Goal: Information Seeking & Learning: Learn about a topic

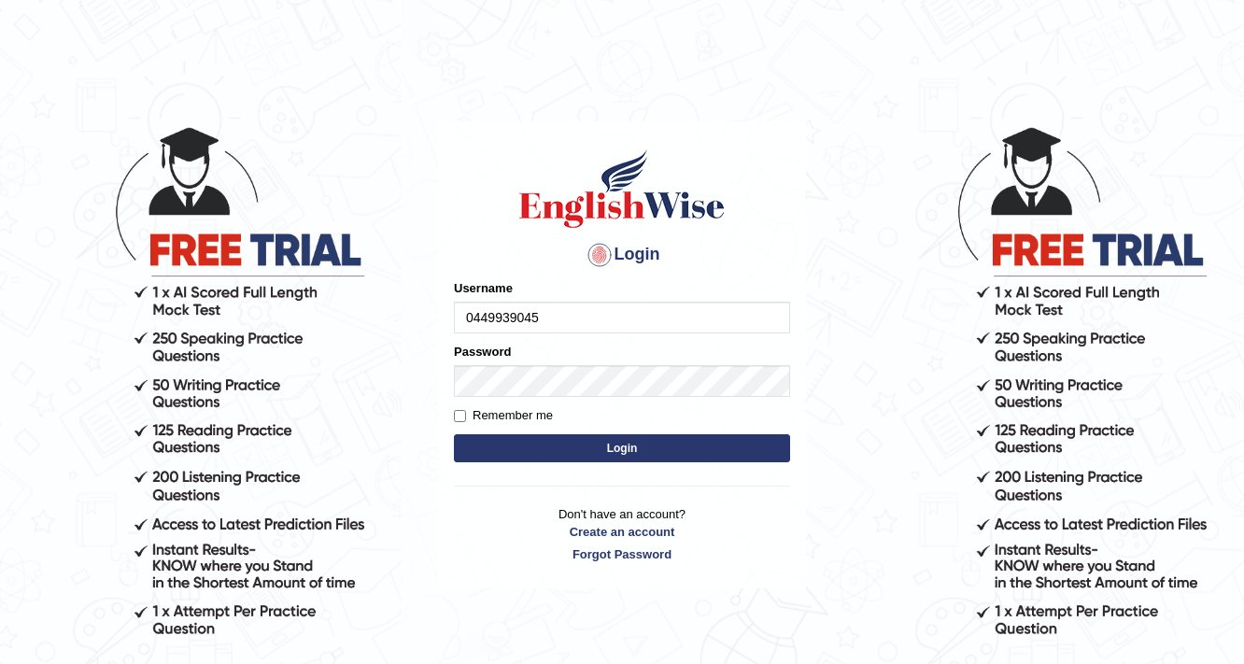
type input "0449939045"
click at [639, 441] on button "Login" at bounding box center [622, 448] width 336 height 28
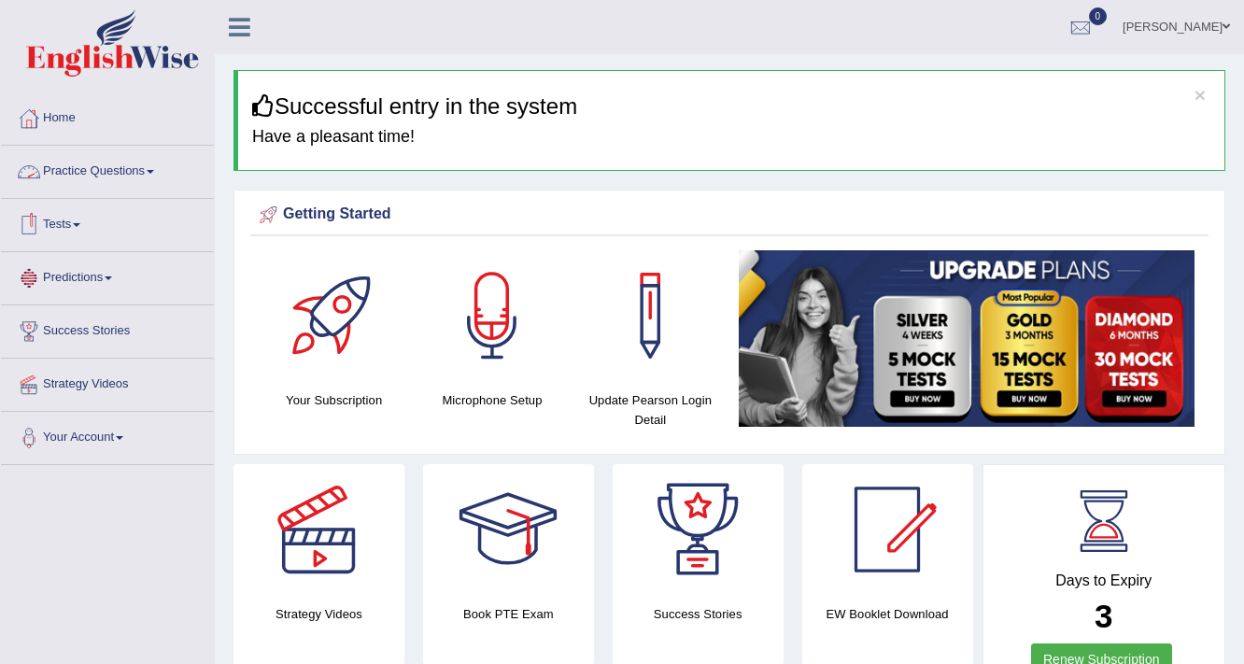
click at [133, 160] on link "Practice Questions" at bounding box center [107, 169] width 213 height 47
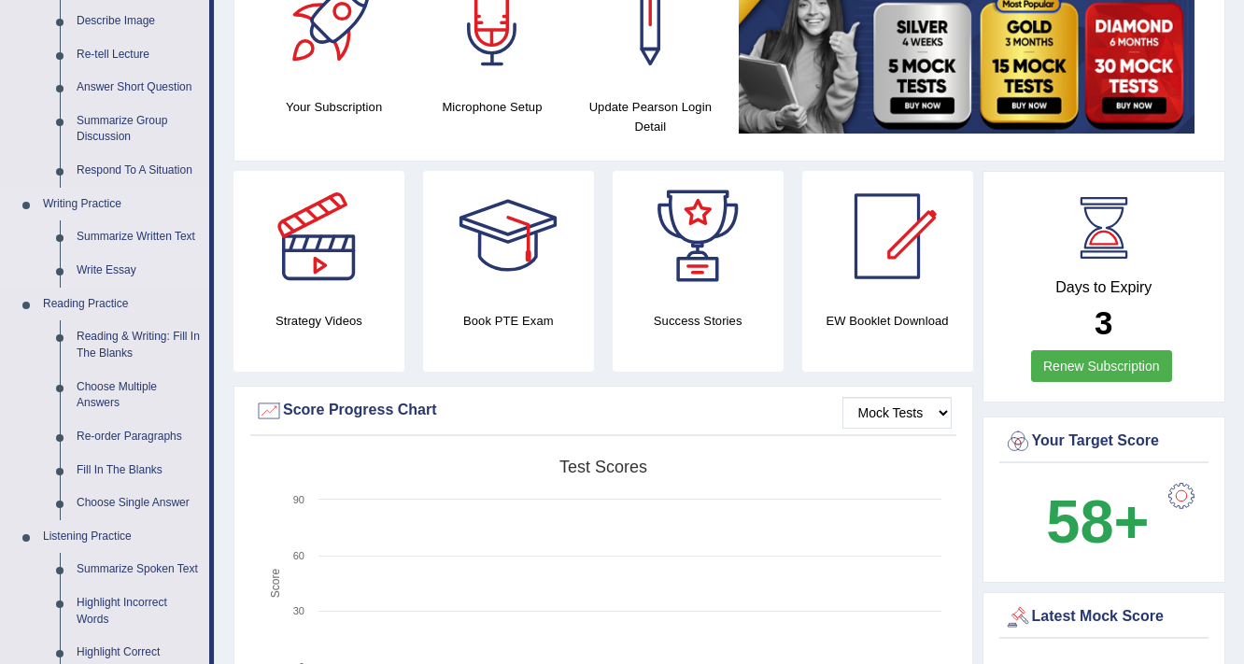
scroll to position [299, 0]
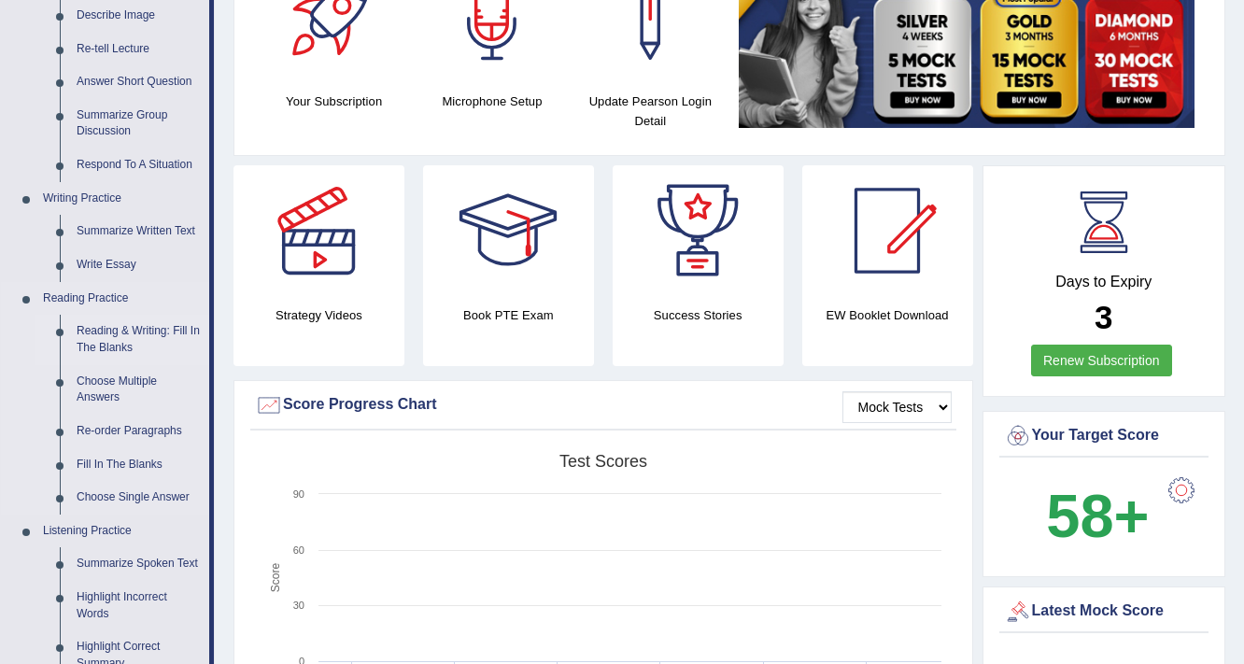
click at [112, 336] on link "Reading & Writing: Fill In The Blanks" at bounding box center [138, 340] width 141 height 50
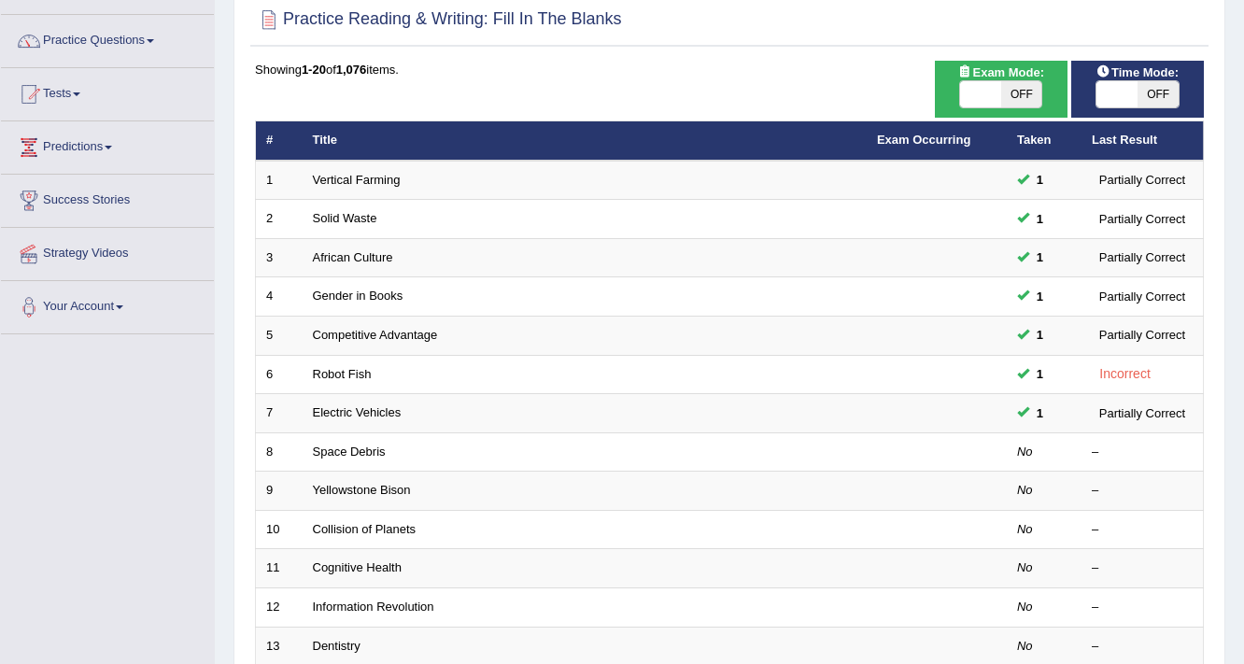
scroll to position [149, 0]
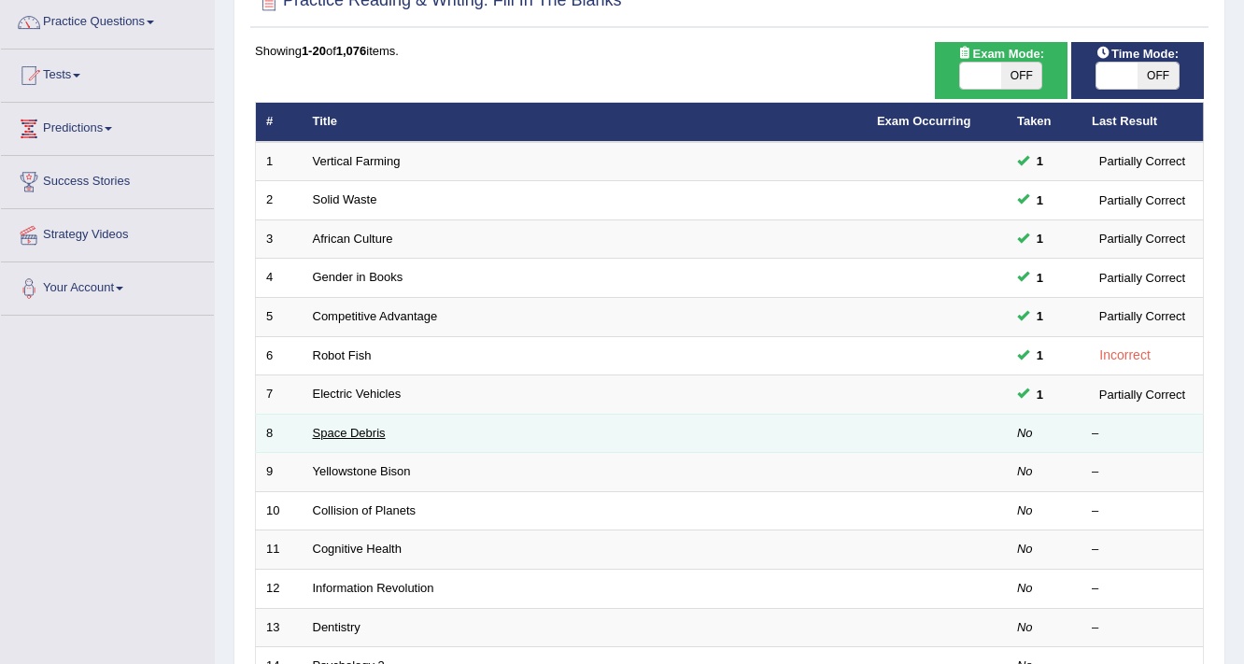
click at [356, 431] on link "Space Debris" at bounding box center [349, 433] width 73 height 14
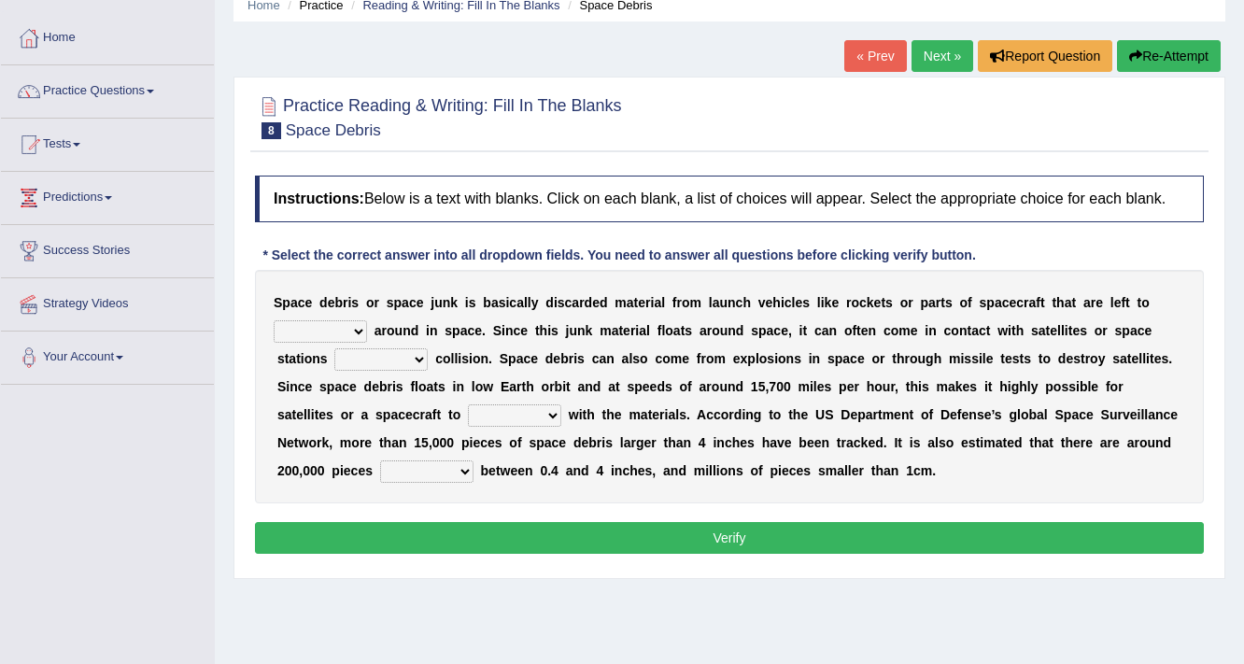
scroll to position [75, 0]
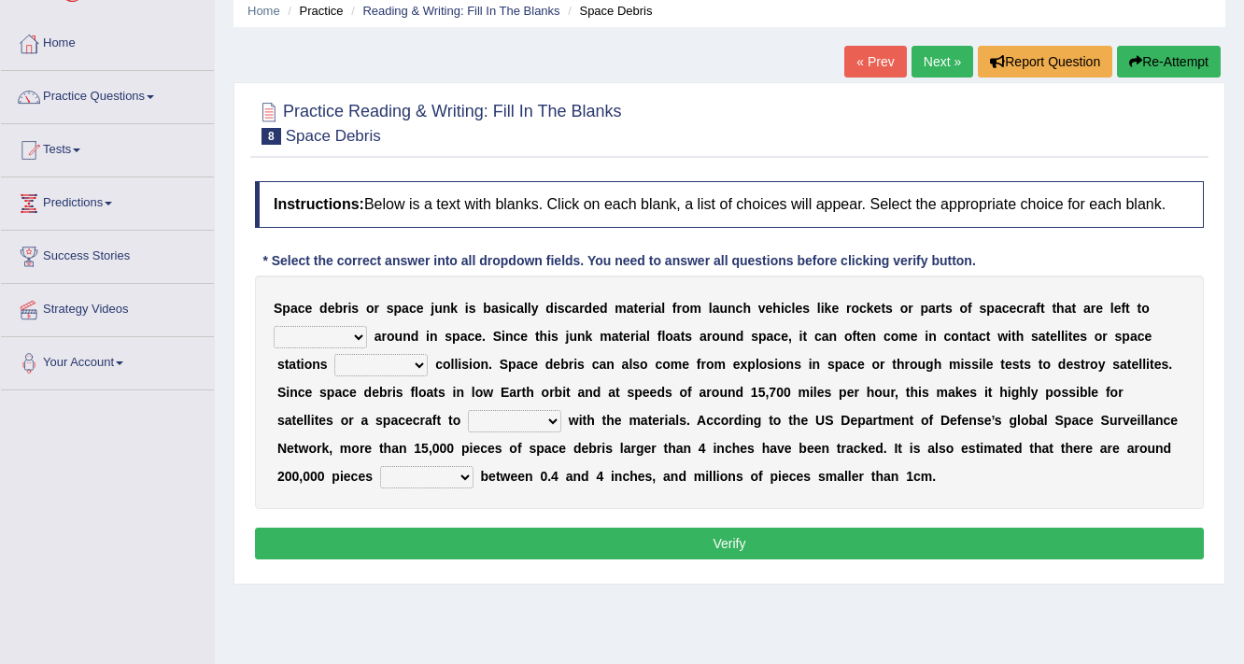
click at [350, 330] on select "twist center roam loll" at bounding box center [320, 337] width 93 height 22
select select "roam"
click at [274, 326] on select "twist center roam loll" at bounding box center [320, 337] width 93 height 22
click at [396, 364] on select "risks risk risked risking" at bounding box center [380, 365] width 93 height 22
select select "risk"
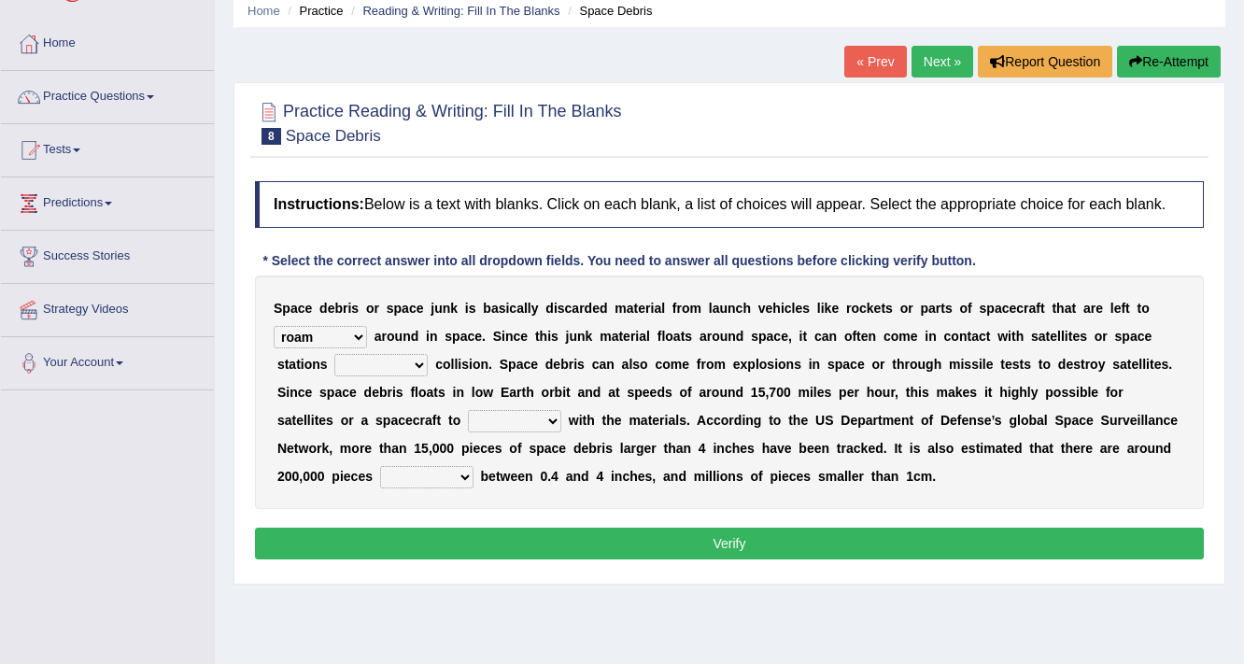
click at [334, 354] on select "risks risk risked risking" at bounding box center [380, 365] width 93 height 22
click at [544, 415] on select "collect collate collide collocate" at bounding box center [514, 421] width 93 height 22
select select "collide"
click at [468, 410] on select "collect collate collide collocate" at bounding box center [514, 421] width 93 height 22
click at [444, 477] on select "sized sizing size sizes" at bounding box center [426, 477] width 93 height 22
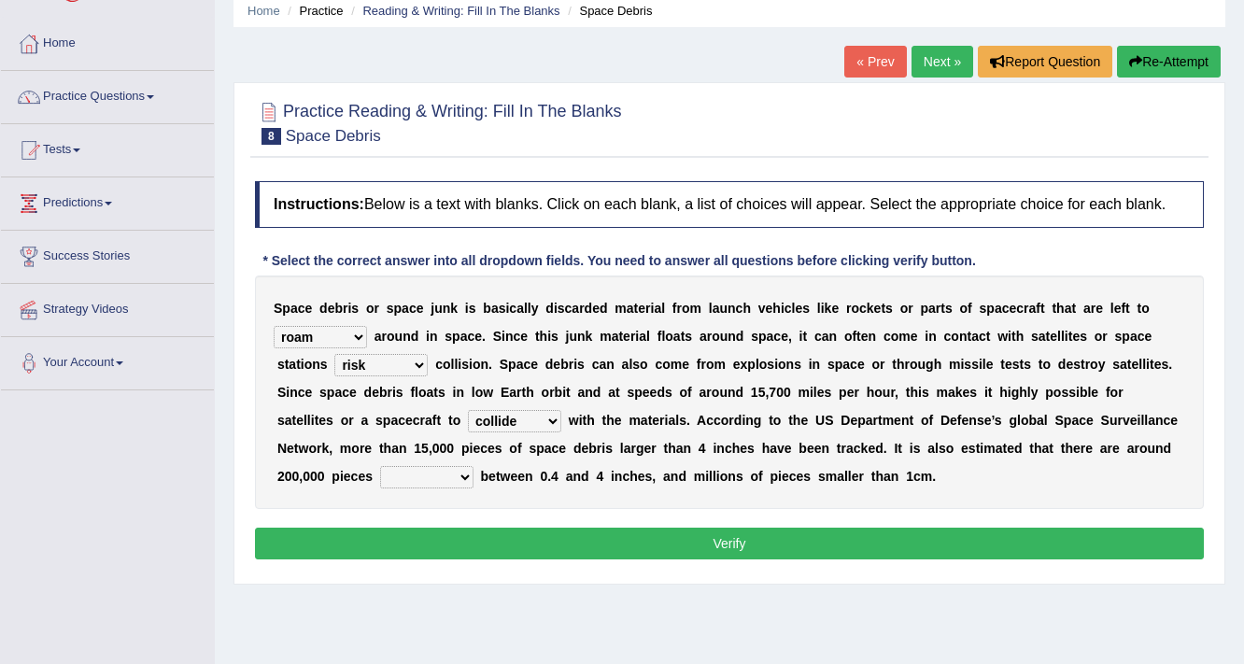
select select "size"
click at [380, 466] on select "sized sizing size sizes" at bounding box center [426, 477] width 93 height 22
click at [639, 544] on button "Verify" at bounding box center [729, 544] width 949 height 32
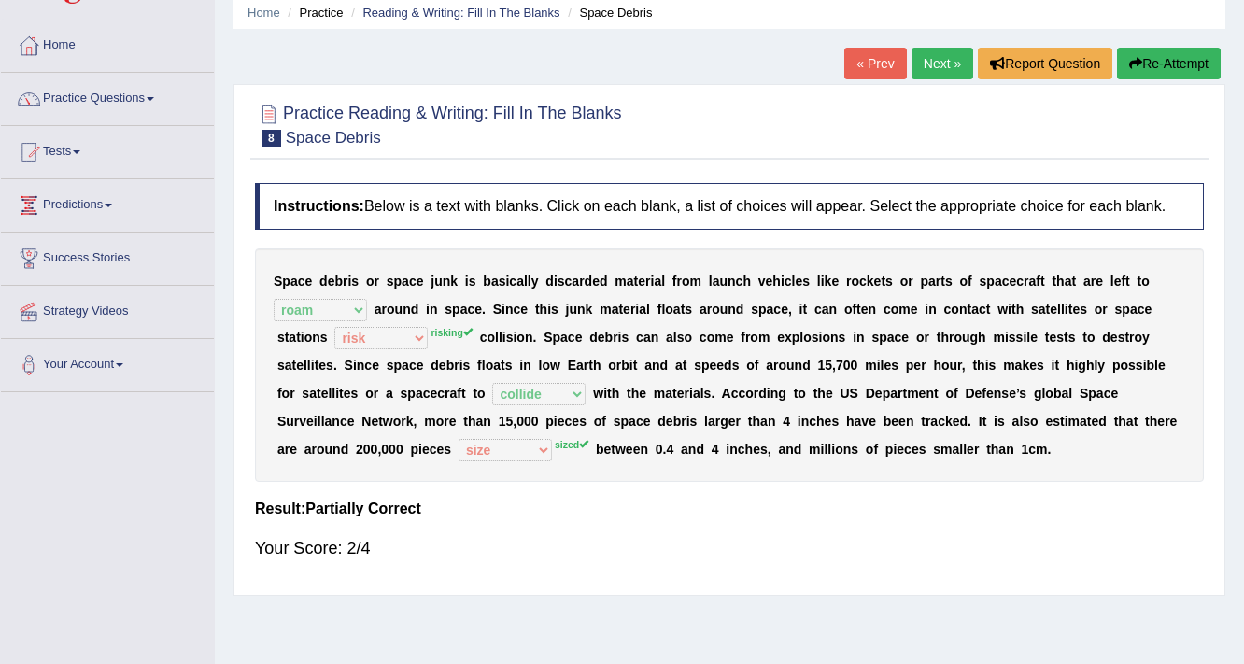
scroll to position [0, 0]
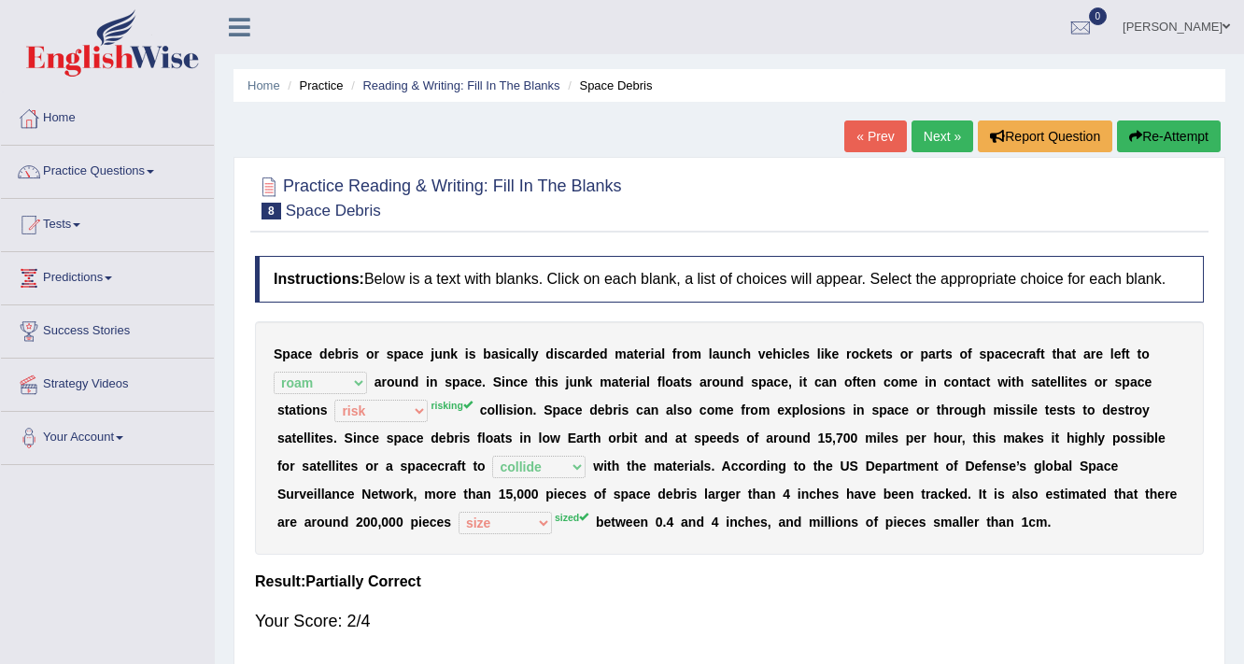
click at [955, 130] on link "Next »" at bounding box center [943, 136] width 62 height 32
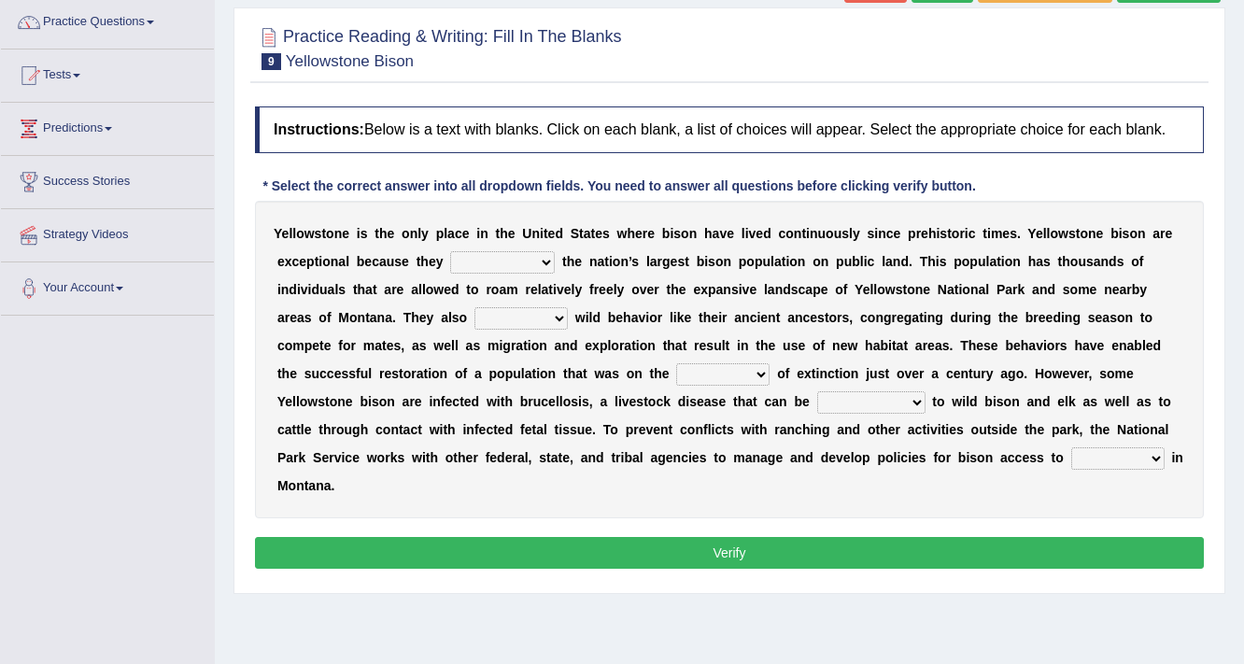
click at [519, 262] on select "congregate comprise consist compromise" at bounding box center [502, 262] width 105 height 22
select select "consist"
click at [450, 251] on select "congregate comprise consist compromise" at bounding box center [502, 262] width 105 height 22
click at [549, 318] on select "exhibit disregard resist encourage" at bounding box center [520, 318] width 93 height 22
click at [474, 307] on select "exhibit disregard resist encourage" at bounding box center [520, 318] width 93 height 22
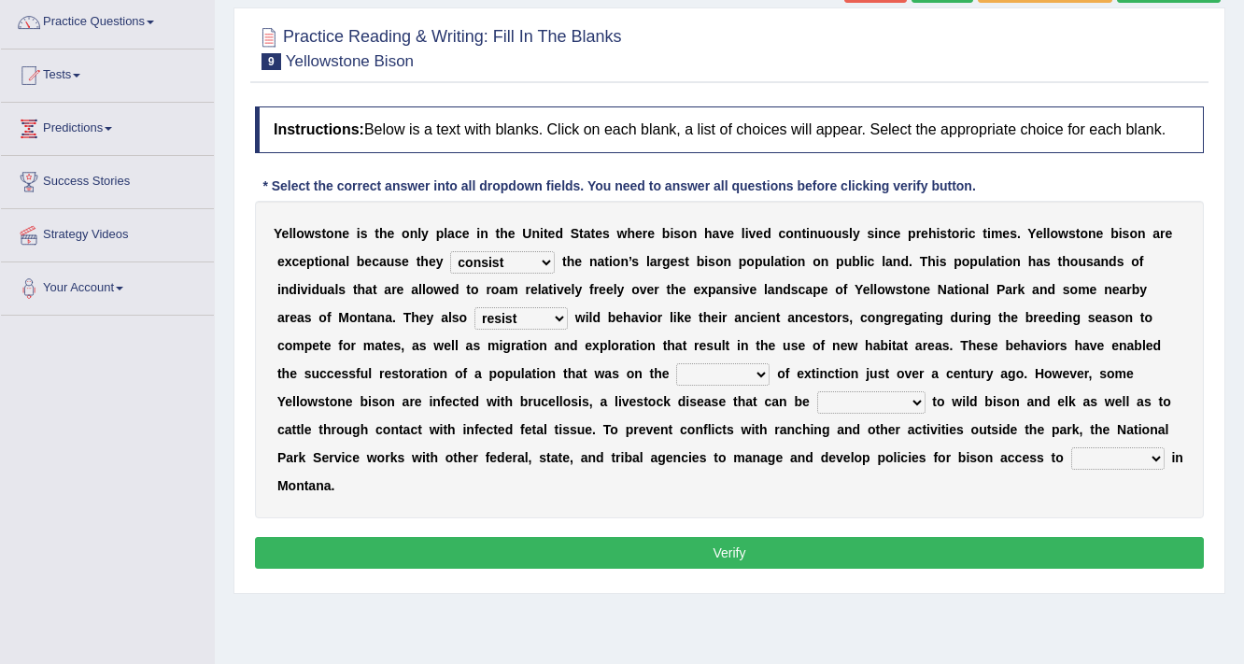
click at [513, 318] on select "exhibit disregard resist encourage" at bounding box center [520, 318] width 93 height 22
select select "encourage"
click at [474, 307] on select "exhibit disregard resist encourage" at bounding box center [520, 318] width 93 height 22
click at [741, 370] on select "brine brink danger brindle" at bounding box center [722, 374] width 93 height 22
select select "danger"
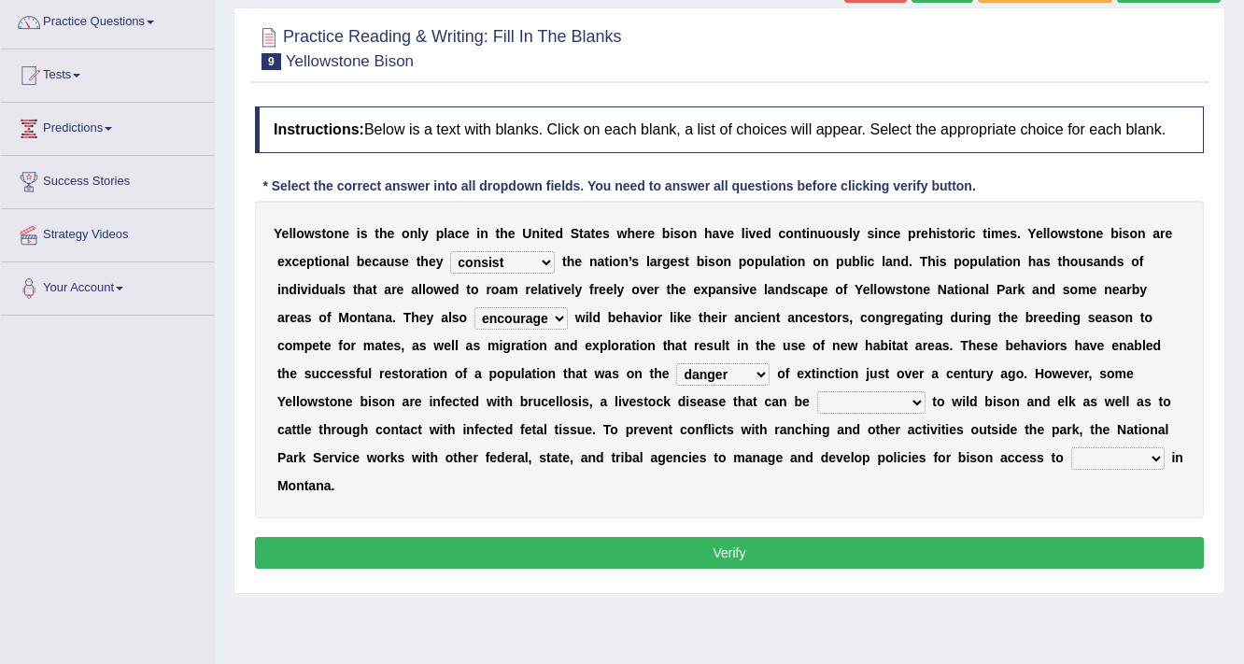
click at [676, 363] on select "brine brink danger brindle" at bounding box center [722, 374] width 93 height 22
click at [905, 396] on select "transplanted transported transgressed transmitted" at bounding box center [871, 402] width 108 height 22
select select "transmitted"
click at [817, 391] on select "transplanted transported transgressed transmitted" at bounding box center [871, 402] width 108 height 22
click at [1128, 457] on select "habitat habitat habitant food" at bounding box center [1117, 458] width 93 height 22
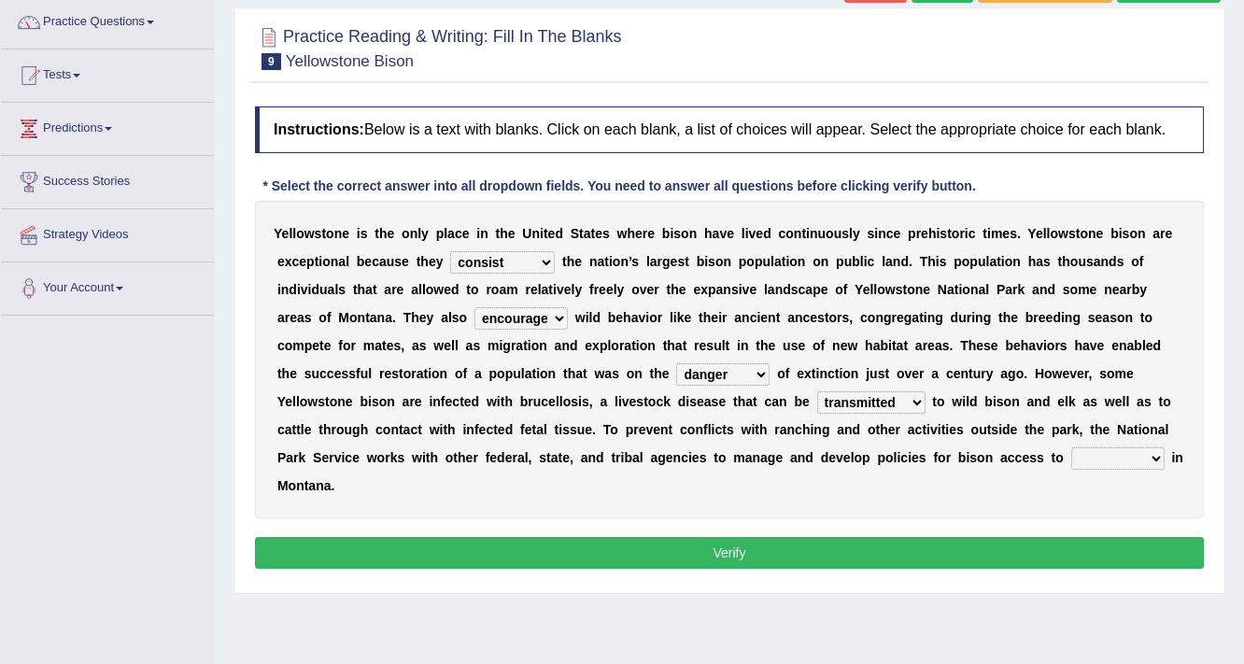
select select "habitat"
click at [1071, 447] on select "habitat habitat habitant food" at bounding box center [1117, 458] width 93 height 22
click at [695, 558] on button "Verify" at bounding box center [729, 553] width 949 height 32
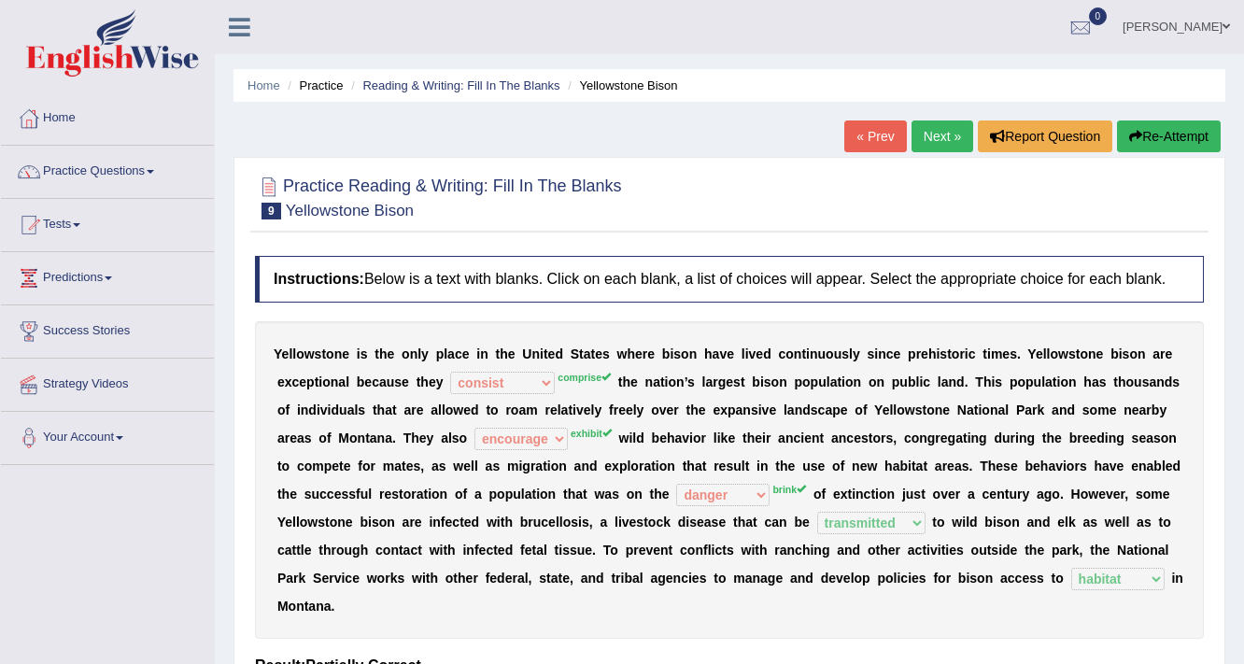
click at [948, 138] on link "Next »" at bounding box center [943, 136] width 62 height 32
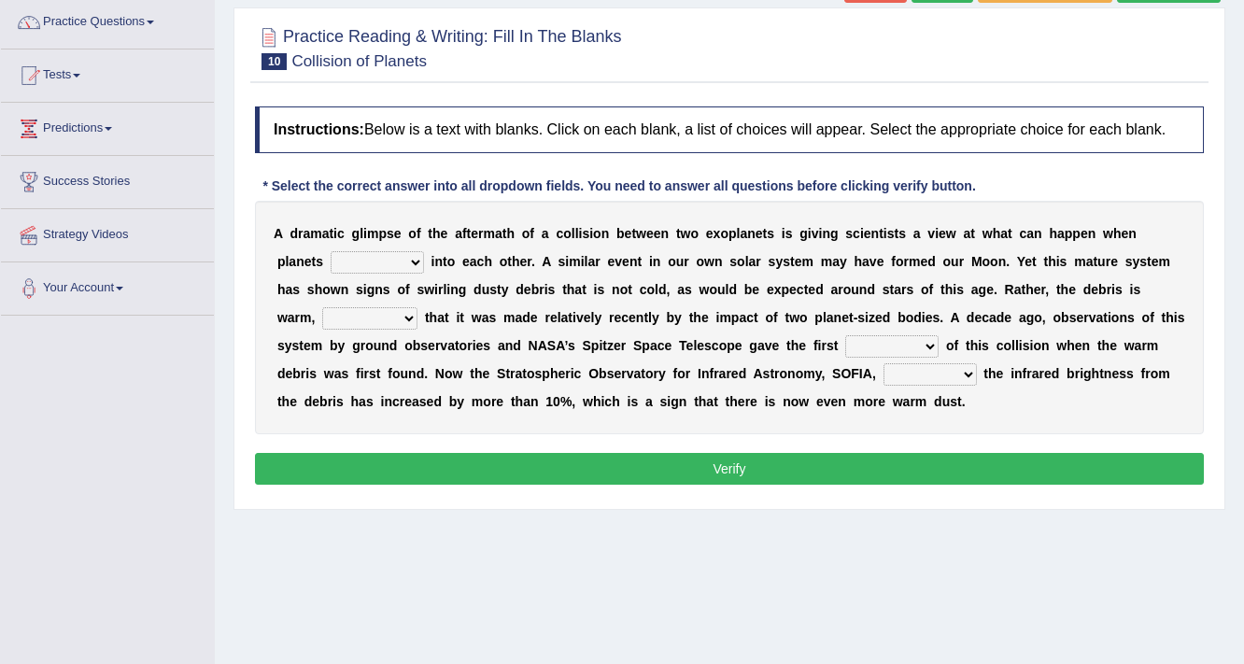
click at [385, 262] on select "crash explore roam implode" at bounding box center [377, 262] width 93 height 22
select select "explore"
click at [331, 251] on select "crash explore roam implode" at bounding box center [377, 262] width 93 height 22
click at [350, 313] on select "reinforcing sentencing forging conducing" at bounding box center [369, 318] width 95 height 22
select select "conducing"
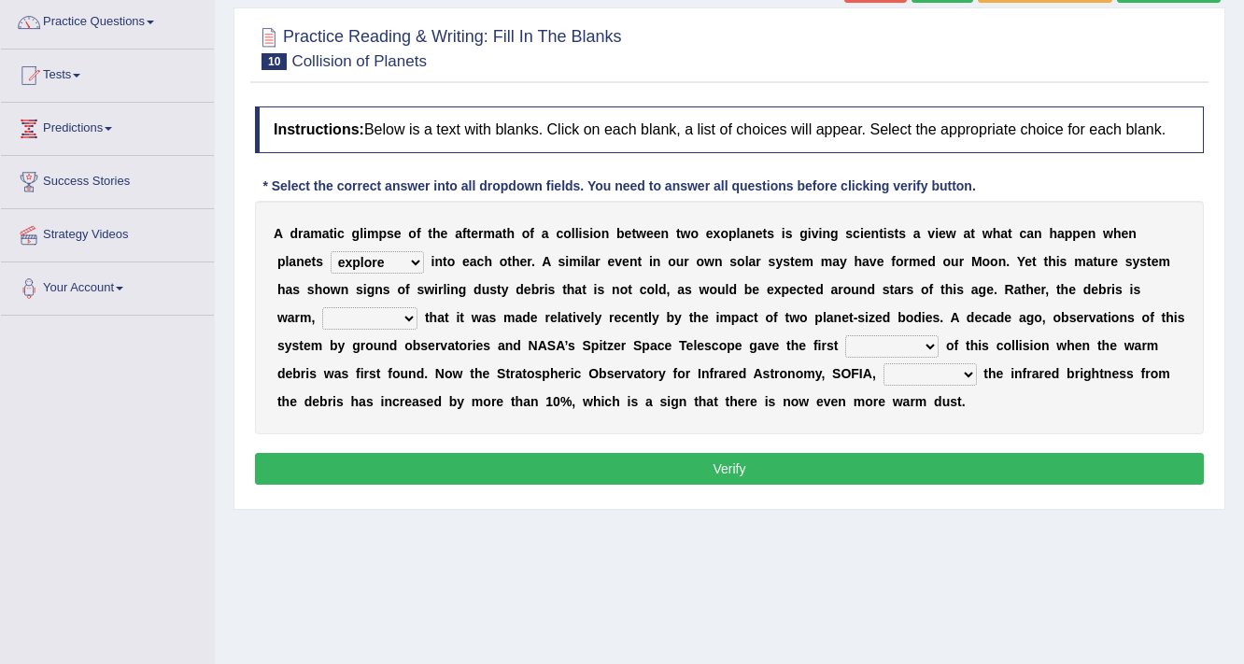
click at [322, 307] on select "reinforcing sentencing forging conducing" at bounding box center [369, 318] width 95 height 22
click at [911, 343] on select "pints faints hints taints" at bounding box center [891, 346] width 93 height 22
select select "hints"
click at [845, 335] on select "pints faints hints taints" at bounding box center [891, 346] width 93 height 22
click at [949, 371] on select "concealed revealed repealed unsealed" at bounding box center [930, 374] width 93 height 22
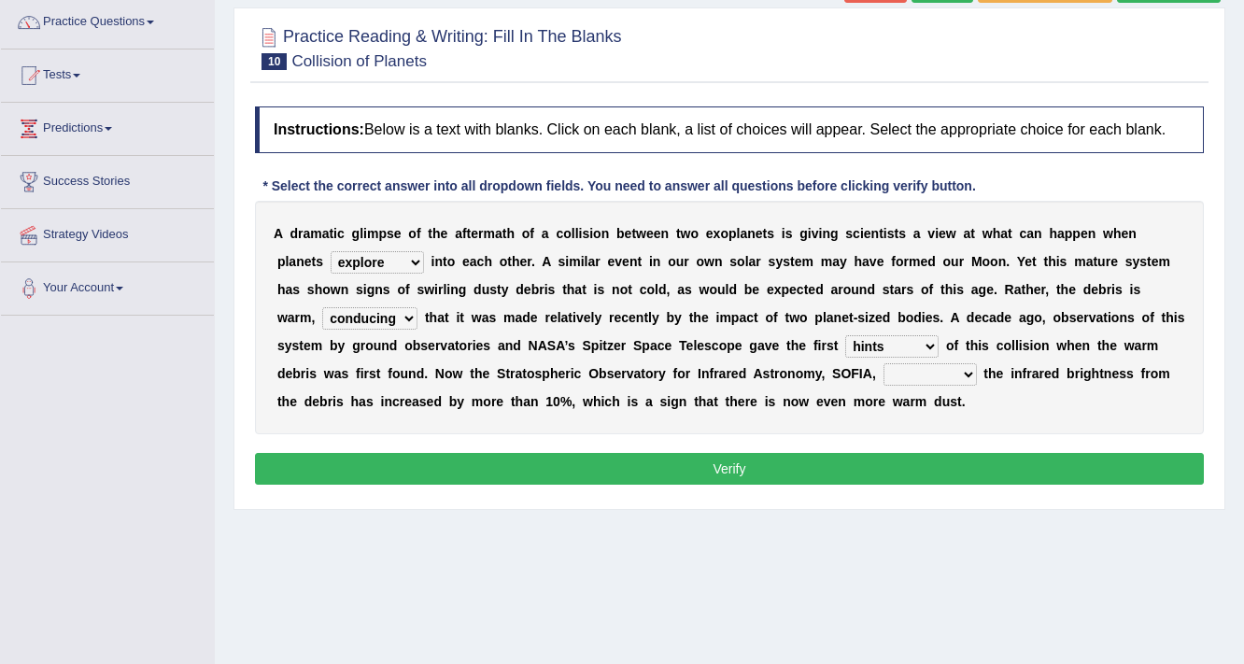
select select "revealed"
click at [884, 363] on select "concealed revealed repealed unsealed" at bounding box center [930, 374] width 93 height 22
click at [818, 474] on button "Verify" at bounding box center [729, 469] width 949 height 32
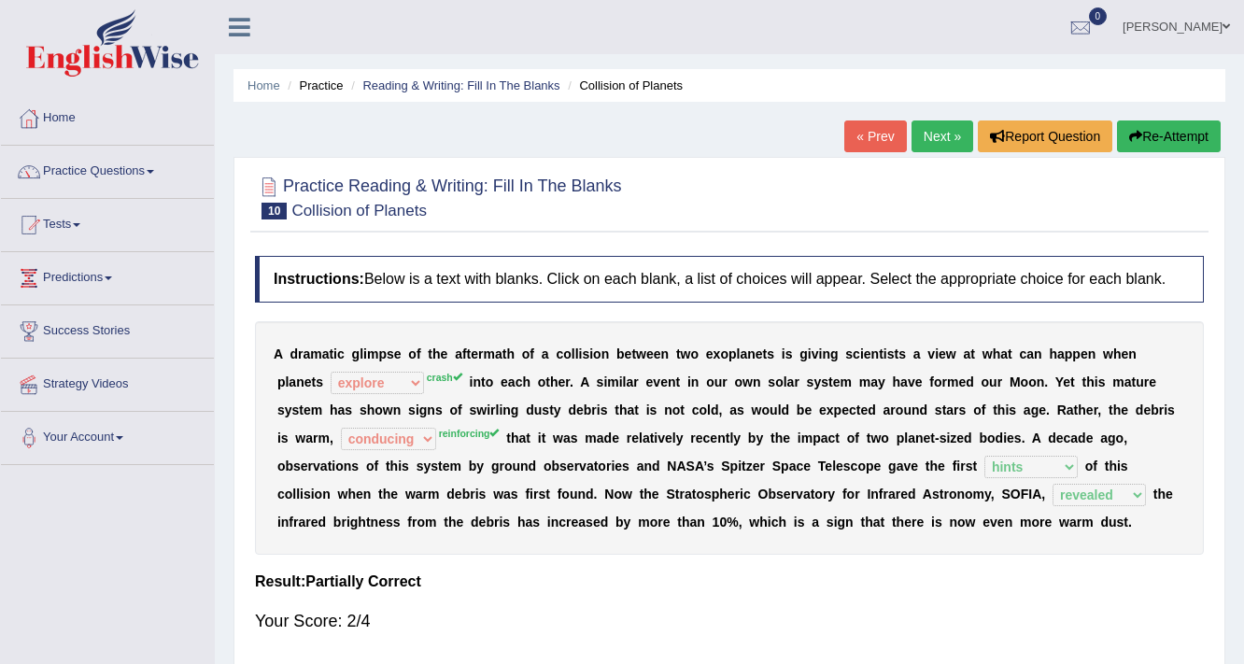
click at [947, 134] on link "Next »" at bounding box center [943, 136] width 62 height 32
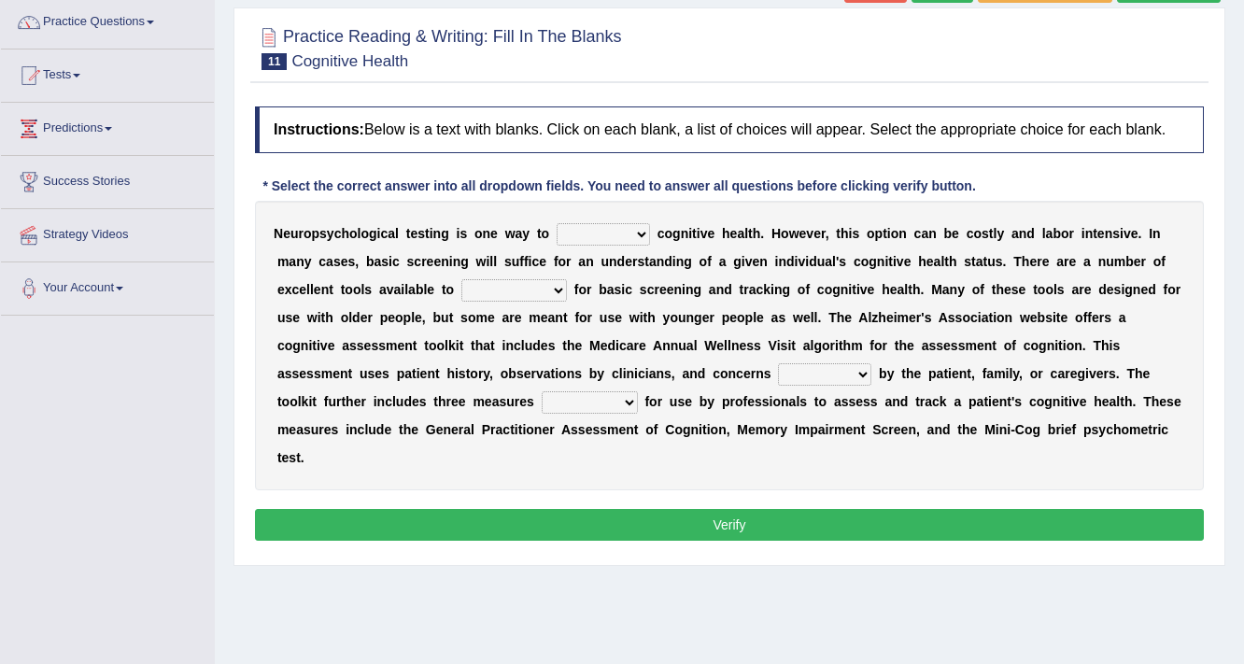
click at [638, 228] on select "obsess assess possess access" at bounding box center [603, 234] width 93 height 22
select select "access"
click at [557, 223] on select "obsess assess possess access" at bounding box center [603, 234] width 93 height 22
click at [520, 282] on select "stationers practitioners petitioners questioners" at bounding box center [514, 290] width 106 height 22
select select "practitioners"
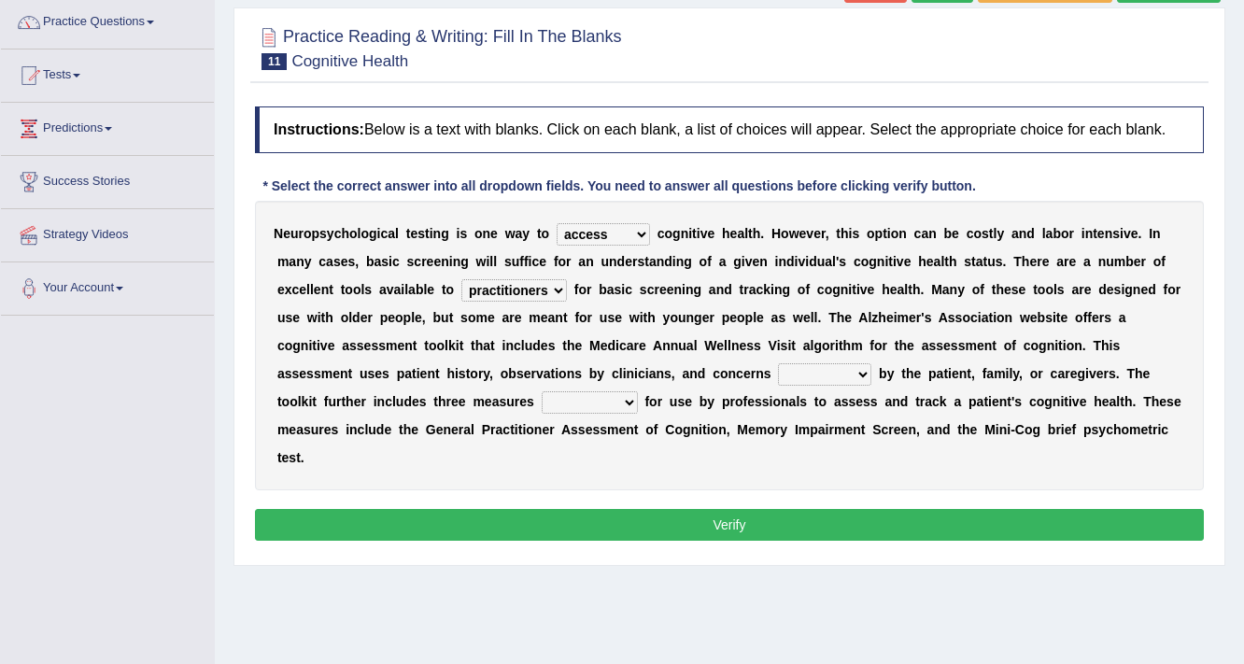
click at [461, 279] on select "stationers practitioners petitioners questioners" at bounding box center [514, 290] width 106 height 22
click at [860, 370] on select "raised rising arising praised" at bounding box center [824, 374] width 93 height 22
select select "raised"
click at [778, 363] on select "raised rising arising praised" at bounding box center [824, 374] width 93 height 22
click at [604, 396] on select "validated intimidated dilapidated antedated" at bounding box center [590, 402] width 96 height 22
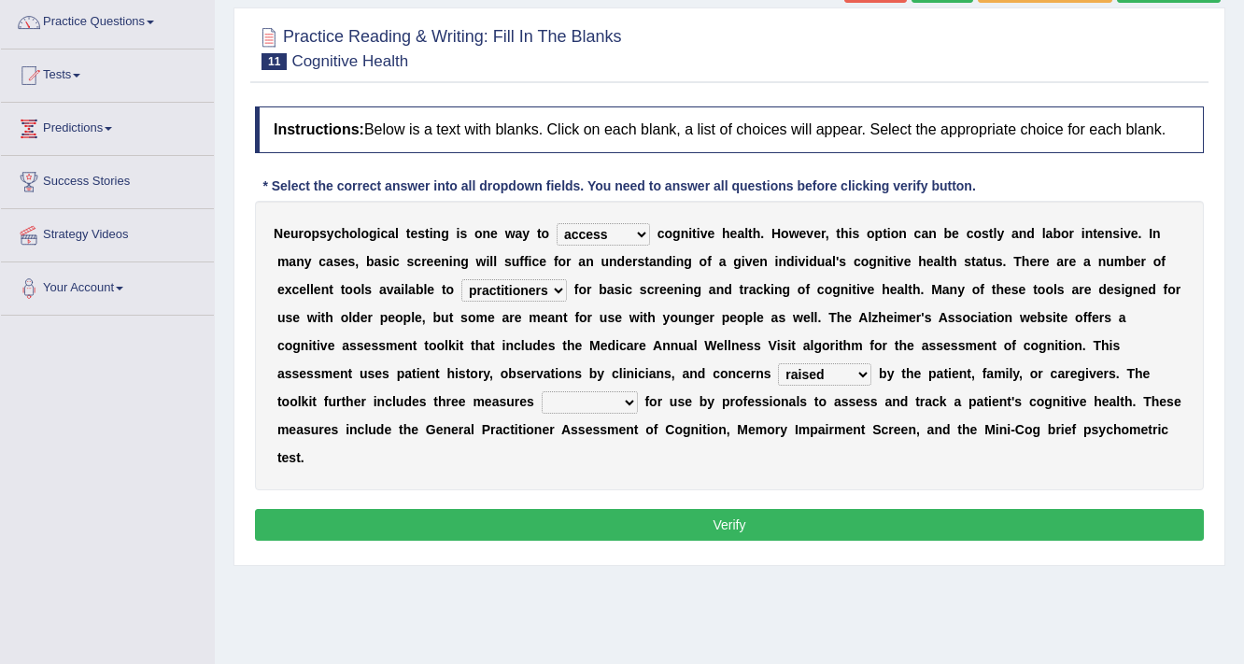
select select "intimidated"
click at [542, 391] on select "validated intimidated dilapidated antedated" at bounding box center [590, 402] width 96 height 22
click at [767, 516] on button "Verify" at bounding box center [729, 525] width 949 height 32
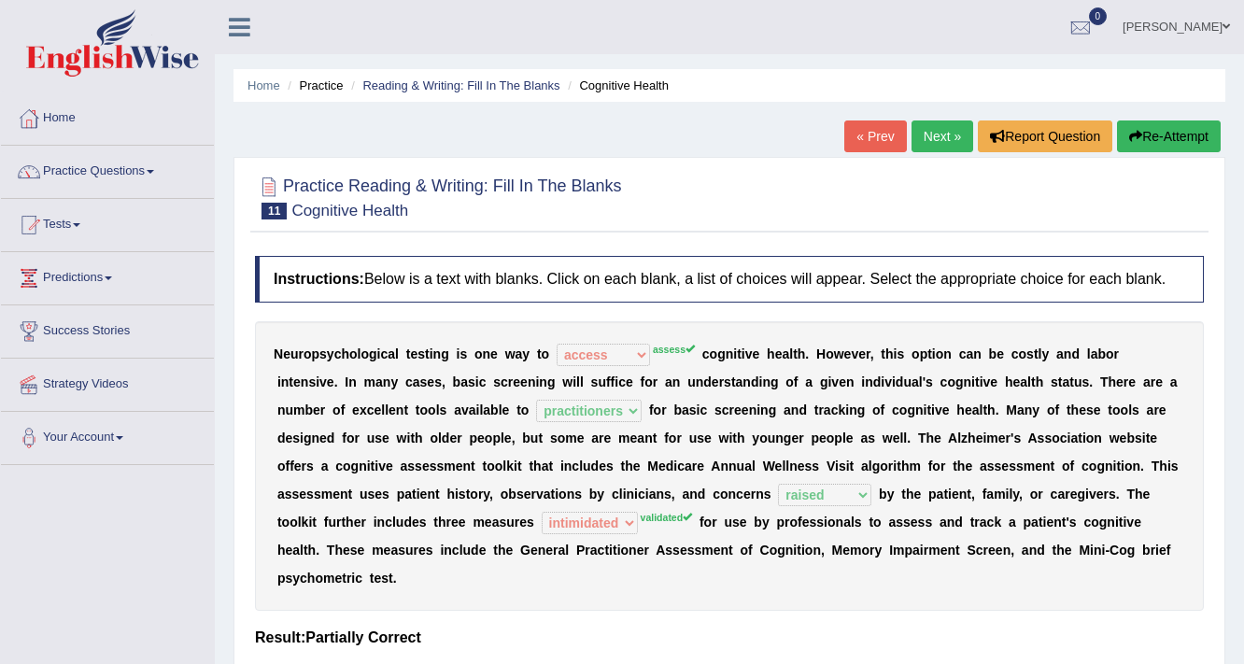
click at [943, 133] on link "Next »" at bounding box center [943, 136] width 62 height 32
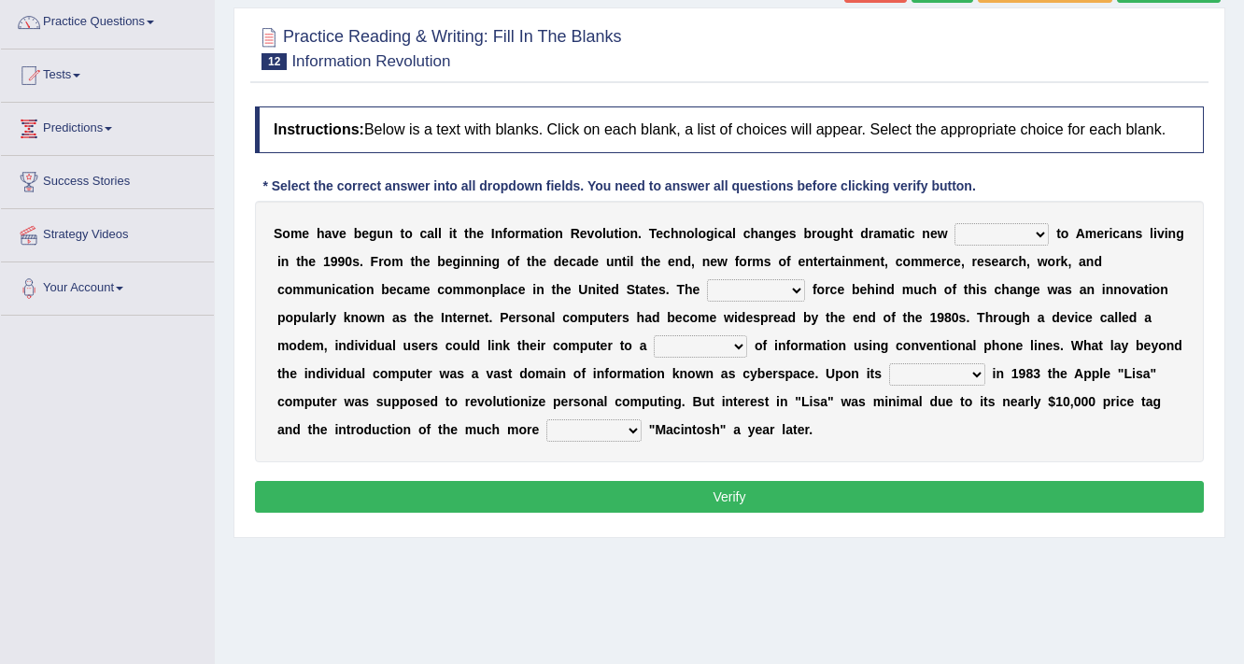
click at [1032, 232] on select "challenges puzzles options confusion" at bounding box center [1002, 234] width 94 height 22
select select "challenges"
click at [955, 223] on select "challenges puzzles options confusion" at bounding box center [1002, 234] width 94 height 22
click at [793, 284] on select "unremitting uninspiring driving insinuating" at bounding box center [756, 290] width 98 height 22
select select "driving"
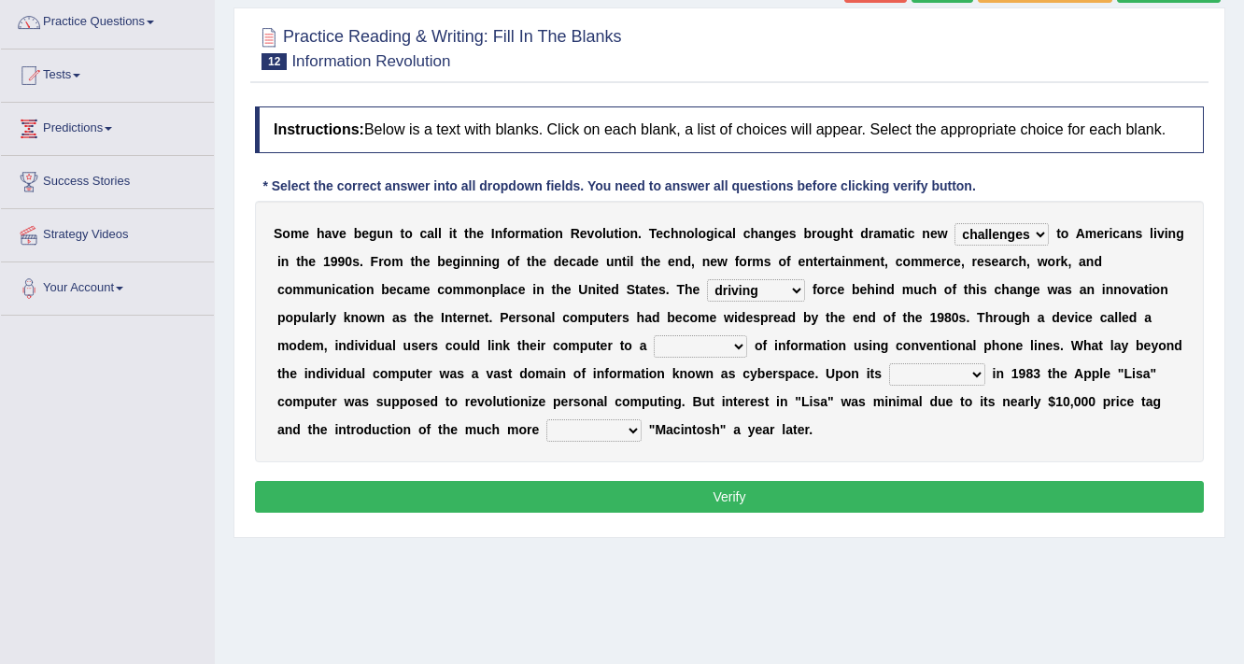
click at [707, 279] on select "unremitting uninspiring driving insinuating" at bounding box center [756, 290] width 98 height 22
click at [702, 340] on select "magnitude bulk wealth volume" at bounding box center [700, 346] width 93 height 22
select select "bulk"
click at [654, 335] on select "magnitude bulk wealth volume" at bounding box center [700, 346] width 93 height 22
click at [965, 371] on select "relief release publication emission" at bounding box center [937, 374] width 96 height 22
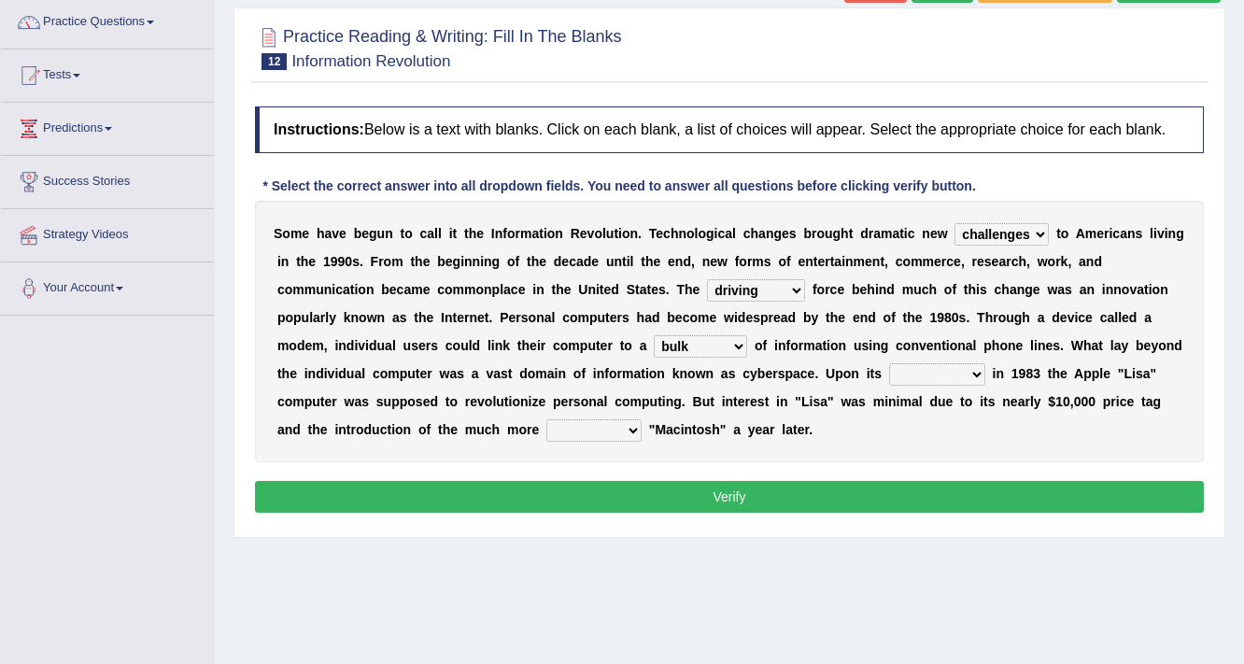
select select "release"
click at [889, 363] on select "relief release publication emission" at bounding box center [937, 374] width 96 height 22
click at [620, 429] on select "convenient affordable advanced formidable" at bounding box center [593, 430] width 95 height 22
select select "convenient"
click at [546, 419] on select "convenient affordable advanced formidable" at bounding box center [593, 430] width 95 height 22
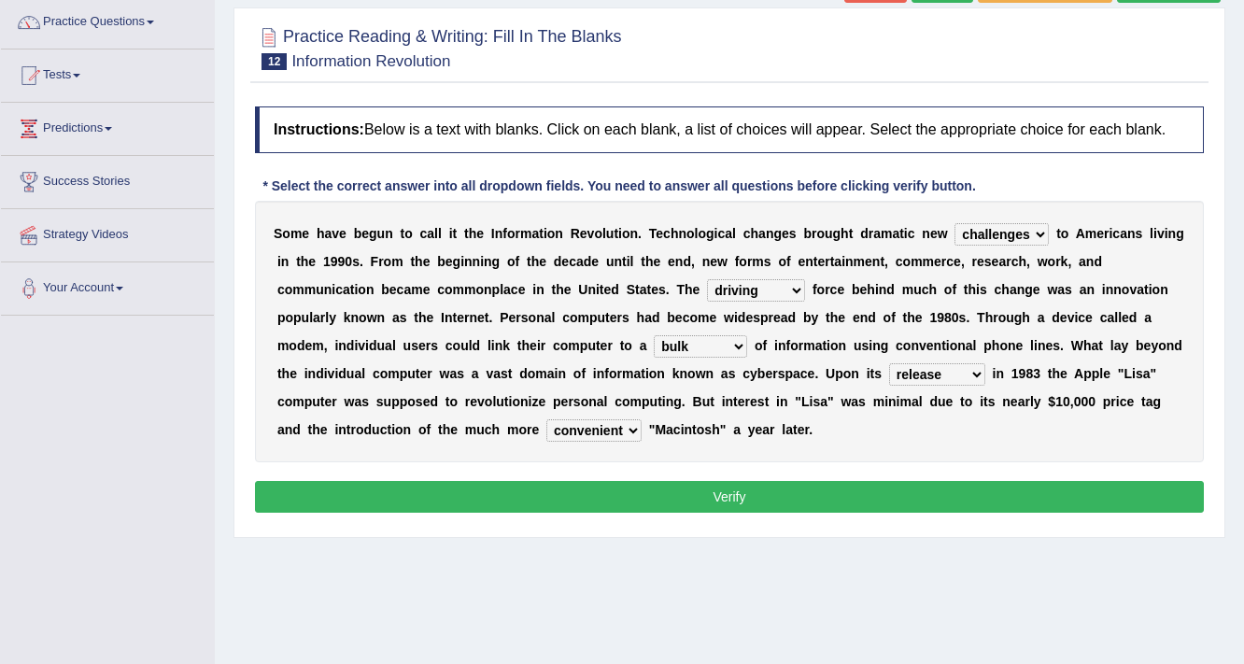
click at [755, 494] on button "Verify" at bounding box center [729, 497] width 949 height 32
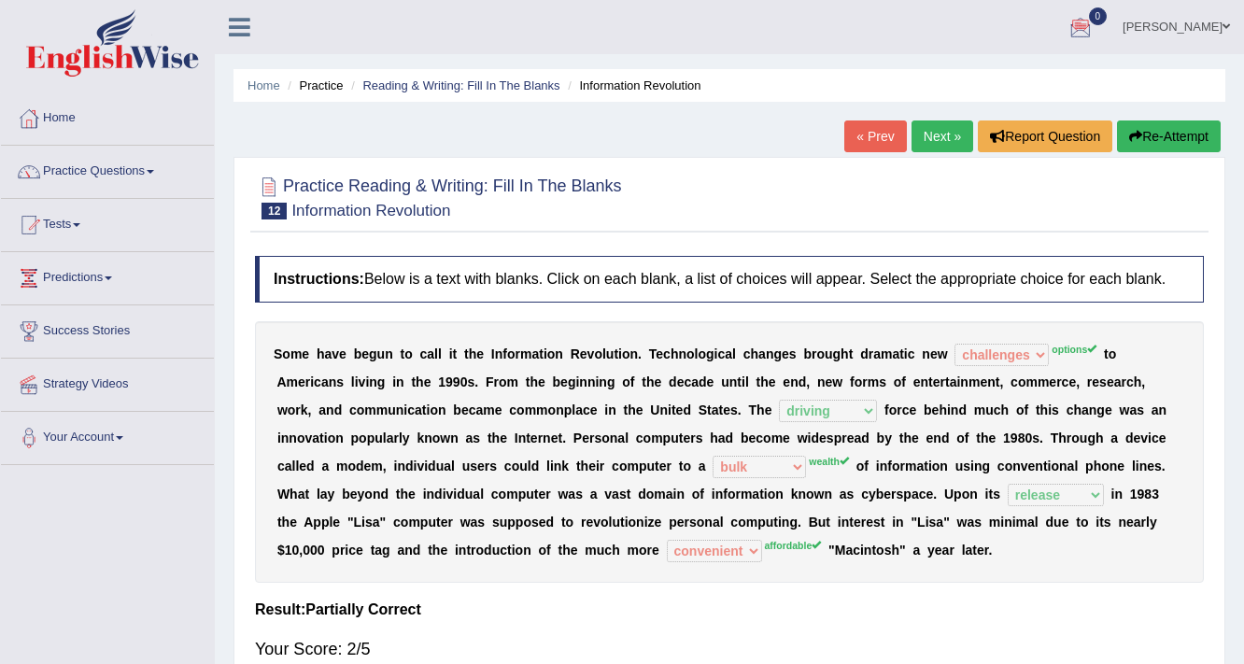
click at [941, 133] on link "Next »" at bounding box center [943, 136] width 62 height 32
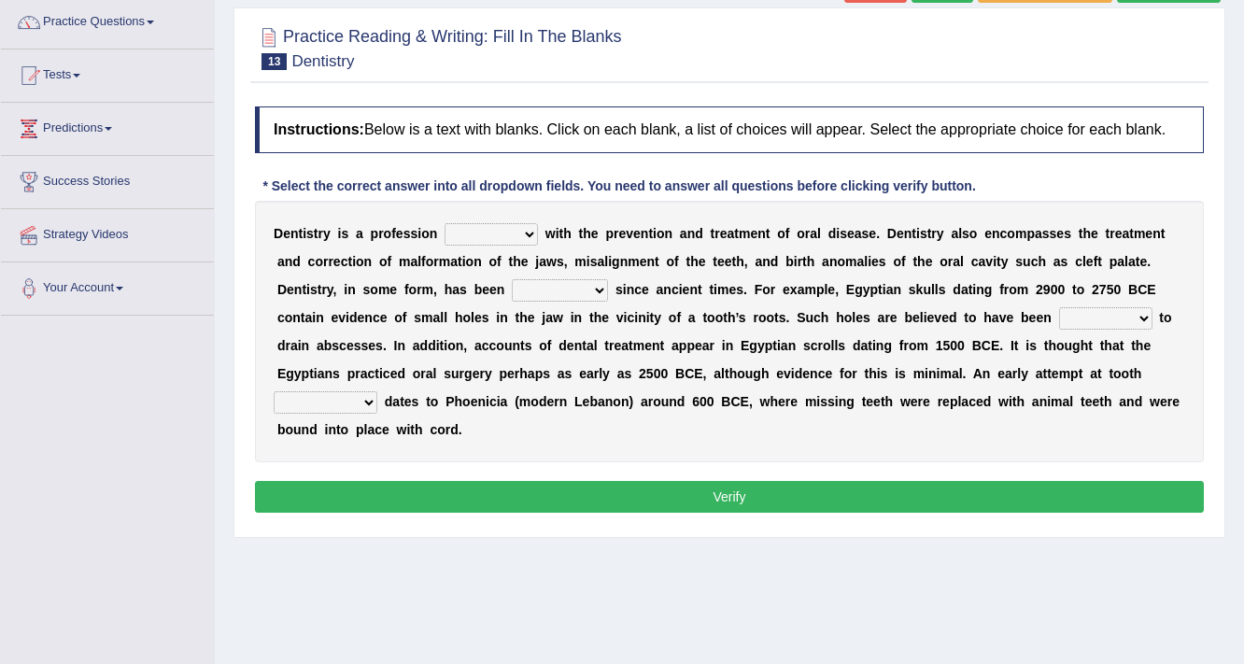
click at [519, 237] on select "agreed dealt concerned taken" at bounding box center [491, 234] width 93 height 22
select select "concerned"
click at [445, 223] on select "agreed dealt concerned taken" at bounding box center [491, 234] width 93 height 22
click at [597, 288] on select "criticized replaced practiced abandoned" at bounding box center [560, 290] width 96 height 22
select select "practiced"
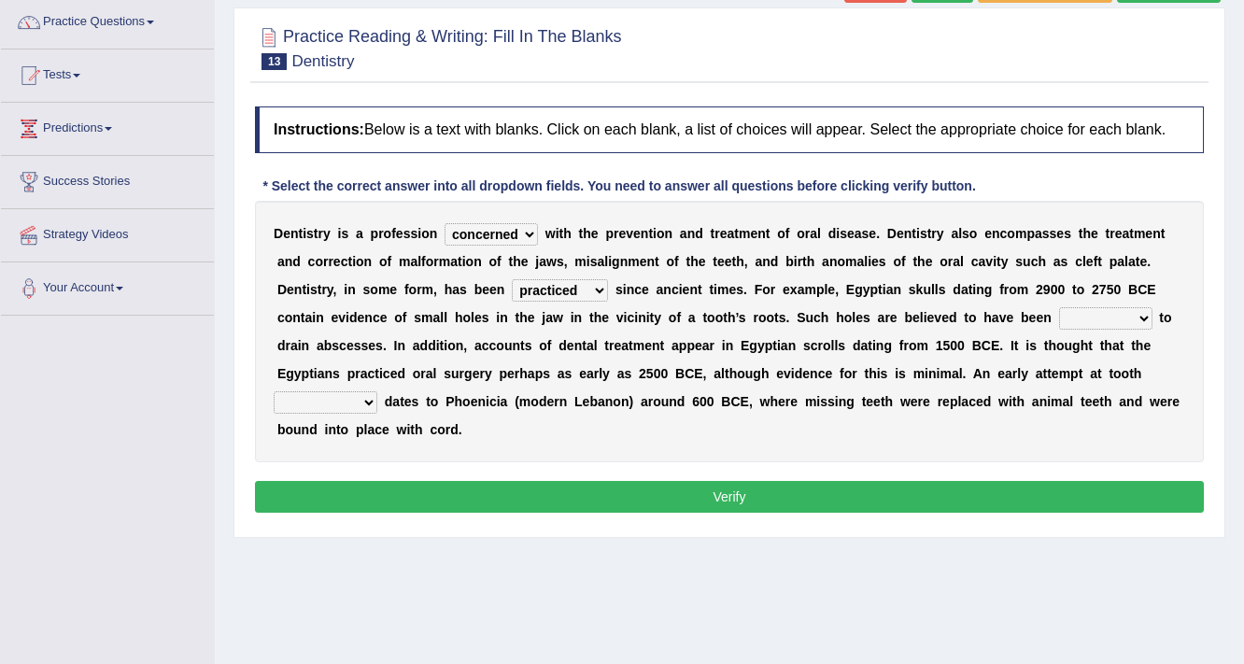
click at [512, 279] on select "criticized replaced practiced abandoned" at bounding box center [560, 290] width 96 height 22
click at [589, 290] on select "criticized replaced practiced abandoned" at bounding box center [560, 290] width 96 height 22
click at [859, 414] on div "D e n t i s t r y i s a p r o f e s s i o n agreed dealt concerned taken w i t …" at bounding box center [729, 332] width 949 height 262
click at [1129, 309] on select "fluctuated laminated drilled sealed" at bounding box center [1105, 318] width 93 height 22
select select "sealed"
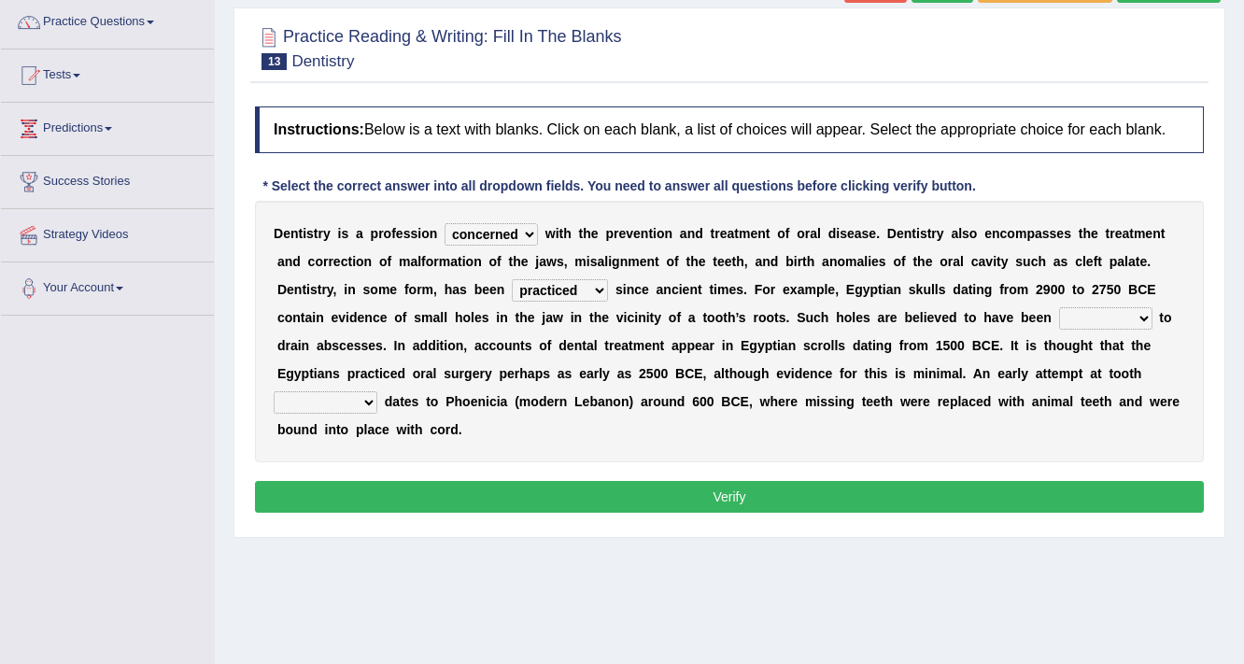
click at [1059, 307] on select "fluctuated laminated drilled sealed" at bounding box center [1105, 318] width 93 height 22
click at [360, 397] on select "reparation sacrament restitution replacement" at bounding box center [326, 402] width 104 height 22
select select "replacement"
click at [274, 391] on select "reparation sacrament restitution replacement" at bounding box center [326, 402] width 104 height 22
click at [718, 493] on button "Verify" at bounding box center [729, 497] width 949 height 32
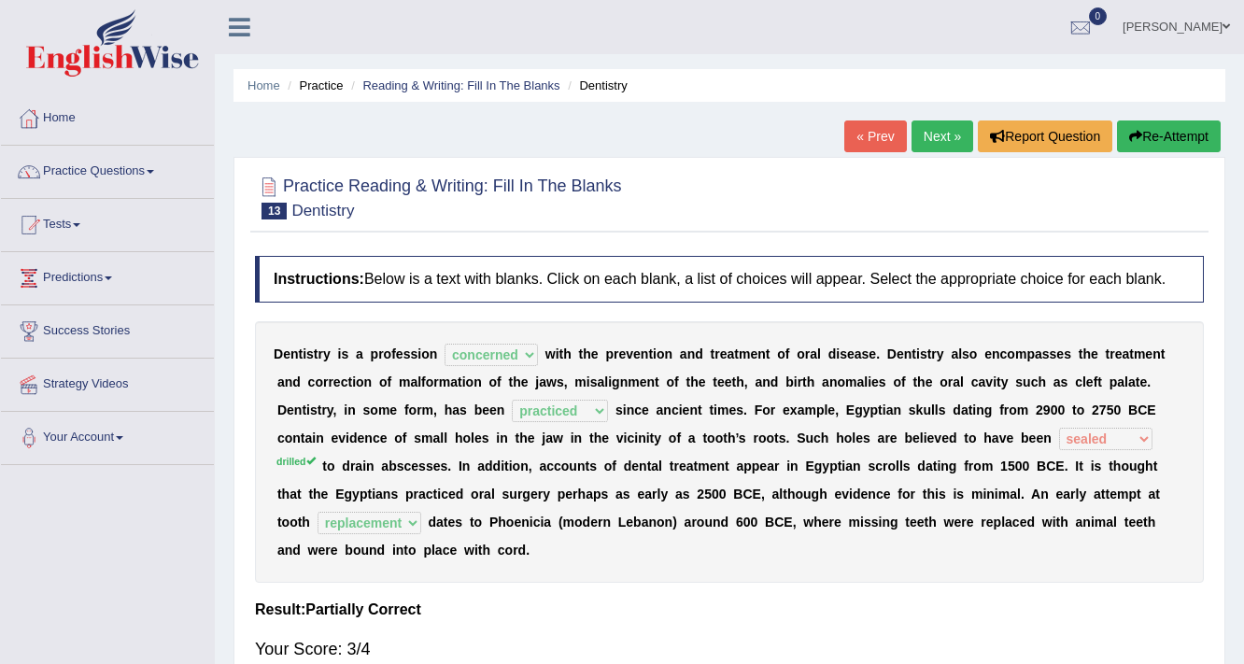
click at [956, 137] on link "Next »" at bounding box center [943, 136] width 62 height 32
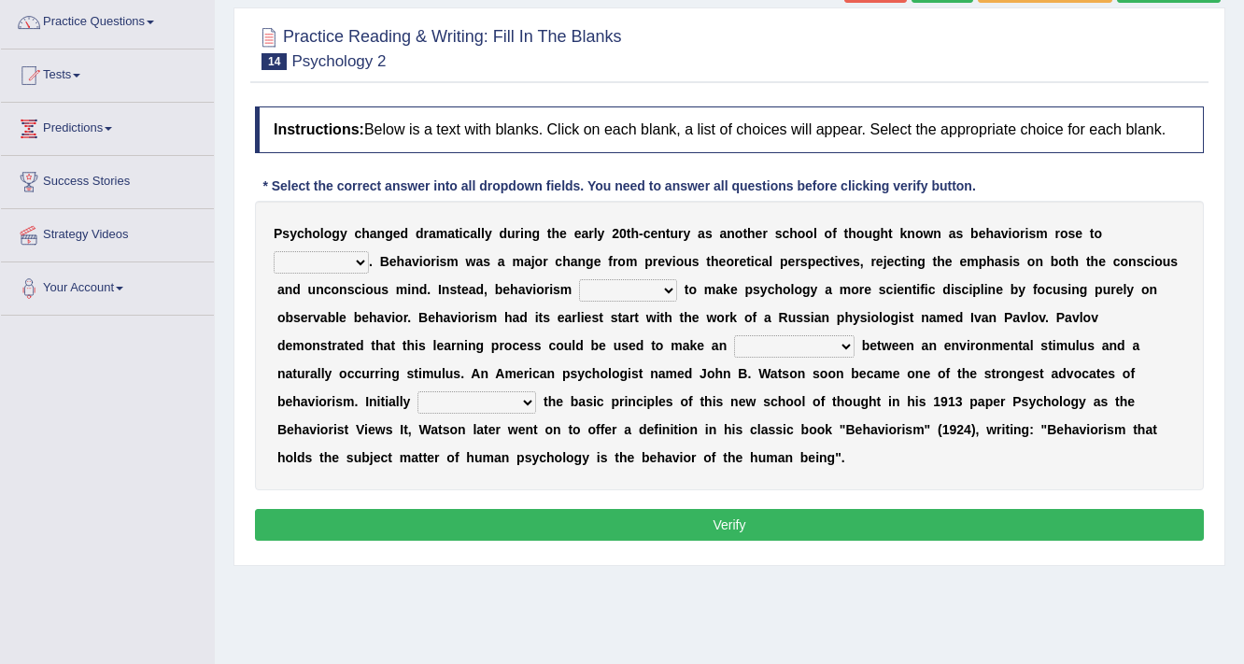
click at [351, 262] on select "dominance temptation challenge temper" at bounding box center [321, 262] width 95 height 22
select select "challenge"
click at [274, 251] on select "dominance temptation challenge temper" at bounding box center [321, 262] width 95 height 22
click at [644, 283] on select "reproached reproved strove rewove" at bounding box center [628, 290] width 98 height 22
select select "reproached"
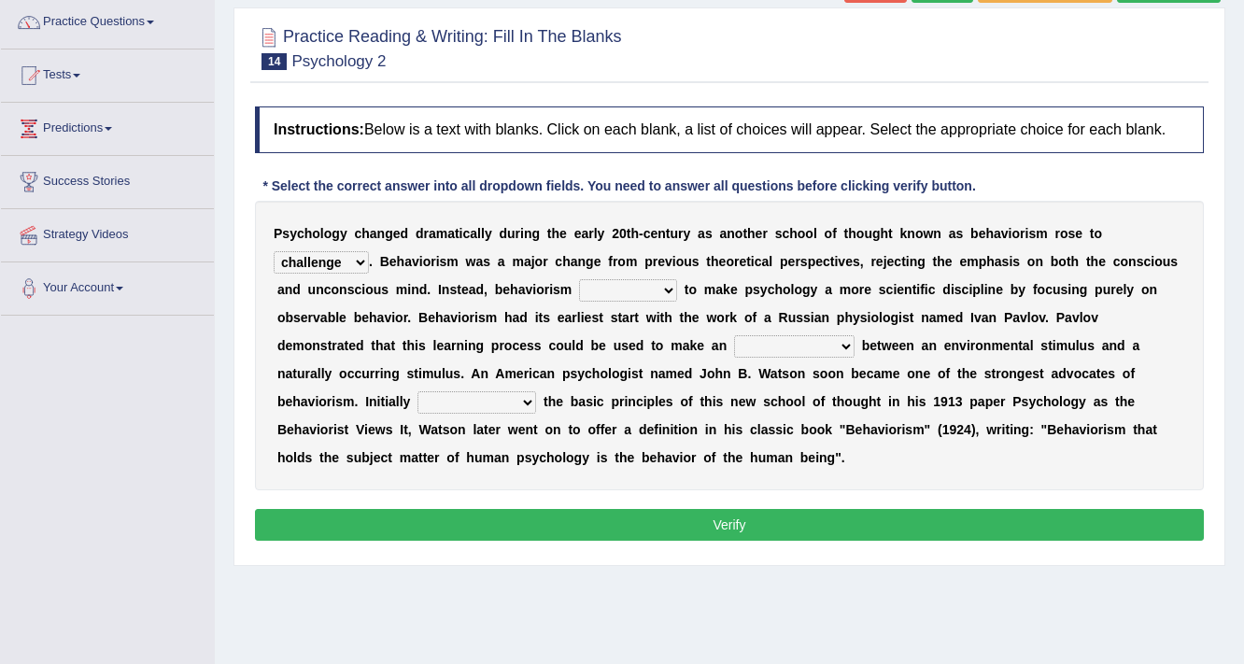
click at [579, 279] on select "reproached reproved strove rewove" at bounding box center [628, 290] width 98 height 22
click at [814, 347] on select "acclimatization association union combination" at bounding box center [794, 346] width 120 height 22
select select "association"
click at [734, 335] on select "acclimatization association union combination" at bounding box center [794, 346] width 120 height 22
click at [508, 391] on select "questioning foreshortening unburdening outlining" at bounding box center [476, 402] width 119 height 22
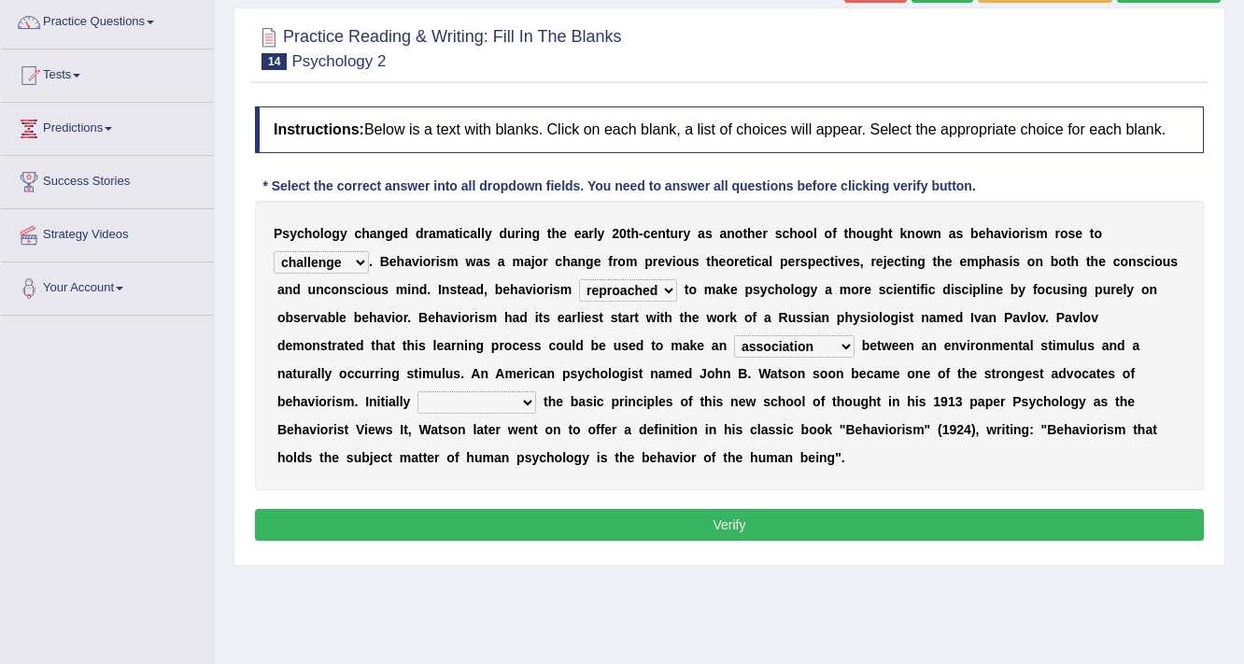
select select "outlining"
click at [417, 391] on select "questioning foreshortening unburdening outlining" at bounding box center [476, 402] width 119 height 22
click at [675, 522] on button "Verify" at bounding box center [729, 525] width 949 height 32
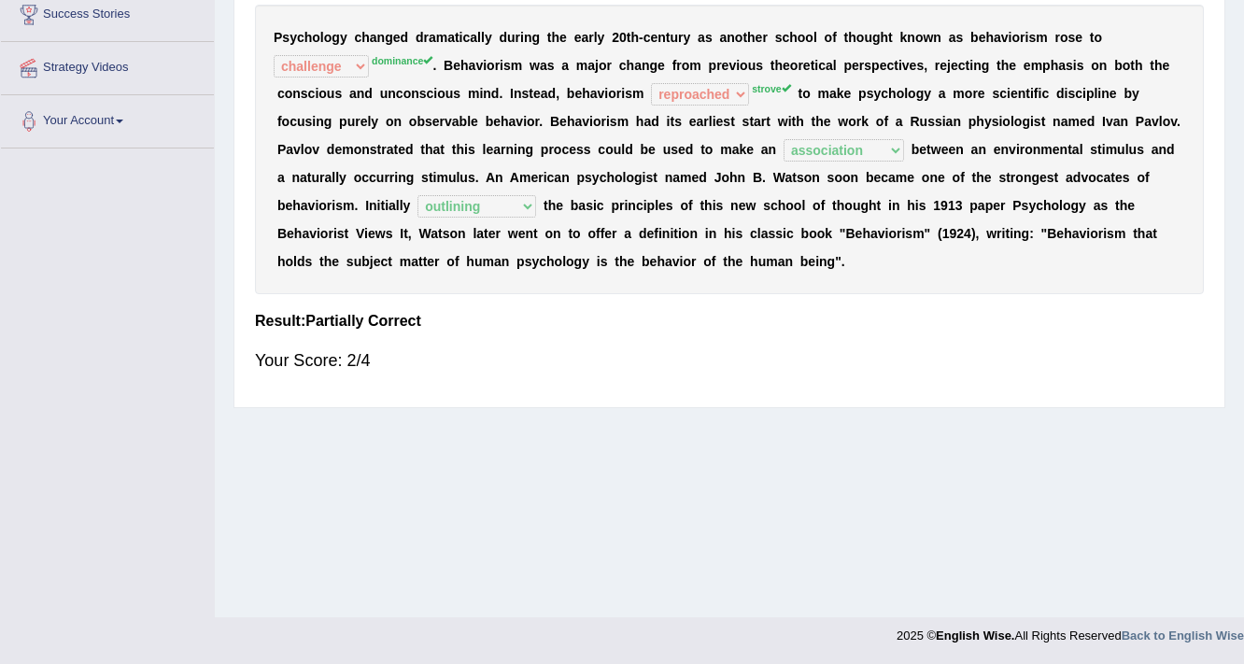
scroll to position [18, 0]
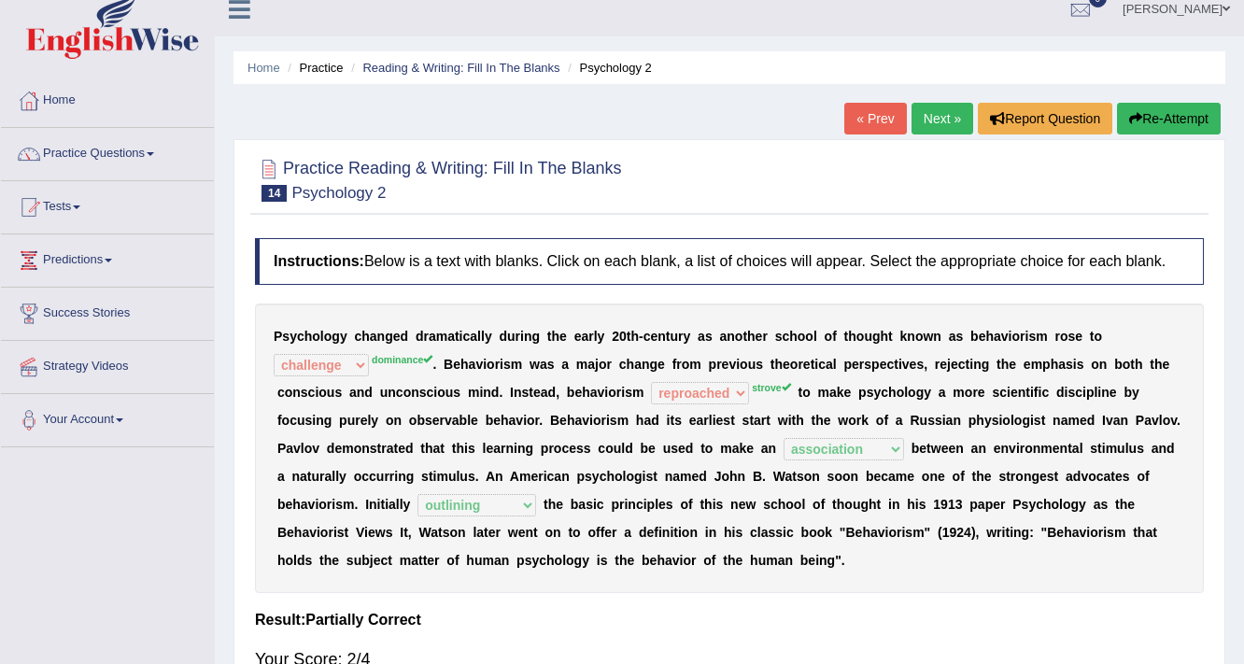
click at [929, 115] on link "Next »" at bounding box center [943, 119] width 62 height 32
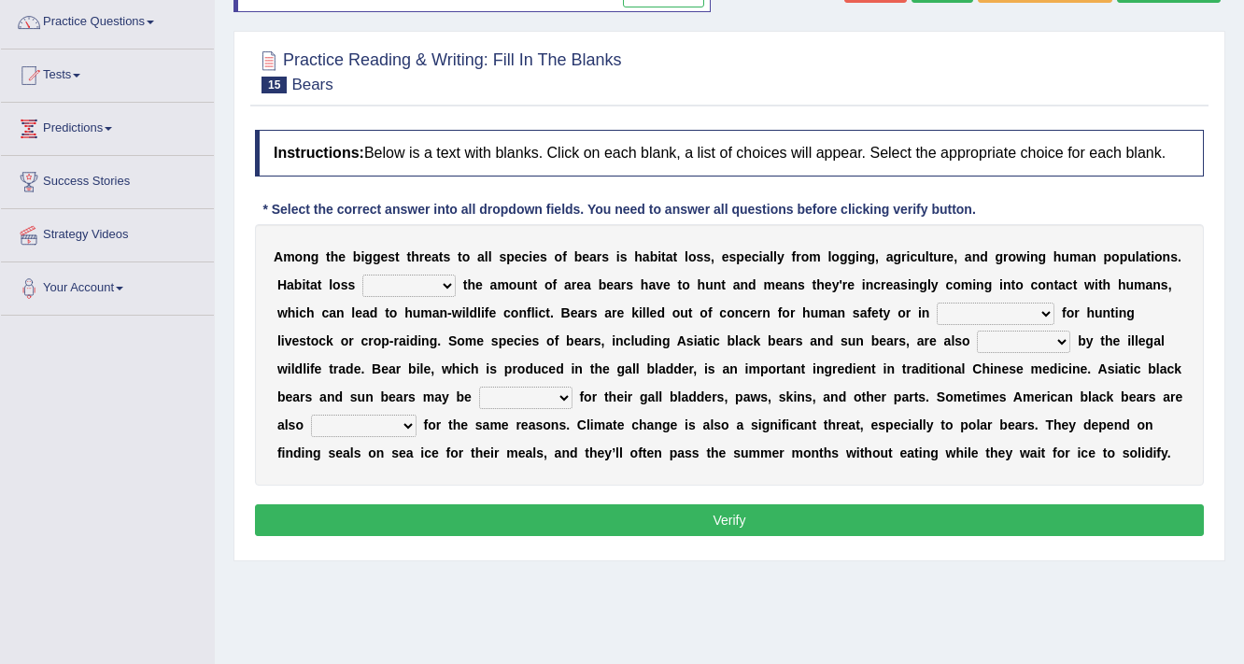
click at [435, 283] on select "increases reduces complies interacts" at bounding box center [408, 286] width 93 height 22
select select "complies"
click at [362, 275] on select "increases reduces complies interacts" at bounding box center [408, 286] width 93 height 22
click at [1007, 312] on select "coalition retaliation appreciation disinformation" at bounding box center [996, 314] width 118 height 22
select select "appreciation"
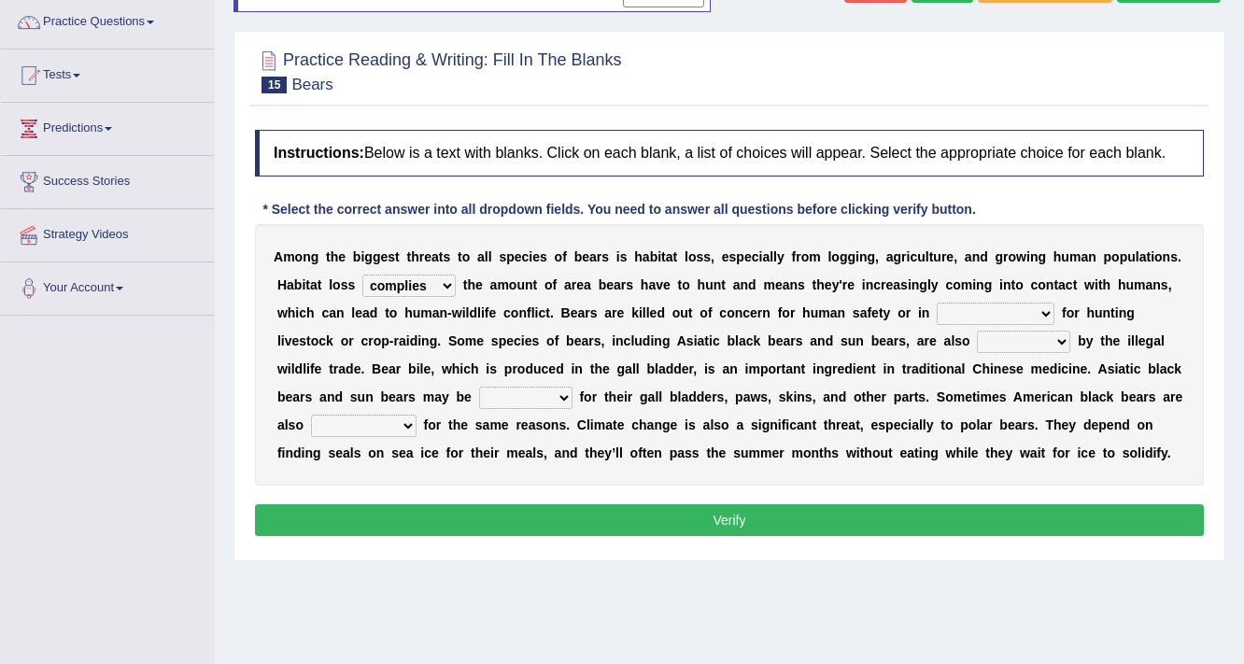
click at [937, 303] on select "coalition retaliation appreciation disinformation" at bounding box center [996, 314] width 118 height 22
click at [1020, 340] on select "protected prohibited fattened threatened" at bounding box center [1023, 342] width 93 height 22
select select "threatened"
click at [977, 331] on select "protected prohibited fattened threatened" at bounding box center [1023, 342] width 93 height 22
click at [559, 389] on select "poached squelched coached blenched" at bounding box center [525, 398] width 93 height 22
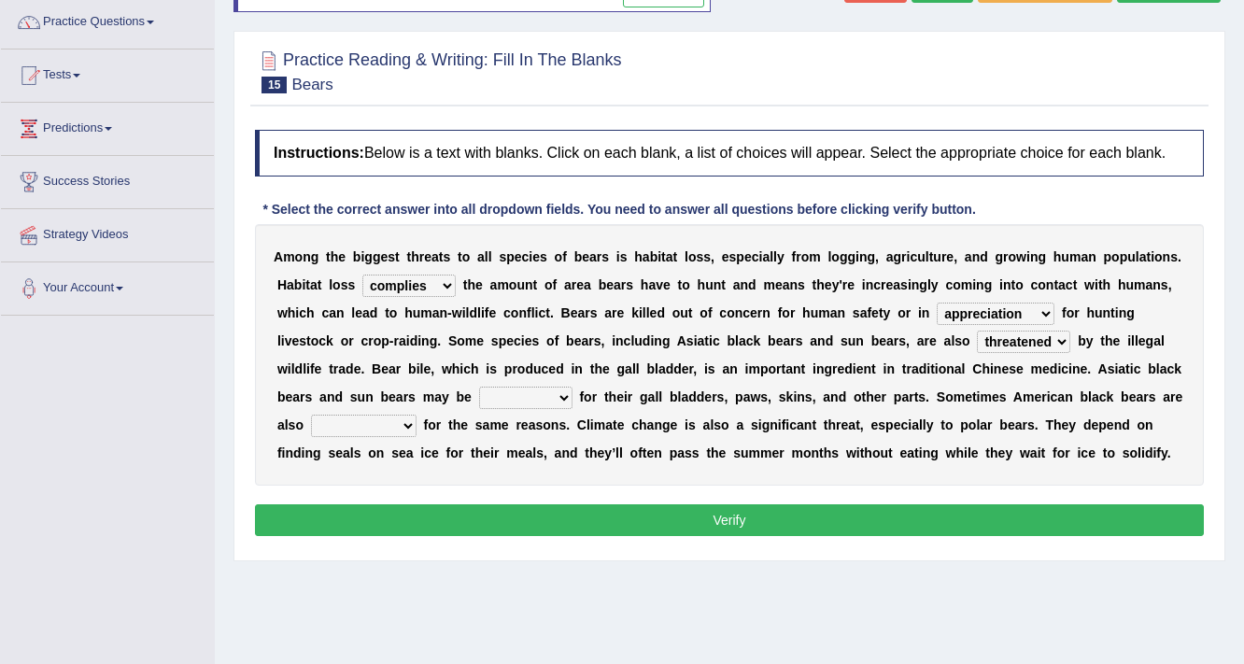
select select "blenched"
click at [479, 387] on select "poached squelched coached blenched" at bounding box center [525, 398] width 93 height 22
click at [383, 426] on select "begot foreseen encountered targeted" at bounding box center [364, 426] width 106 height 22
select select "encountered"
click at [311, 415] on select "begot foreseen encountered targeted" at bounding box center [364, 426] width 106 height 22
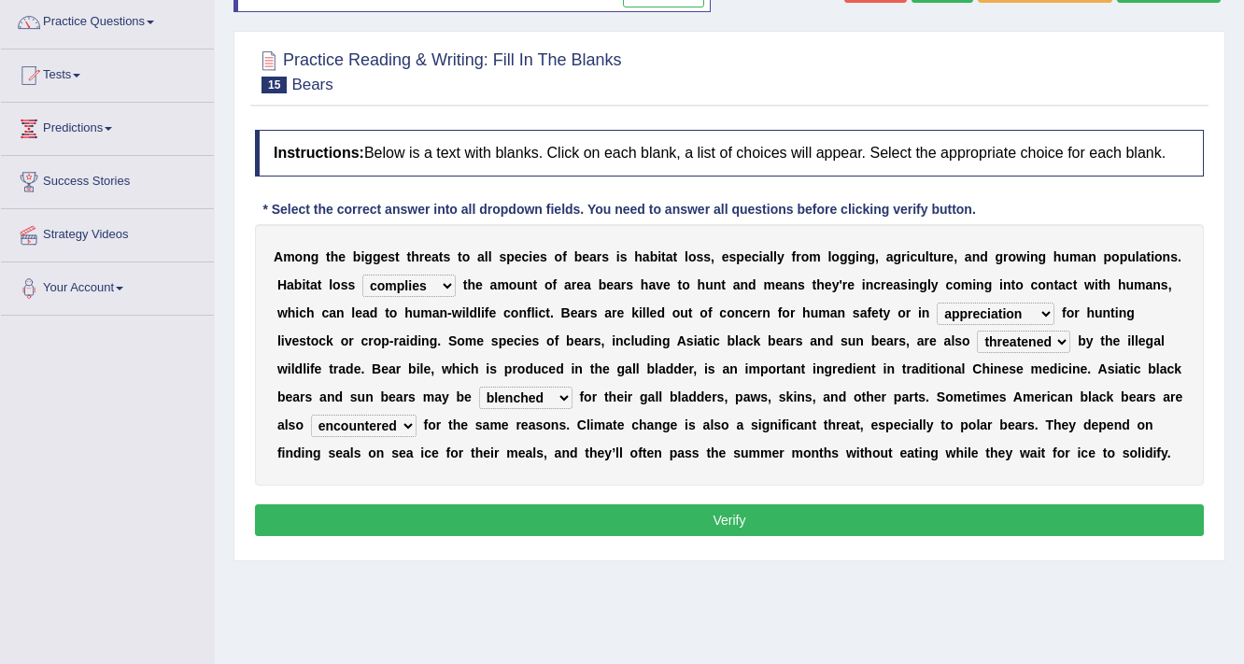
click at [585, 518] on button "Verify" at bounding box center [729, 520] width 949 height 32
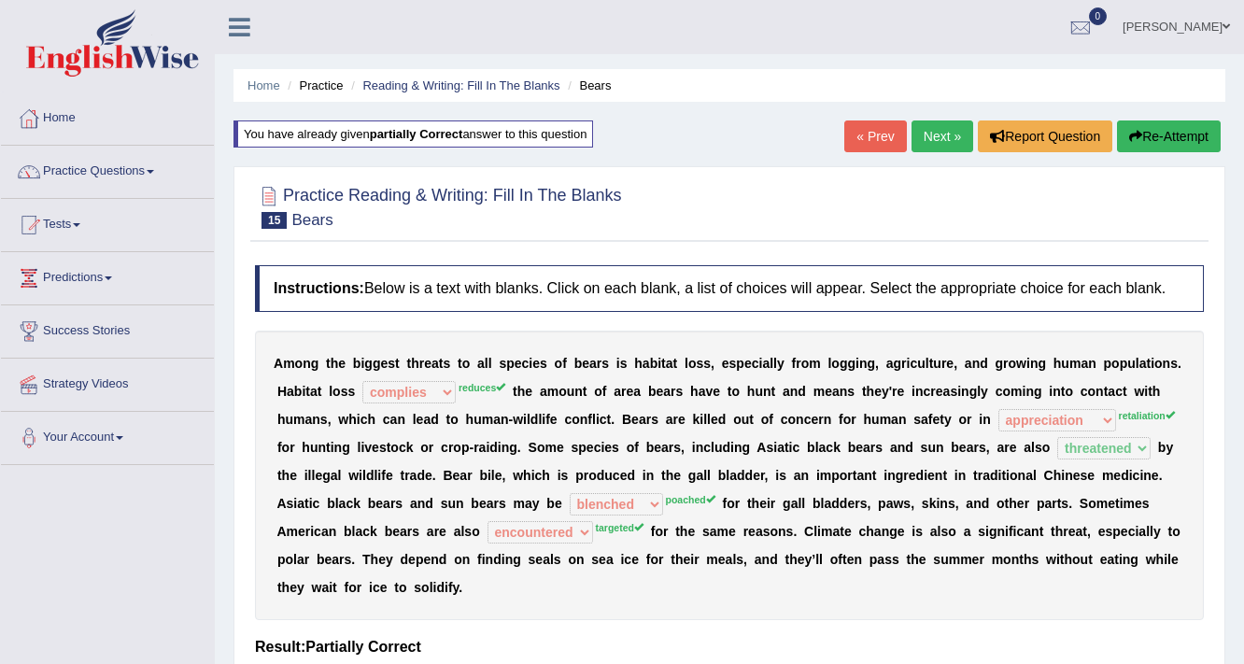
click at [927, 134] on link "Next »" at bounding box center [943, 136] width 62 height 32
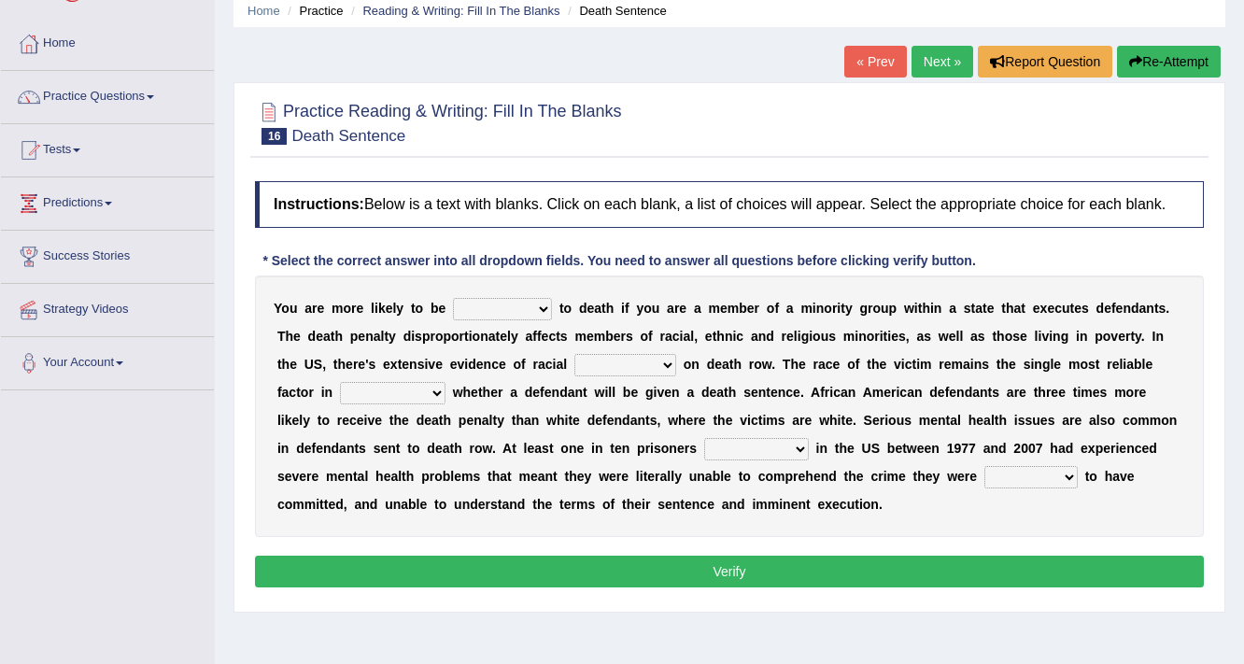
click at [522, 308] on select "penalized blamed complained sentenced" at bounding box center [502, 309] width 99 height 22
select select "sentenced"
click at [453, 298] on select "penalized blamed complained sentenced" at bounding box center [502, 309] width 99 height 22
click at [648, 367] on select "bias equality appearance background" at bounding box center [625, 365] width 102 height 22
select select "appearance"
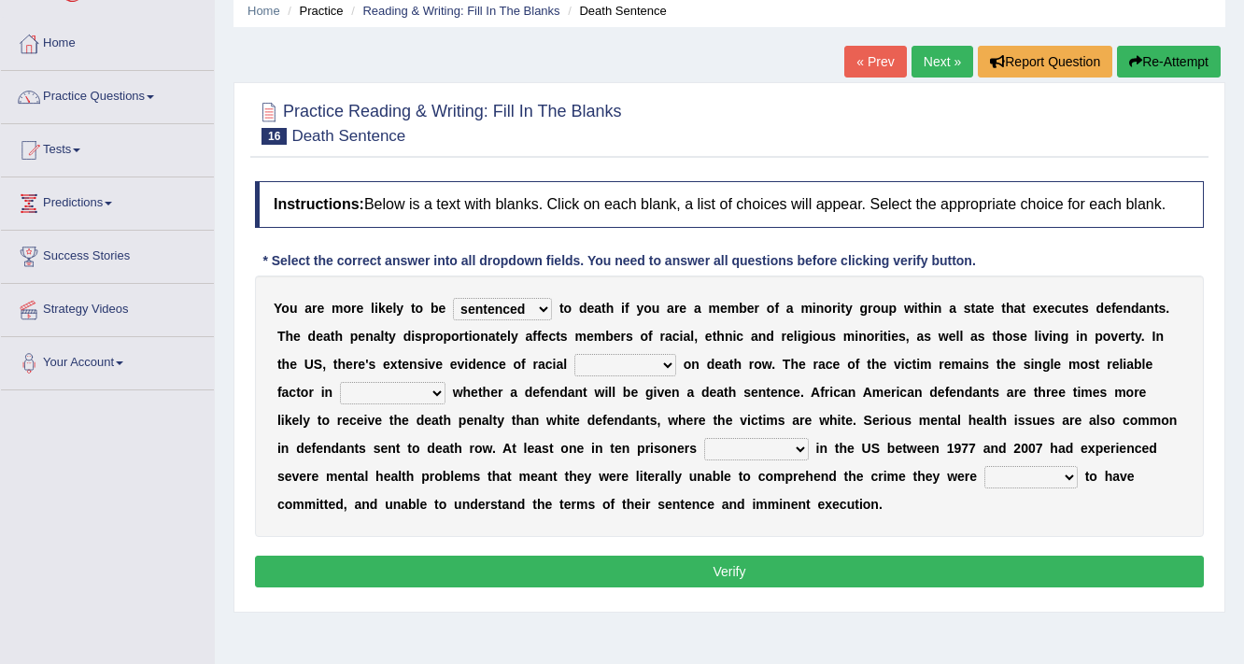
click at [574, 354] on select "bias equality appearance background" at bounding box center [625, 365] width 102 height 22
click at [651, 363] on select "bias equality appearance background" at bounding box center [625, 365] width 102 height 22
click at [881, 373] on div "Y o u a r e m o r e l i k e l y t o b e penalized blamed complained sentenced t…" at bounding box center [729, 407] width 949 height 262
click at [420, 390] on select "determining adjoining undermining examining" at bounding box center [393, 393] width 106 height 22
select select "determining"
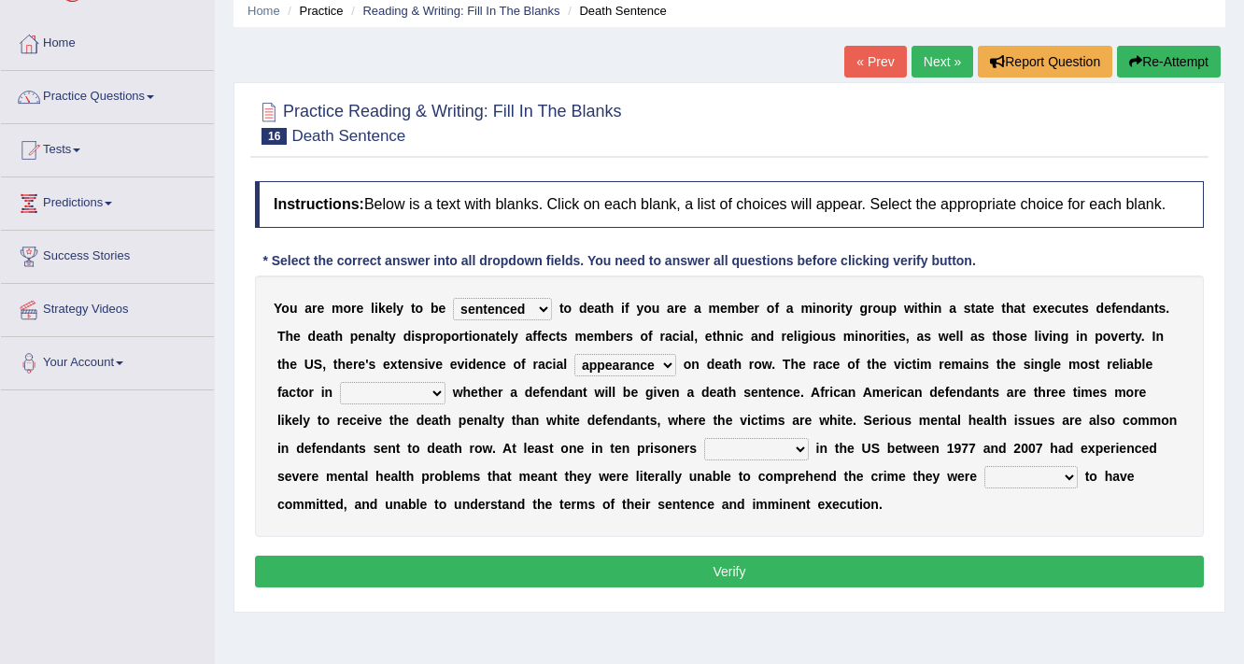
click at [340, 382] on select "determining adjoining undermining examining" at bounding box center [393, 393] width 106 height 22
click at [776, 444] on select "electrocuted persecuted executed captured" at bounding box center [756, 449] width 105 height 22
select select "captured"
click at [704, 438] on select "electrocuted persecuted executed captured" at bounding box center [756, 449] width 105 height 22
click at [1065, 474] on select "alleged acclaimed persuaded claimed" at bounding box center [1030, 477] width 93 height 22
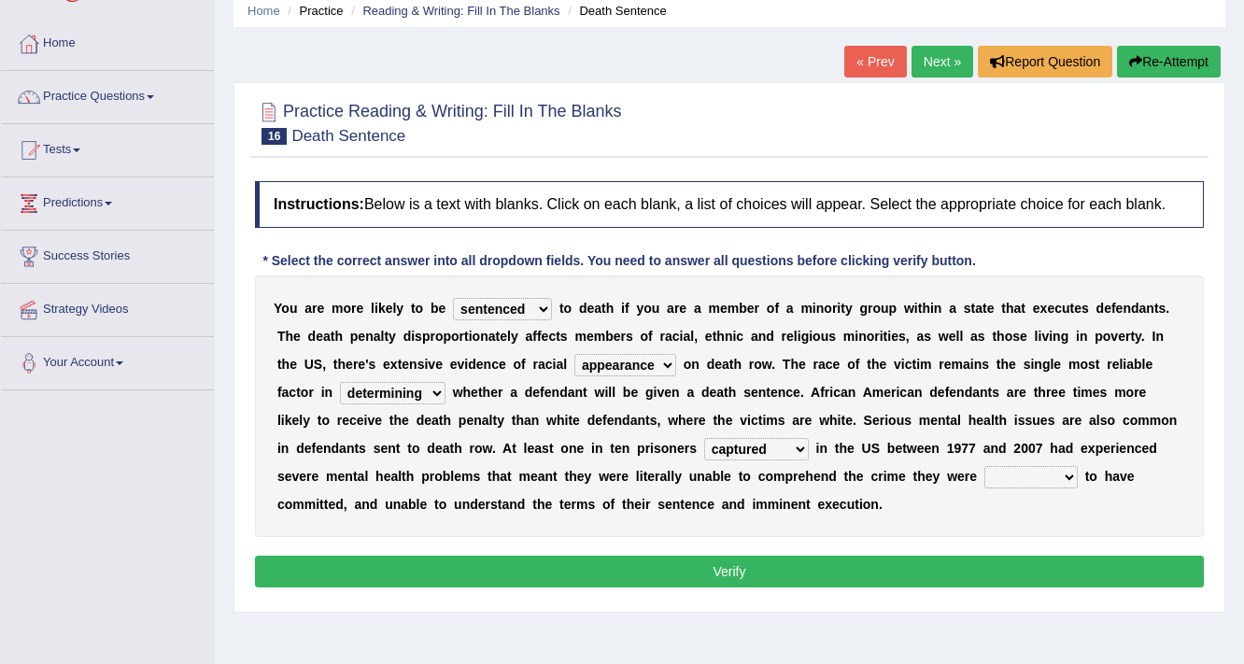
select select "alleged"
click at [984, 466] on select "alleged acclaimed persuaded claimed" at bounding box center [1030, 477] width 93 height 22
click at [767, 572] on button "Verify" at bounding box center [729, 572] width 949 height 32
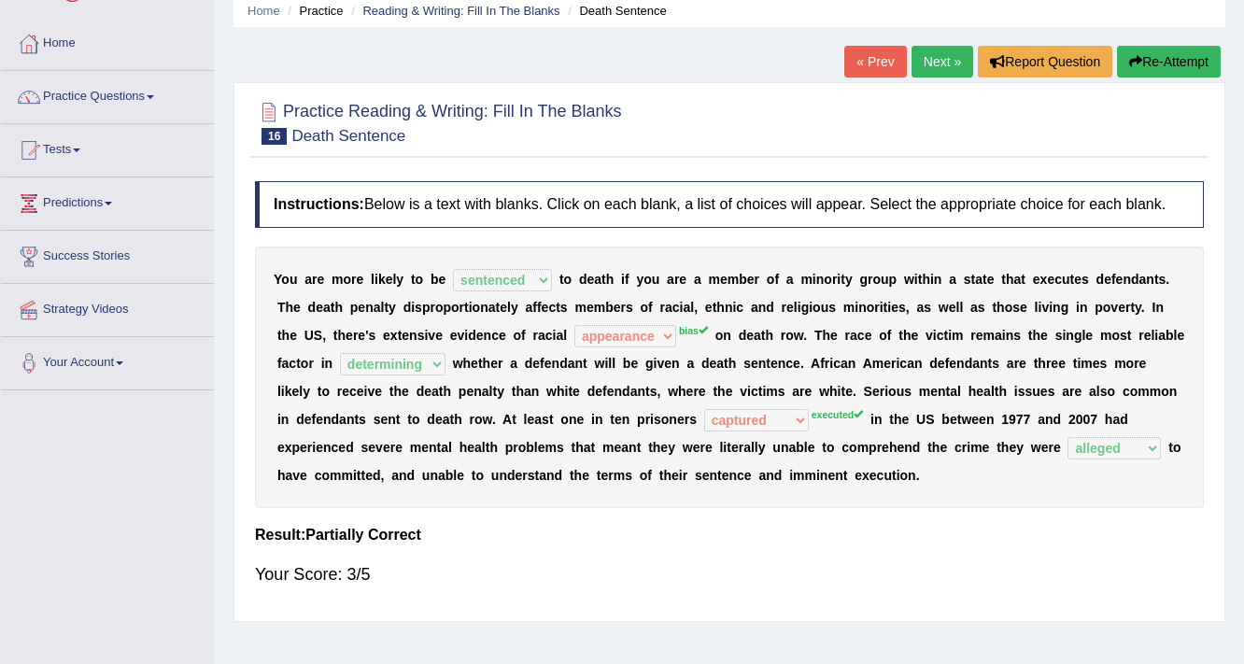
click at [939, 68] on link "Next »" at bounding box center [943, 62] width 62 height 32
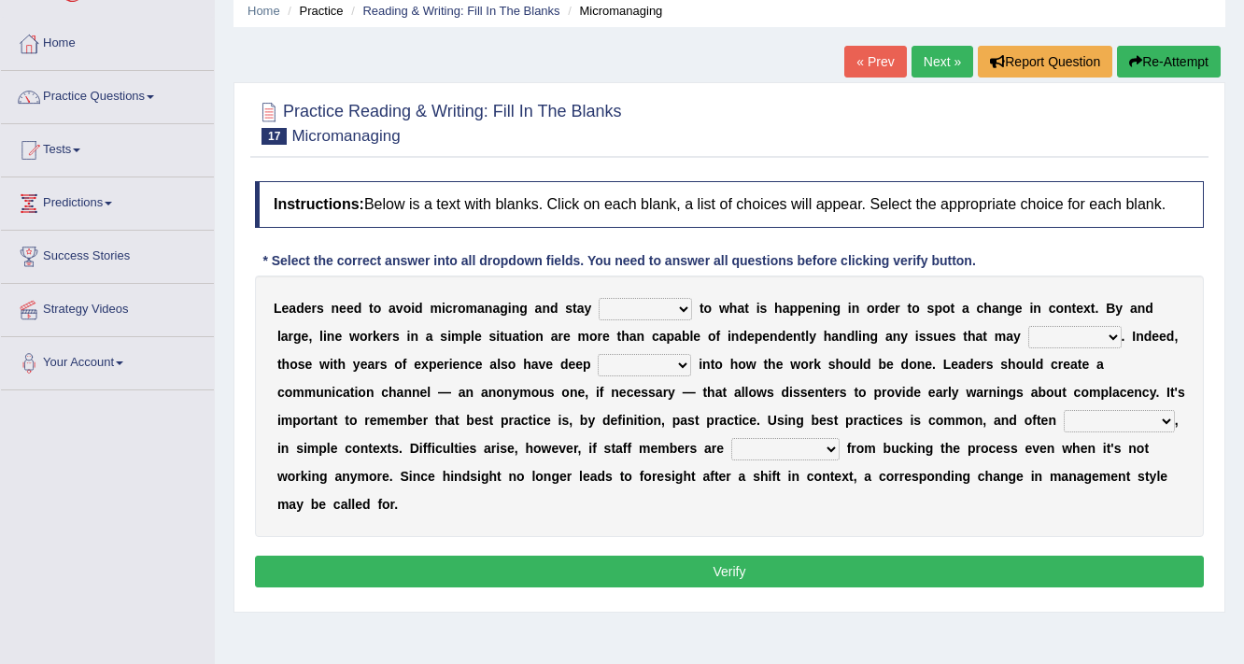
click at [668, 307] on select "complied connected precise concise" at bounding box center [645, 309] width 93 height 22
select select "connected"
click at [599, 298] on select "complied connected precise concise" at bounding box center [645, 309] width 93 height 22
click at [1065, 336] on select "apprise rise encounter arise" at bounding box center [1074, 337] width 93 height 22
select select "arise"
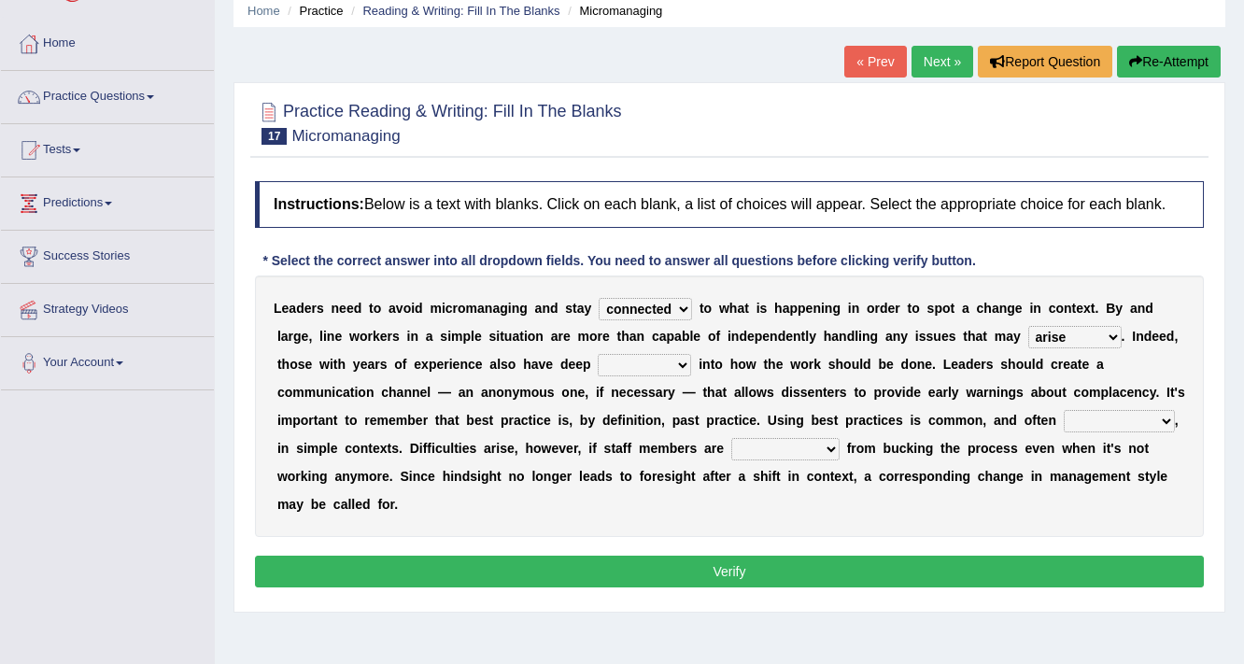
click at [1028, 326] on select "apprise rise encounter arise" at bounding box center [1074, 337] width 93 height 22
click at [671, 367] on select "incursion insight indignity indication" at bounding box center [644, 365] width 93 height 22
select select "insight"
click at [598, 354] on select "incursion insight indignity indication" at bounding box center [644, 365] width 93 height 22
click at [1120, 420] on select "inappropriate apprehensive appropriate forbidden" at bounding box center [1119, 421] width 111 height 22
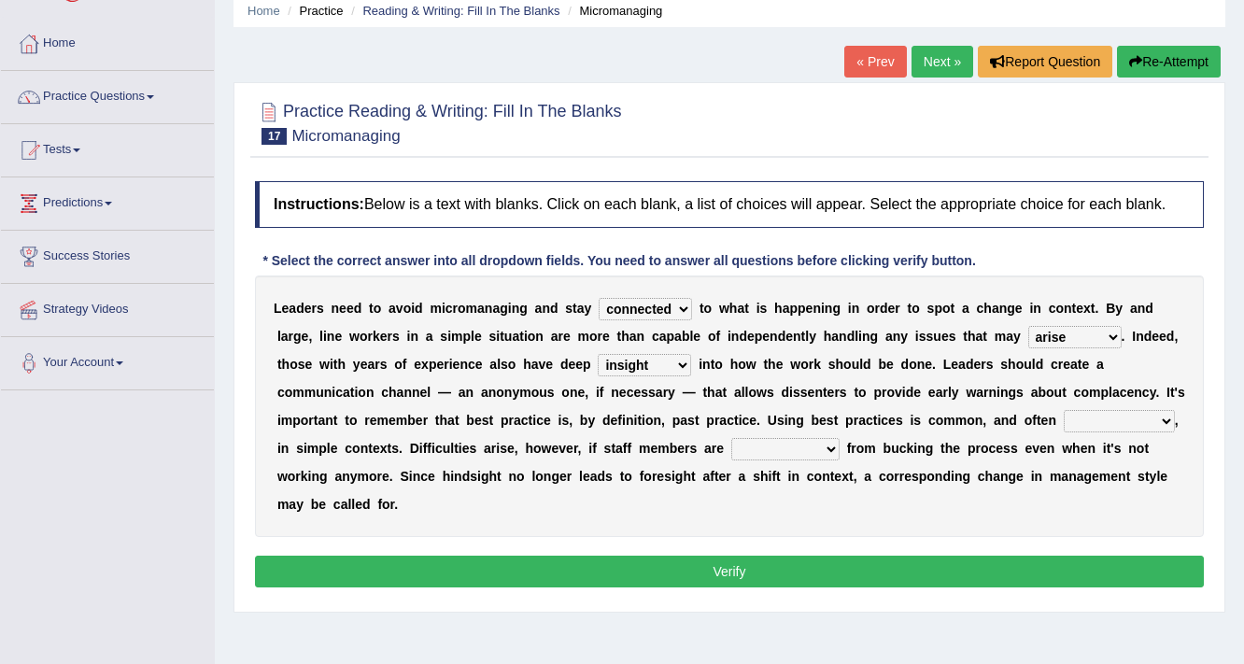
select select "appropriate"
click at [1064, 410] on select "inappropriate apprehensive appropriate forbidden" at bounding box center [1119, 421] width 111 height 22
click at [794, 447] on select "disarranged disinclined discouraged disintegrated" at bounding box center [785, 449] width 108 height 22
select select "discouraged"
click at [731, 438] on select "disarranged disinclined discouraged disintegrated" at bounding box center [785, 449] width 108 height 22
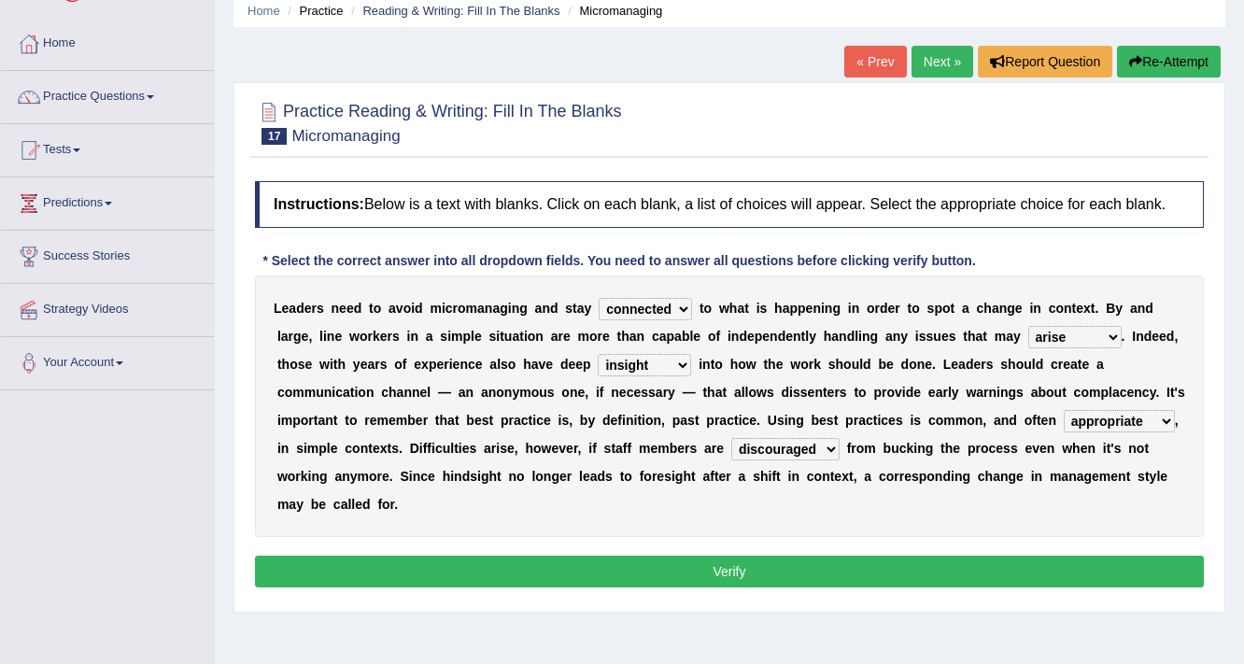
click at [749, 561] on button "Verify" at bounding box center [729, 572] width 949 height 32
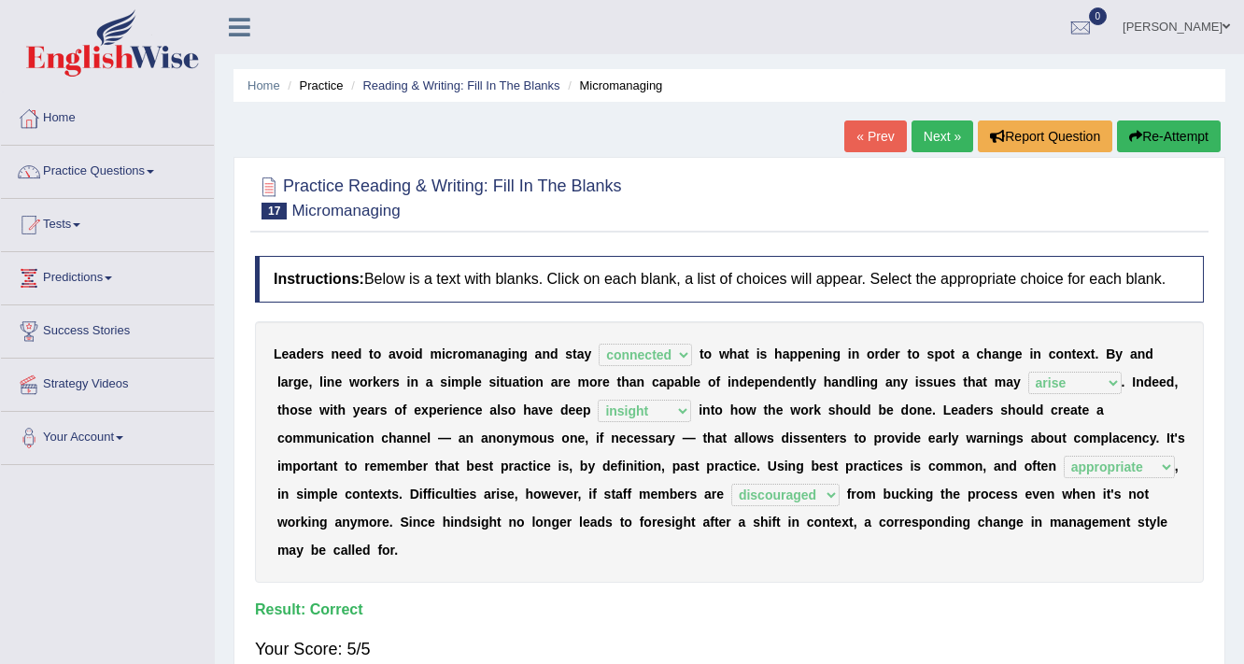
click at [926, 131] on link "Next »" at bounding box center [943, 136] width 62 height 32
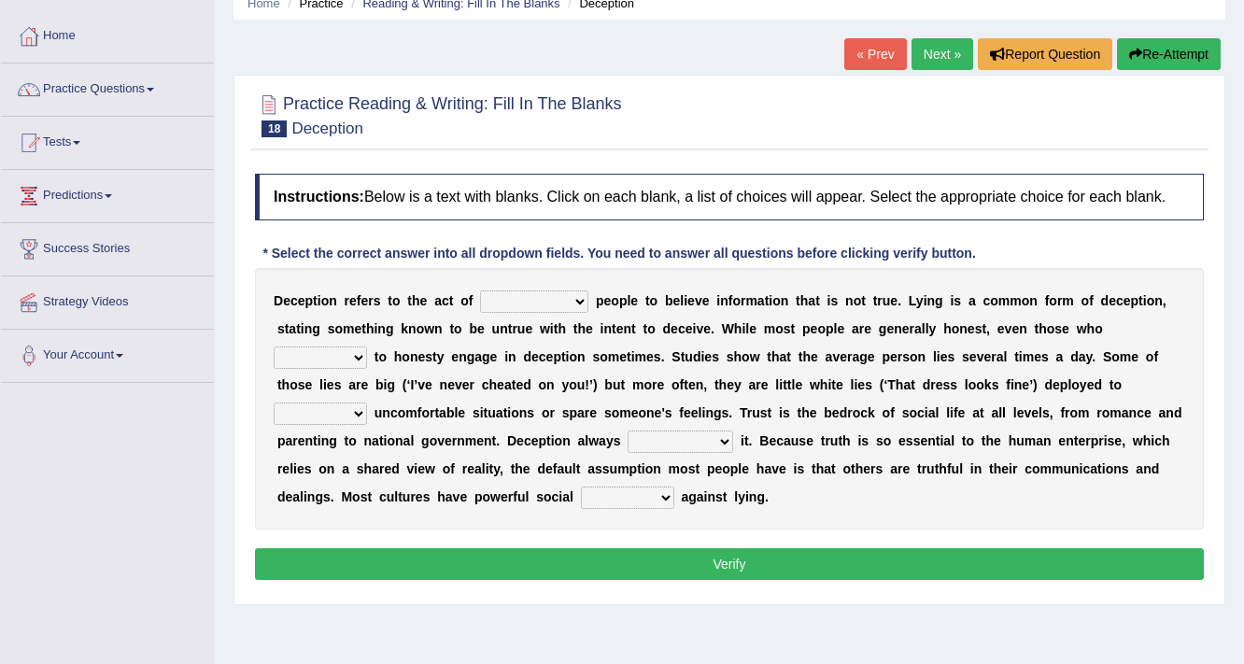
scroll to position [149, 0]
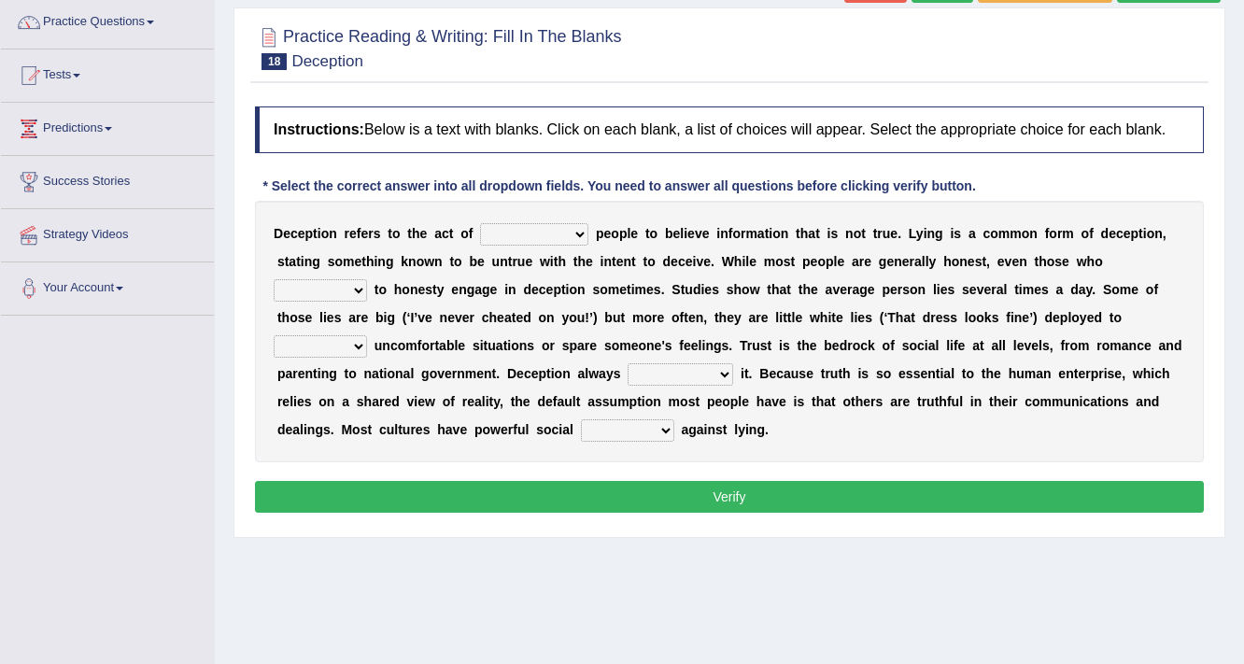
click at [572, 233] on select "discouraging forbidding detecting encouraging" at bounding box center [534, 234] width 108 height 22
select select "detecting"
click at [480, 223] on select "discouraging forbidding detecting encouraging" at bounding box center [534, 234] width 108 height 22
click at [336, 288] on select "describe prescribe inscribe subscribe" at bounding box center [320, 290] width 93 height 22
select select "prescribe"
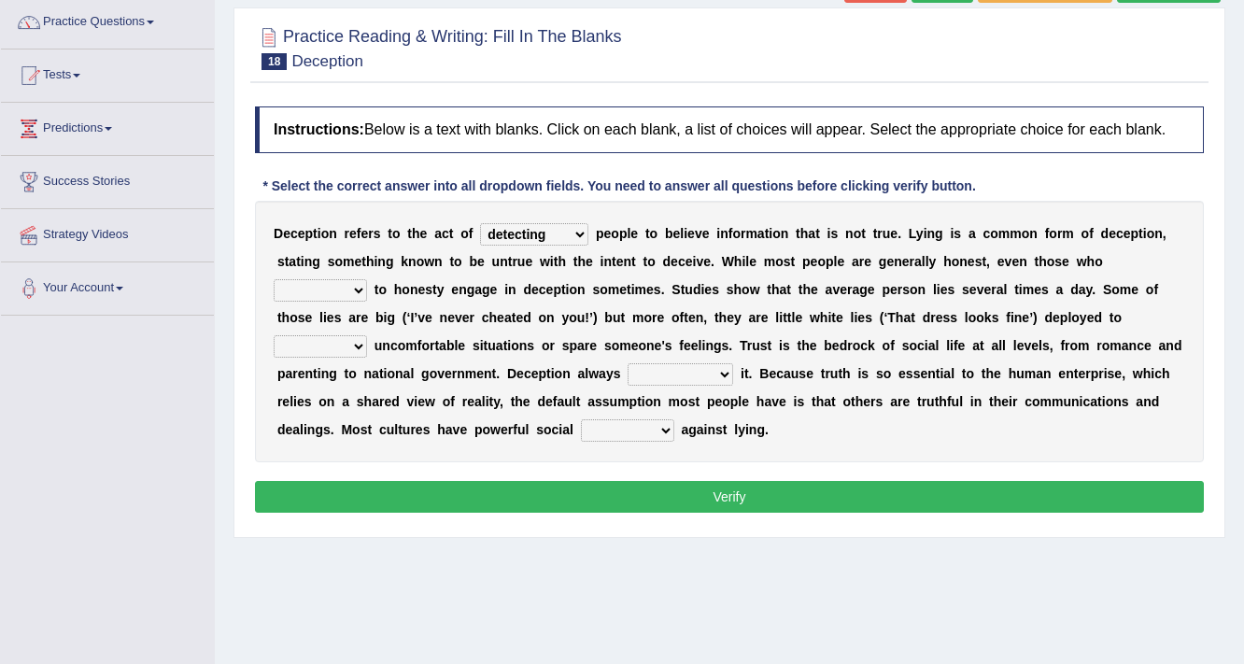
click at [274, 279] on select "describe prescribe inscribe subscribe" at bounding box center [320, 290] width 93 height 22
click at [347, 341] on select "contest illuminate disguise avoid" at bounding box center [320, 346] width 93 height 22
select select "disguise"
click at [274, 335] on select "contest illuminate disguise avoid" at bounding box center [320, 346] width 93 height 22
click at [713, 363] on select "undermines underscores undertakes underwrites" at bounding box center [681, 374] width 106 height 22
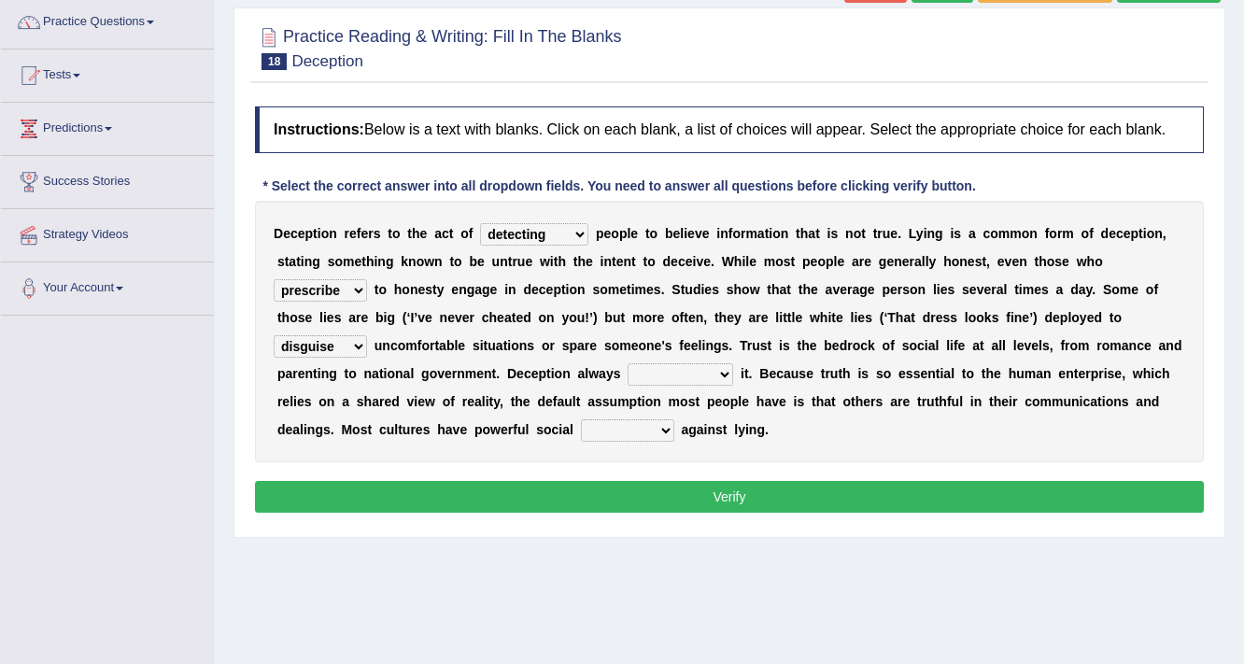
select select "undertakes"
click at [628, 363] on select "undermines underscores undertakes underwrites" at bounding box center [681, 374] width 106 height 22
click at [653, 432] on select "ejections sanctions fractions inductions" at bounding box center [627, 430] width 93 height 22
select select "inductions"
click at [581, 419] on select "ejections sanctions fractions inductions" at bounding box center [627, 430] width 93 height 22
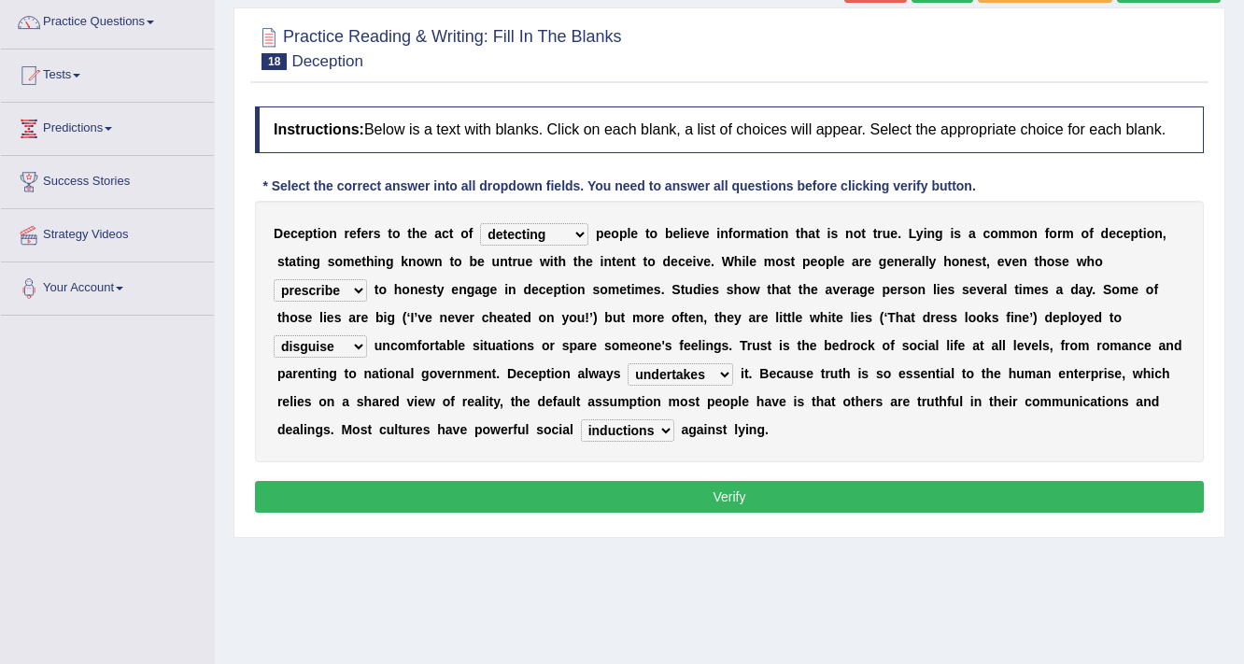
click at [696, 495] on button "Verify" at bounding box center [729, 497] width 949 height 32
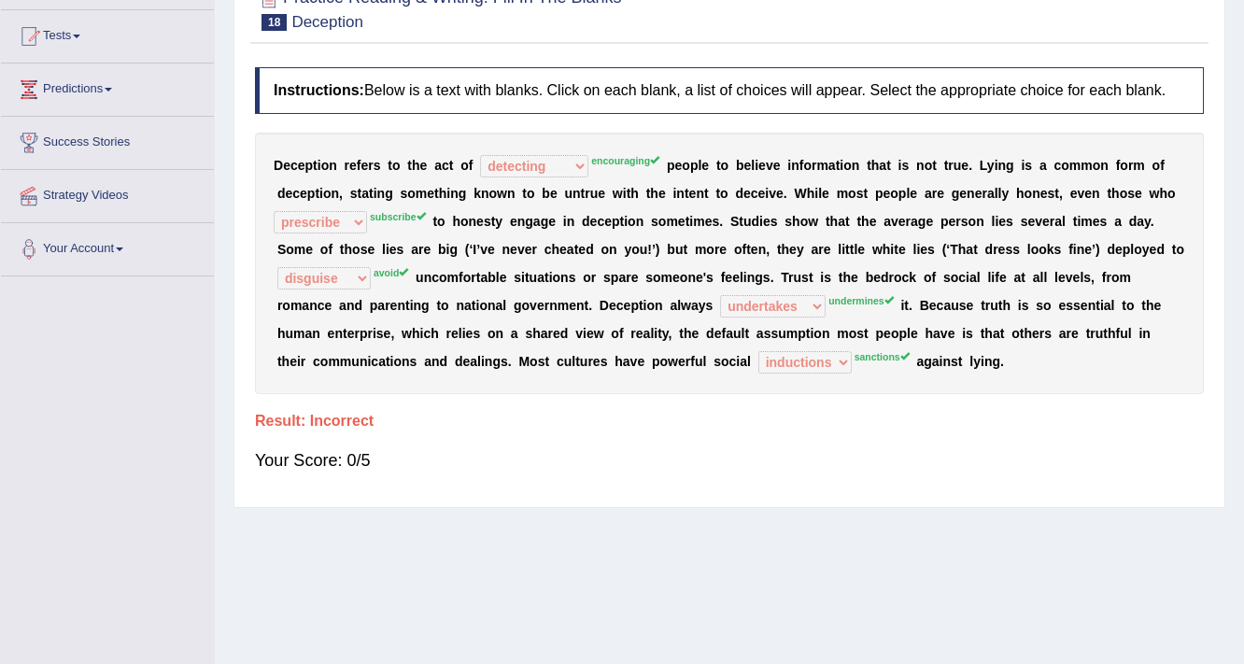
scroll to position [0, 0]
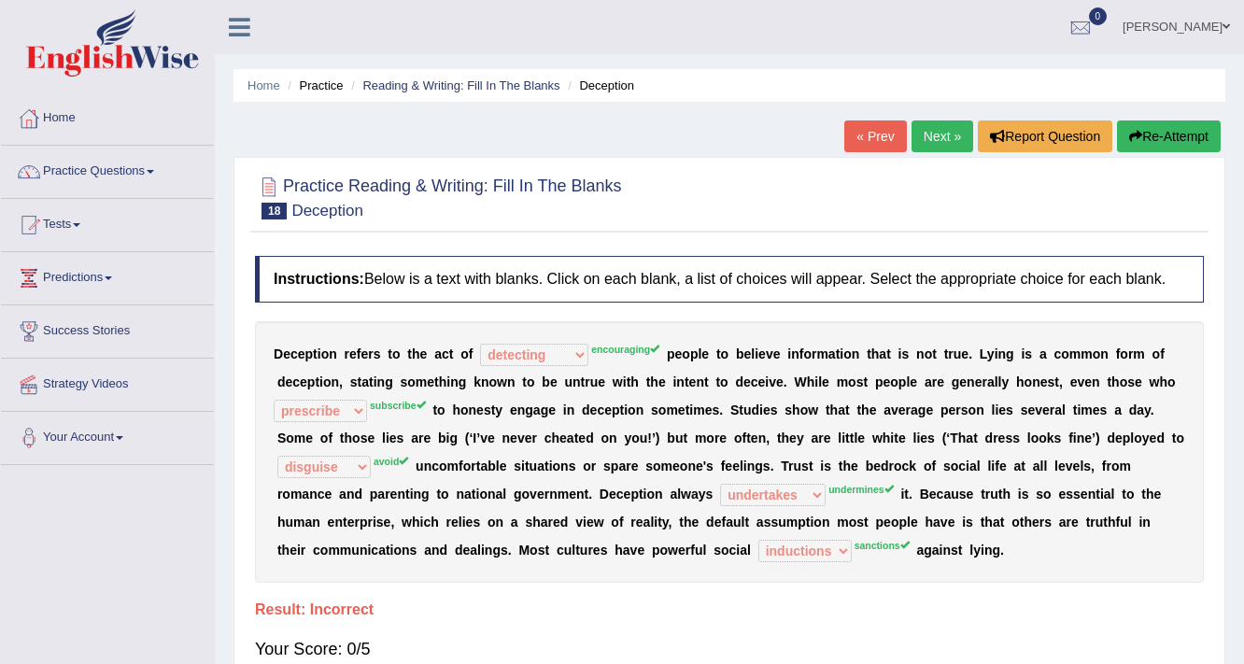
click at [949, 133] on link "Next »" at bounding box center [943, 136] width 62 height 32
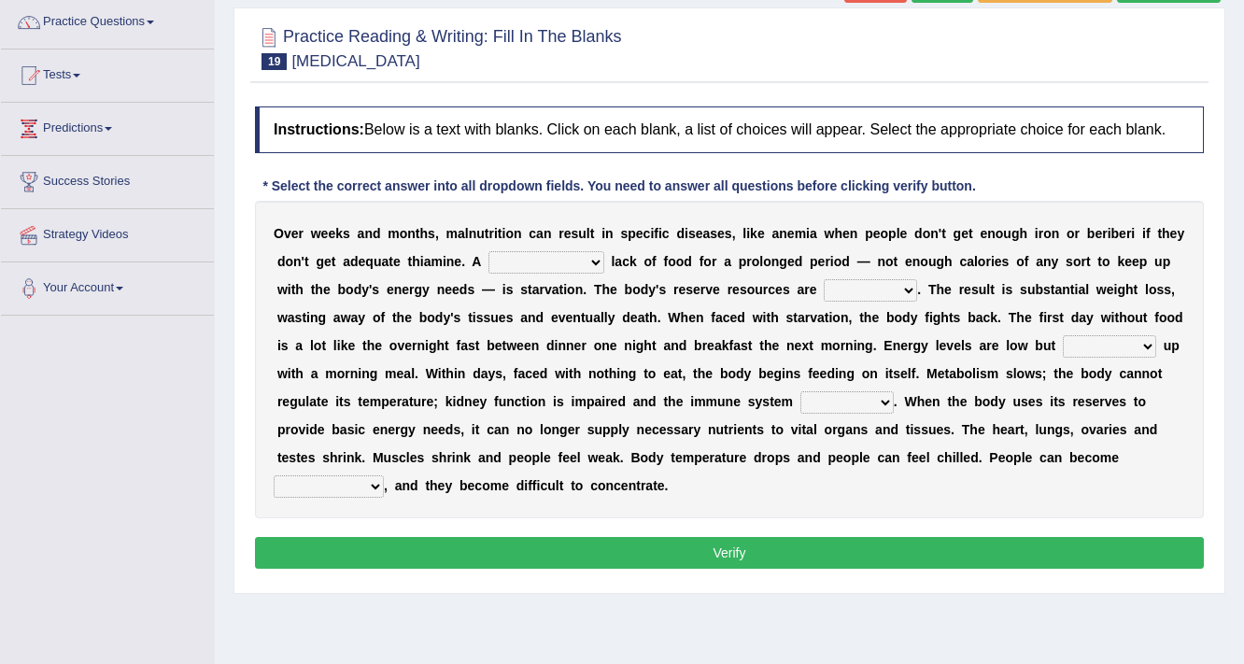
click at [591, 263] on select "severe distinguishing proper distinctive" at bounding box center [546, 262] width 116 height 22
select select "severe"
click at [488, 251] on select "severe distinguishing proper distinctive" at bounding box center [546, 262] width 116 height 22
click at [881, 283] on select "obsoleted depleted pelleted deleted" at bounding box center [870, 290] width 93 height 22
select select "depleted"
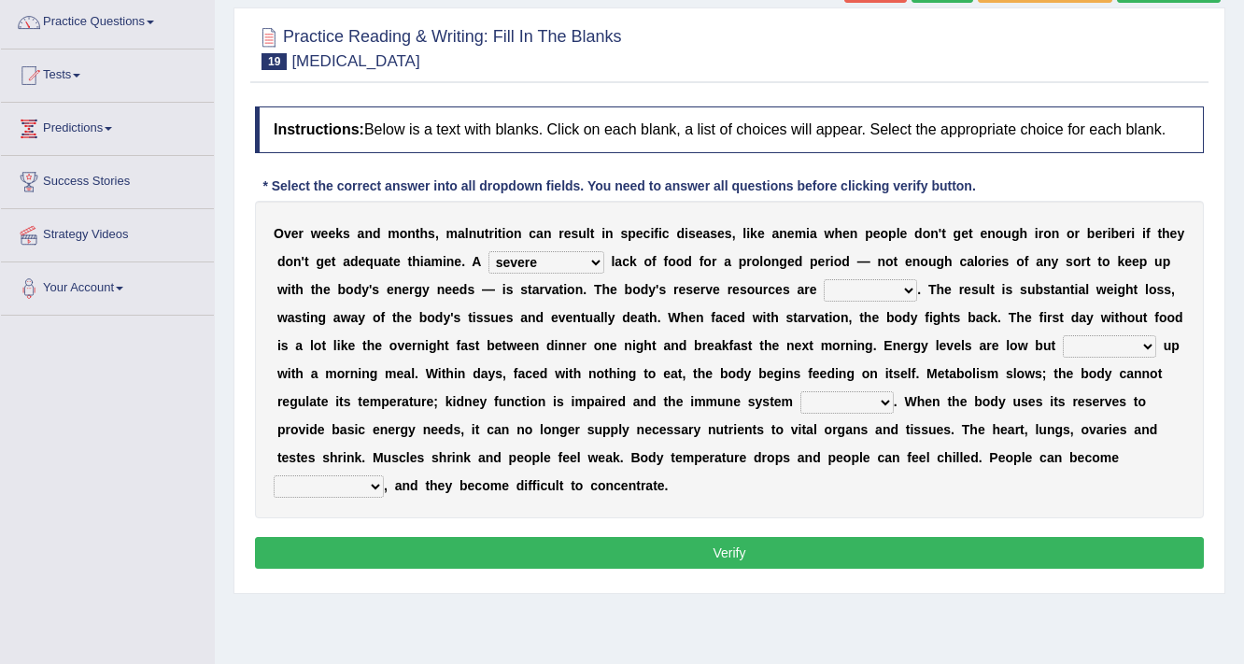
click at [824, 279] on select "obsoleted depleted pelleted deleted" at bounding box center [870, 290] width 93 height 22
click at [1107, 340] on select "feed come chill pick" at bounding box center [1109, 346] width 93 height 22
click at [1063, 335] on select "feed come chill pick" at bounding box center [1109, 346] width 93 height 22
click at [1111, 341] on select "feed come chill pick" at bounding box center [1109, 346] width 93 height 22
select select "pick"
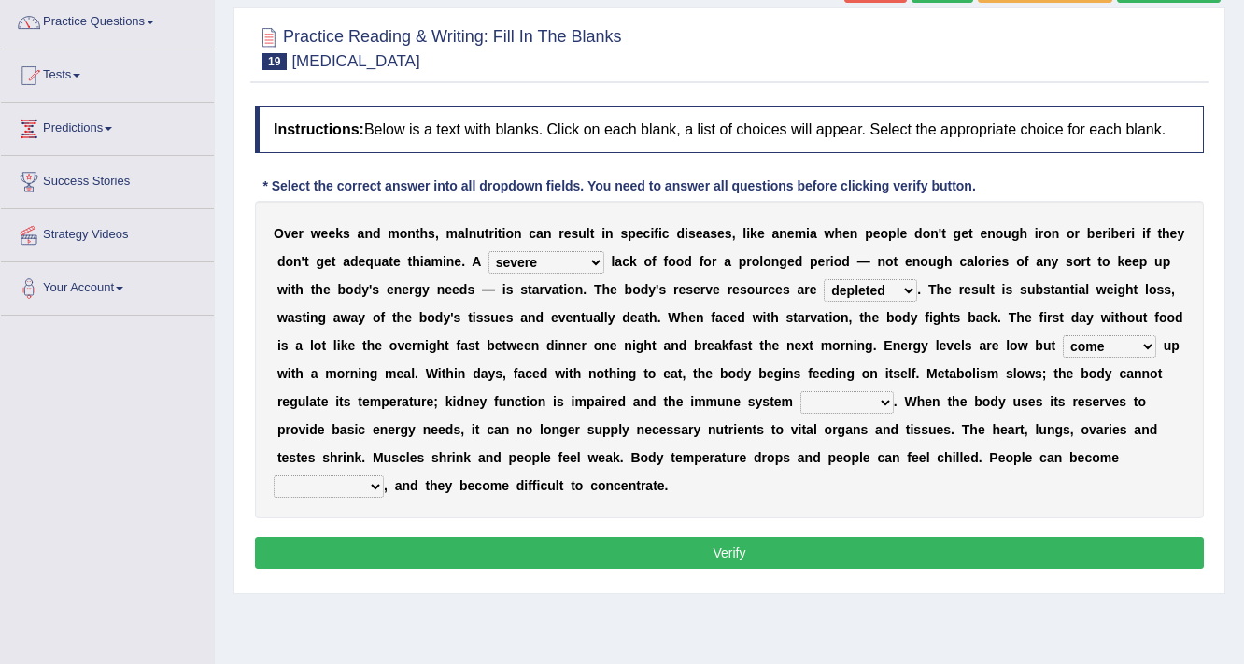
click at [1063, 335] on select "feed come chill pick" at bounding box center [1109, 346] width 93 height 22
click at [882, 396] on select "deepens deafens weakens surpasses" at bounding box center [846, 402] width 93 height 22
select select "weakens"
click at [800, 391] on select "deepens deafens weakens surpasses" at bounding box center [846, 402] width 93 height 22
click at [359, 489] on select "irritable commutable indisputable transportable" at bounding box center [329, 486] width 110 height 22
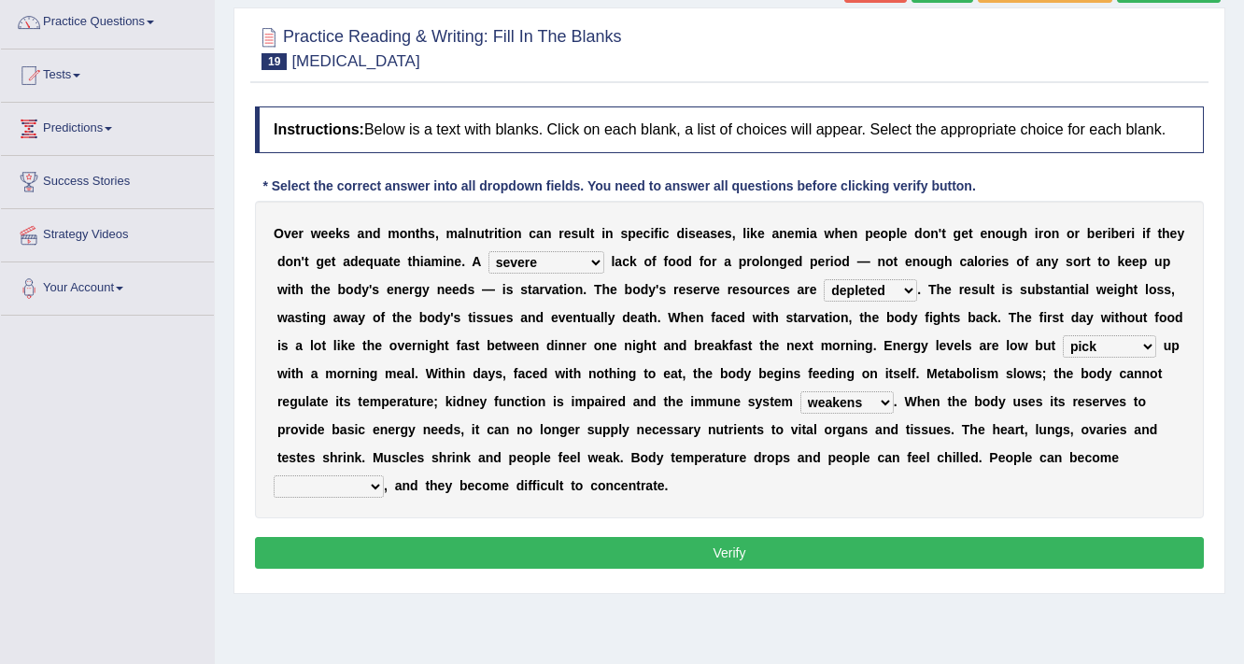
select select "irritable"
click at [274, 475] on select "irritable commutable indisputable transportable" at bounding box center [329, 486] width 110 height 22
click at [702, 556] on button "Verify" at bounding box center [729, 553] width 949 height 32
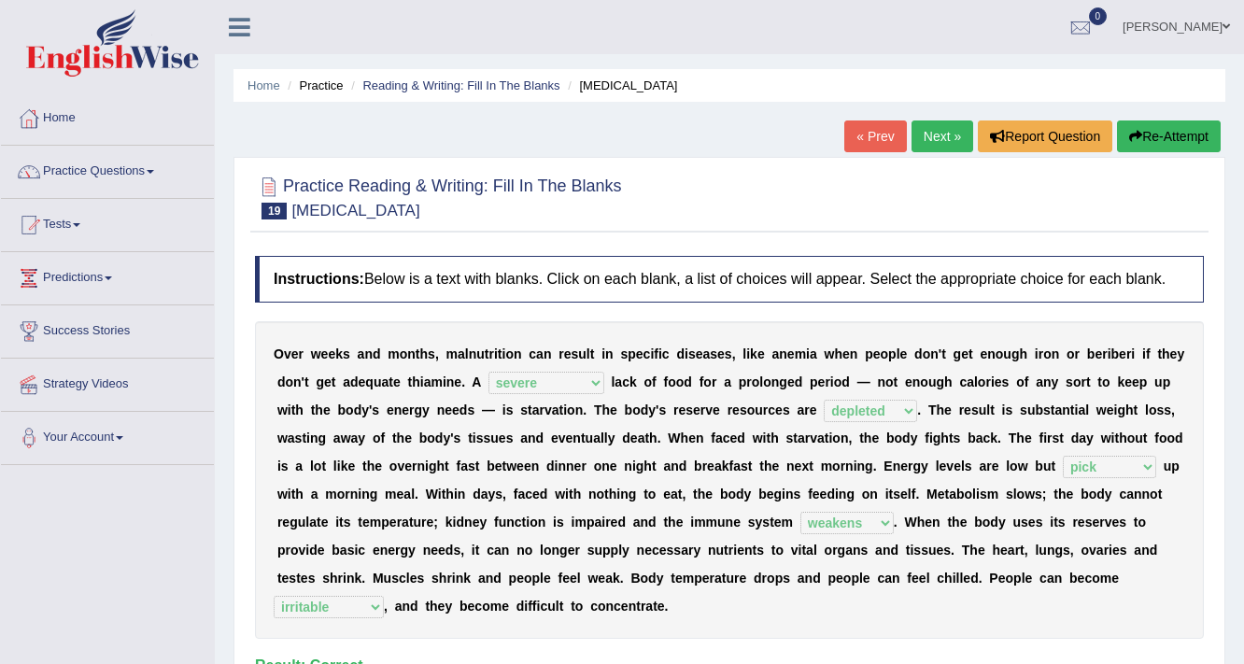
click at [933, 144] on link "Next »" at bounding box center [943, 136] width 62 height 32
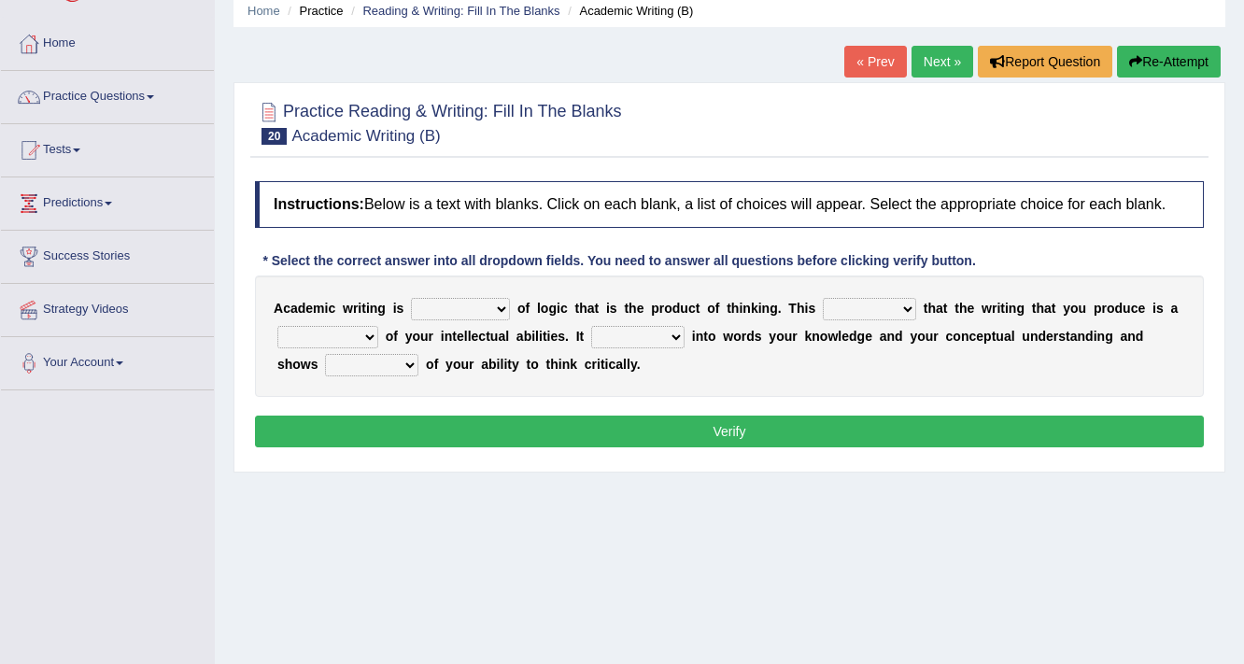
click at [491, 306] on select "expectation entitlement expression exchange" at bounding box center [460, 309] width 99 height 22
click at [743, 568] on div "Home Practice Reading & Writing: Fill In The Blanks Academic Writing (B) « Prev…" at bounding box center [729, 392] width 1029 height 934
click at [893, 299] on select "means questions stipulates answers" at bounding box center [869, 309] width 93 height 22
select select "means"
click at [823, 298] on select "means questions stipulates answers" at bounding box center [869, 309] width 93 height 22
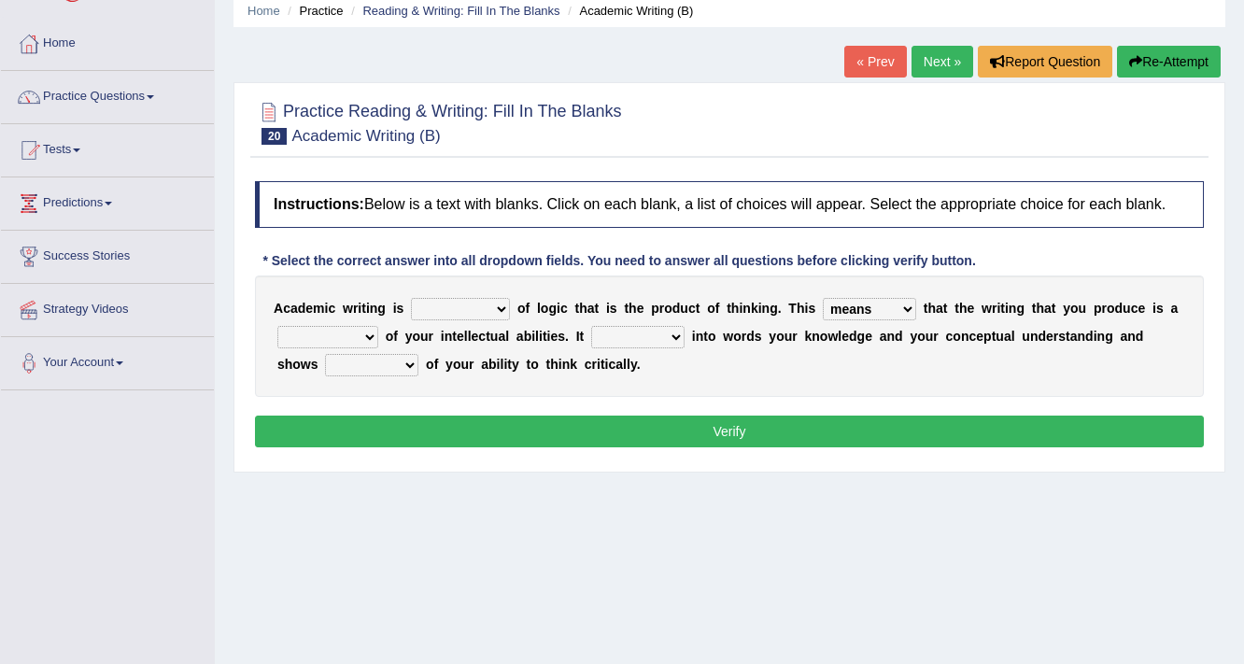
click at [352, 334] on select "redundancy mission credit reflection" at bounding box center [327, 337] width 101 height 22
select select "reflection"
click at [277, 326] on select "redundancy mission credit reflection" at bounding box center [327, 337] width 101 height 22
click at [658, 335] on select "enriches shows allows puts" at bounding box center [637, 337] width 93 height 22
select select "puts"
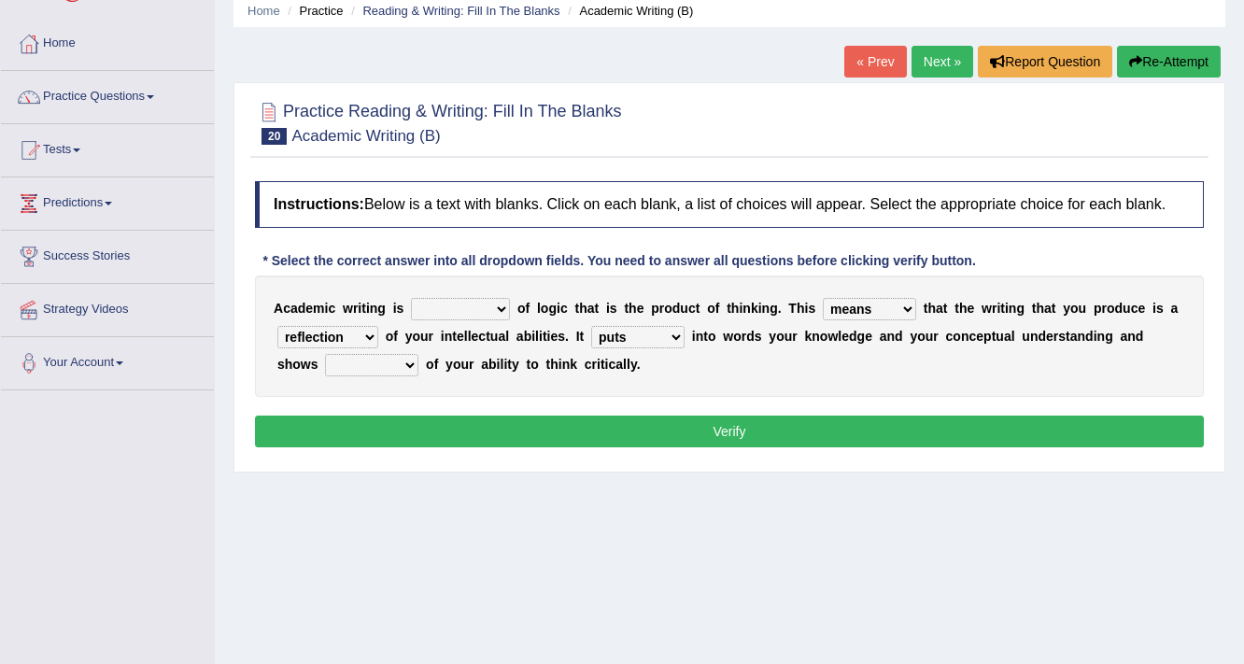
click at [591, 326] on select "enriches shows allows puts" at bounding box center [637, 337] width 93 height 22
click at [394, 365] on select "hassle excuse capacity evidence" at bounding box center [371, 365] width 93 height 22
select select "capacity"
click at [325, 354] on select "hassle excuse capacity evidence" at bounding box center [371, 365] width 93 height 22
click at [492, 298] on select "expectation entitlement expression exchange" at bounding box center [460, 309] width 99 height 22
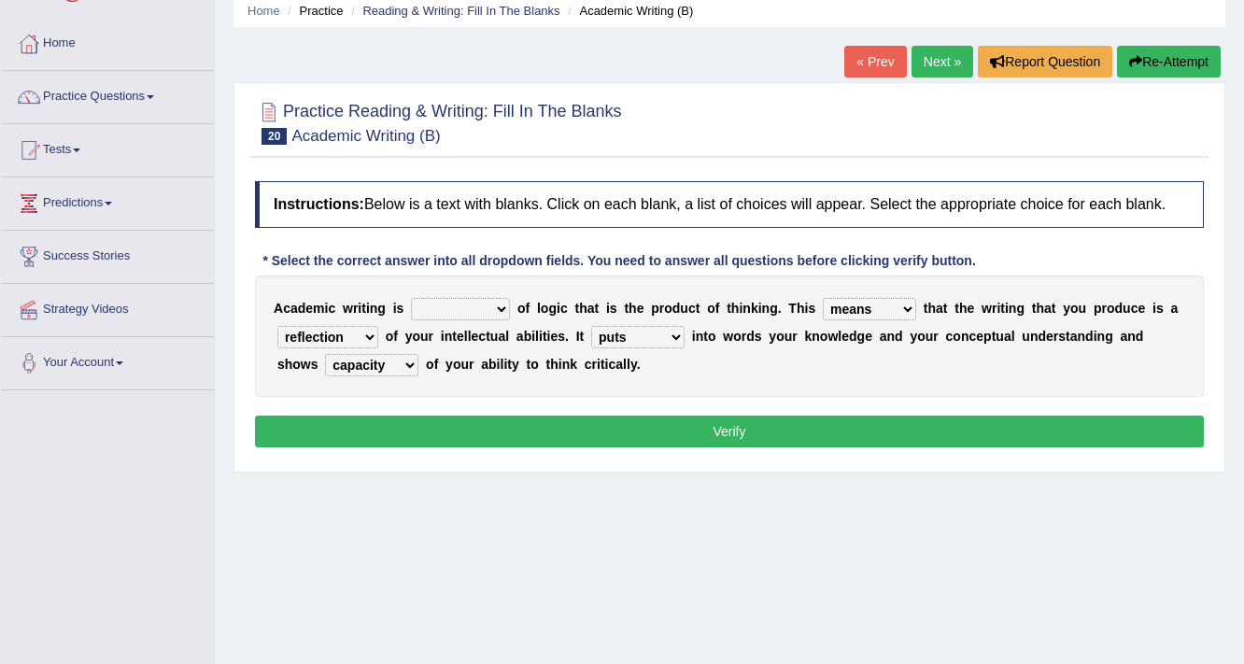
select select "expectation"
click at [411, 298] on select "expectation entitlement expression exchange" at bounding box center [460, 309] width 99 height 22
click at [701, 430] on button "Verify" at bounding box center [729, 432] width 949 height 32
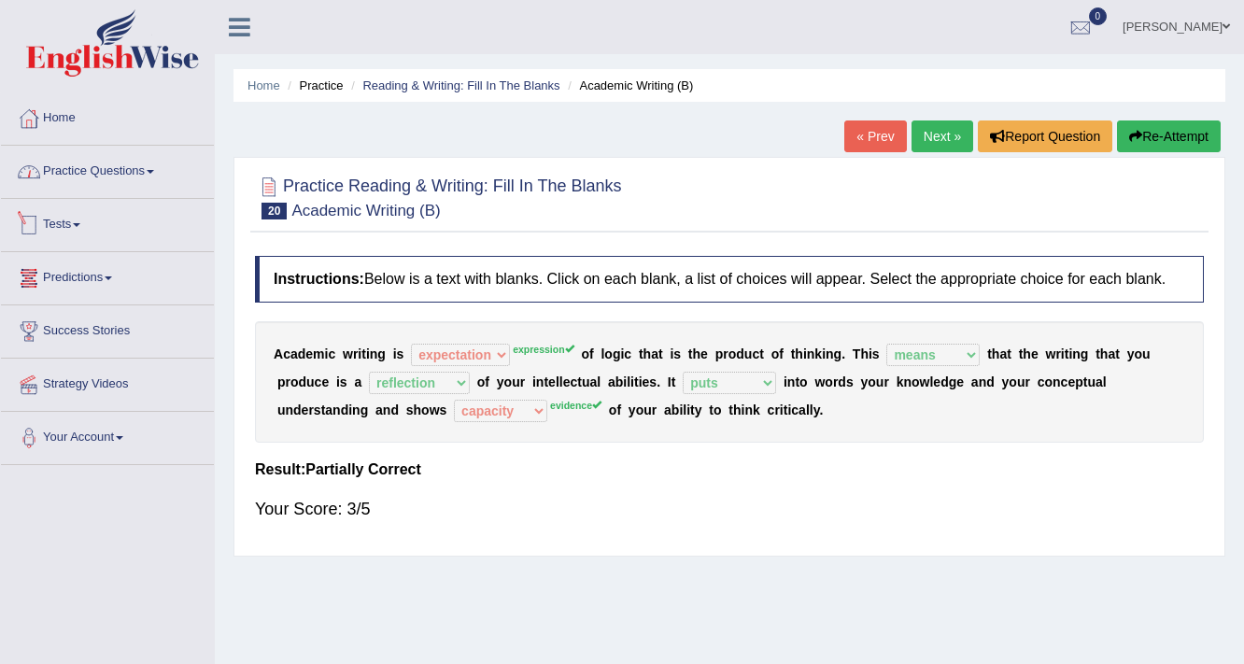
click at [135, 171] on link "Practice Questions" at bounding box center [107, 169] width 213 height 47
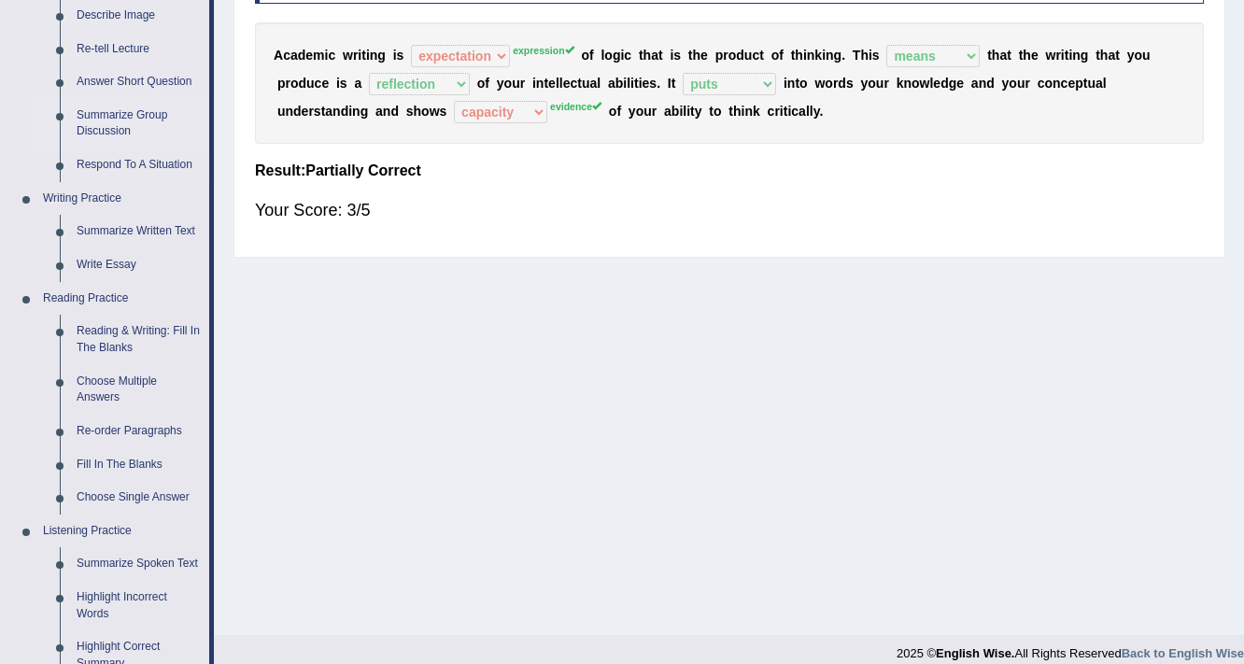
scroll to position [374, 0]
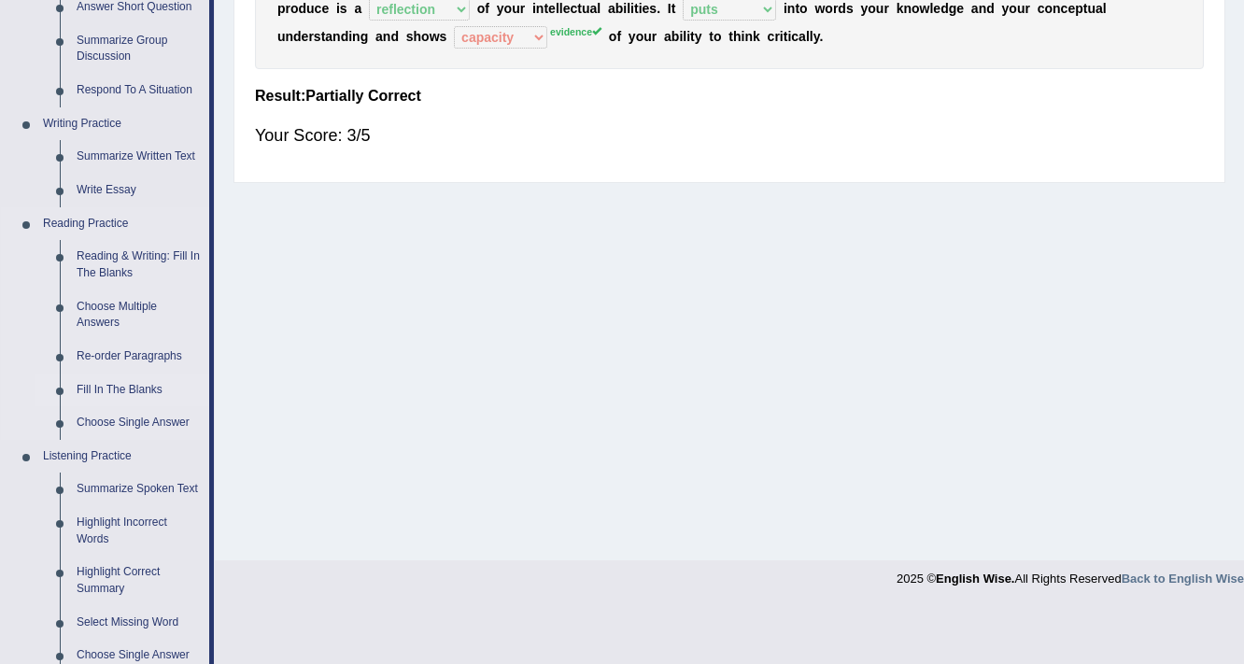
click at [131, 388] on link "Fill In The Blanks" at bounding box center [138, 391] width 141 height 34
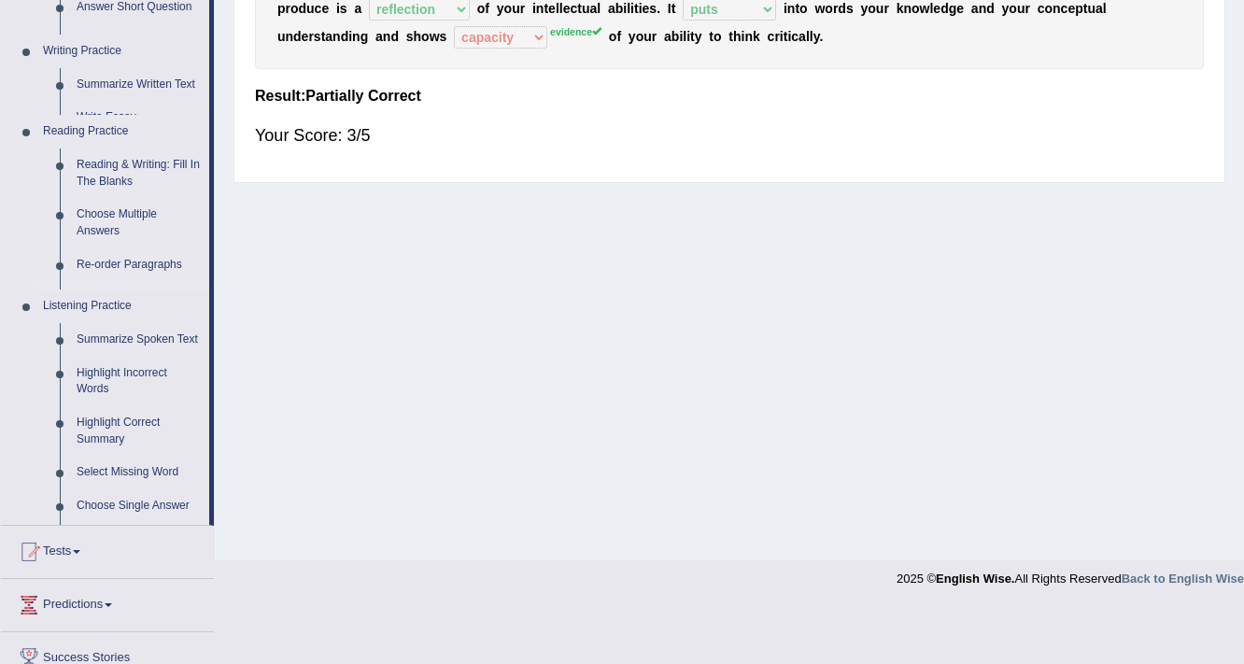
scroll to position [317, 0]
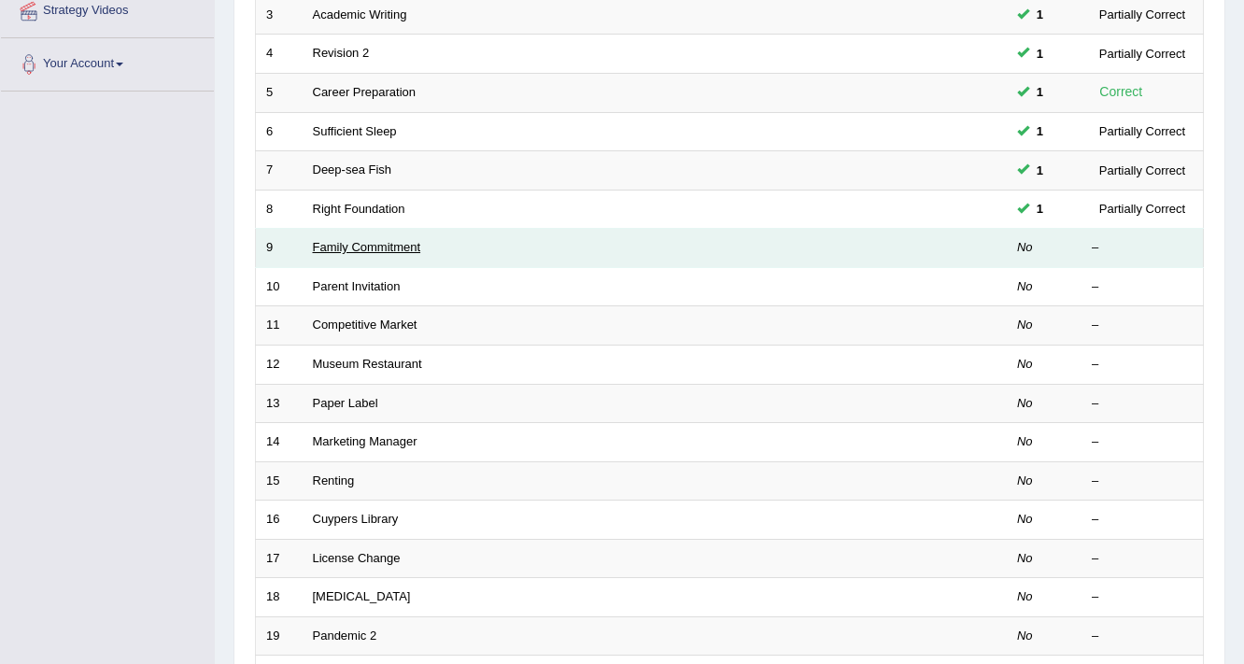
click at [348, 247] on link "Family Commitment" at bounding box center [367, 247] width 108 height 14
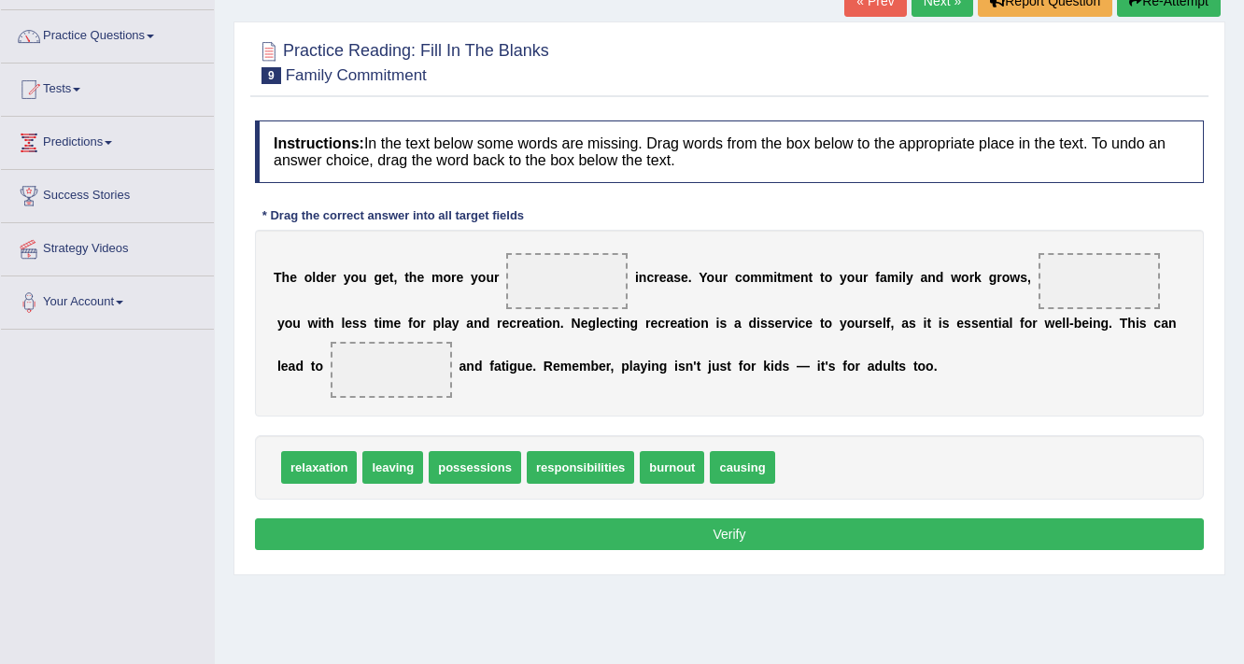
scroll to position [149, 0]
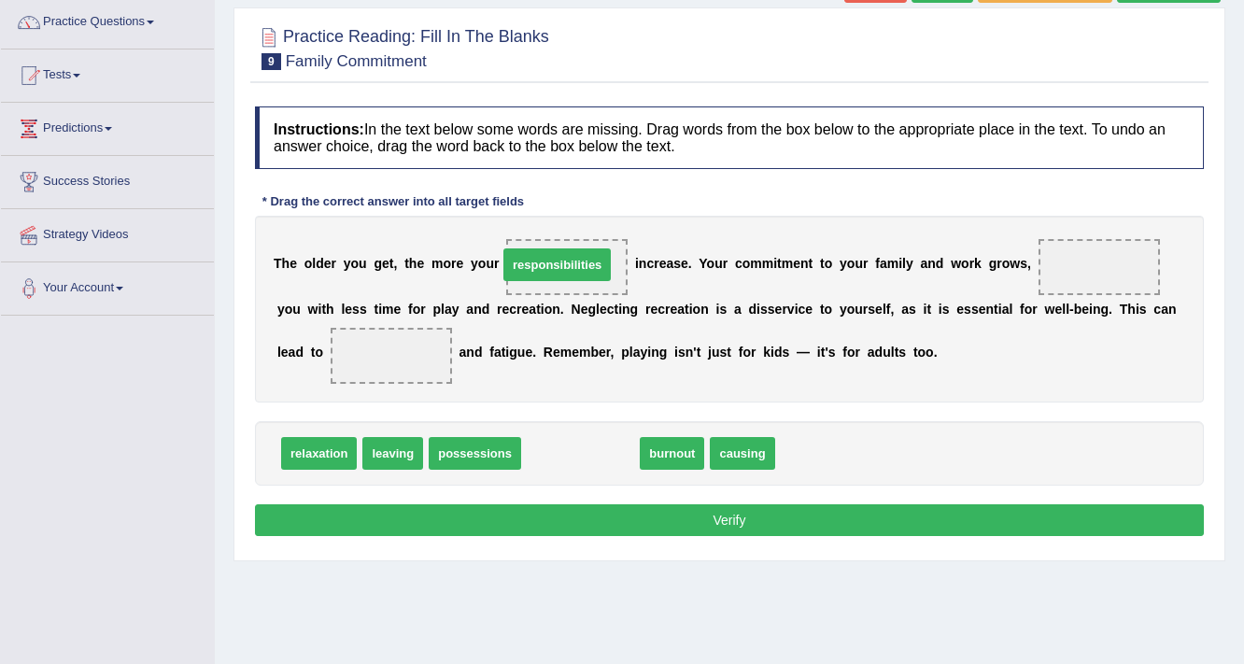
drag, startPoint x: 568, startPoint y: 454, endPoint x: 545, endPoint y: 265, distance: 190.1
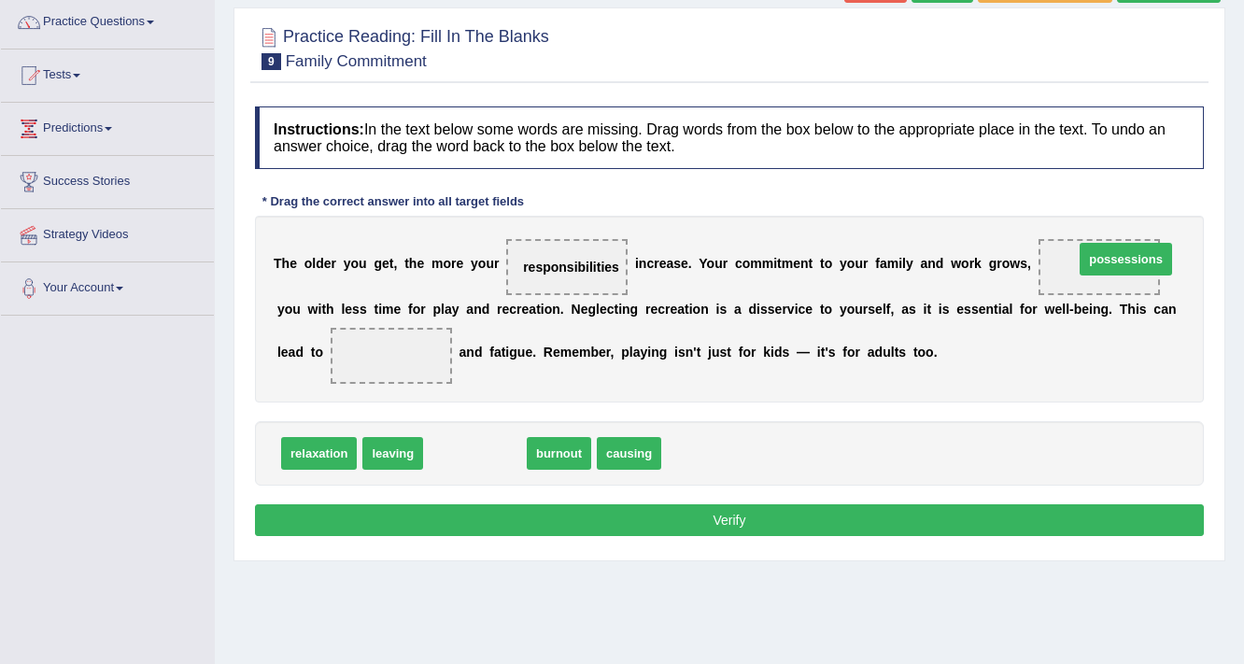
drag, startPoint x: 483, startPoint y: 450, endPoint x: 1132, endPoint y: 256, distance: 677.6
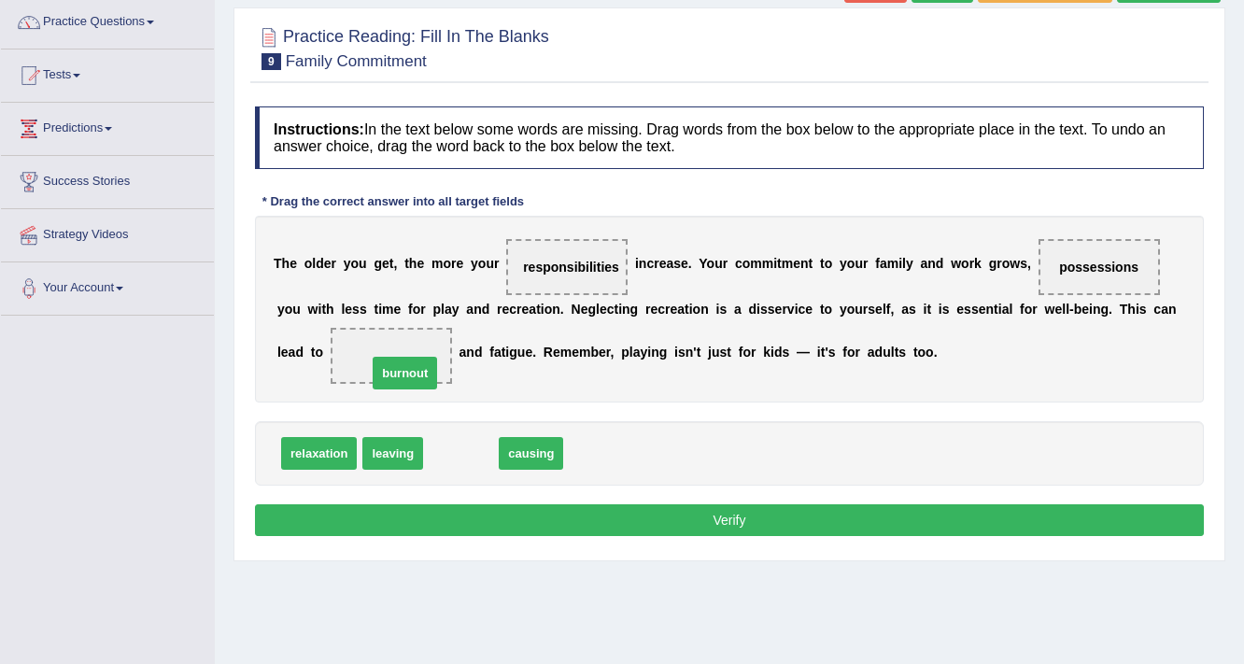
drag, startPoint x: 462, startPoint y: 448, endPoint x: 406, endPoint y: 368, distance: 97.9
click at [652, 522] on button "Verify" at bounding box center [729, 520] width 949 height 32
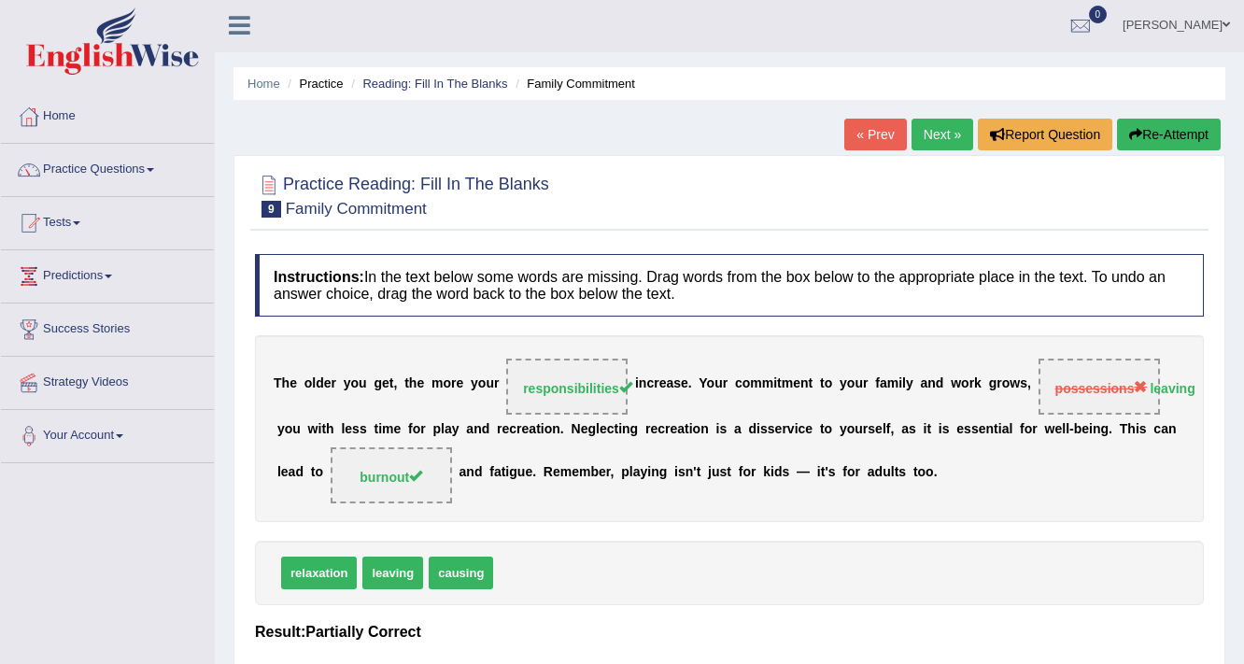
scroll to position [0, 0]
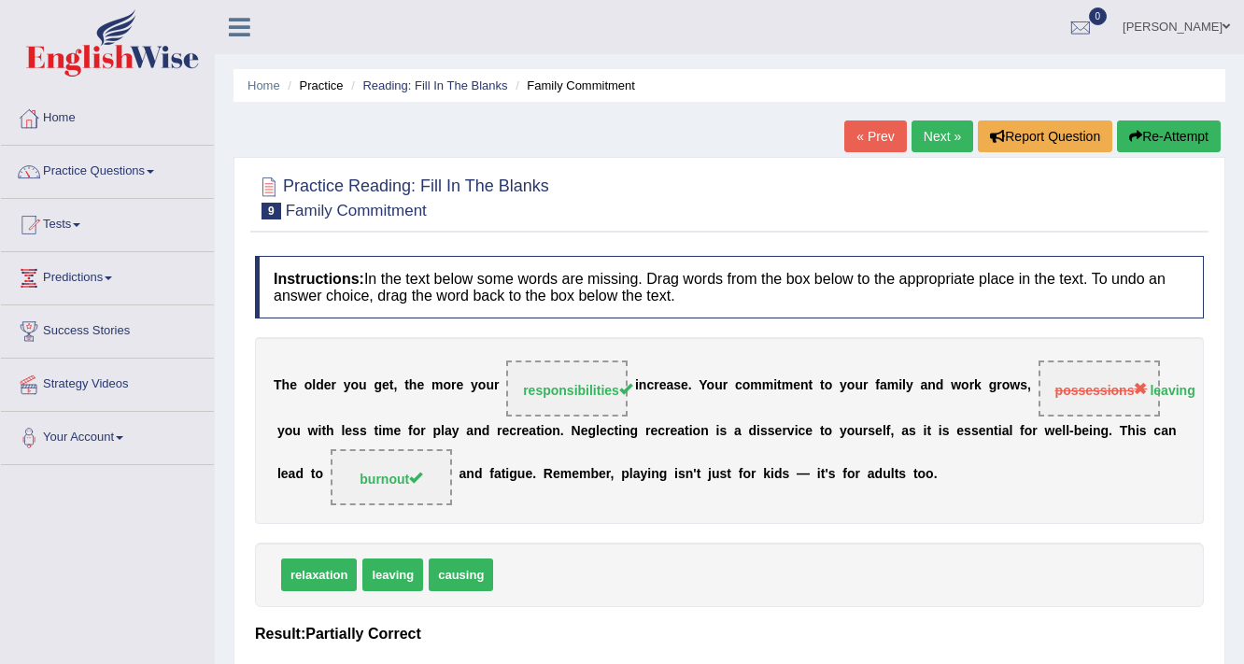
click at [919, 140] on link "Next »" at bounding box center [943, 136] width 62 height 32
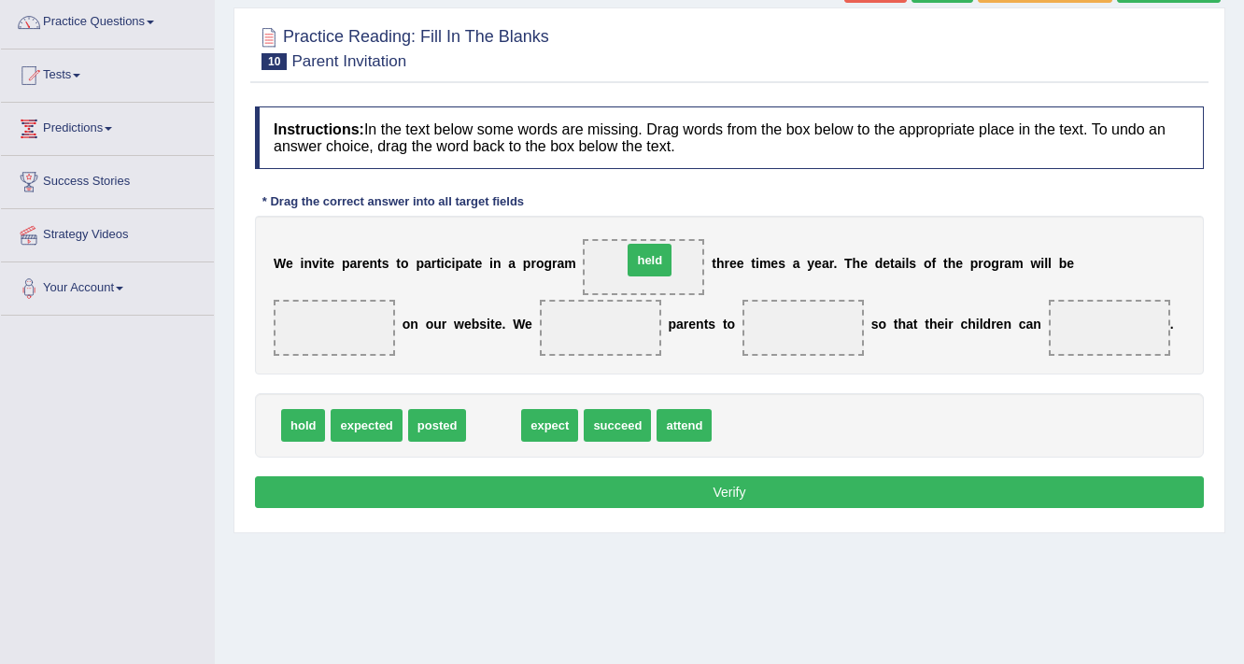
drag, startPoint x: 494, startPoint y: 425, endPoint x: 651, endPoint y: 258, distance: 229.3
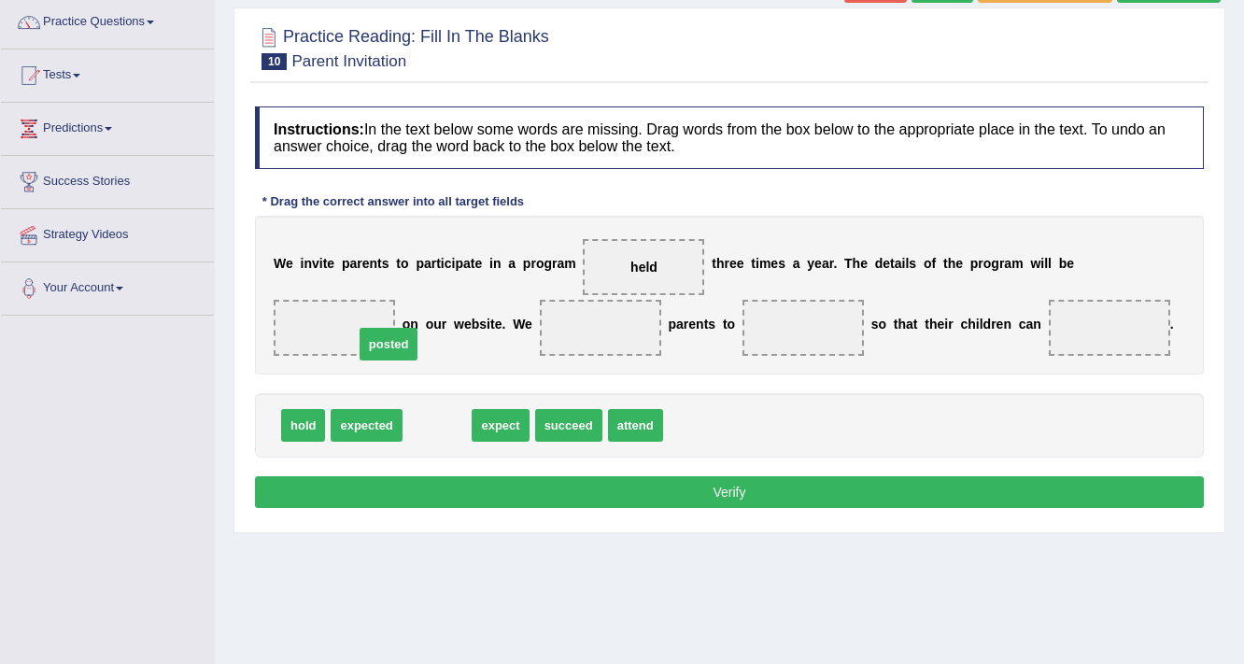
drag, startPoint x: 433, startPoint y: 420, endPoint x: 384, endPoint y: 340, distance: 94.3
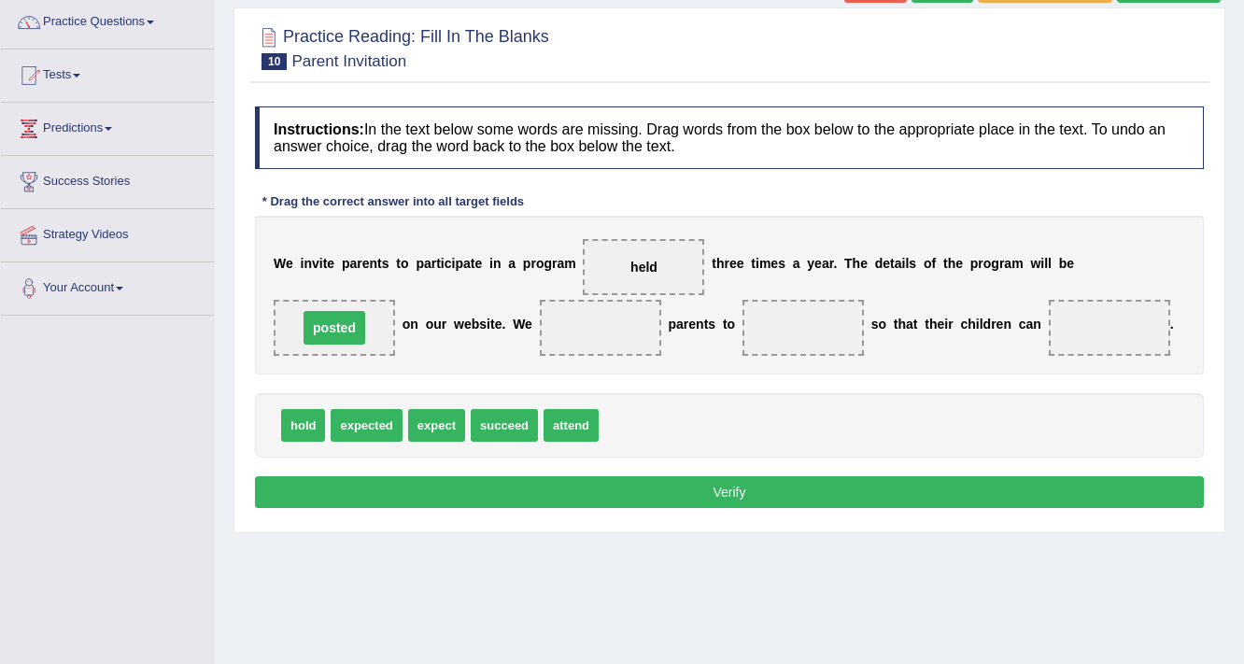
click at [360, 318] on span "posted" at bounding box center [335, 328] width 62 height 34
drag, startPoint x: 559, startPoint y: 426, endPoint x: 597, endPoint y: 335, distance: 98.4
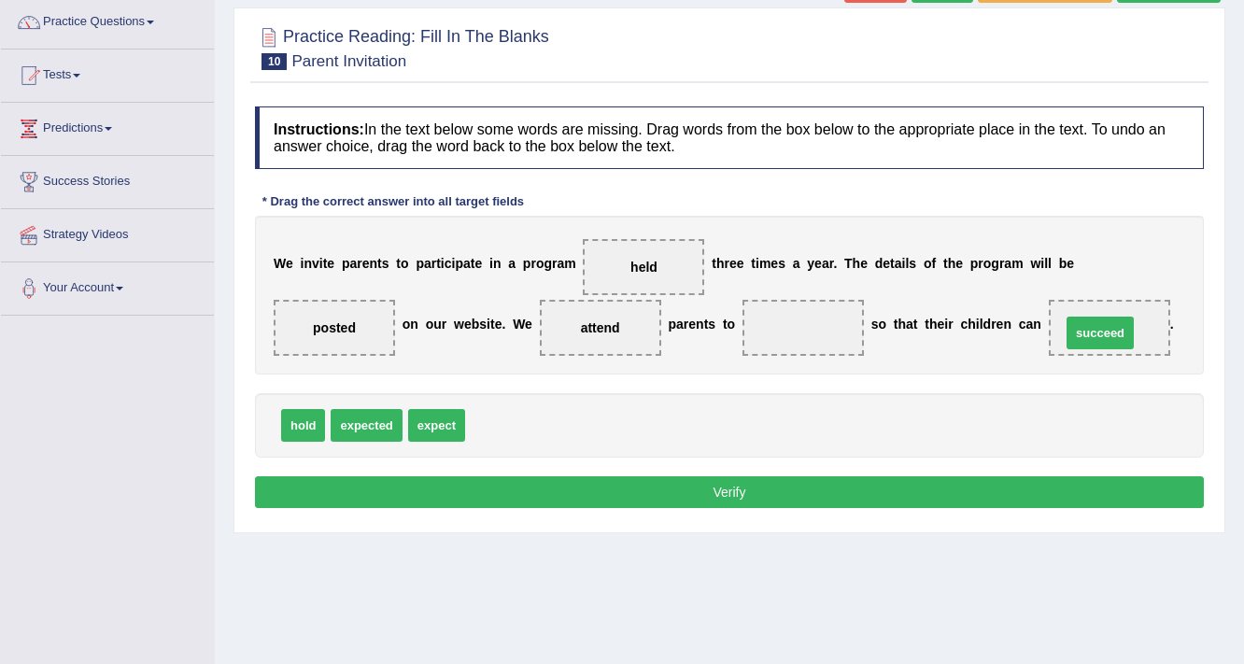
drag, startPoint x: 516, startPoint y: 419, endPoint x: 1112, endPoint y: 327, distance: 603.9
drag, startPoint x: 427, startPoint y: 426, endPoint x: 836, endPoint y: 337, distance: 418.6
click at [695, 497] on button "Verify" at bounding box center [729, 492] width 949 height 32
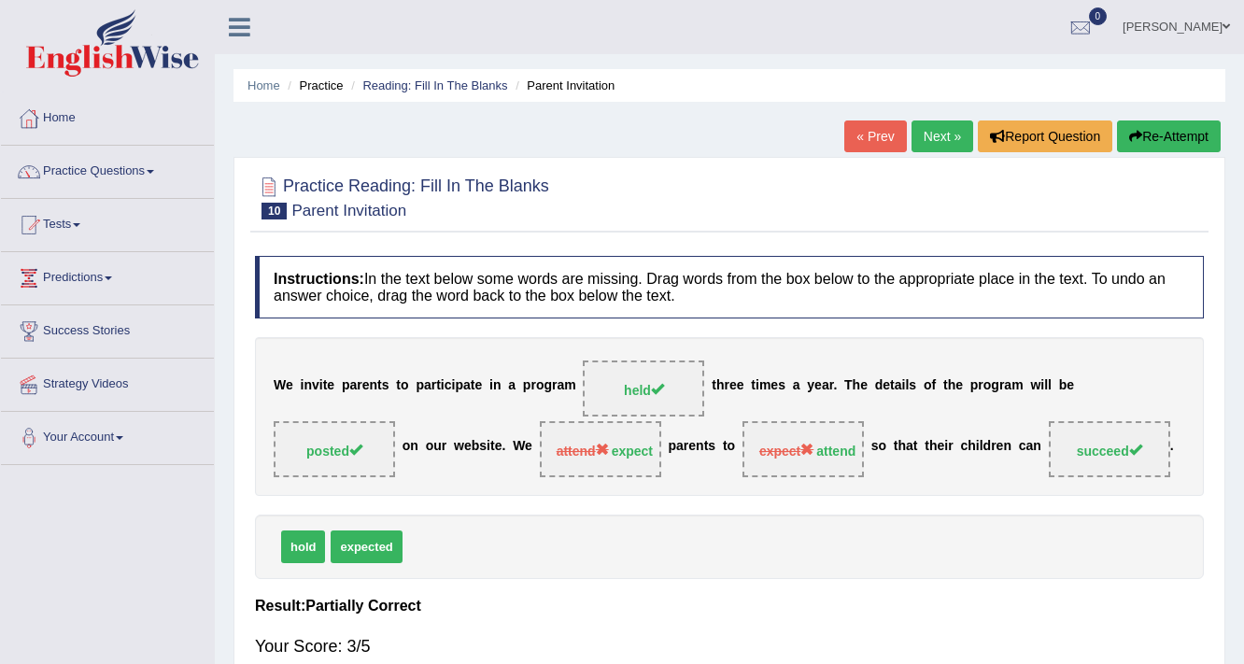
click at [953, 123] on link "Next »" at bounding box center [943, 136] width 62 height 32
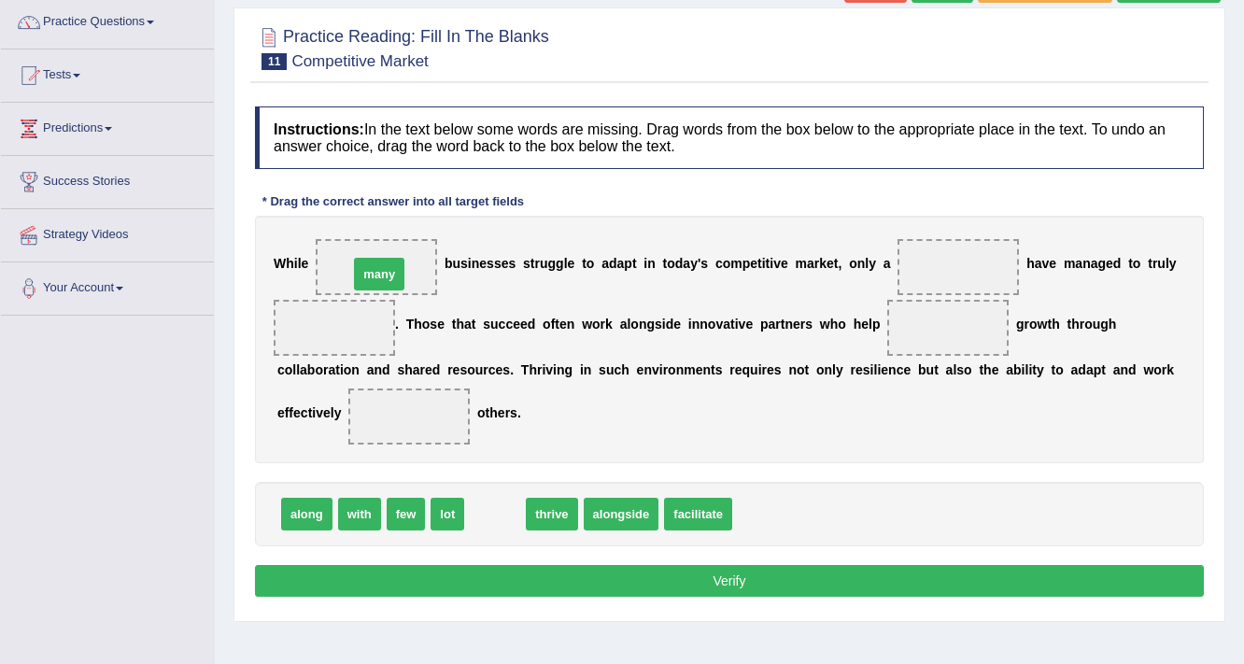
drag, startPoint x: 505, startPoint y: 510, endPoint x: 389, endPoint y: 268, distance: 268.2
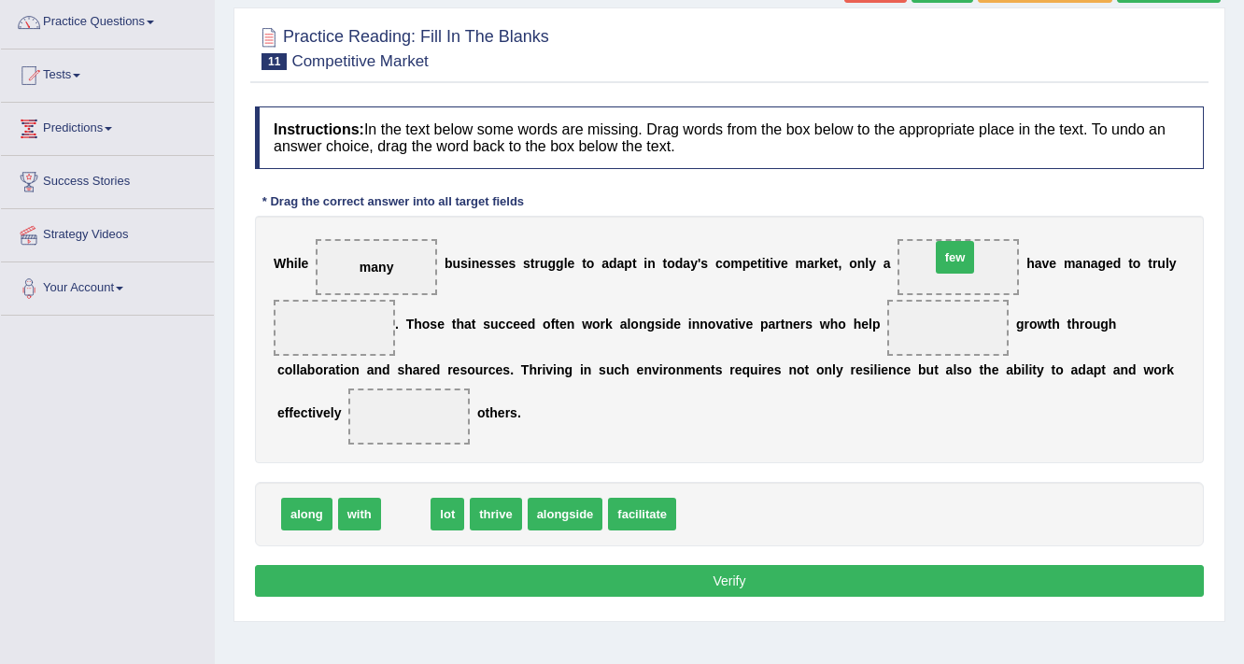
drag, startPoint x: 409, startPoint y: 516, endPoint x: 959, endPoint y: 259, distance: 607.1
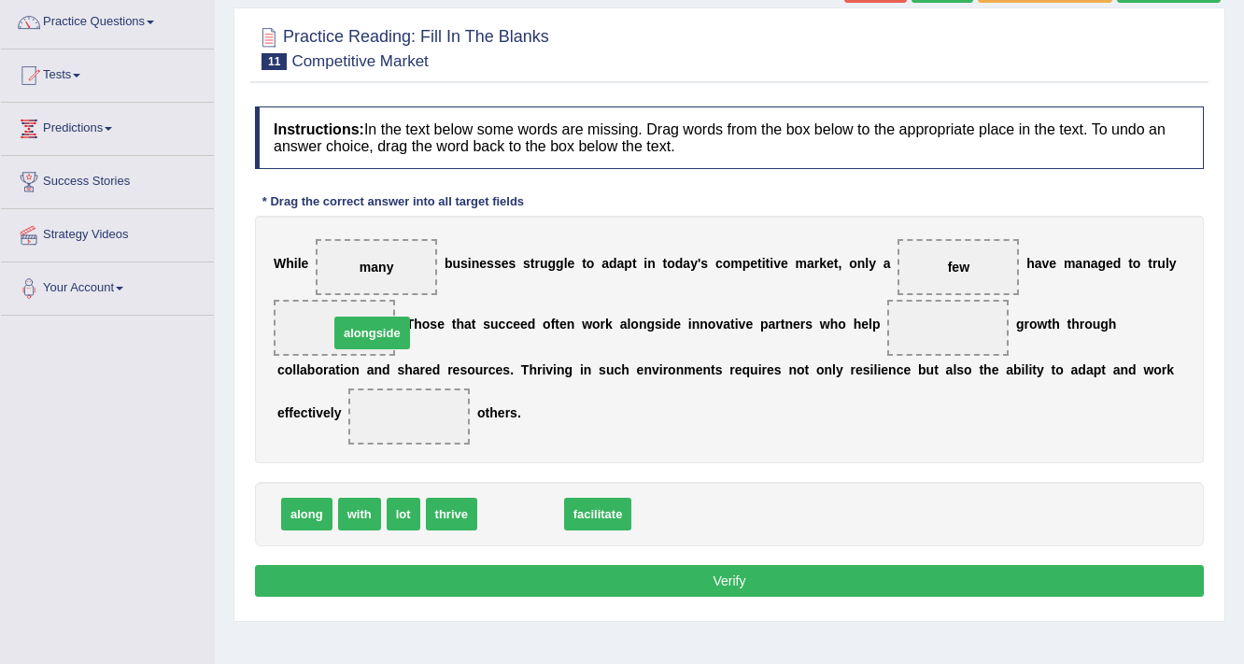
drag, startPoint x: 503, startPoint y: 508, endPoint x: 355, endPoint y: 327, distance: 234.3
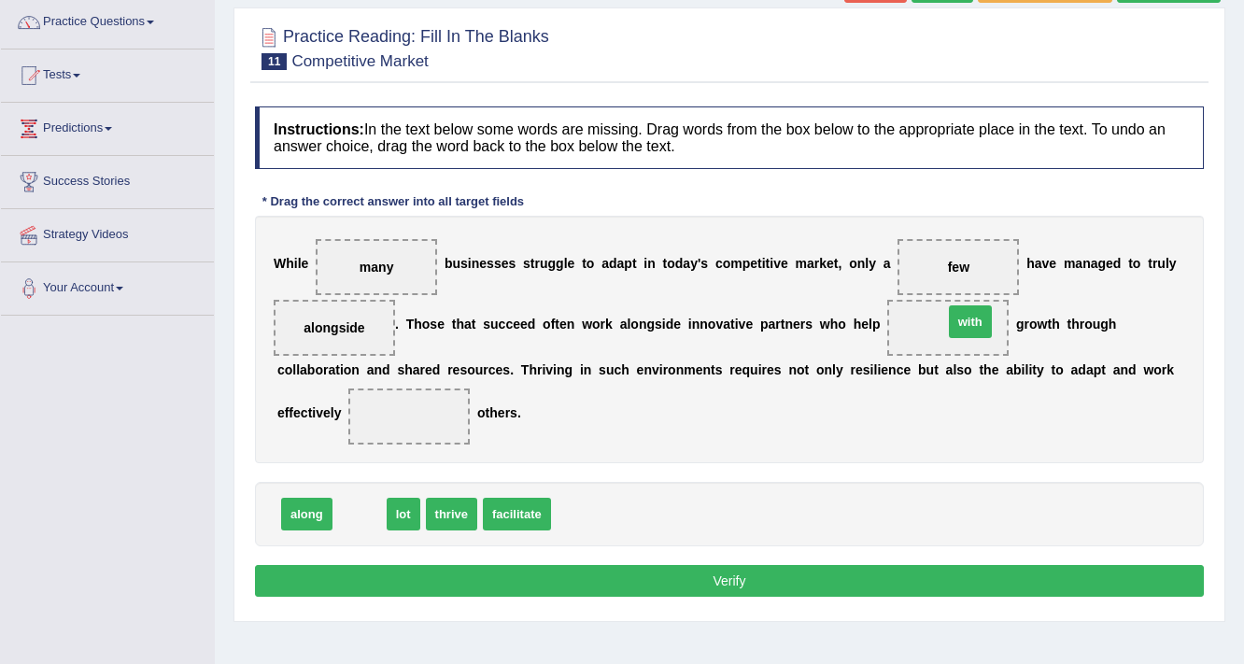
drag, startPoint x: 353, startPoint y: 517, endPoint x: 964, endPoint y: 325, distance: 640.4
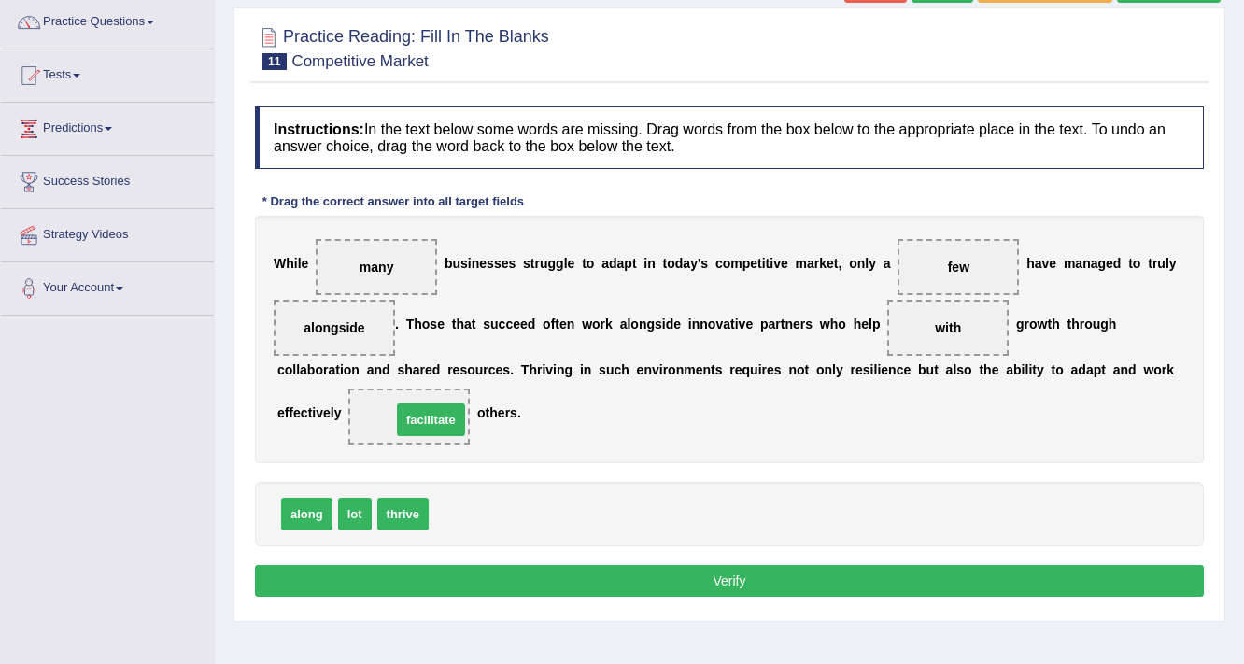
drag, startPoint x: 466, startPoint y: 506, endPoint x: 429, endPoint y: 412, distance: 101.5
click at [730, 576] on button "Verify" at bounding box center [729, 581] width 949 height 32
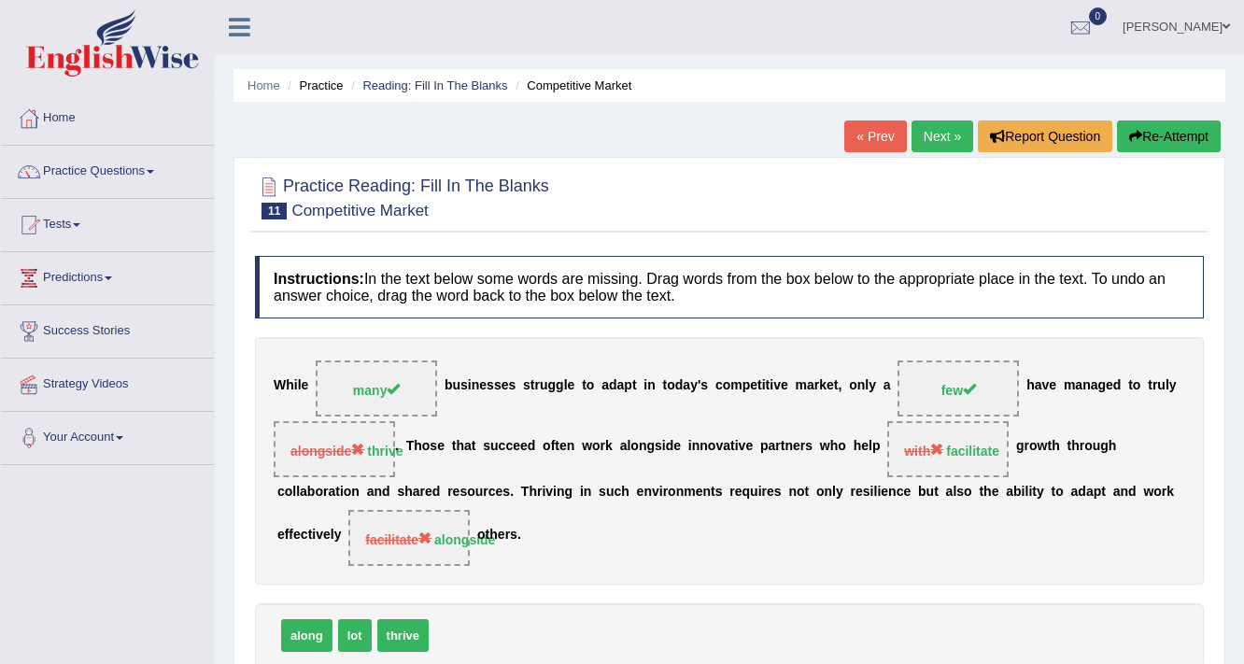
click at [942, 129] on link "Next »" at bounding box center [943, 136] width 62 height 32
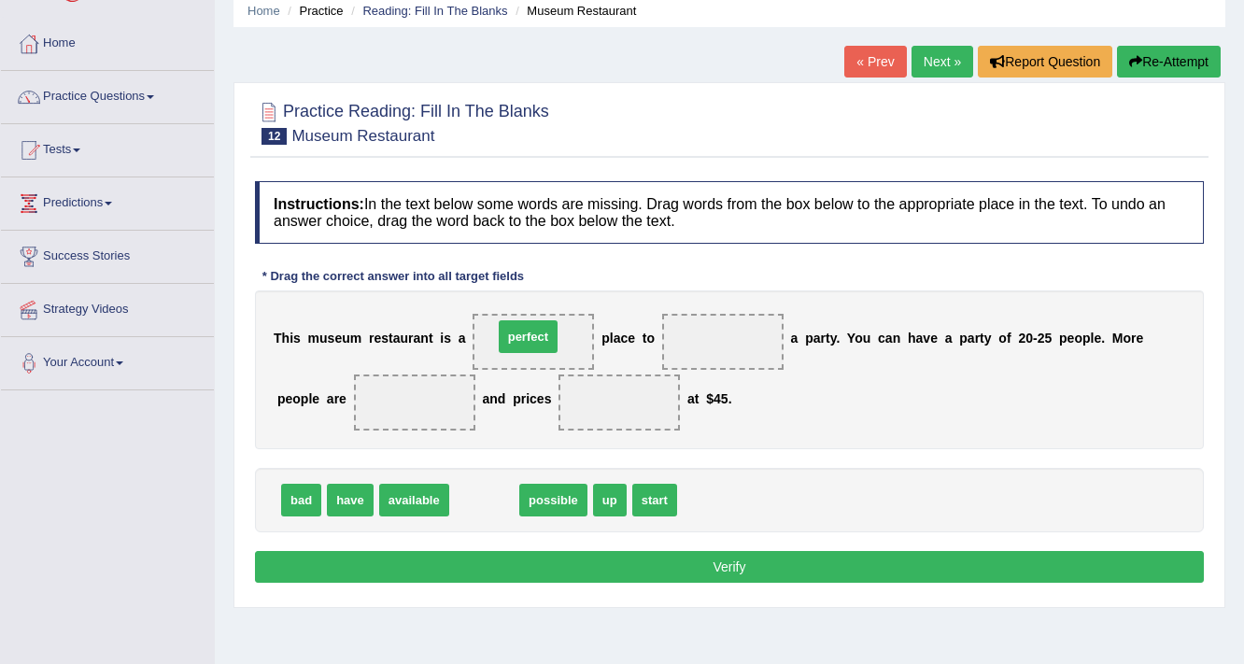
drag, startPoint x: 488, startPoint y: 491, endPoint x: 532, endPoint y: 328, distance: 169.2
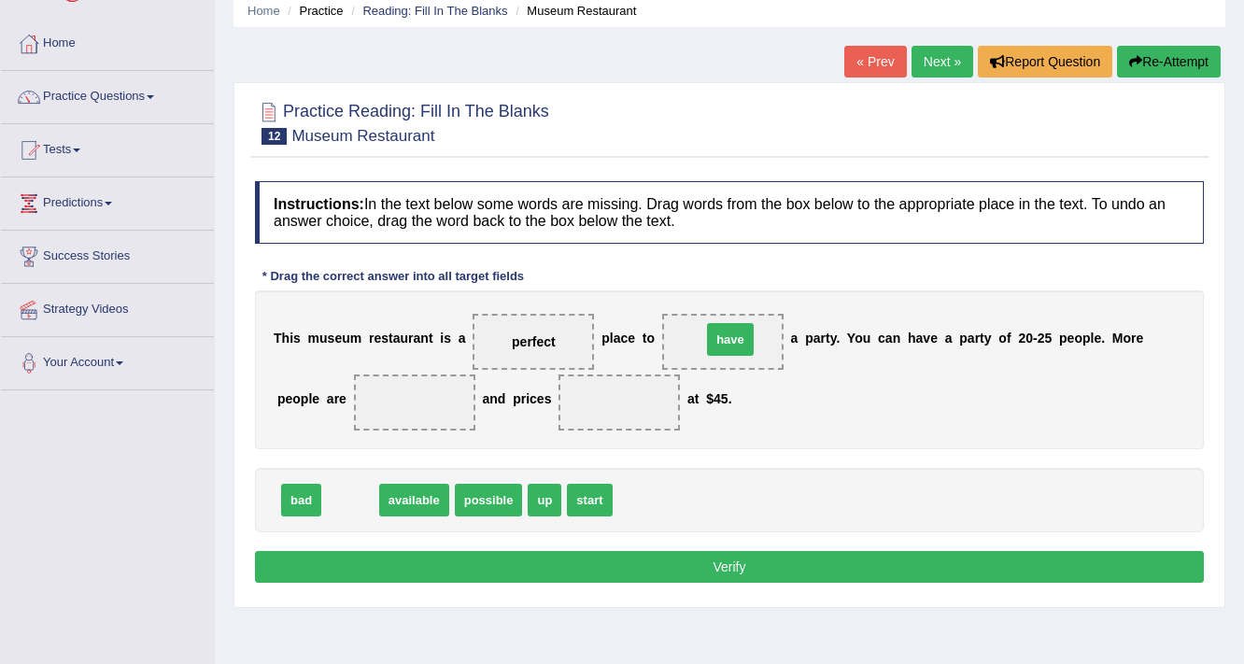
drag, startPoint x: 355, startPoint y: 498, endPoint x: 735, endPoint y: 337, distance: 412.7
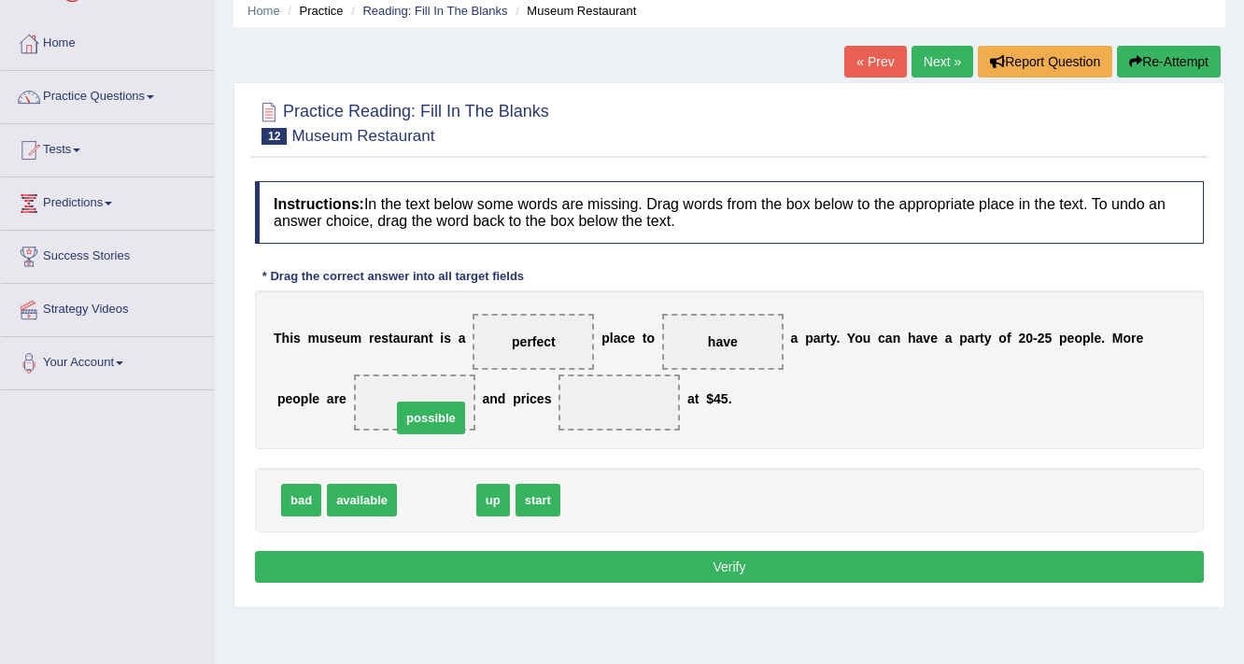
drag, startPoint x: 424, startPoint y: 497, endPoint x: 418, endPoint y: 415, distance: 82.4
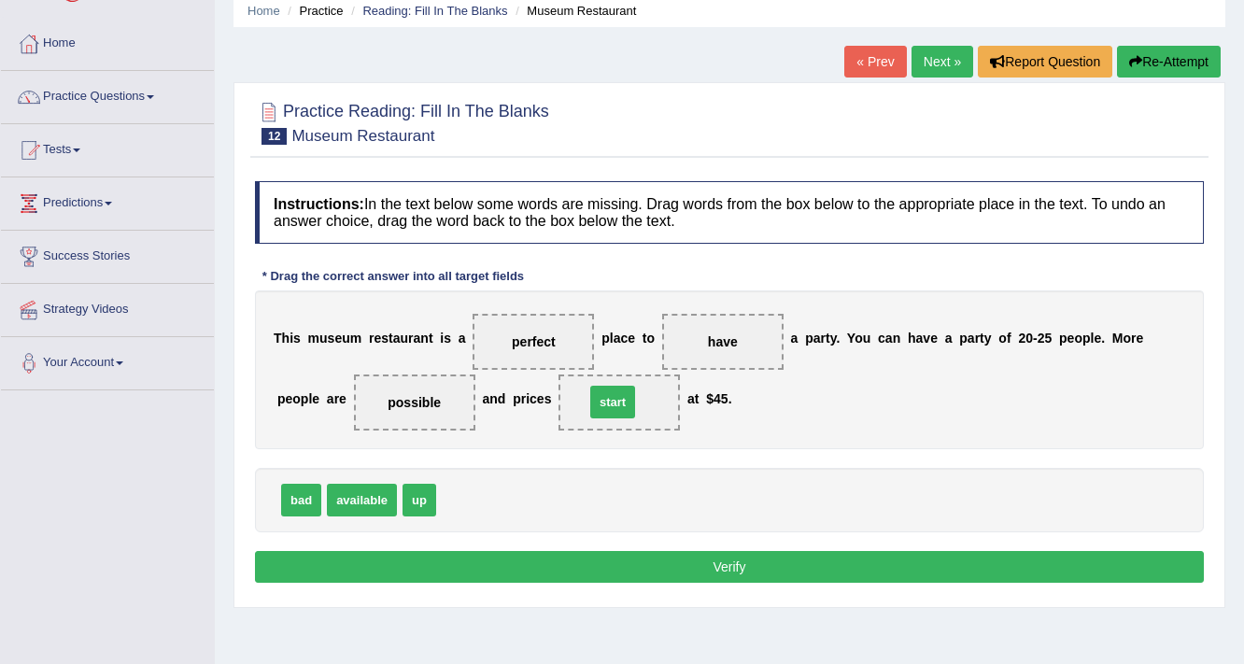
drag, startPoint x: 460, startPoint y: 499, endPoint x: 609, endPoint y: 401, distance: 178.0
click at [677, 557] on button "Verify" at bounding box center [729, 567] width 949 height 32
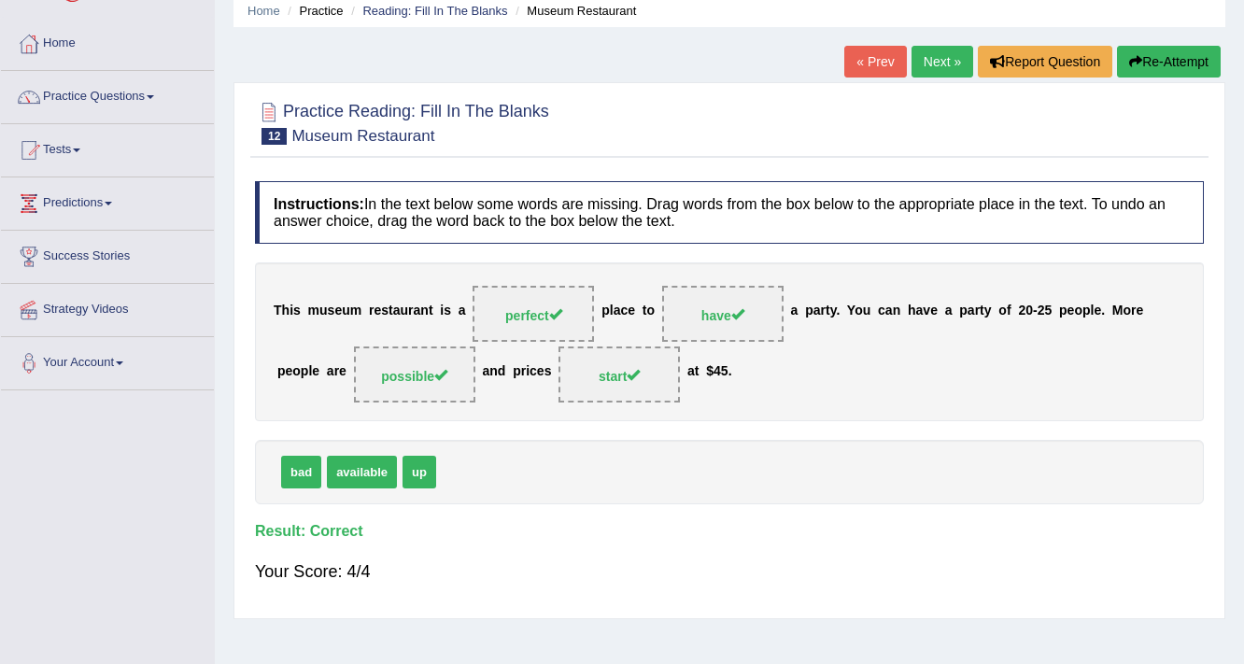
click at [931, 63] on link "Next »" at bounding box center [943, 62] width 62 height 32
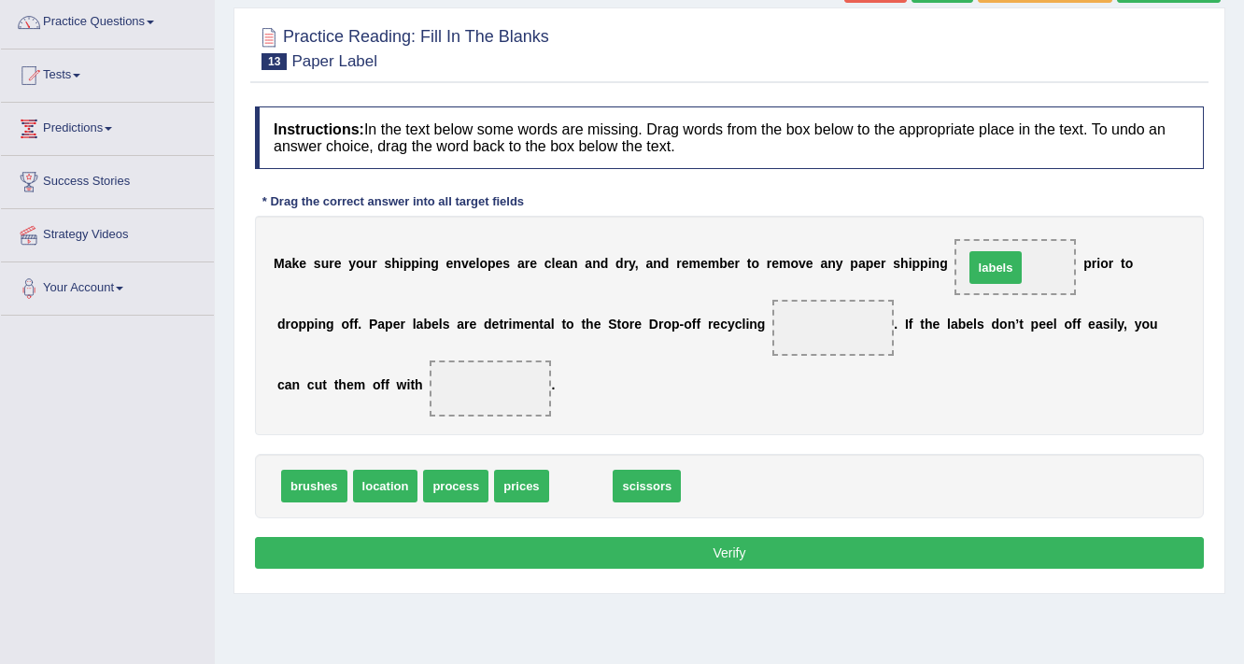
drag, startPoint x: 581, startPoint y: 487, endPoint x: 996, endPoint y: 268, distance: 468.8
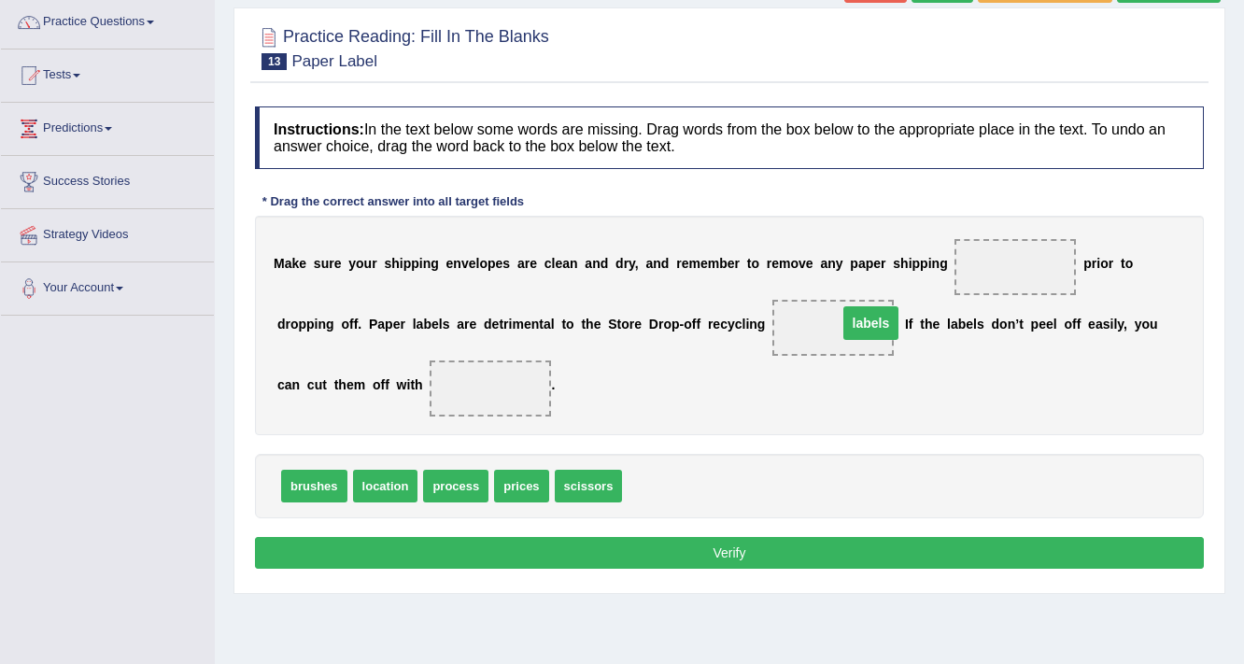
drag, startPoint x: 1005, startPoint y: 258, endPoint x: 860, endPoint y: 314, distance: 155.2
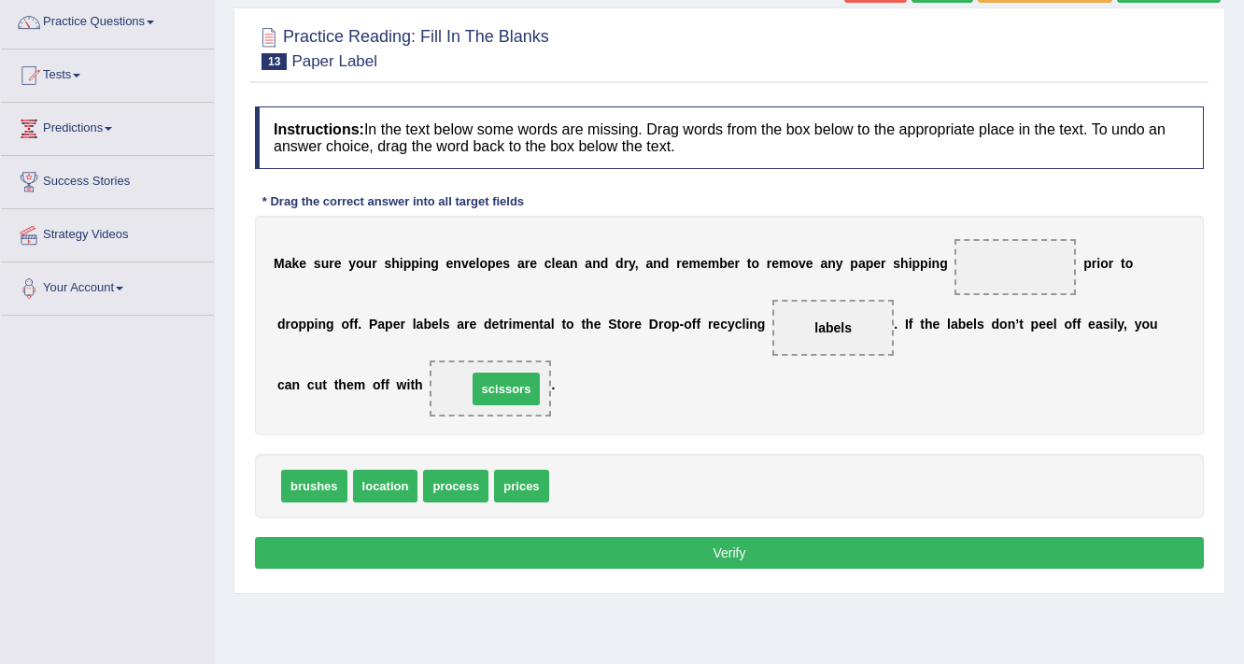
drag, startPoint x: 574, startPoint y: 481, endPoint x: 492, endPoint y: 384, distance: 127.2
drag, startPoint x: 432, startPoint y: 474, endPoint x: 1034, endPoint y: 273, distance: 634.1
click at [768, 556] on button "Verify" at bounding box center [729, 553] width 949 height 32
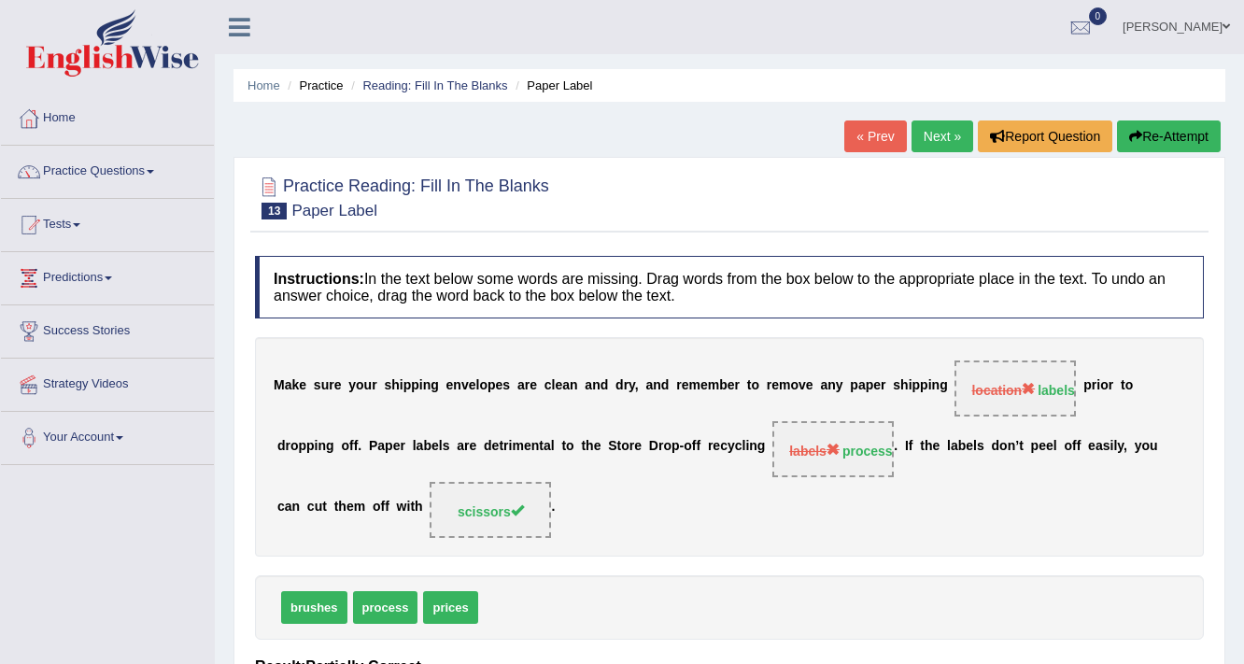
click at [1190, 142] on button "Re-Attempt" at bounding box center [1169, 136] width 104 height 32
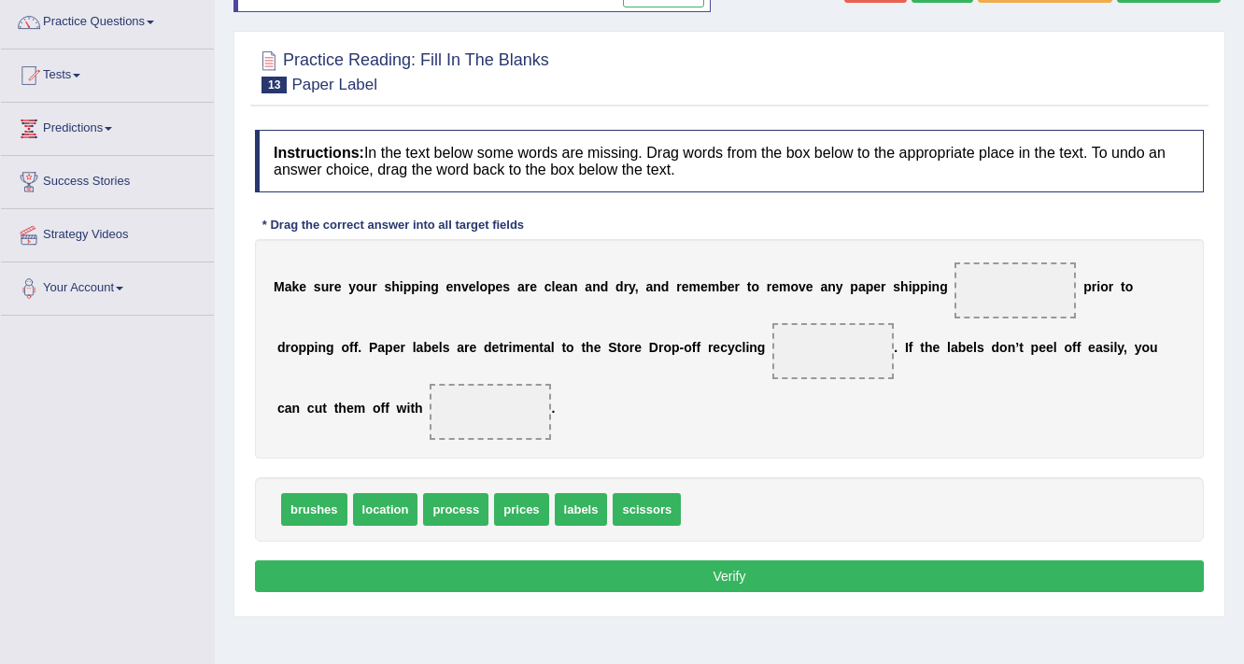
scroll to position [149, 0]
drag, startPoint x: 577, startPoint y: 506, endPoint x: 1002, endPoint y: 295, distance: 474.5
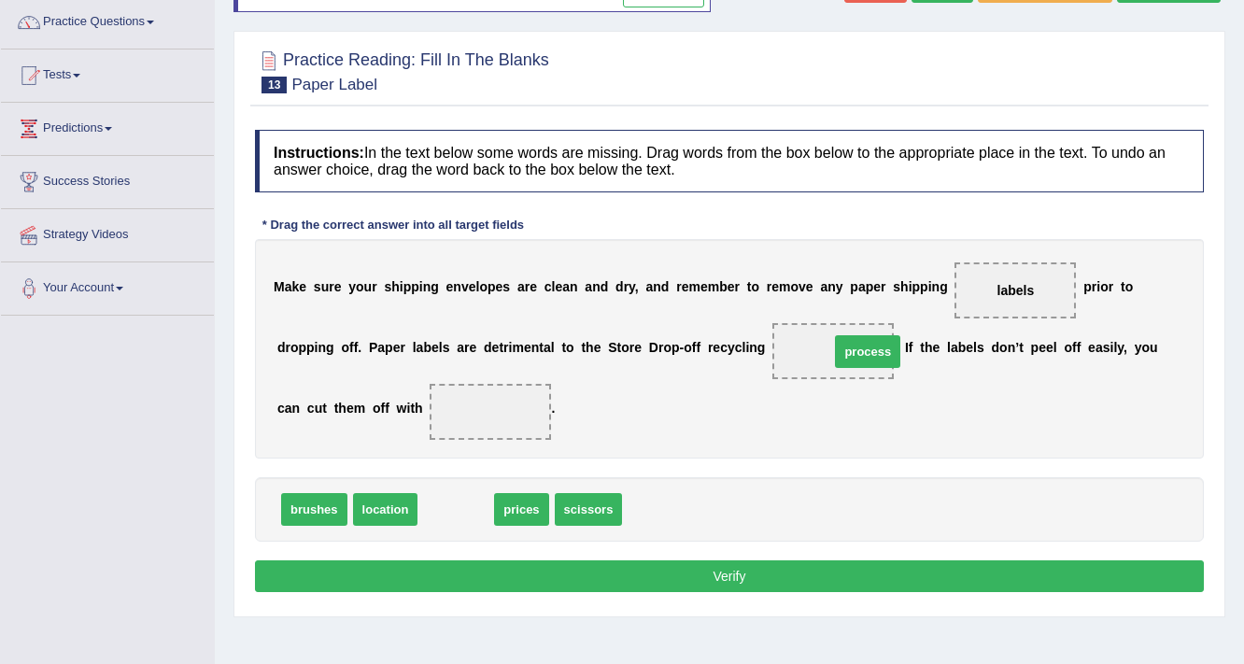
drag, startPoint x: 475, startPoint y: 514, endPoint x: 887, endPoint y: 356, distance: 441.1
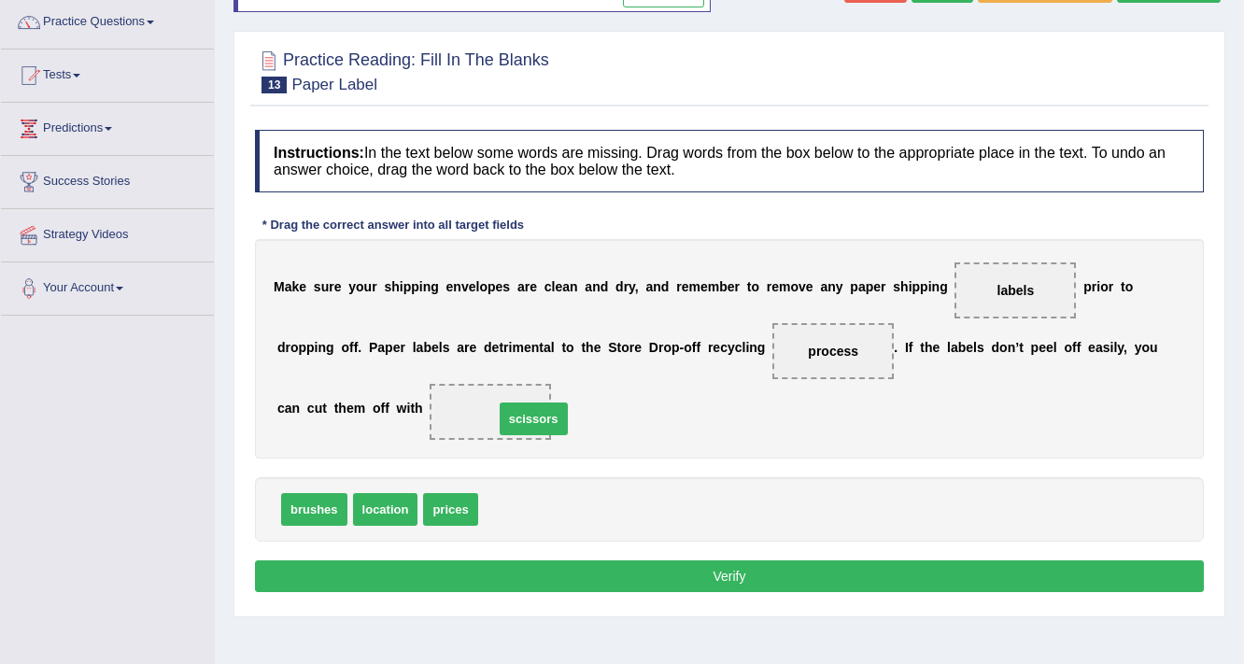
drag, startPoint x: 514, startPoint y: 509, endPoint x: 529, endPoint y: 417, distance: 92.7
click at [800, 578] on button "Verify" at bounding box center [729, 576] width 949 height 32
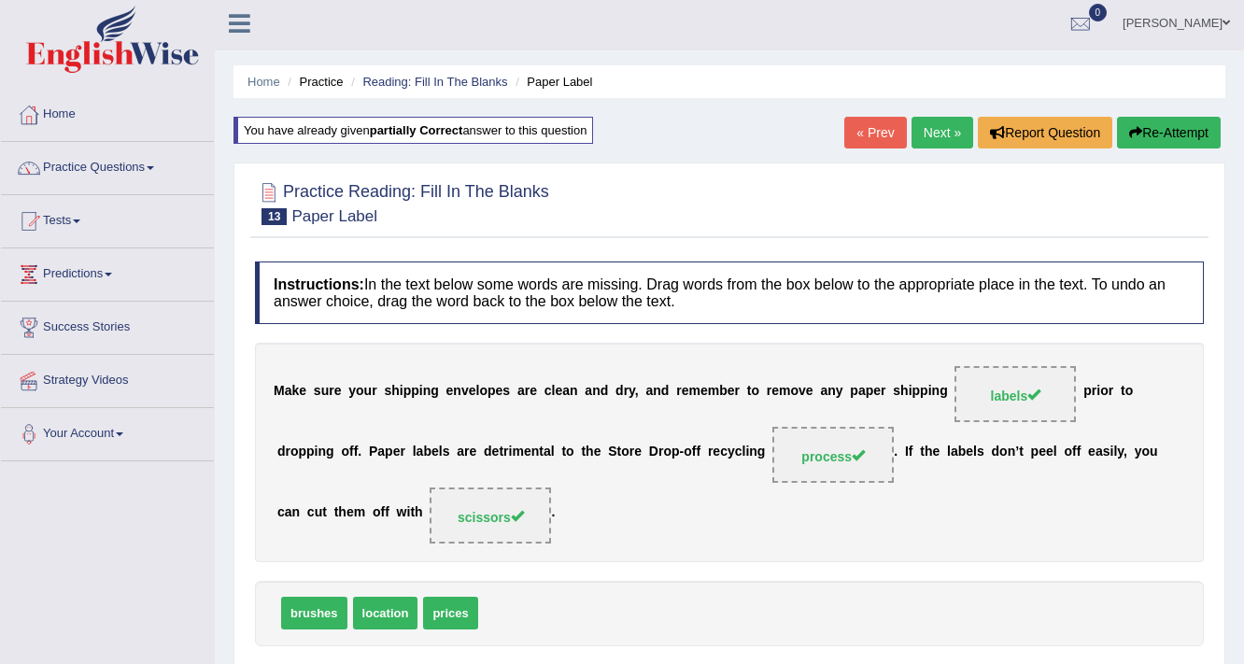
scroll to position [0, 0]
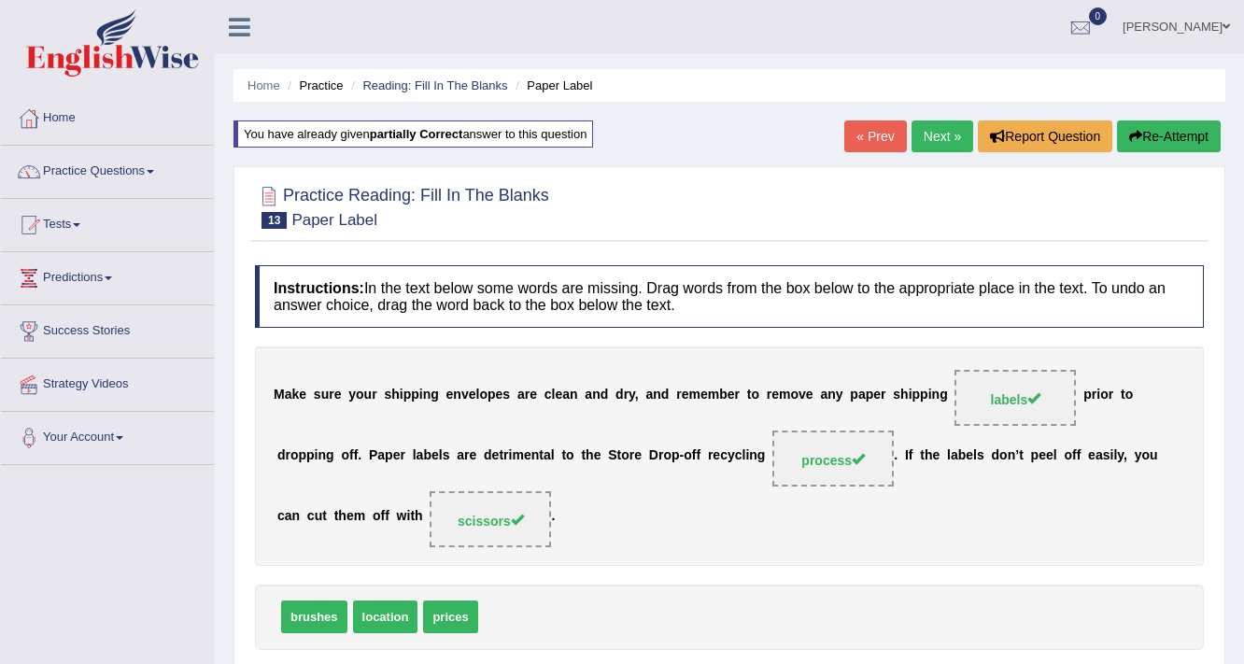
click at [931, 133] on link "Next »" at bounding box center [943, 136] width 62 height 32
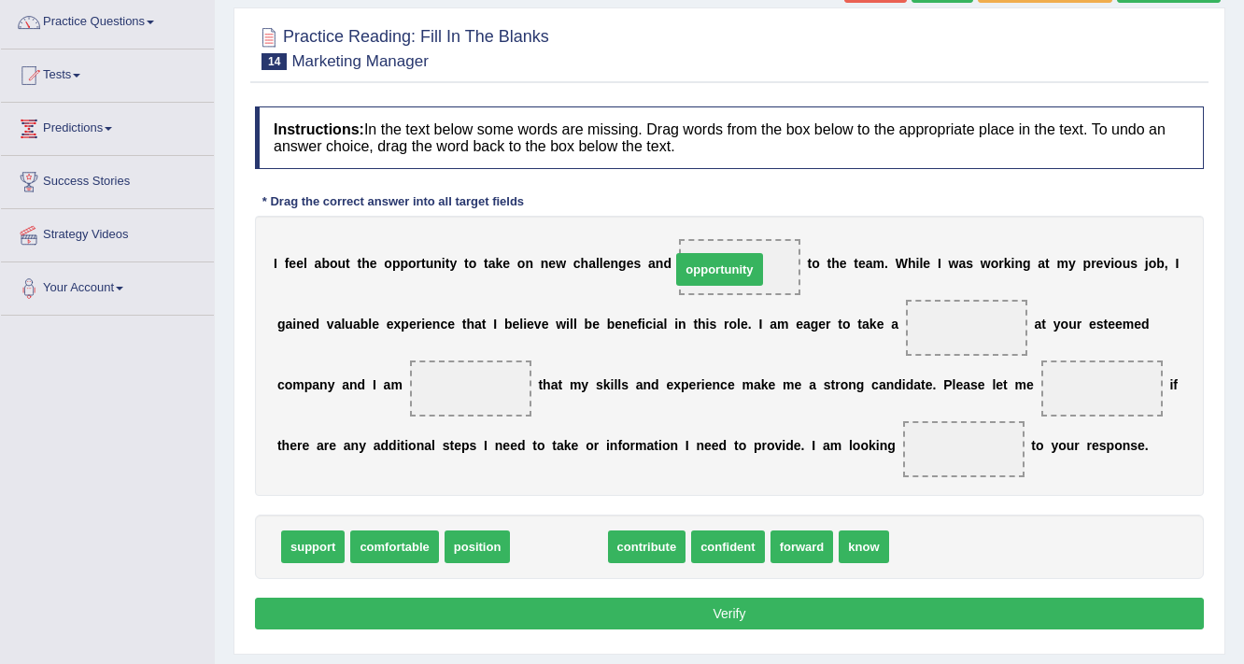
drag, startPoint x: 545, startPoint y: 542, endPoint x: 707, endPoint y: 264, distance: 321.0
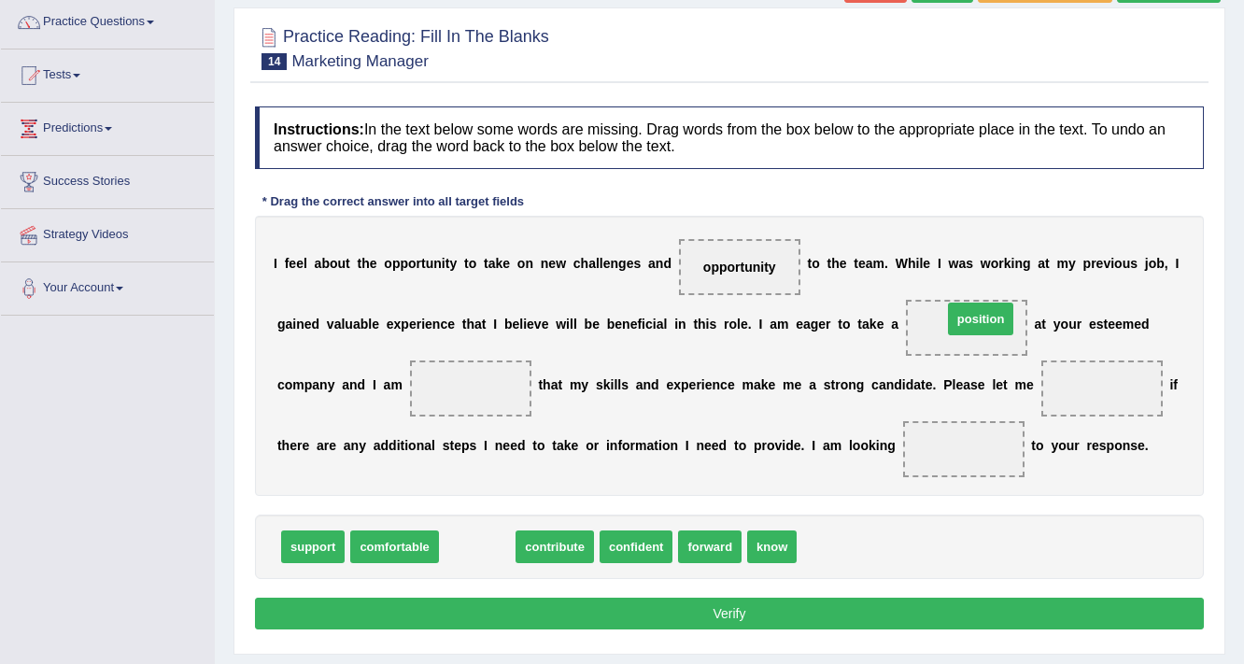
drag, startPoint x: 475, startPoint y: 547, endPoint x: 979, endPoint y: 319, distance: 552.6
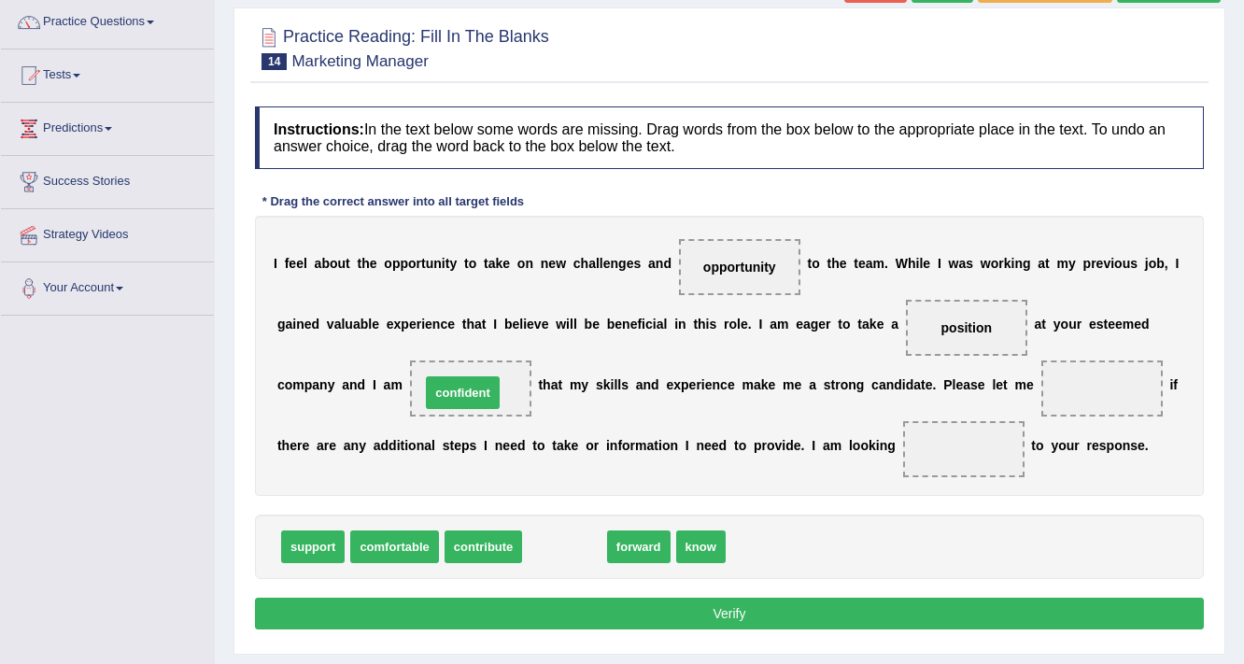
drag, startPoint x: 570, startPoint y: 543, endPoint x: 468, endPoint y: 389, distance: 184.7
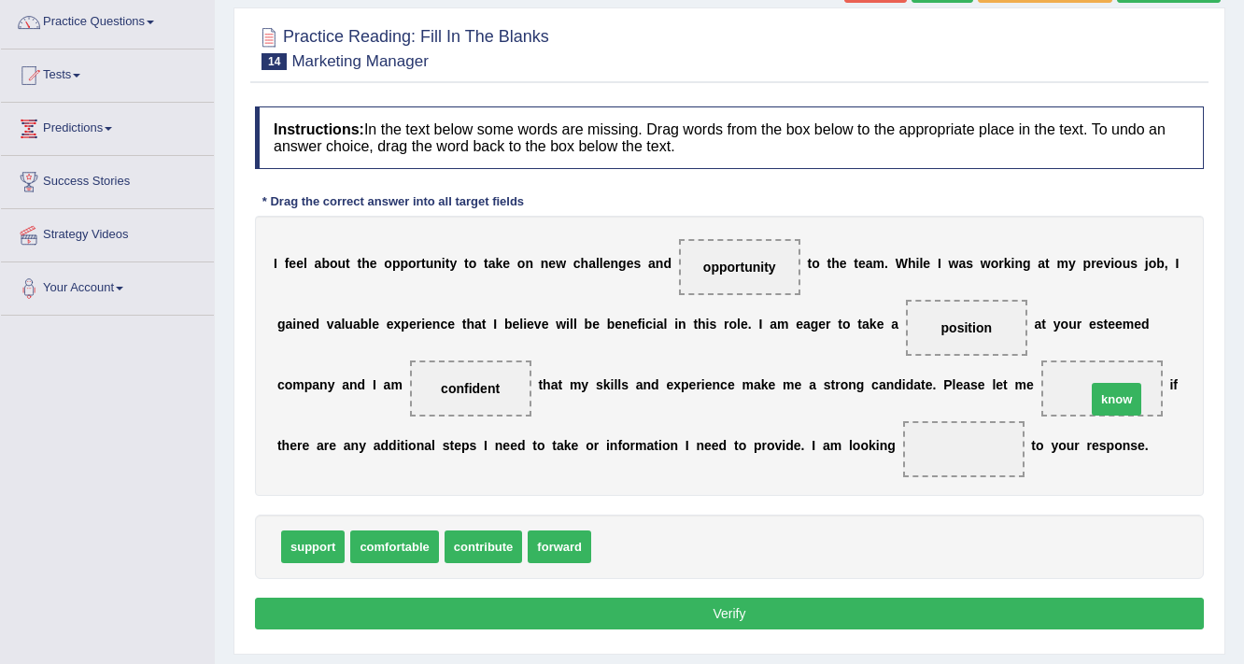
drag, startPoint x: 624, startPoint y: 545, endPoint x: 1116, endPoint y: 396, distance: 514.4
drag, startPoint x: 538, startPoint y: 546, endPoint x: 933, endPoint y: 446, distance: 407.5
click at [695, 604] on button "Verify" at bounding box center [729, 614] width 949 height 32
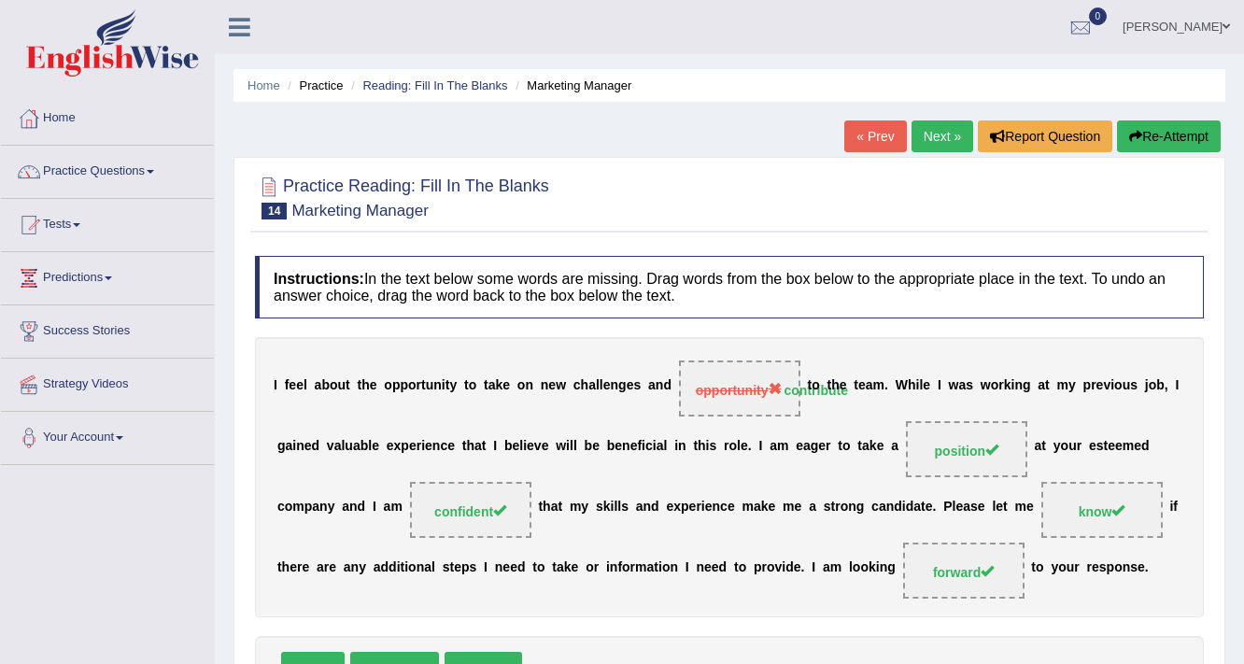
click at [932, 145] on link "Next »" at bounding box center [943, 136] width 62 height 32
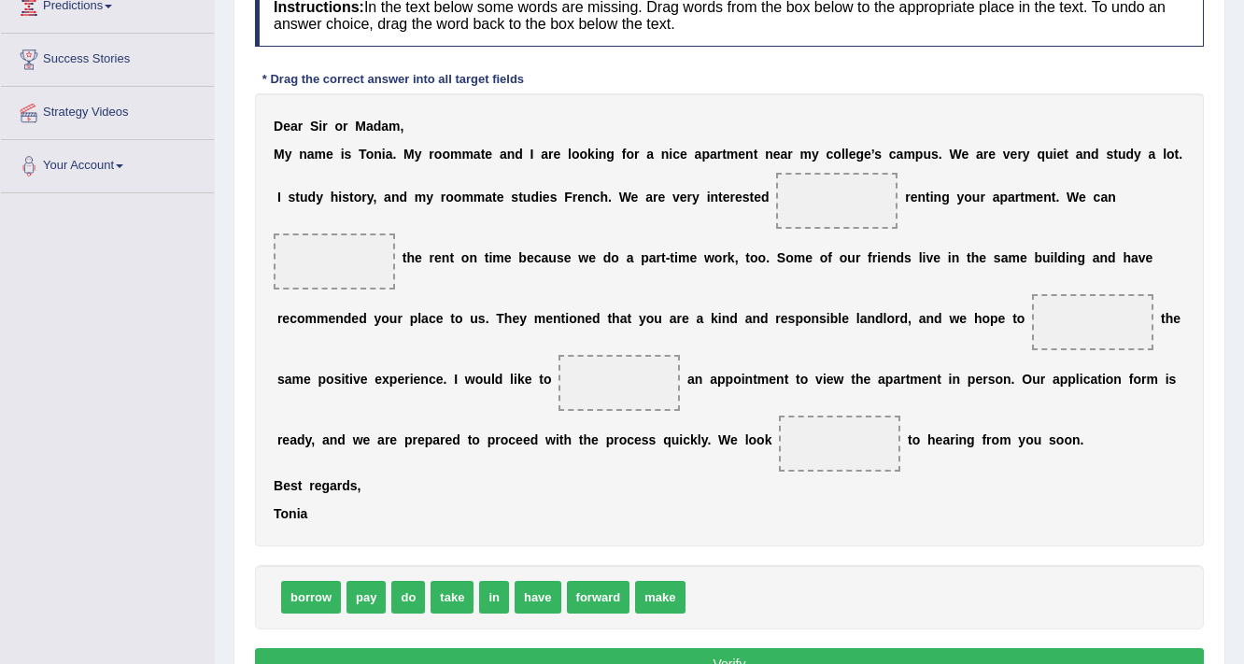
scroll to position [299, 0]
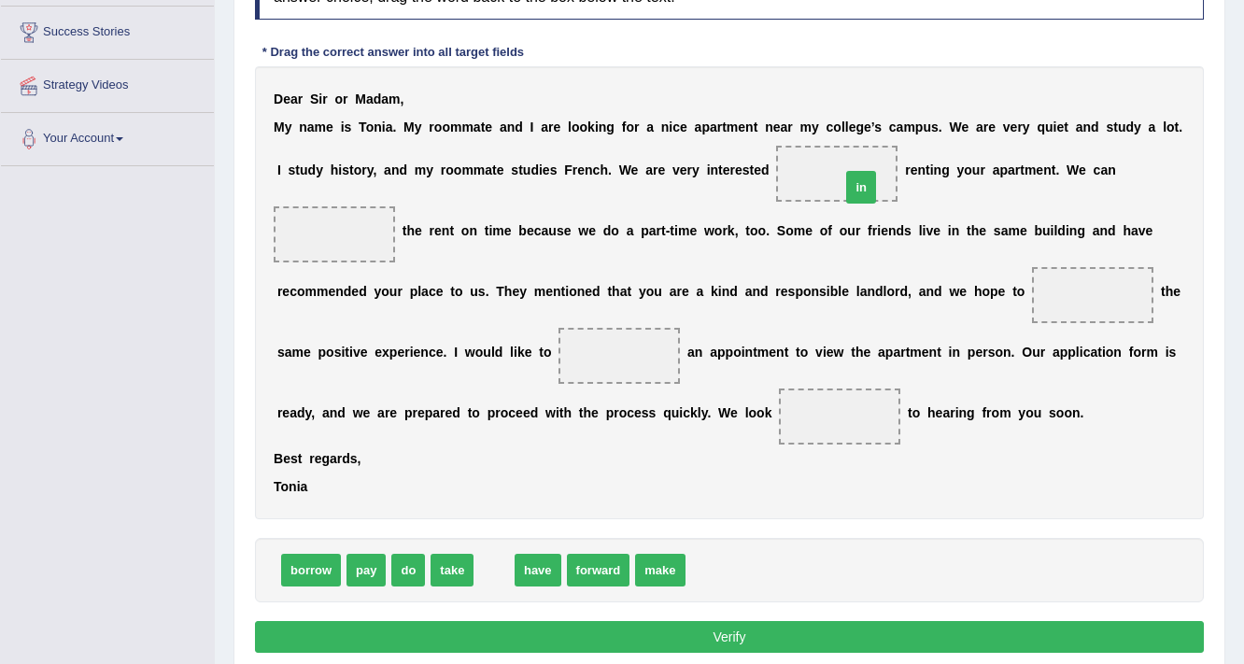
drag, startPoint x: 491, startPoint y: 573, endPoint x: 858, endPoint y: 190, distance: 530.4
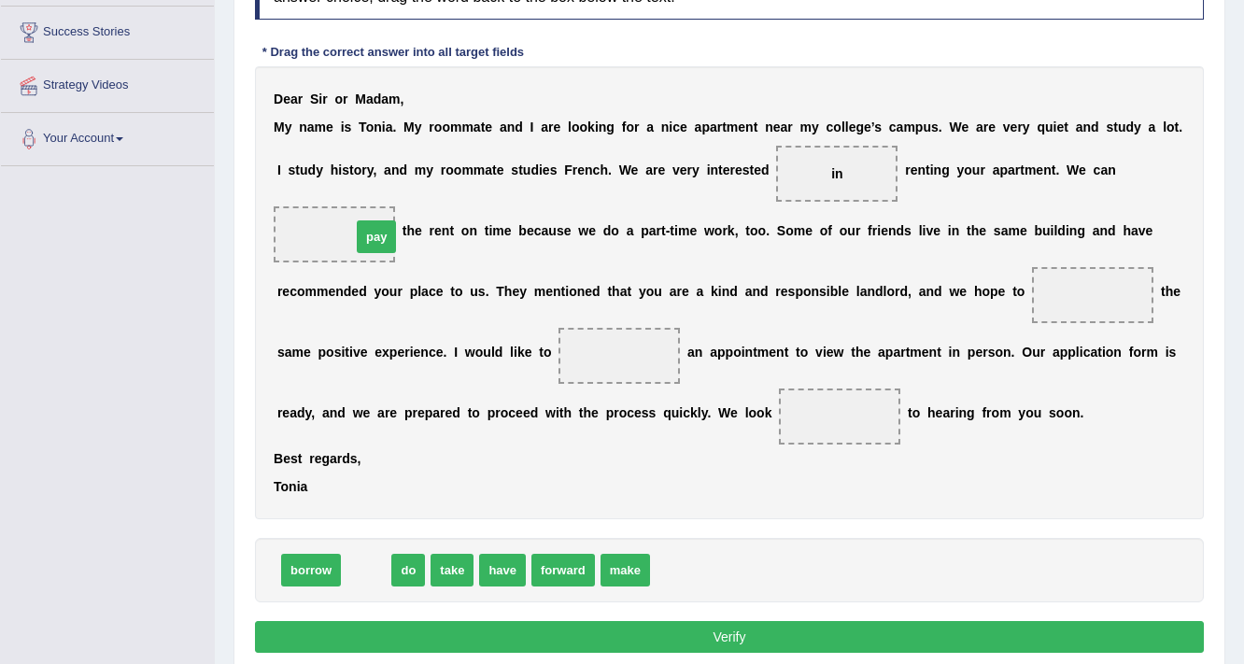
drag, startPoint x: 376, startPoint y: 565, endPoint x: 387, endPoint y: 232, distance: 333.6
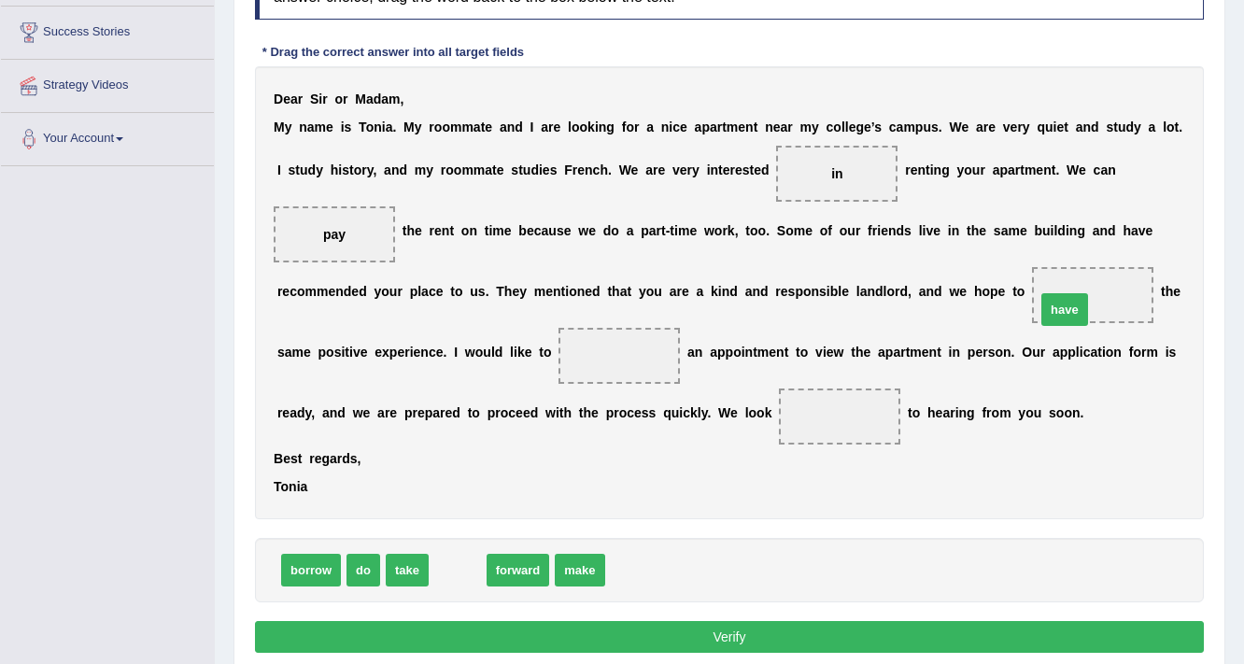
drag, startPoint x: 448, startPoint y: 571, endPoint x: 1066, endPoint y: 301, distance: 673.8
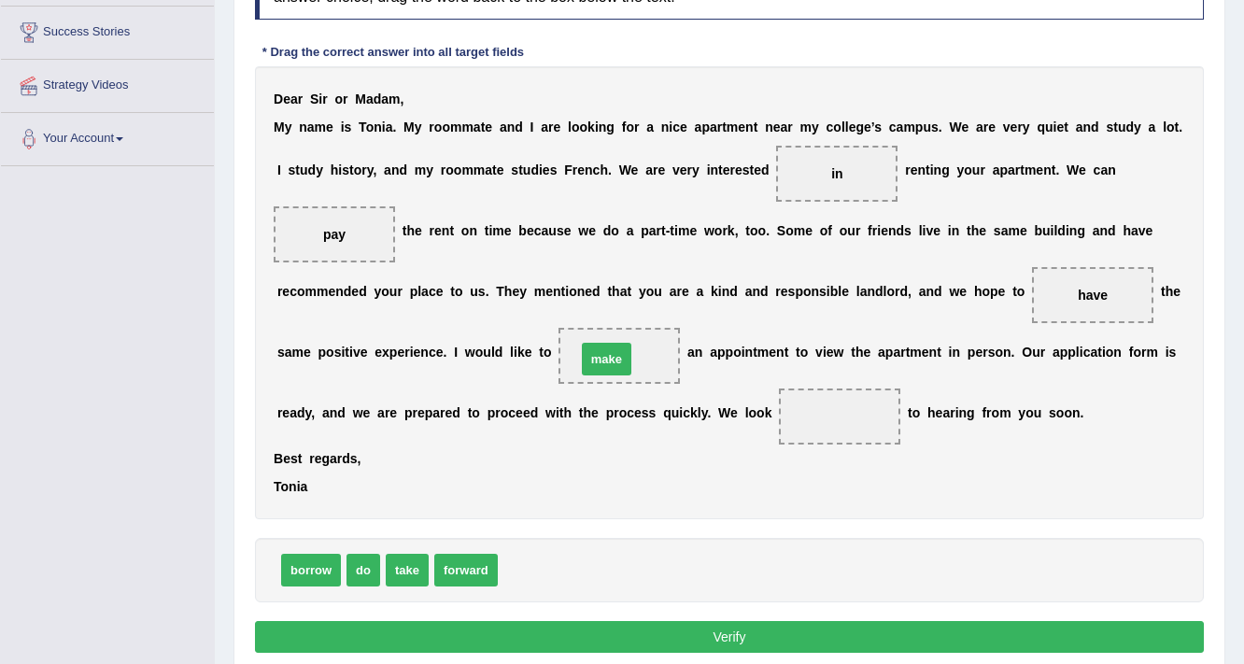
drag, startPoint x: 521, startPoint y: 567, endPoint x: 600, endPoint y: 356, distance: 225.2
drag, startPoint x: 468, startPoint y: 568, endPoint x: 856, endPoint y: 430, distance: 411.5
click at [739, 629] on button "Verify" at bounding box center [729, 637] width 949 height 32
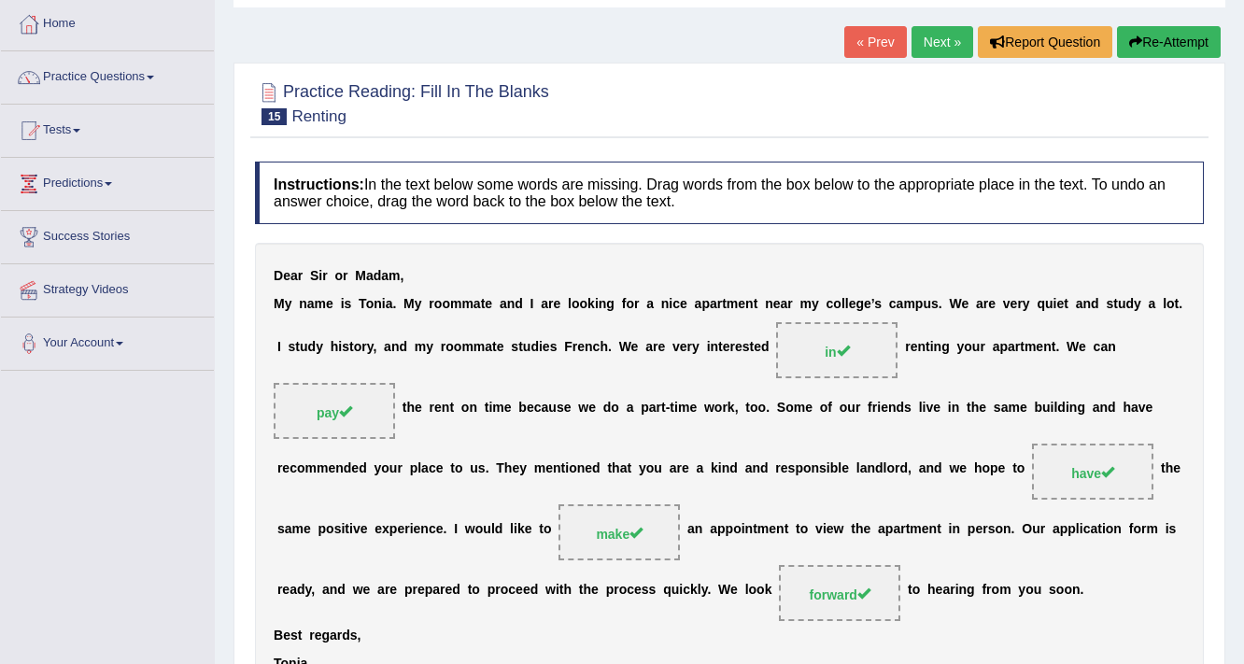
scroll to position [0, 0]
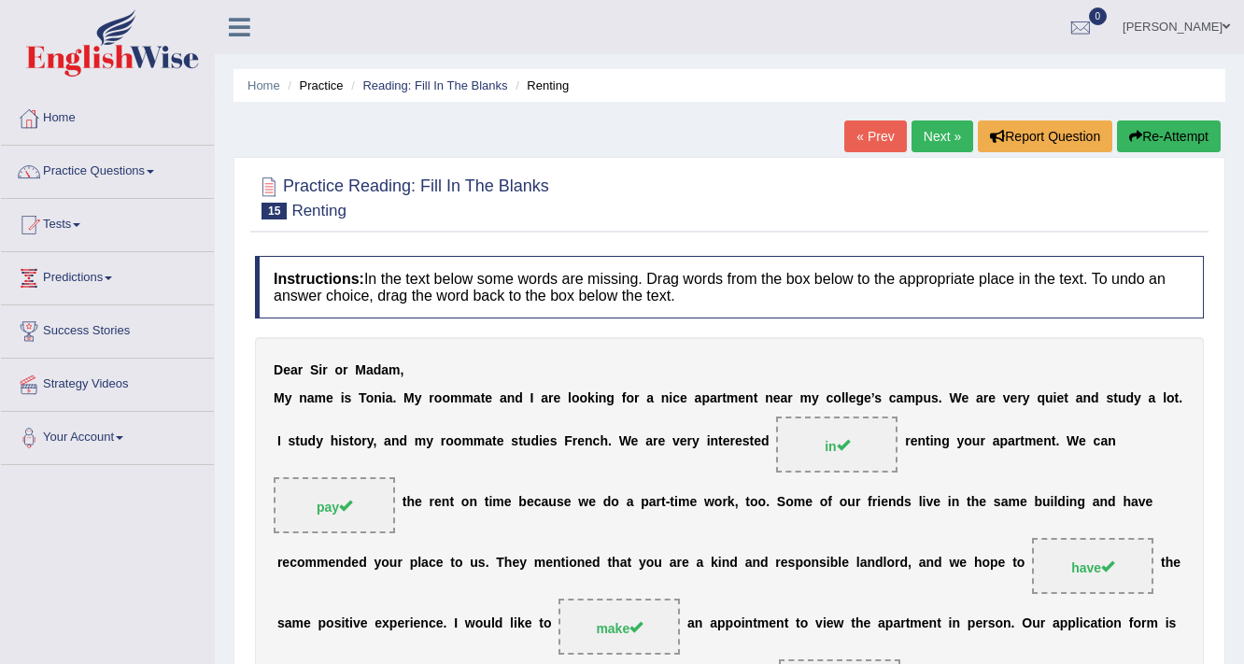
click at [949, 141] on link "Next »" at bounding box center [943, 136] width 62 height 32
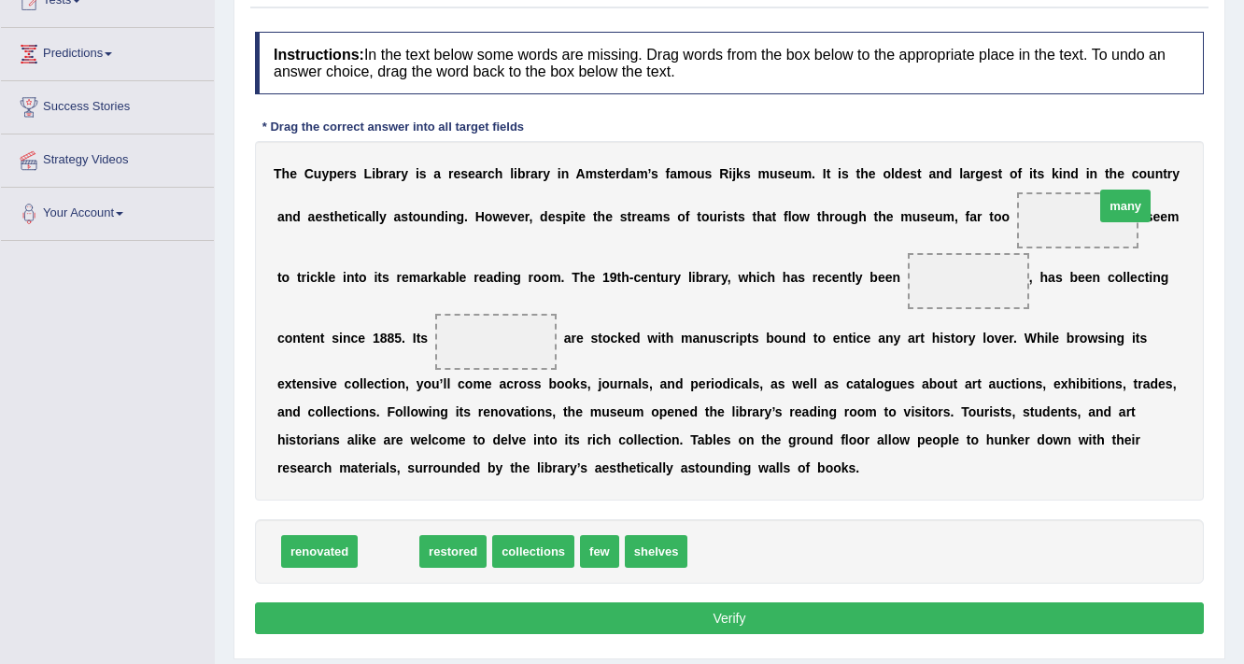
drag, startPoint x: 385, startPoint y: 553, endPoint x: 1122, endPoint y: 207, distance: 813.9
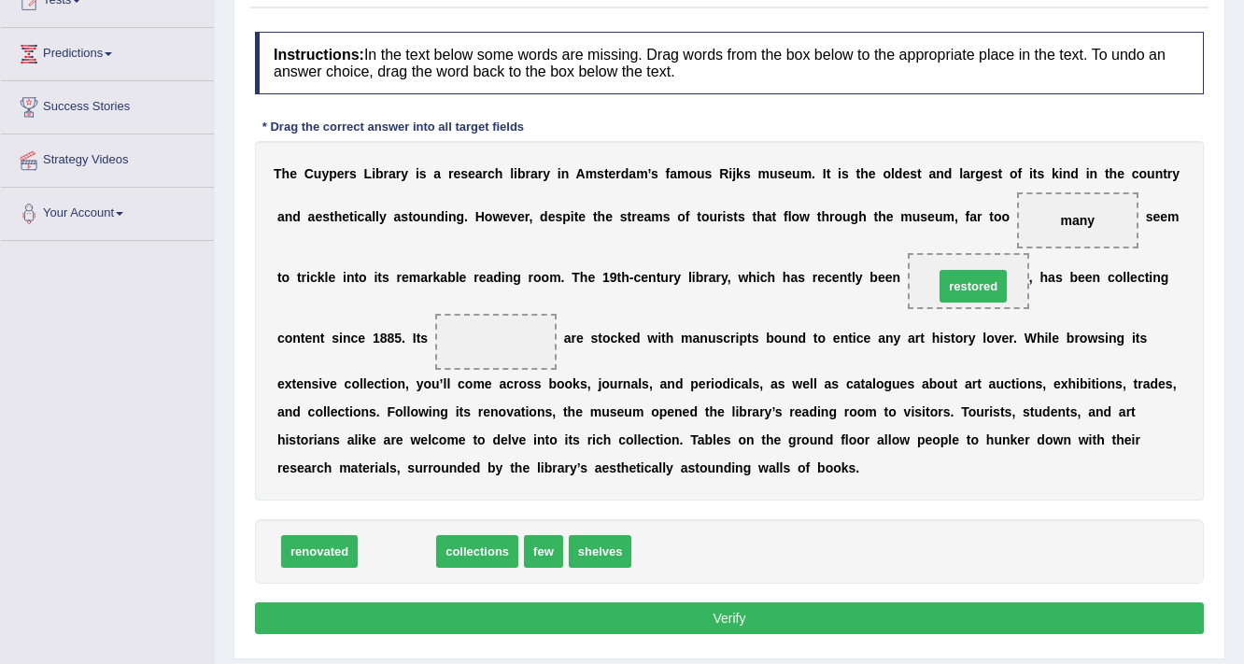
drag, startPoint x: 405, startPoint y: 548, endPoint x: 982, endPoint y: 283, distance: 634.4
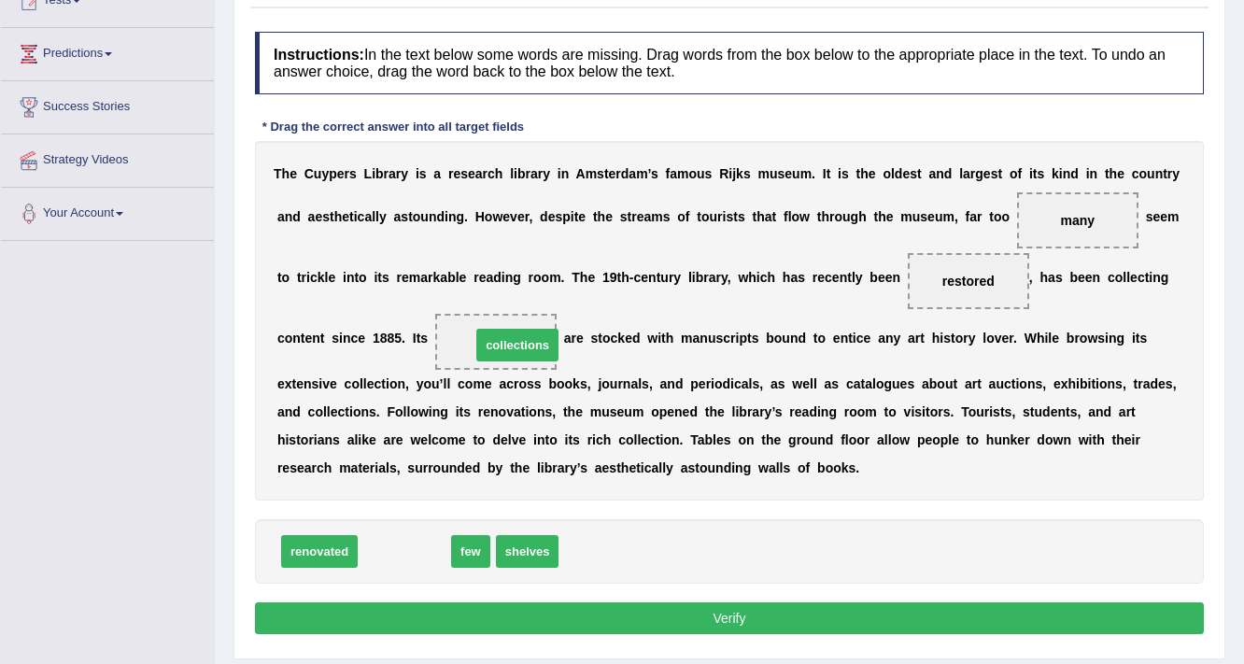
drag, startPoint x: 406, startPoint y: 548, endPoint x: 519, endPoint y: 342, distance: 235.3
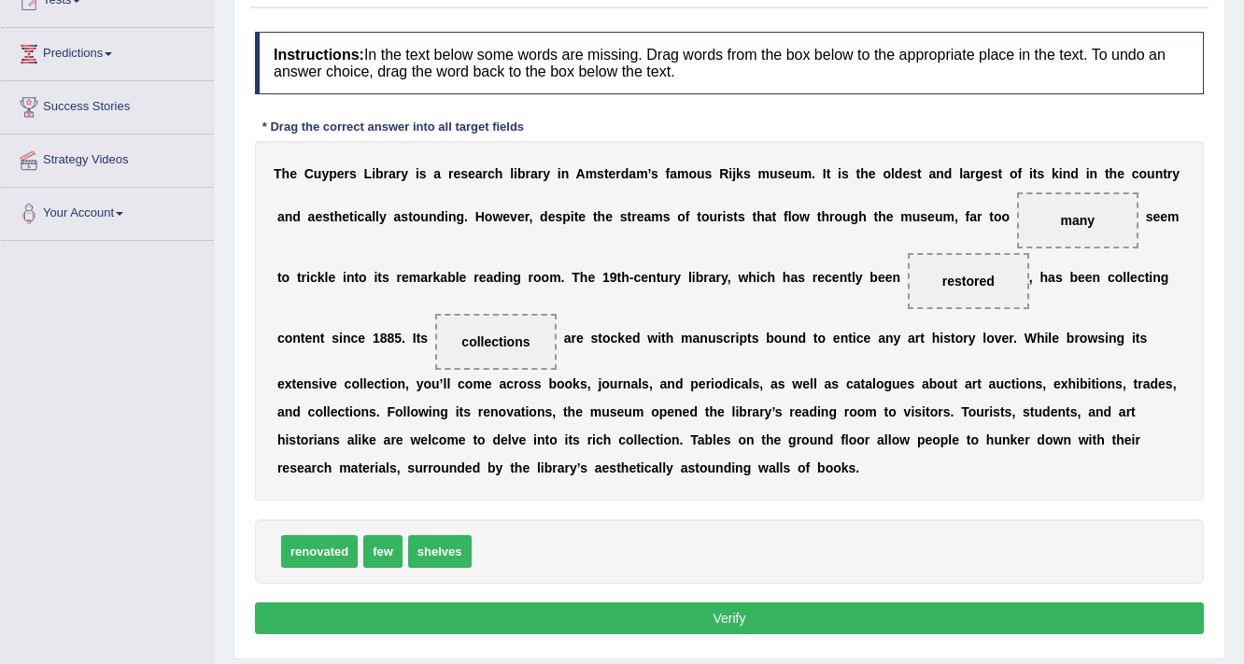
click at [597, 606] on button "Verify" at bounding box center [729, 618] width 949 height 32
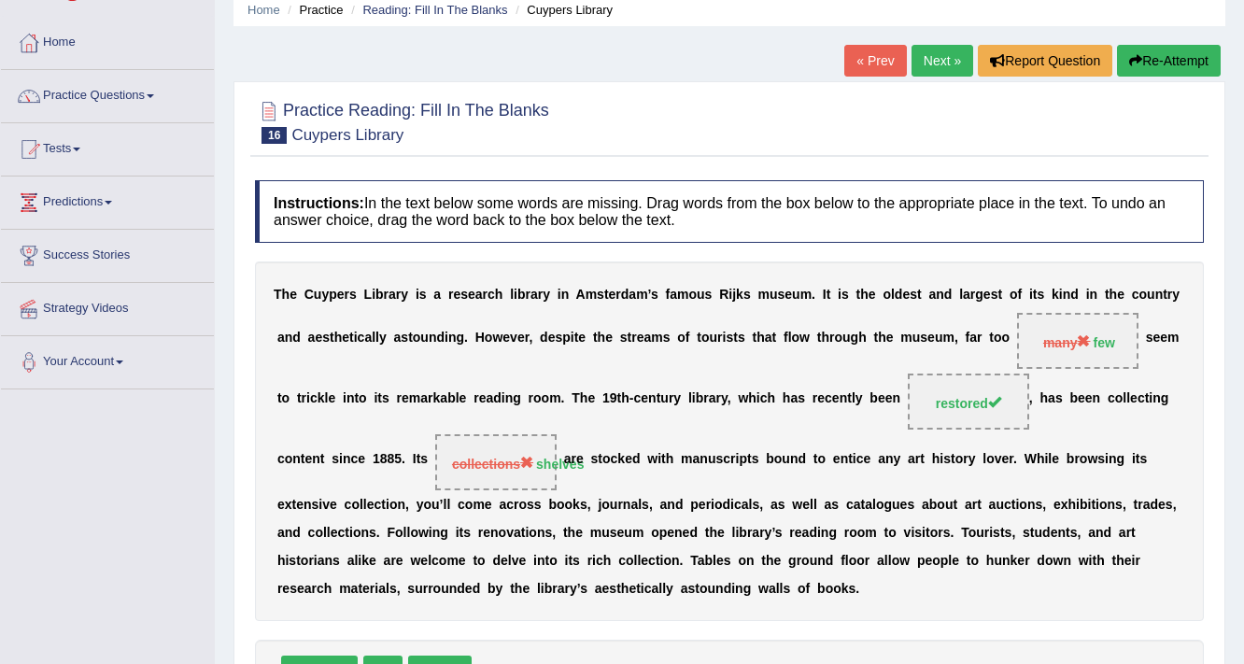
scroll to position [75, 0]
click at [932, 52] on link "Next »" at bounding box center [943, 62] width 62 height 32
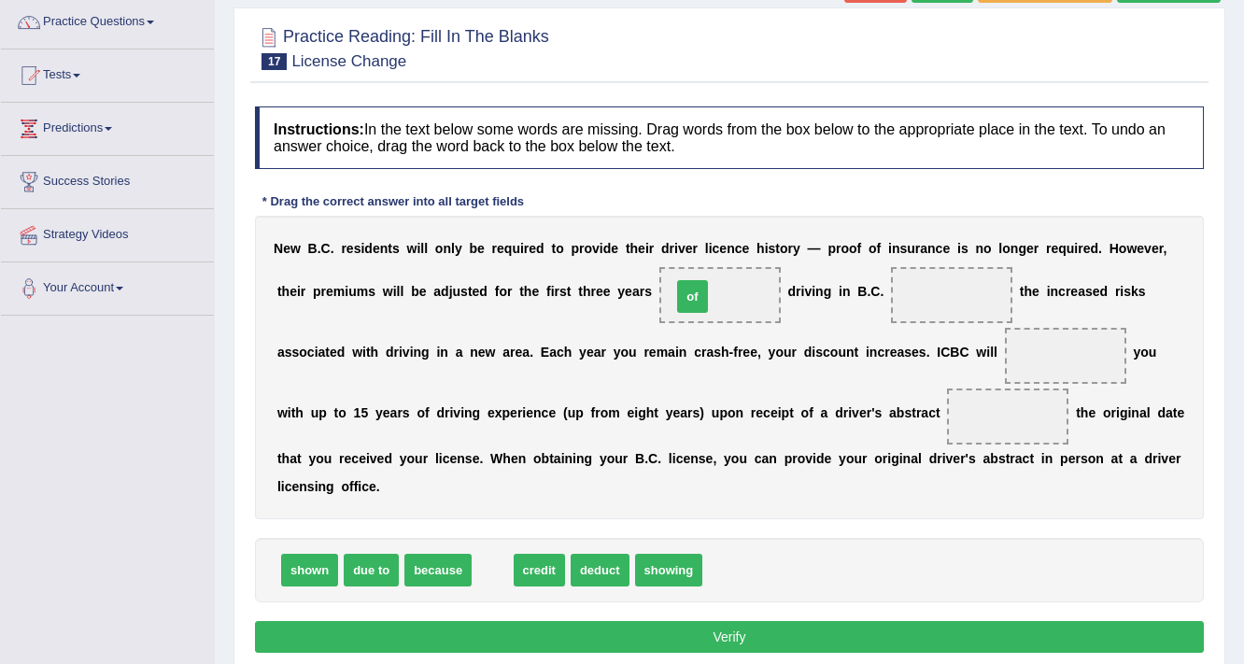
drag, startPoint x: 492, startPoint y: 566, endPoint x: 693, endPoint y: 291, distance: 340.2
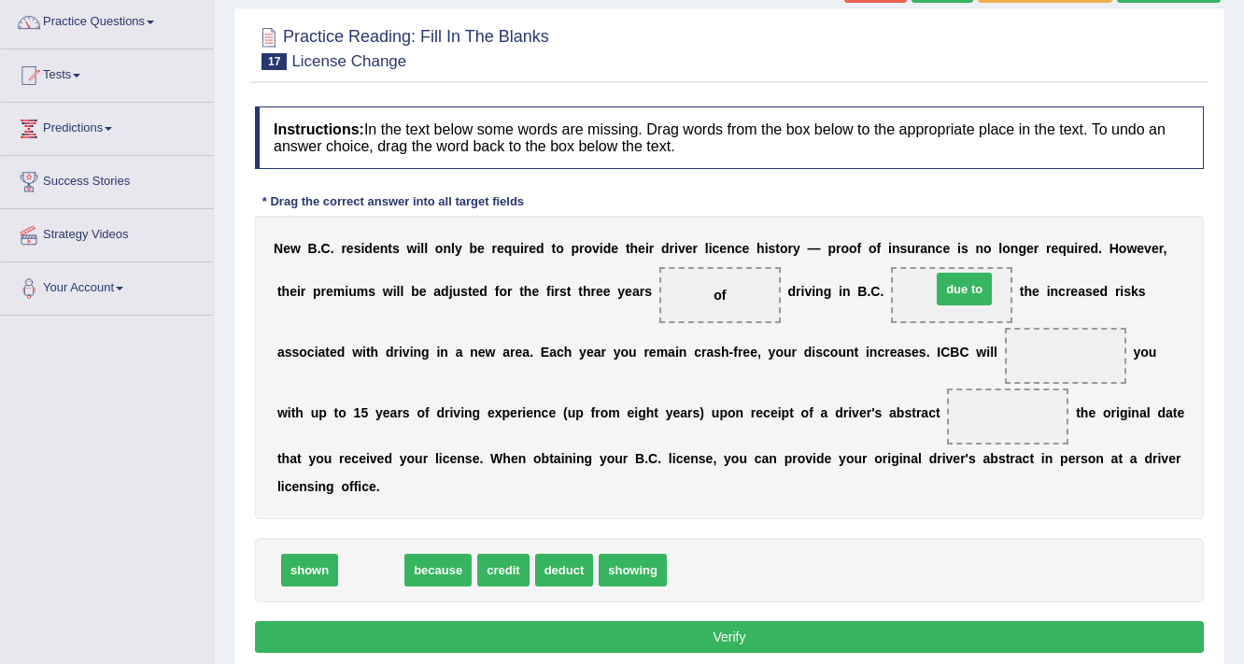
drag, startPoint x: 375, startPoint y: 572, endPoint x: 968, endPoint y: 290, distance: 656.7
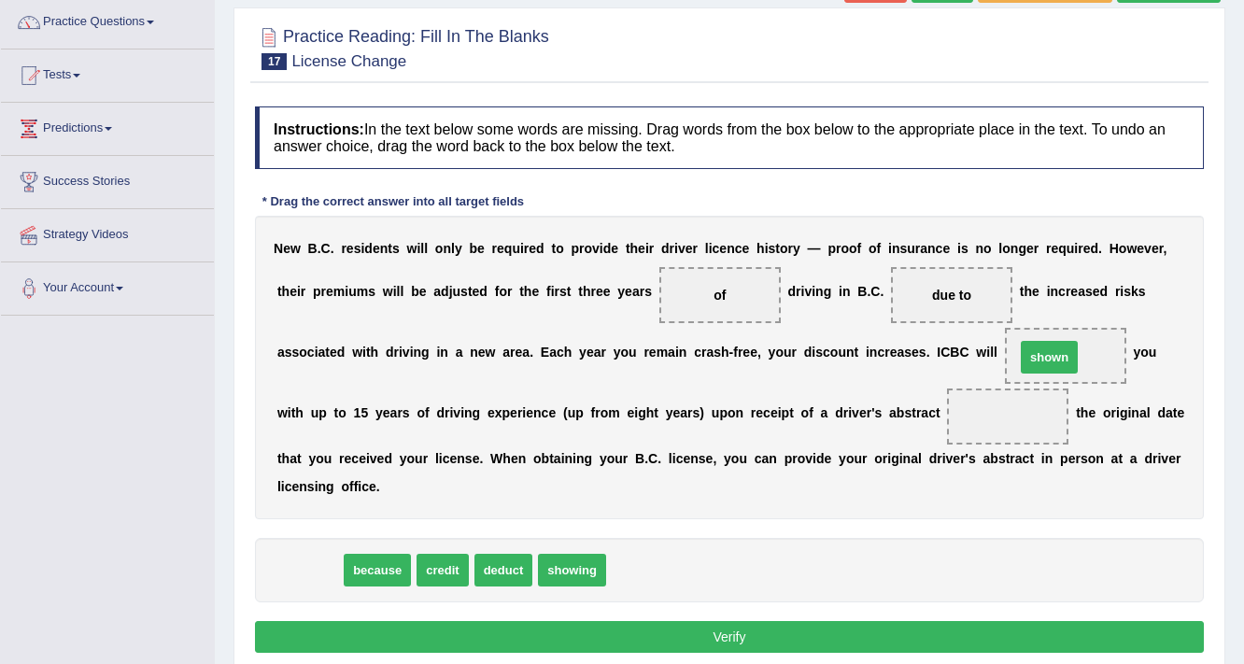
drag, startPoint x: 333, startPoint y: 568, endPoint x: 1058, endPoint y: 361, distance: 753.8
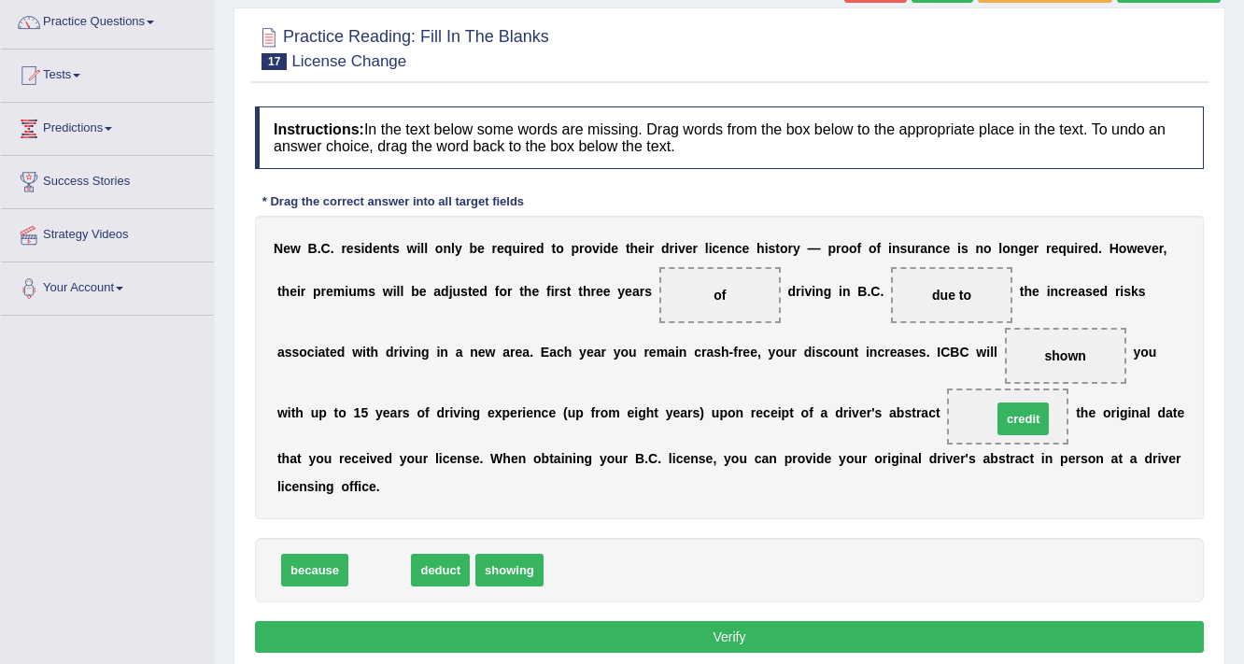
drag, startPoint x: 386, startPoint y: 562, endPoint x: 1029, endPoint y: 411, distance: 661.1
click at [771, 633] on button "Verify" at bounding box center [729, 637] width 949 height 32
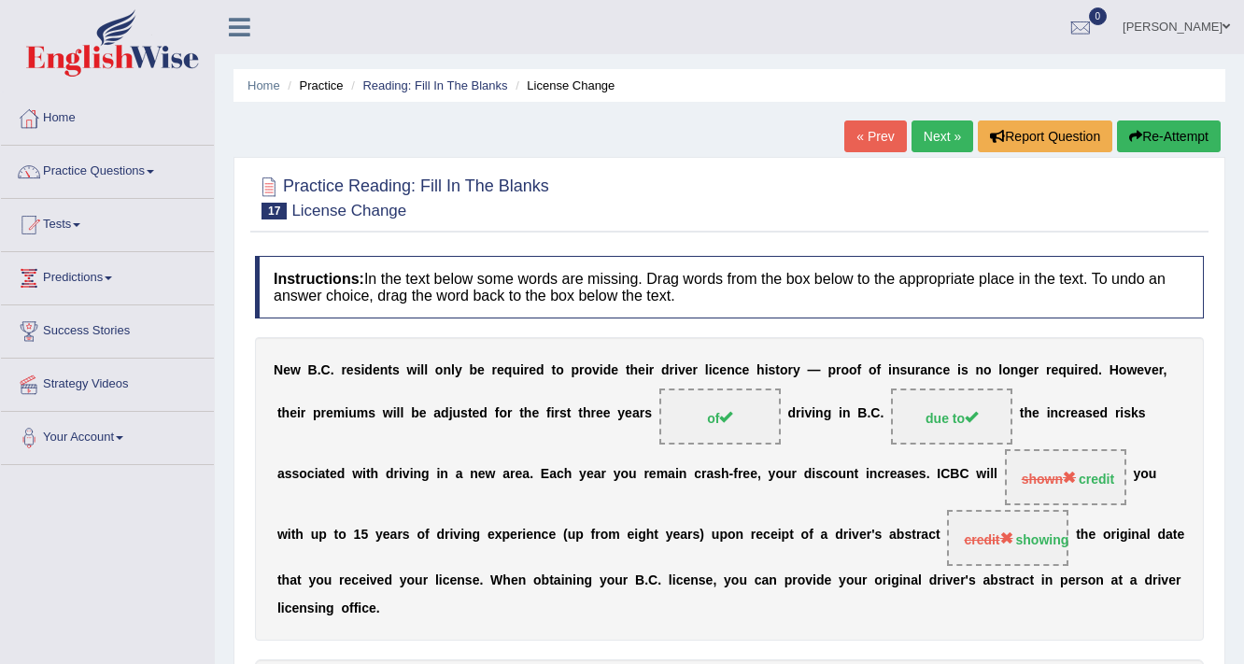
click at [942, 134] on link "Next »" at bounding box center [943, 136] width 62 height 32
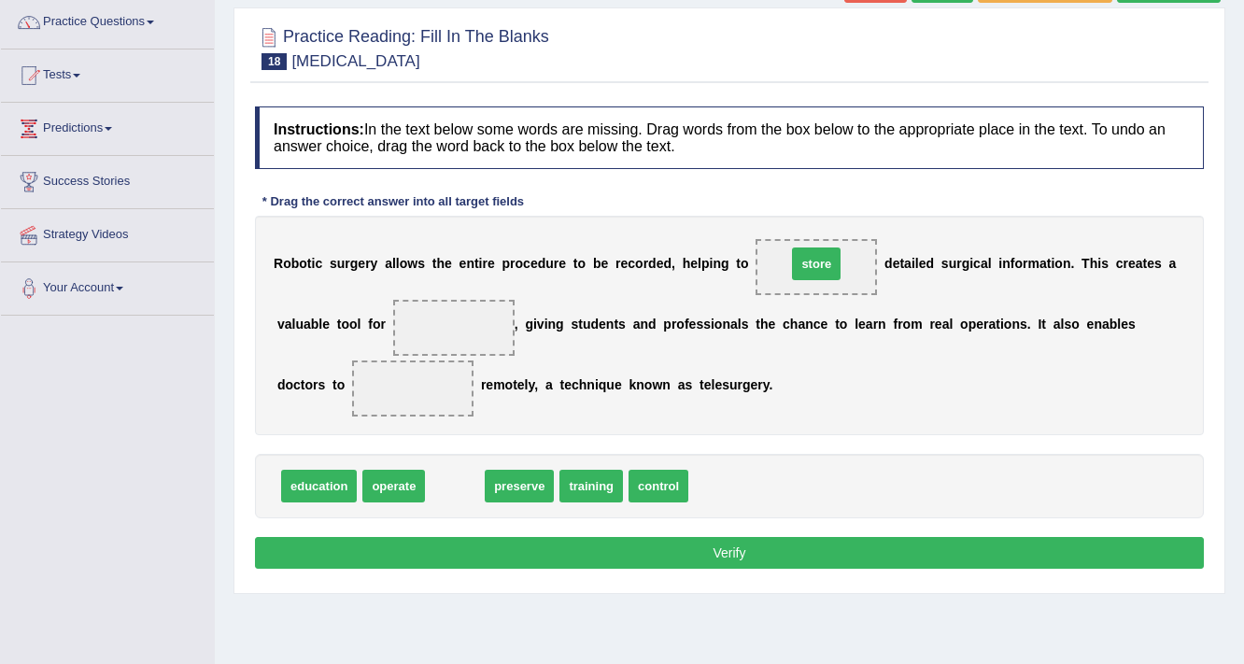
drag, startPoint x: 464, startPoint y: 488, endPoint x: 826, endPoint y: 265, distance: 424.3
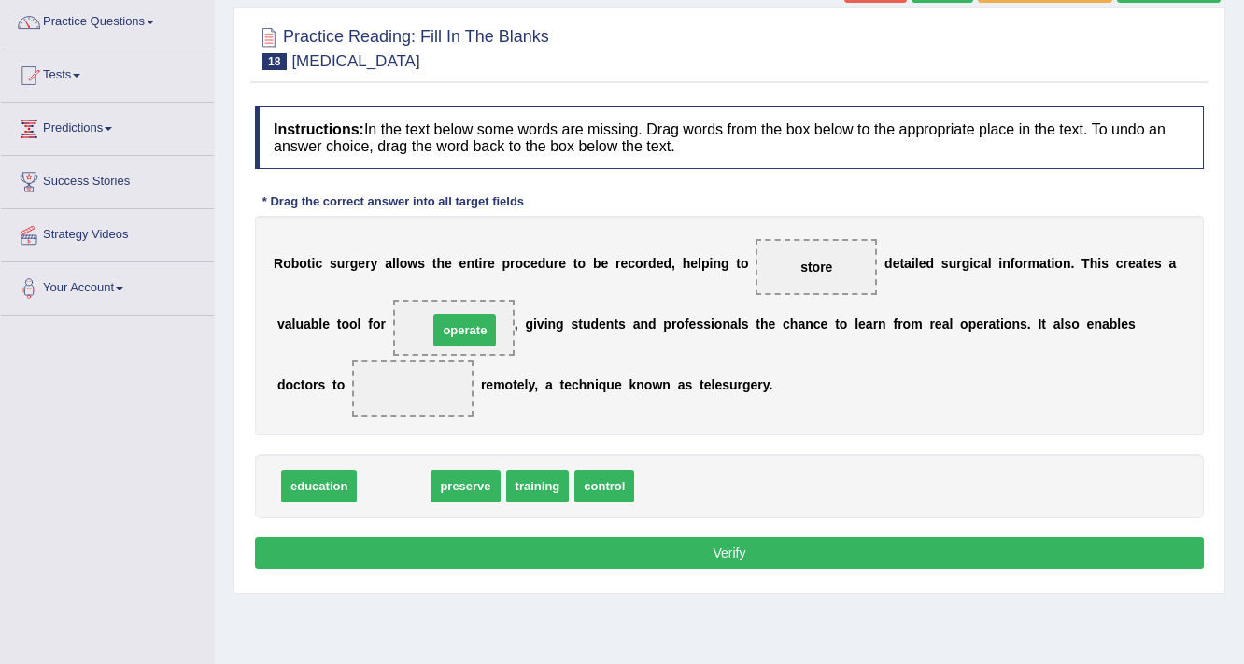
drag, startPoint x: 407, startPoint y: 488, endPoint x: 479, endPoint y: 332, distance: 171.8
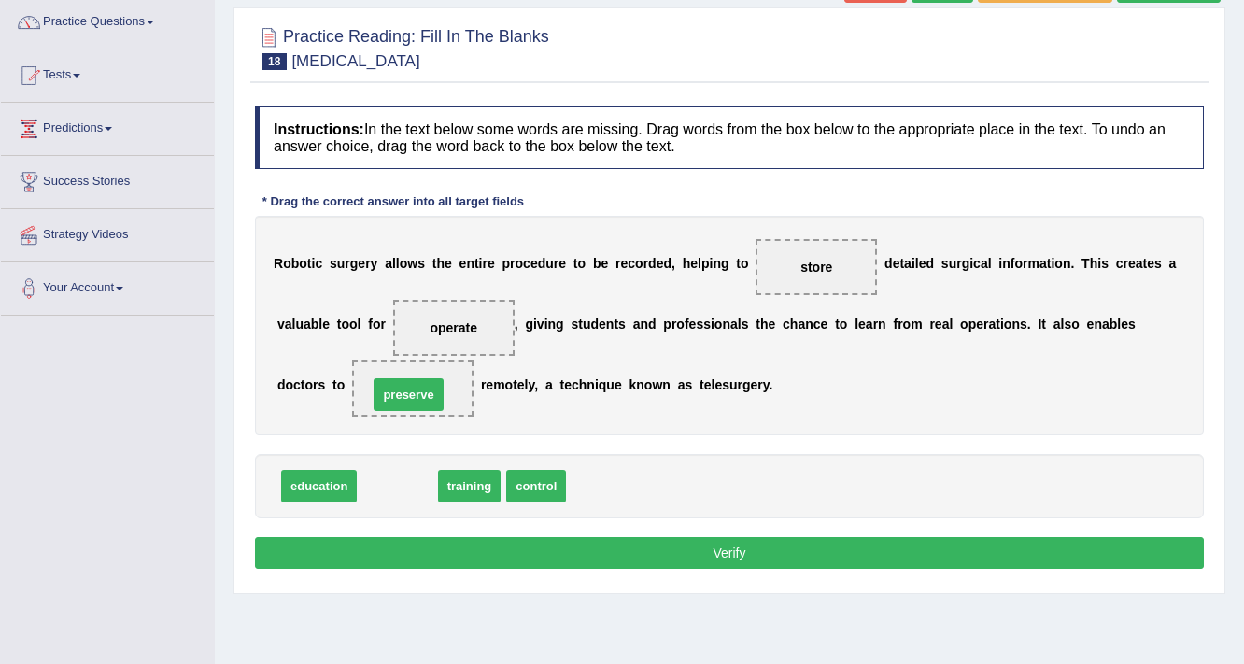
drag, startPoint x: 405, startPoint y: 484, endPoint x: 417, endPoint y: 392, distance: 92.2
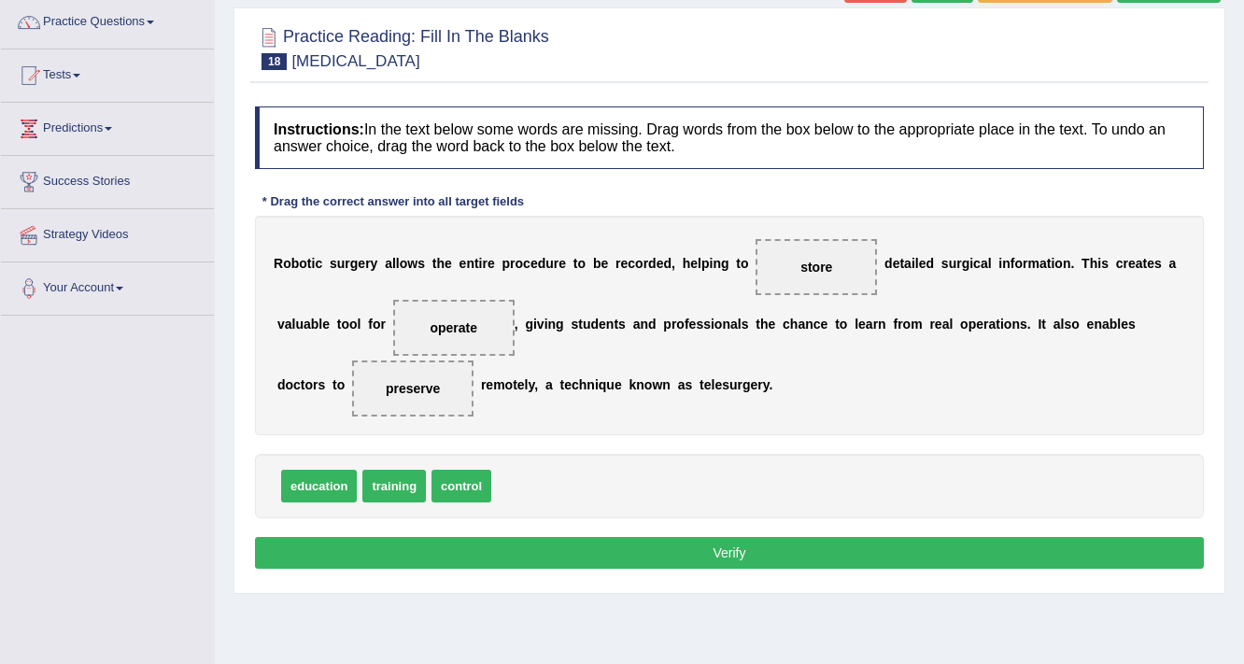
click at [704, 541] on button "Verify" at bounding box center [729, 553] width 949 height 32
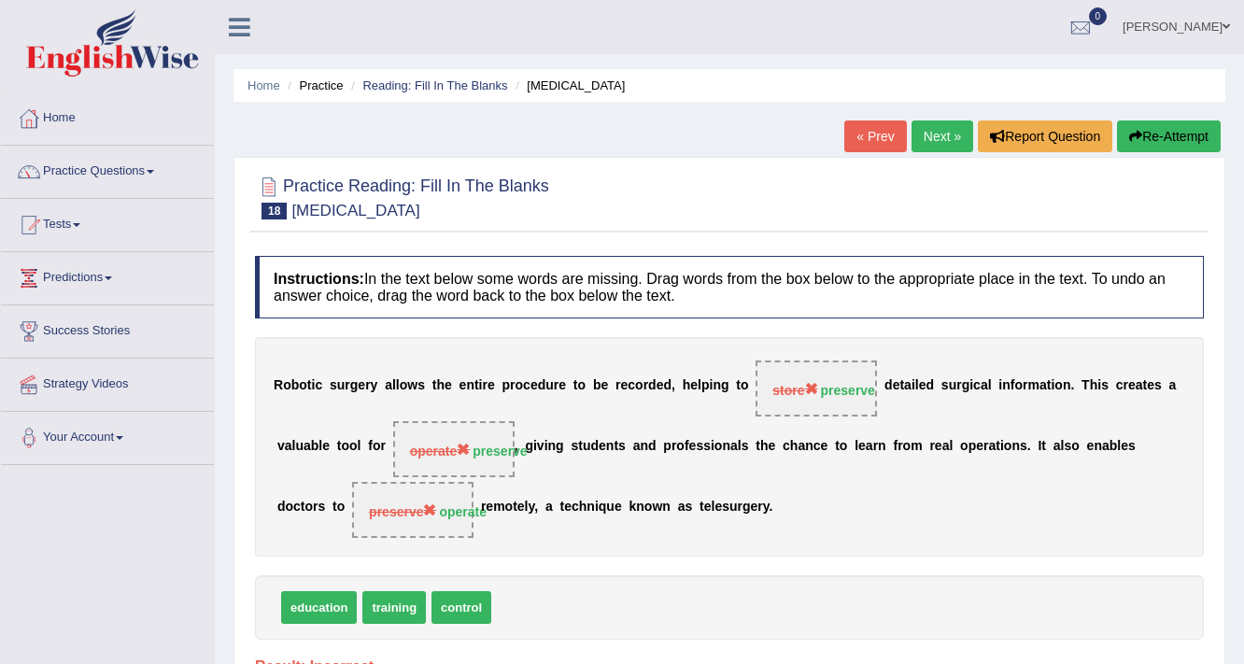
click at [942, 124] on link "Next »" at bounding box center [943, 136] width 62 height 32
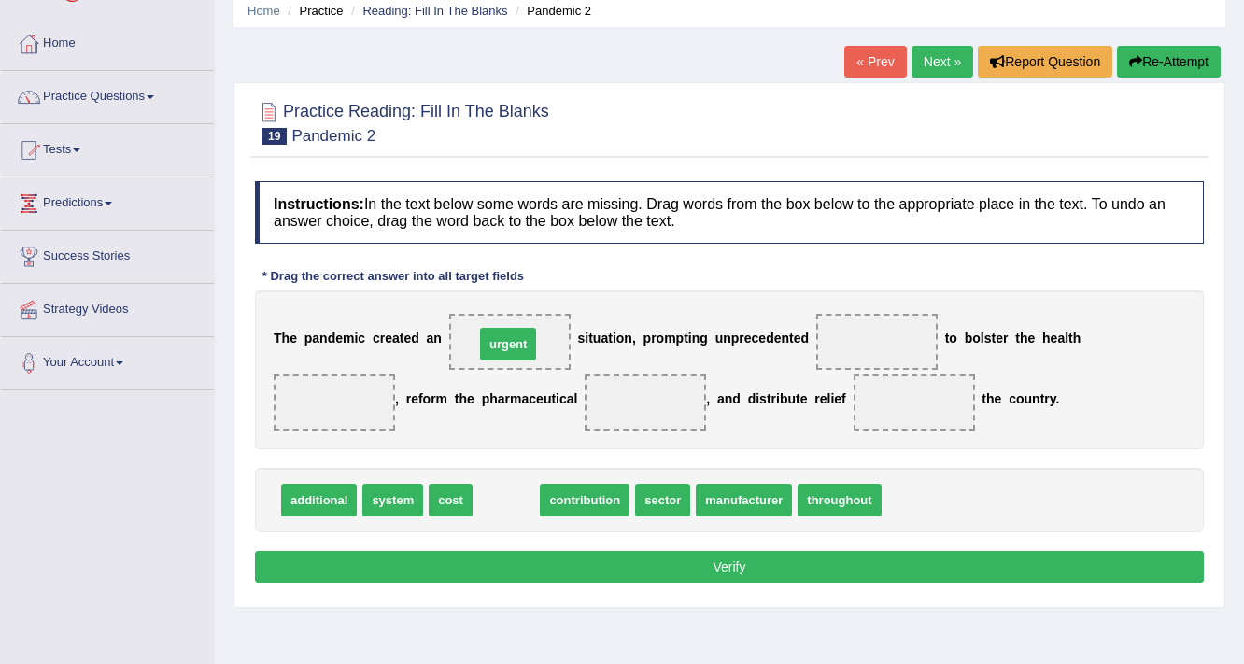
drag, startPoint x: 511, startPoint y: 498, endPoint x: 514, endPoint y: 340, distance: 157.9
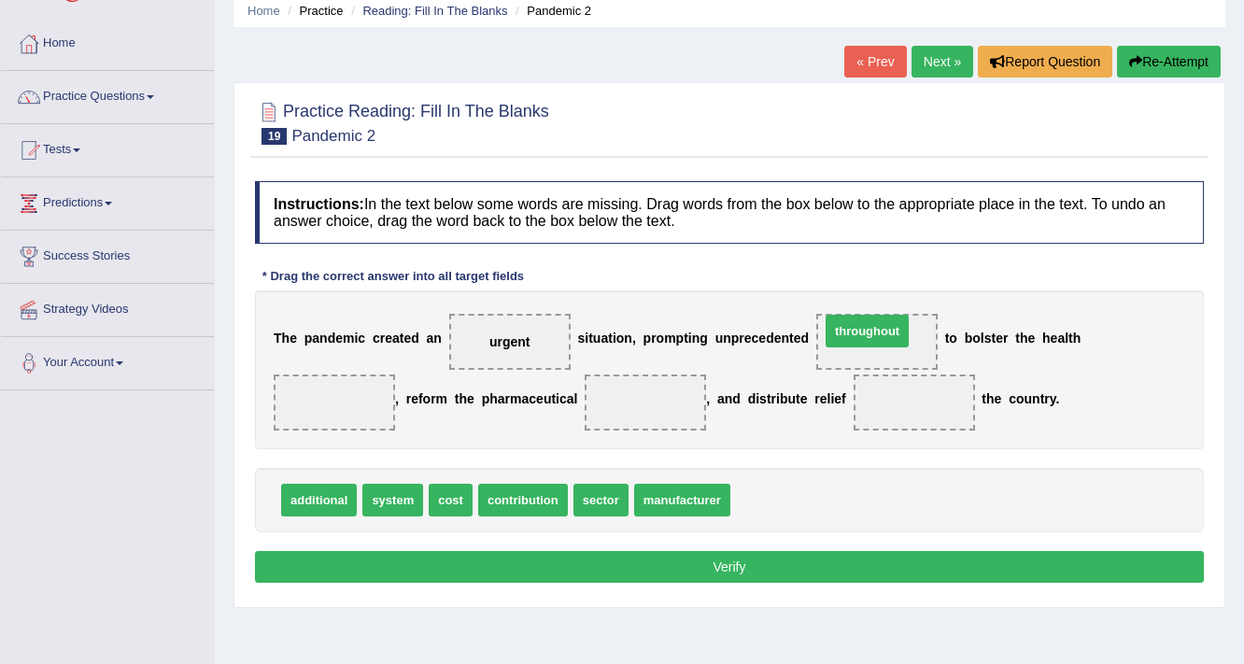
drag, startPoint x: 762, startPoint y: 492, endPoint x: 852, endPoint y: 323, distance: 191.4
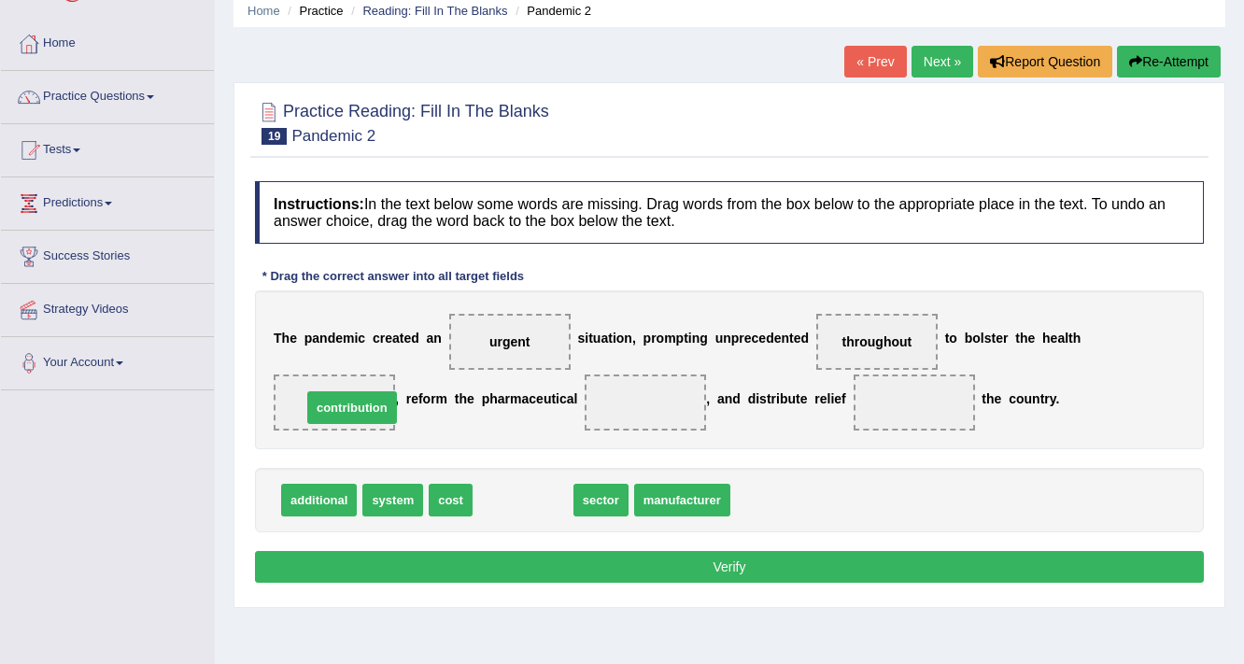
drag, startPoint x: 524, startPoint y: 500, endPoint x: 353, endPoint y: 407, distance: 194.3
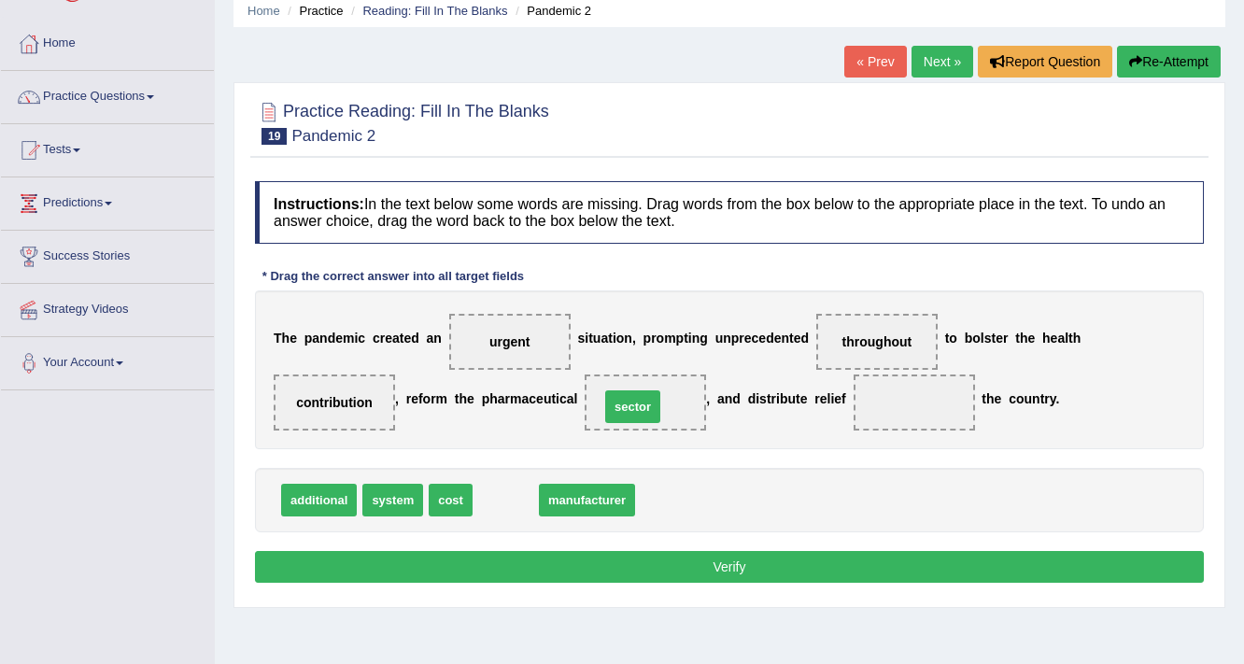
drag, startPoint x: 504, startPoint y: 491, endPoint x: 642, endPoint y: 392, distance: 169.3
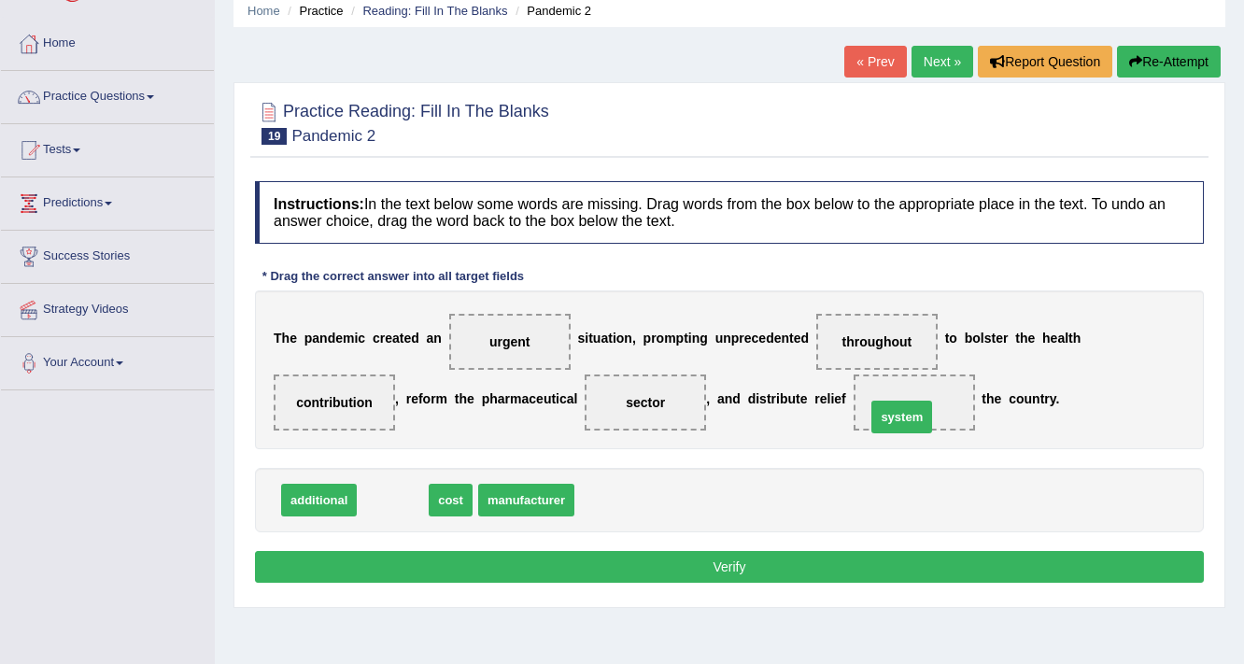
drag, startPoint x: 393, startPoint y: 502, endPoint x: 902, endPoint y: 418, distance: 515.8
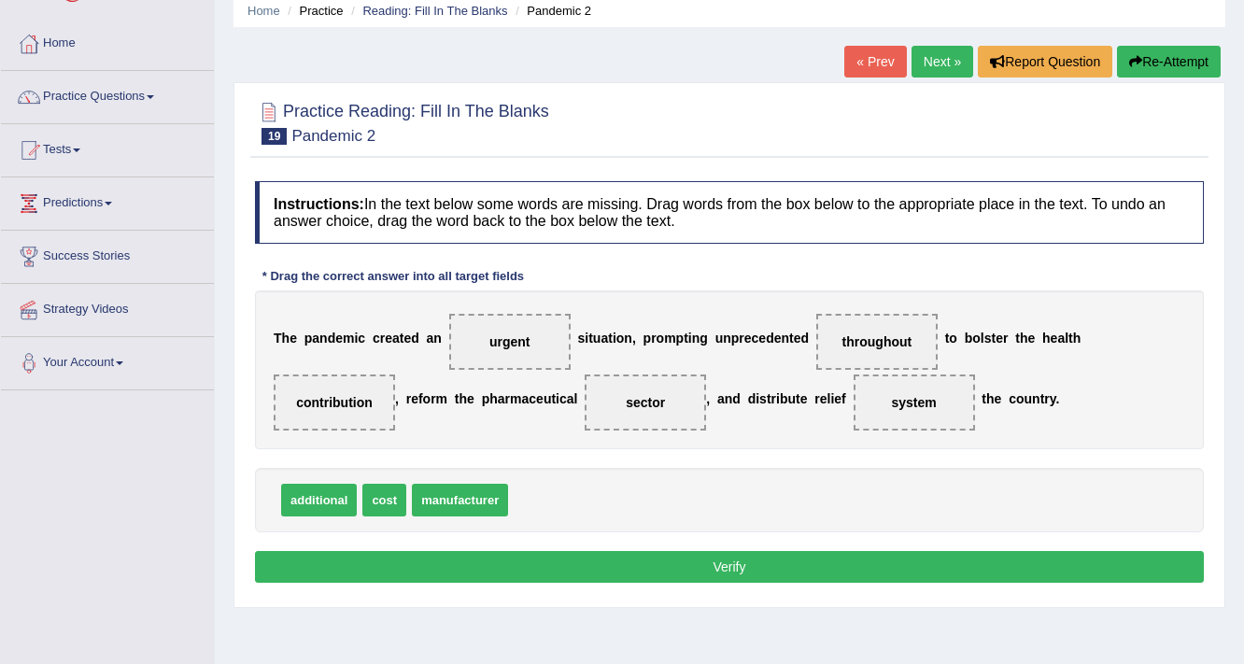
click at [553, 567] on button "Verify" at bounding box center [729, 567] width 949 height 32
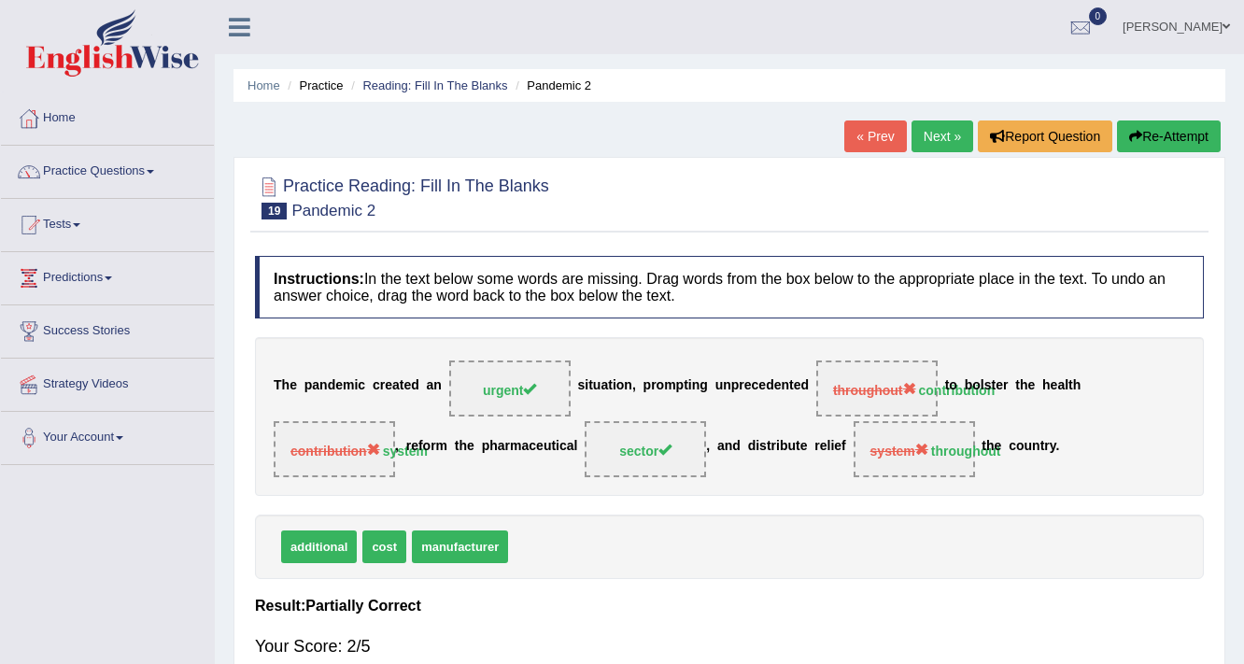
click at [946, 133] on link "Next »" at bounding box center [943, 136] width 62 height 32
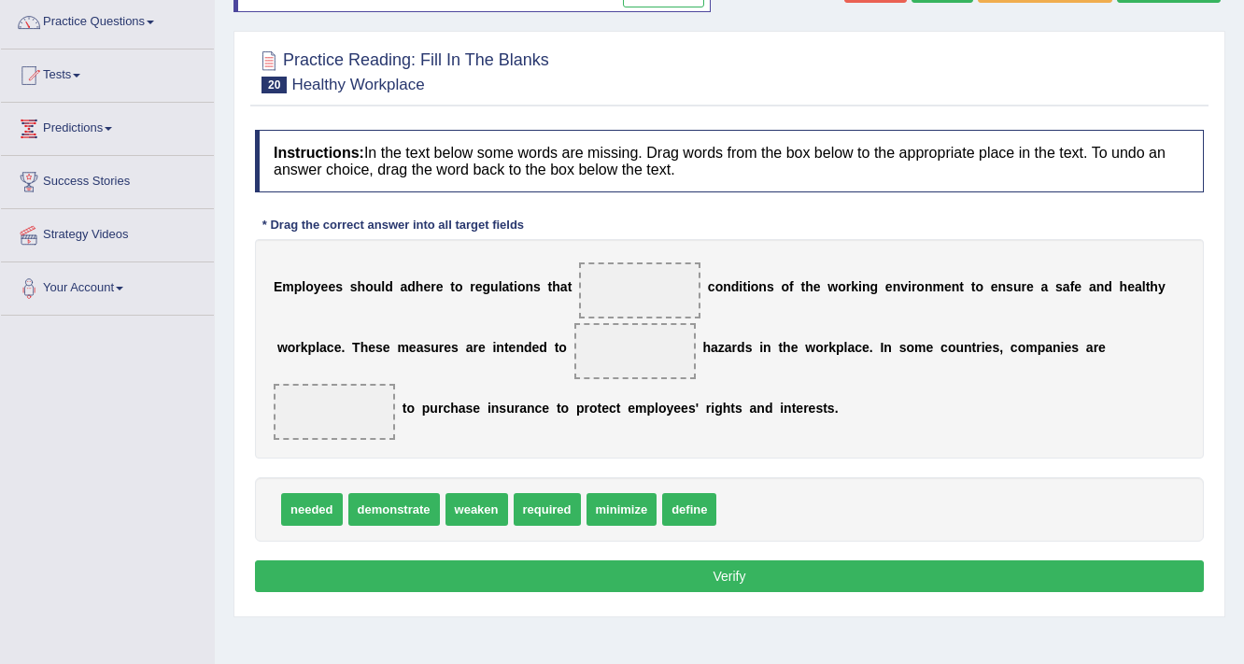
scroll to position [149, 0]
drag, startPoint x: 525, startPoint y: 512, endPoint x: 657, endPoint y: 299, distance: 250.4
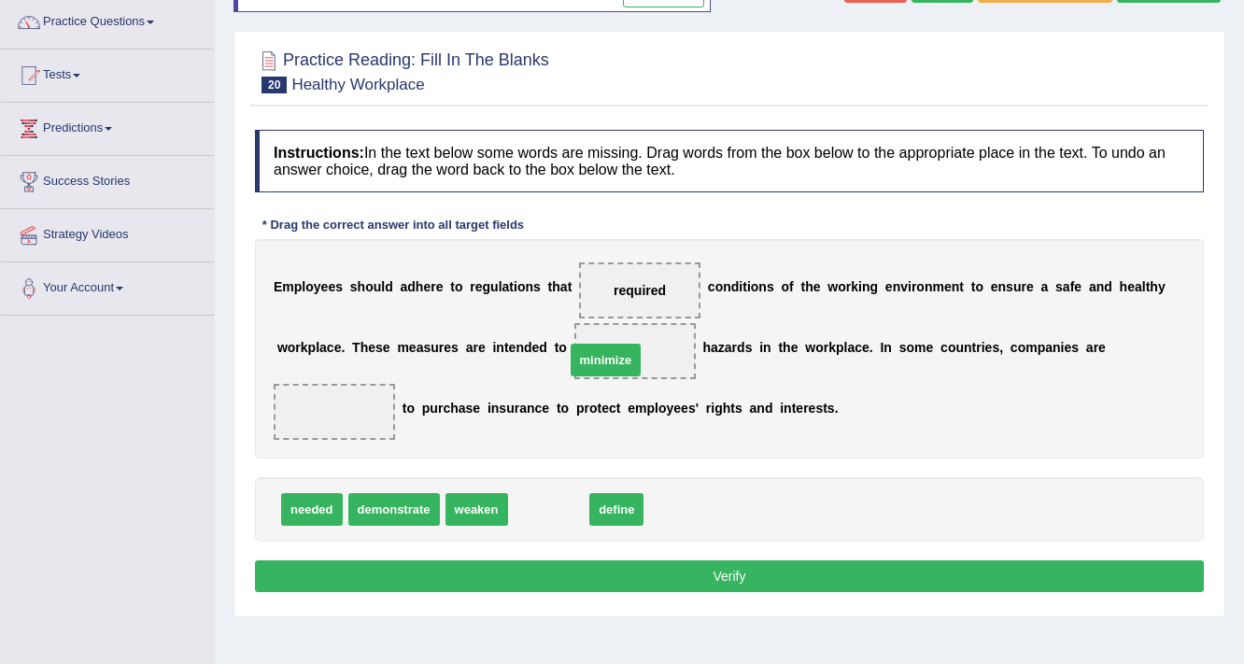
drag, startPoint x: 552, startPoint y: 518, endPoint x: 609, endPoint y: 368, distance: 160.8
drag, startPoint x: 633, startPoint y: 279, endPoint x: 431, endPoint y: 375, distance: 223.5
click at [430, 375] on div "E m p l o y e e s s h o u l d a d h e r e t o r e g u l a t i o n s t h a t req…" at bounding box center [729, 348] width 949 height 219
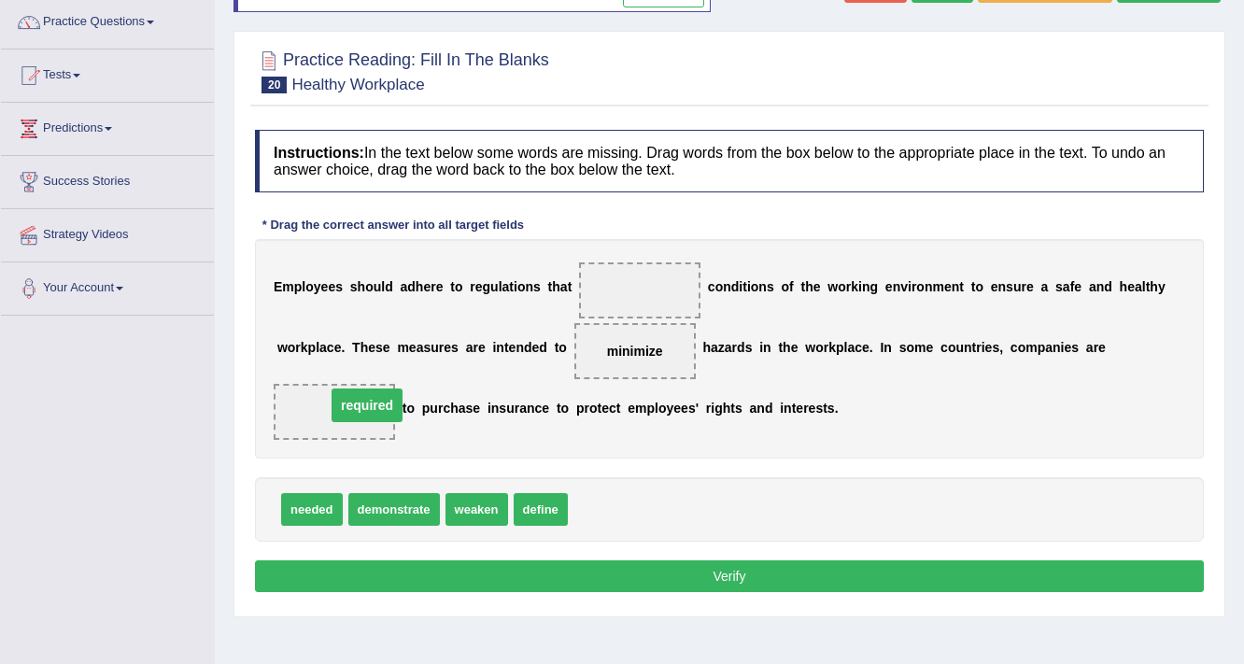
drag, startPoint x: 635, startPoint y: 286, endPoint x: 362, endPoint y: 401, distance: 295.9
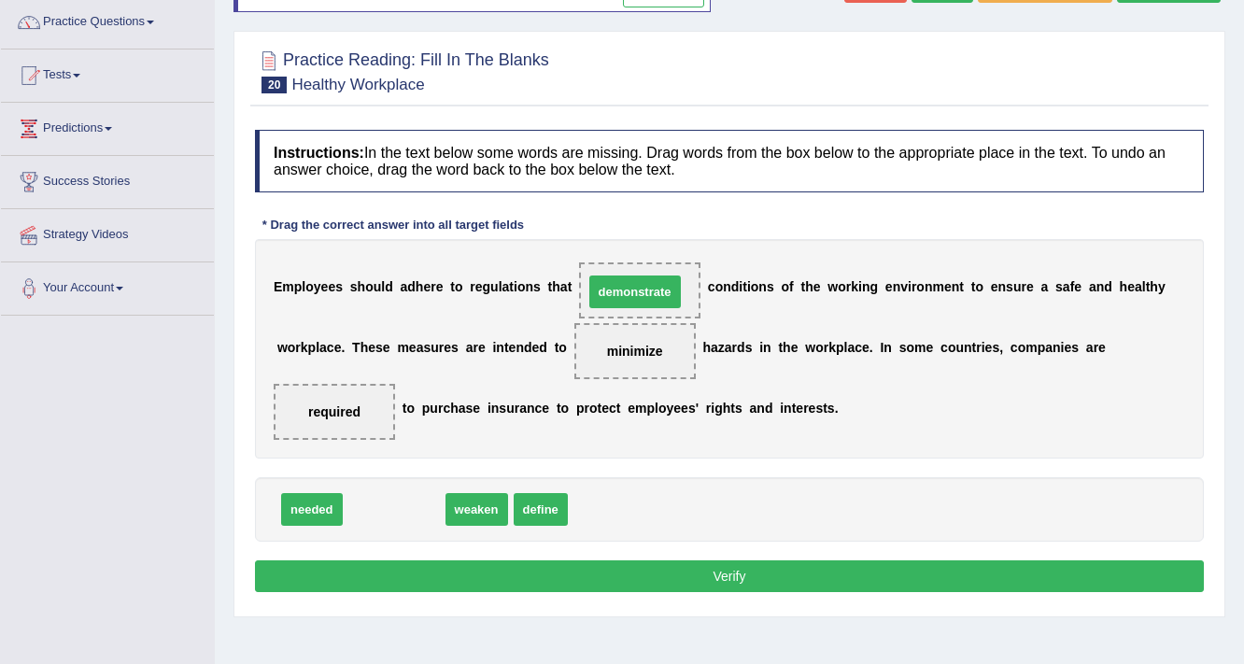
drag, startPoint x: 406, startPoint y: 513, endPoint x: 647, endPoint y: 295, distance: 324.7
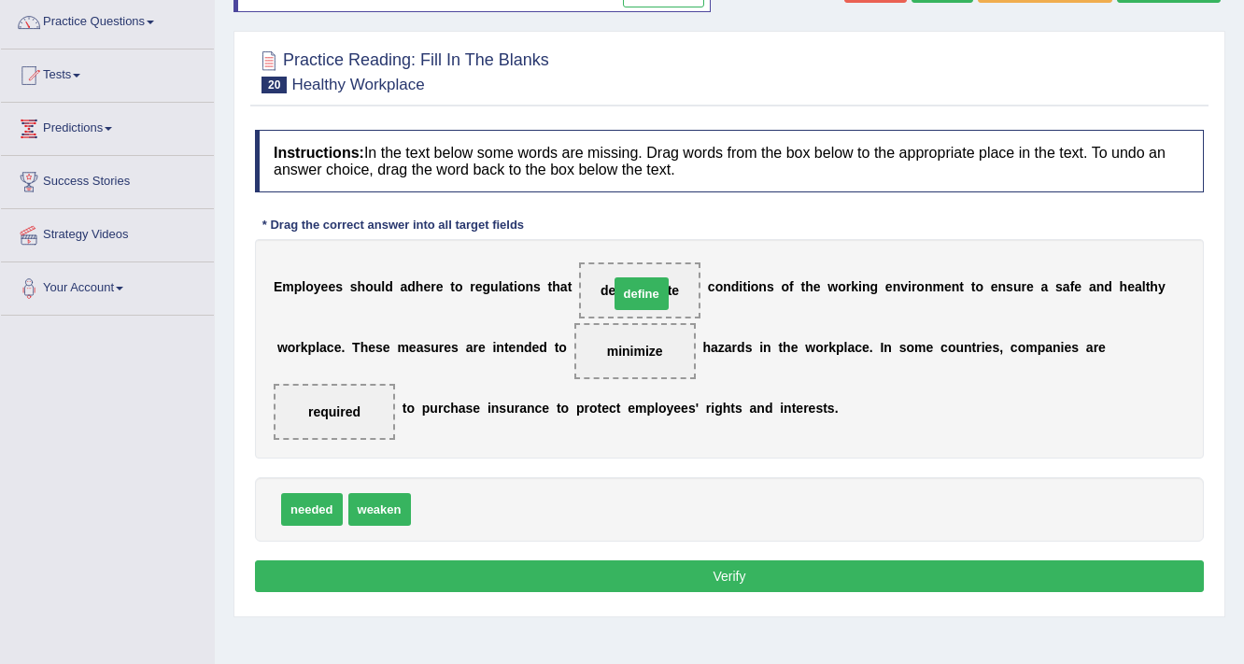
drag, startPoint x: 456, startPoint y: 509, endPoint x: 654, endPoint y: 292, distance: 293.5
click at [658, 586] on button "Verify" at bounding box center [729, 576] width 949 height 32
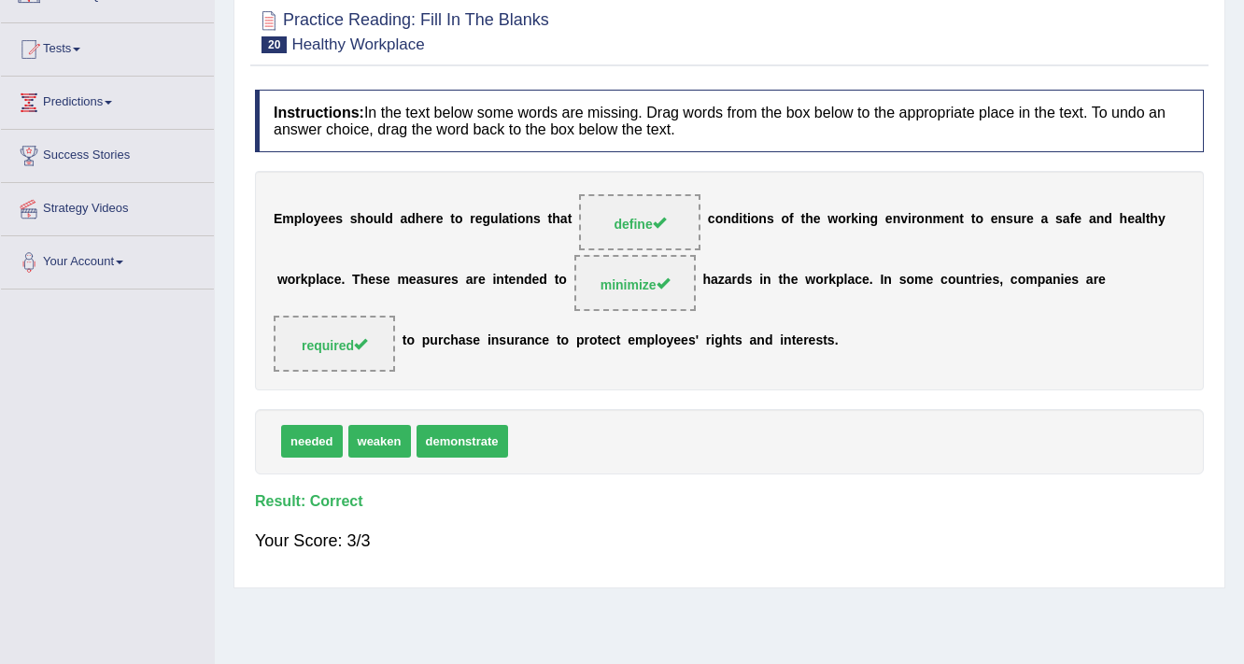
scroll to position [0, 0]
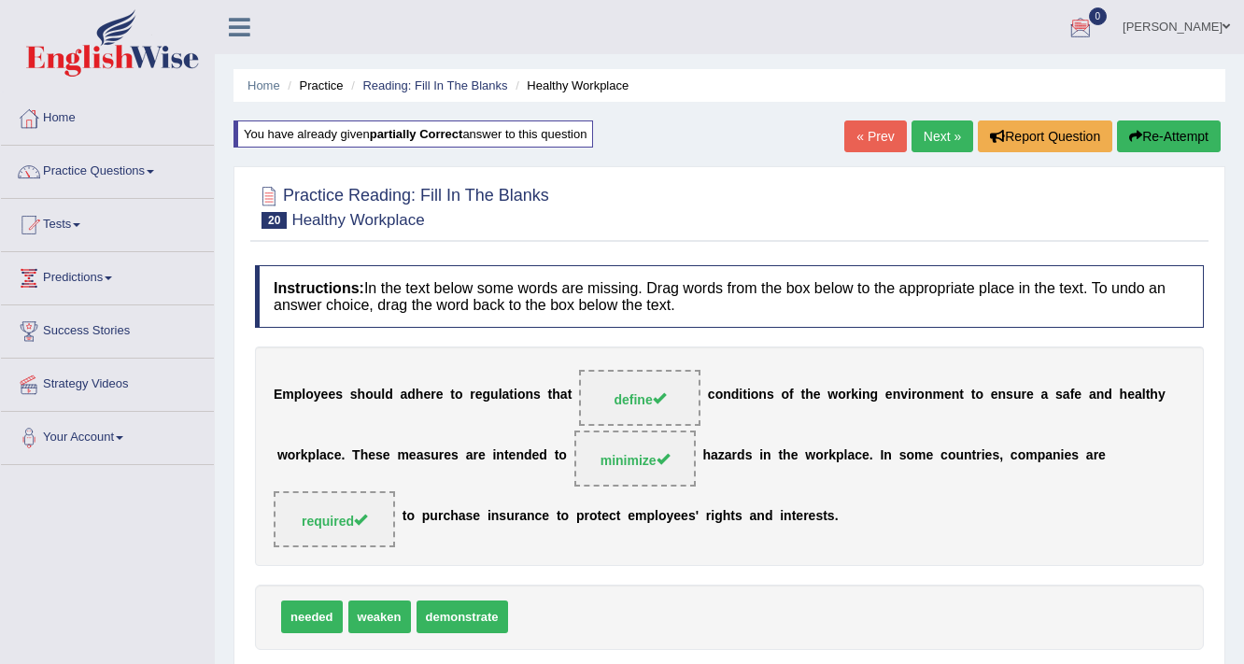
click at [944, 131] on link "Next »" at bounding box center [943, 136] width 62 height 32
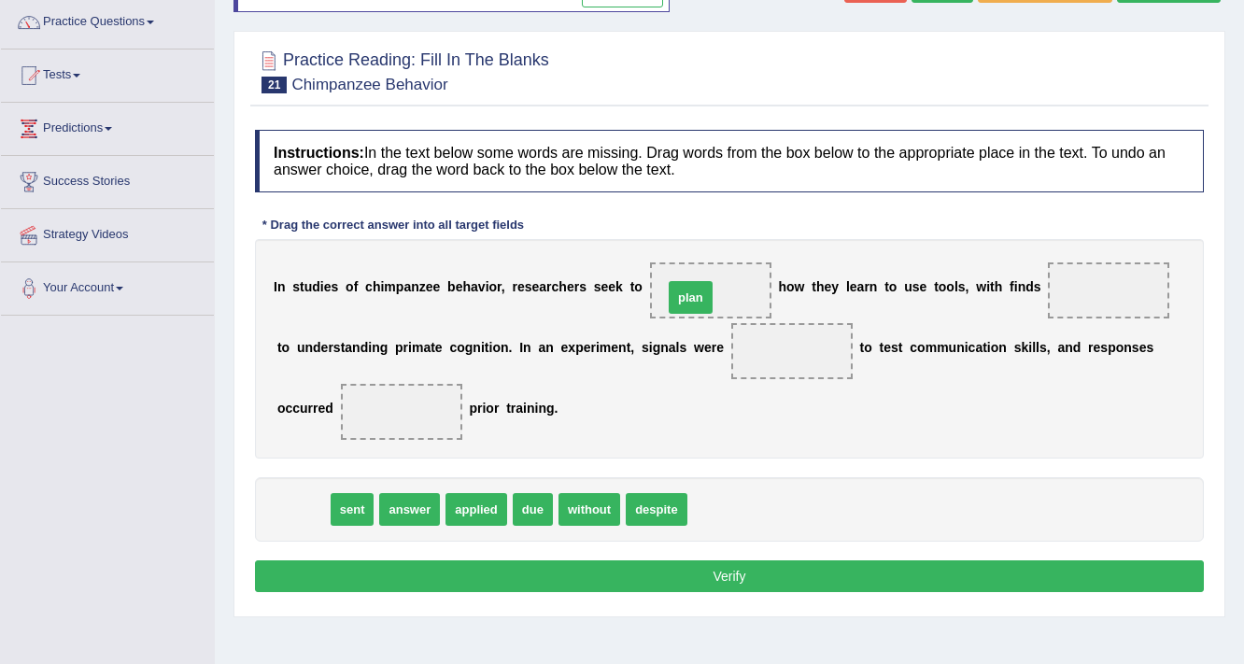
drag, startPoint x: 287, startPoint y: 503, endPoint x: 674, endPoint y: 291, distance: 441.8
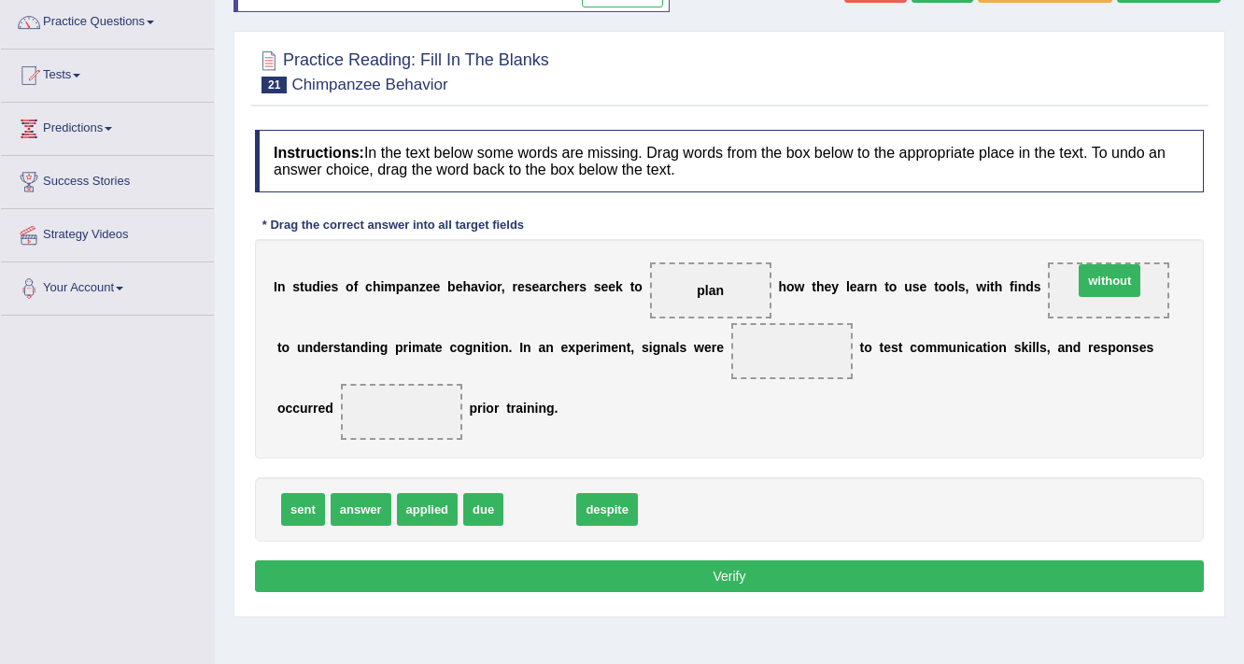
drag, startPoint x: 553, startPoint y: 510, endPoint x: 1123, endPoint y: 281, distance: 614.0
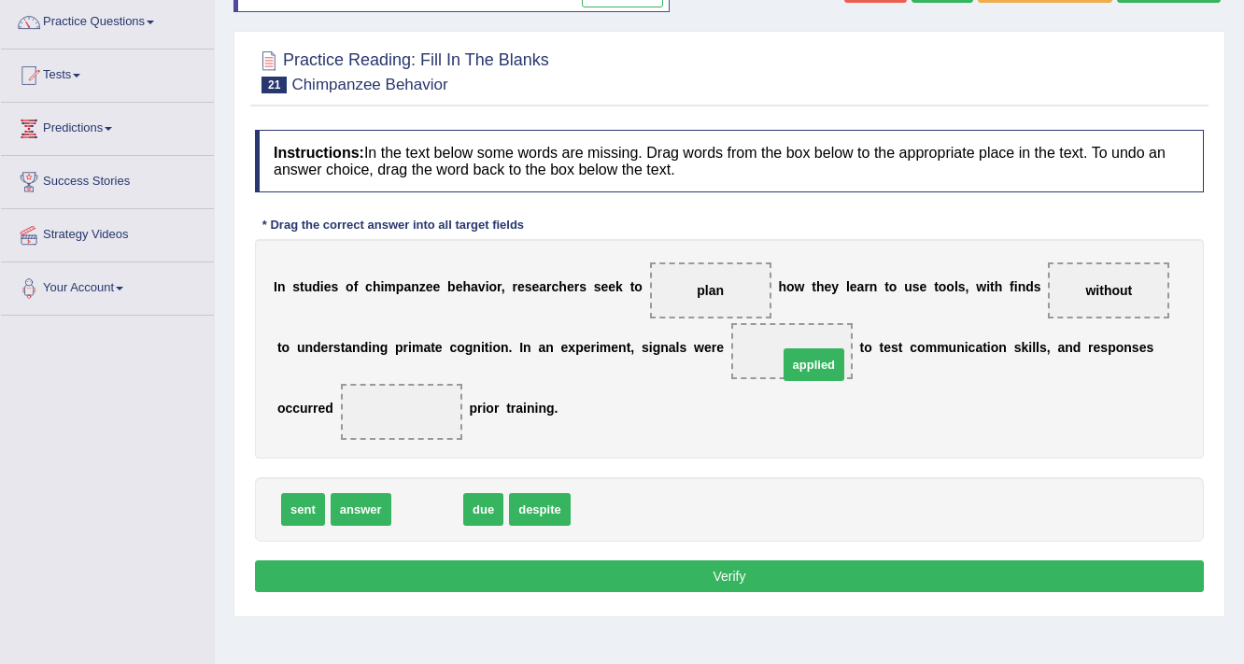
drag, startPoint x: 424, startPoint y: 505, endPoint x: 808, endPoint y: 361, distance: 410.3
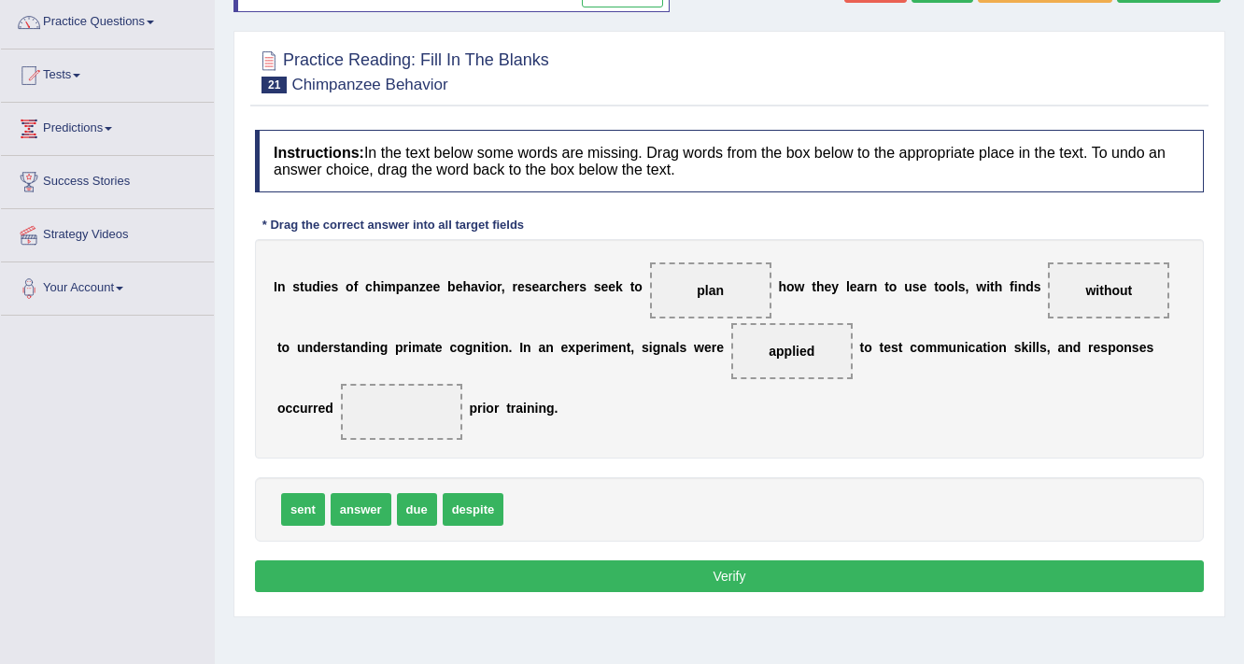
drag, startPoint x: 1124, startPoint y: 272, endPoint x: 785, endPoint y: 367, distance: 352.2
click at [783, 367] on div "I n s t u d i e s o f c h i m p a n z e e b e h a v i o r , r e s e a r c h e r…" at bounding box center [729, 348] width 949 height 219
drag, startPoint x: 1122, startPoint y: 288, endPoint x: 450, endPoint y: 420, distance: 684.5
drag, startPoint x: 370, startPoint y: 514, endPoint x: 1145, endPoint y: 303, distance: 803.4
click at [790, 568] on button "Verify" at bounding box center [729, 576] width 949 height 32
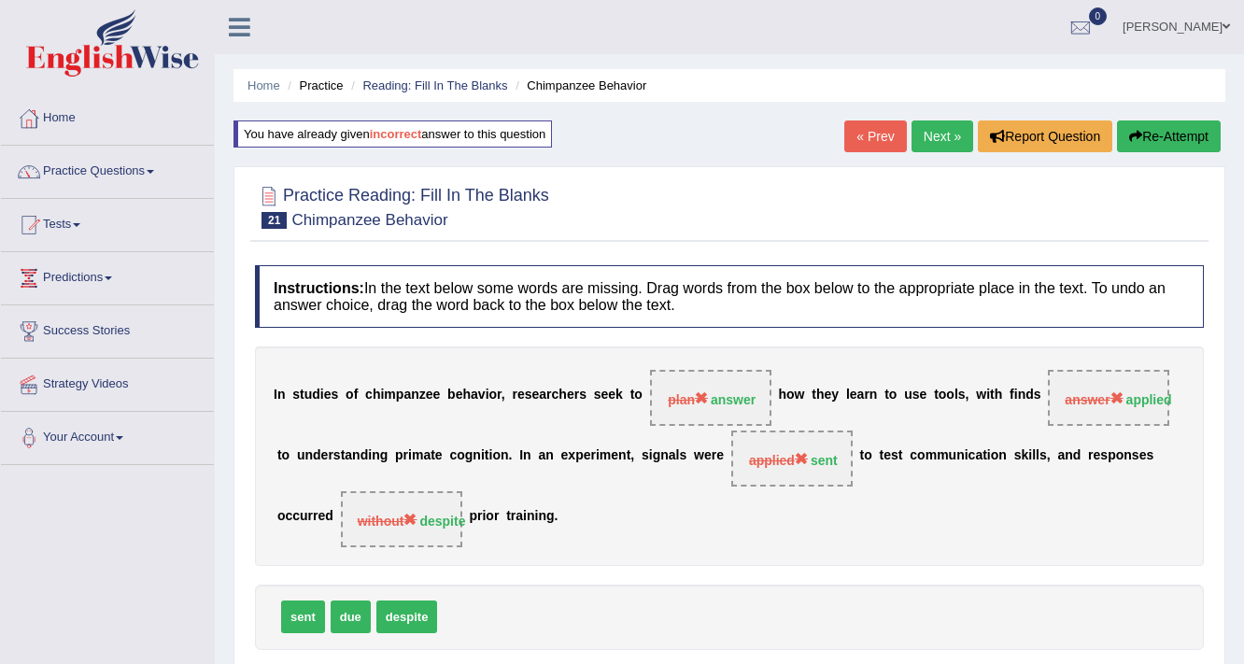
click at [939, 143] on link "Next »" at bounding box center [943, 136] width 62 height 32
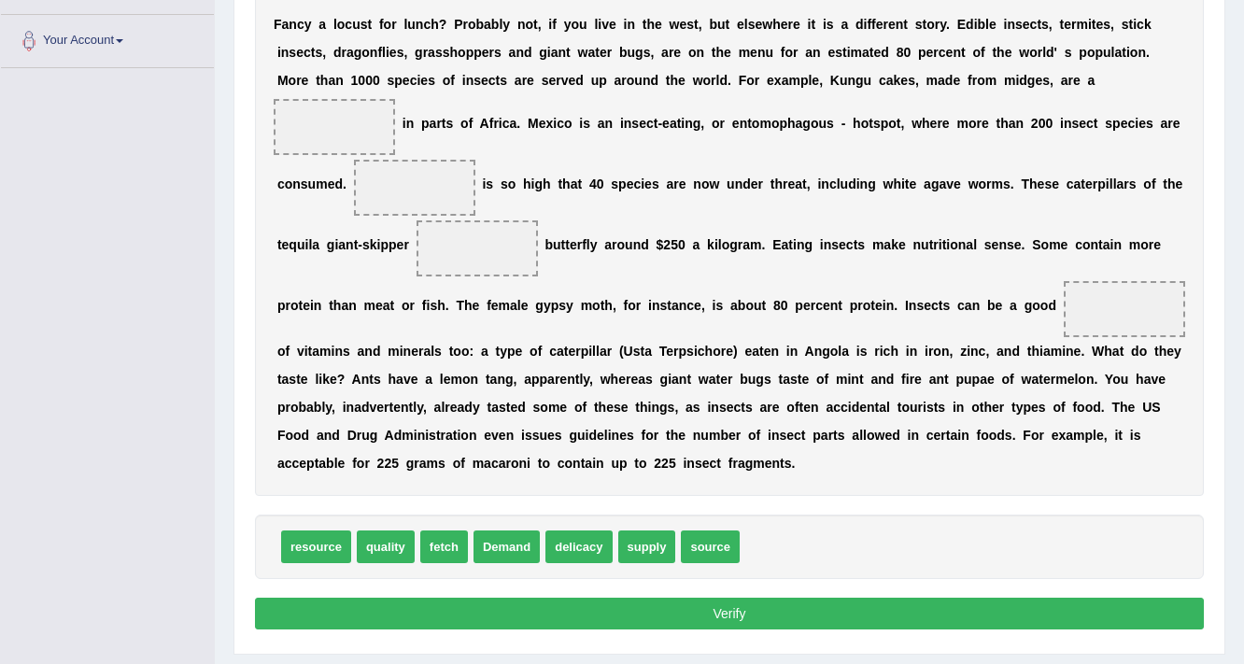
scroll to position [370, 0]
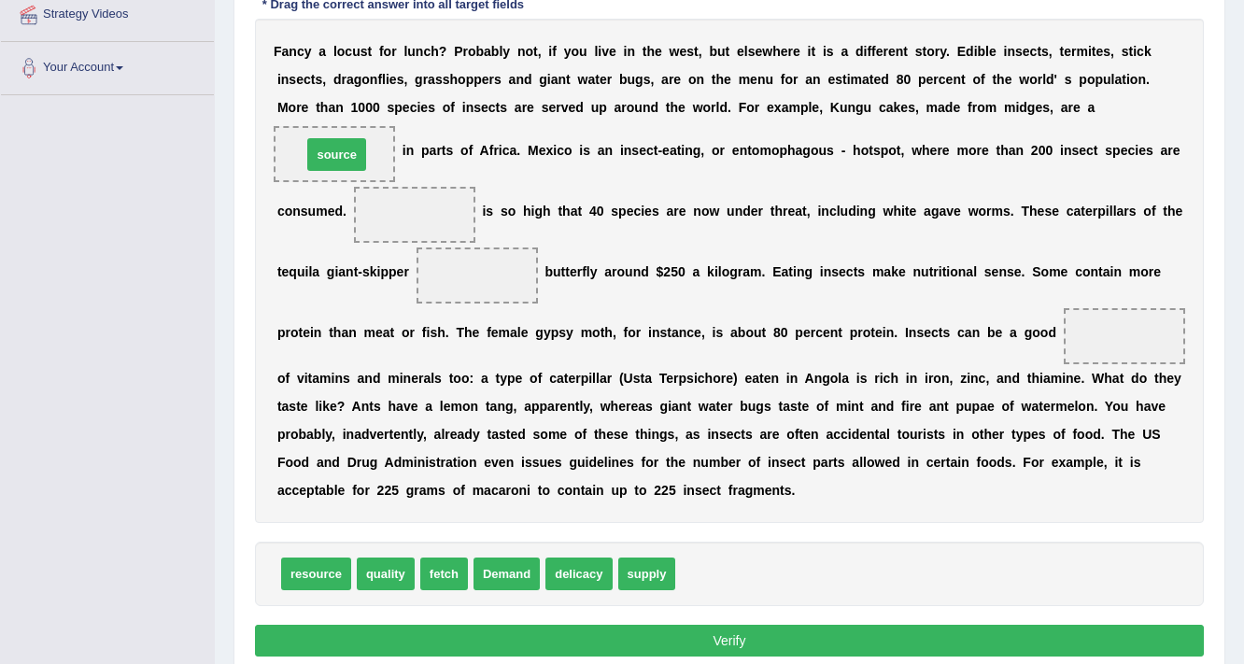
drag, startPoint x: 721, startPoint y: 568, endPoint x: 347, endPoint y: 148, distance: 562.3
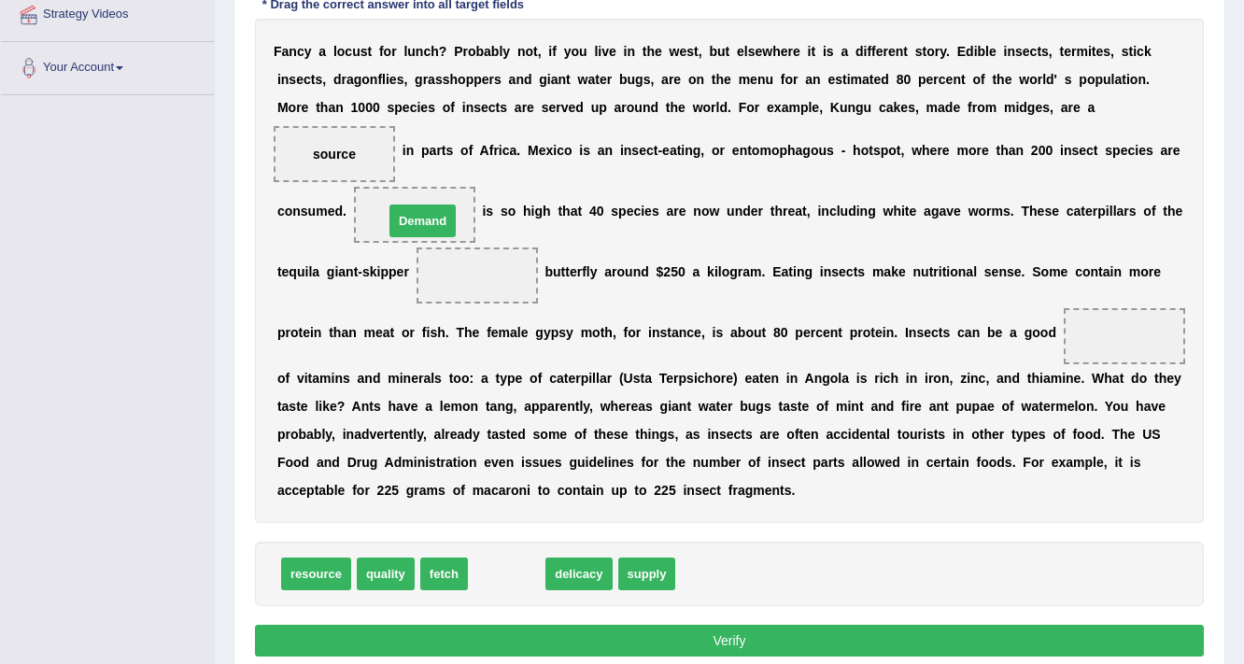
drag, startPoint x: 516, startPoint y: 573, endPoint x: 431, endPoint y: 220, distance: 362.9
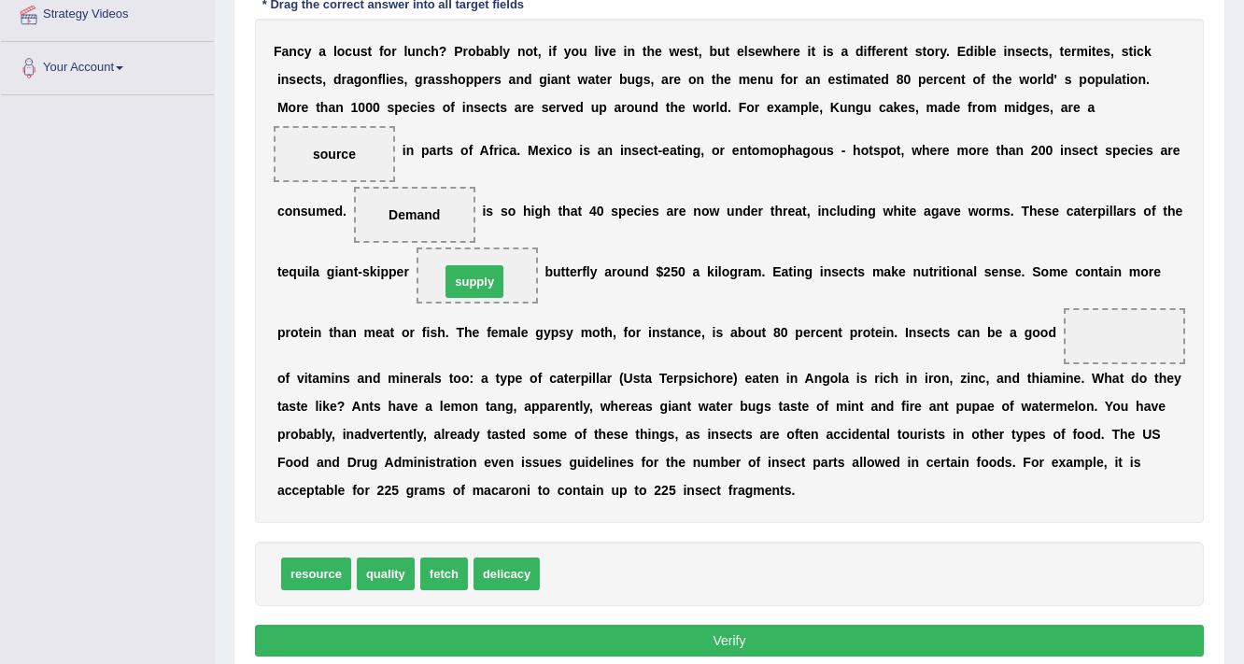
drag, startPoint x: 575, startPoint y: 572, endPoint x: 475, endPoint y: 279, distance: 308.9
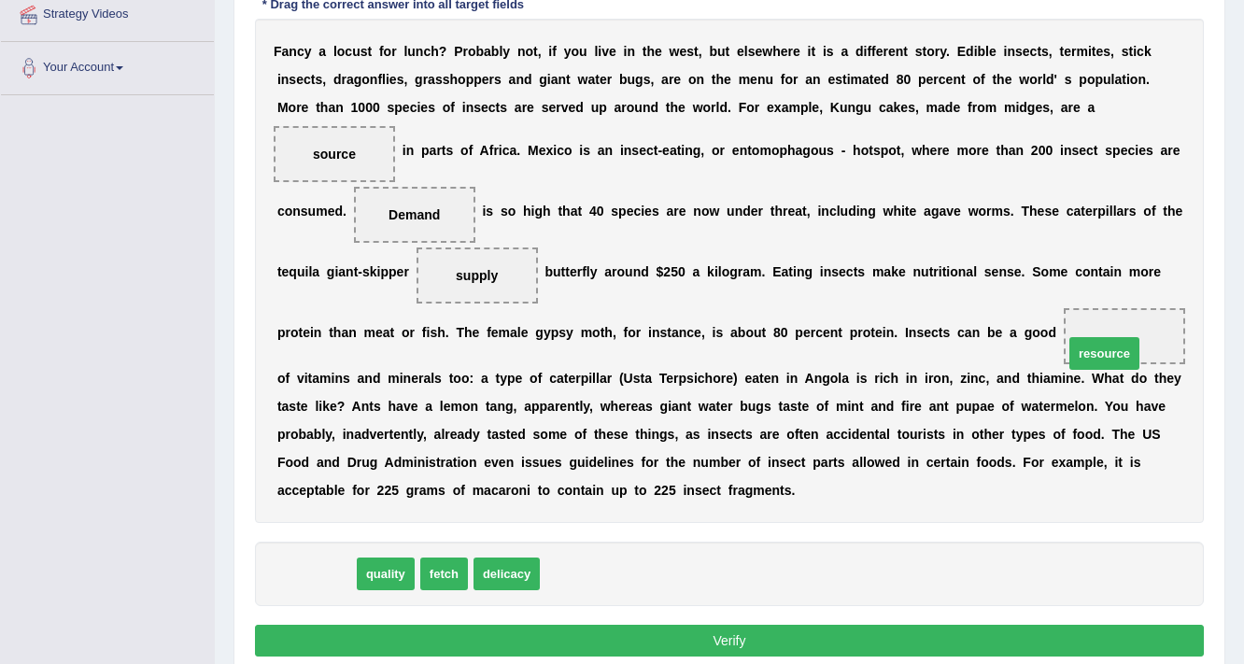
drag, startPoint x: 337, startPoint y: 569, endPoint x: 1118, endPoint y: 347, distance: 811.6
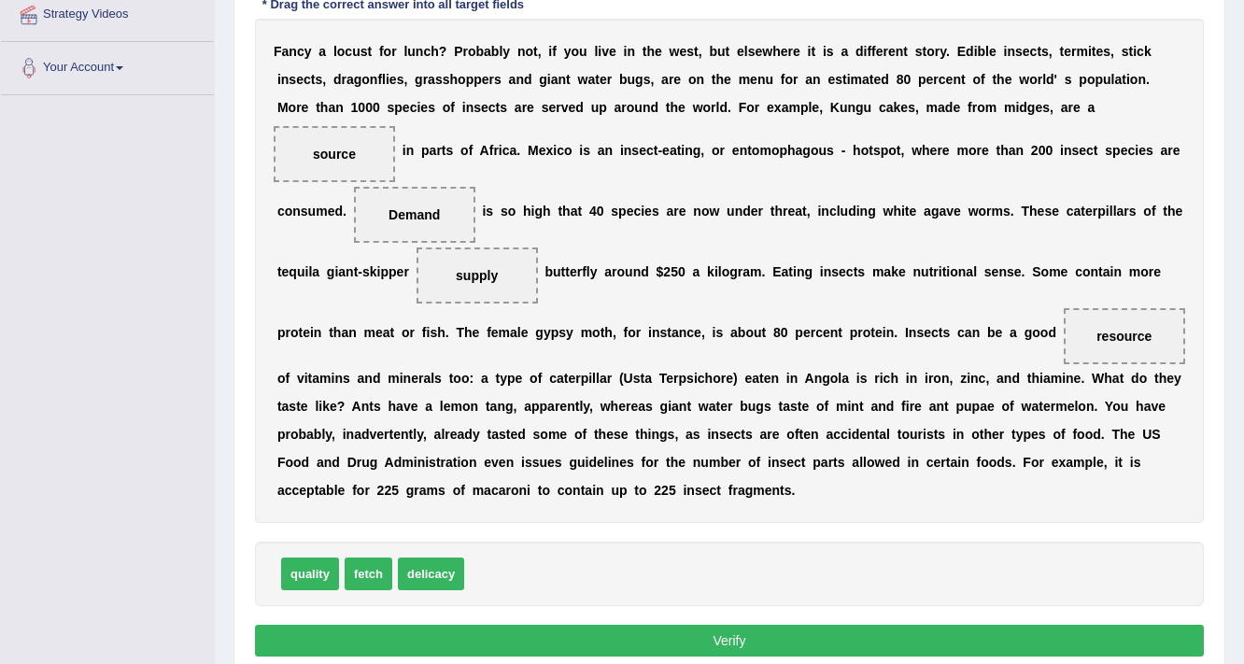
click at [672, 641] on button "Verify" at bounding box center [729, 641] width 949 height 32
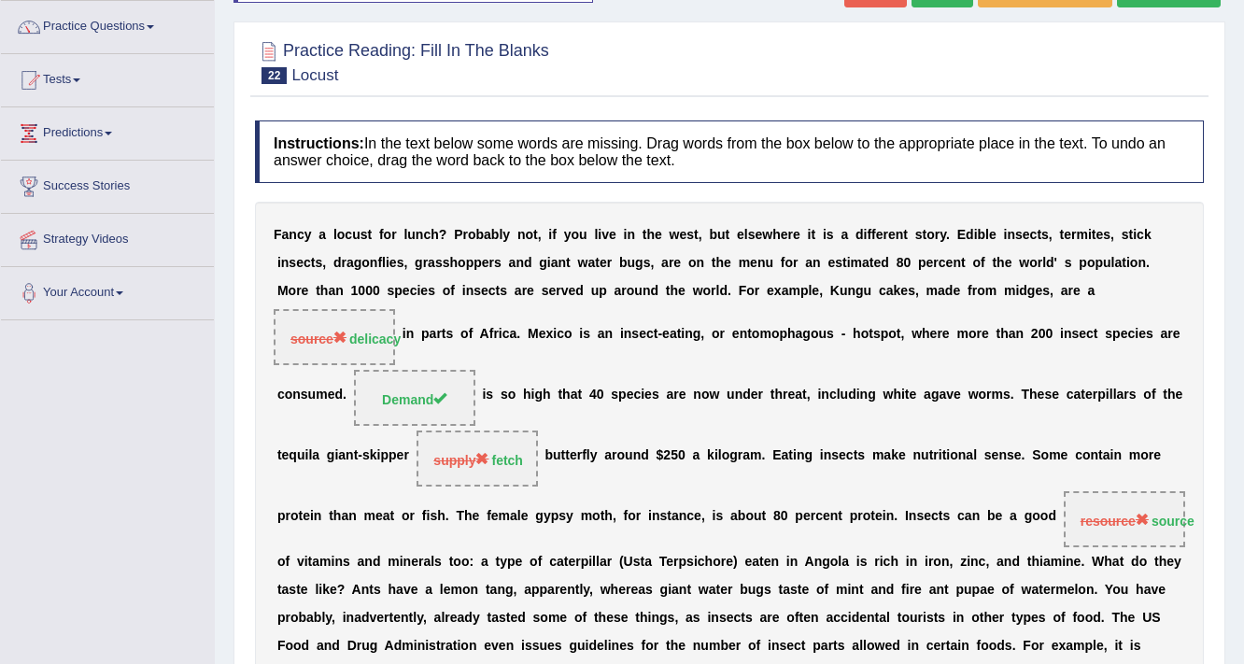
scroll to position [70, 0]
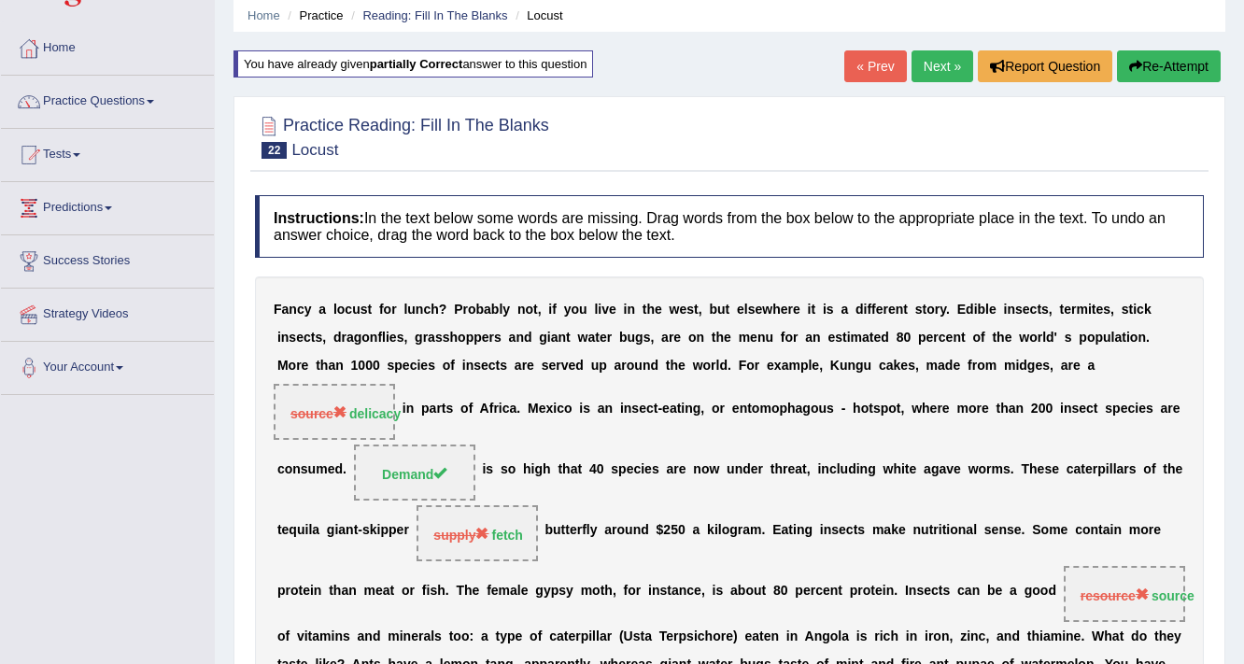
click at [919, 57] on link "Next »" at bounding box center [943, 66] width 62 height 32
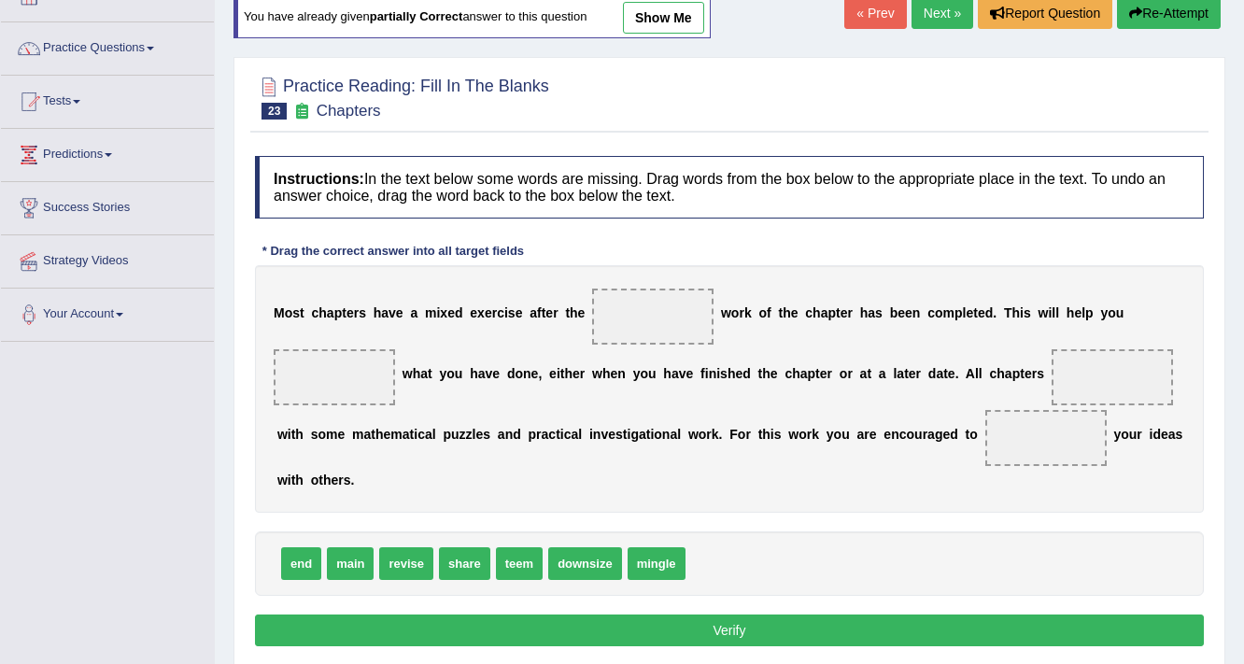
scroll to position [149, 0]
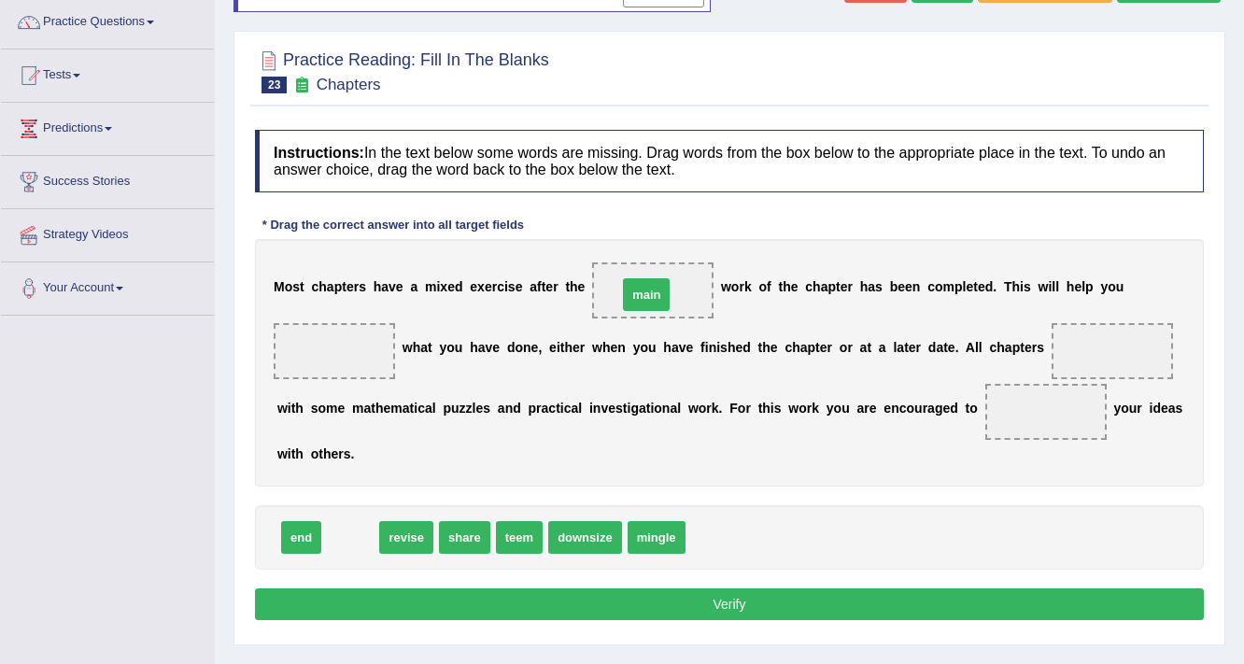
drag, startPoint x: 357, startPoint y: 540, endPoint x: 653, endPoint y: 297, distance: 382.9
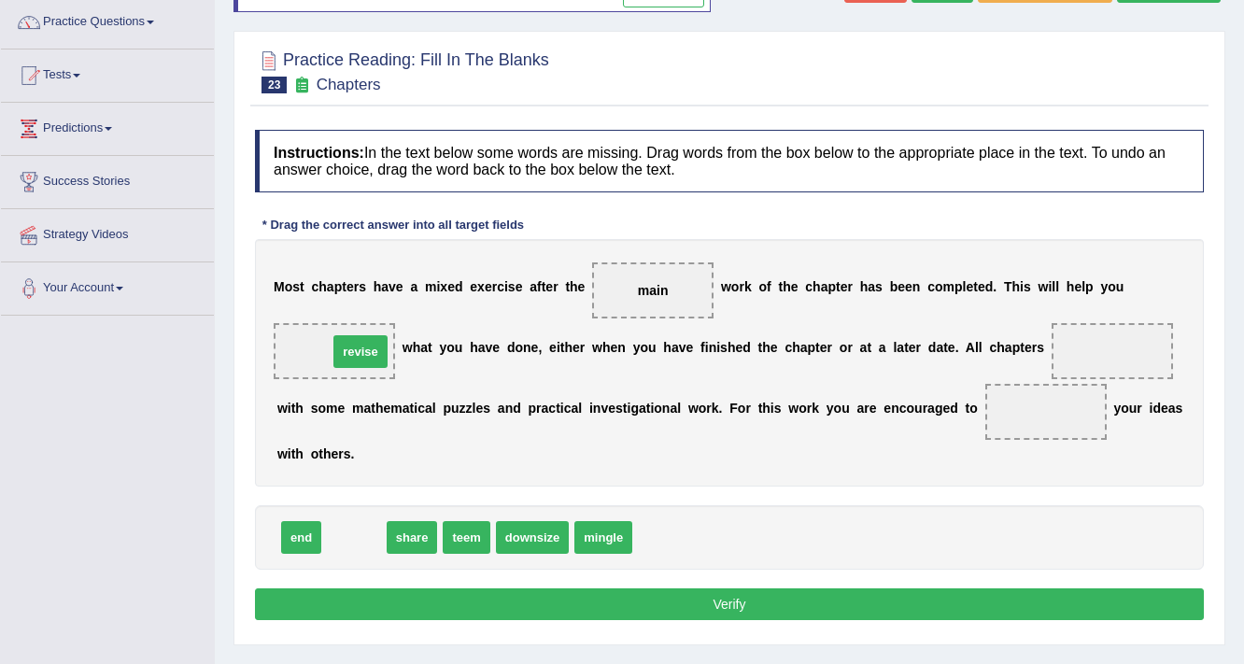
drag, startPoint x: 356, startPoint y: 534, endPoint x: 362, endPoint y: 348, distance: 186.0
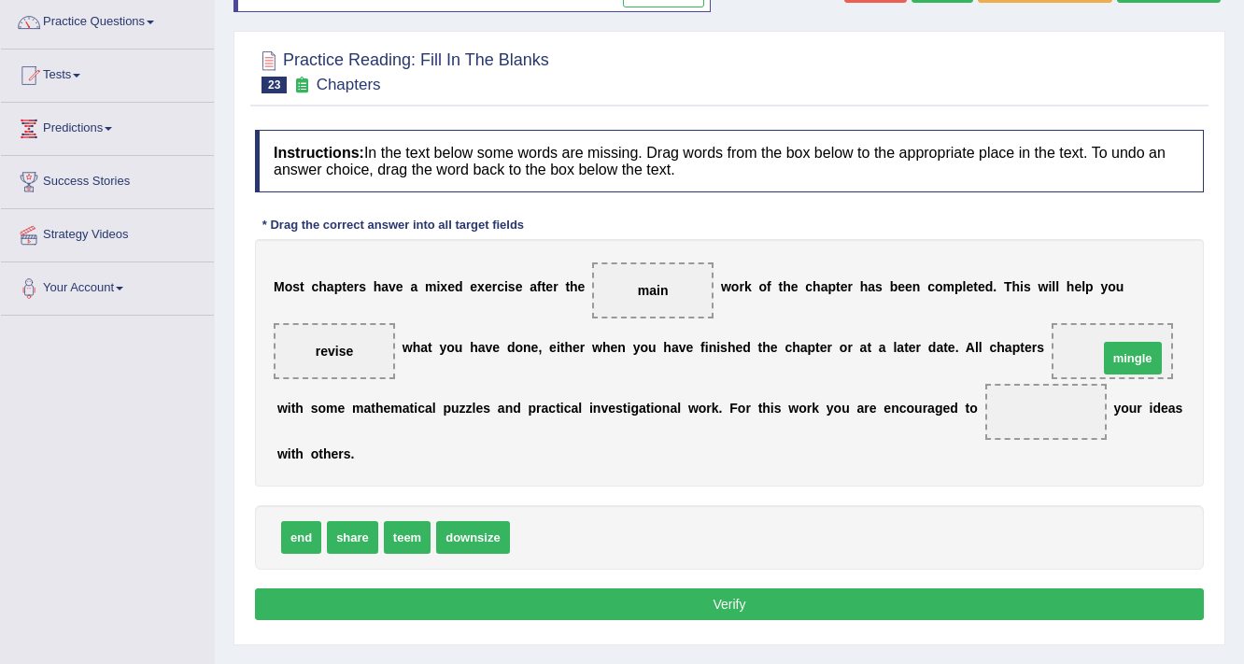
drag, startPoint x: 530, startPoint y: 537, endPoint x: 1119, endPoint y: 358, distance: 615.1
drag, startPoint x: 370, startPoint y: 531, endPoint x: 1037, endPoint y: 403, distance: 679.0
click at [657, 603] on button "Verify" at bounding box center [729, 604] width 949 height 32
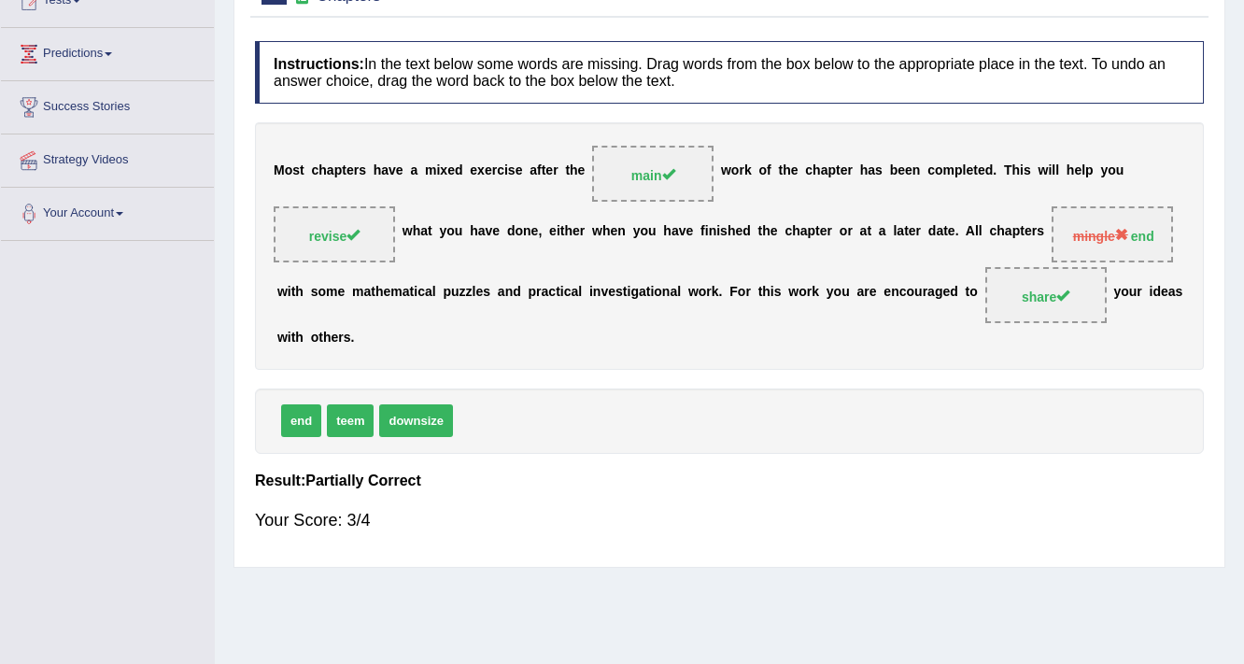
scroll to position [0, 0]
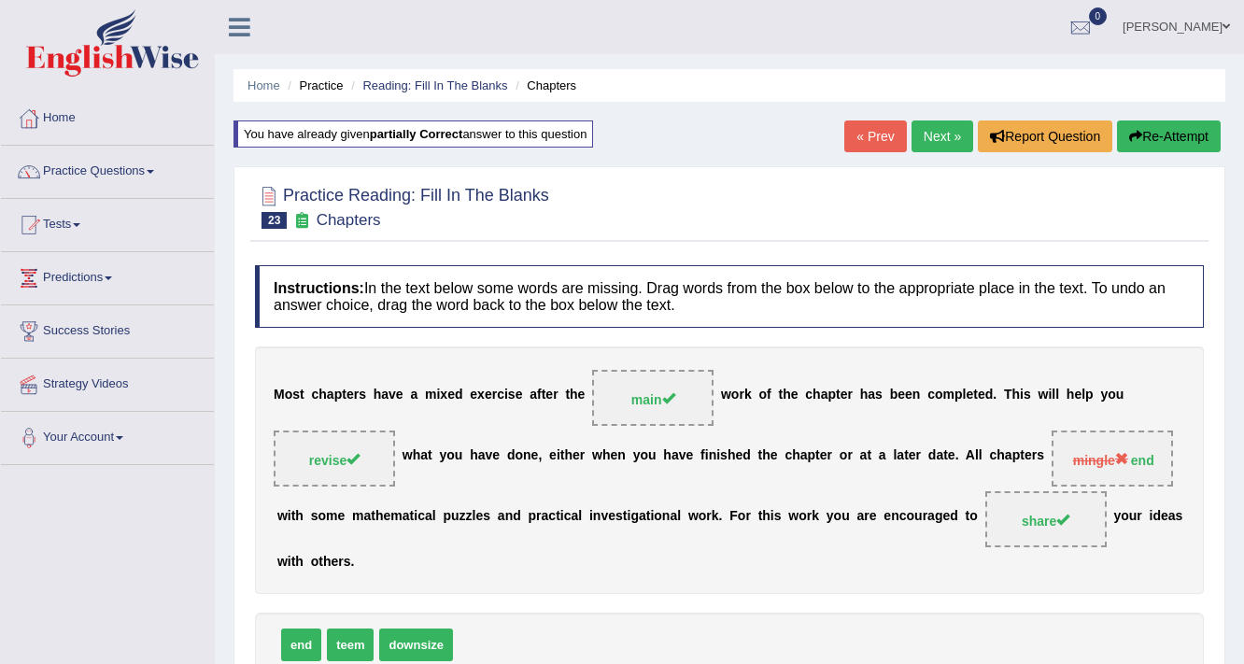
click at [955, 141] on link "Next »" at bounding box center [943, 136] width 62 height 32
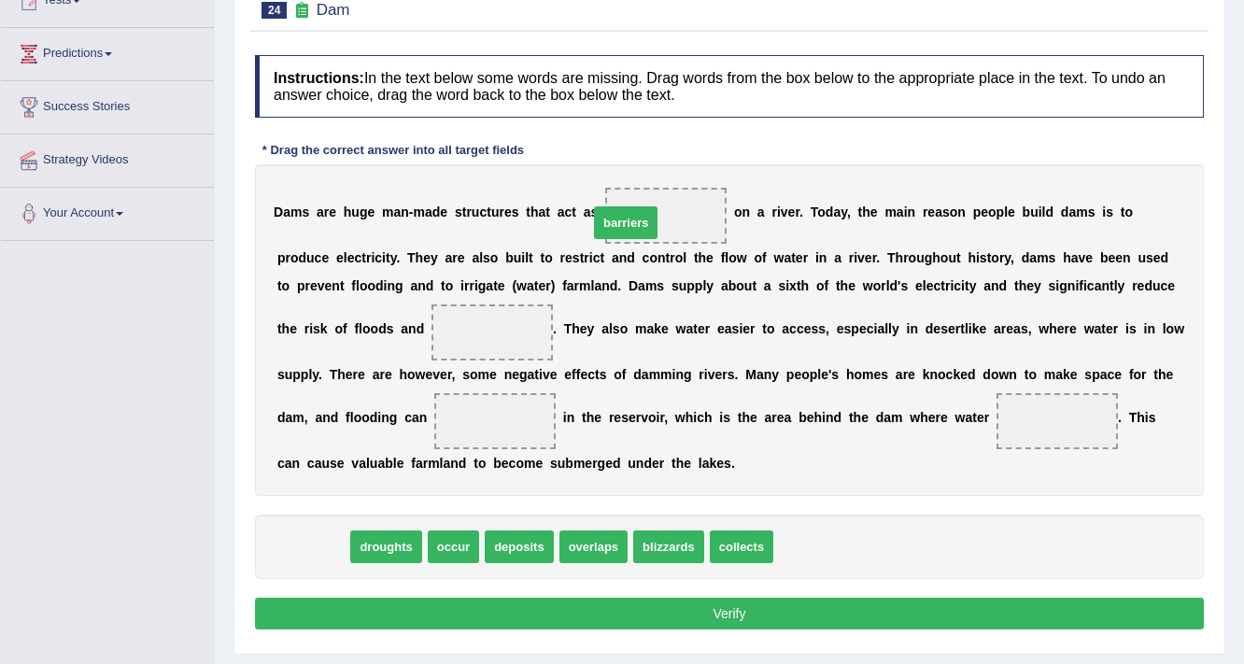
drag, startPoint x: 304, startPoint y: 538, endPoint x: 616, endPoint y: 214, distance: 450.5
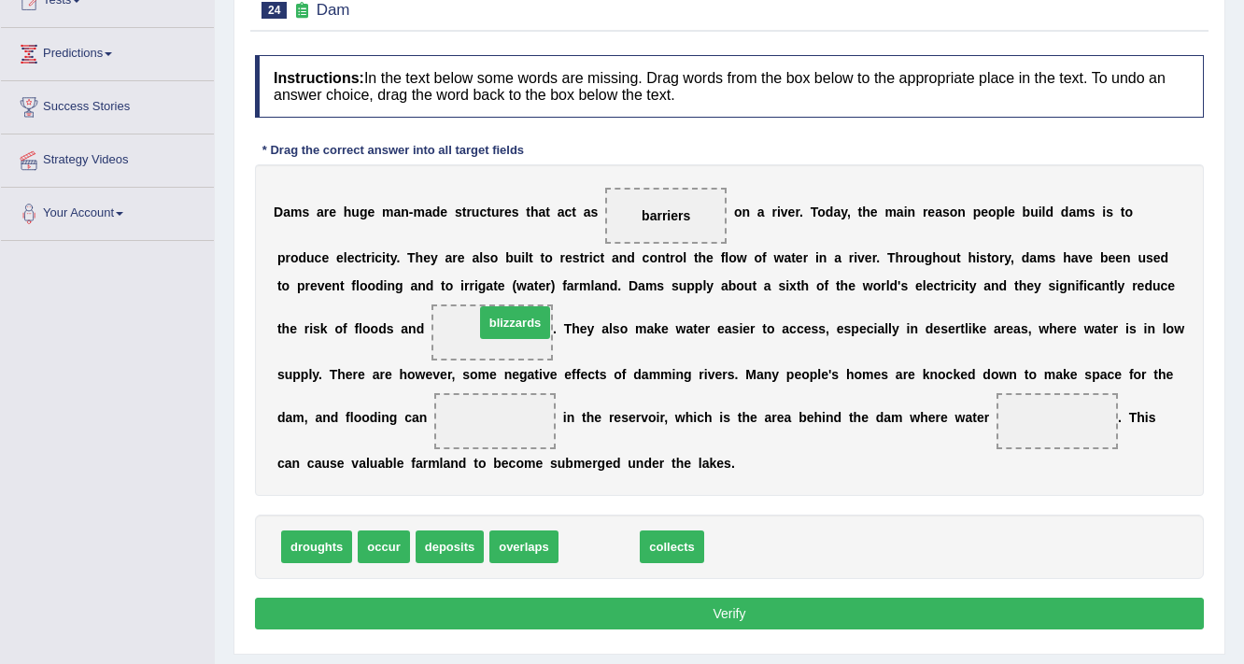
drag, startPoint x: 592, startPoint y: 549, endPoint x: 505, endPoint y: 325, distance: 240.4
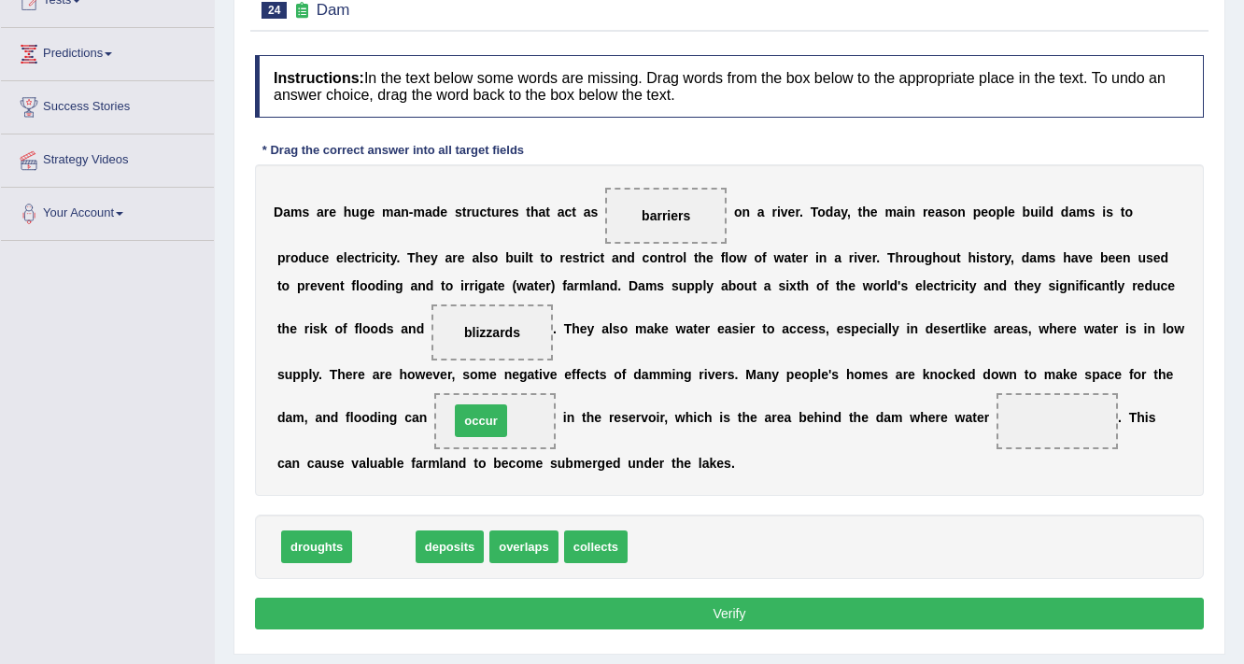
drag, startPoint x: 394, startPoint y: 543, endPoint x: 491, endPoint y: 416, distance: 159.9
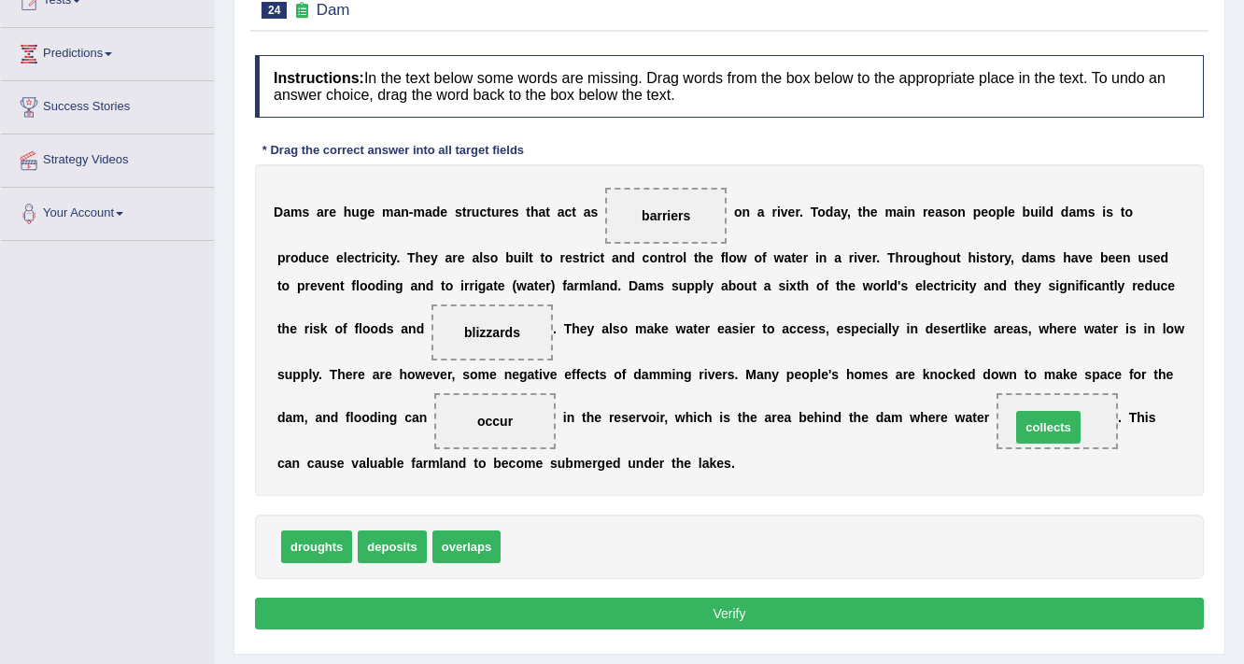
drag, startPoint x: 532, startPoint y: 548, endPoint x: 1042, endPoint y: 429, distance: 523.8
click at [810, 605] on button "Verify" at bounding box center [729, 614] width 949 height 32
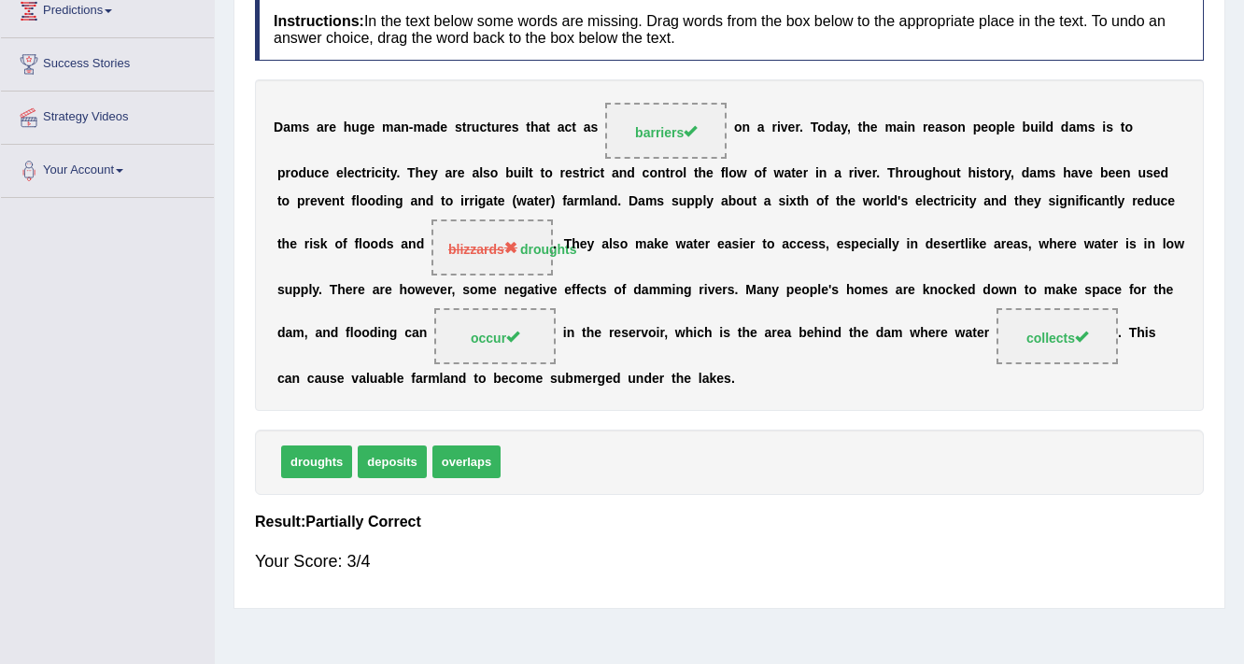
scroll to position [18, 0]
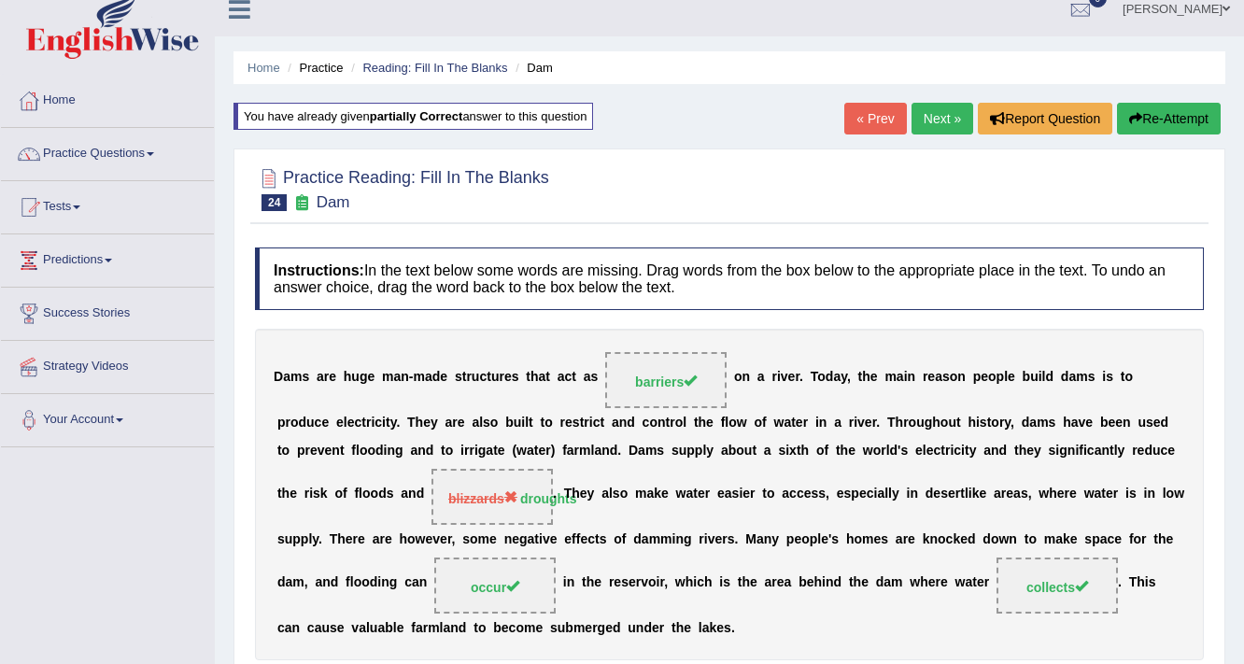
click at [921, 112] on link "Next »" at bounding box center [943, 119] width 62 height 32
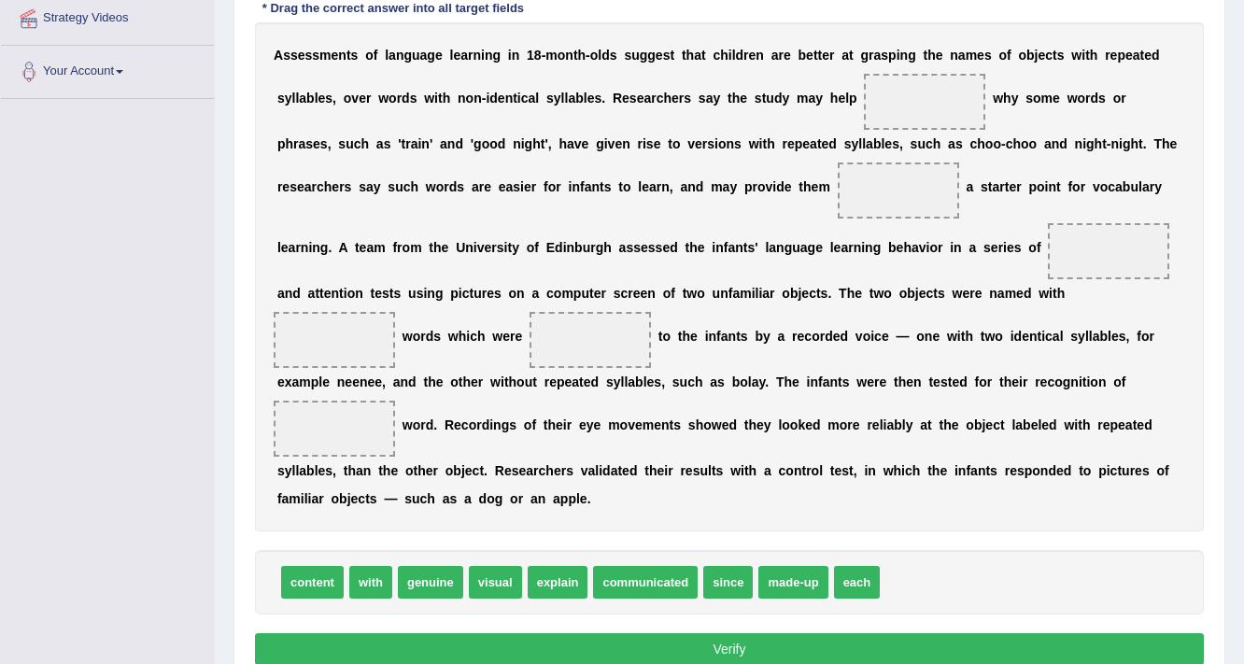
scroll to position [374, 0]
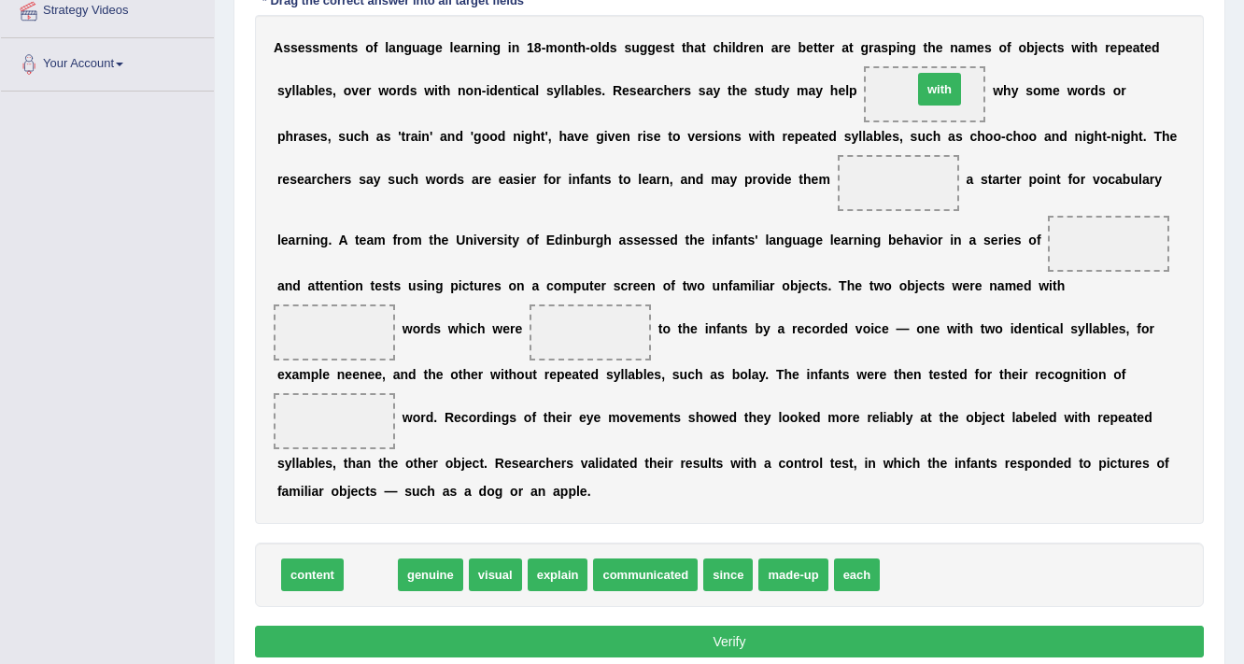
drag, startPoint x: 379, startPoint y: 571, endPoint x: 948, endPoint y: 85, distance: 747.9
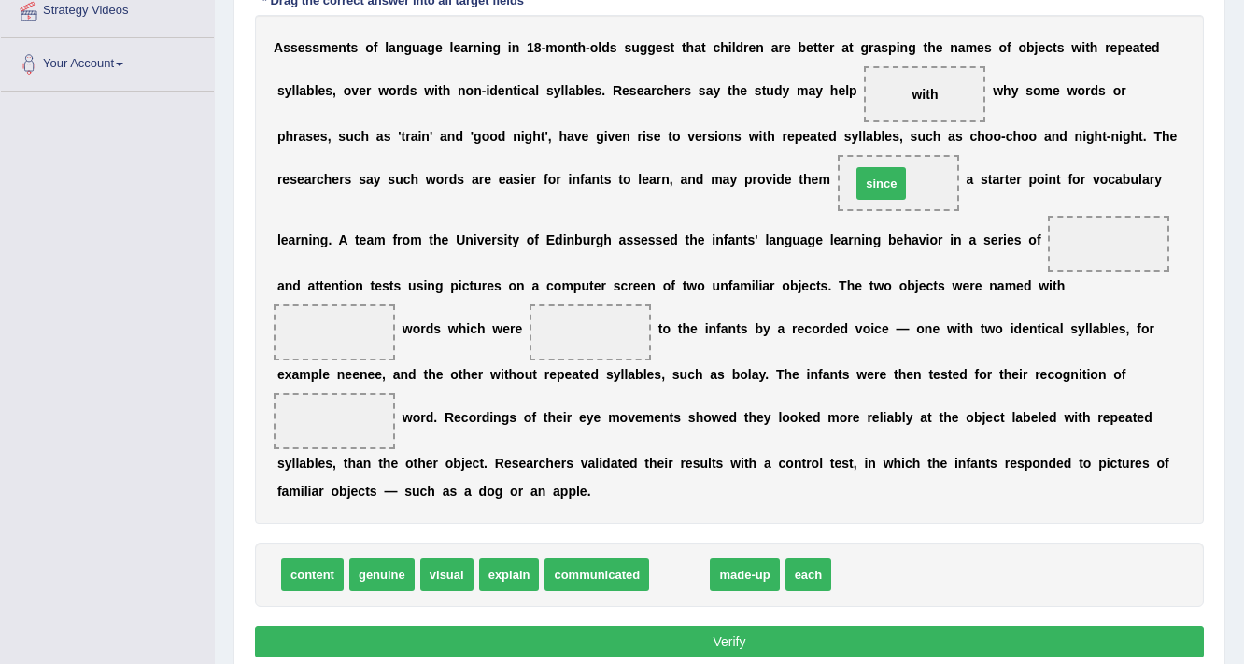
drag, startPoint x: 684, startPoint y: 581, endPoint x: 882, endPoint y: 191, distance: 437.7
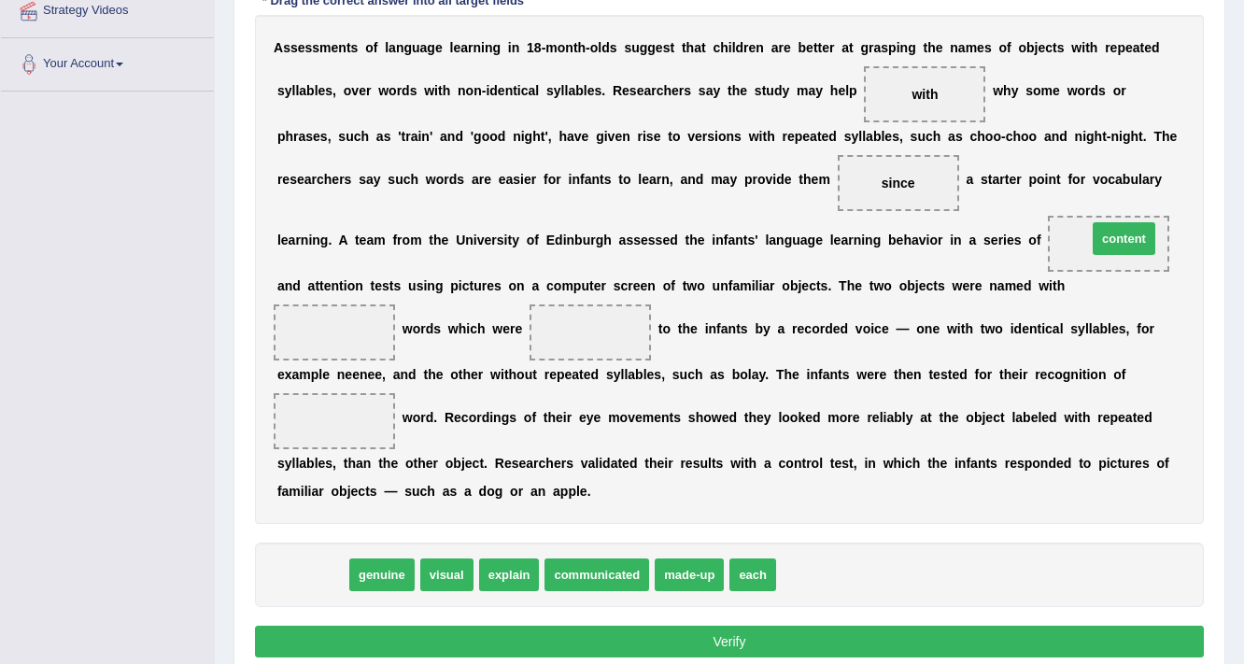
drag, startPoint x: 313, startPoint y: 571, endPoint x: 1125, endPoint y: 234, distance: 878.5
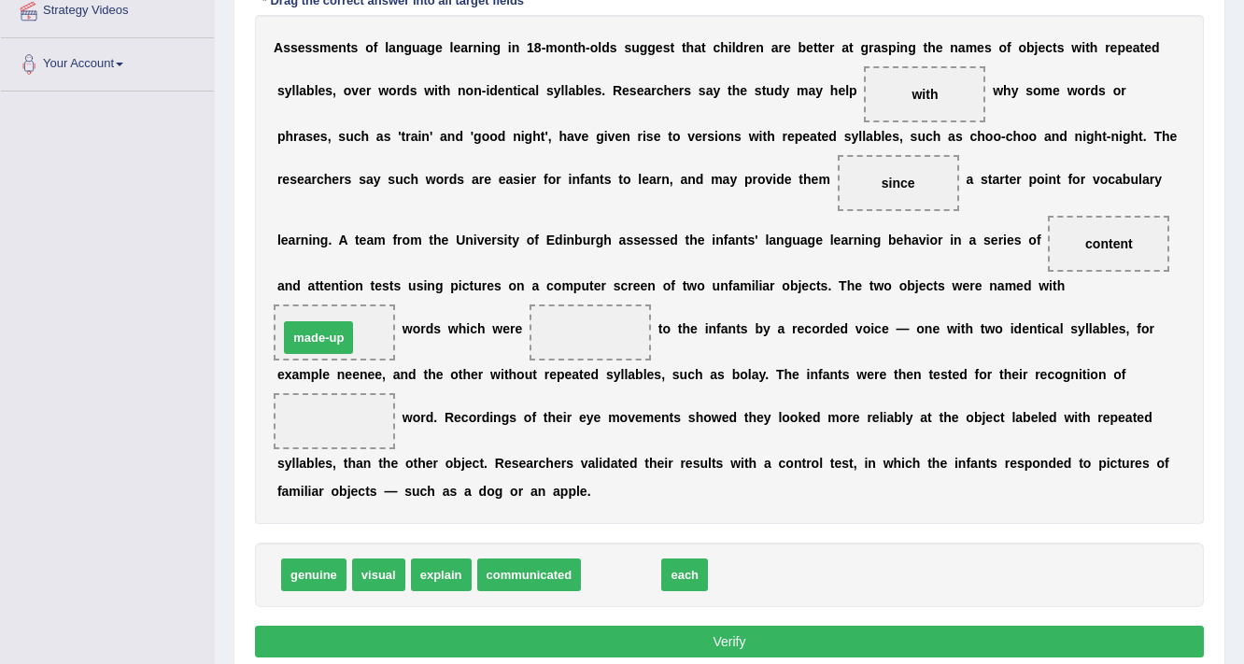
drag, startPoint x: 616, startPoint y: 572, endPoint x: 314, endPoint y: 334, distance: 384.5
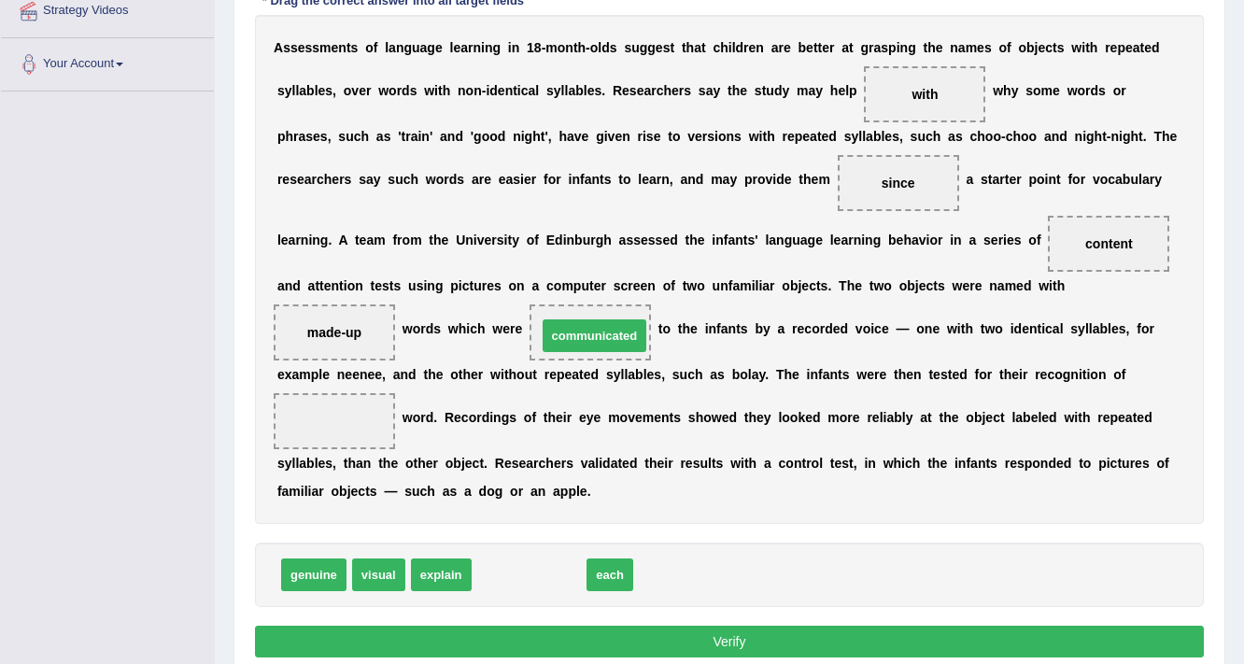
drag, startPoint x: 501, startPoint y: 573, endPoint x: 566, endPoint y: 333, distance: 247.9
drag, startPoint x: 493, startPoint y: 562, endPoint x: 344, endPoint y: 407, distance: 215.3
click at [794, 633] on button "Verify" at bounding box center [729, 642] width 949 height 32
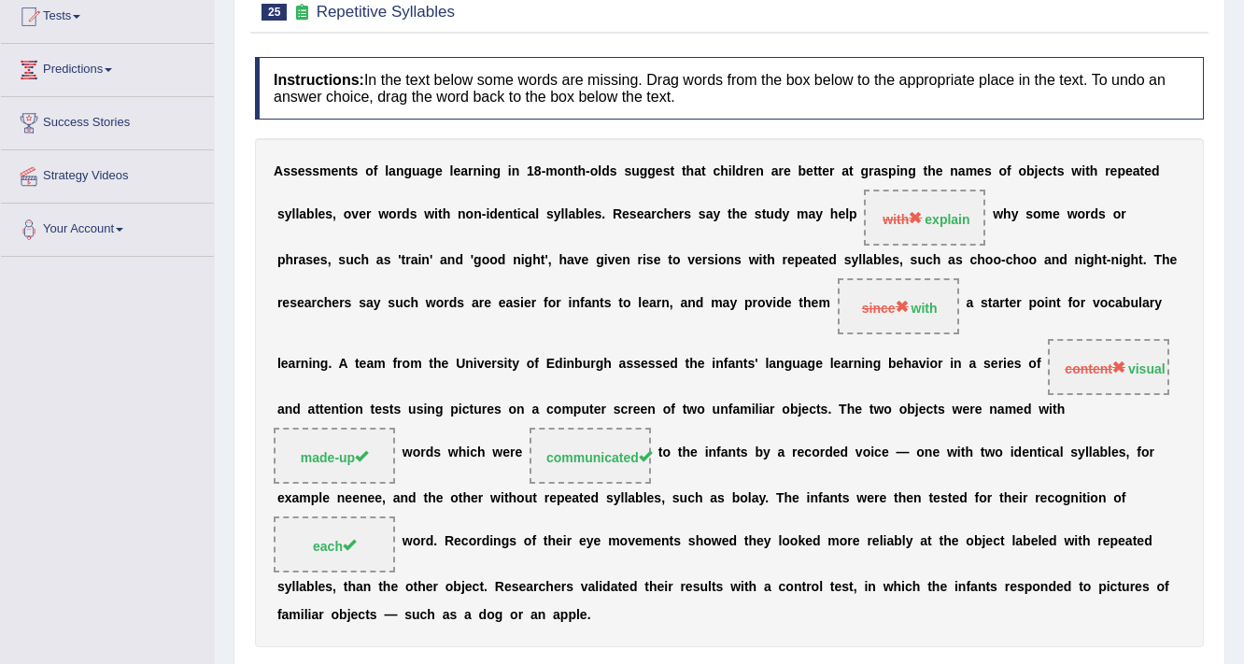
scroll to position [75, 0]
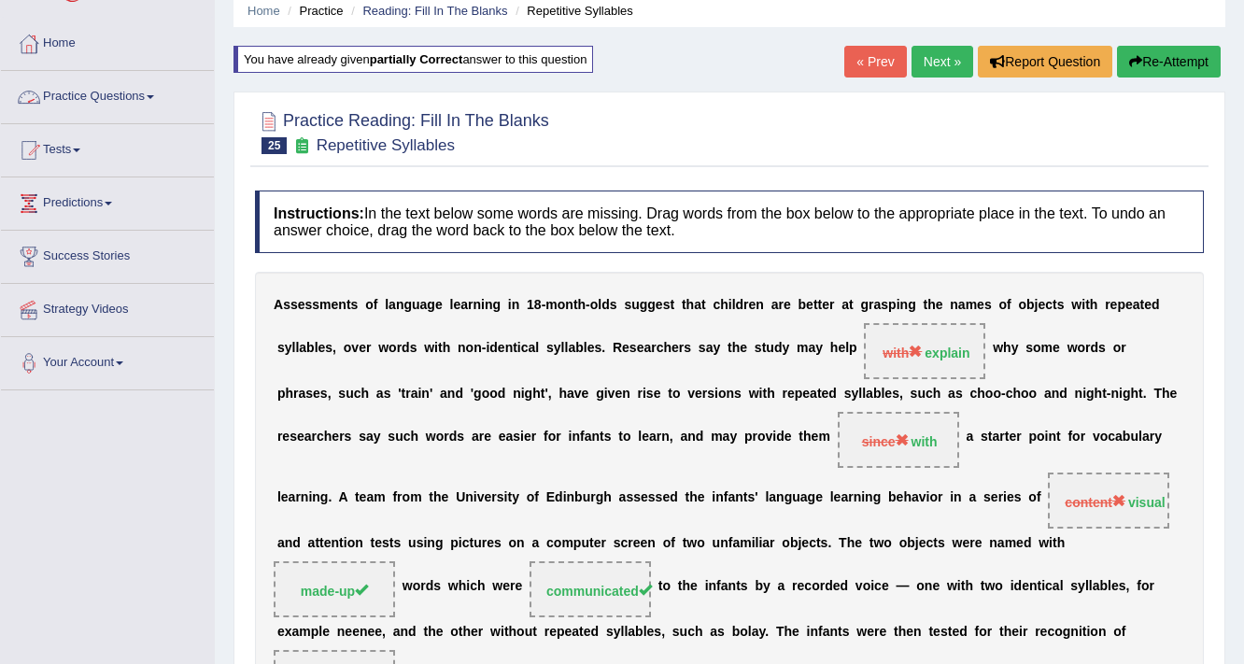
click at [138, 93] on link "Practice Questions" at bounding box center [107, 94] width 213 height 47
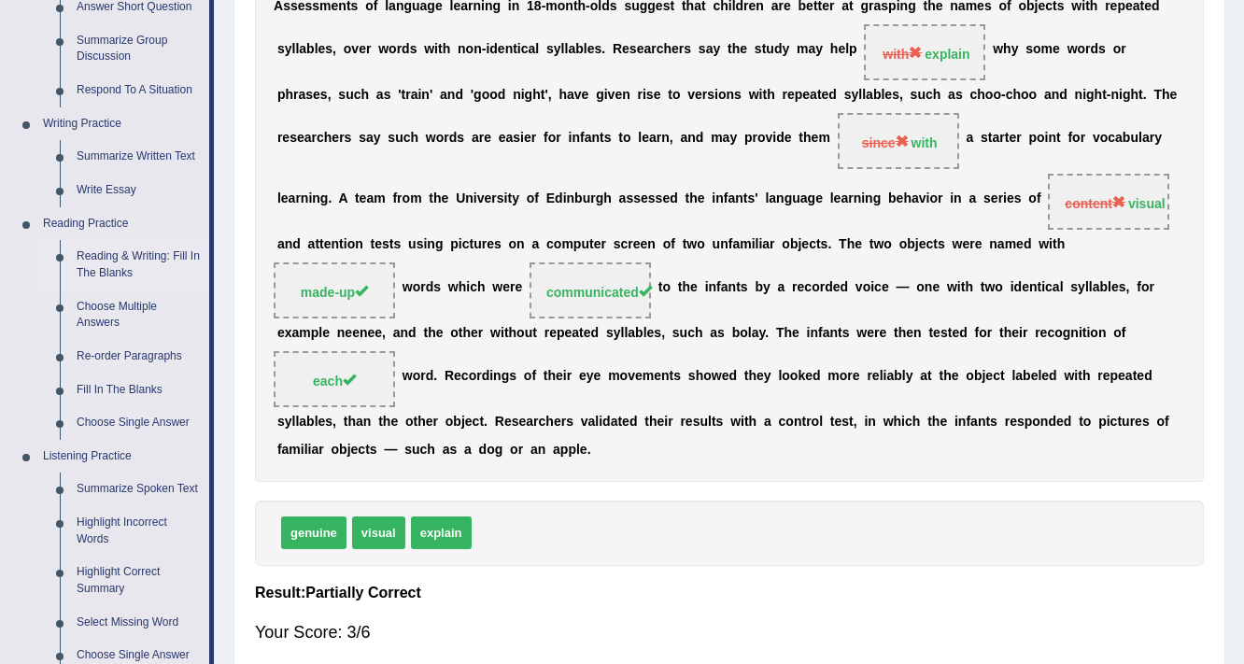
scroll to position [448, 0]
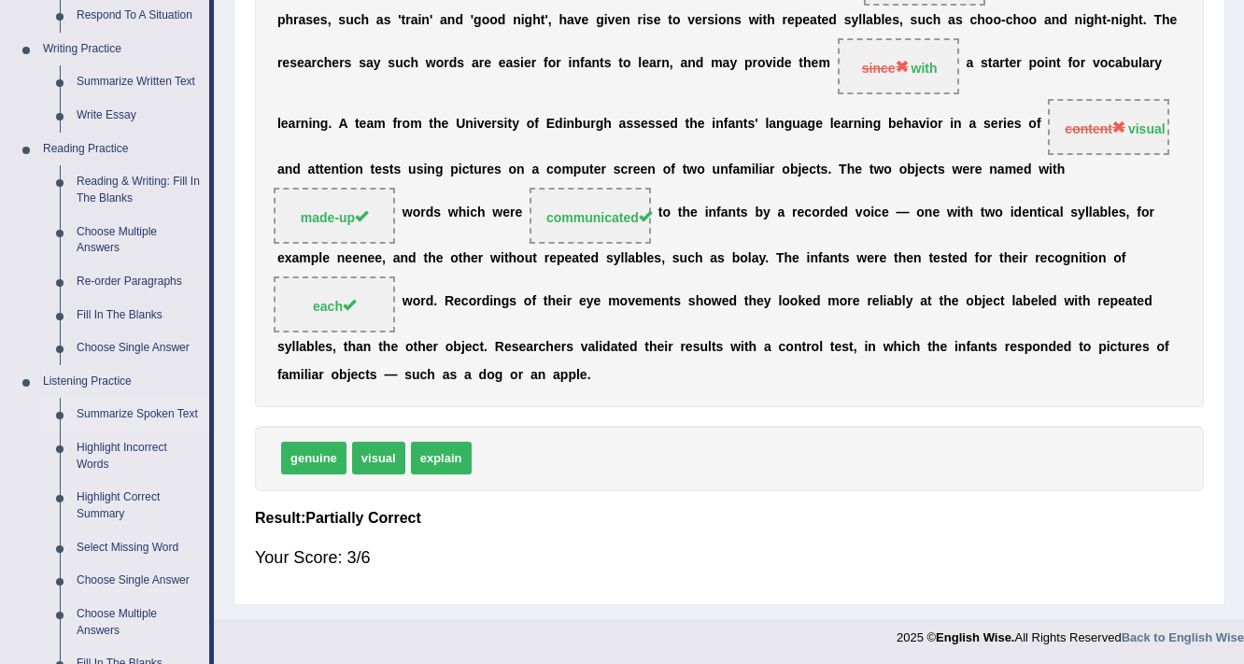
click at [175, 416] on link "Summarize Spoken Text" at bounding box center [138, 415] width 141 height 34
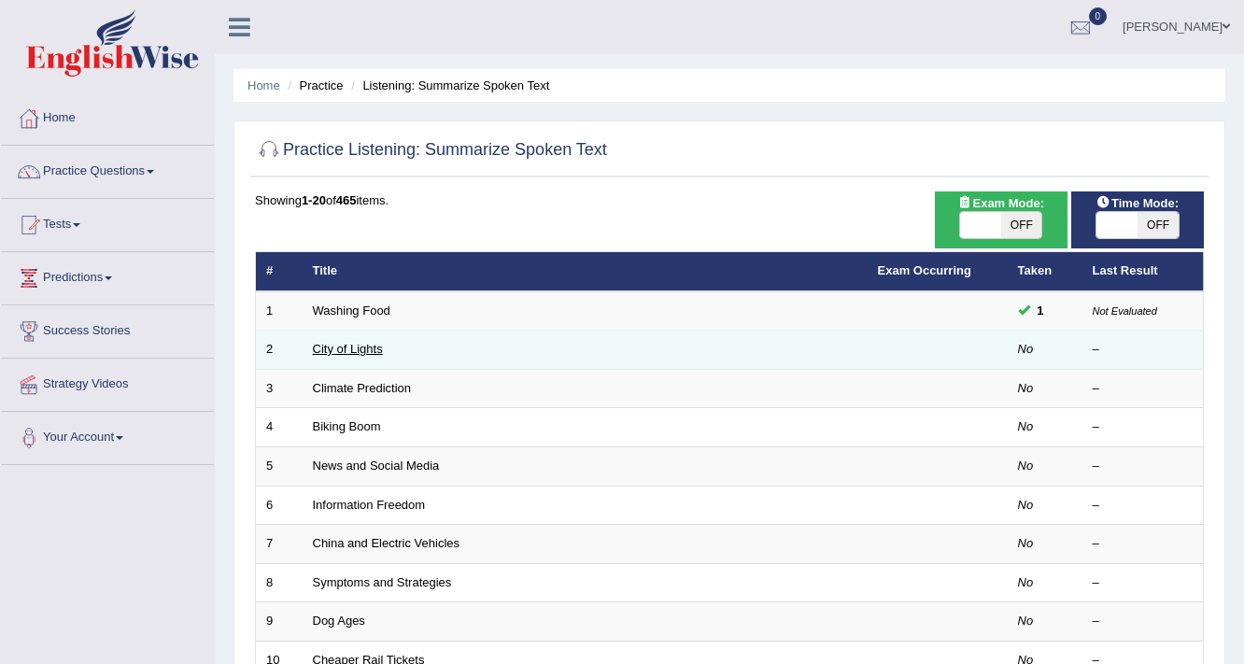
click at [350, 345] on link "City of Lights" at bounding box center [348, 349] width 70 height 14
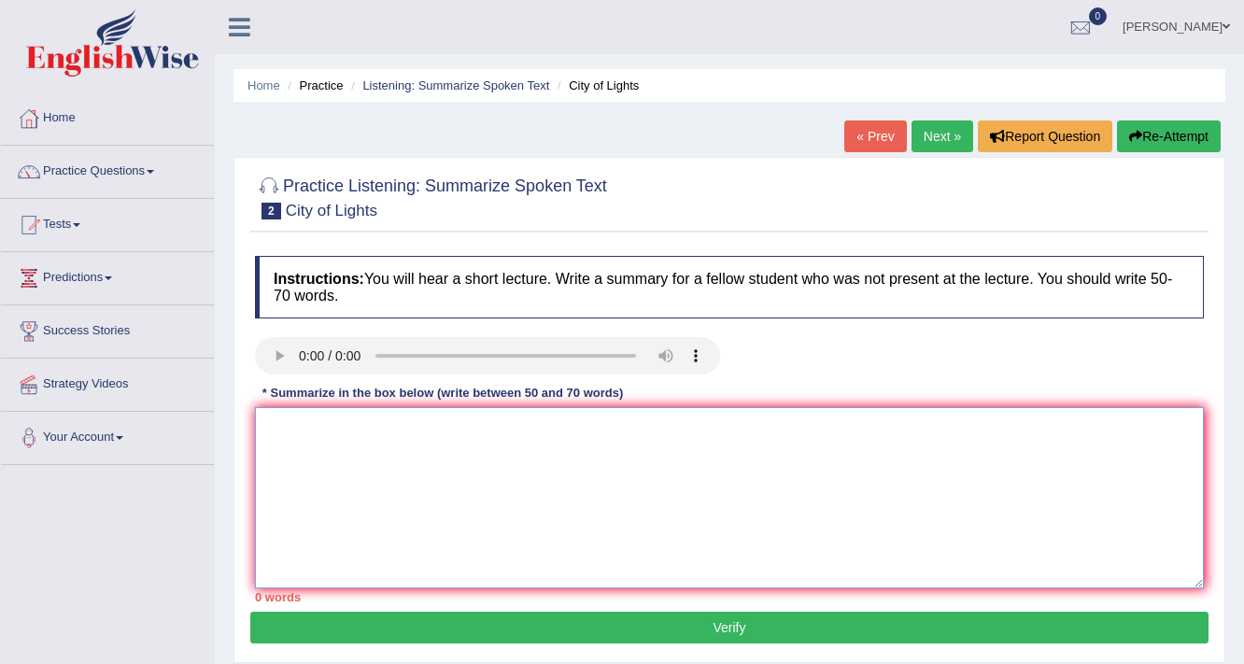
click at [374, 457] on textarea at bounding box center [729, 497] width 949 height 181
type textarea "t"
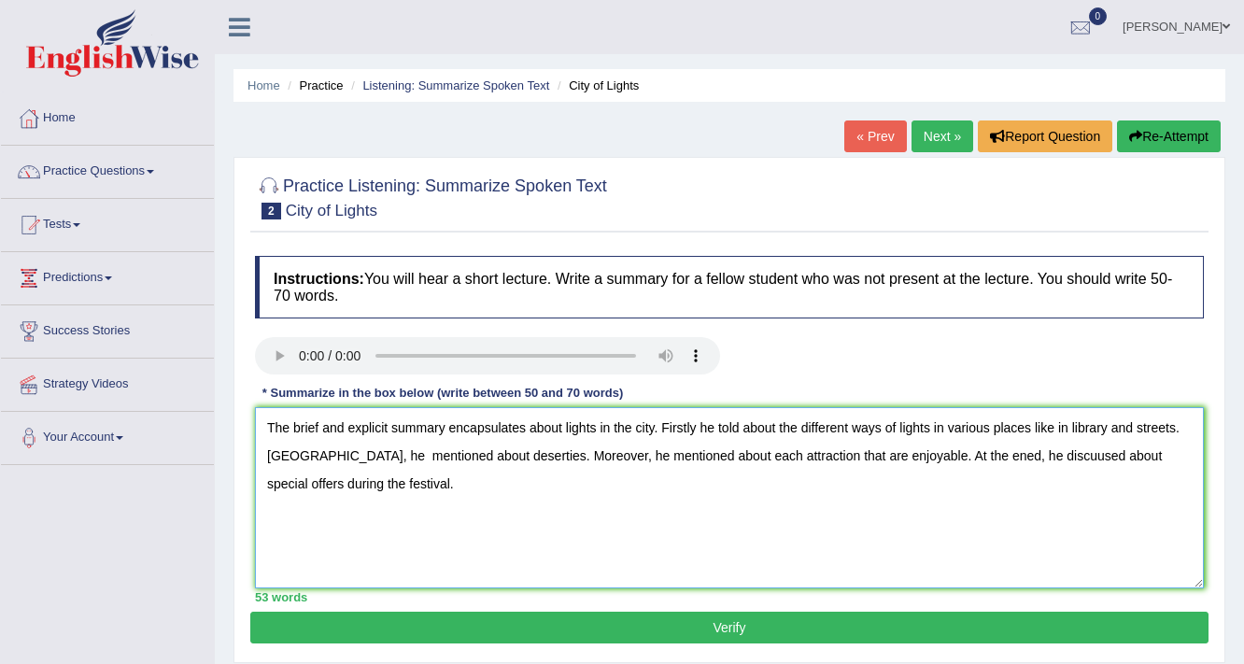
drag, startPoint x: 645, startPoint y: 457, endPoint x: 586, endPoint y: 459, distance: 59.8
click at [586, 459] on textarea "The brief and explicit summary encapsulates about lights in the city. Firstly h…" at bounding box center [729, 497] width 949 height 181
drag, startPoint x: 826, startPoint y: 458, endPoint x: 780, endPoint y: 461, distance: 45.9
click at [780, 461] on textarea "The brief and explicit summary encapsulates about lights in the city. Firstly h…" at bounding box center [729, 497] width 949 height 181
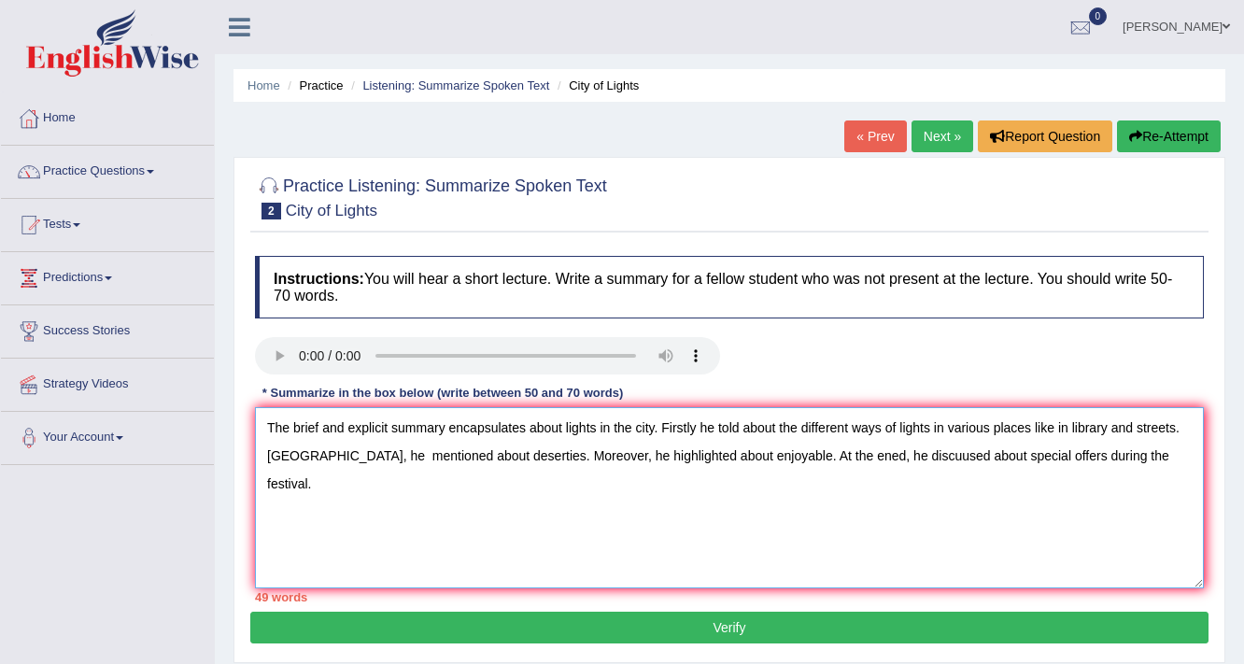
click at [745, 460] on textarea "The brief and explicit summary encapsulates about lights in the city. Firstly h…" at bounding box center [729, 497] width 949 height 181
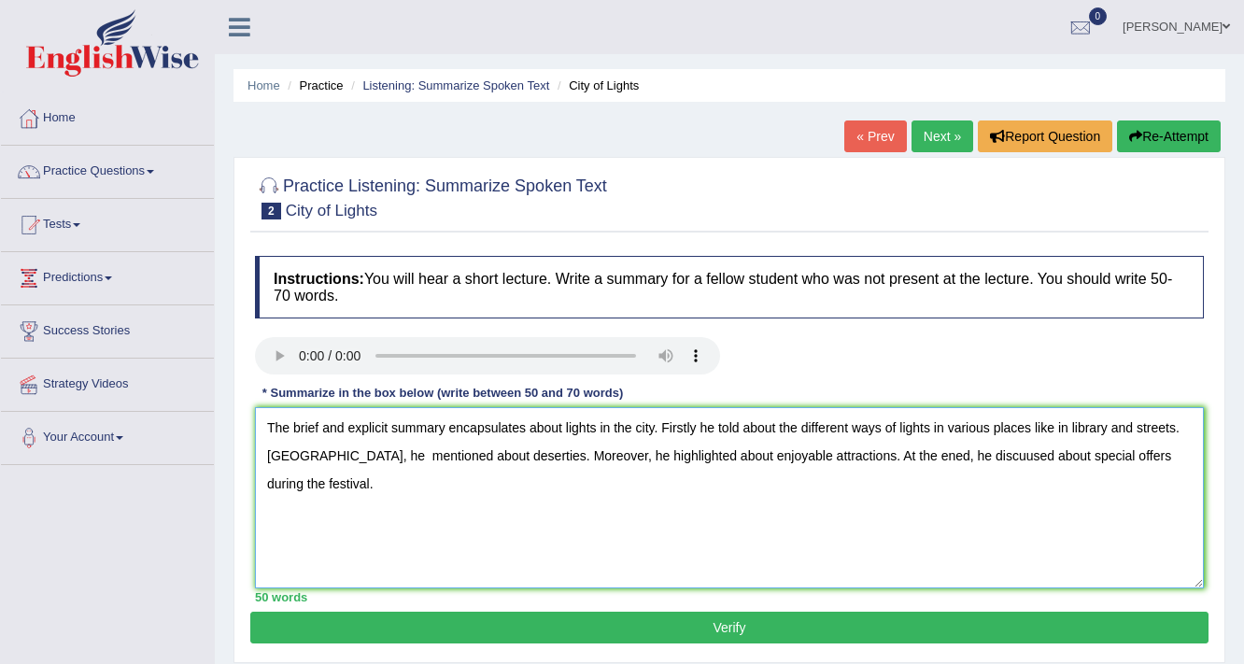
click at [874, 455] on textarea "The brief and explicit summary encapsulates about lights in the city. Firstly h…" at bounding box center [729, 497] width 949 height 181
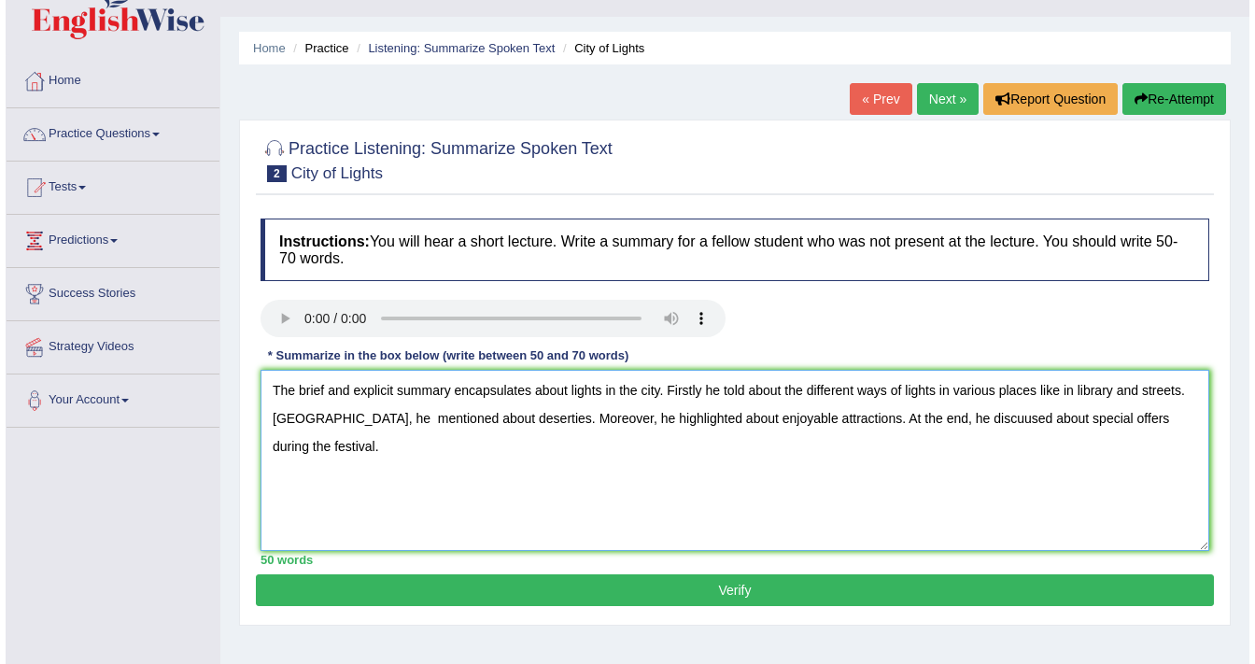
scroll to position [75, 0]
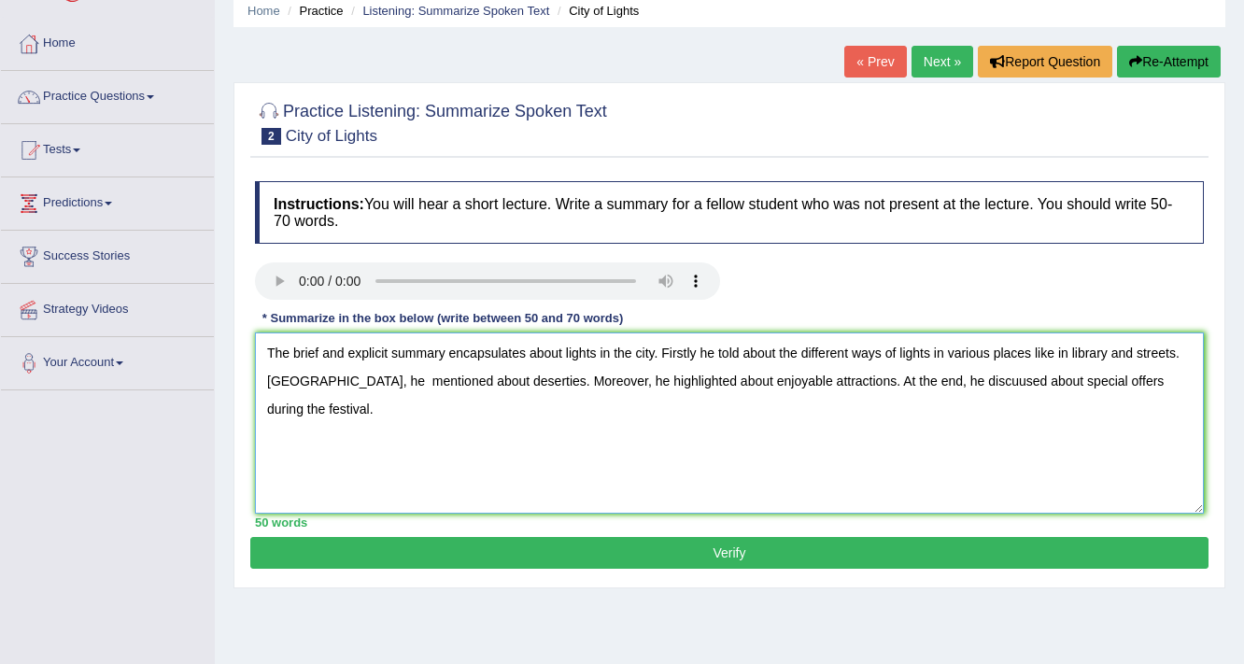
type textarea "The brief and explicit summary encapsulates about lights in the city. Firstly h…"
click at [796, 551] on button "Verify" at bounding box center [729, 553] width 958 height 32
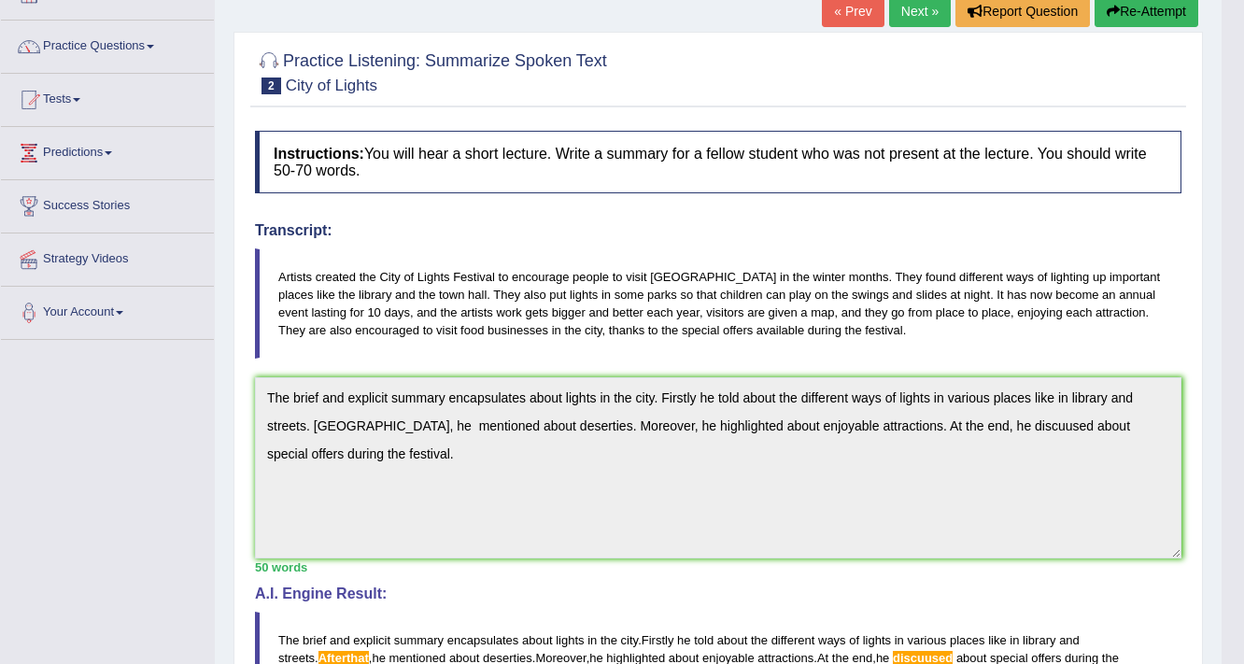
scroll to position [0, 0]
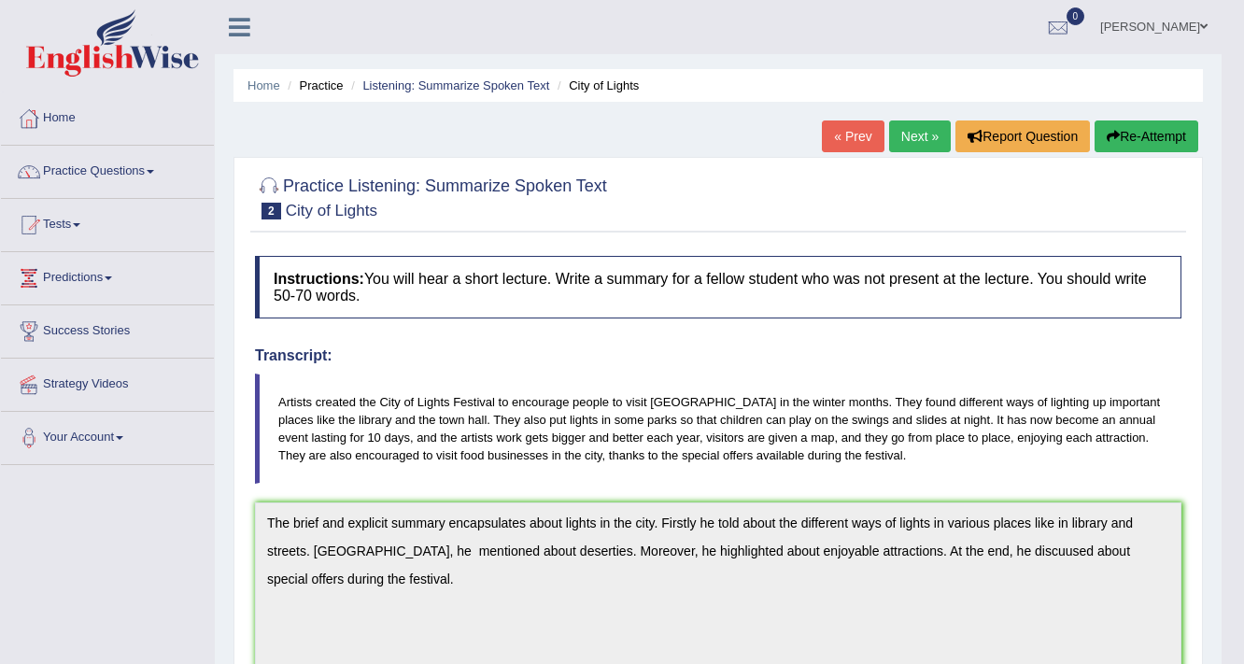
click at [907, 134] on link "Next »" at bounding box center [920, 136] width 62 height 32
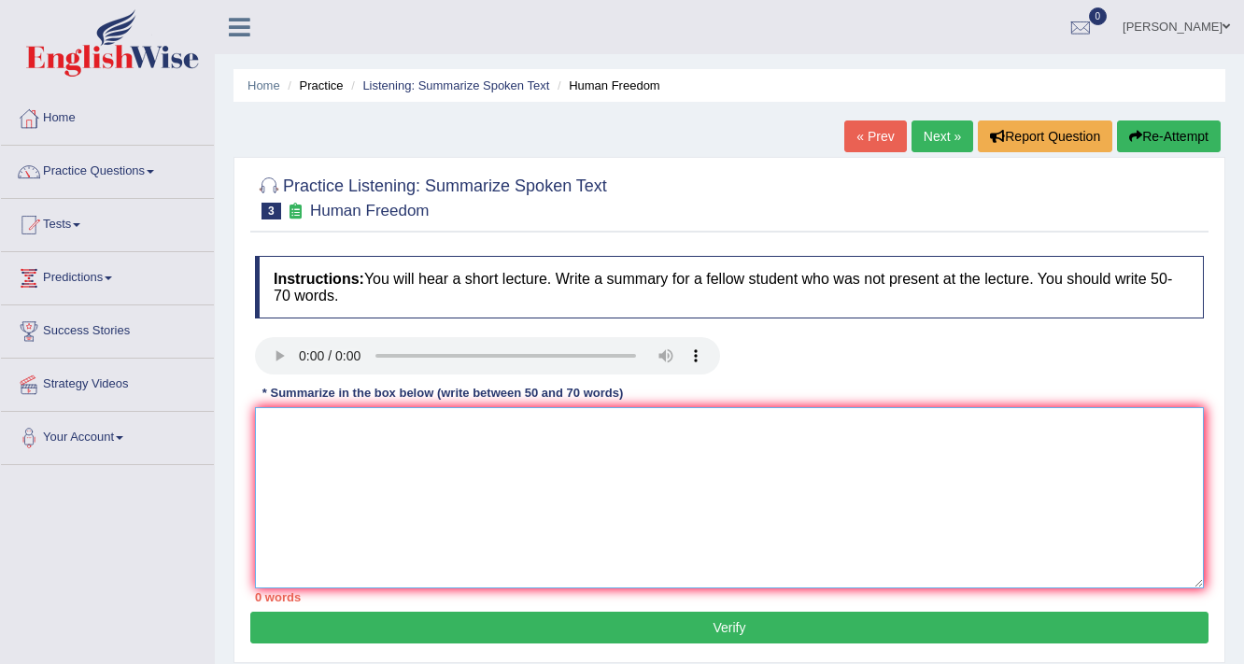
click at [303, 420] on textarea at bounding box center [729, 497] width 949 height 181
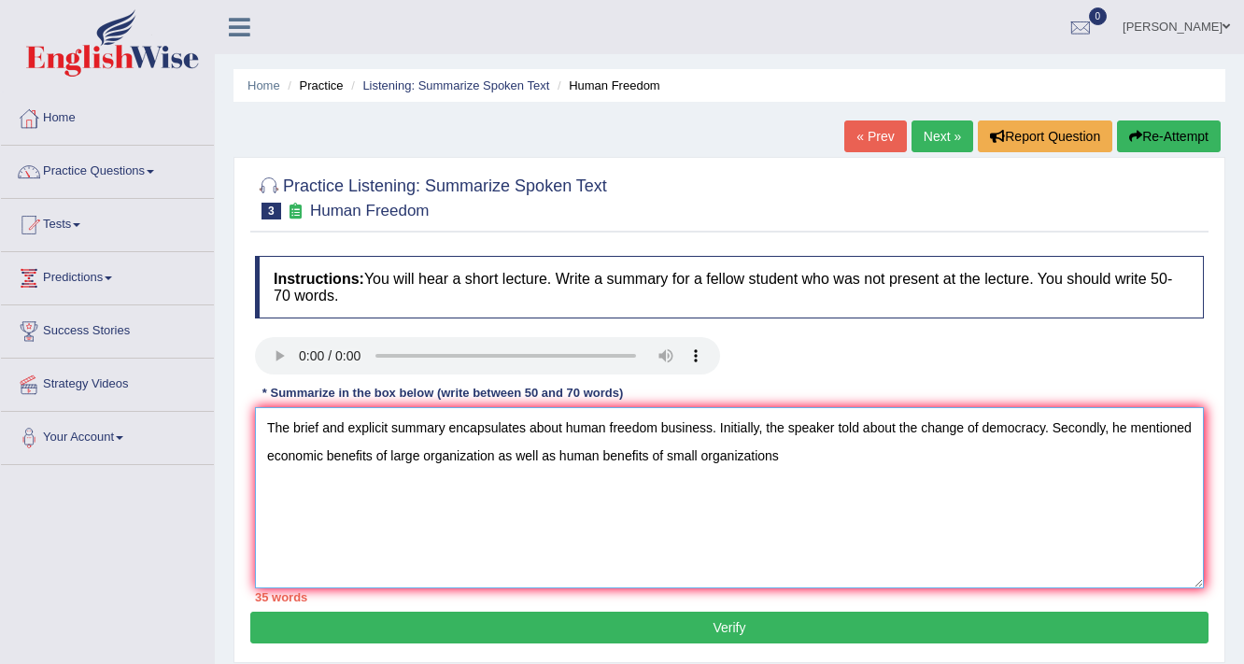
click at [494, 456] on textarea "The brief and explicit summary encapsulates about human freedom business. Initi…" at bounding box center [729, 497] width 949 height 181
click at [791, 453] on textarea "The brief and explicit summary encapsulates about human freedom business. Initi…" at bounding box center [729, 497] width 949 height 181
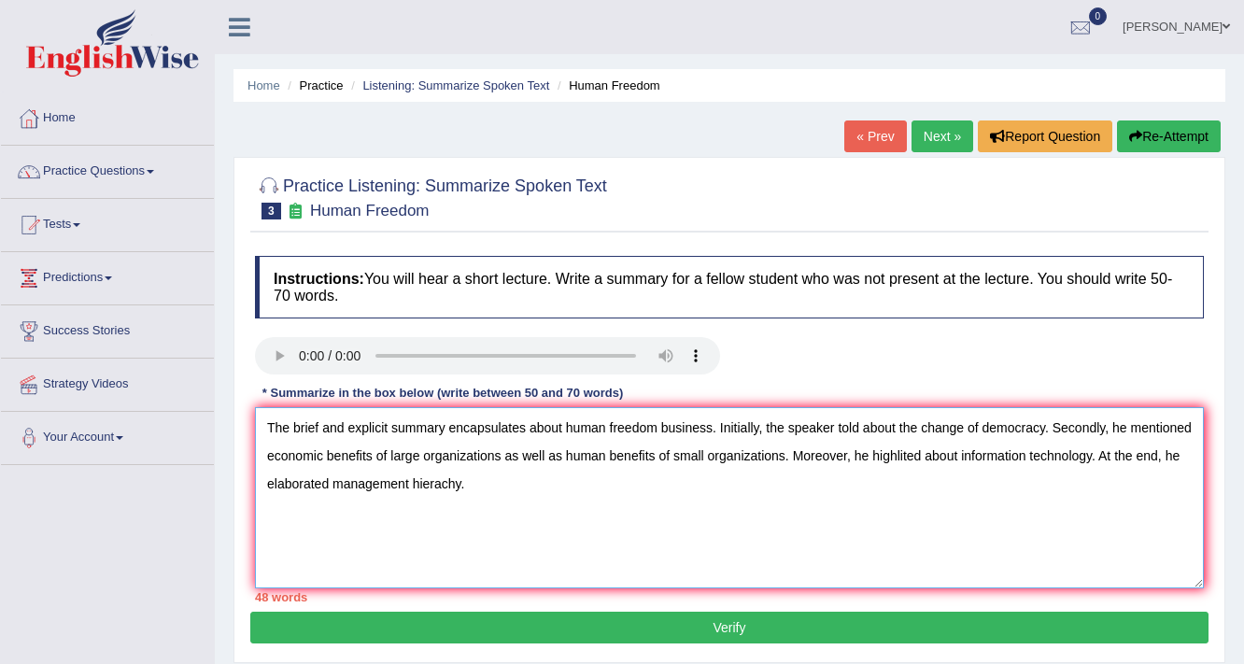
click at [957, 460] on textarea "The brief and explicit summary encapsulates about human freedom business. Initi…" at bounding box center [729, 497] width 949 height 181
click at [955, 459] on textarea "The brief and explicit summary encapsulates about human freedom business. Initi…" at bounding box center [729, 497] width 949 height 181
click at [1101, 456] on textarea "The brief and explicit summary encapsulates about human freedom business. Initi…" at bounding box center [729, 497] width 949 height 181
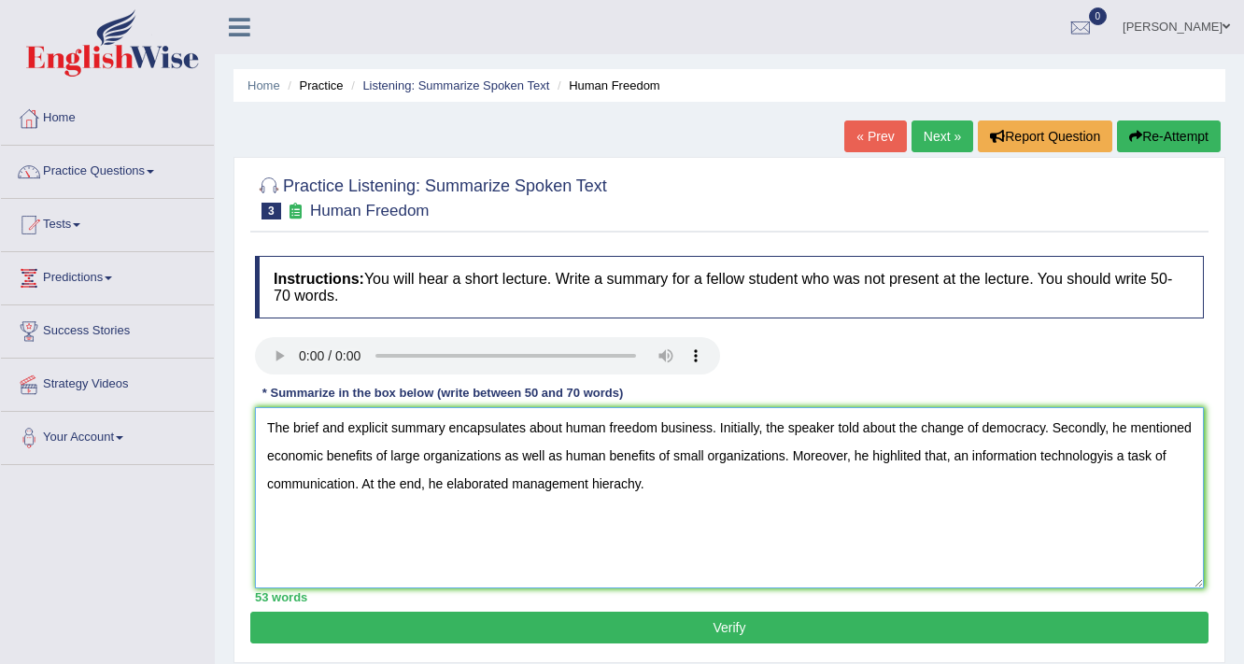
click at [1102, 456] on textarea "The brief and explicit summary encapsulates about human freedom business. Initi…" at bounding box center [729, 497] width 949 height 181
type textarea "The brief and explicit summary encapsulates about human freedom business. Initi…"
click at [734, 626] on button "Verify" at bounding box center [729, 628] width 958 height 32
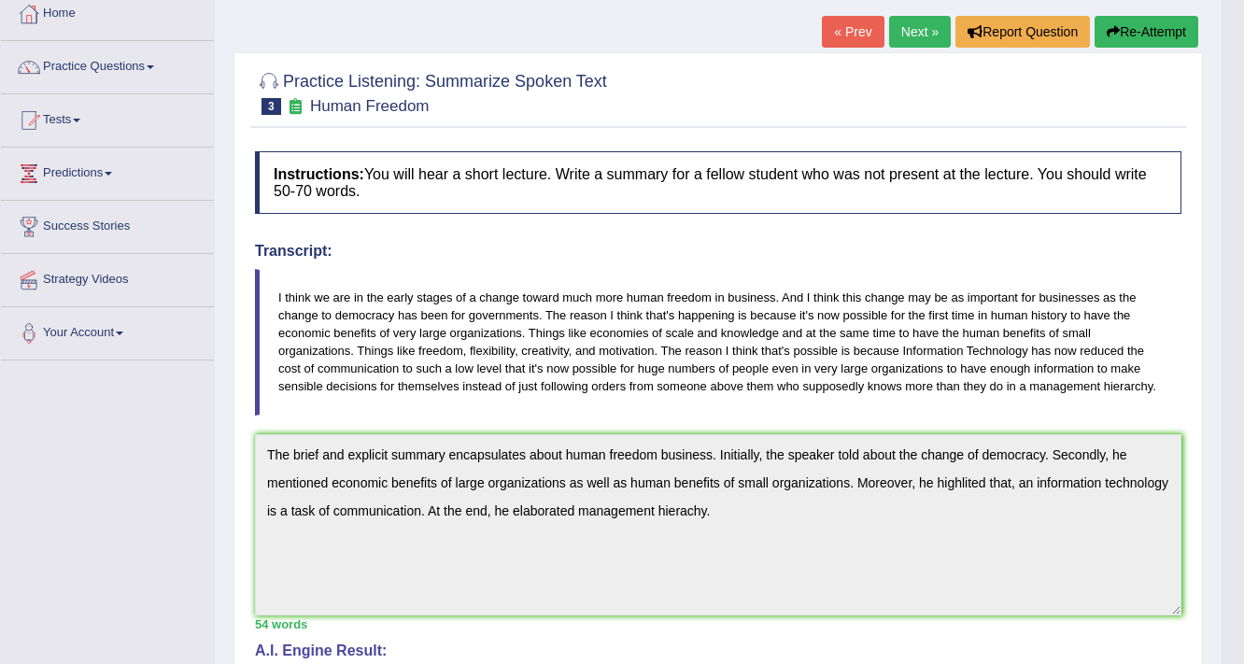
scroll to position [29, 0]
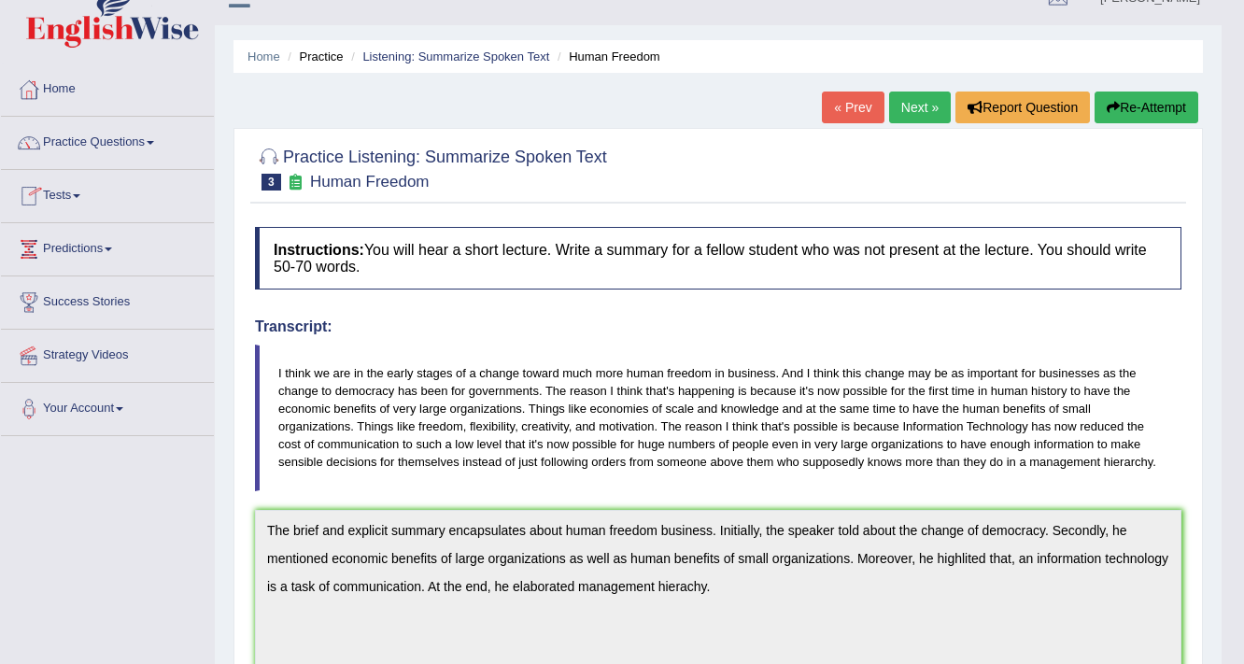
click at [121, 137] on link "Practice Questions" at bounding box center [107, 140] width 213 height 47
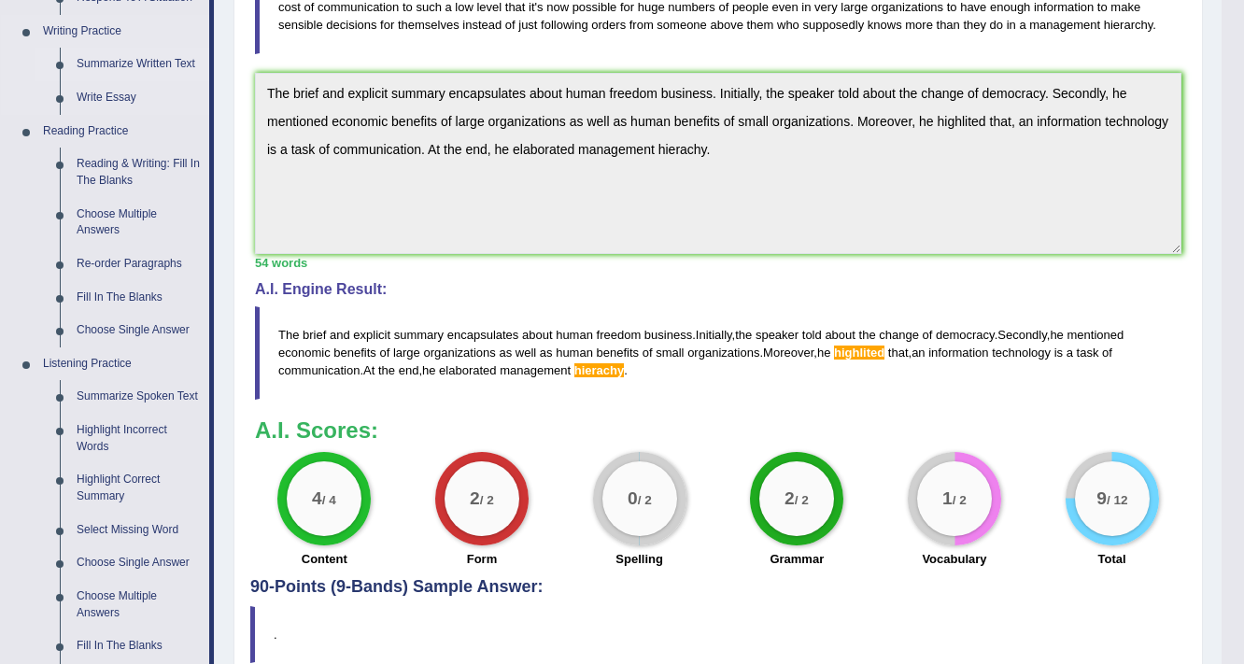
scroll to position [477, 0]
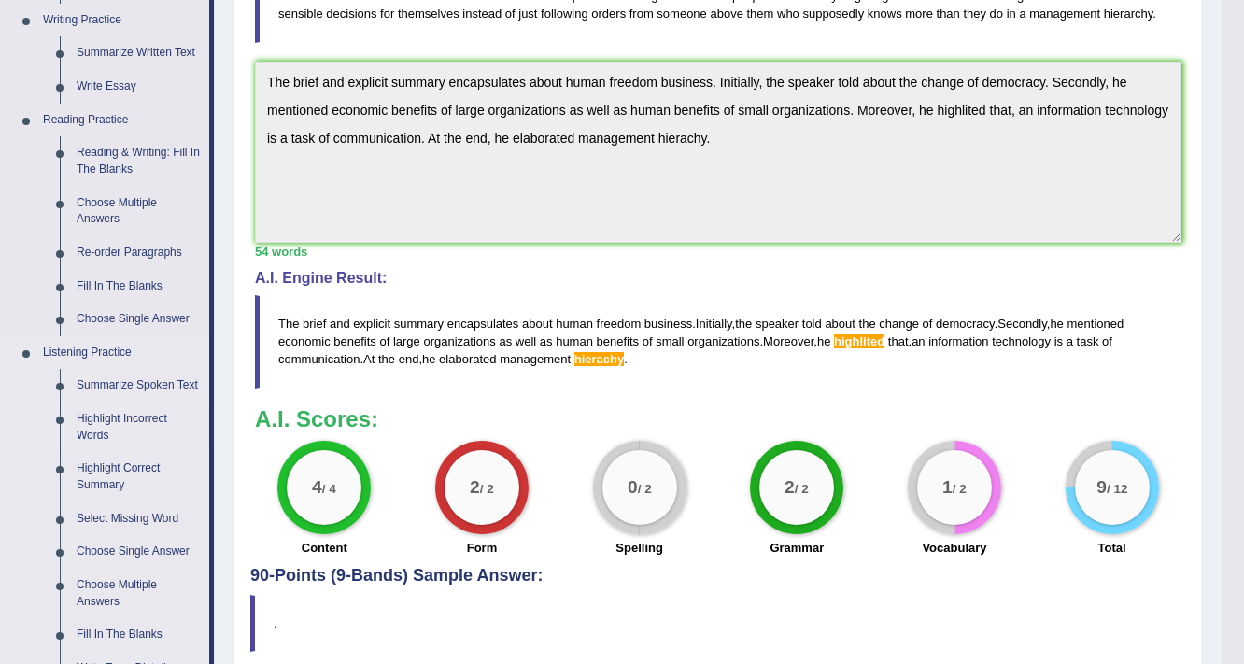
click at [123, 422] on link "Highlight Incorrect Words" at bounding box center [138, 428] width 141 height 50
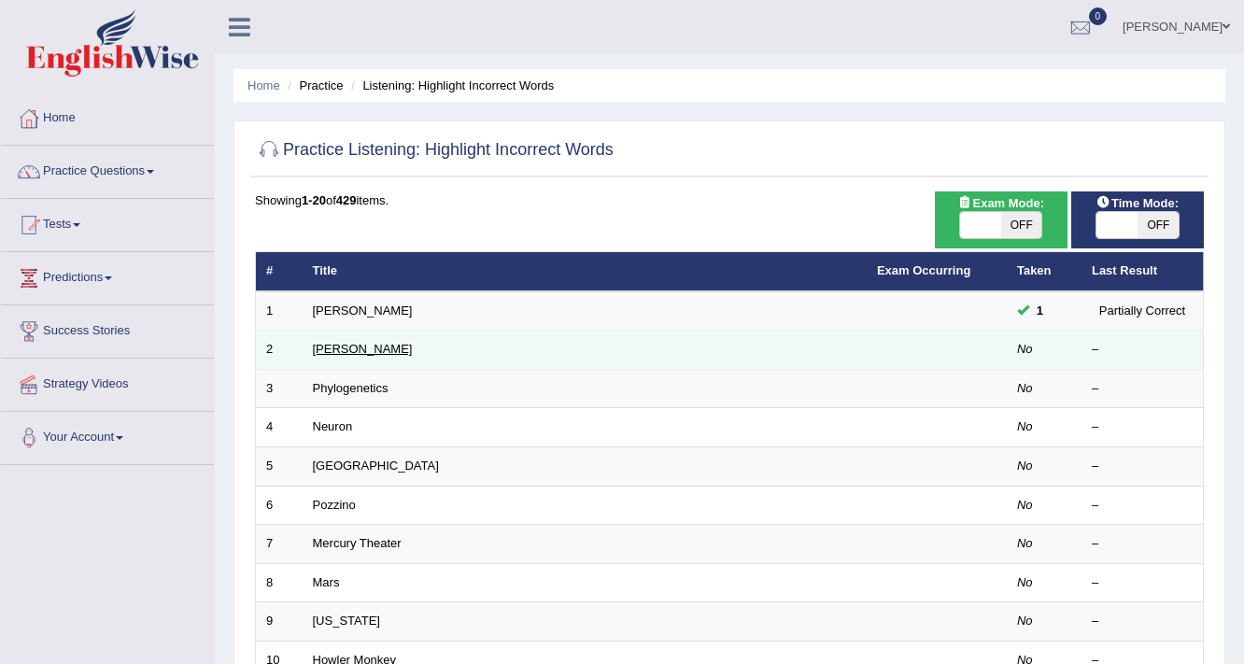
click at [344, 350] on link "[PERSON_NAME]" at bounding box center [363, 349] width 100 height 14
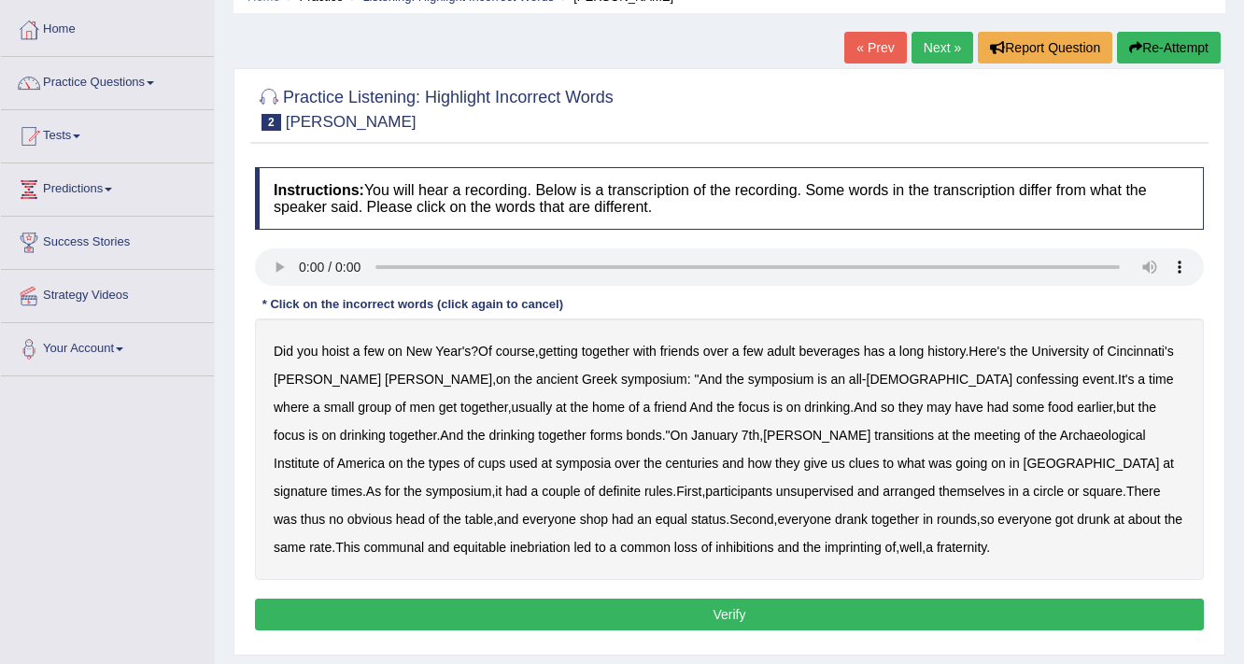
scroll to position [149, 0]
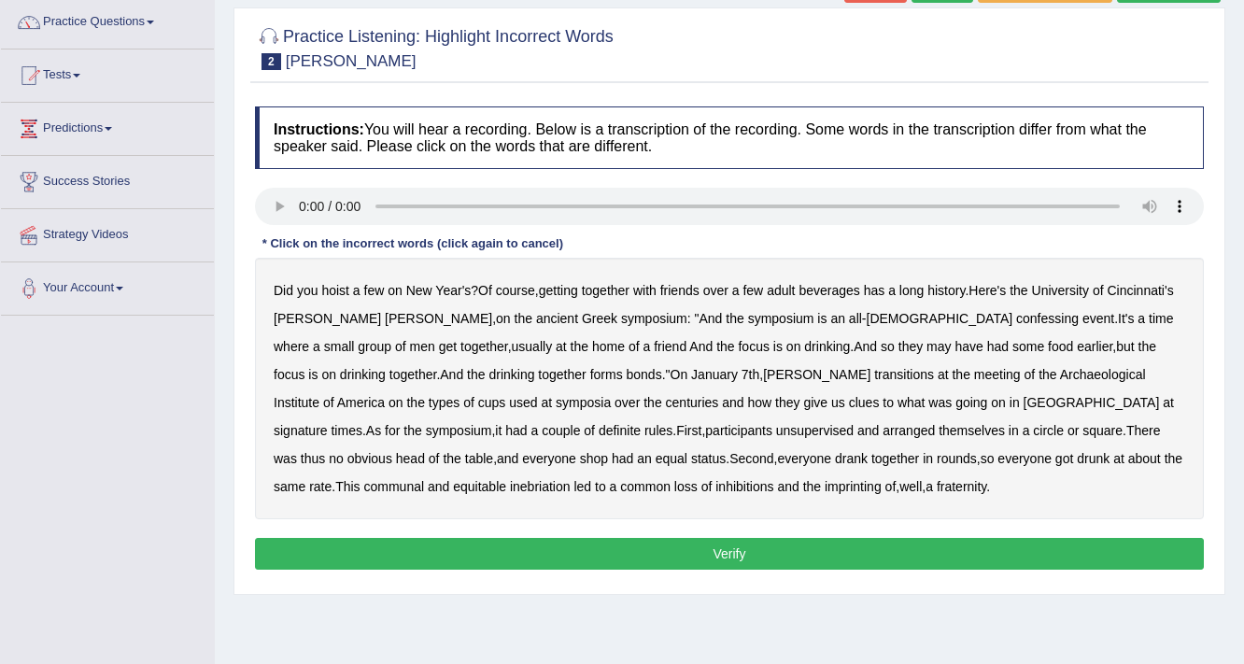
click at [796, 325] on div "Did you hoist a few on New Year's ? Of course , getting together with friends o…" at bounding box center [729, 389] width 949 height 262
click at [1016, 311] on b "confessing" at bounding box center [1047, 318] width 63 height 15
click at [874, 373] on b "transitions" at bounding box center [904, 374] width 60 height 15
click at [837, 410] on div "Did you hoist a few on New Year's ? Of course , getting together with friends o…" at bounding box center [729, 389] width 949 height 262
click at [328, 423] on b "signature" at bounding box center [301, 430] width 54 height 15
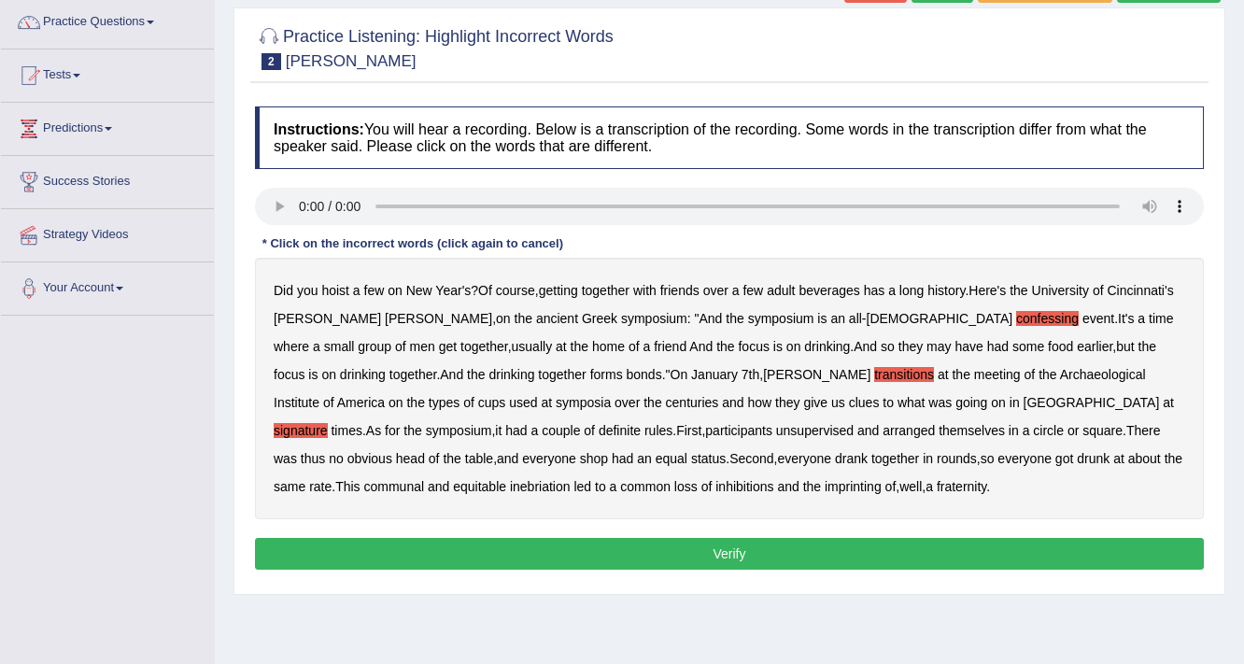
click at [776, 434] on b "unsupervised" at bounding box center [815, 430] width 78 height 15
click at [608, 451] on b "shop" at bounding box center [594, 458] width 28 height 15
click at [825, 489] on b "imprinting" at bounding box center [853, 486] width 57 height 15
click at [714, 553] on button "Verify" at bounding box center [729, 554] width 949 height 32
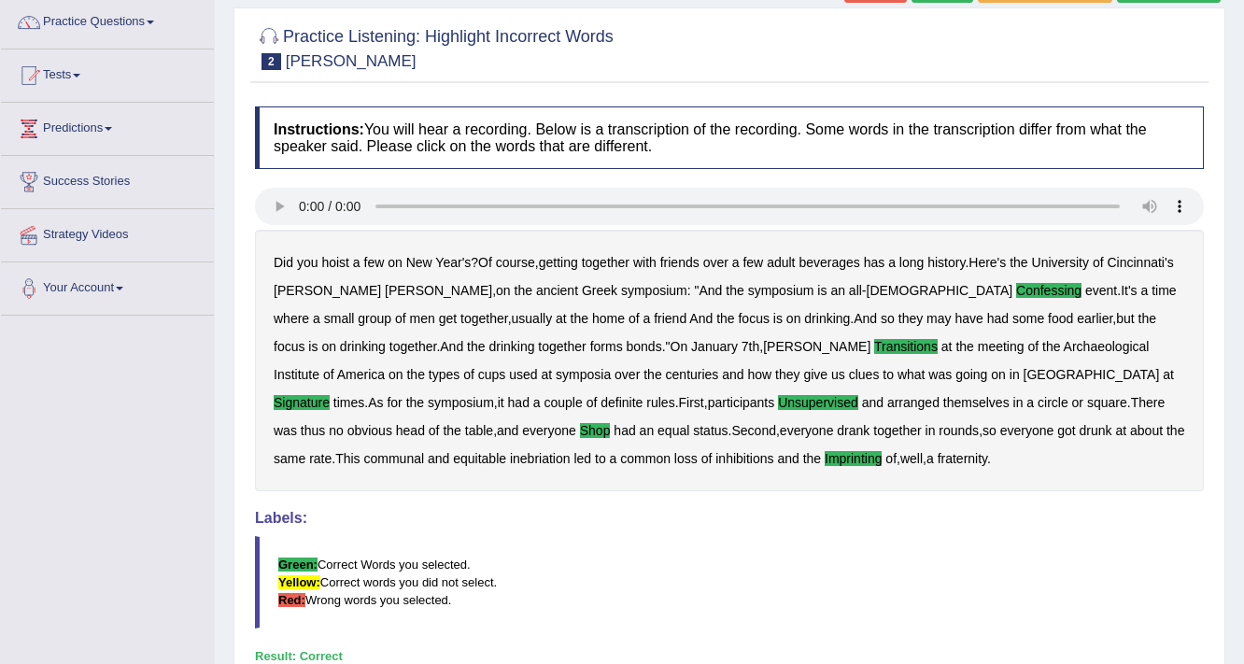
scroll to position [0, 0]
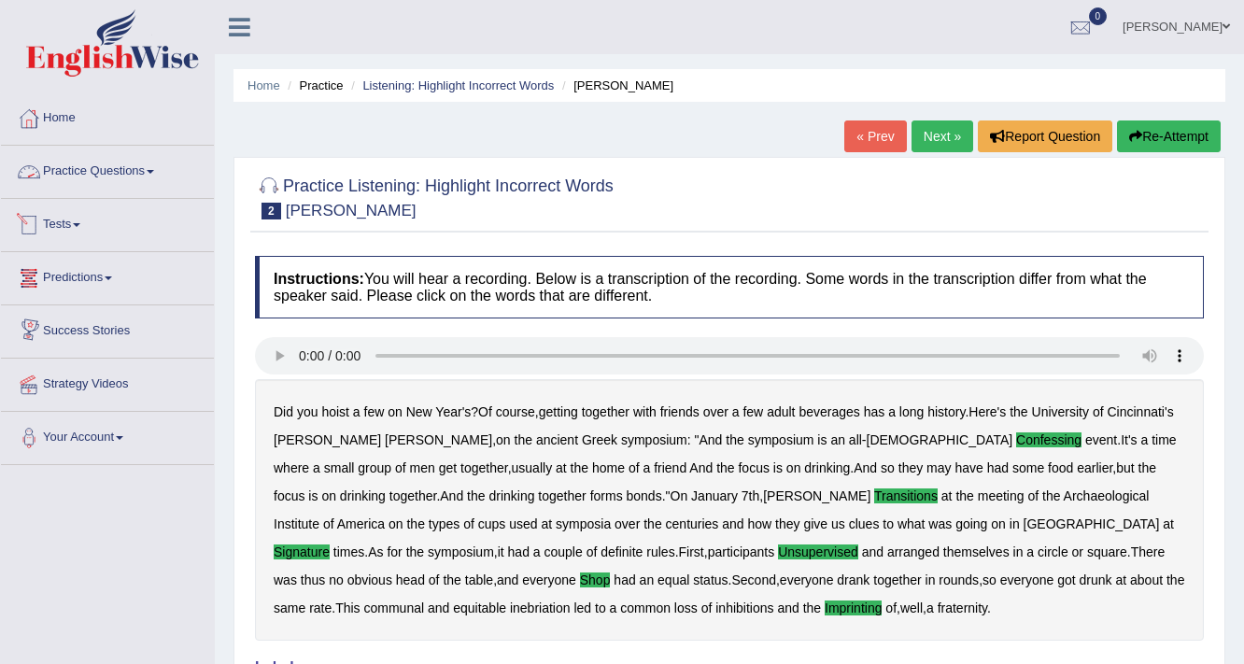
click at [130, 174] on link "Practice Questions" at bounding box center [107, 169] width 213 height 47
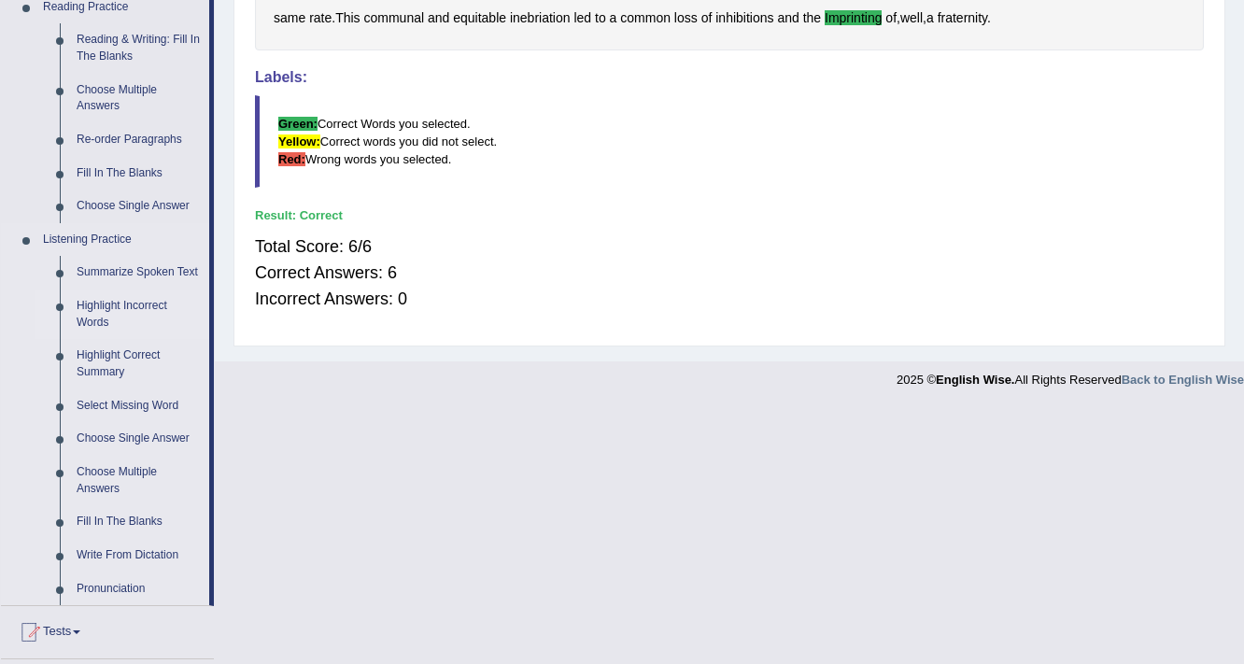
scroll to position [598, 0]
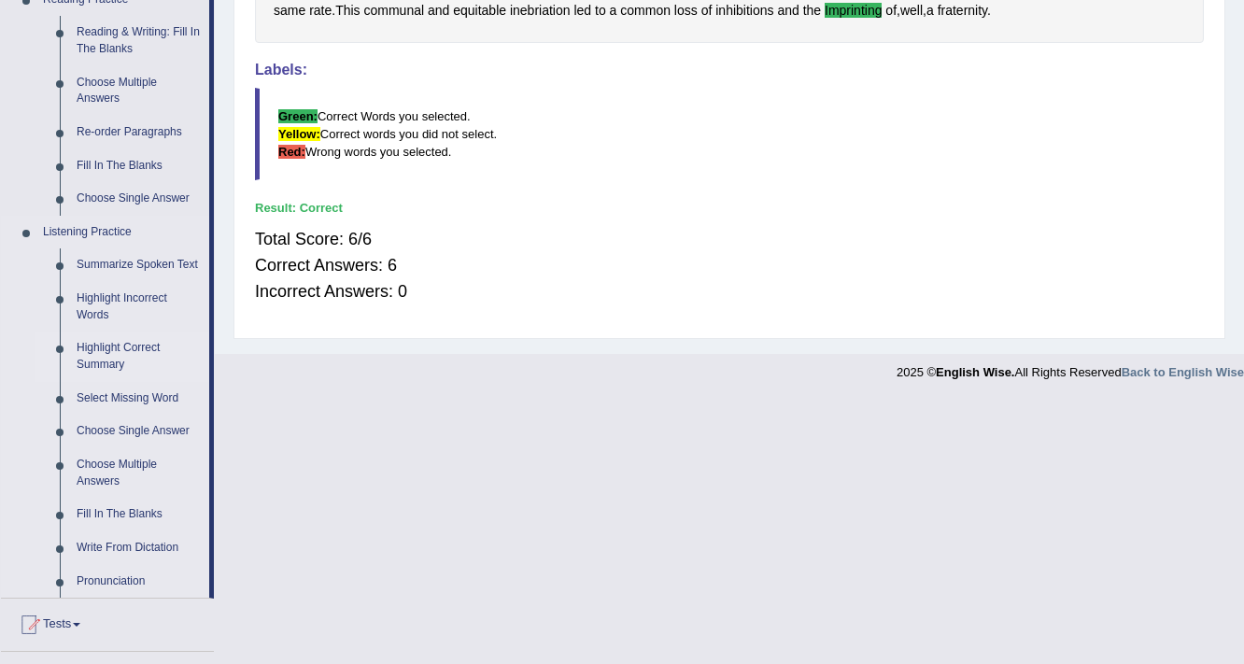
click at [124, 347] on link "Highlight Correct Summary" at bounding box center [138, 357] width 141 height 50
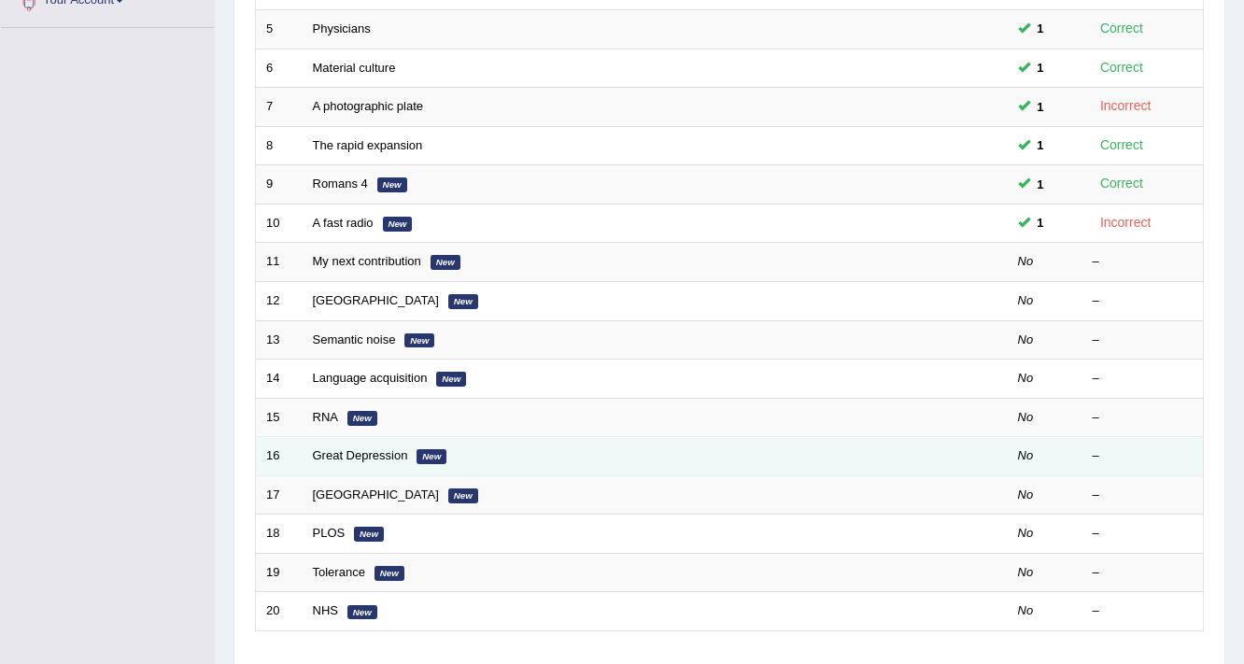
scroll to position [448, 0]
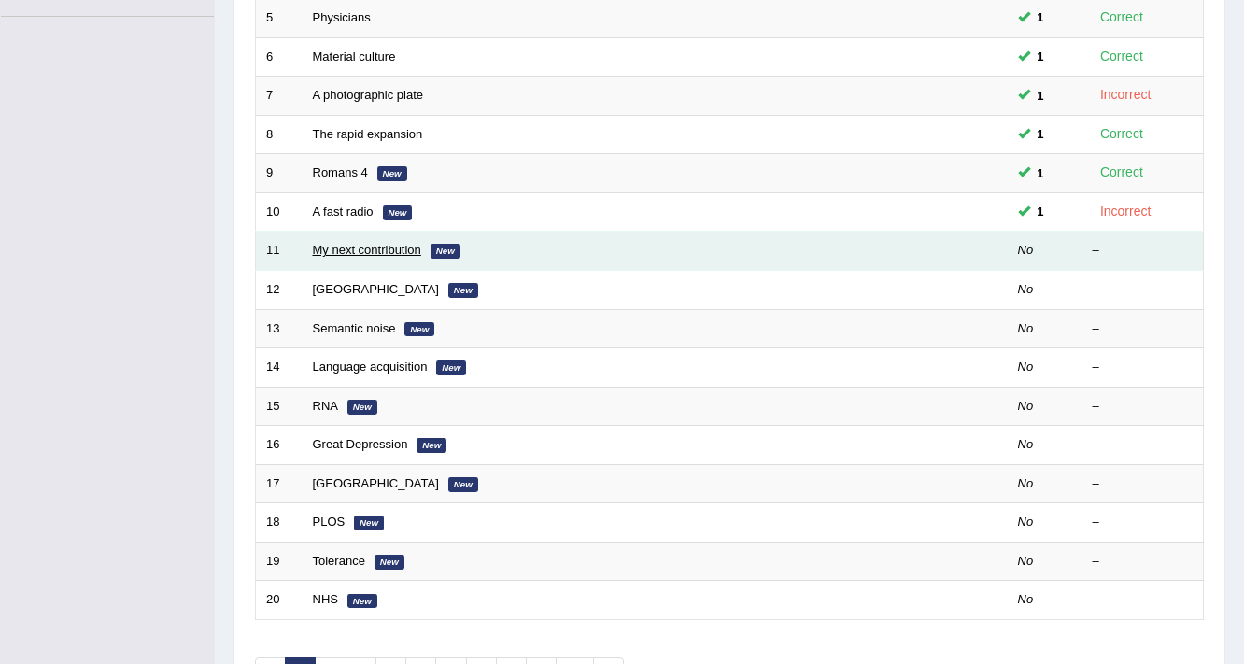
click at [387, 252] on link "My next contribution" at bounding box center [367, 250] width 108 height 14
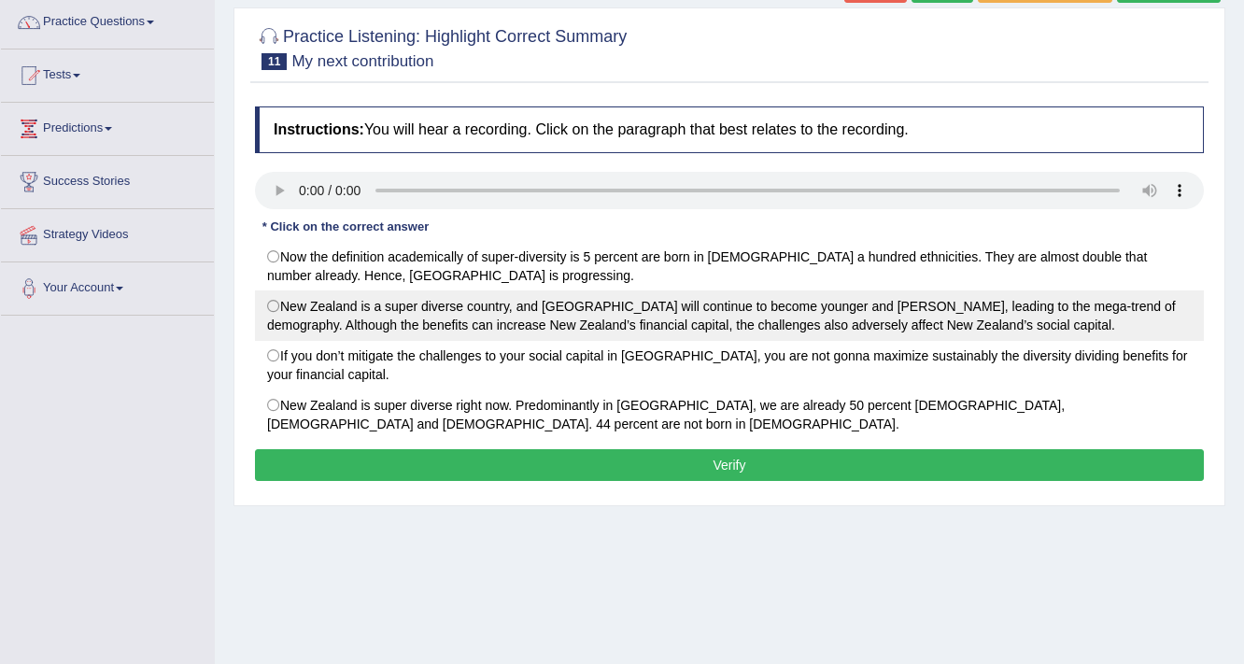
click at [276, 305] on label "New Zealand is a super diverse country, and Auckland will continue to become yo…" at bounding box center [729, 315] width 949 height 50
radio input "true"
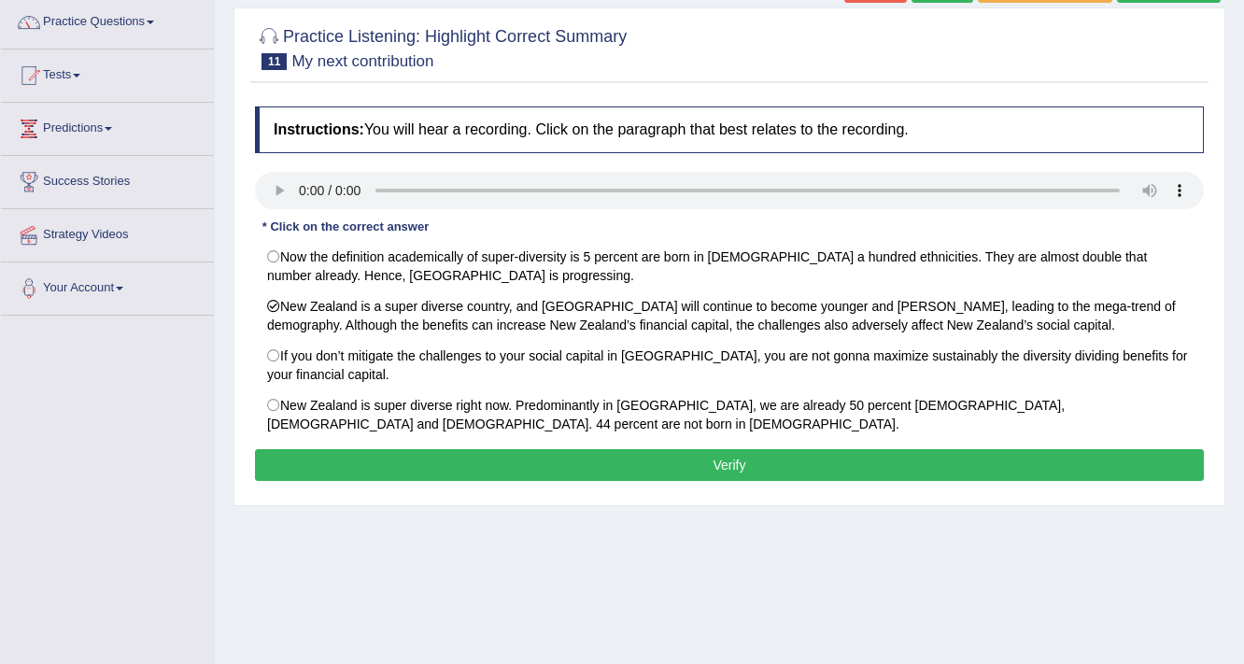
click at [590, 459] on button "Verify" at bounding box center [729, 465] width 949 height 32
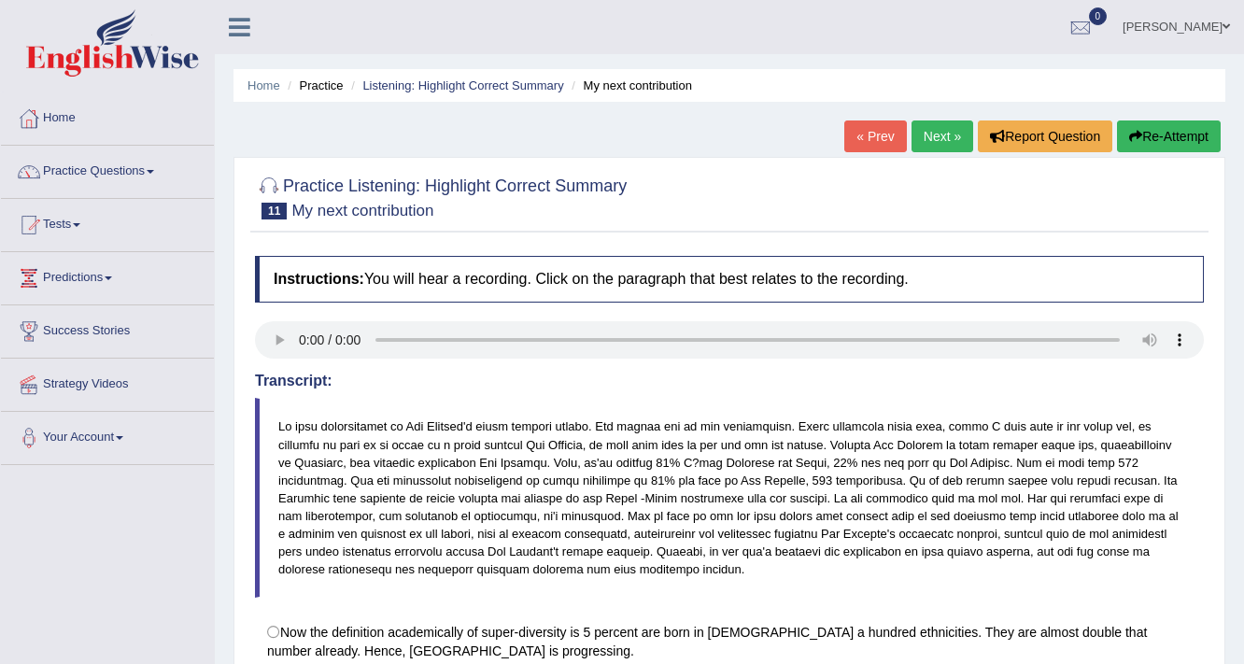
click at [932, 134] on link "Next »" at bounding box center [943, 136] width 62 height 32
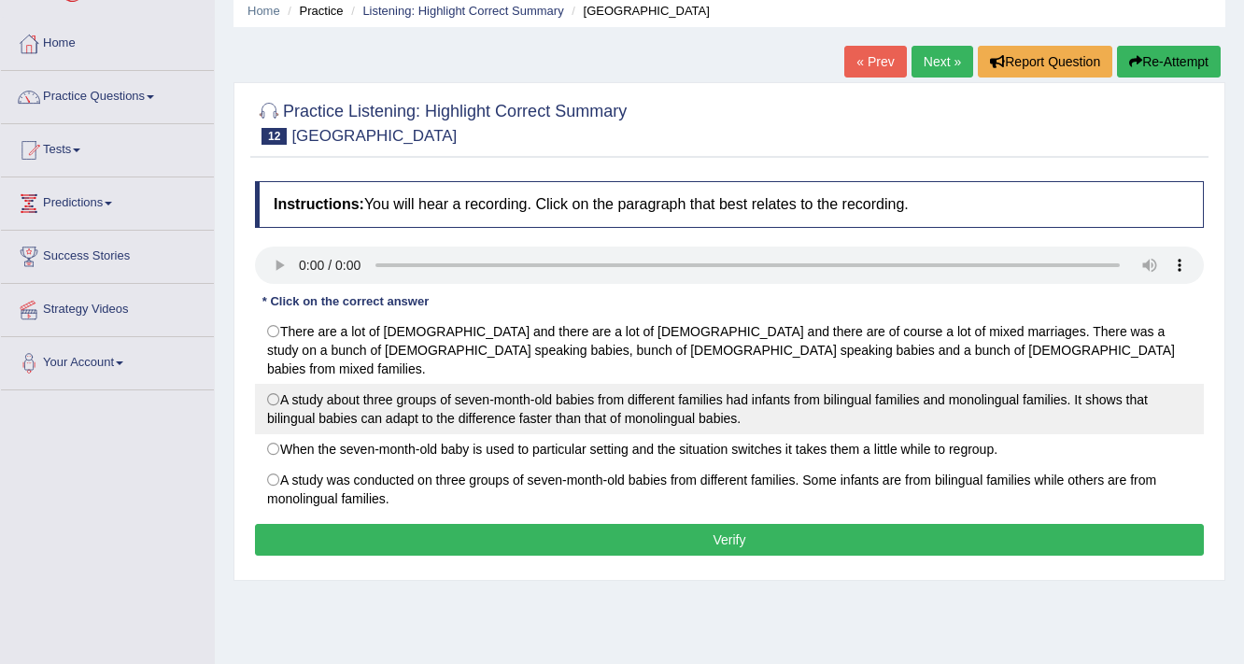
click at [436, 384] on label "A study about three groups of seven-month-old babies from different families ha…" at bounding box center [729, 409] width 949 height 50
radio input "true"
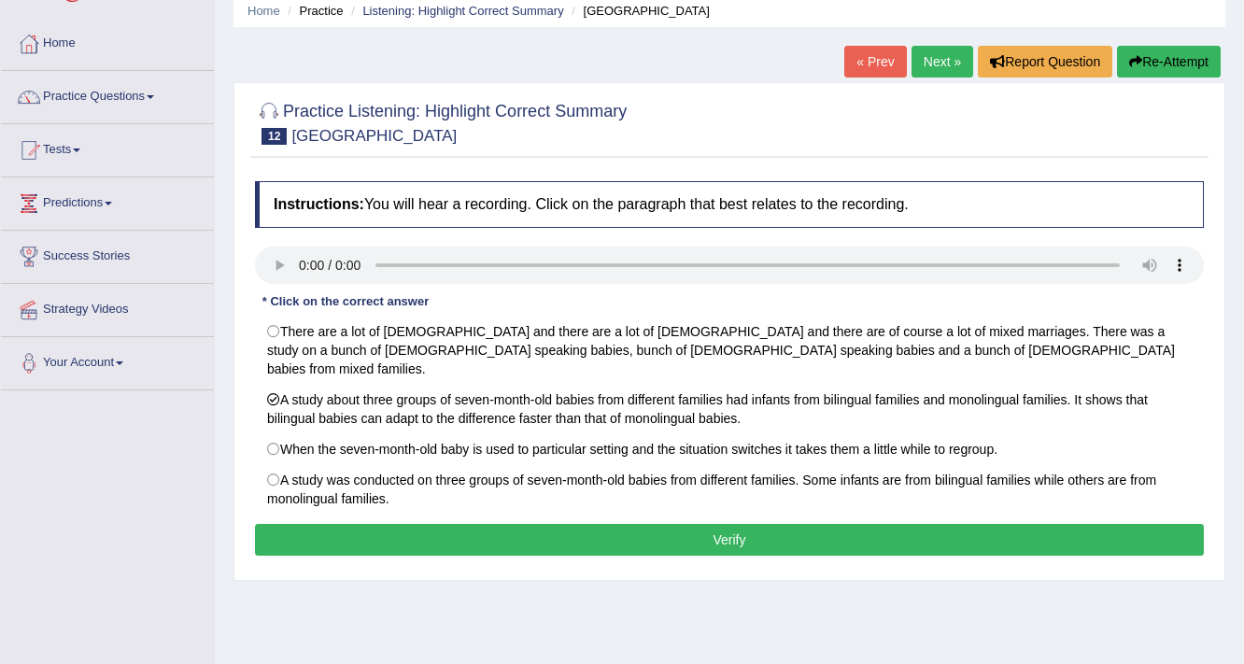
click at [524, 524] on button "Verify" at bounding box center [729, 540] width 949 height 32
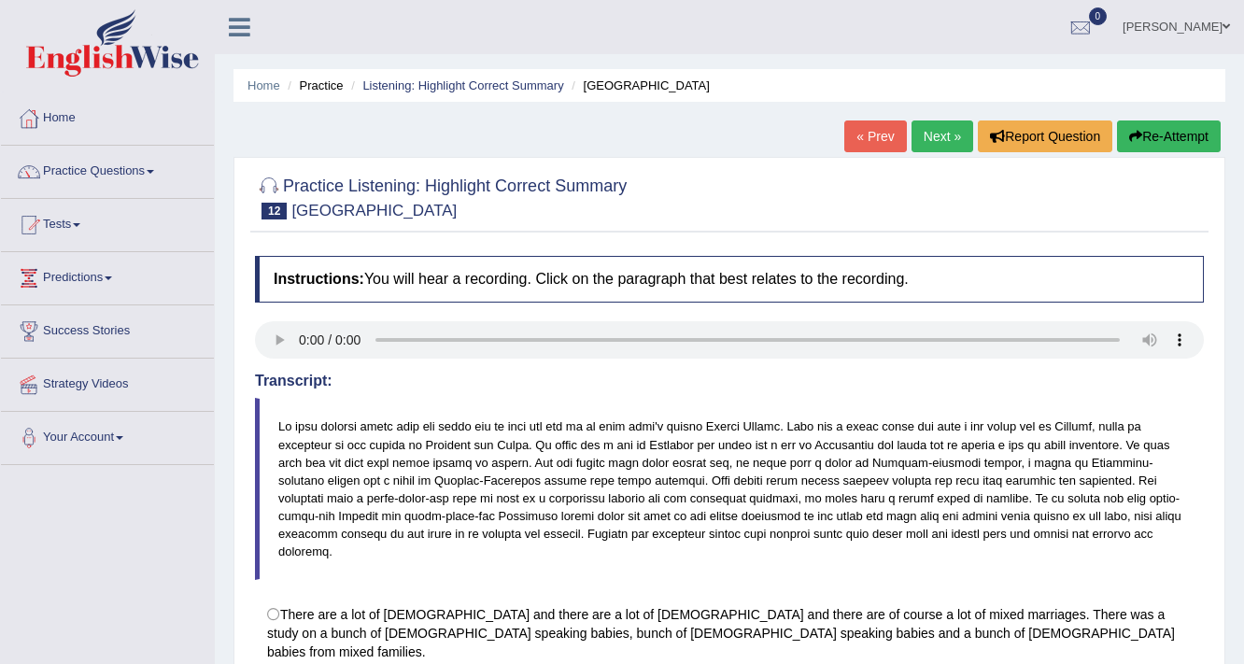
click at [919, 126] on link "Next »" at bounding box center [943, 136] width 62 height 32
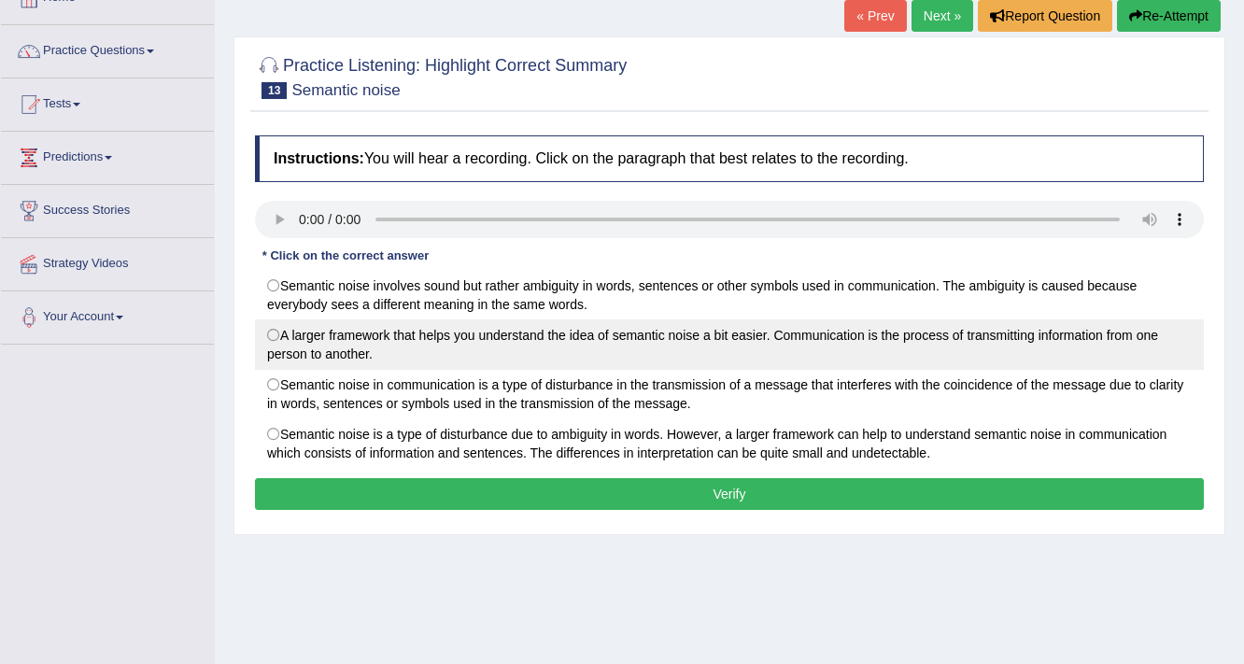
scroll to position [149, 0]
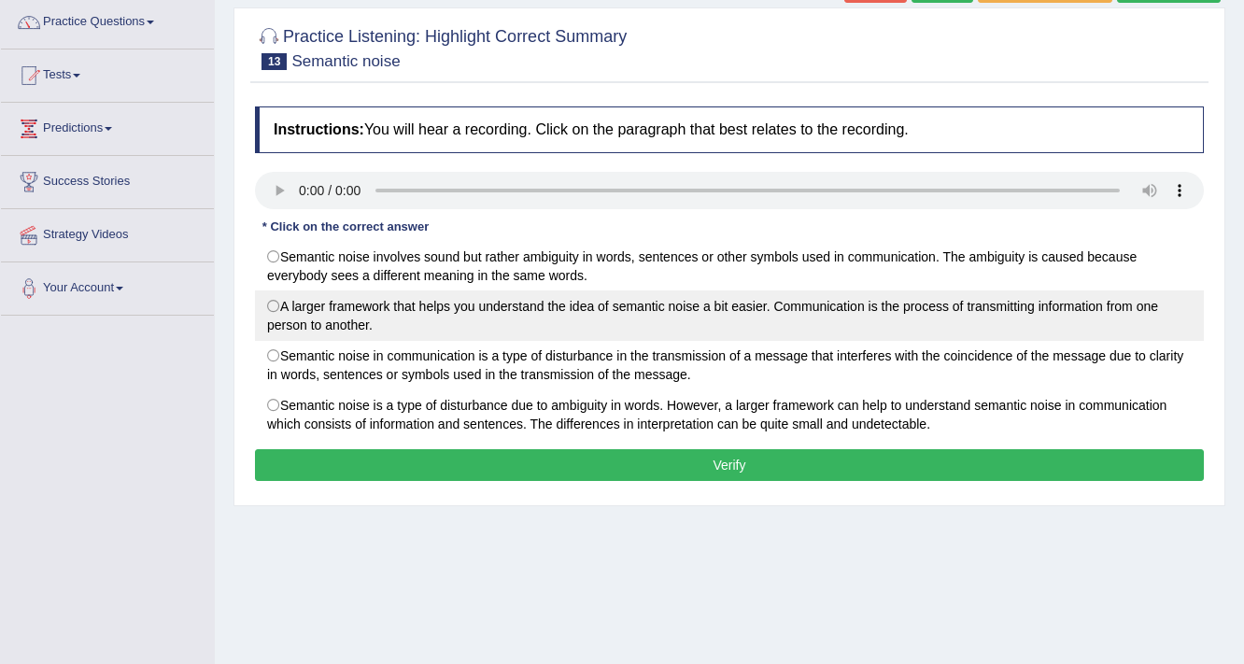
click at [276, 306] on label "A larger framework that helps you understand the idea of semantic noise a bit e…" at bounding box center [729, 315] width 949 height 50
radio input "true"
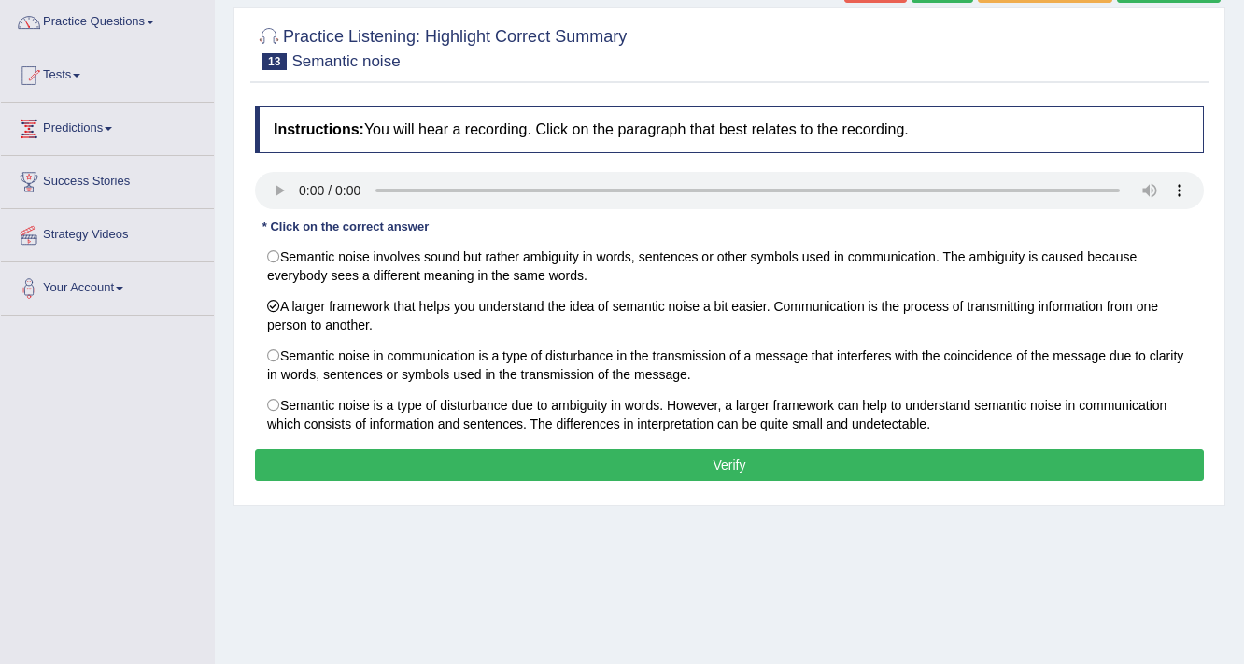
click at [621, 467] on button "Verify" at bounding box center [729, 465] width 949 height 32
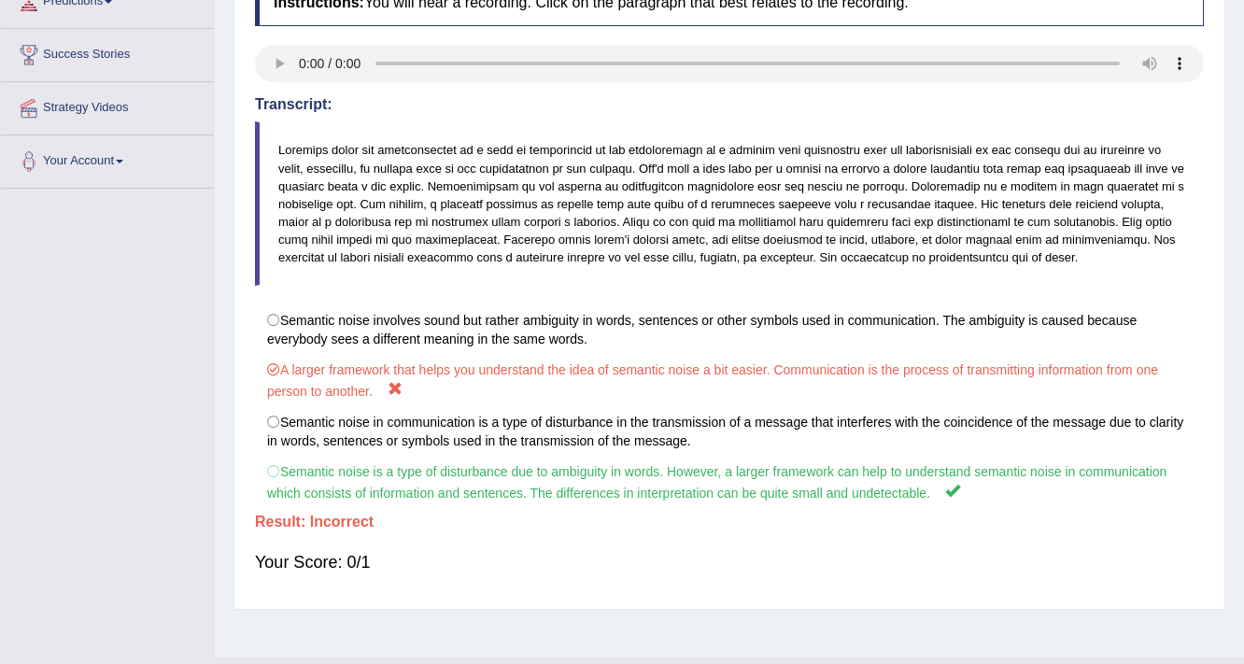
scroll to position [299, 0]
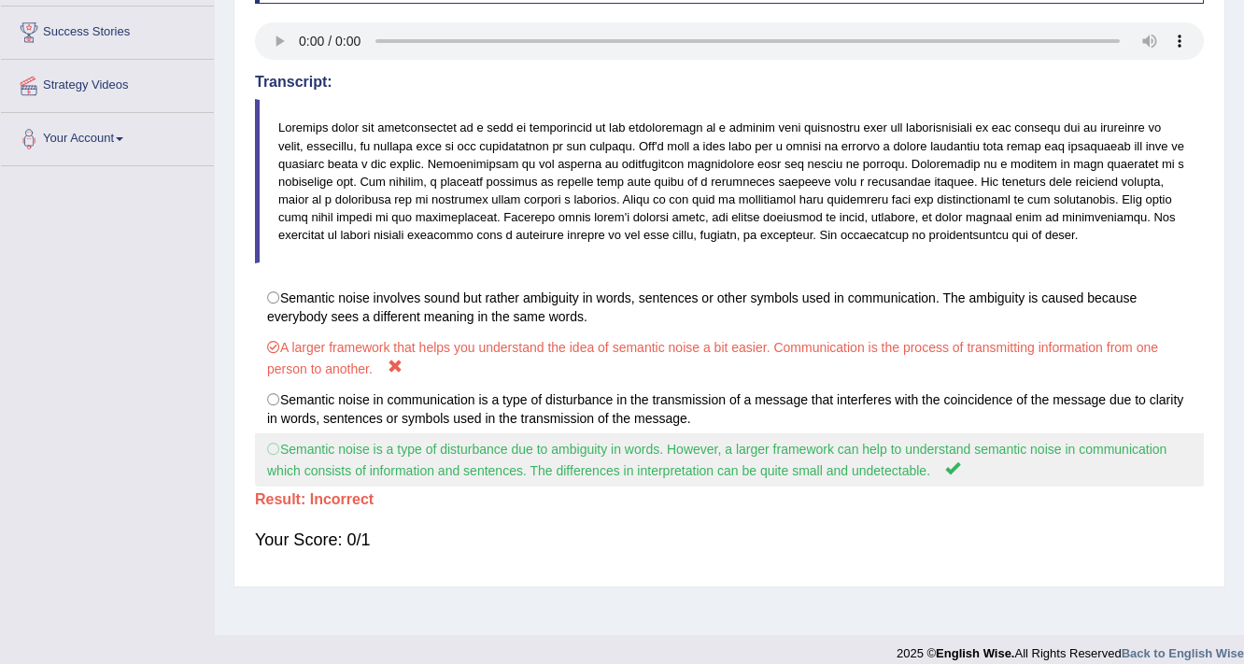
click at [266, 446] on label "Semantic noise is a type of disturbance due to ambiguity in words. However, a l…" at bounding box center [729, 459] width 949 height 53
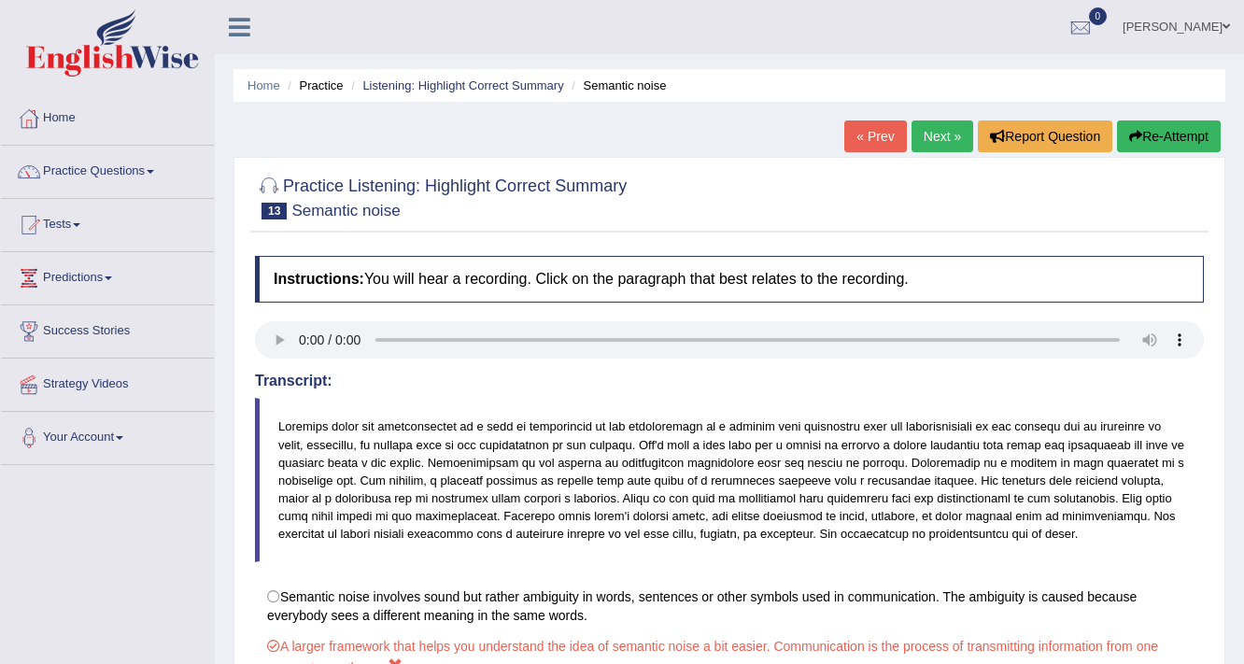
scroll to position [0, 0]
click at [941, 127] on link "Next »" at bounding box center [943, 136] width 62 height 32
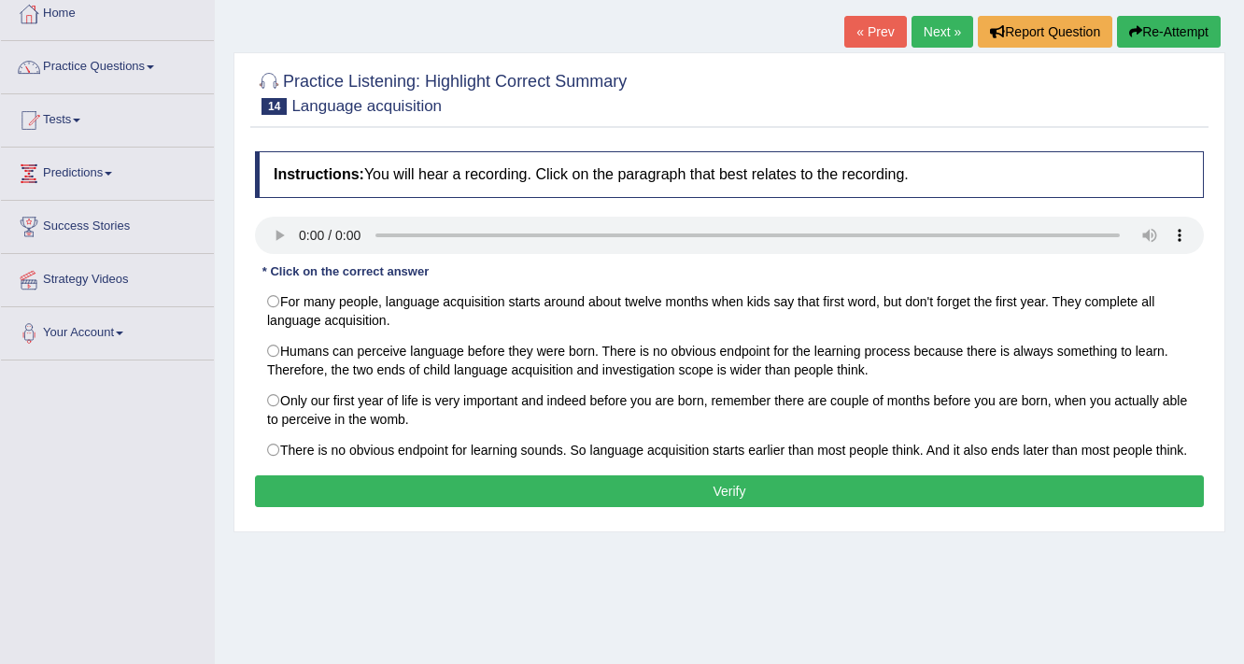
scroll to position [149, 0]
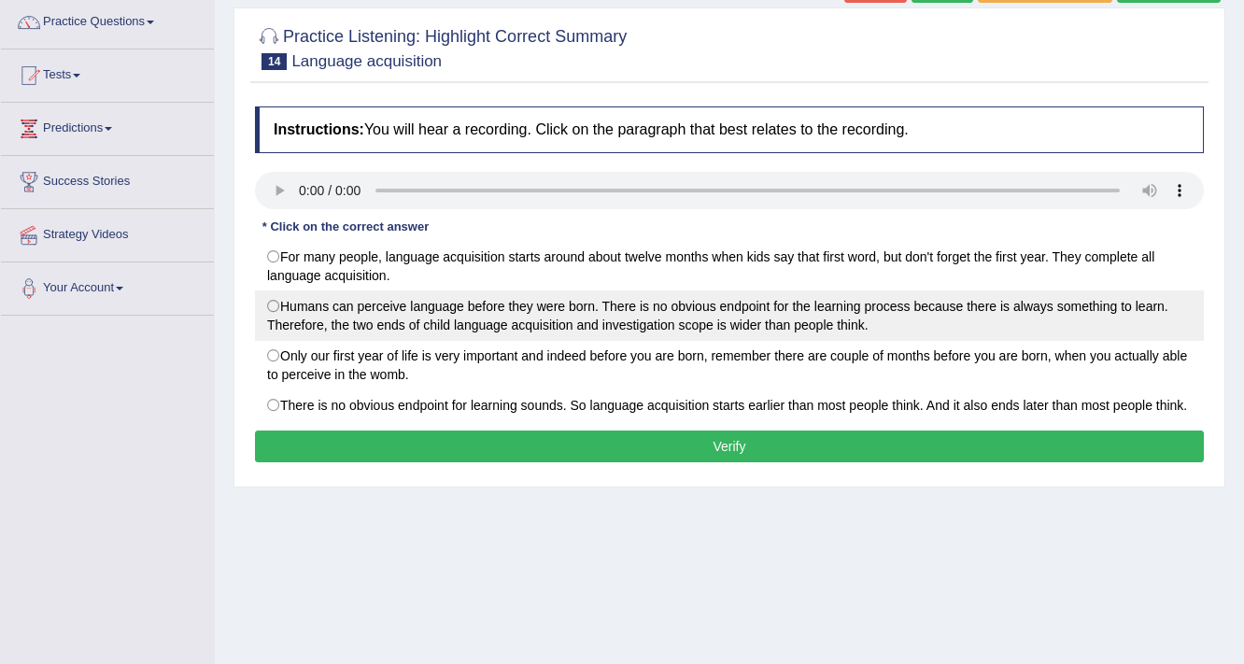
click at [306, 318] on label "Humans can perceive language before they were born. There is no obvious endpoin…" at bounding box center [729, 315] width 949 height 50
radio input "true"
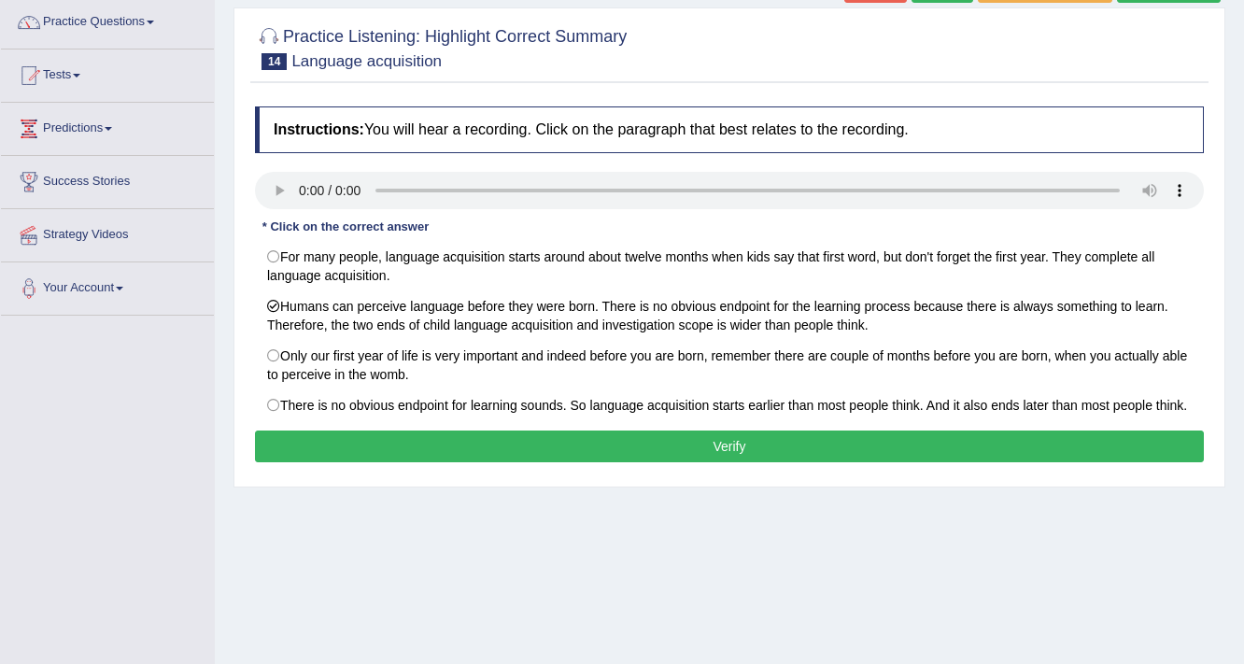
click at [409, 442] on button "Verify" at bounding box center [729, 447] width 949 height 32
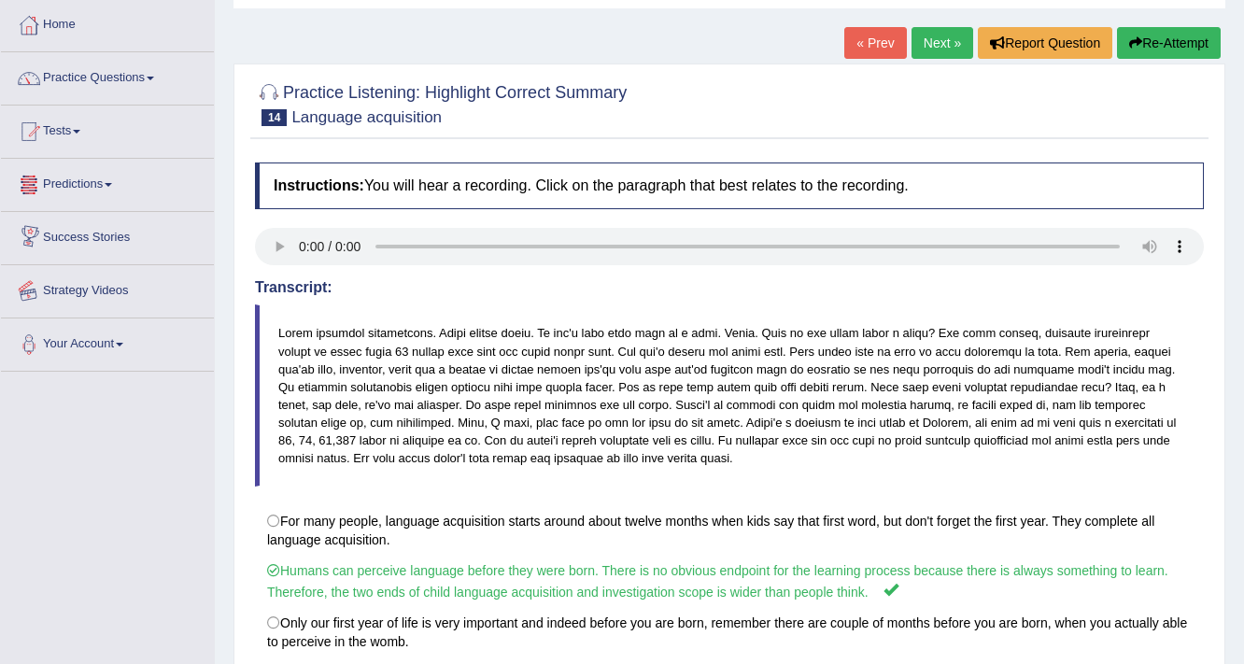
scroll to position [0, 0]
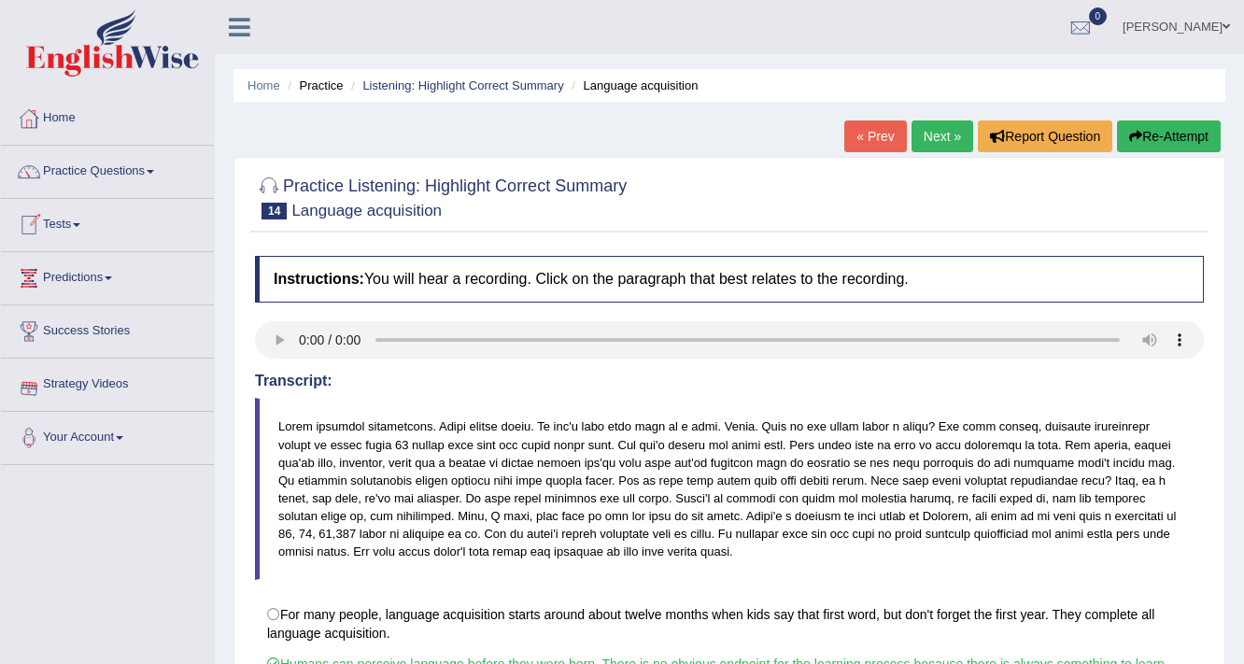
click at [950, 131] on link "Next »" at bounding box center [943, 136] width 62 height 32
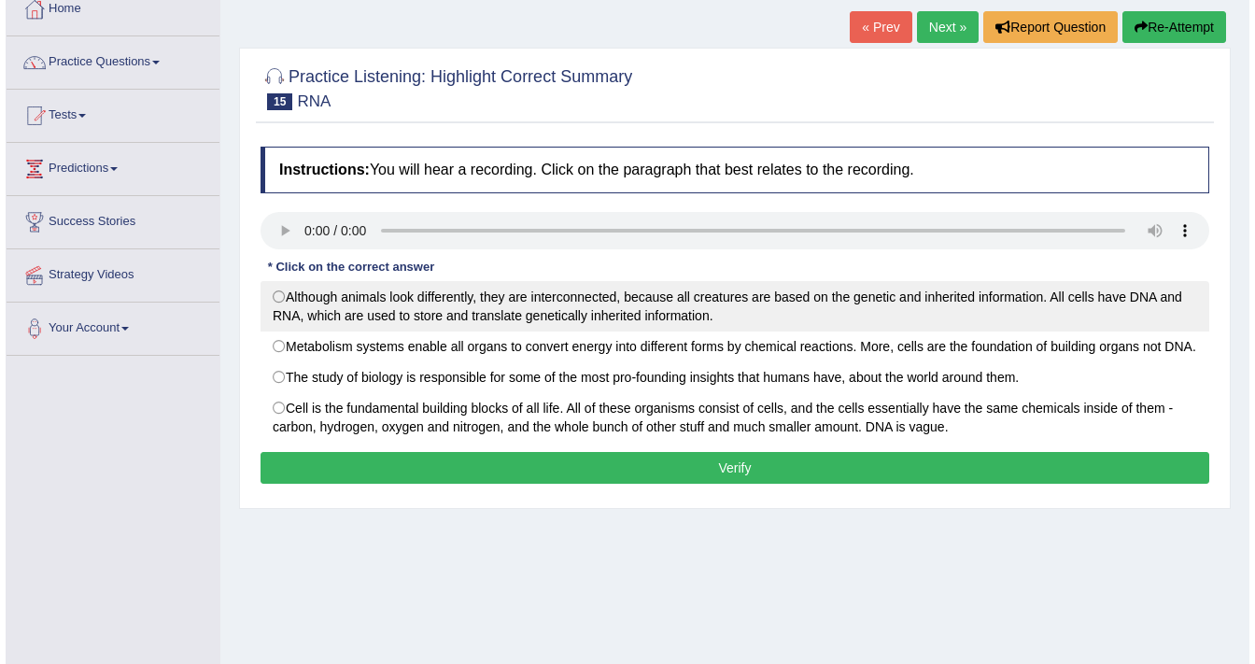
scroll to position [149, 0]
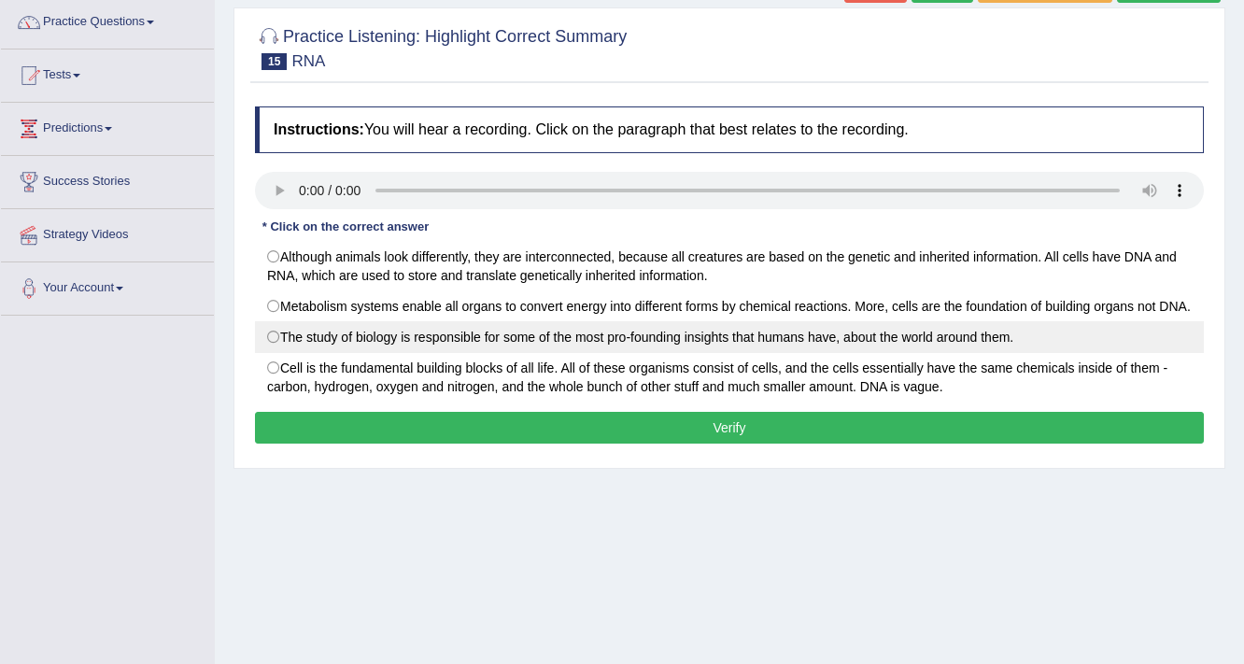
click at [277, 353] on label "The study of biology is responsible for some of the most pro-founding insights …" at bounding box center [729, 337] width 949 height 32
radio input "true"
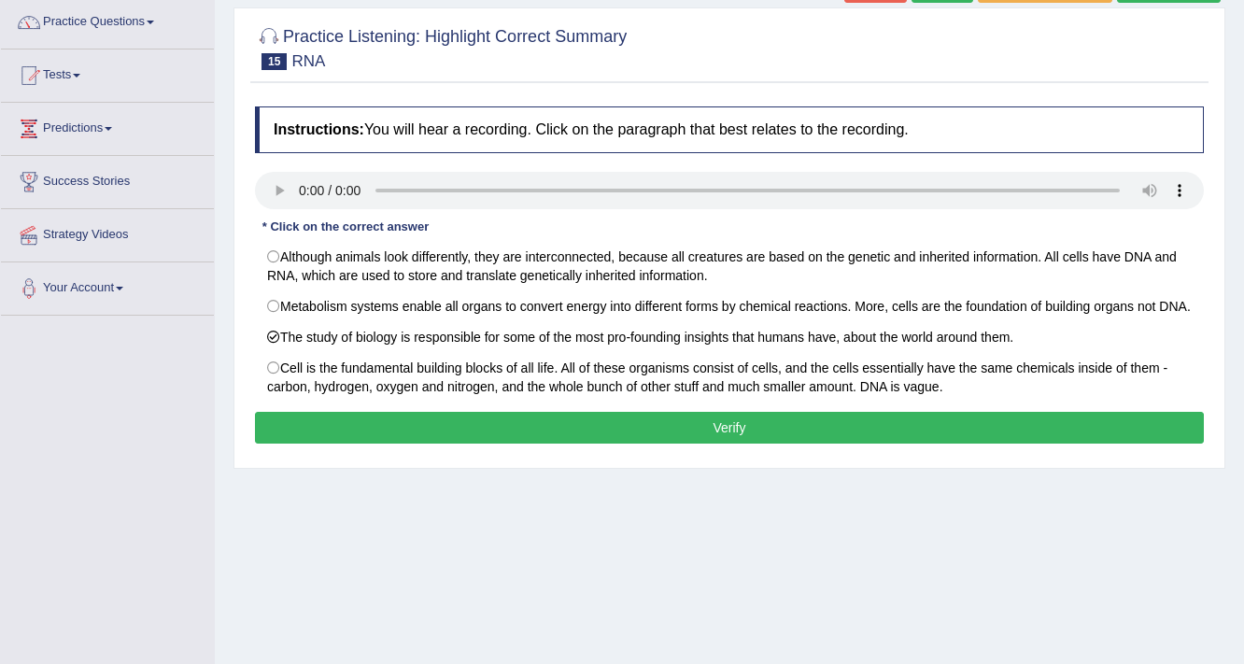
click at [526, 444] on button "Verify" at bounding box center [729, 428] width 949 height 32
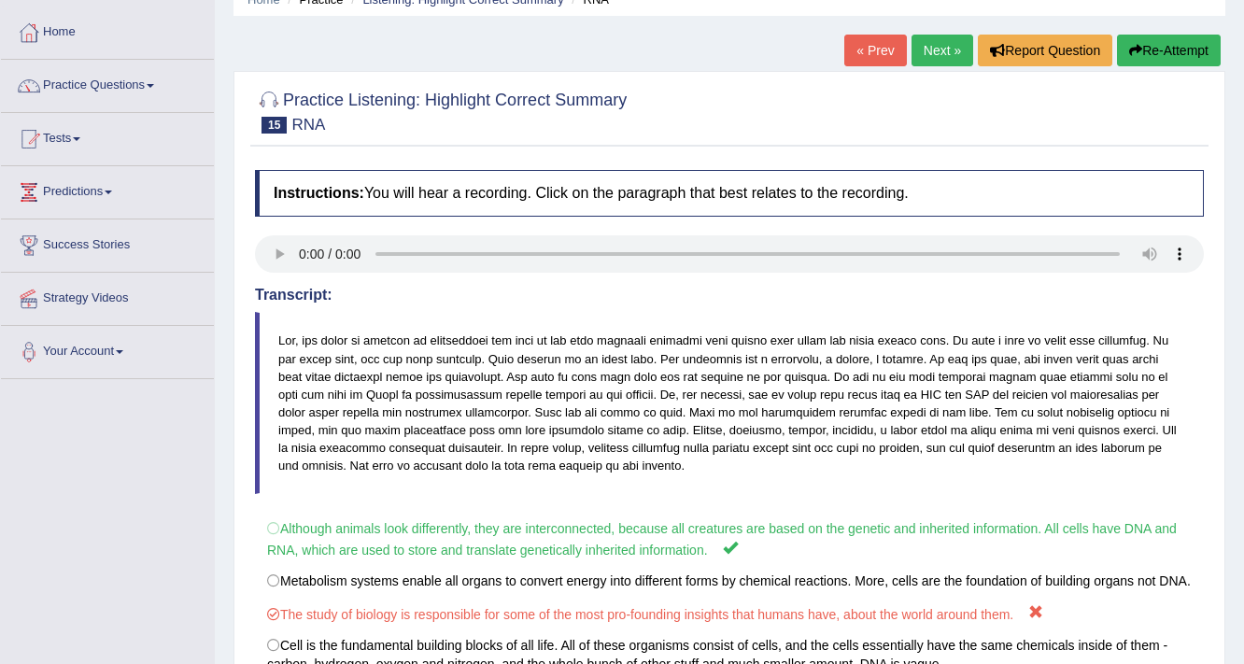
scroll to position [75, 0]
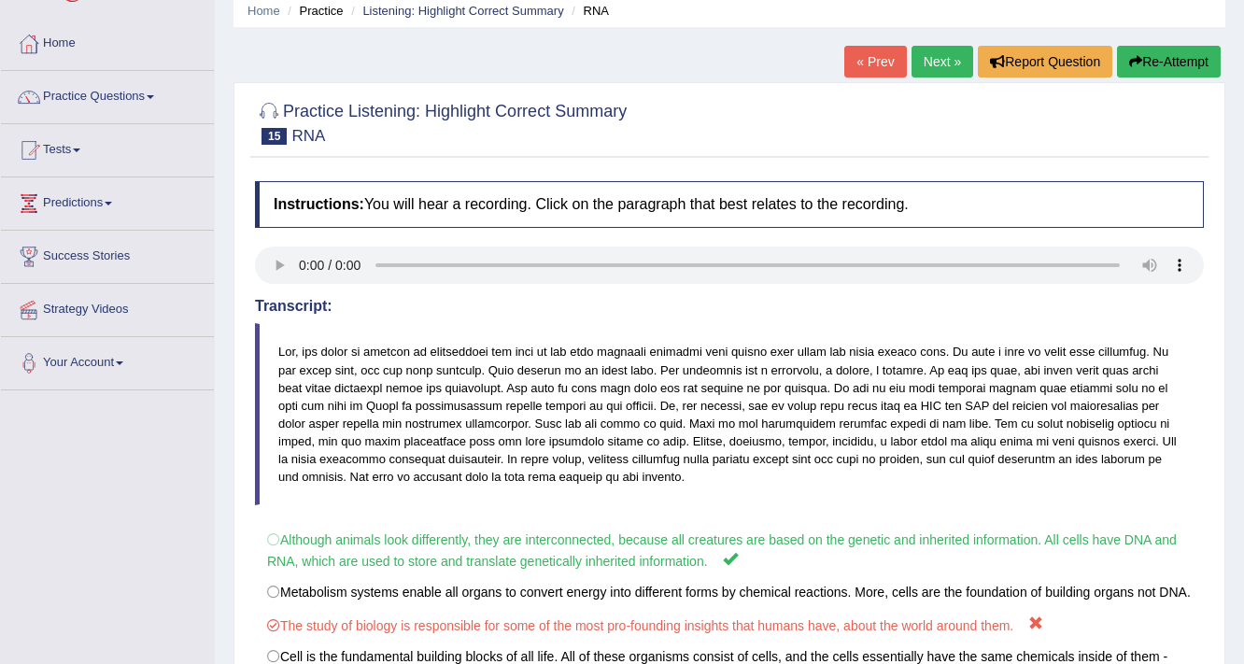
click at [932, 51] on link "Next »" at bounding box center [943, 62] width 62 height 32
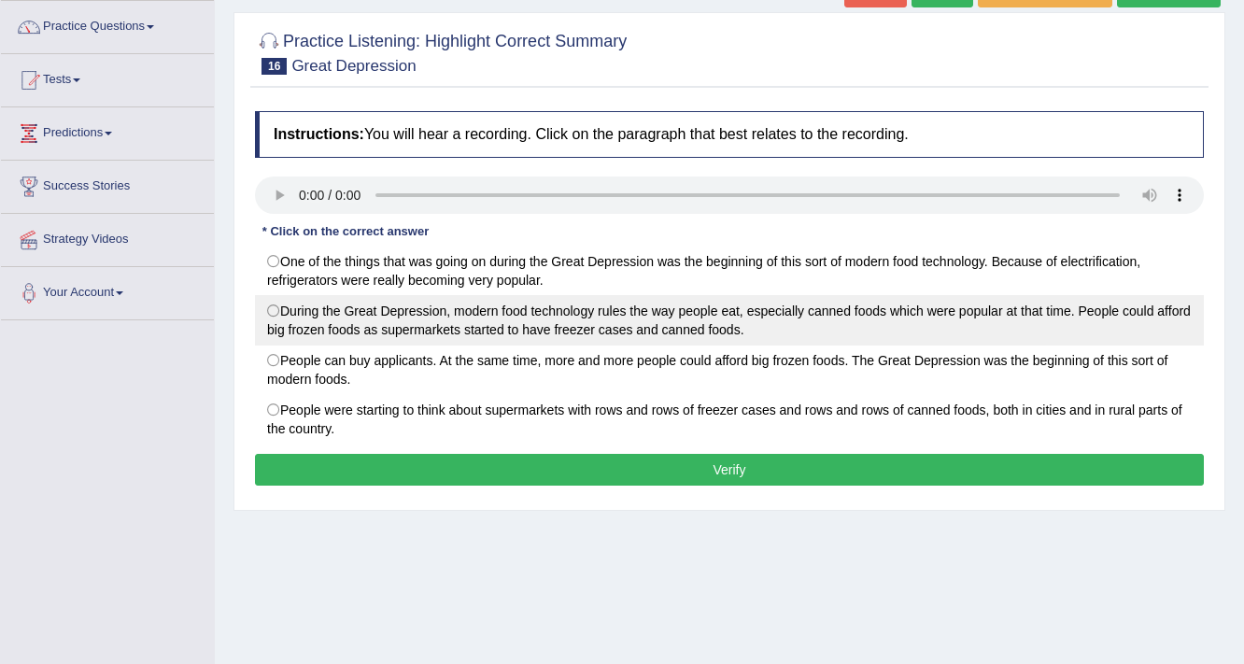
scroll to position [149, 0]
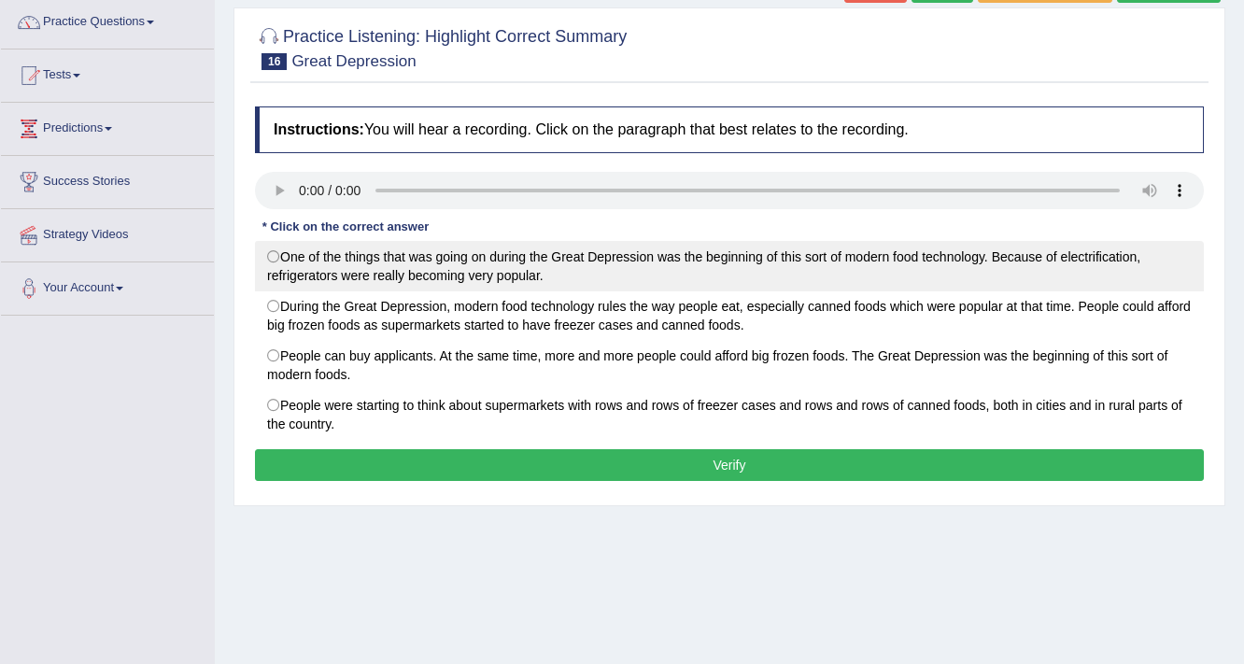
click at [281, 272] on label "One of the things that was going on during the Great Depression was the beginni…" at bounding box center [729, 266] width 949 height 50
radio input "true"
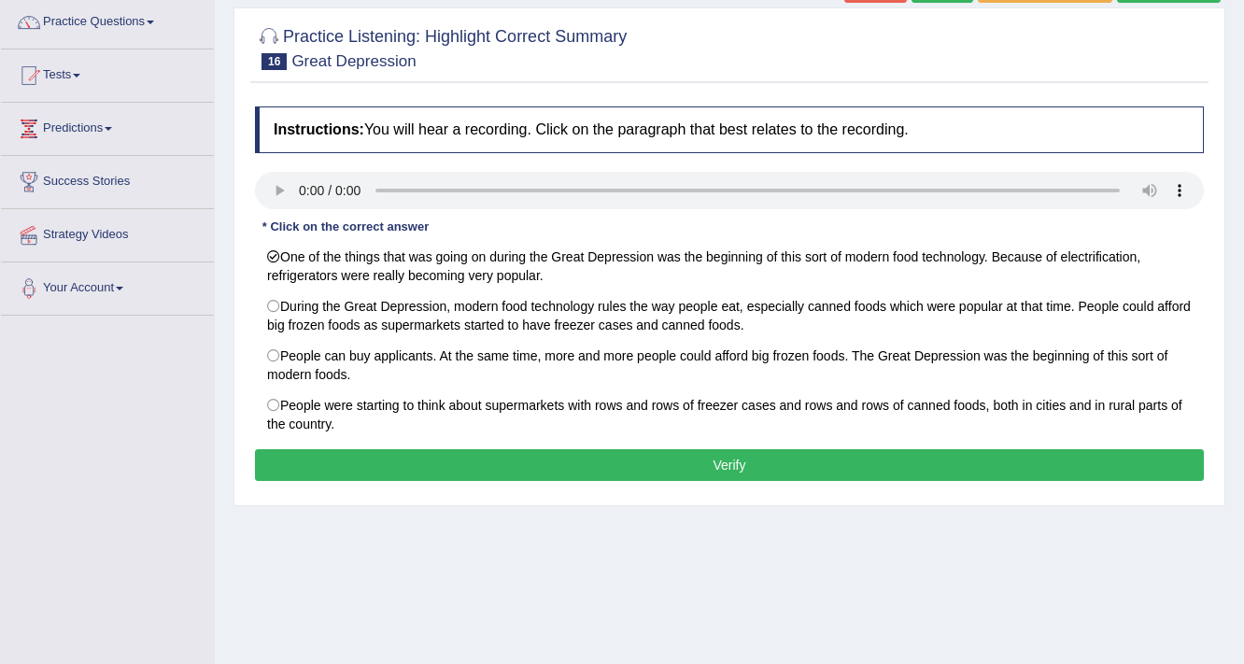
click at [449, 470] on button "Verify" at bounding box center [729, 465] width 949 height 32
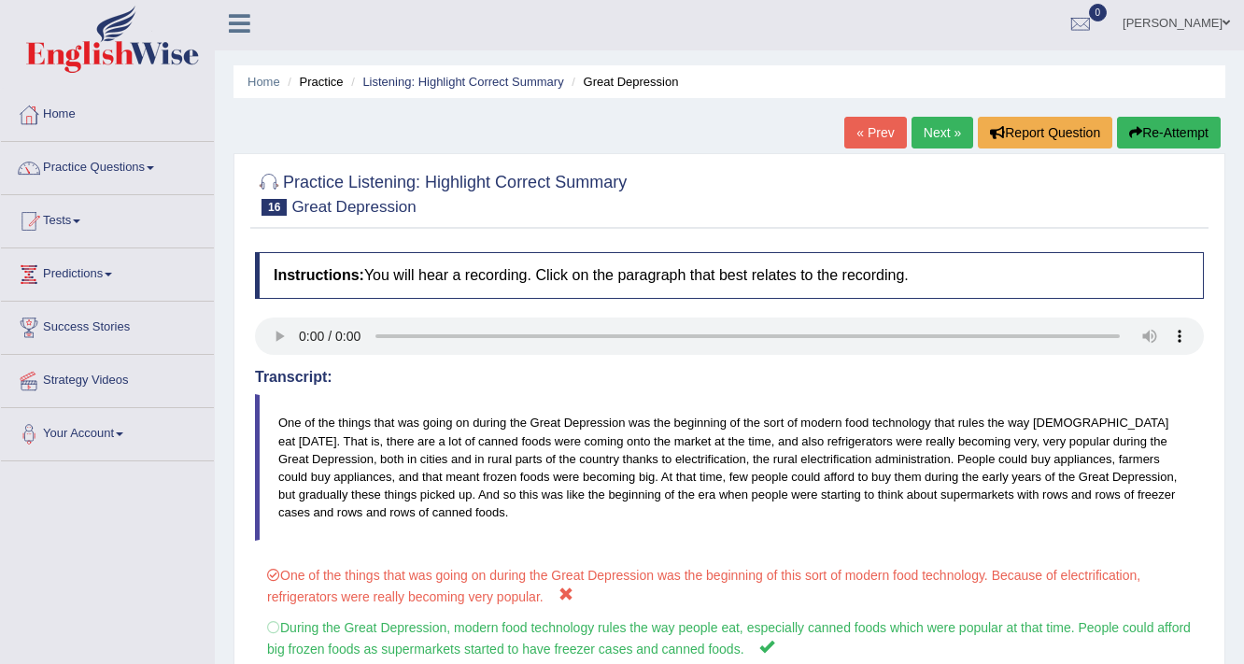
scroll to position [0, 0]
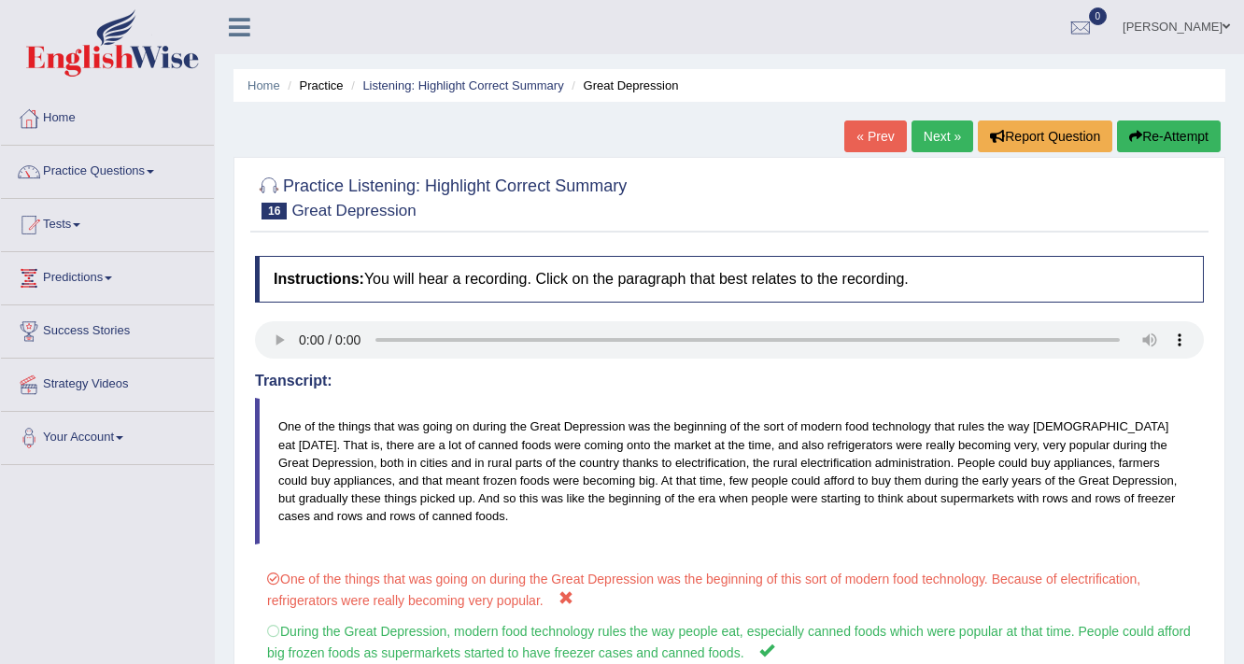
click at [942, 126] on link "Next »" at bounding box center [943, 136] width 62 height 32
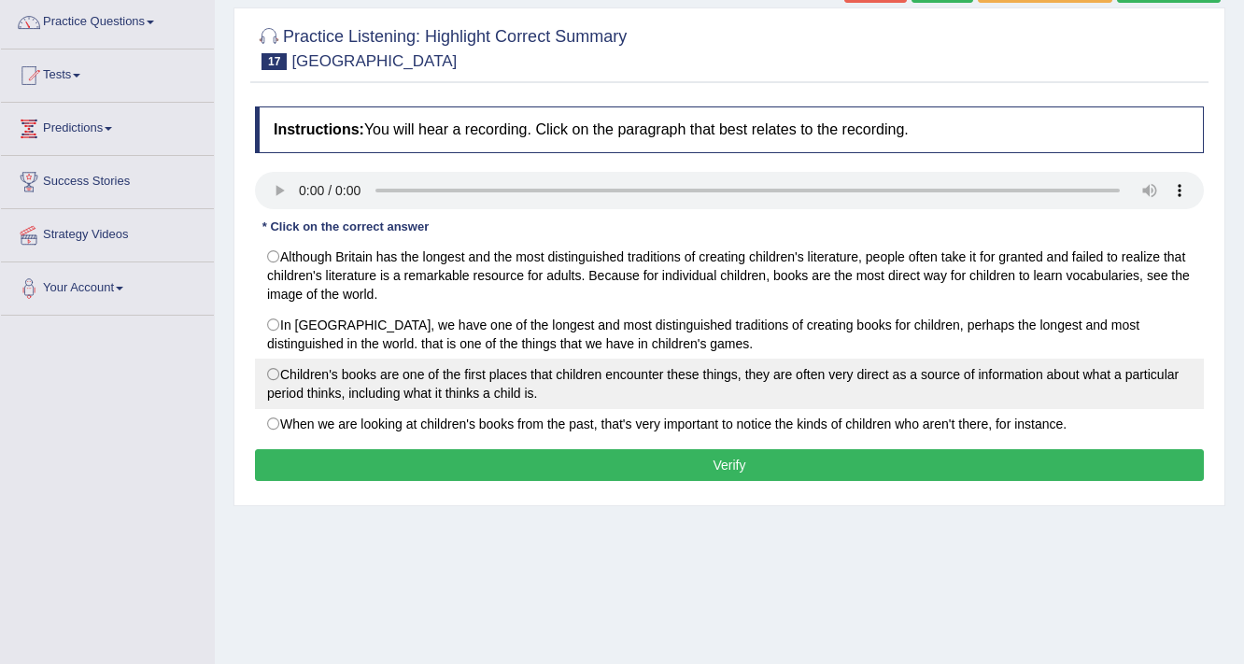
click at [275, 364] on label "Children's books are one of the first places that children encounter these thin…" at bounding box center [729, 384] width 949 height 50
radio input "true"
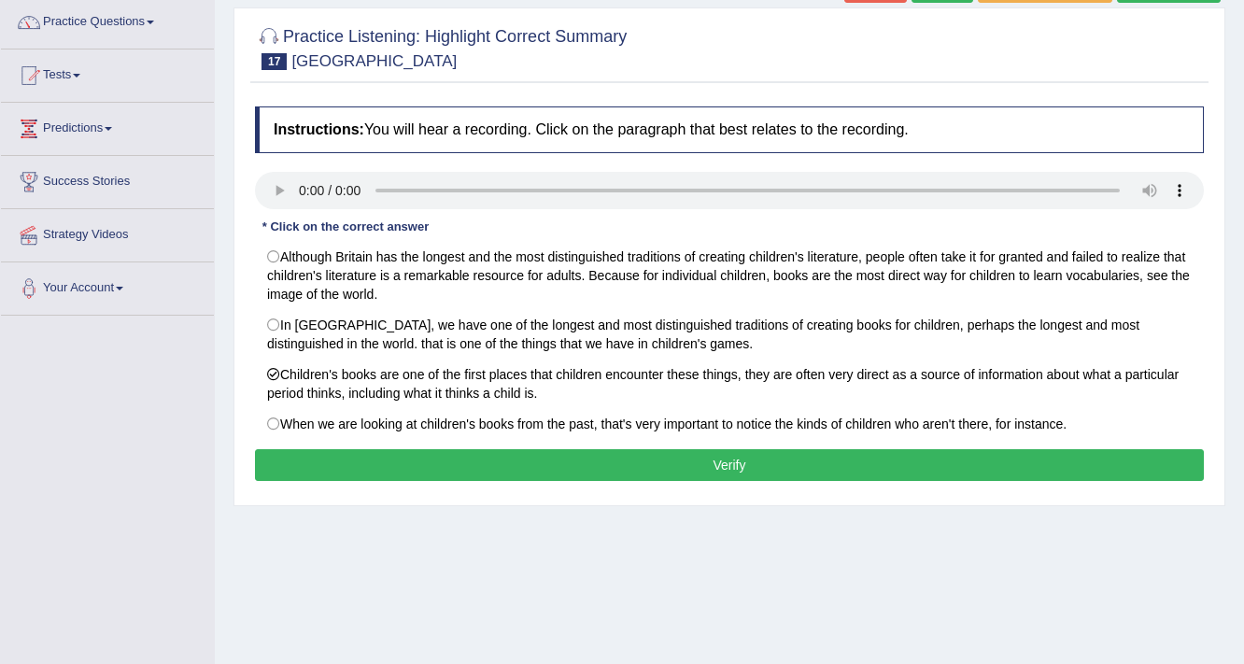
click at [743, 467] on button "Verify" at bounding box center [729, 465] width 949 height 32
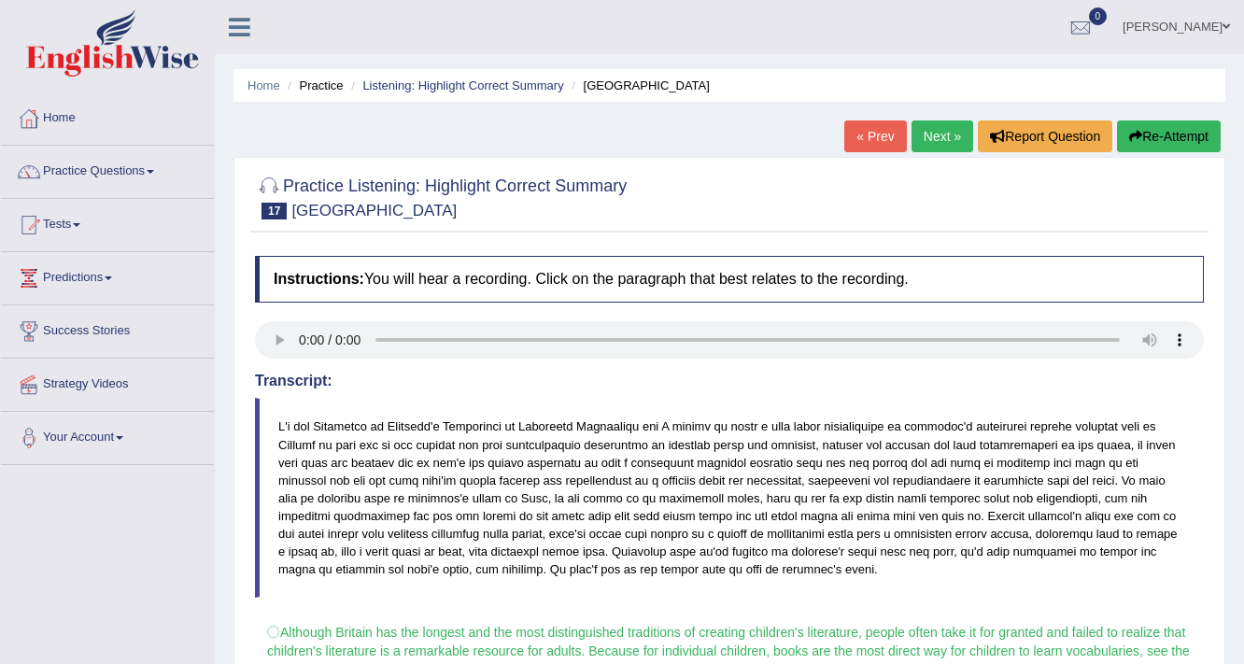
click at [931, 142] on link "Next »" at bounding box center [943, 136] width 62 height 32
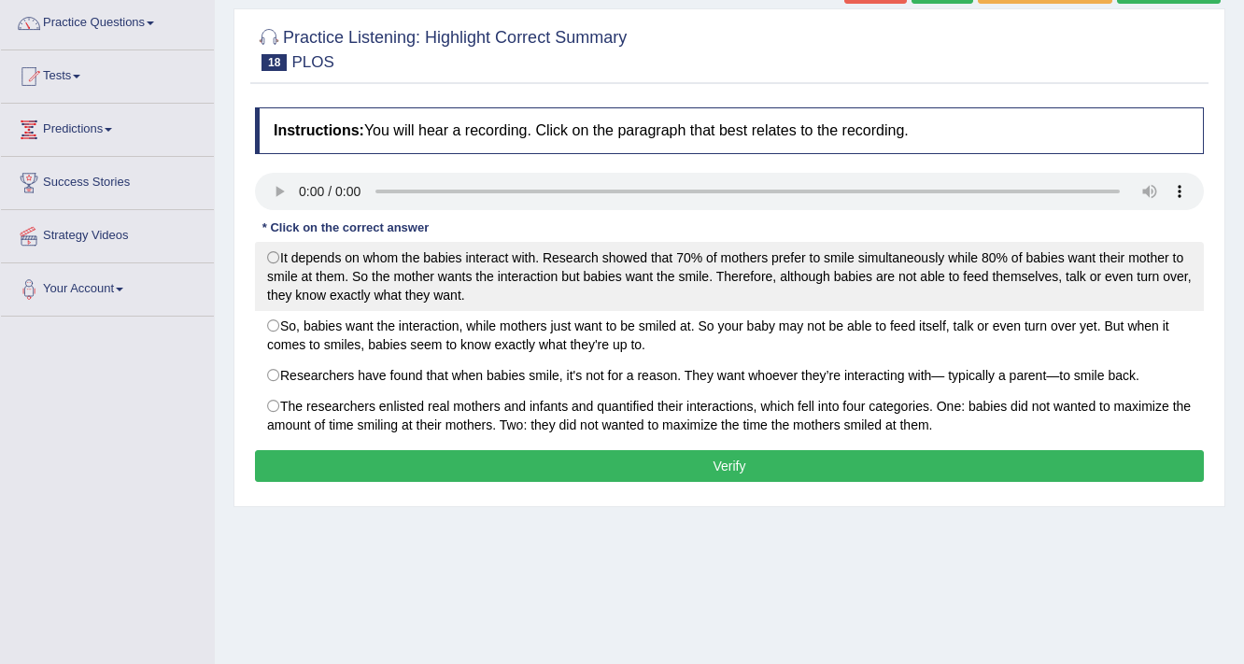
scroll to position [149, 0]
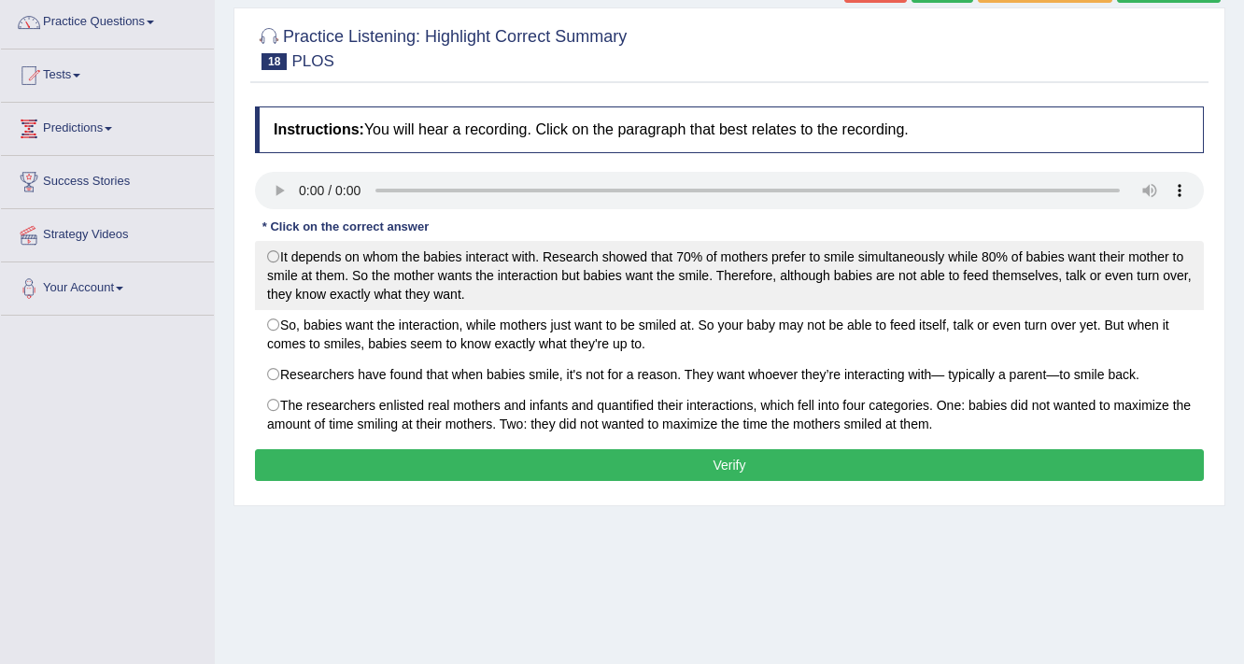
click at [284, 260] on label "It depends on whom the babies interact with. Research showed that 70% of mother…" at bounding box center [729, 275] width 949 height 69
radio input "true"
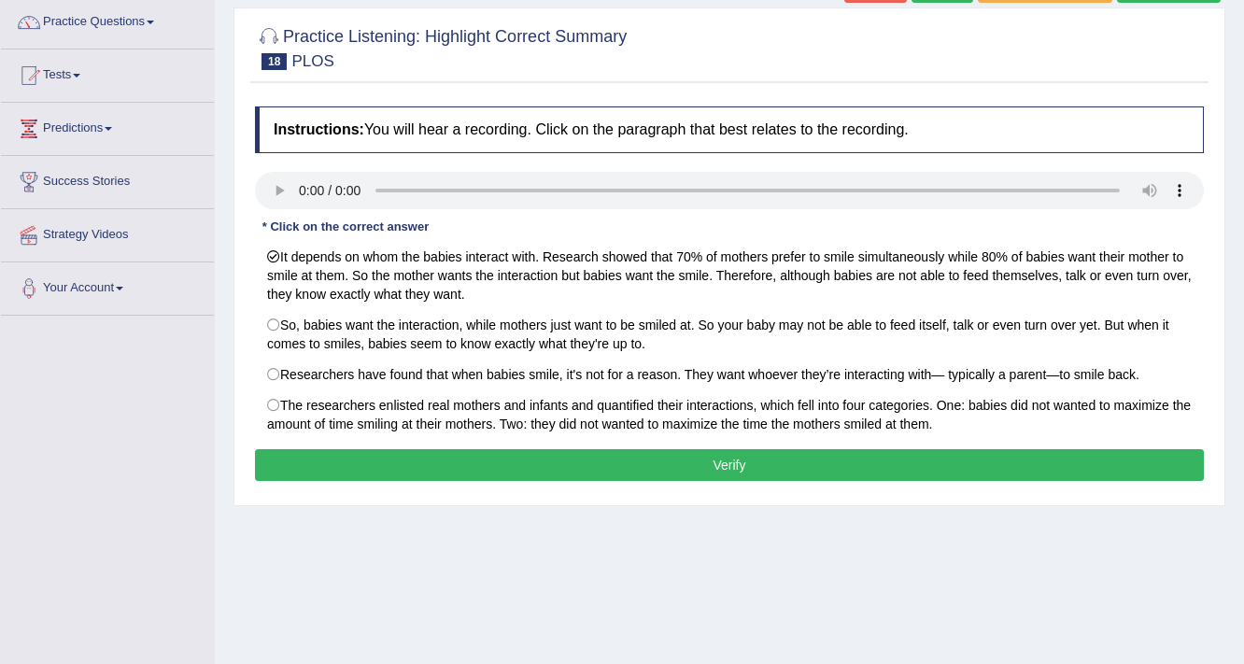
click at [654, 471] on button "Verify" at bounding box center [729, 465] width 949 height 32
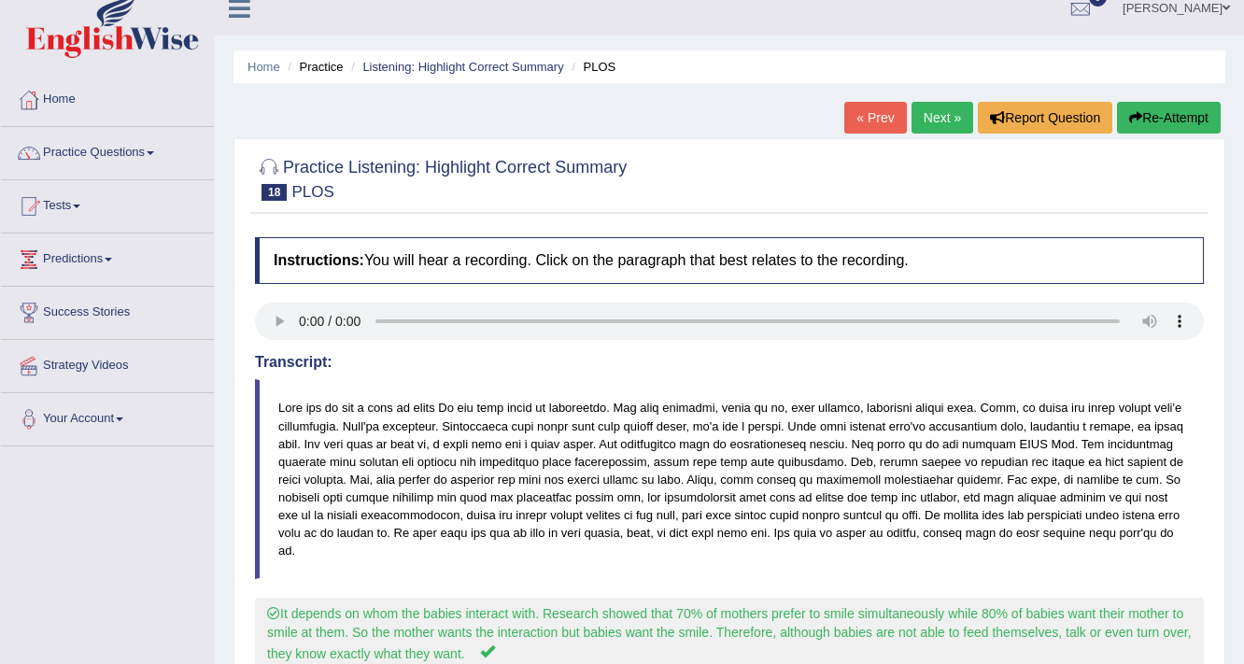
scroll to position [0, 0]
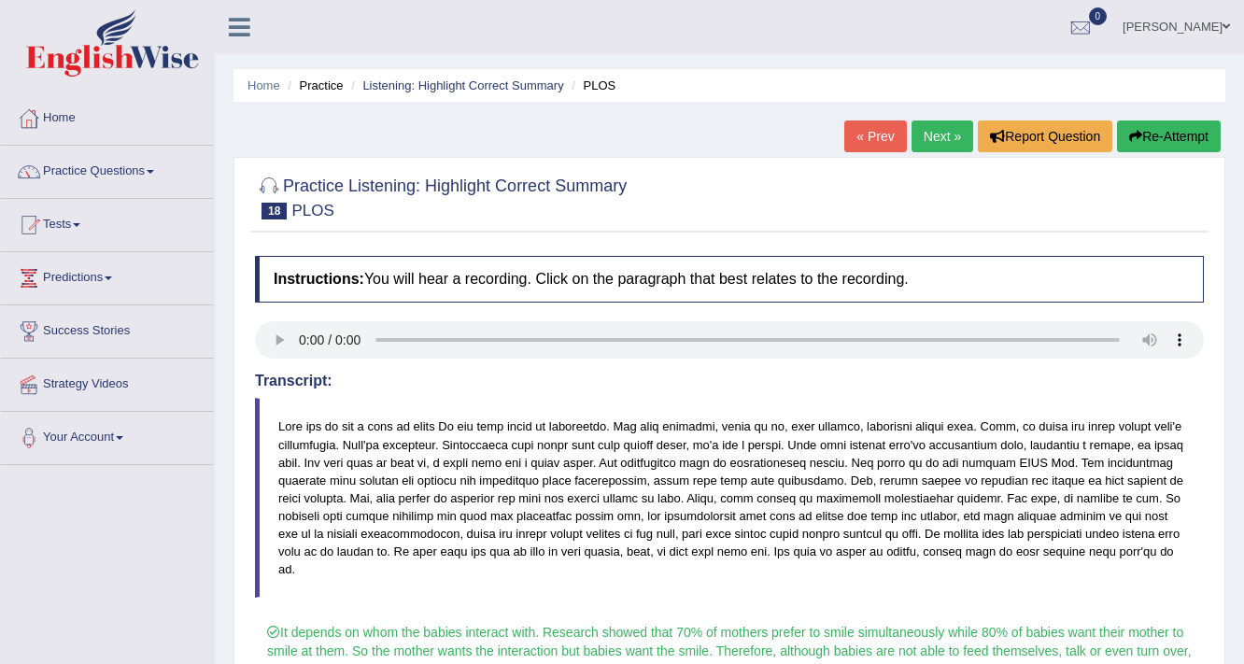
click at [924, 130] on link "Next »" at bounding box center [943, 136] width 62 height 32
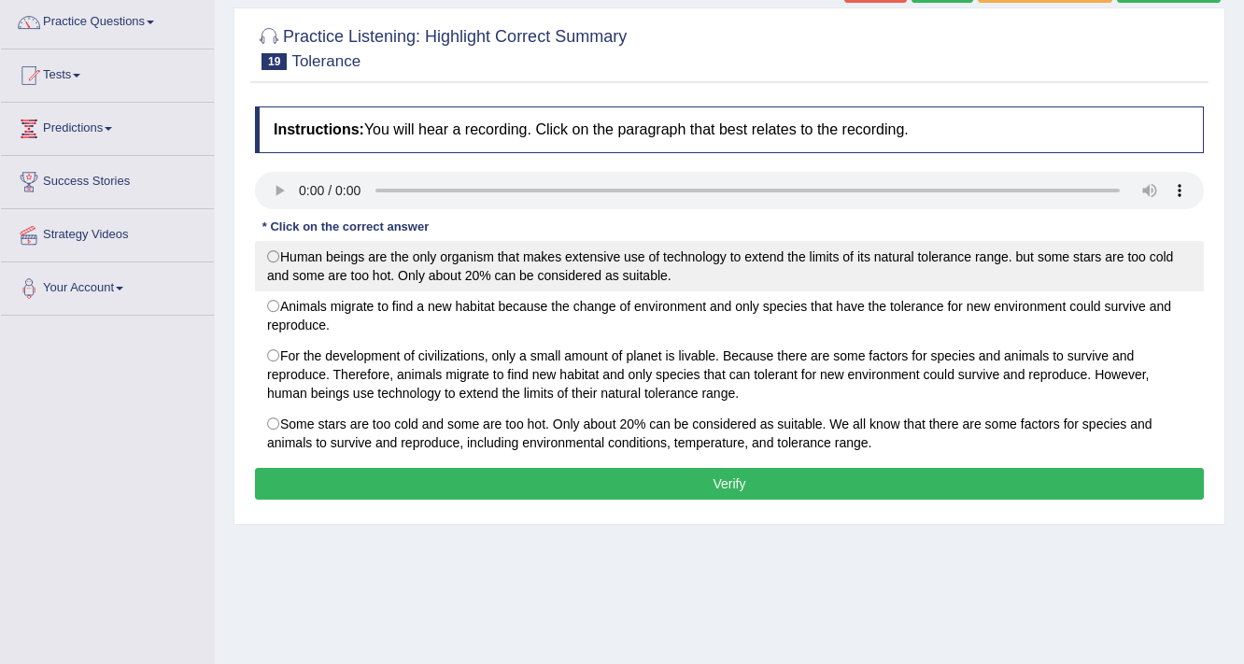
click at [304, 269] on label "Human beings are the only organism that makes extensive use of technology to ex…" at bounding box center [729, 266] width 949 height 50
radio input "true"
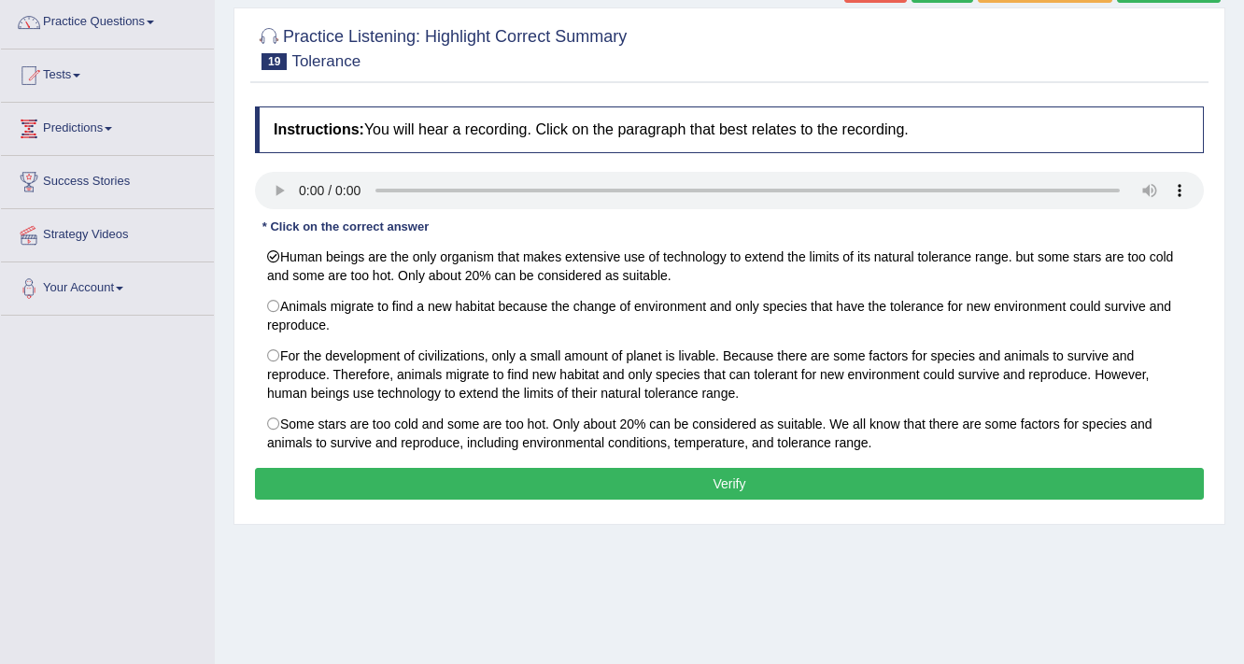
click at [431, 482] on button "Verify" at bounding box center [729, 484] width 949 height 32
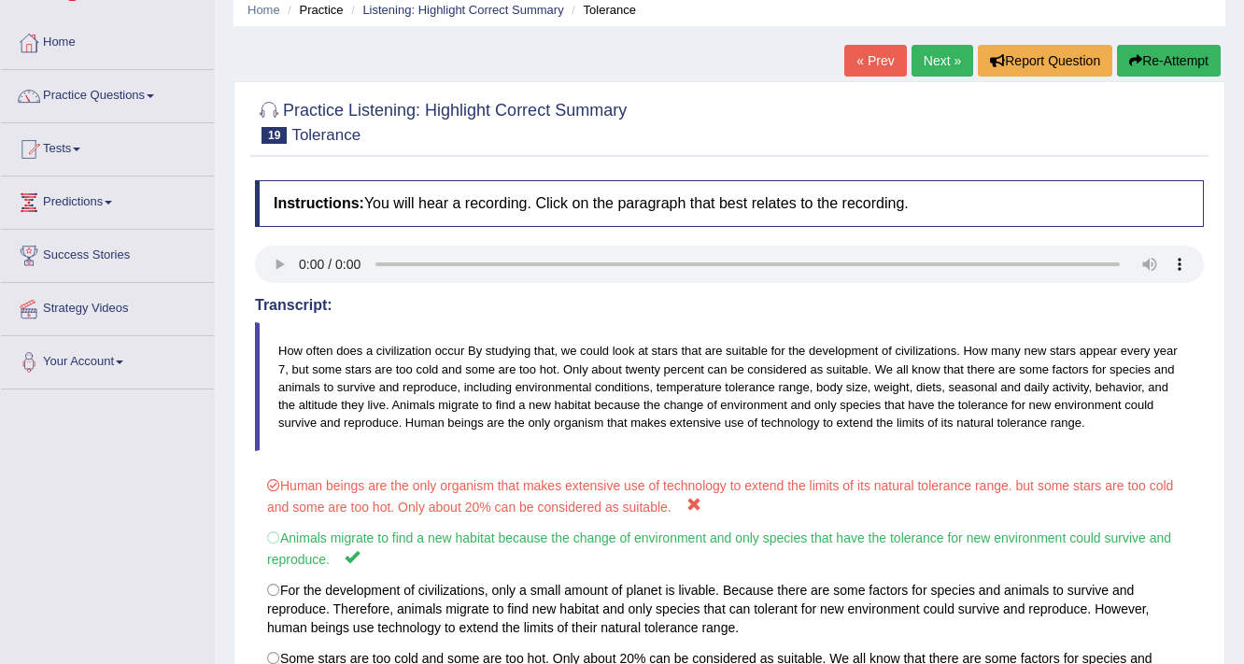
scroll to position [75, 0]
click at [943, 57] on link "Next »" at bounding box center [943, 62] width 62 height 32
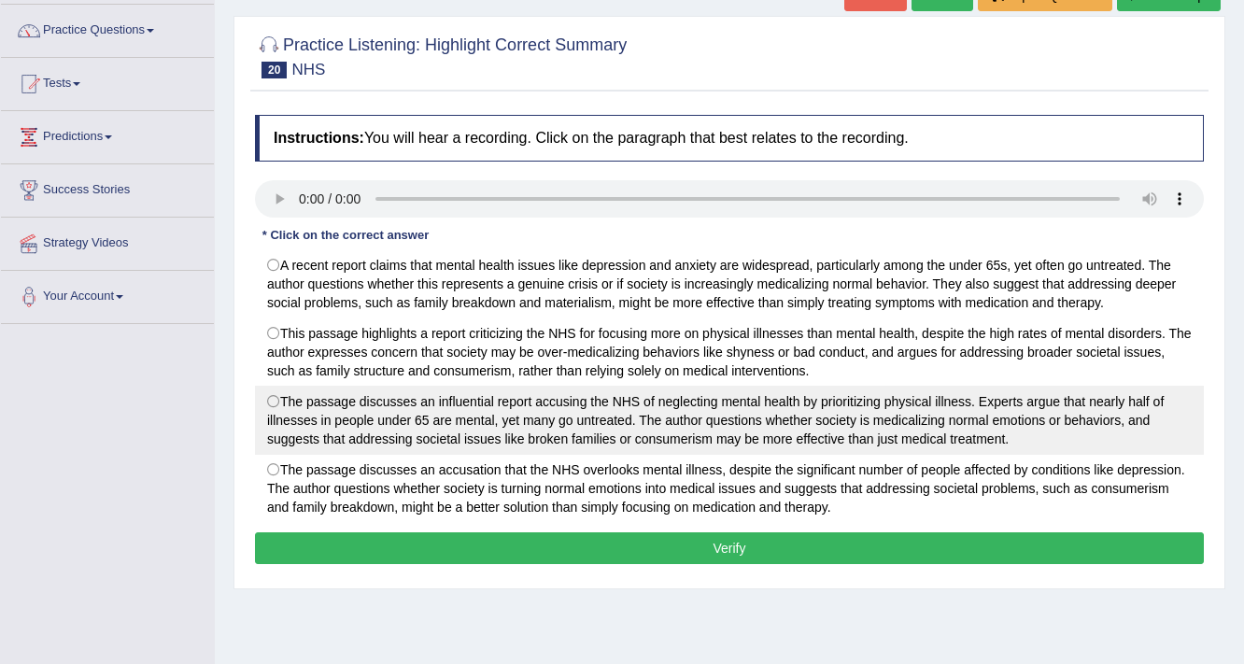
scroll to position [149, 0]
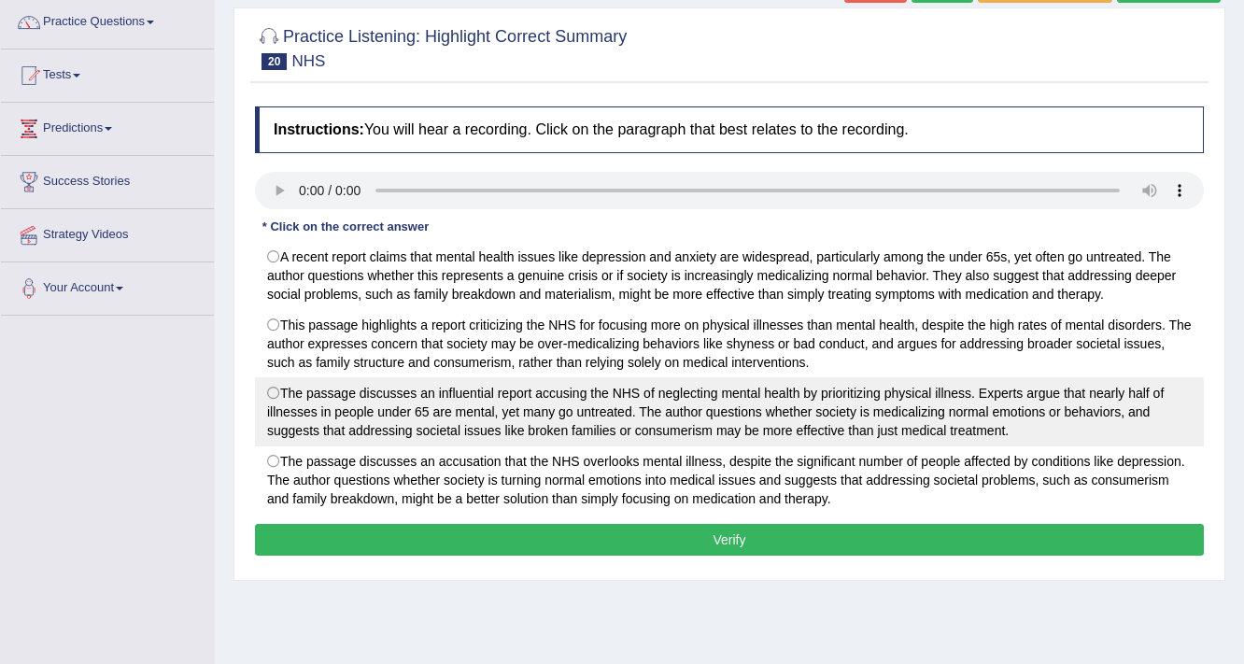
click at [648, 414] on label "The passage discusses an influential report accusing the NHS of neglecting ment…" at bounding box center [729, 411] width 949 height 69
radio input "true"
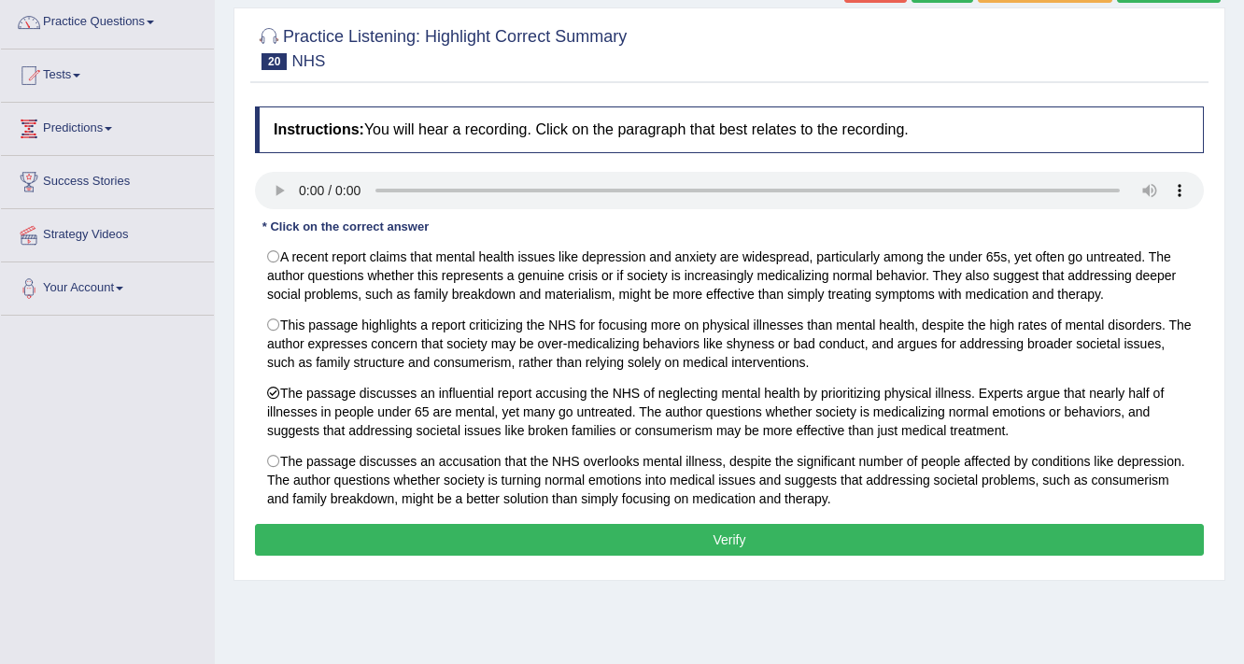
click at [670, 541] on button "Verify" at bounding box center [729, 540] width 949 height 32
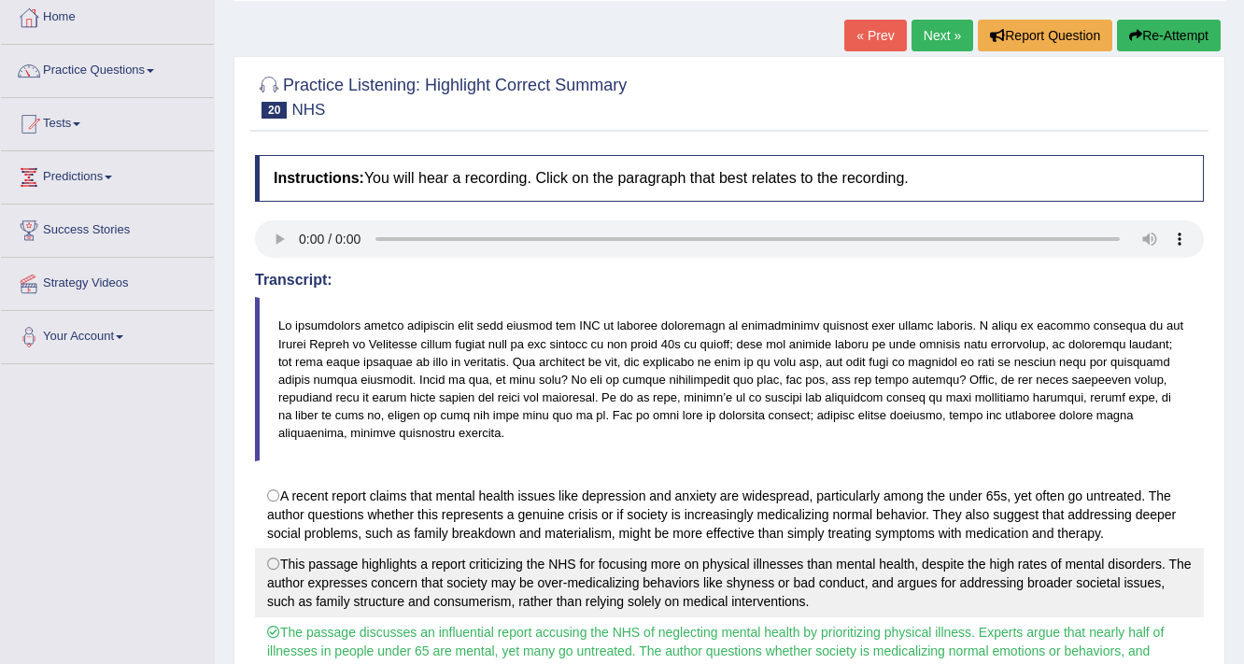
scroll to position [75, 0]
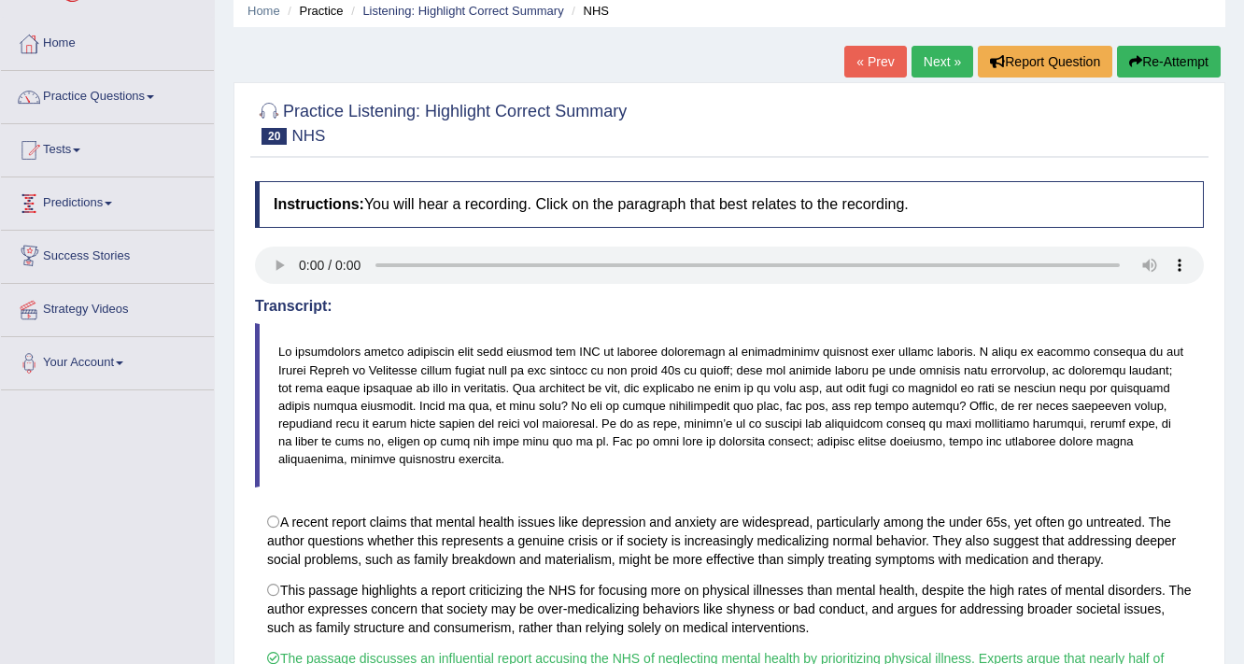
click at [97, 191] on link "Predictions" at bounding box center [107, 200] width 213 height 47
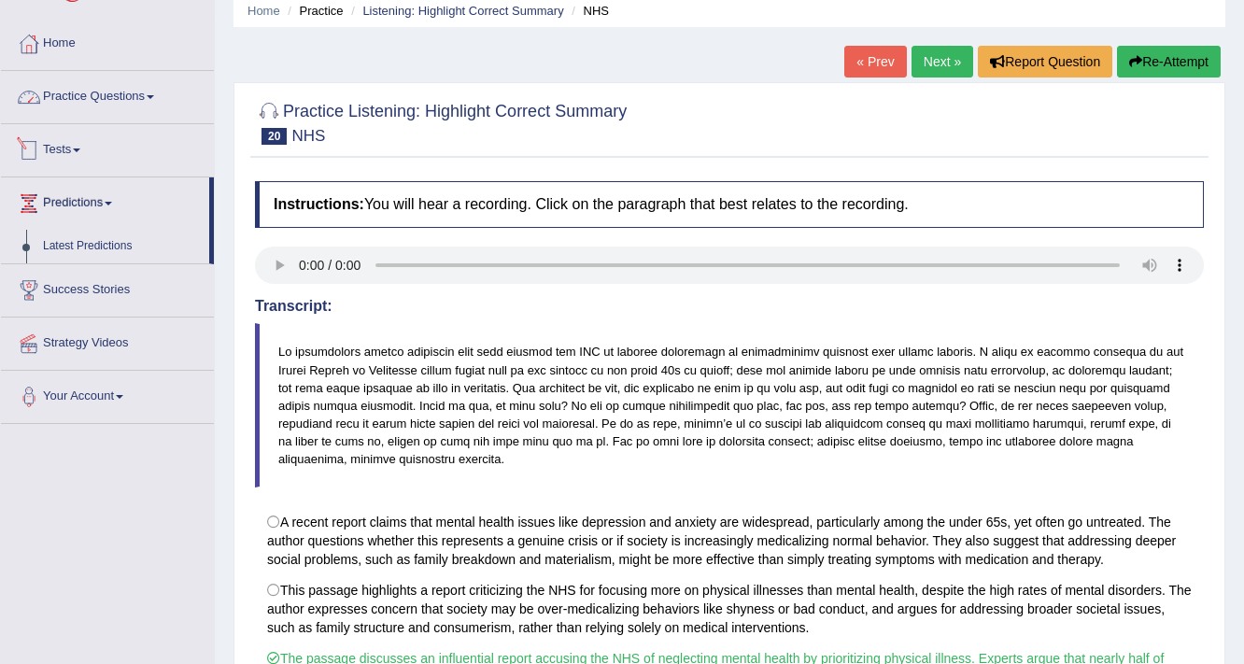
click at [123, 100] on link "Practice Questions" at bounding box center [107, 94] width 213 height 47
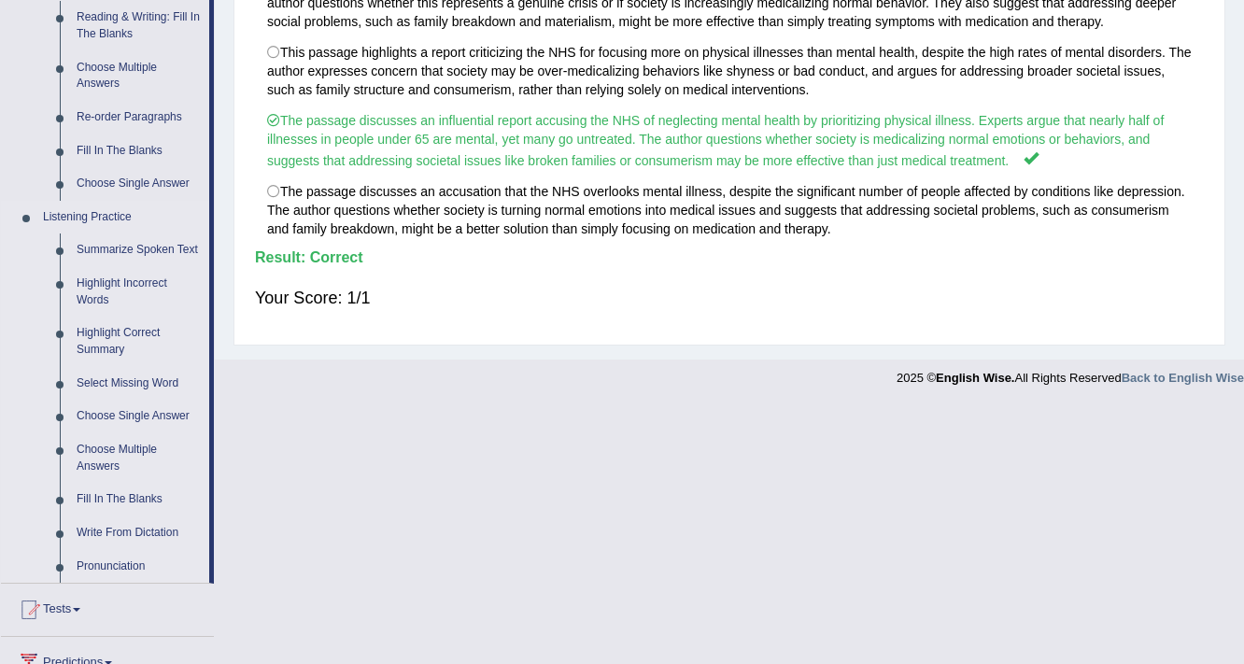
scroll to position [672, 0]
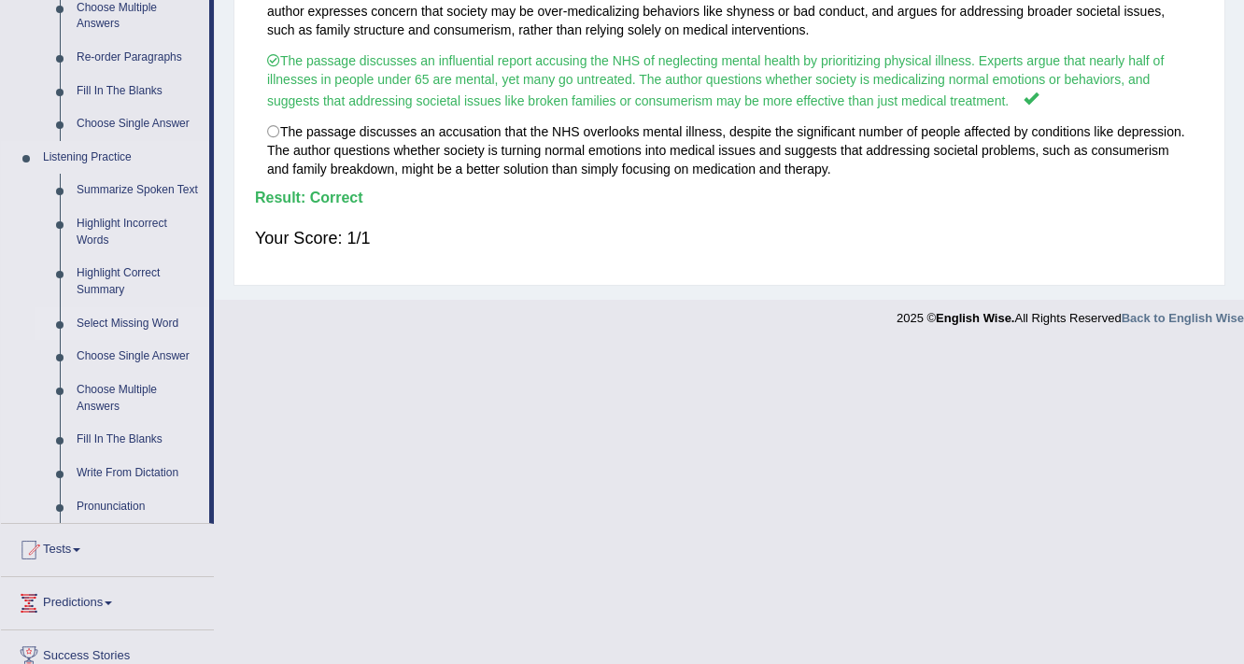
click at [161, 318] on link "Select Missing Word" at bounding box center [138, 324] width 141 height 34
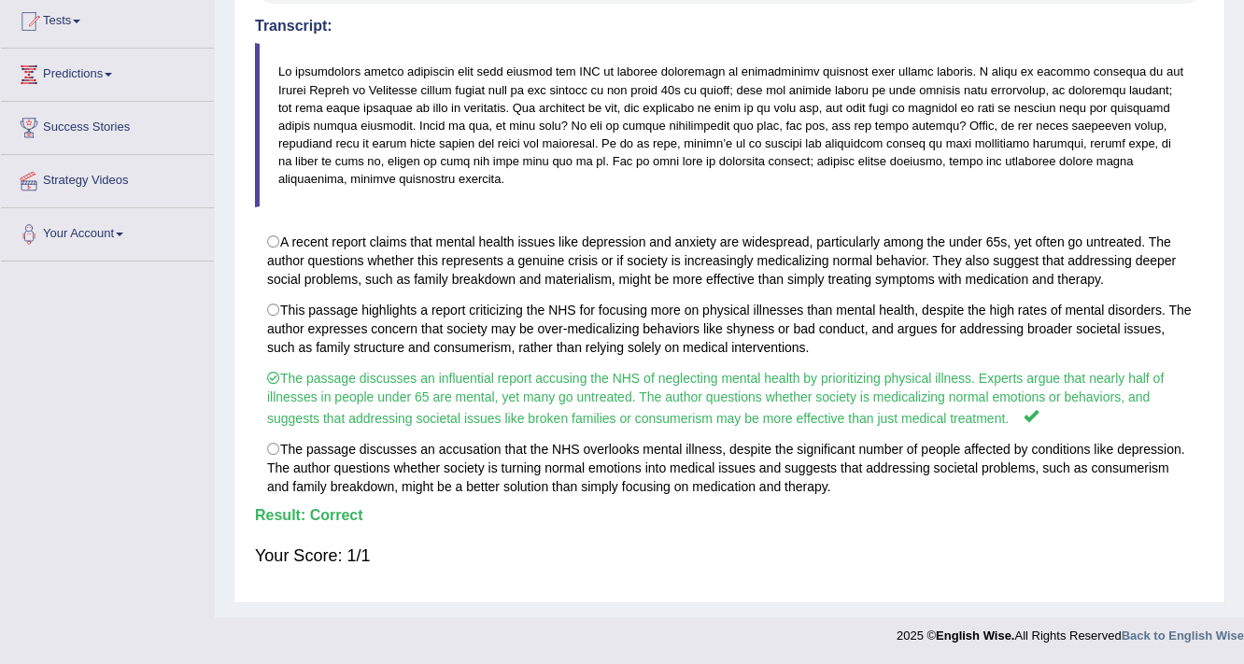
scroll to position [356, 0]
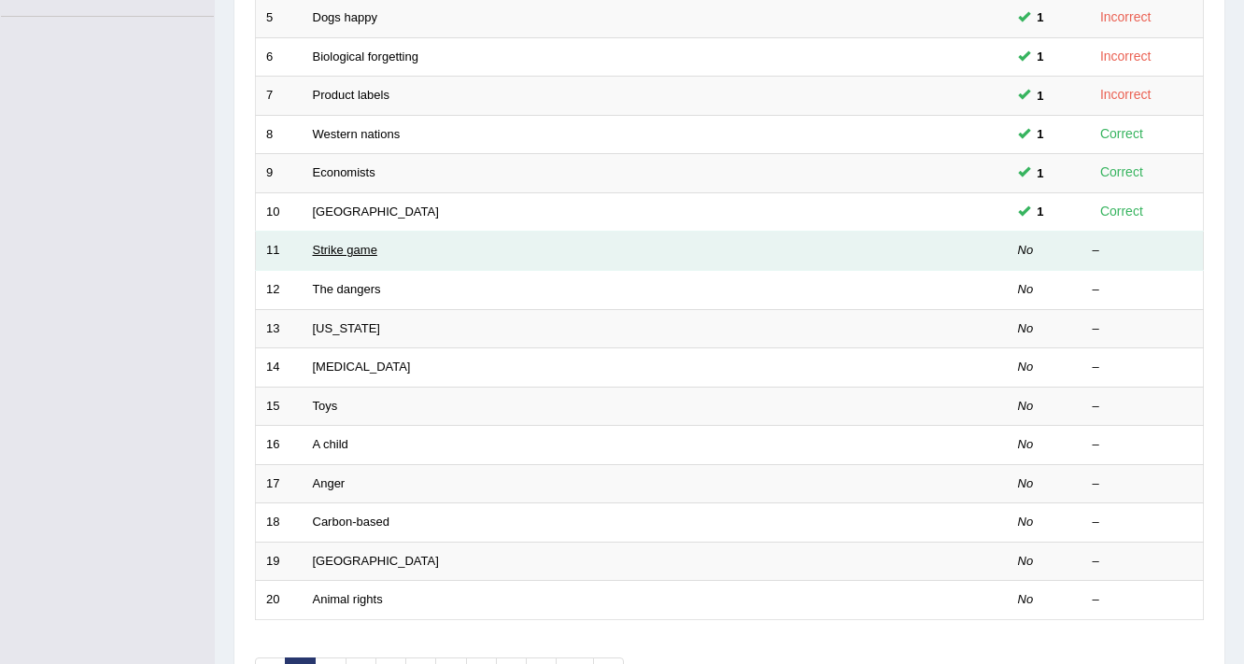
click at [355, 251] on link "Strike game" at bounding box center [345, 250] width 64 height 14
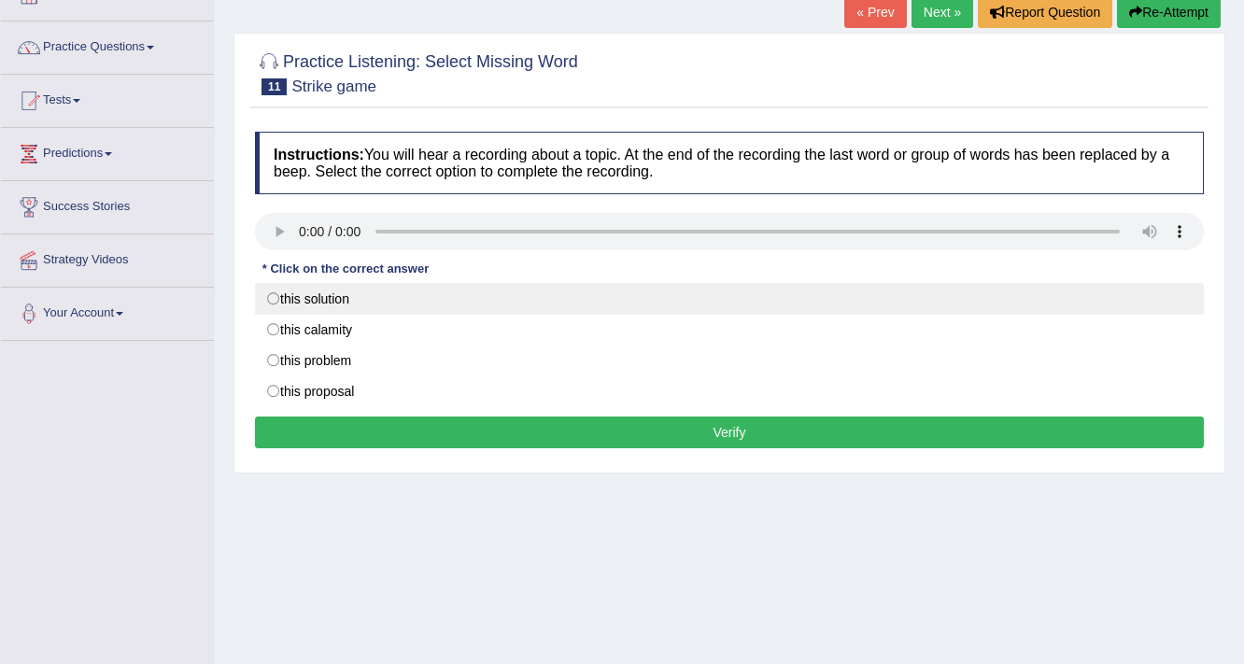
scroll to position [149, 0]
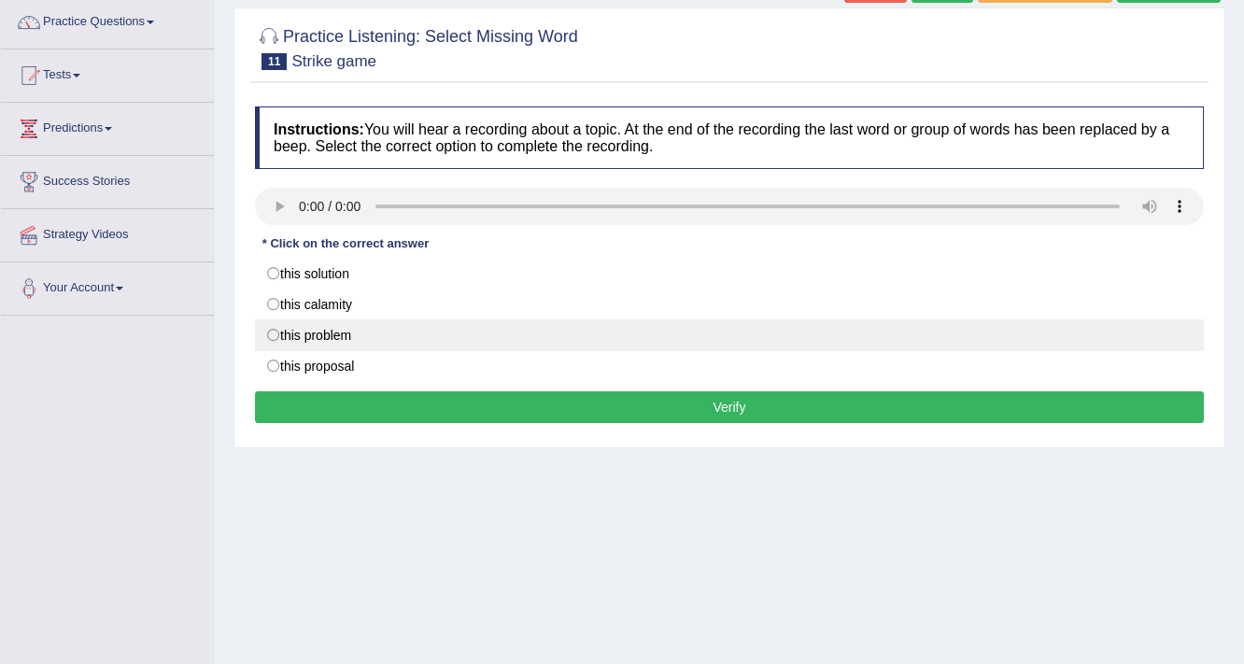
click at [359, 325] on label "this problem" at bounding box center [729, 335] width 949 height 32
radio input "true"
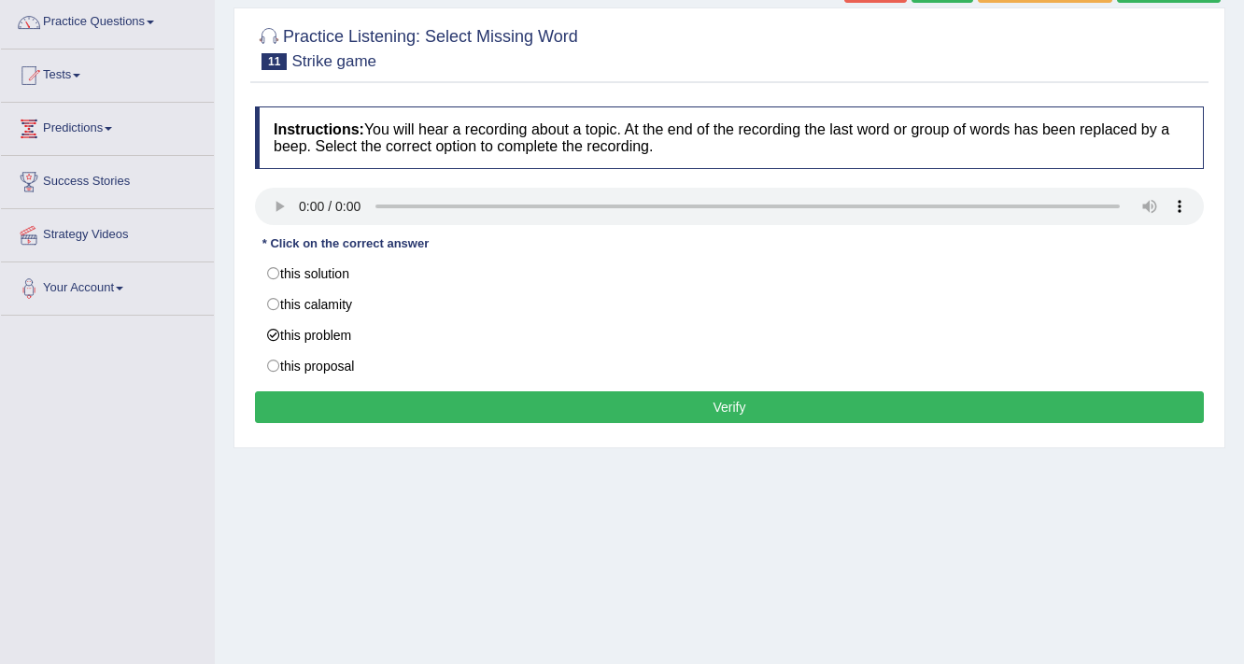
click at [744, 412] on button "Verify" at bounding box center [729, 407] width 949 height 32
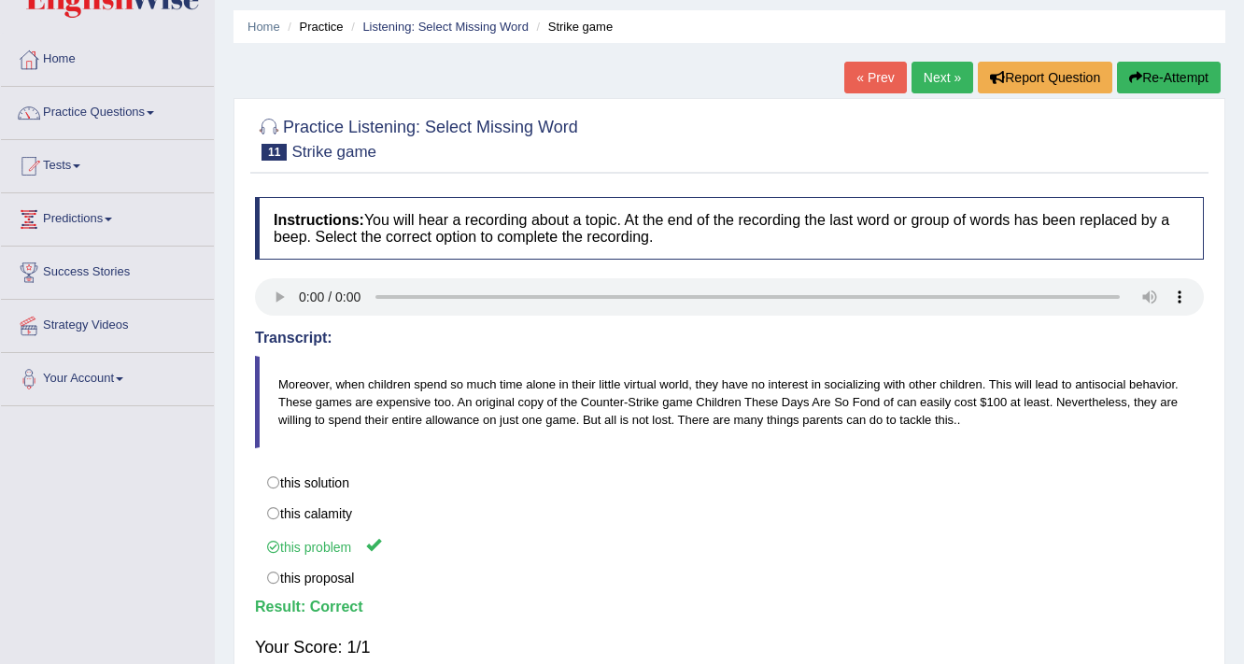
scroll to position [18, 0]
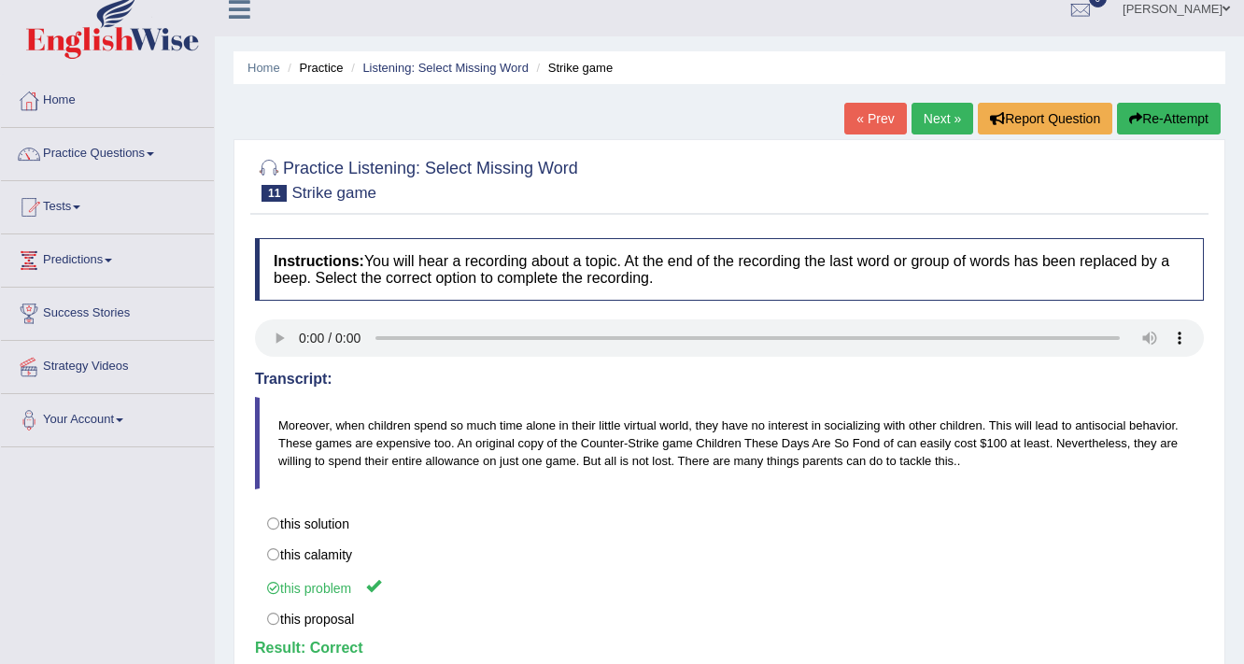
click at [931, 119] on link "Next »" at bounding box center [943, 119] width 62 height 32
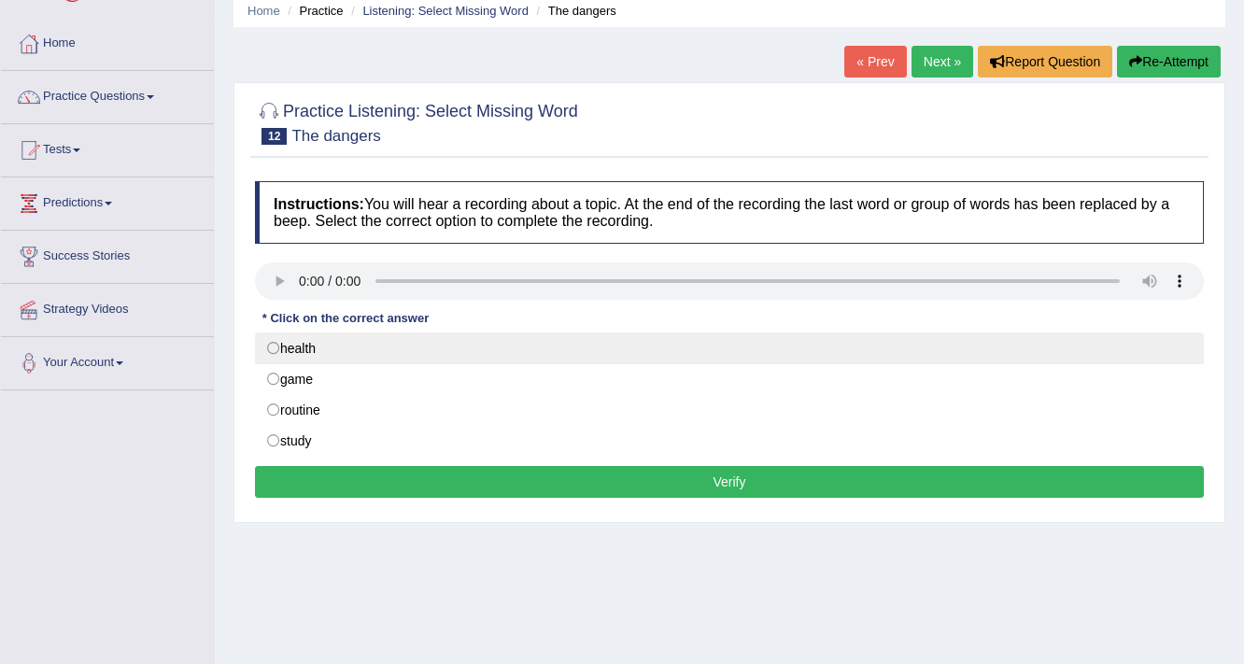
click at [449, 349] on label "health" at bounding box center [729, 348] width 949 height 32
radio input "true"
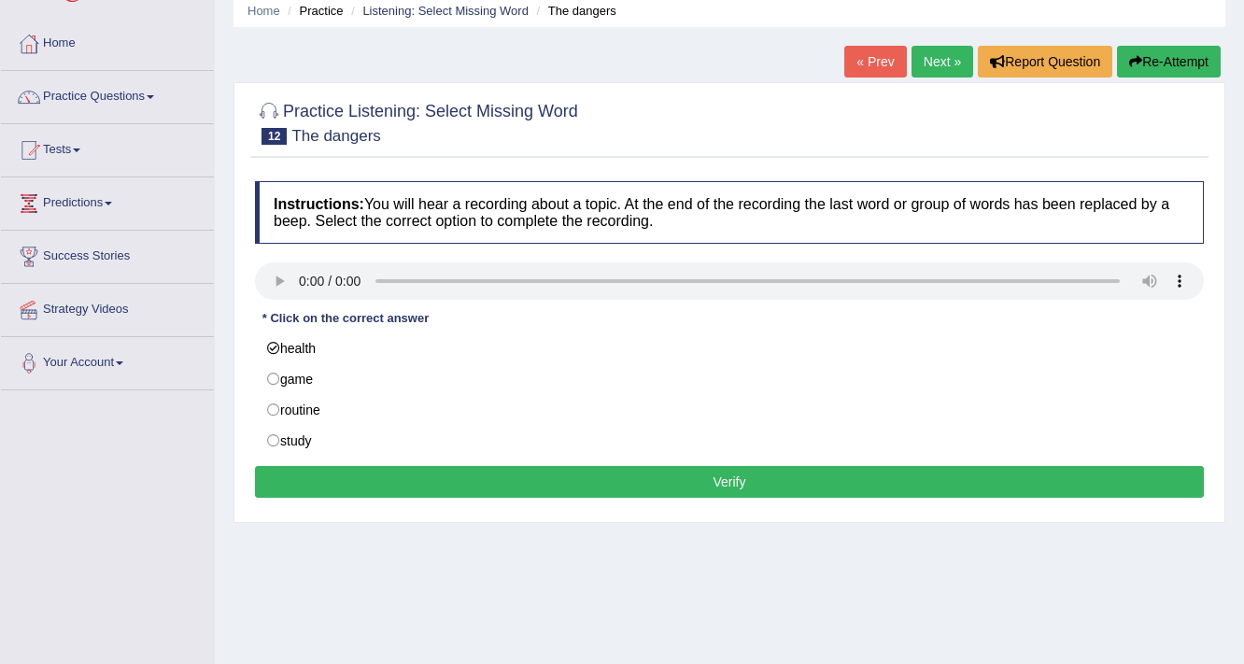
click at [708, 488] on button "Verify" at bounding box center [729, 482] width 949 height 32
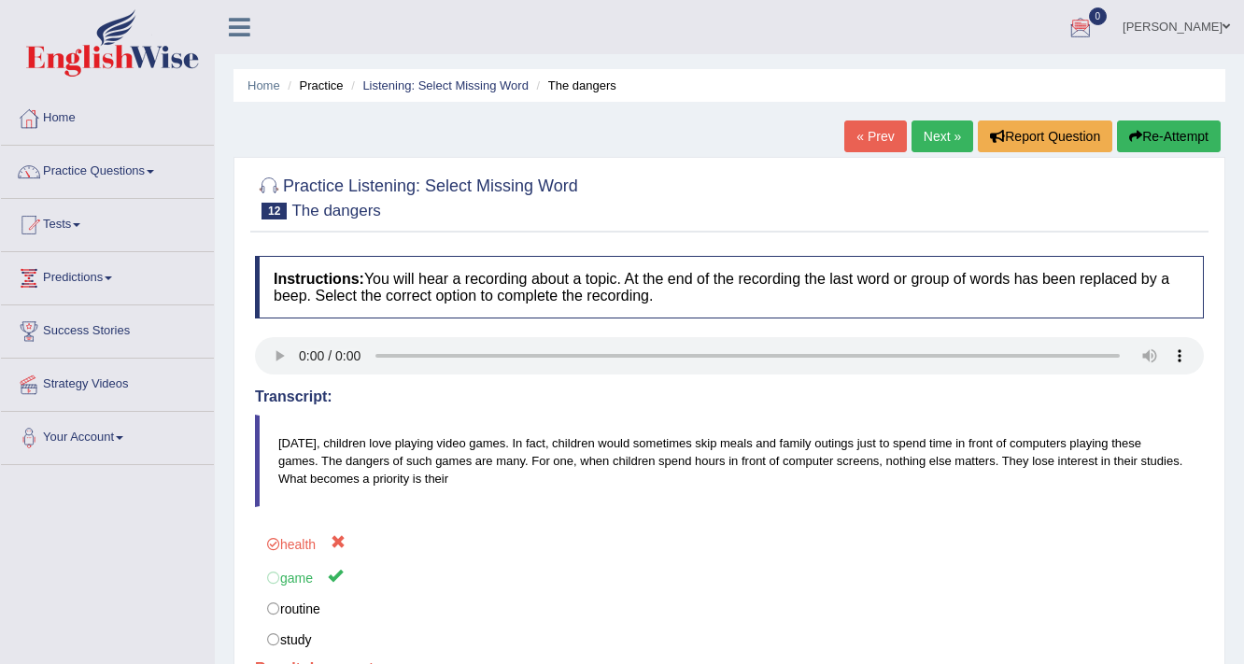
click at [934, 130] on link "Next »" at bounding box center [943, 136] width 62 height 32
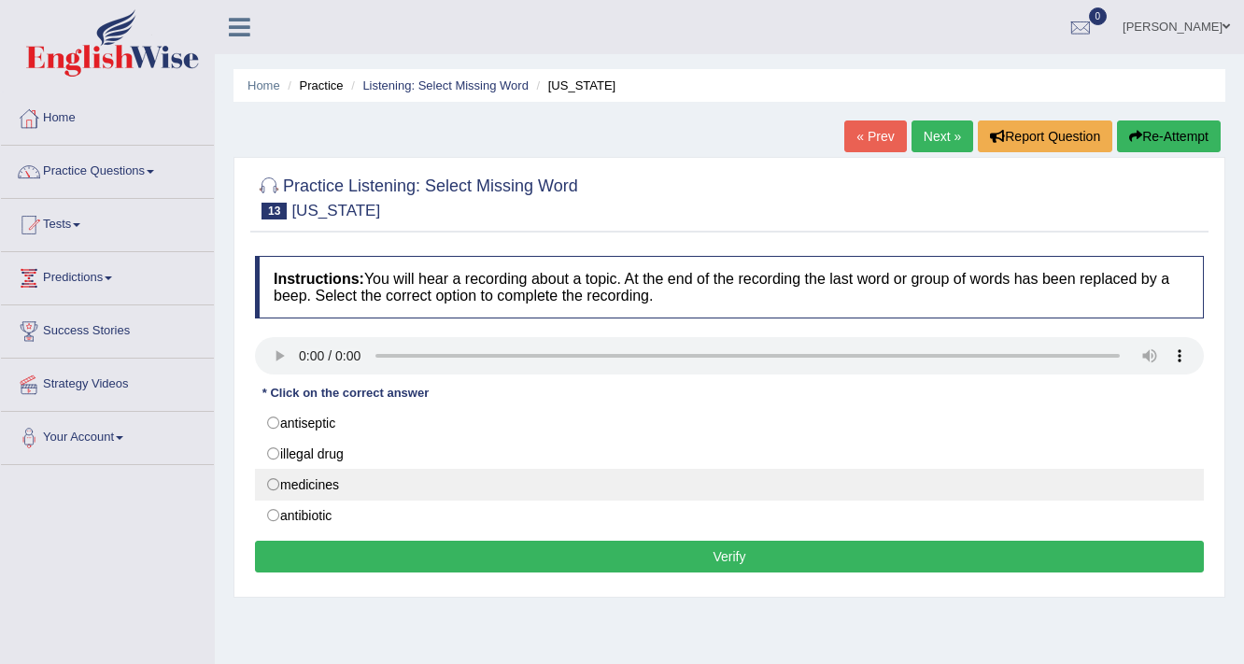
click at [286, 480] on label "medicines" at bounding box center [729, 485] width 949 height 32
radio input "true"
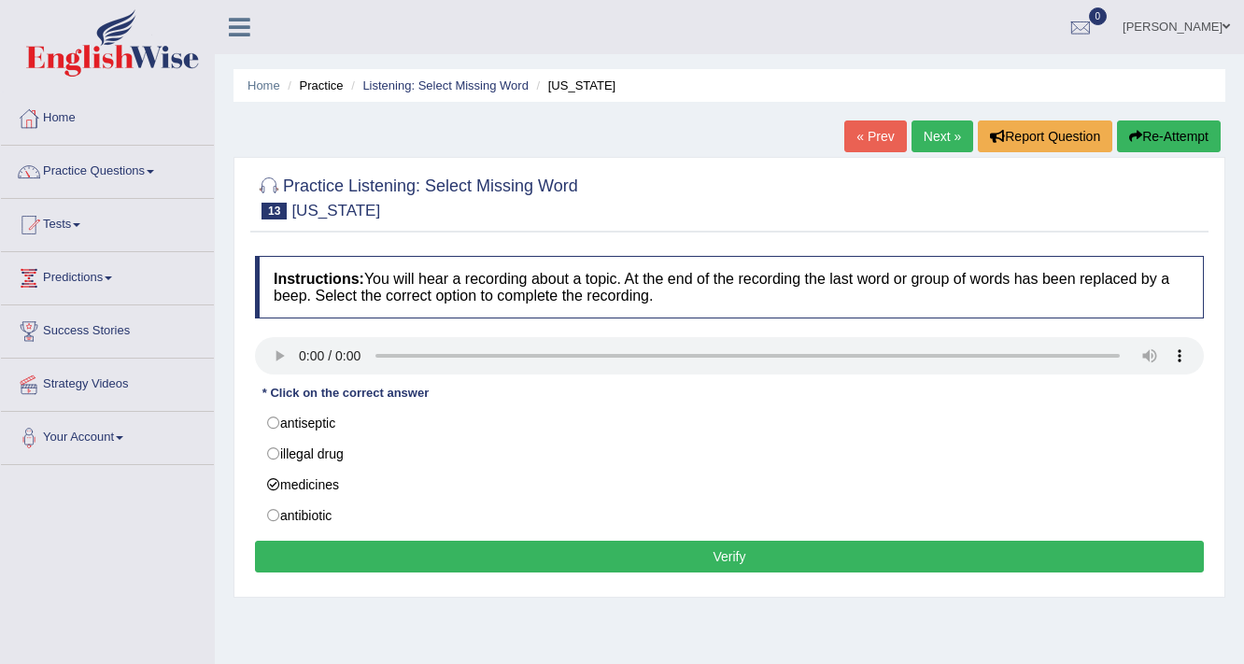
click at [579, 548] on button "Verify" at bounding box center [729, 557] width 949 height 32
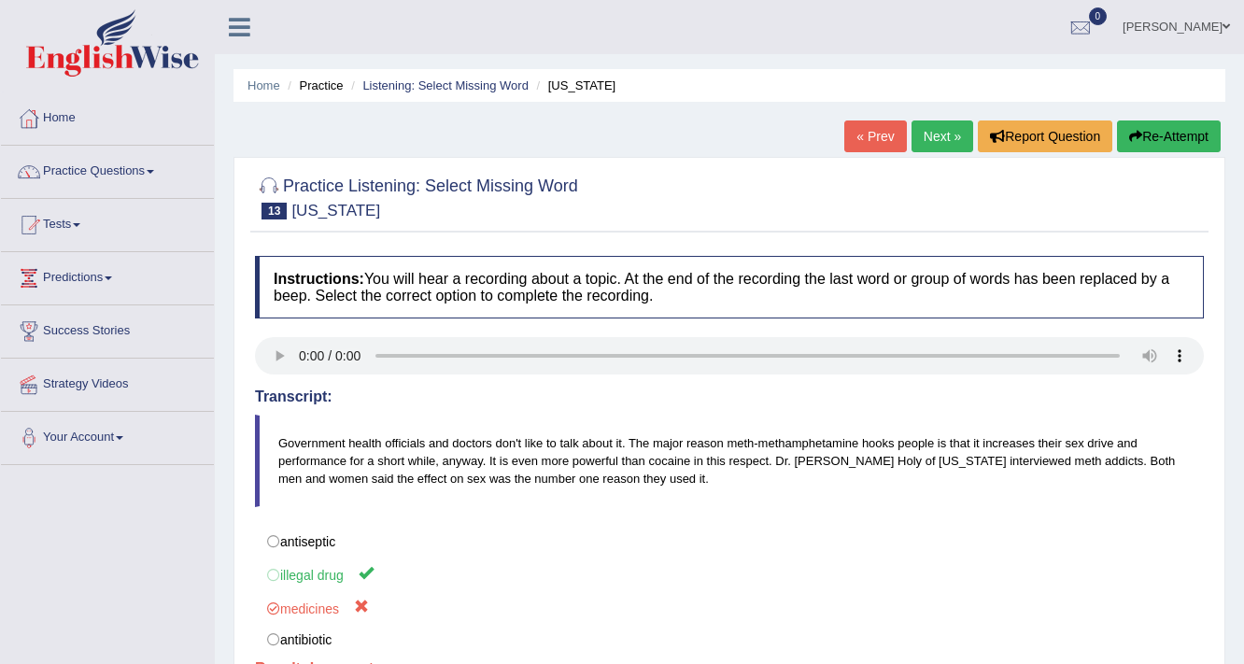
click at [937, 136] on link "Next »" at bounding box center [943, 136] width 62 height 32
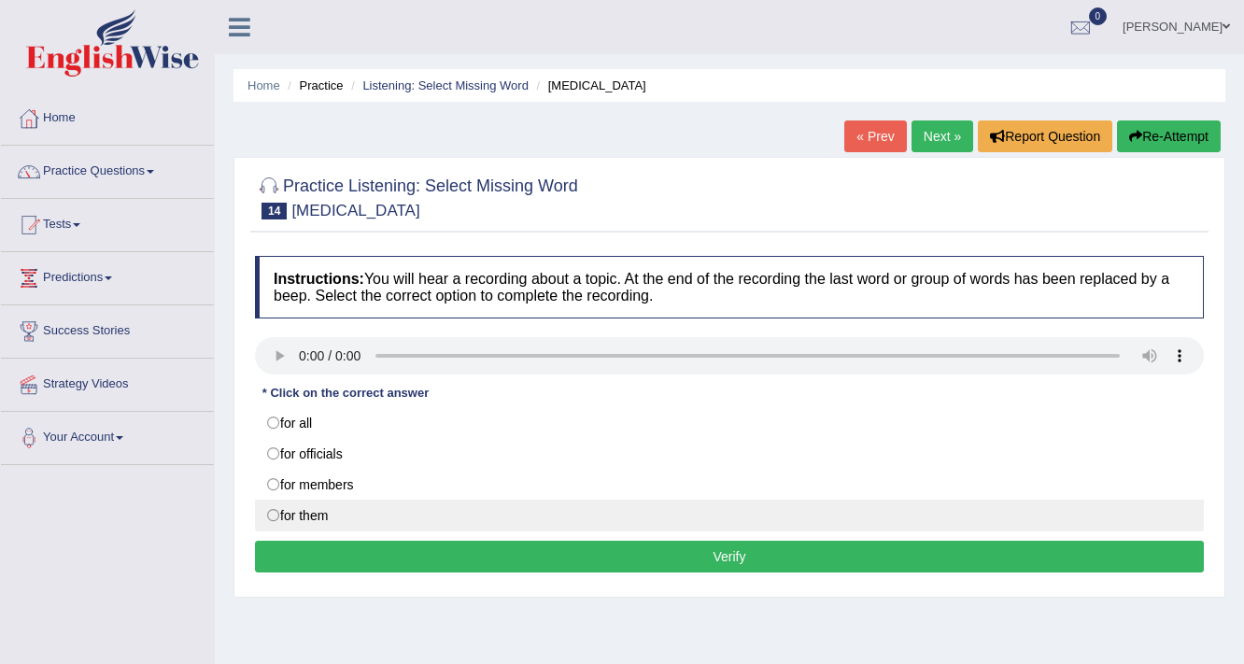
click at [326, 511] on label "for them" at bounding box center [729, 516] width 949 height 32
radio input "true"
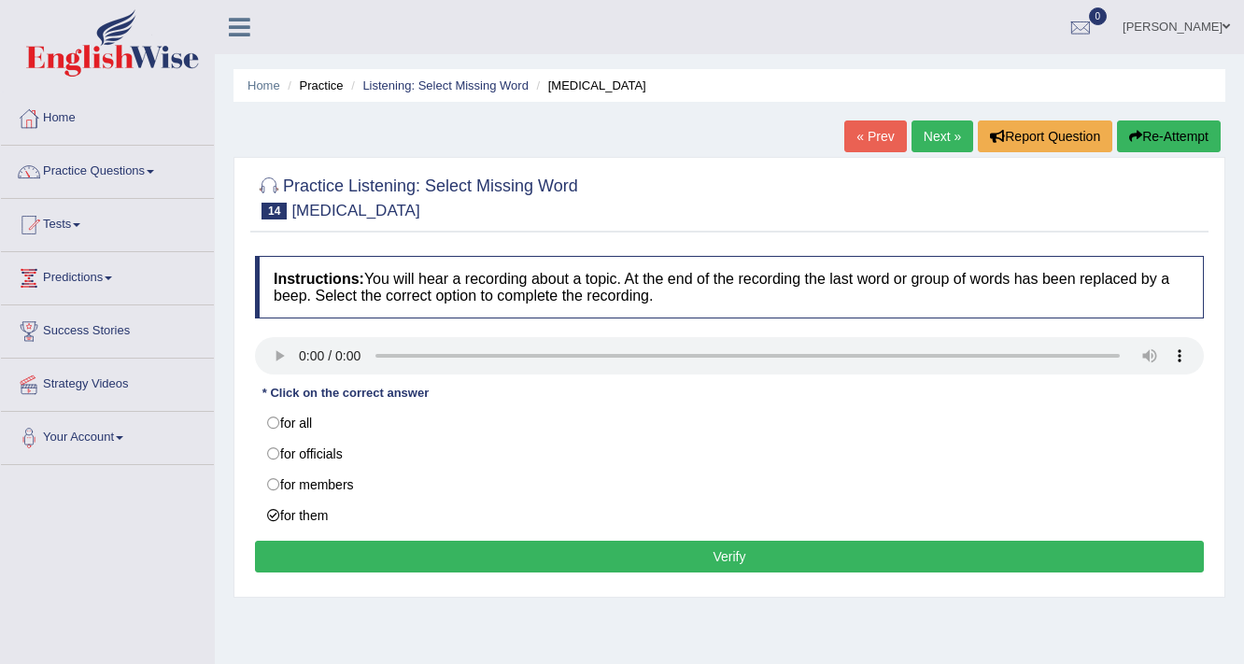
click at [650, 551] on button "Verify" at bounding box center [729, 557] width 949 height 32
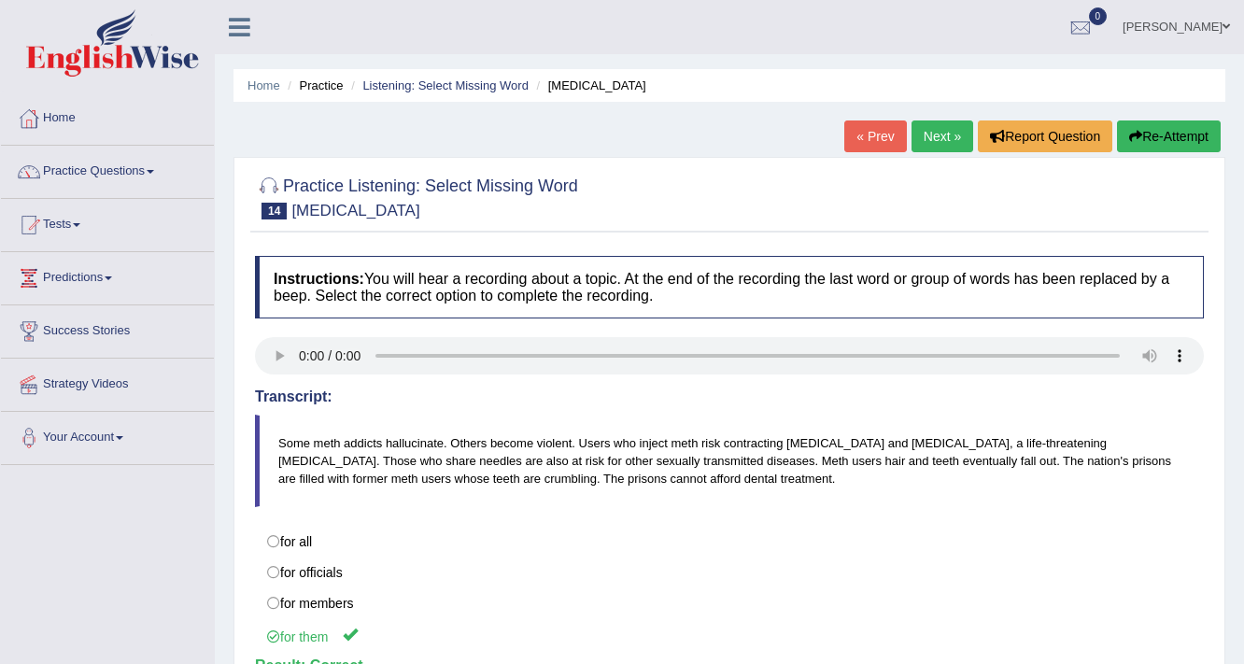
click at [941, 134] on link "Next »" at bounding box center [943, 136] width 62 height 32
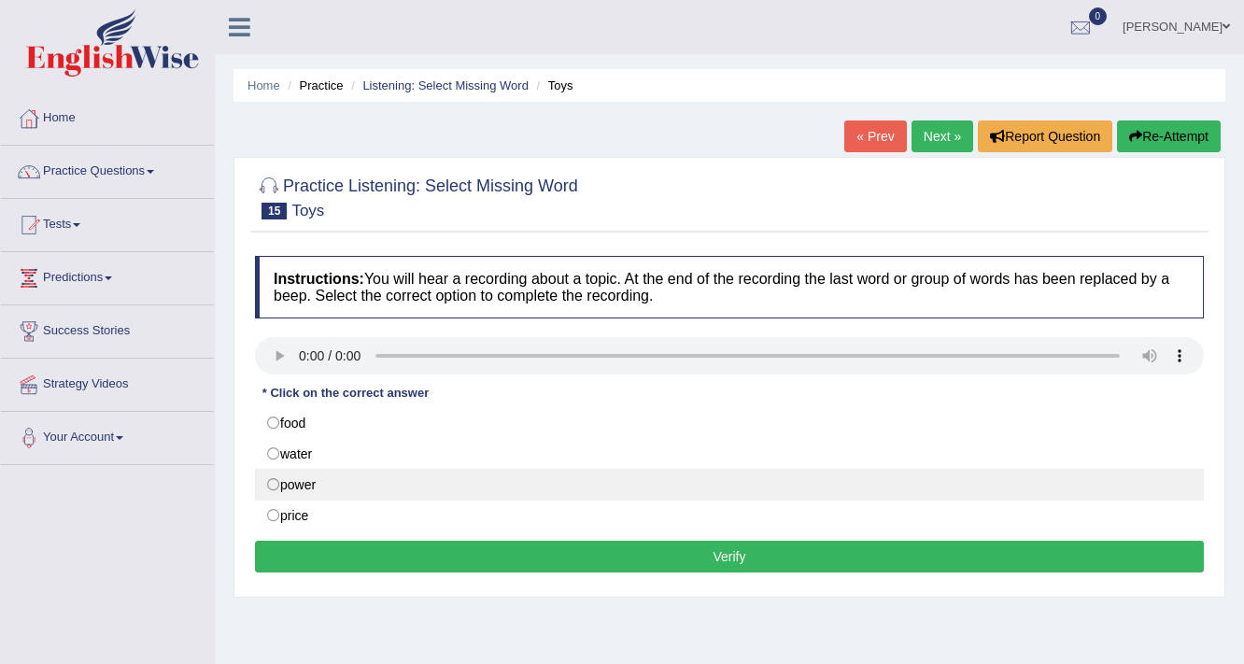
click at [295, 493] on label "power" at bounding box center [729, 485] width 949 height 32
radio input "true"
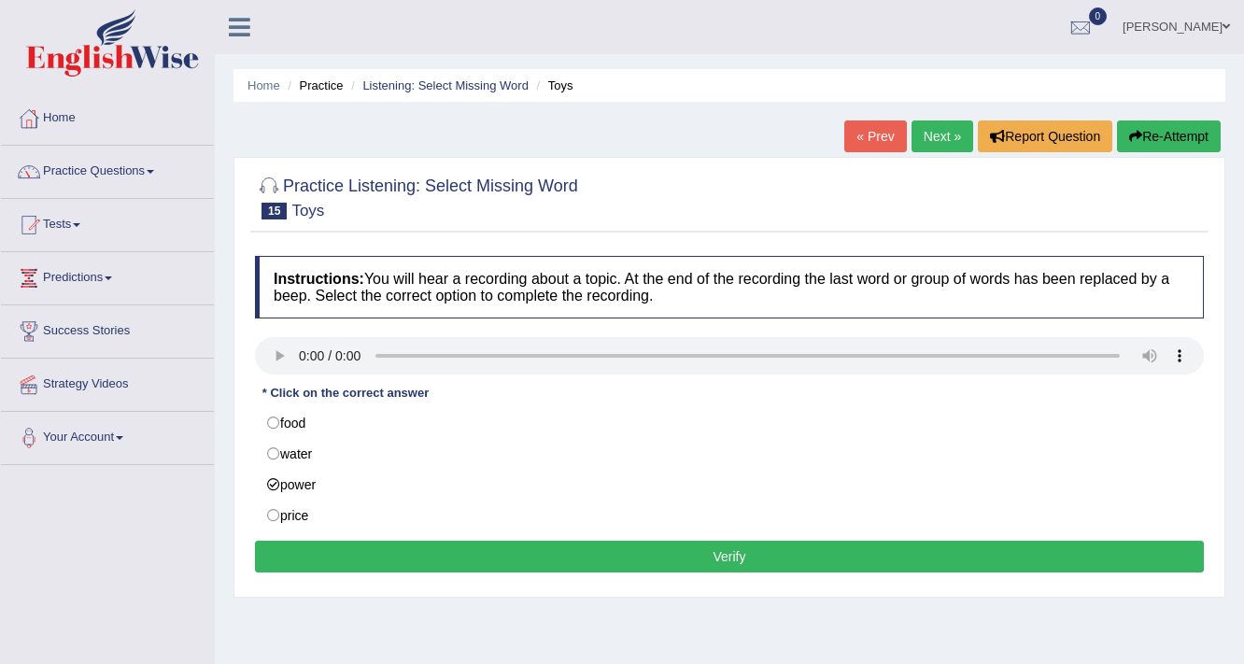
click at [411, 561] on button "Verify" at bounding box center [729, 557] width 949 height 32
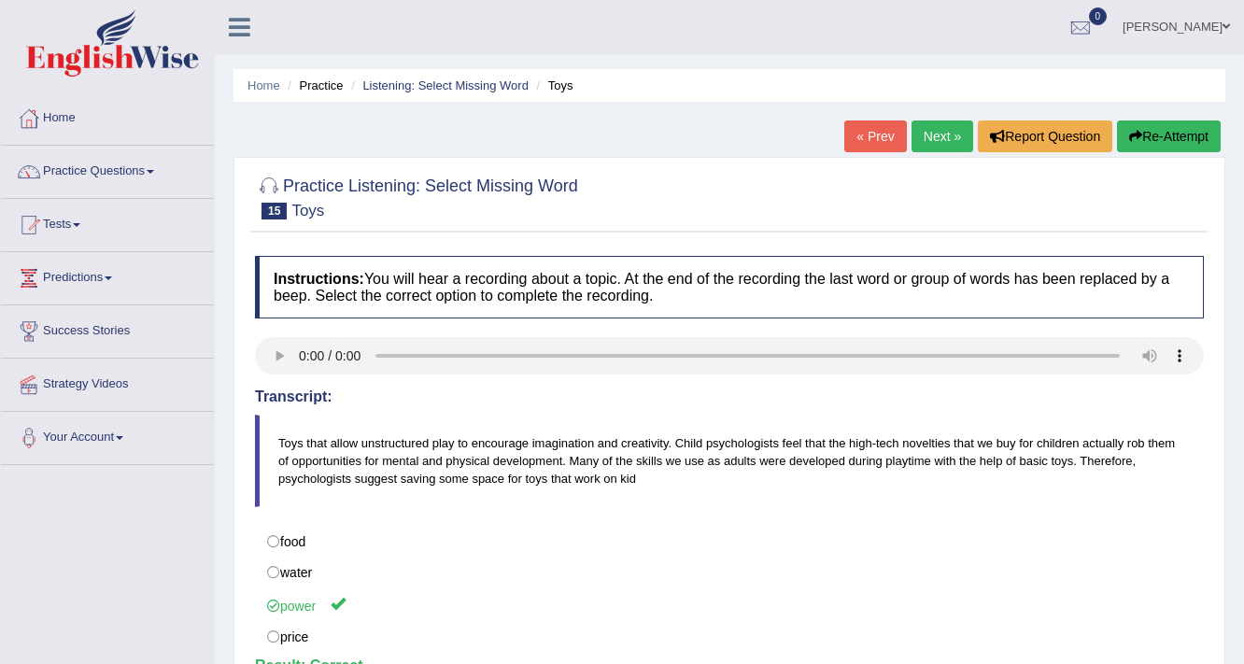
click at [923, 134] on link "Next »" at bounding box center [943, 136] width 62 height 32
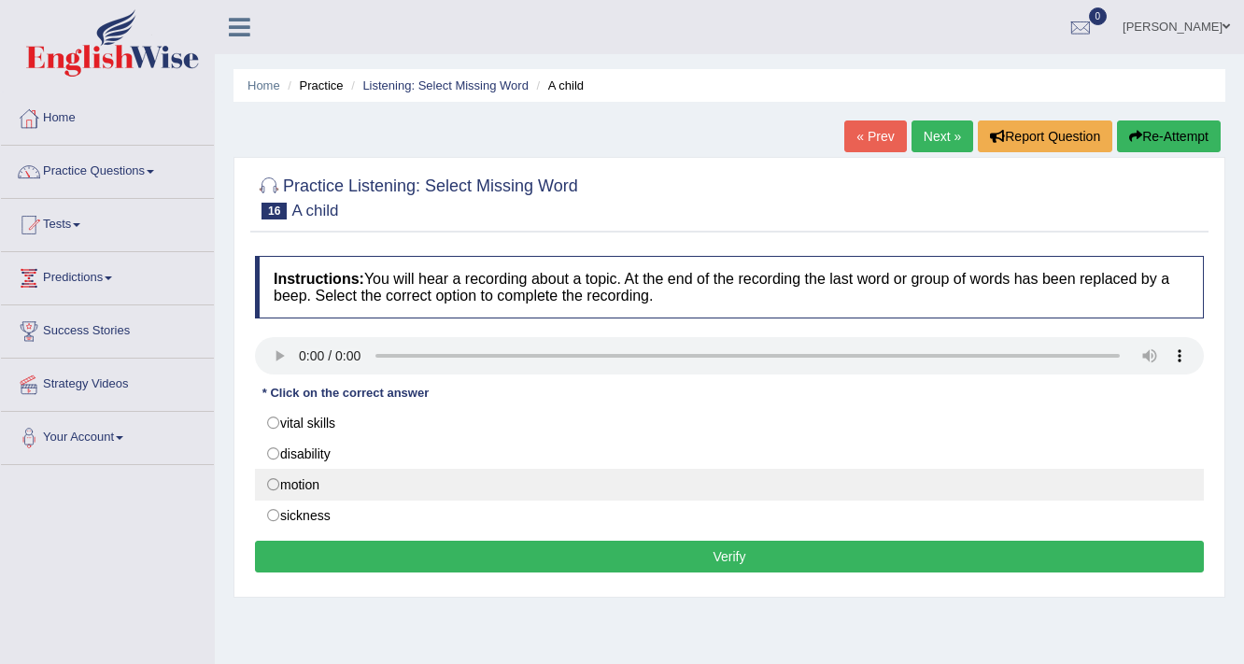
click at [288, 471] on label "motion" at bounding box center [729, 485] width 949 height 32
radio input "true"
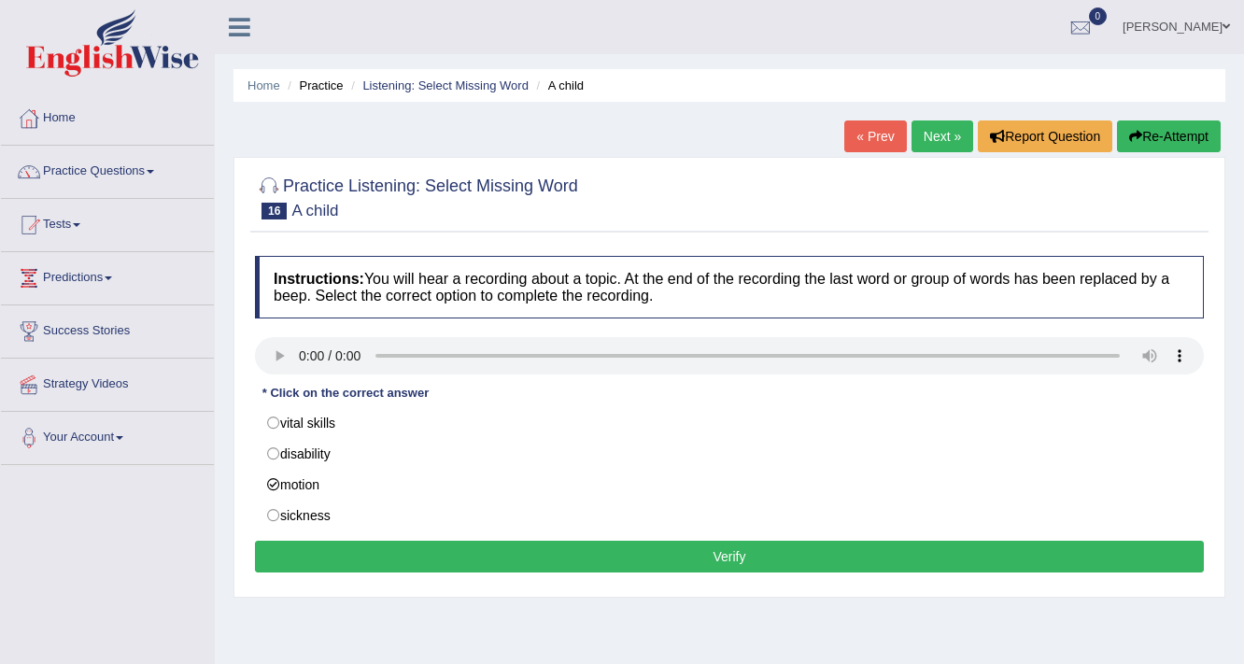
click at [706, 552] on button "Verify" at bounding box center [729, 557] width 949 height 32
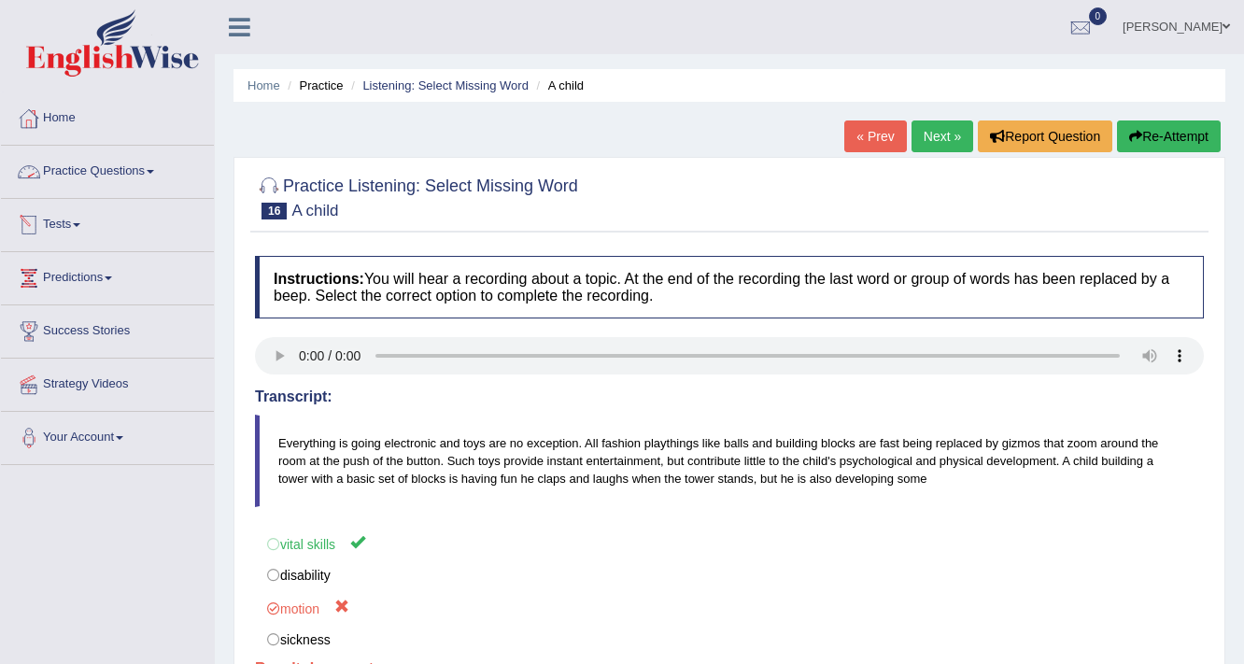
click at [111, 156] on link "Practice Questions" at bounding box center [107, 169] width 213 height 47
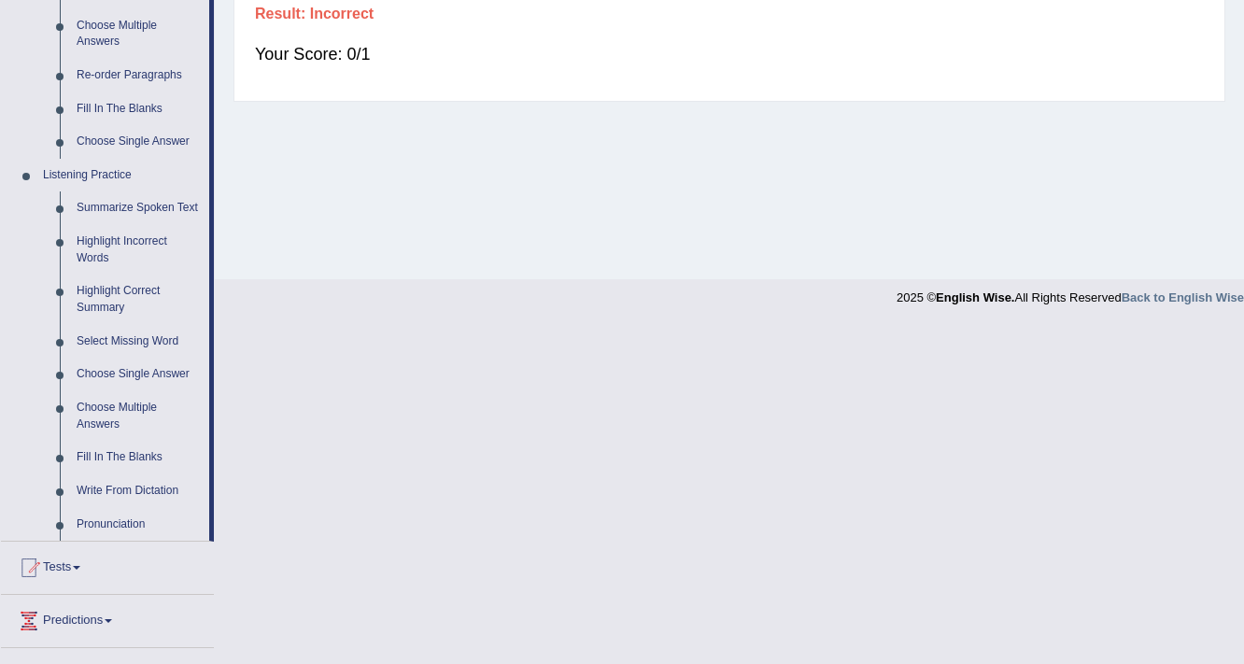
scroll to position [672, 0]
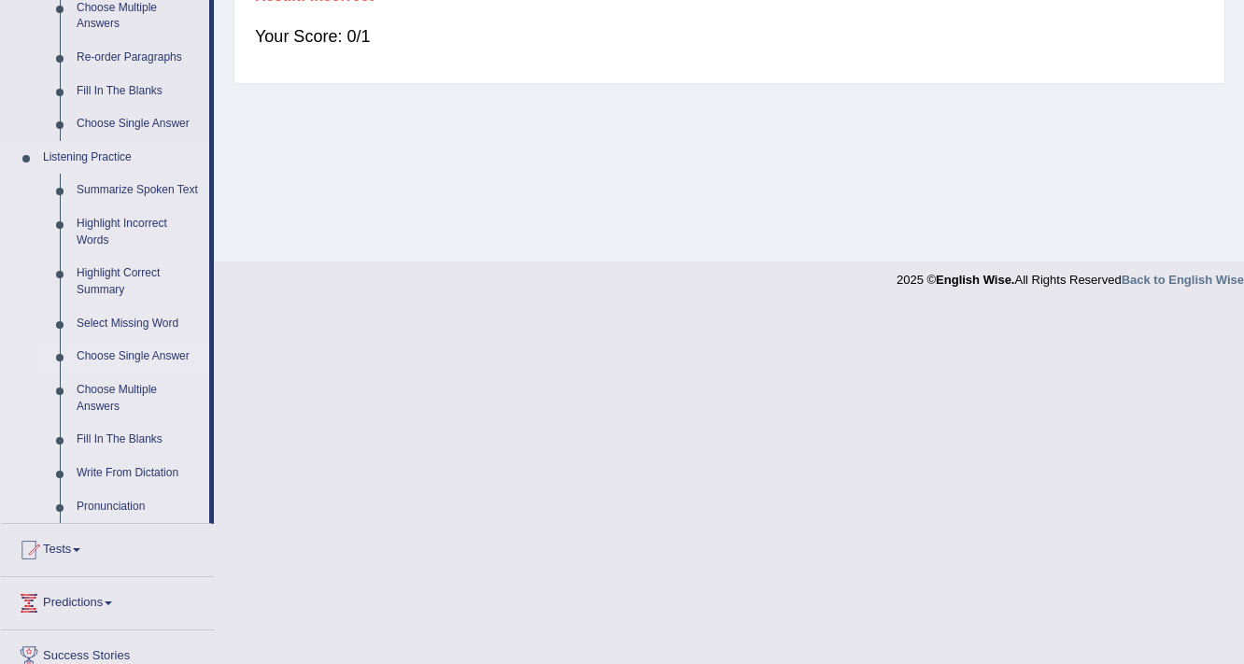
click at [145, 350] on link "Choose Single Answer" at bounding box center [138, 357] width 141 height 34
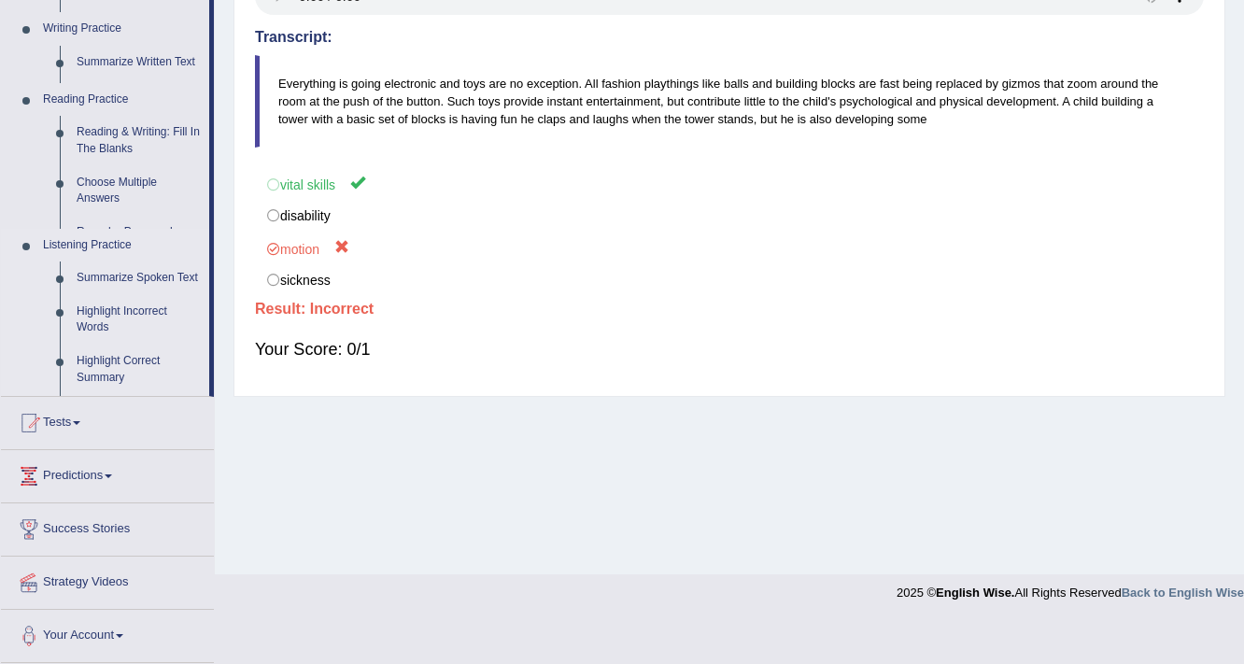
scroll to position [317, 0]
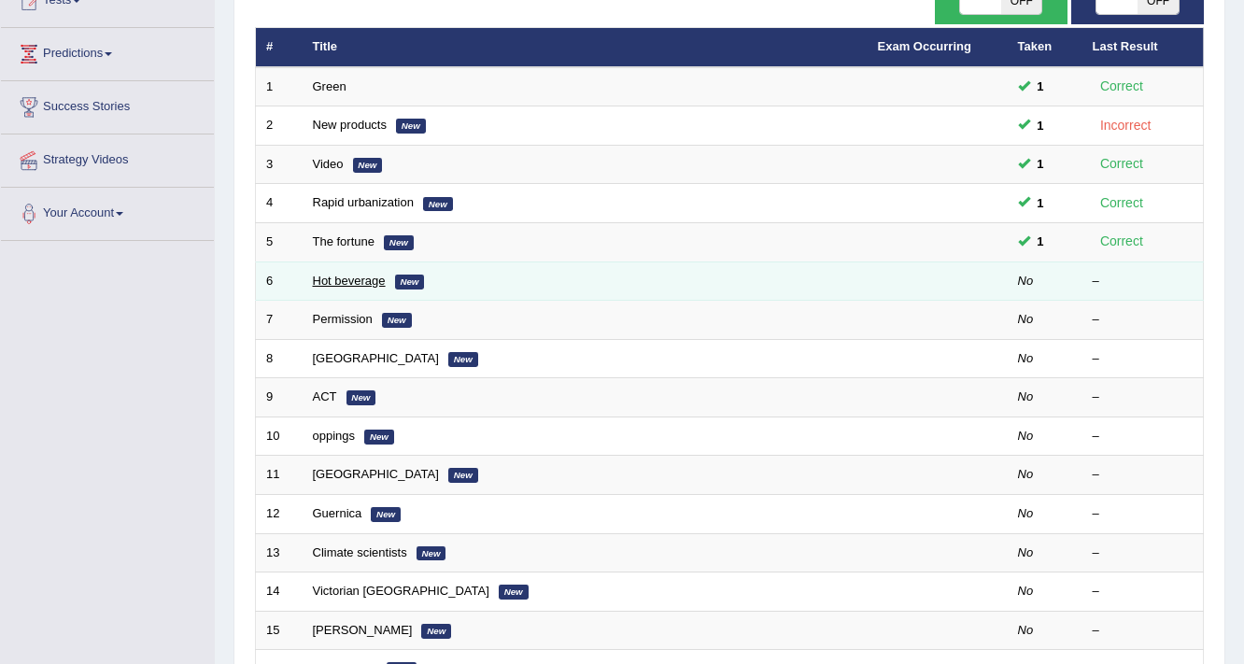
click at [384, 274] on link "Hot beverage" at bounding box center [349, 281] width 73 height 14
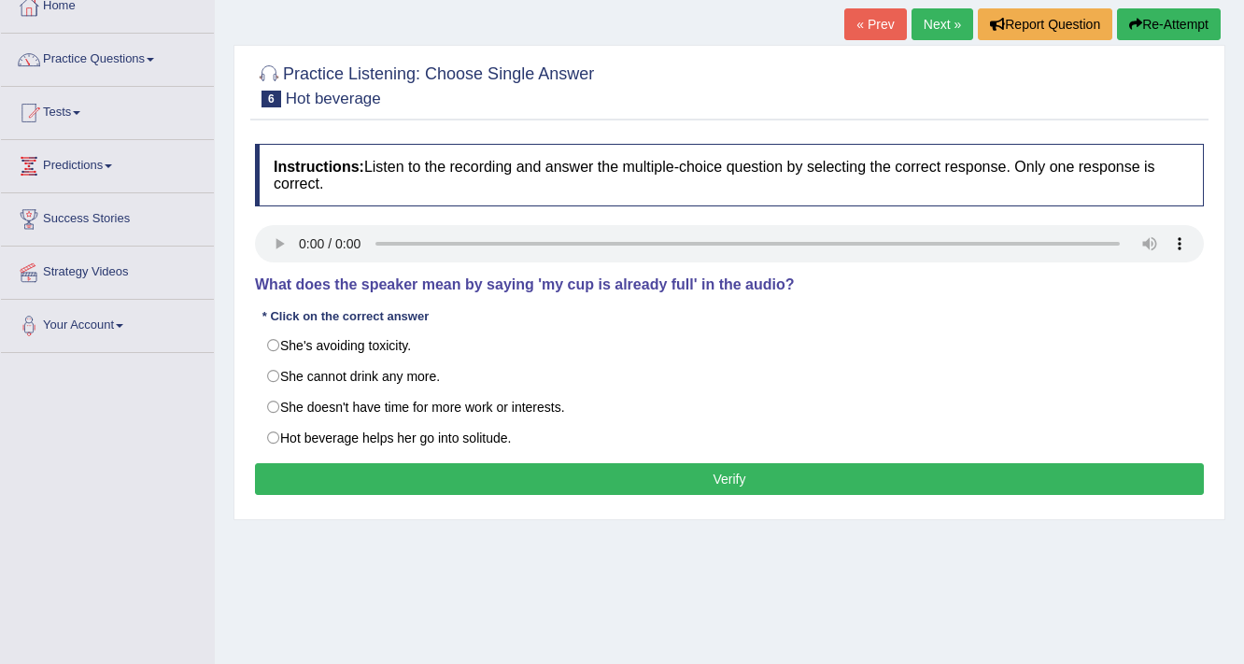
scroll to position [149, 0]
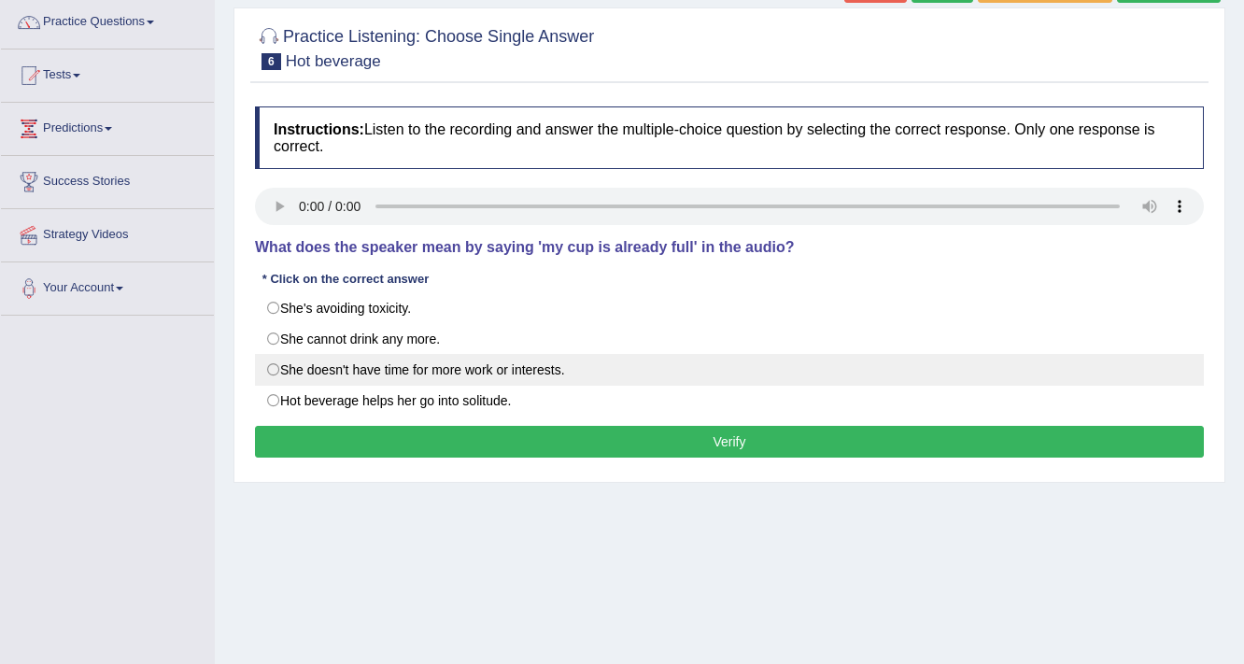
click at [497, 373] on label "She doesn't have time for more work or interests." at bounding box center [729, 370] width 949 height 32
radio input "true"
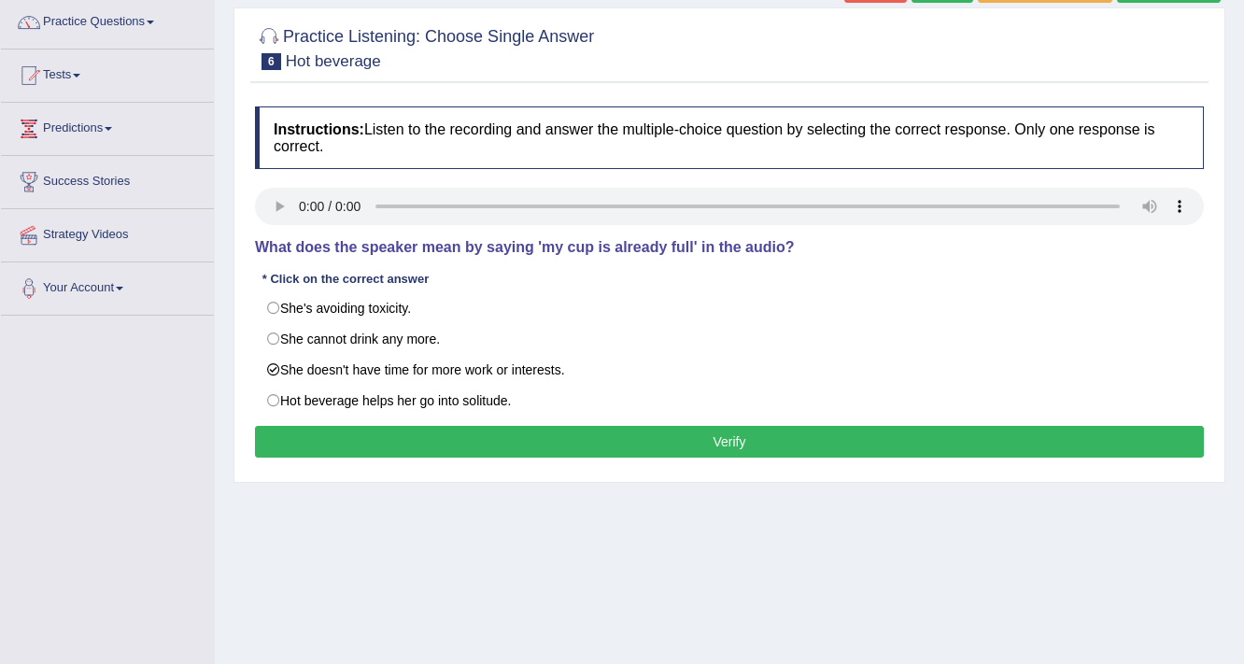
click at [743, 438] on button "Verify" at bounding box center [729, 442] width 949 height 32
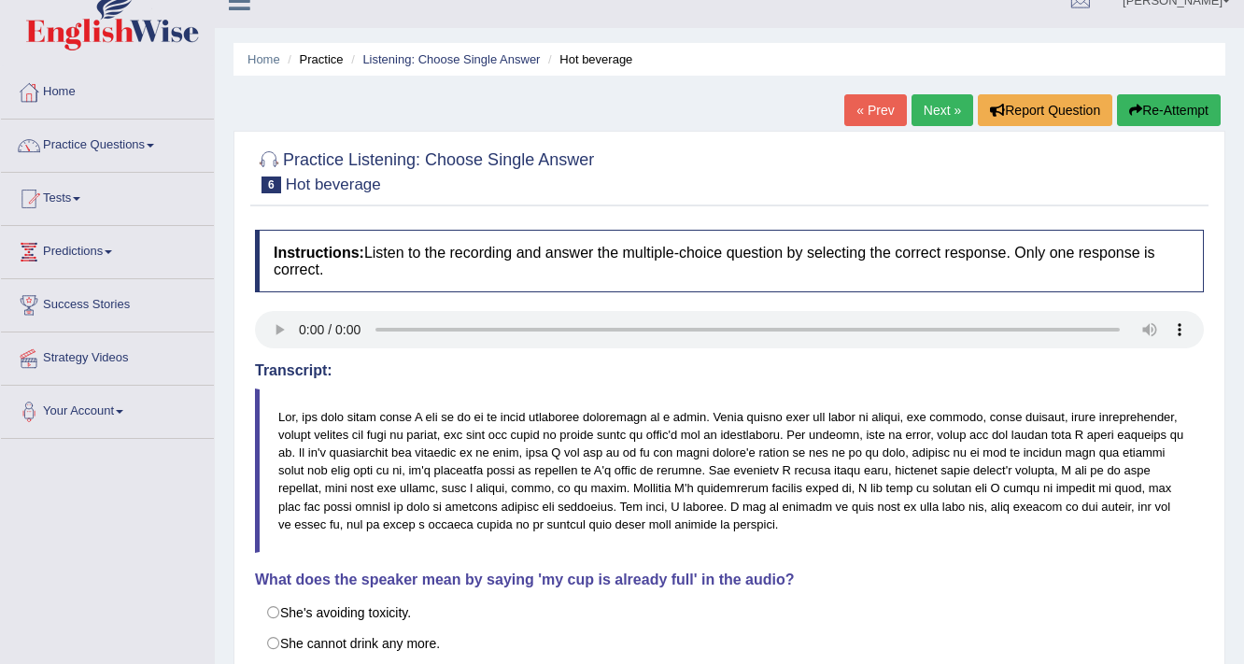
scroll to position [0, 0]
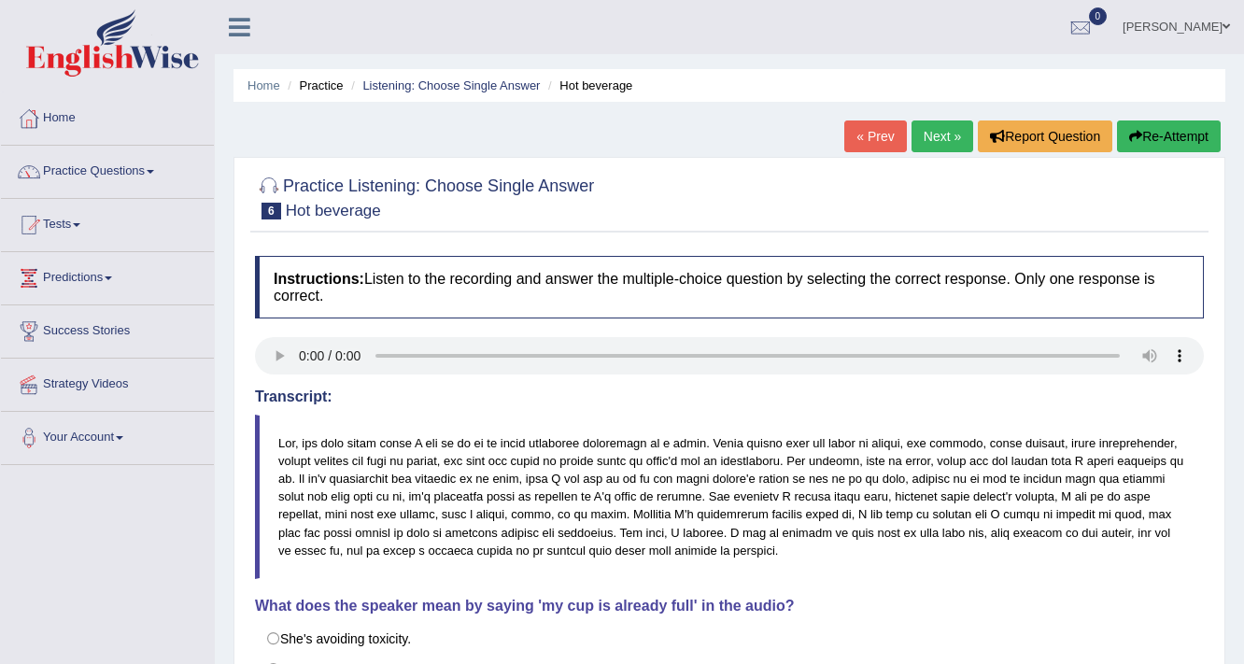
click at [938, 135] on link "Next »" at bounding box center [943, 136] width 62 height 32
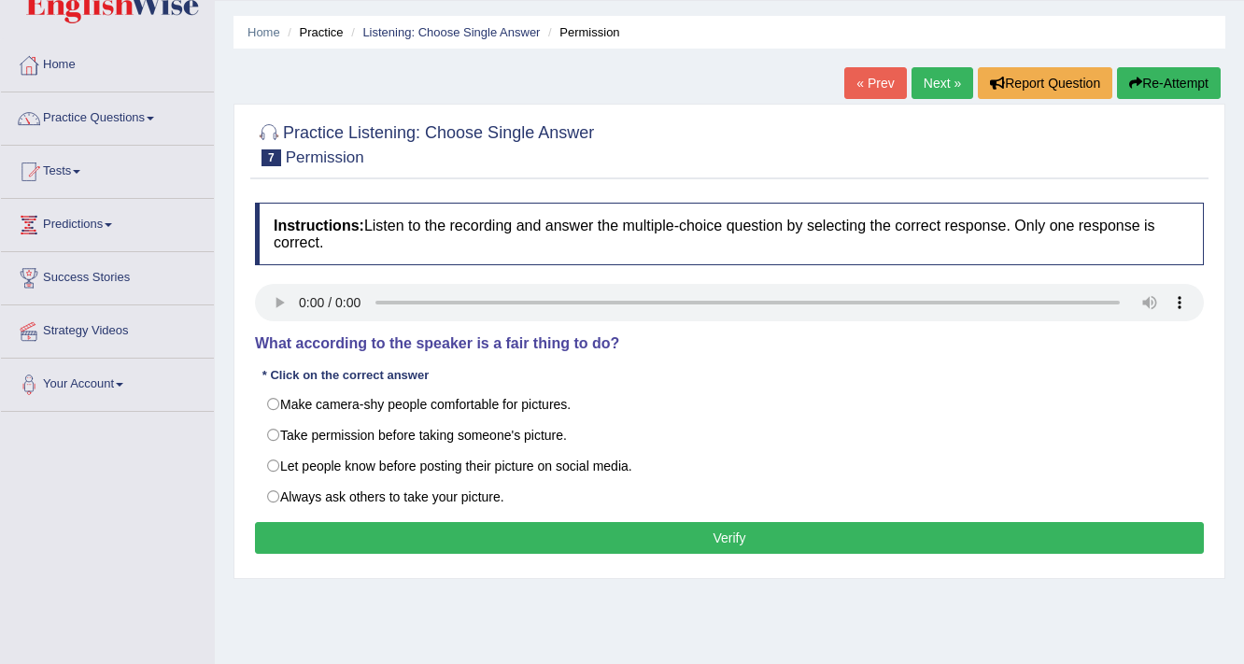
scroll to position [75, 0]
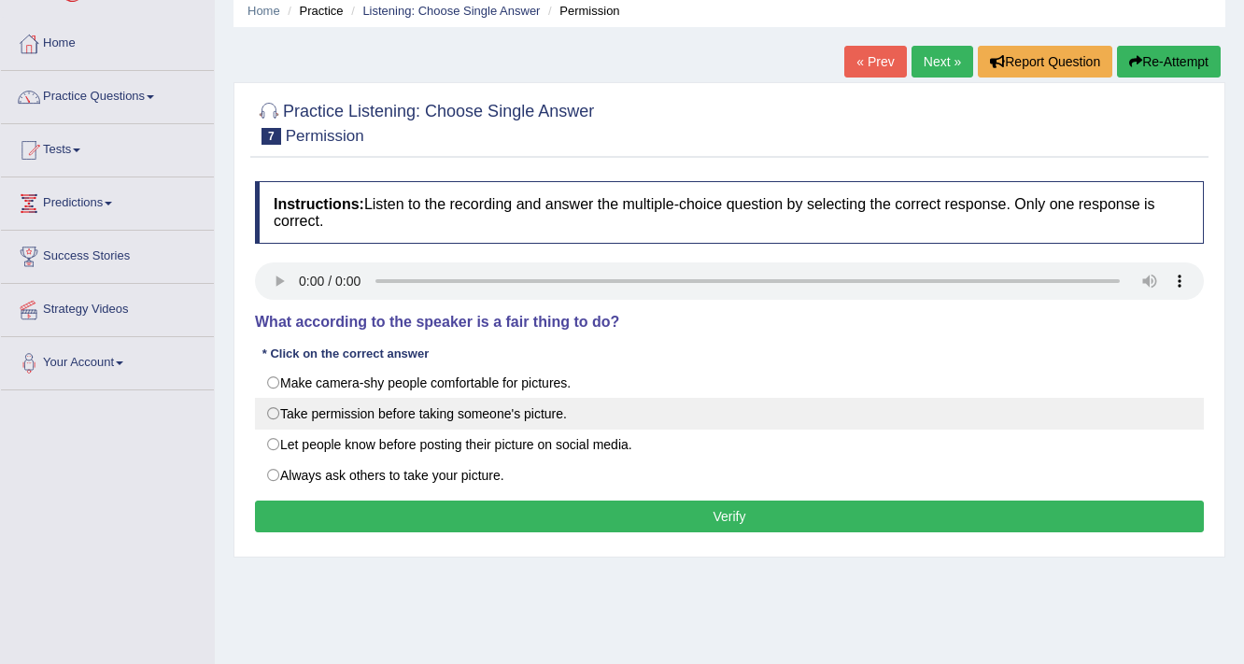
click at [368, 416] on label "Take permission before taking someone's picture." at bounding box center [729, 414] width 949 height 32
radio input "true"
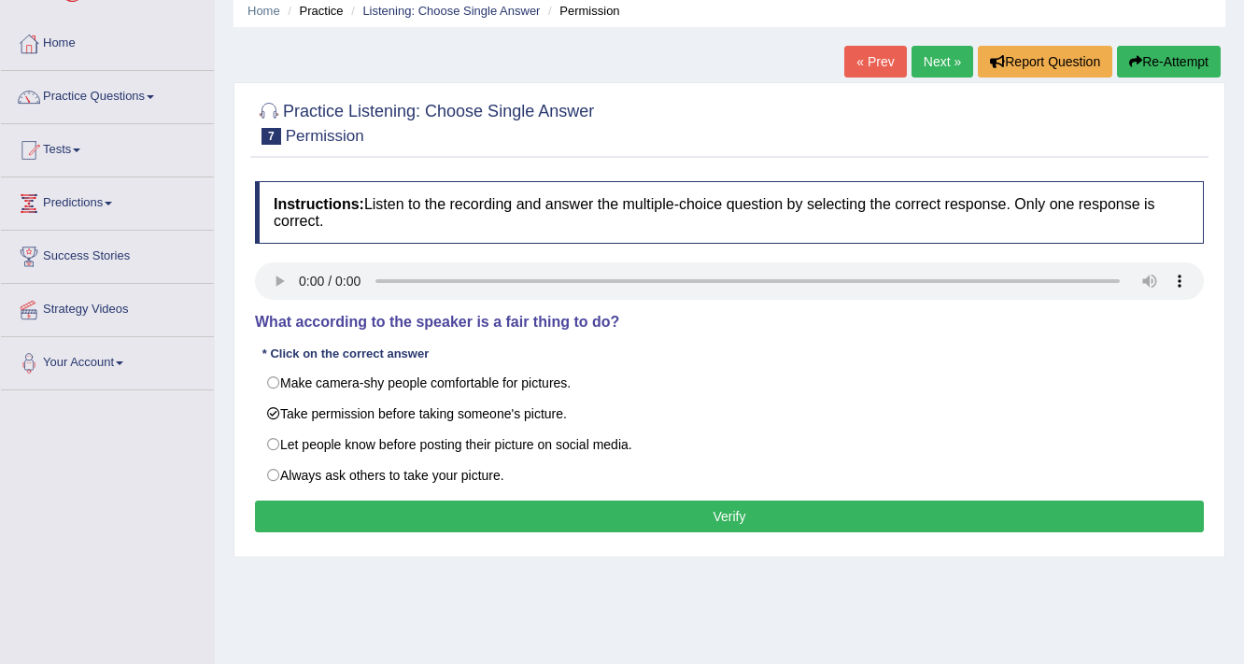
click at [705, 520] on button "Verify" at bounding box center [729, 517] width 949 height 32
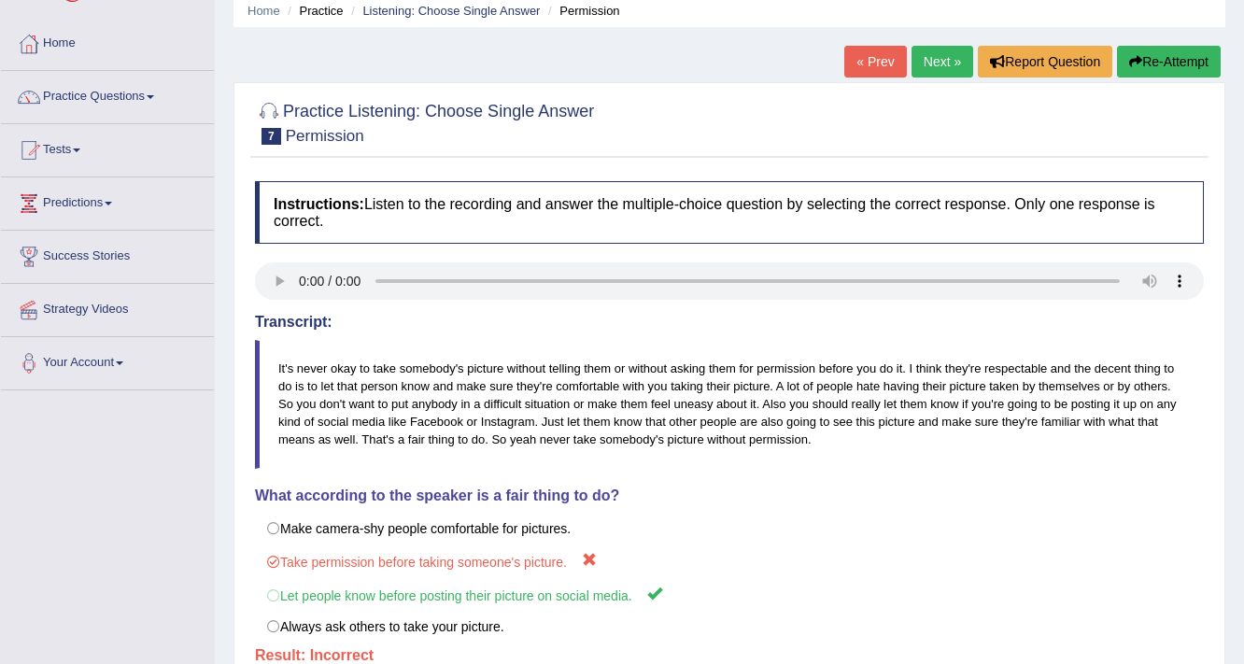
click at [930, 70] on link "Next »" at bounding box center [943, 62] width 62 height 32
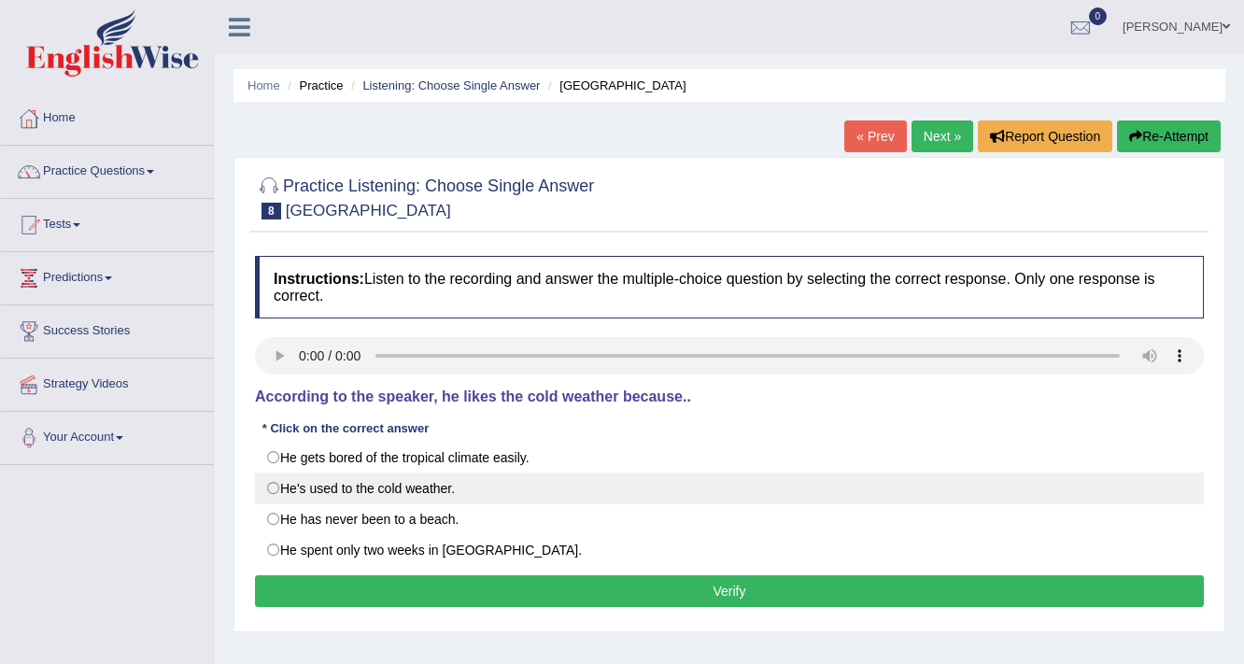
click at [336, 492] on label "He's used to the cold weather." at bounding box center [729, 489] width 949 height 32
radio input "true"
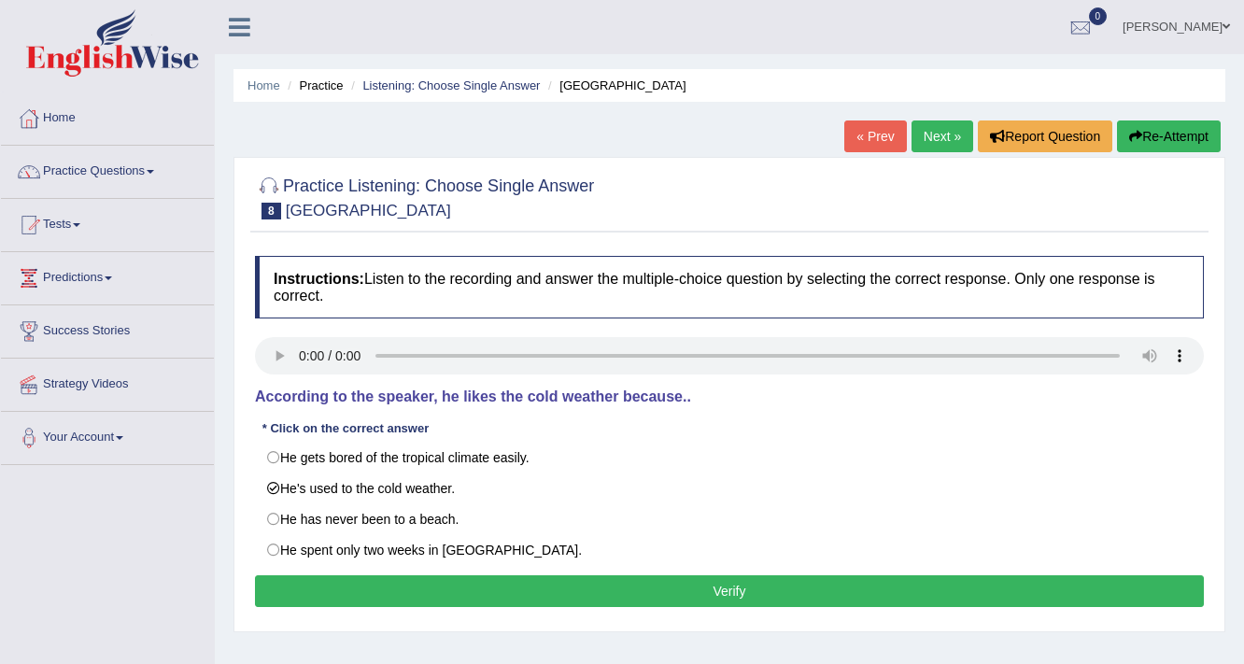
click at [693, 585] on button "Verify" at bounding box center [729, 591] width 949 height 32
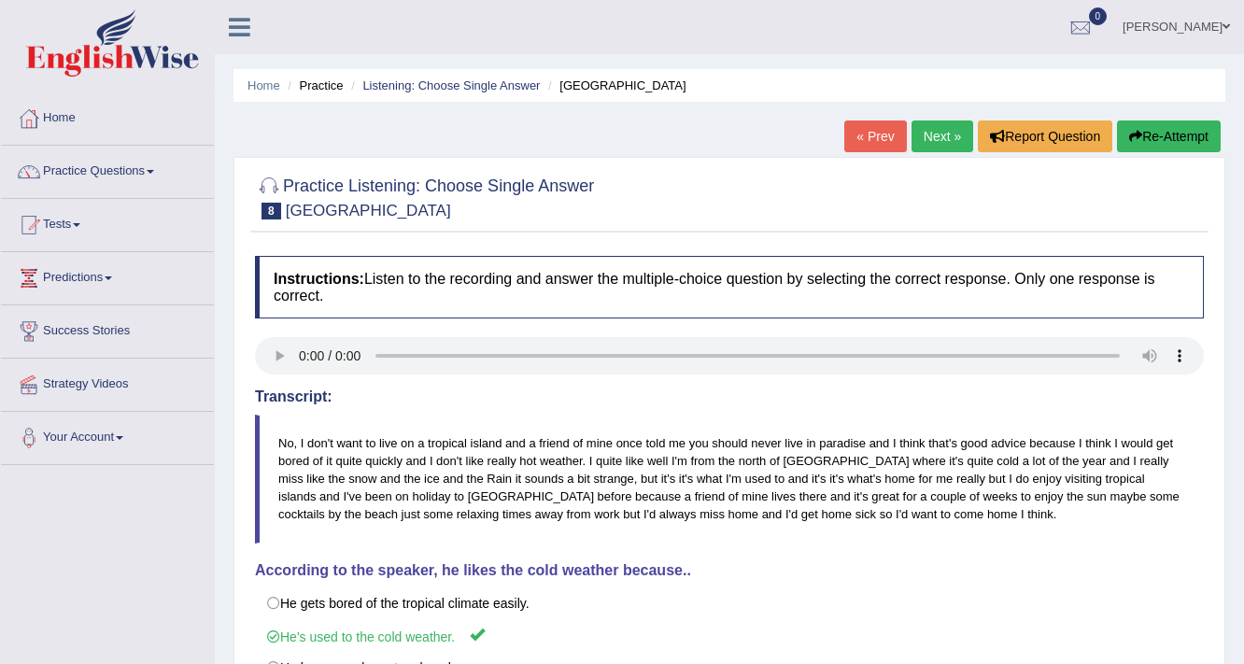
click at [934, 127] on link "Next »" at bounding box center [943, 136] width 62 height 32
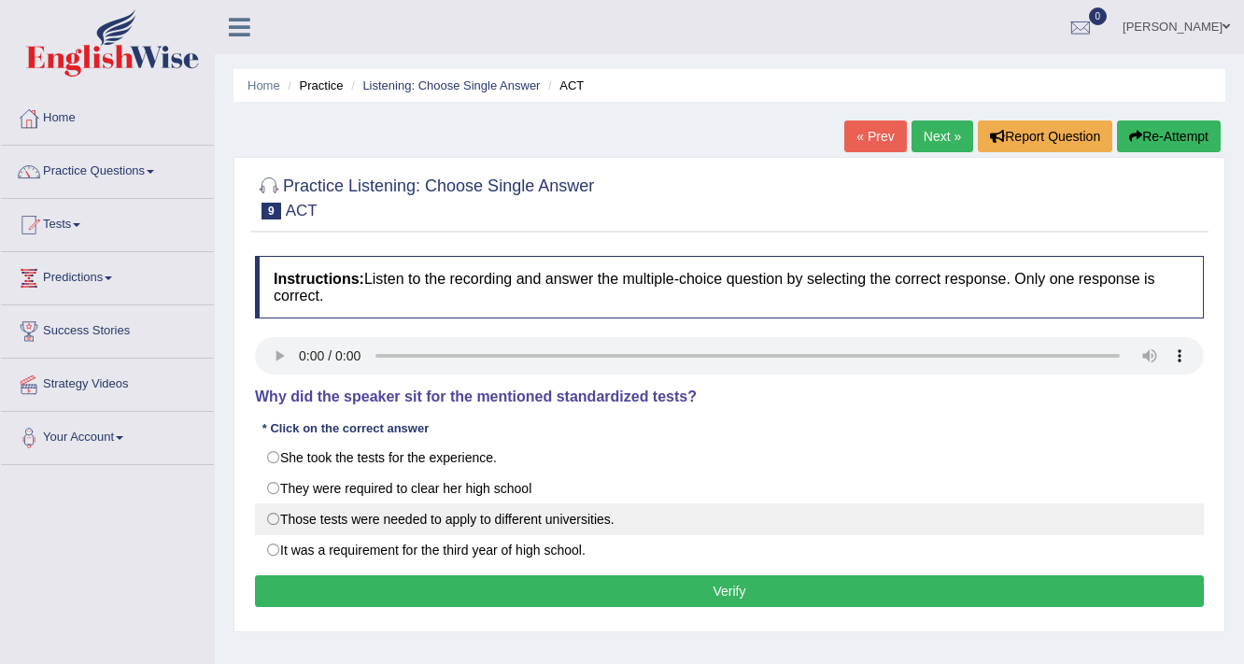
click at [460, 525] on label "Those tests were needed to apply to different universities." at bounding box center [729, 519] width 949 height 32
radio input "true"
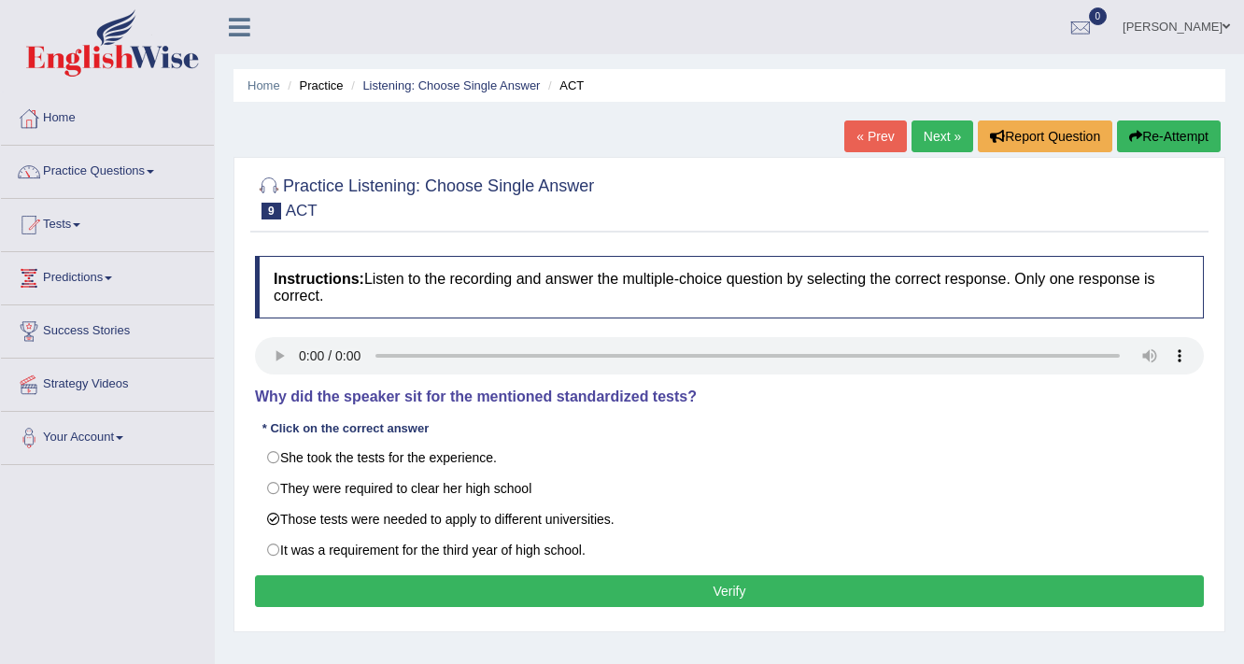
click at [658, 594] on button "Verify" at bounding box center [729, 591] width 949 height 32
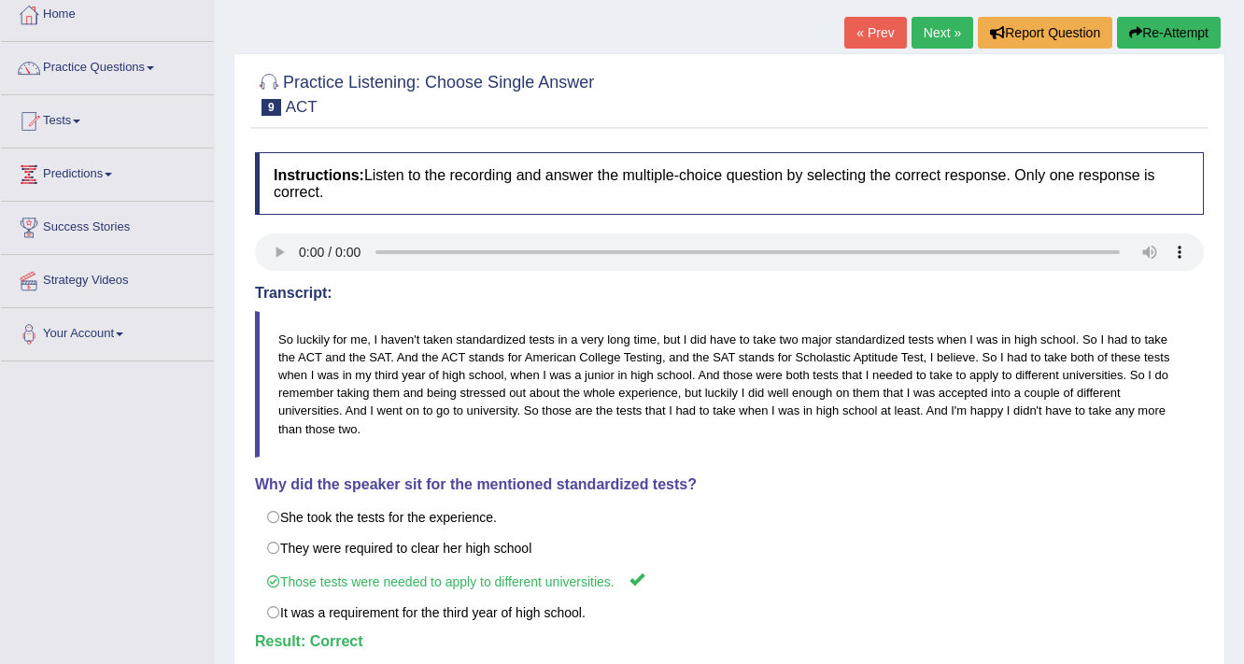
scroll to position [75, 0]
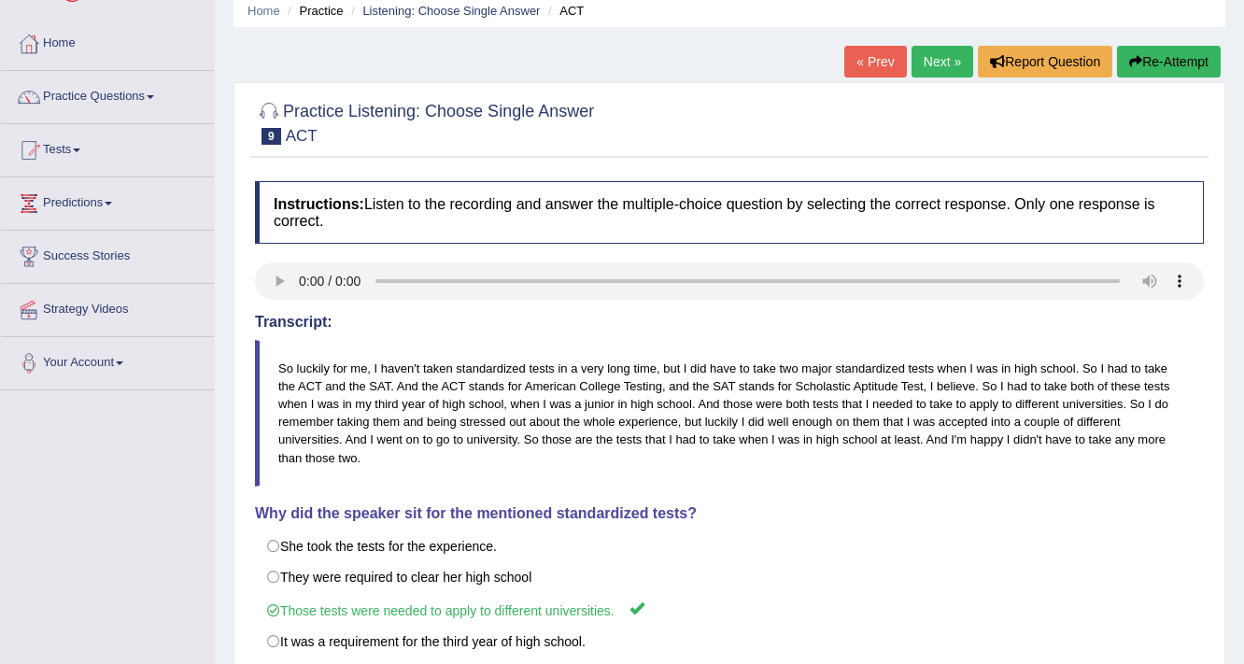
click at [924, 65] on link "Next »" at bounding box center [943, 62] width 62 height 32
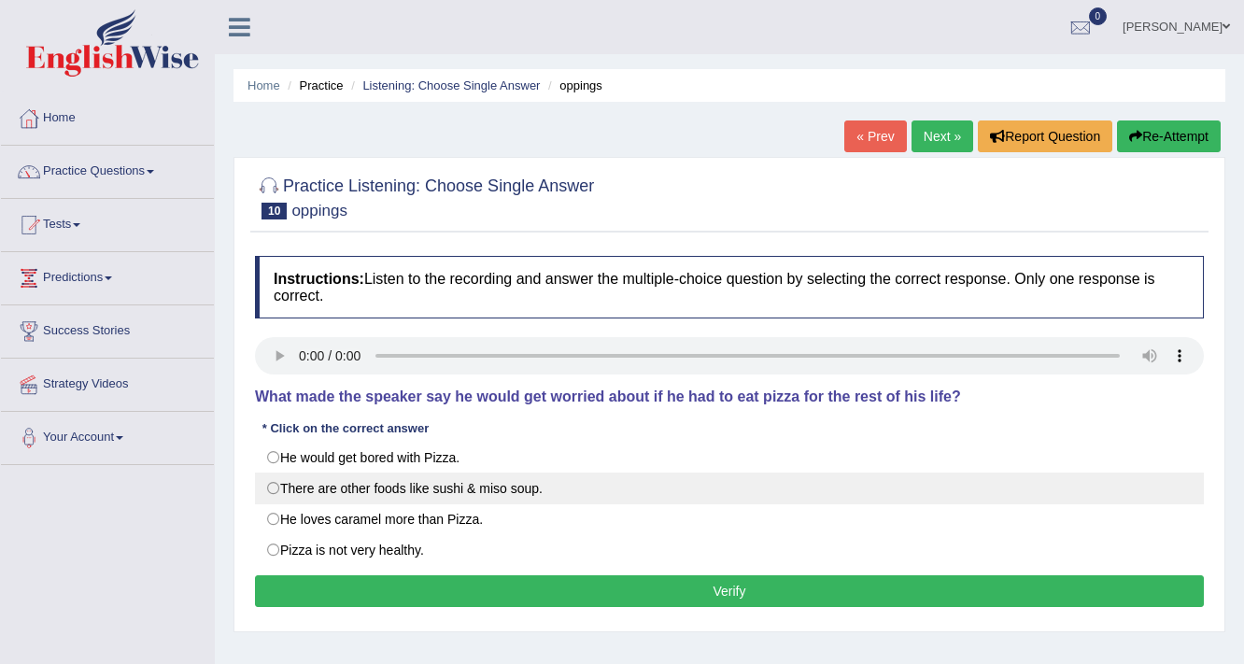
click at [332, 490] on label "There are other foods like sushi & miso soup." at bounding box center [729, 489] width 949 height 32
radio input "true"
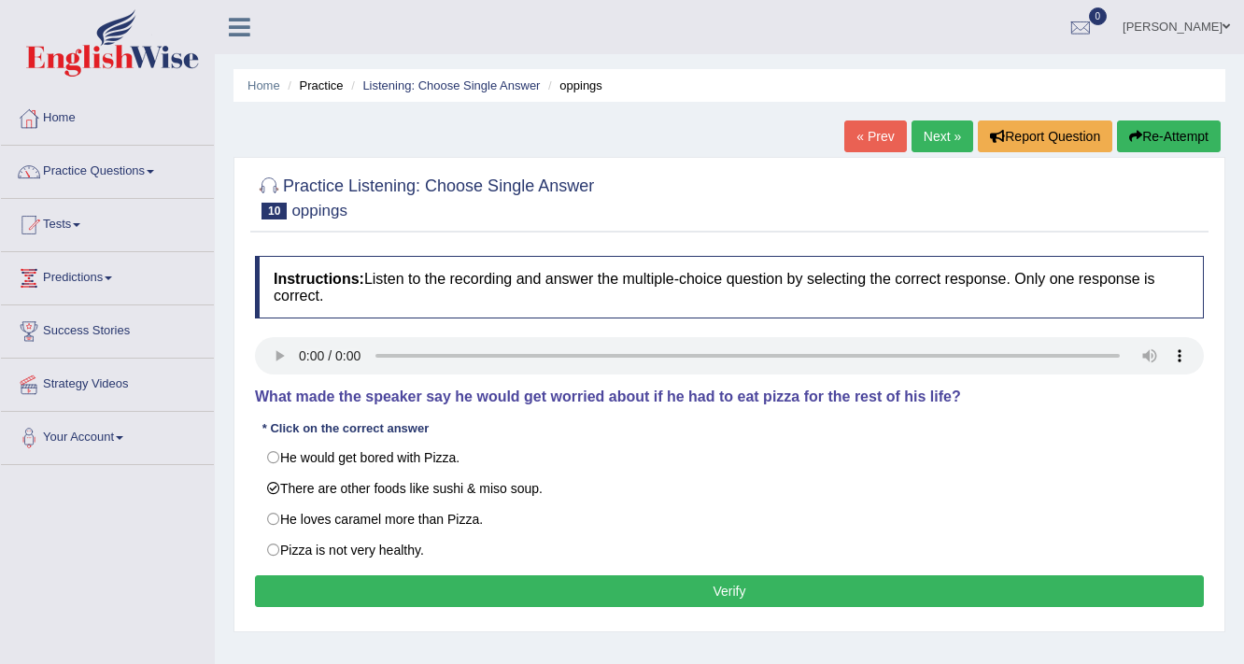
click at [692, 593] on button "Verify" at bounding box center [729, 591] width 949 height 32
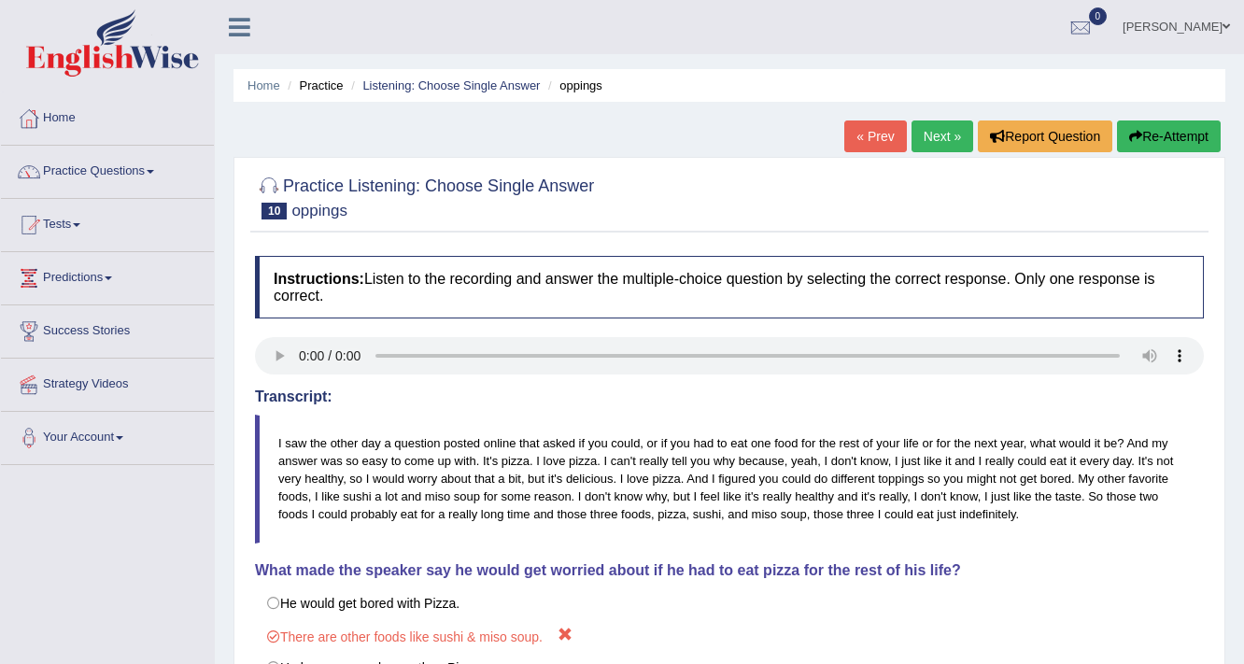
click at [938, 127] on link "Next »" at bounding box center [943, 136] width 62 height 32
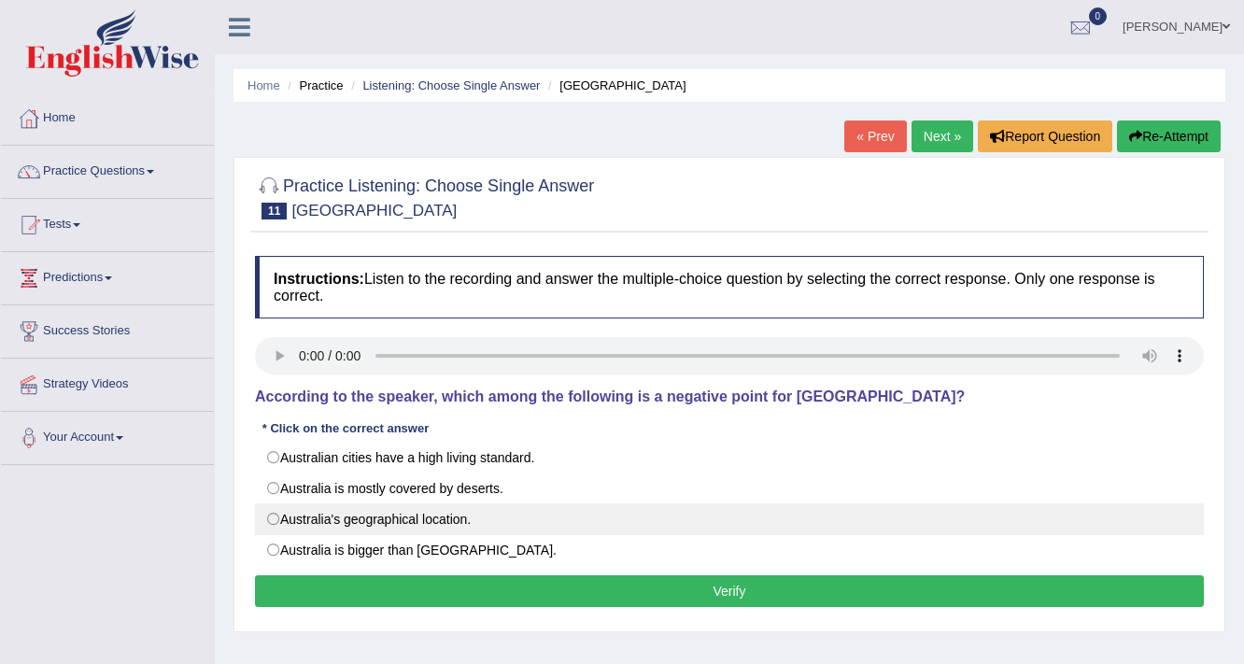
click at [471, 522] on label "Australia's geographical location." at bounding box center [729, 519] width 949 height 32
radio input "true"
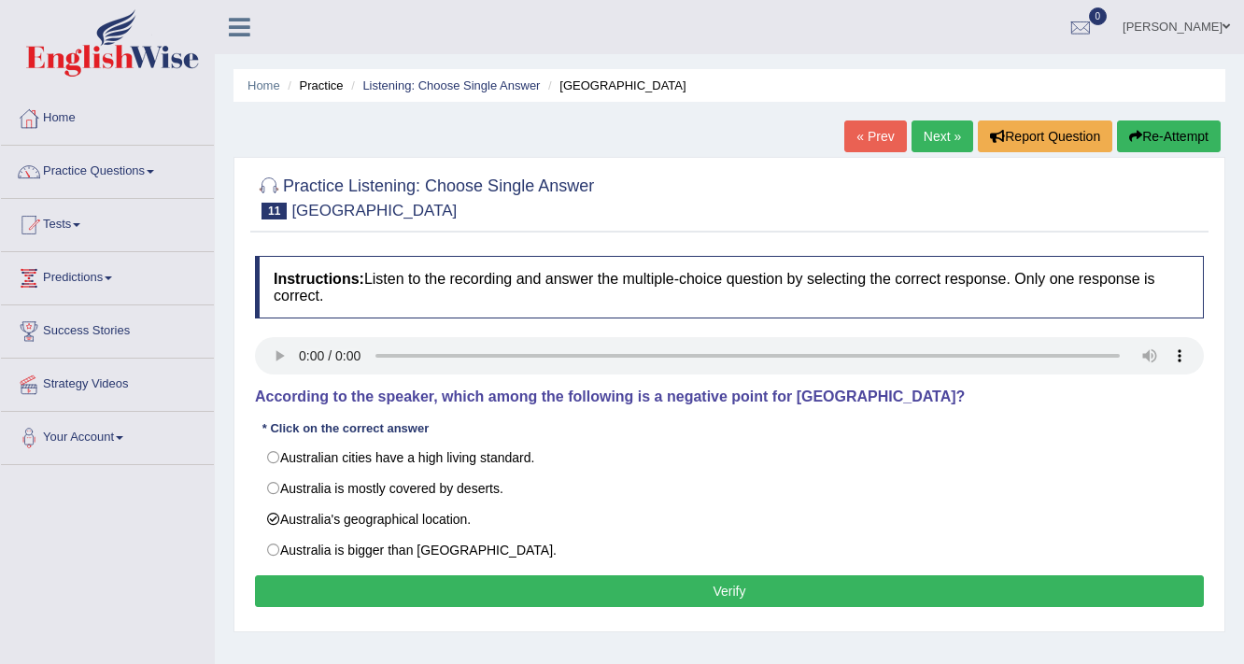
click at [756, 583] on button "Verify" at bounding box center [729, 591] width 949 height 32
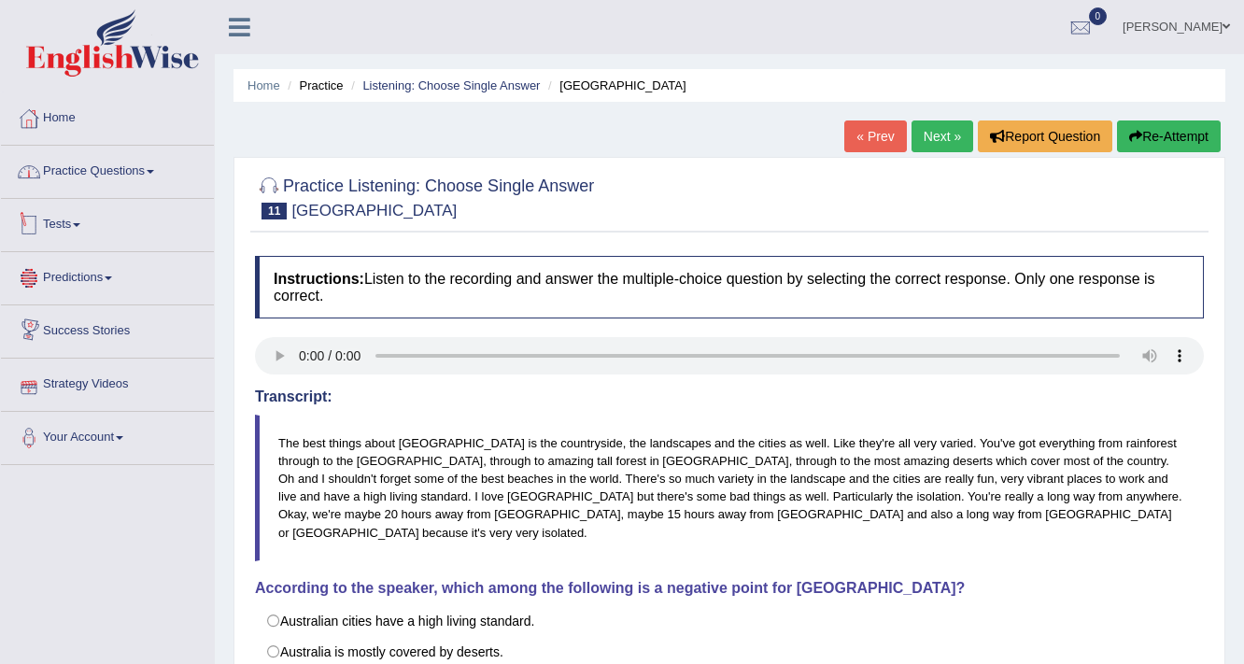
click at [116, 163] on link "Practice Questions" at bounding box center [107, 169] width 213 height 47
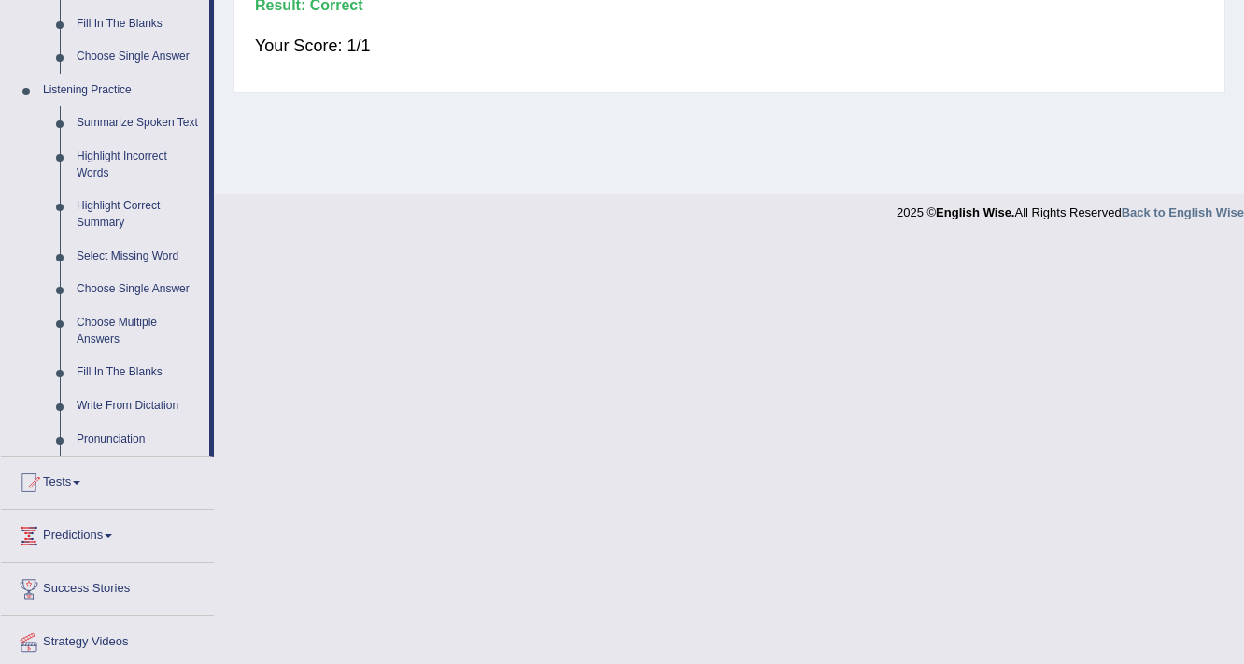
scroll to position [747, 0]
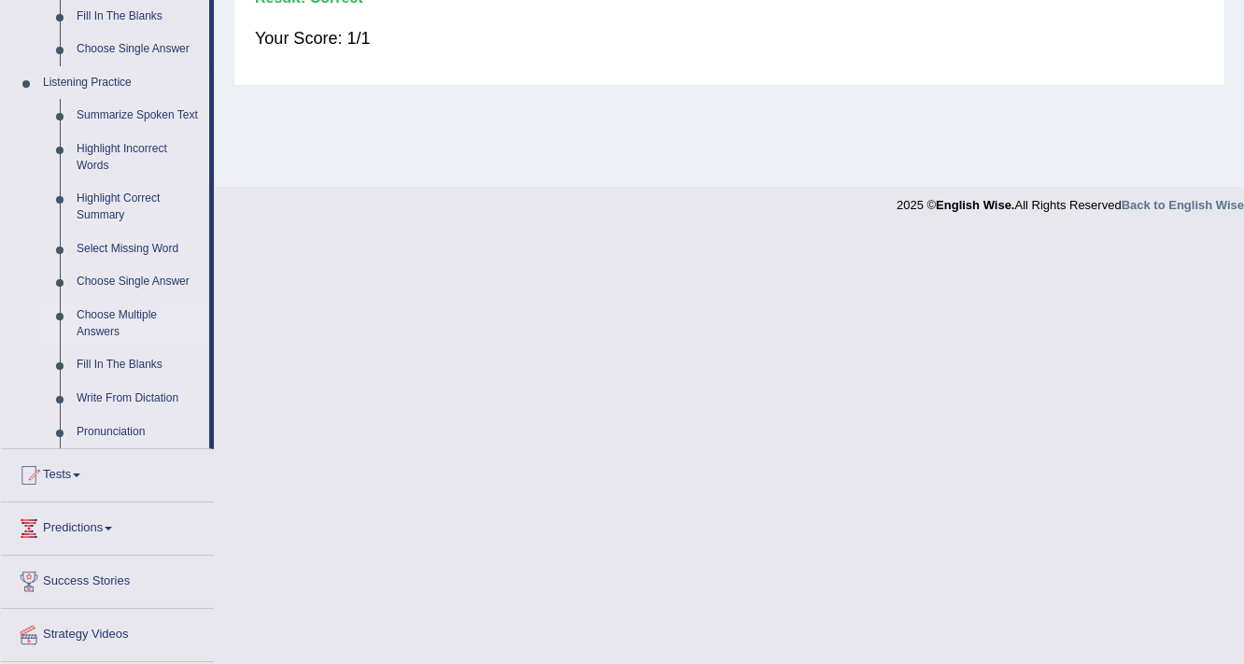
click at [139, 311] on link "Choose Multiple Answers" at bounding box center [138, 324] width 141 height 50
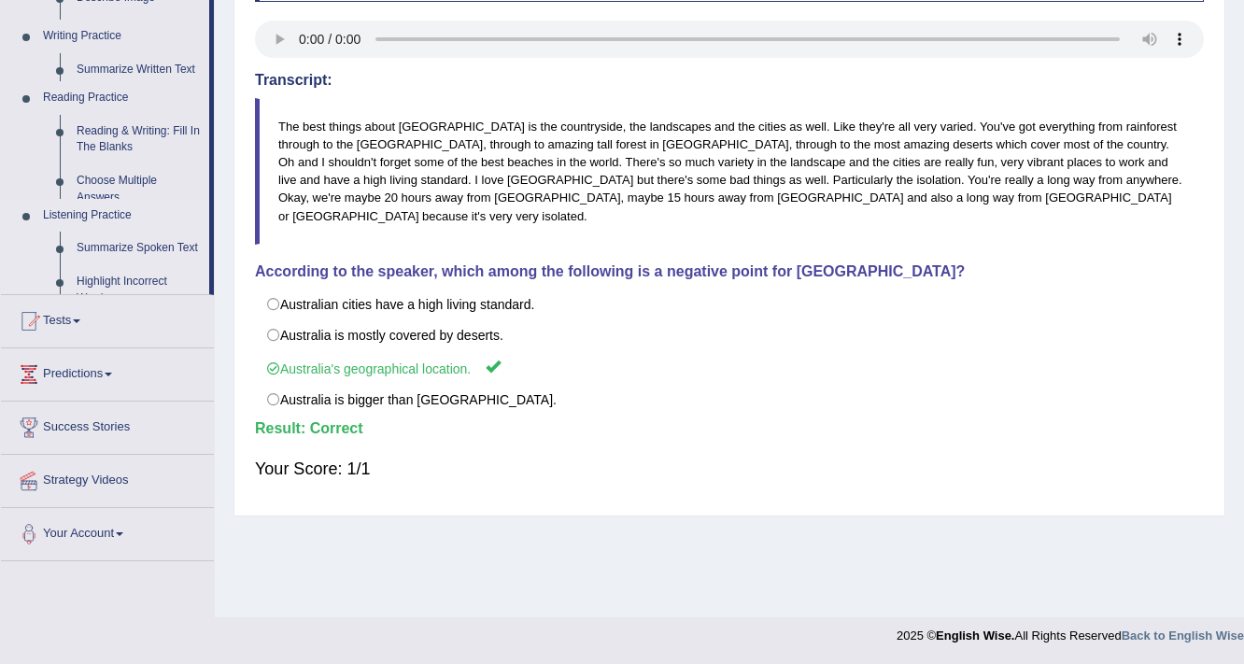
scroll to position [317, 0]
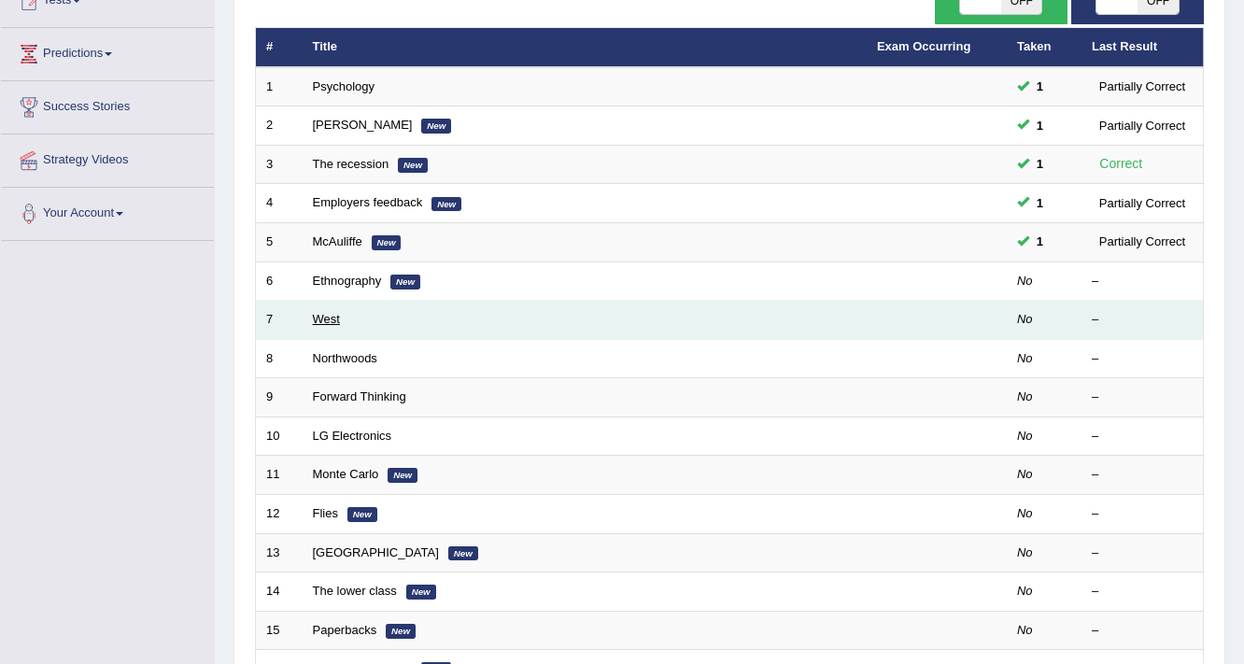
click at [333, 313] on link "West" at bounding box center [326, 319] width 27 height 14
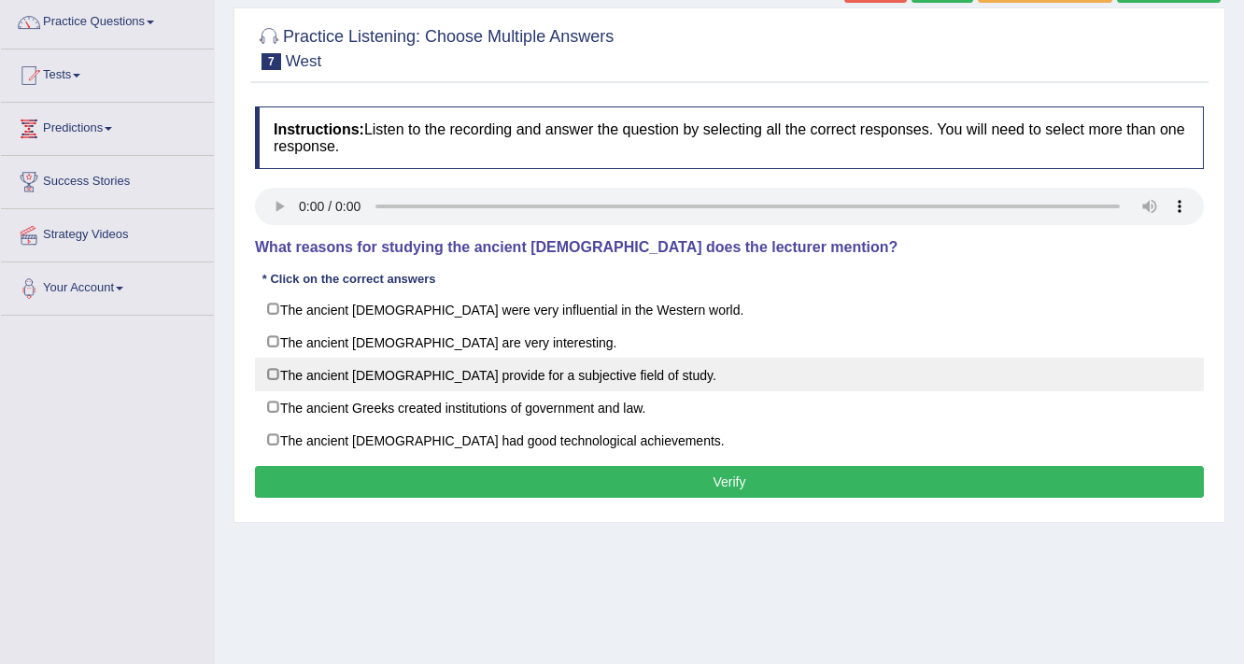
click at [359, 378] on label "The ancient Greeks provide for a subjective field of study." at bounding box center [729, 375] width 949 height 34
checkbox input "true"
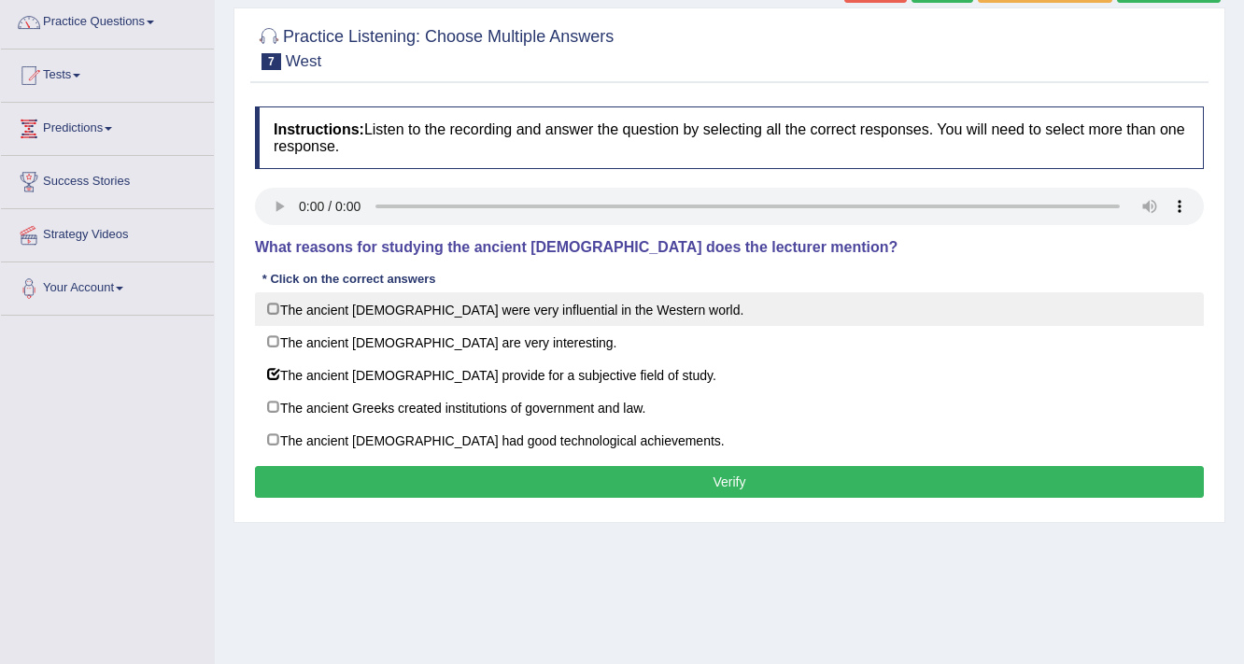
click at [289, 301] on label "The ancient Greeks were very influential in the Western world." at bounding box center [729, 309] width 949 height 34
checkbox input "true"
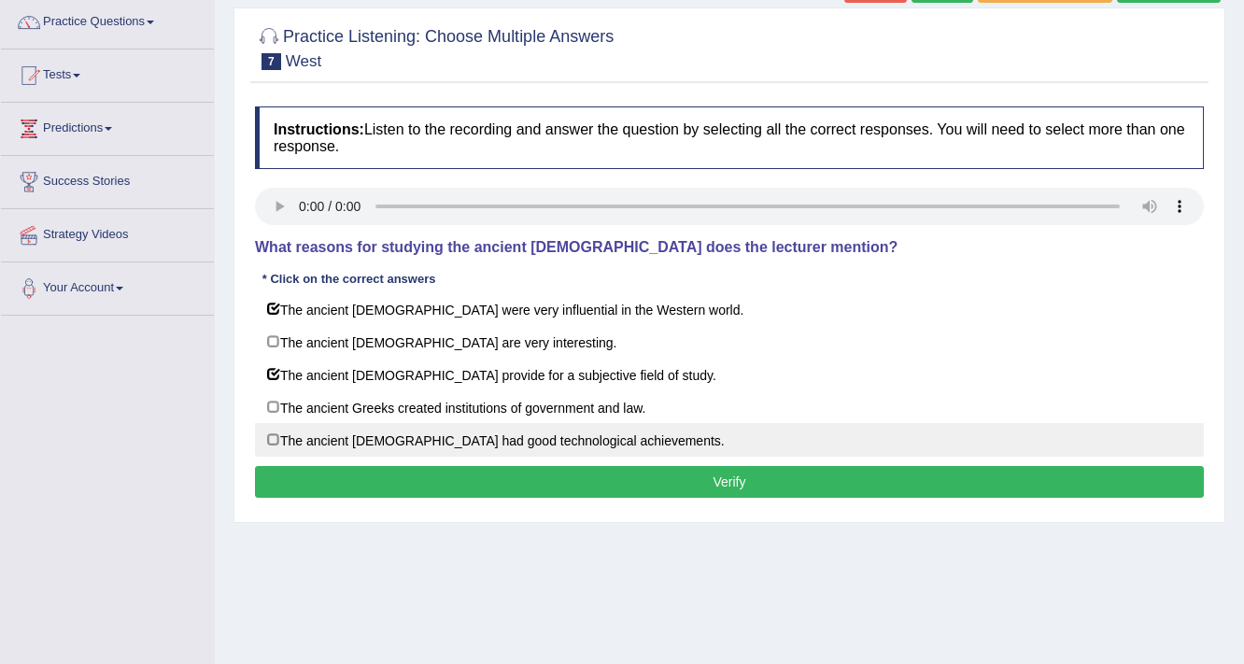
click at [348, 446] on label "The ancient Greeks had good technological achievements." at bounding box center [729, 440] width 949 height 34
checkbox input "true"
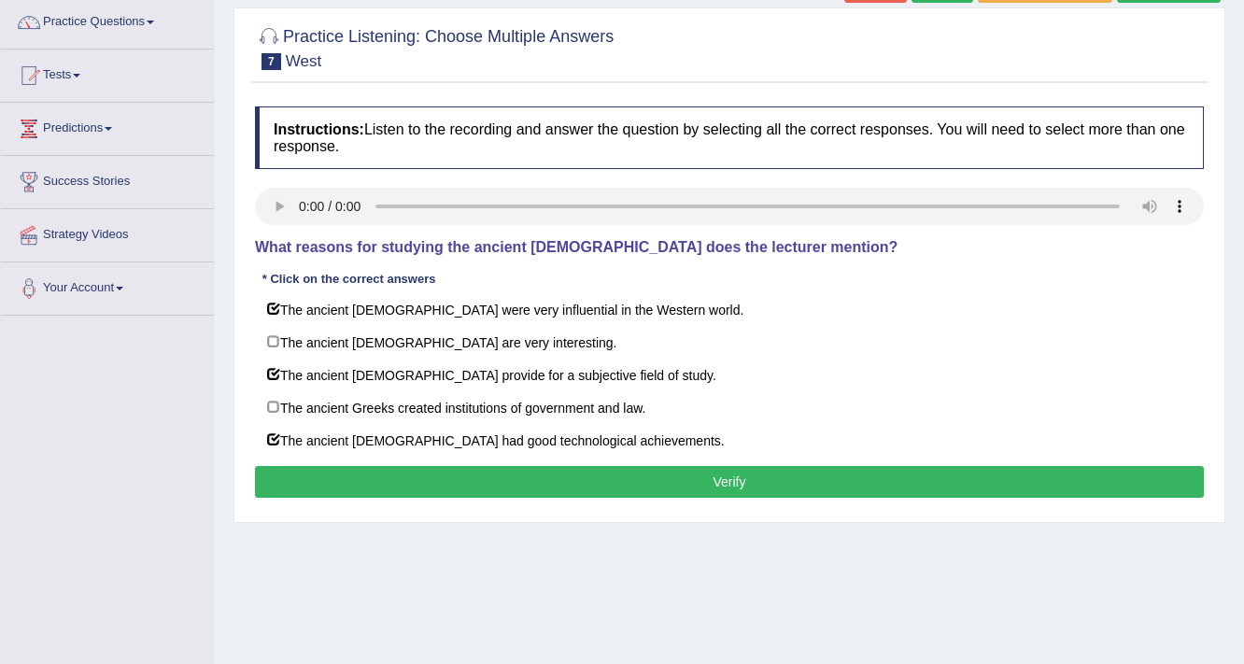
click at [709, 474] on button "Verify" at bounding box center [729, 482] width 949 height 32
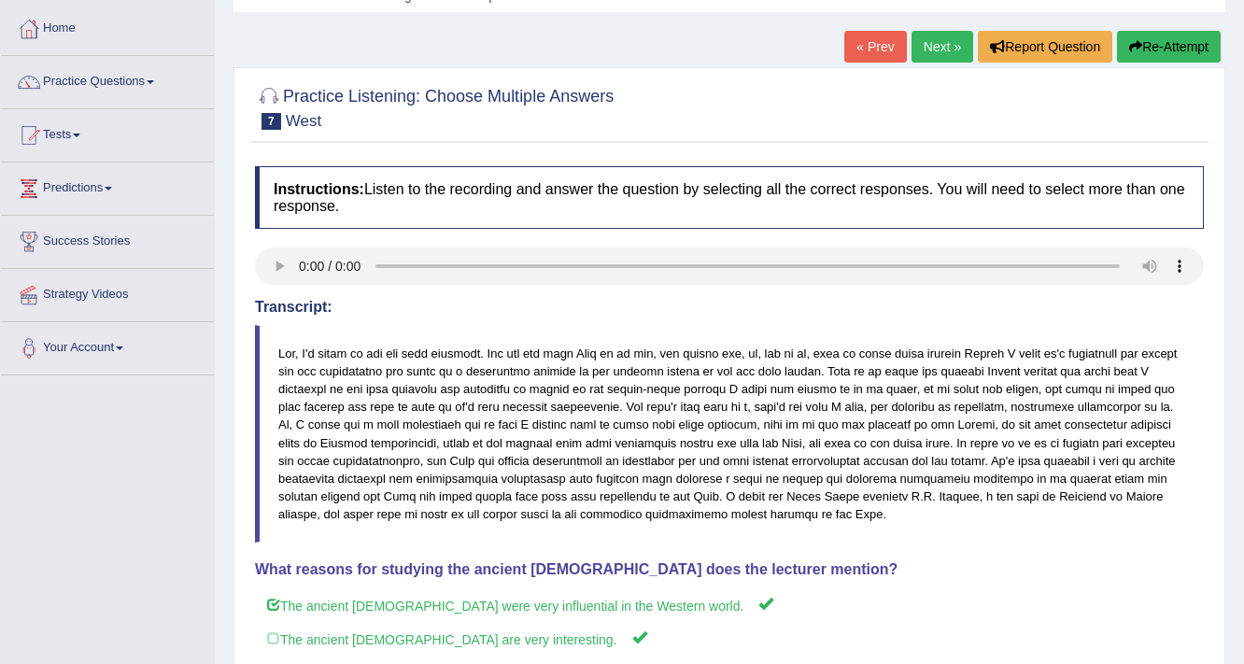
scroll to position [24, 0]
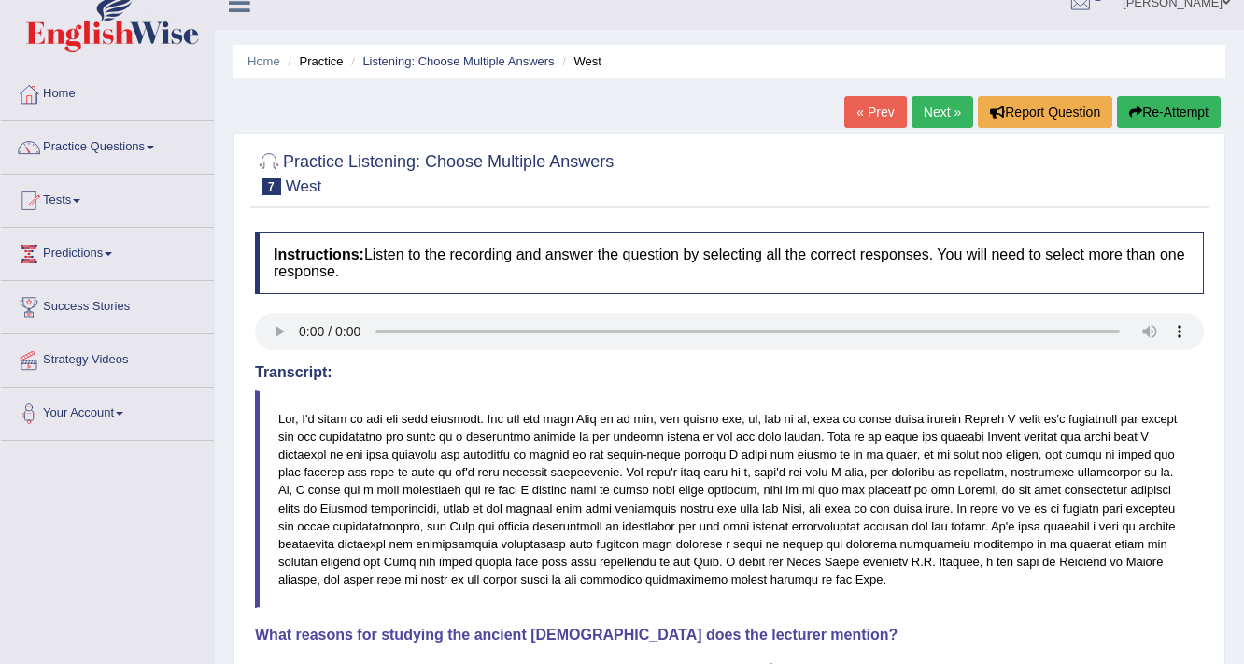
click at [936, 109] on link "Next »" at bounding box center [943, 112] width 62 height 32
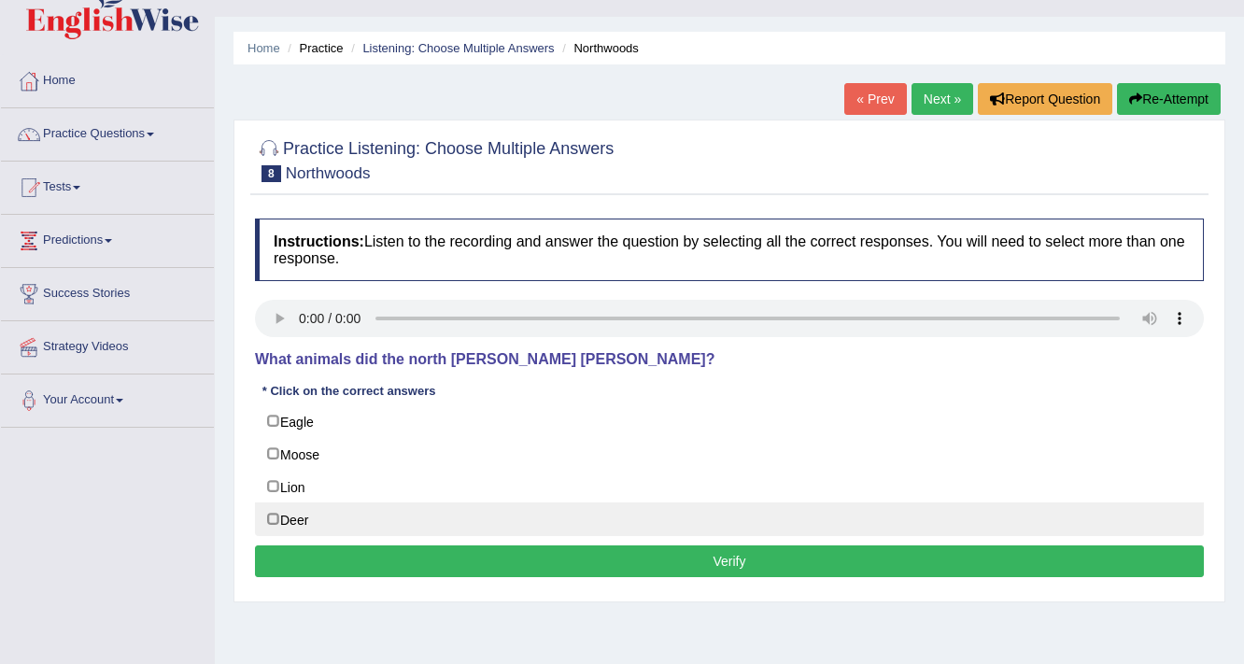
scroll to position [75, 0]
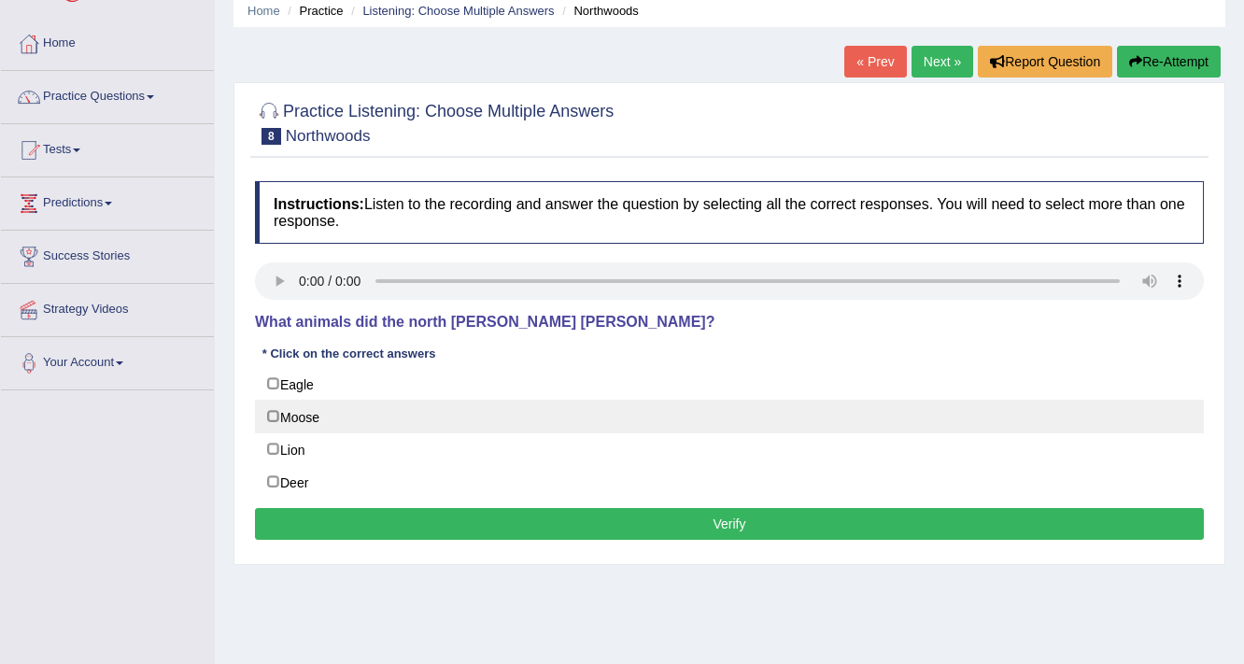
click at [308, 407] on label "Moose" at bounding box center [729, 417] width 949 height 34
checkbox input "true"
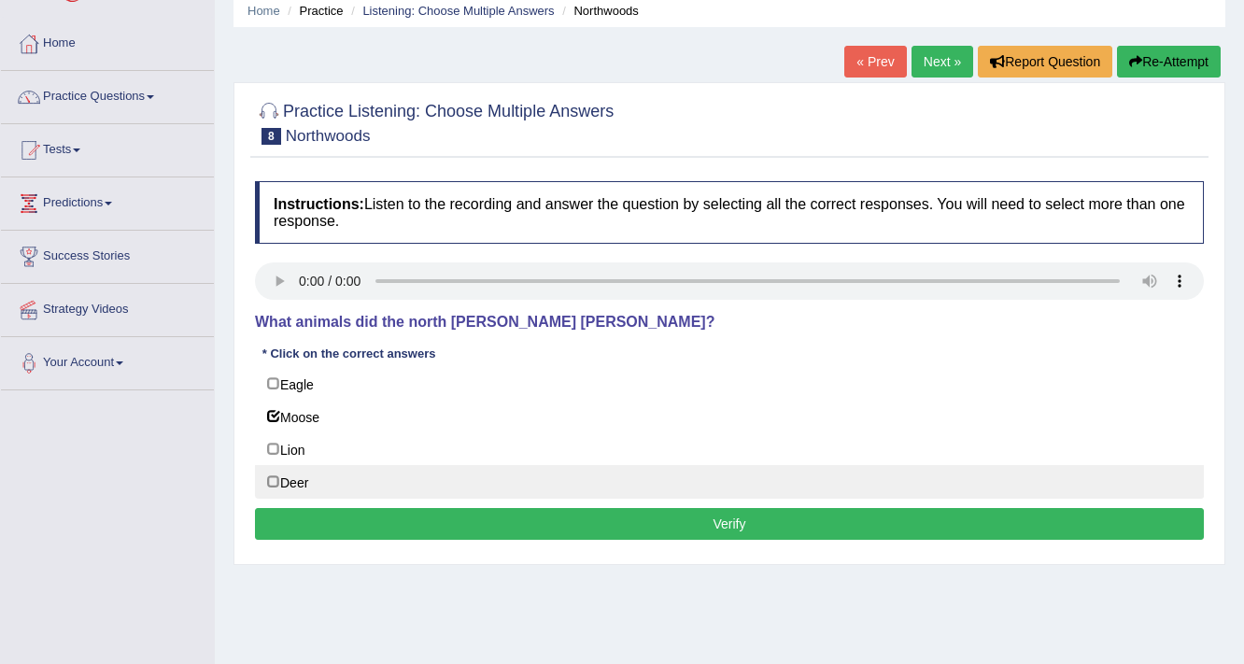
click at [299, 474] on label "Deer" at bounding box center [729, 482] width 949 height 34
checkbox input "true"
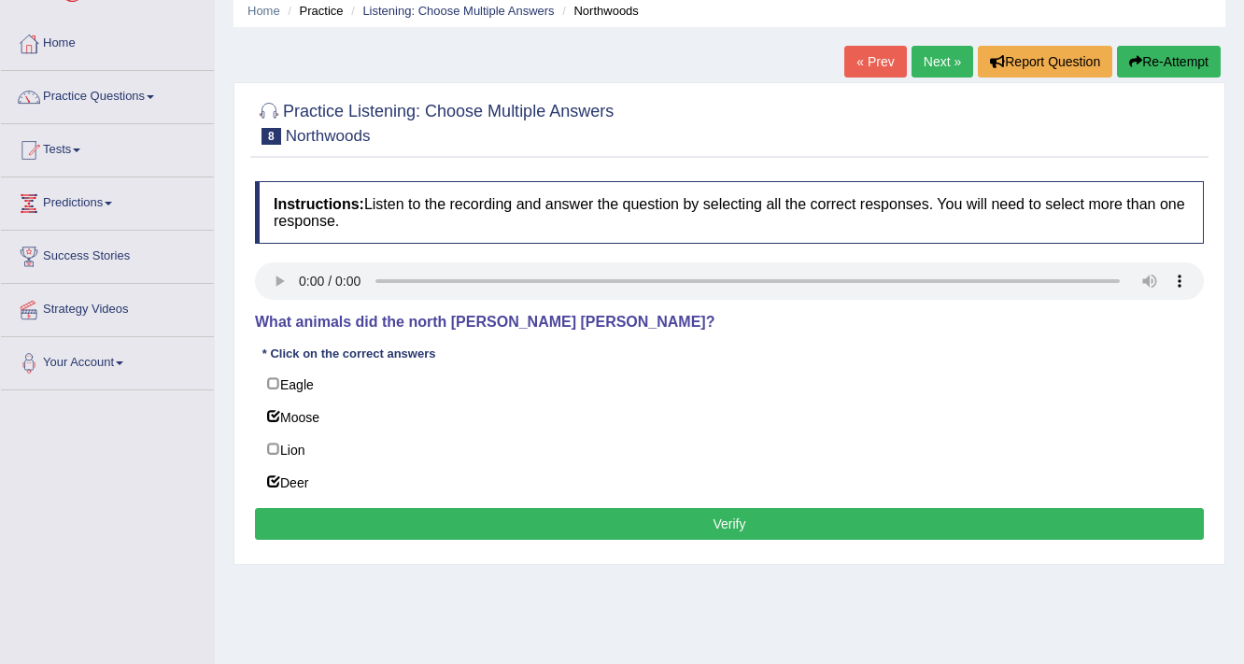
click at [494, 511] on button "Verify" at bounding box center [729, 524] width 949 height 32
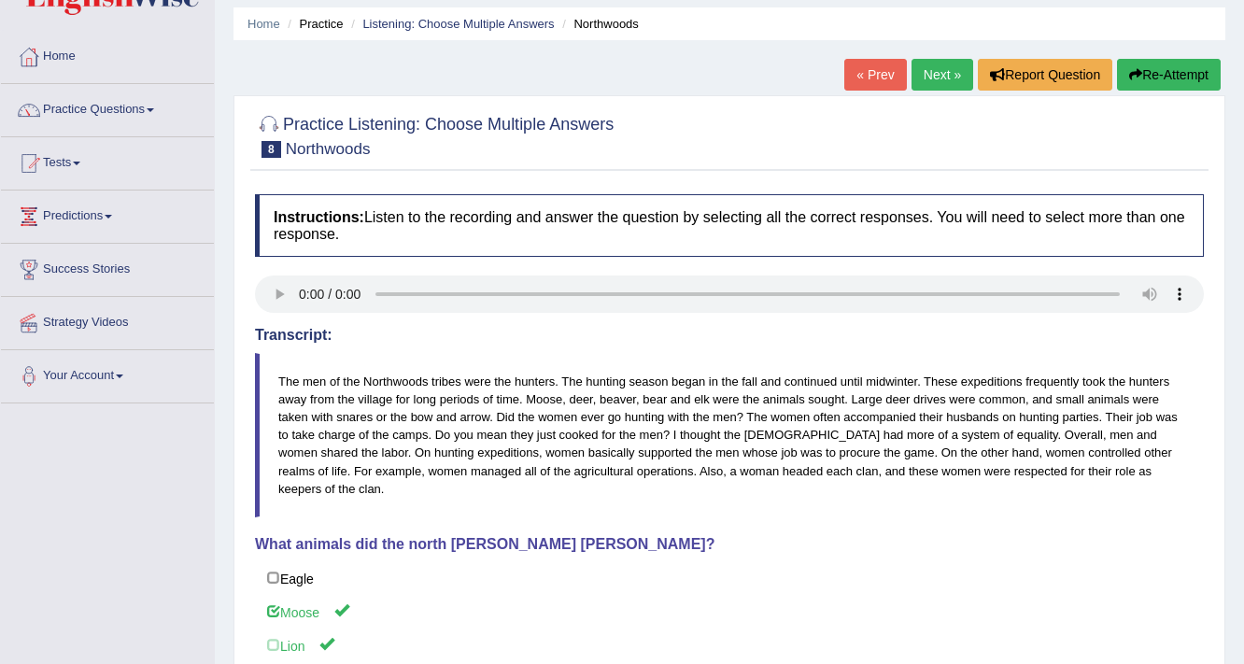
scroll to position [18, 0]
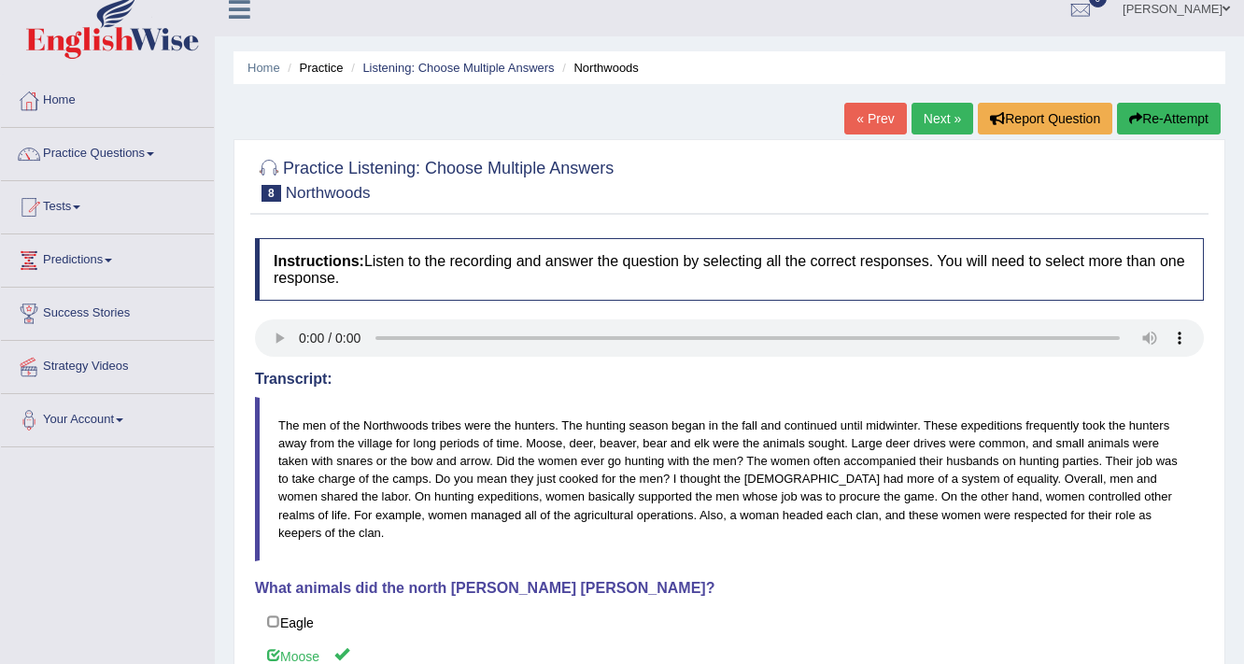
click at [931, 110] on link "Next »" at bounding box center [943, 119] width 62 height 32
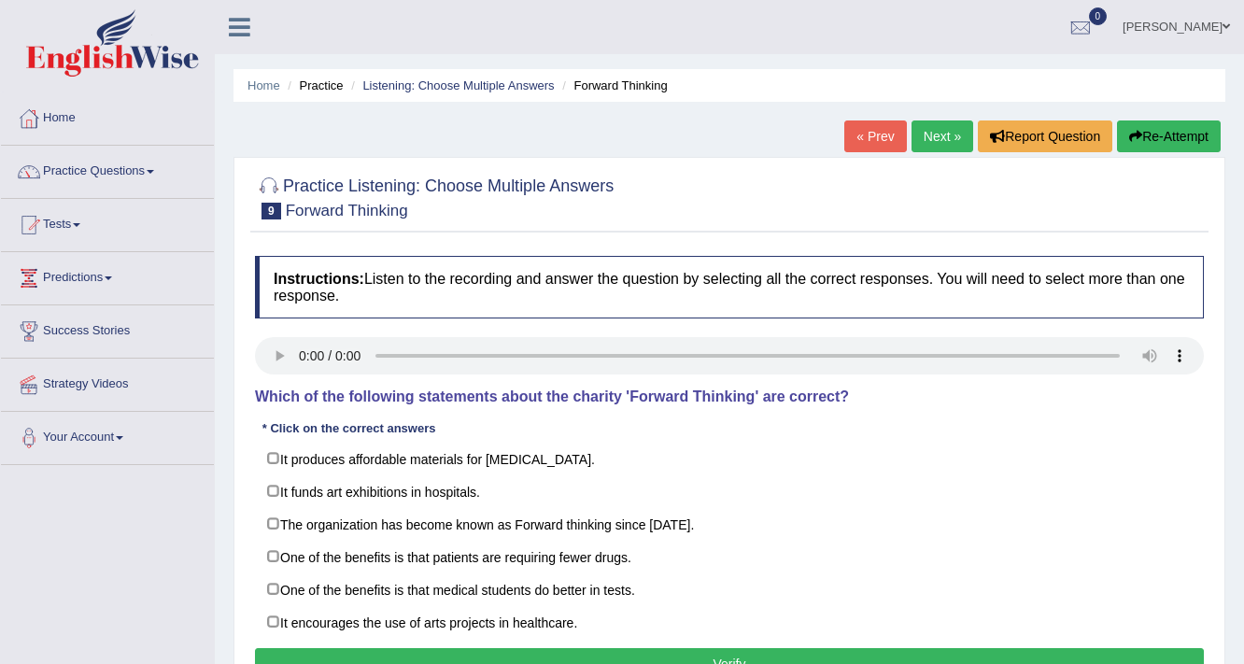
drag, startPoint x: 0, startPoint y: 0, endPoint x: 857, endPoint y: 139, distance: 868.6
click at [857, 139] on link "« Prev" at bounding box center [875, 136] width 62 height 32
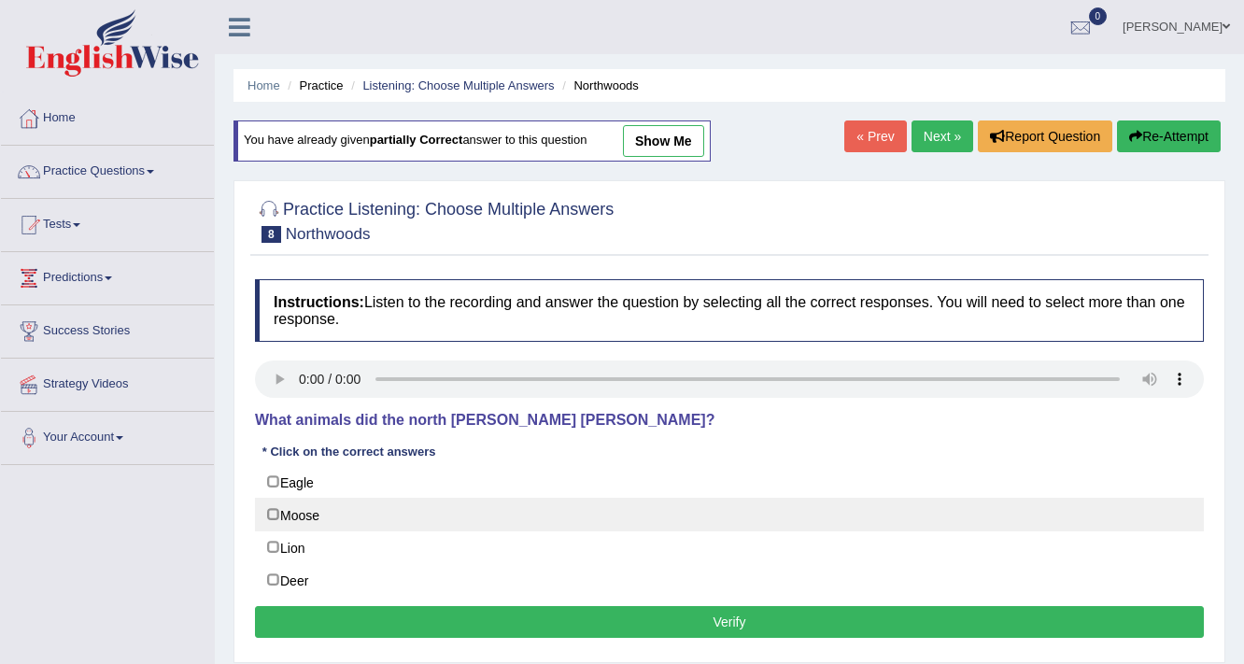
click at [289, 516] on label "Moose" at bounding box center [729, 515] width 949 height 34
checkbox input "true"
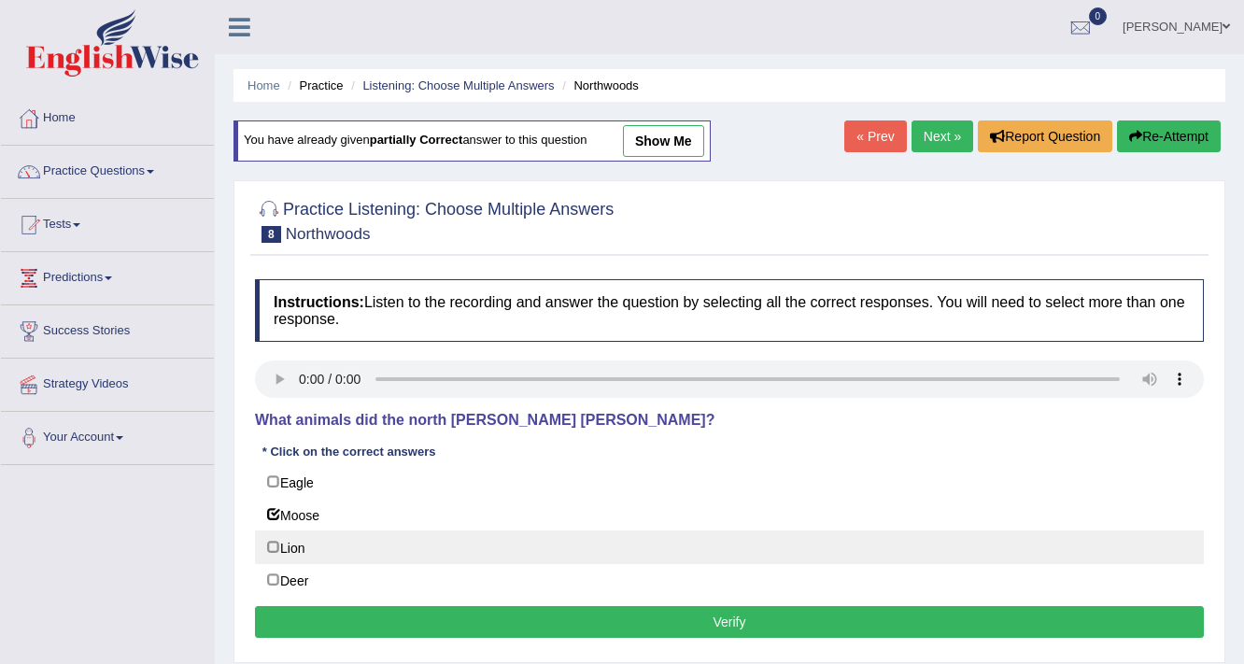
click at [293, 538] on label "Lion" at bounding box center [729, 547] width 949 height 34
checkbox input "true"
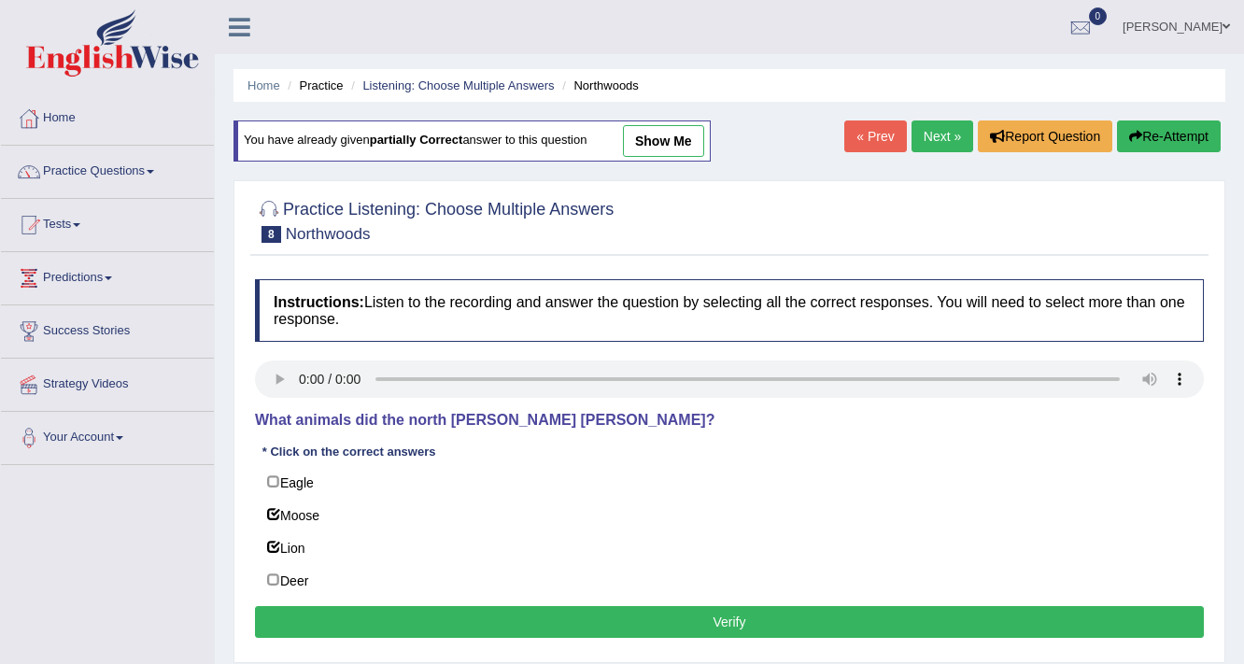
click at [508, 627] on button "Verify" at bounding box center [729, 622] width 949 height 32
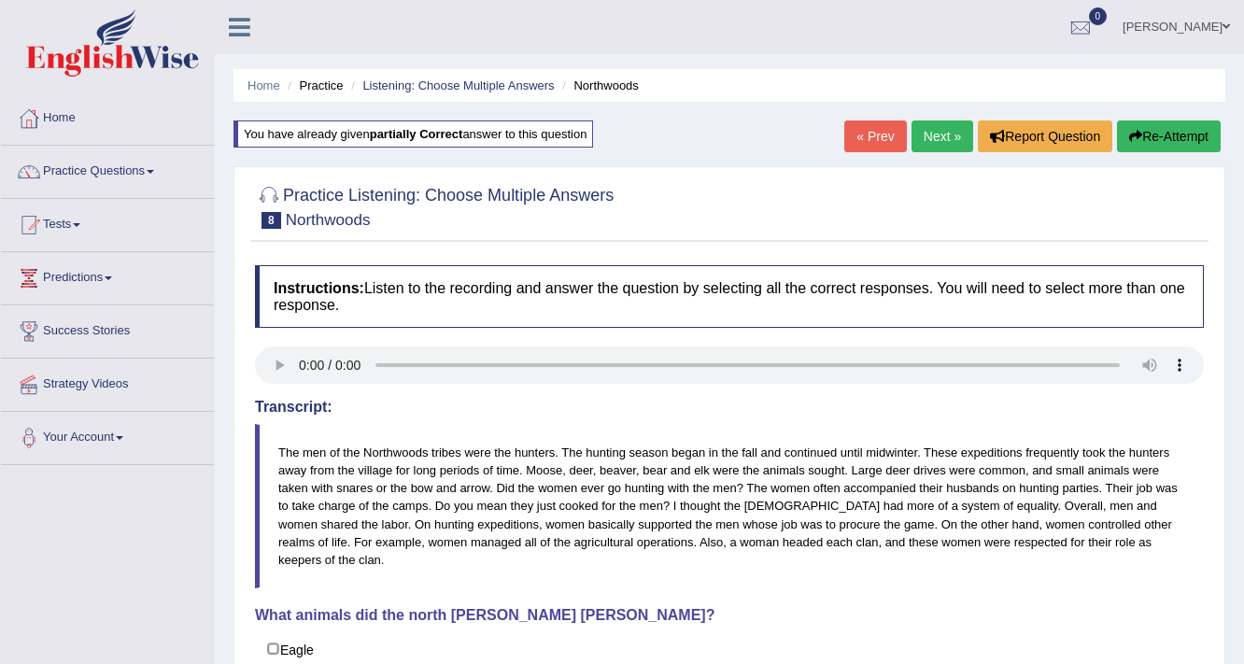
click at [923, 127] on link "Next »" at bounding box center [943, 136] width 62 height 32
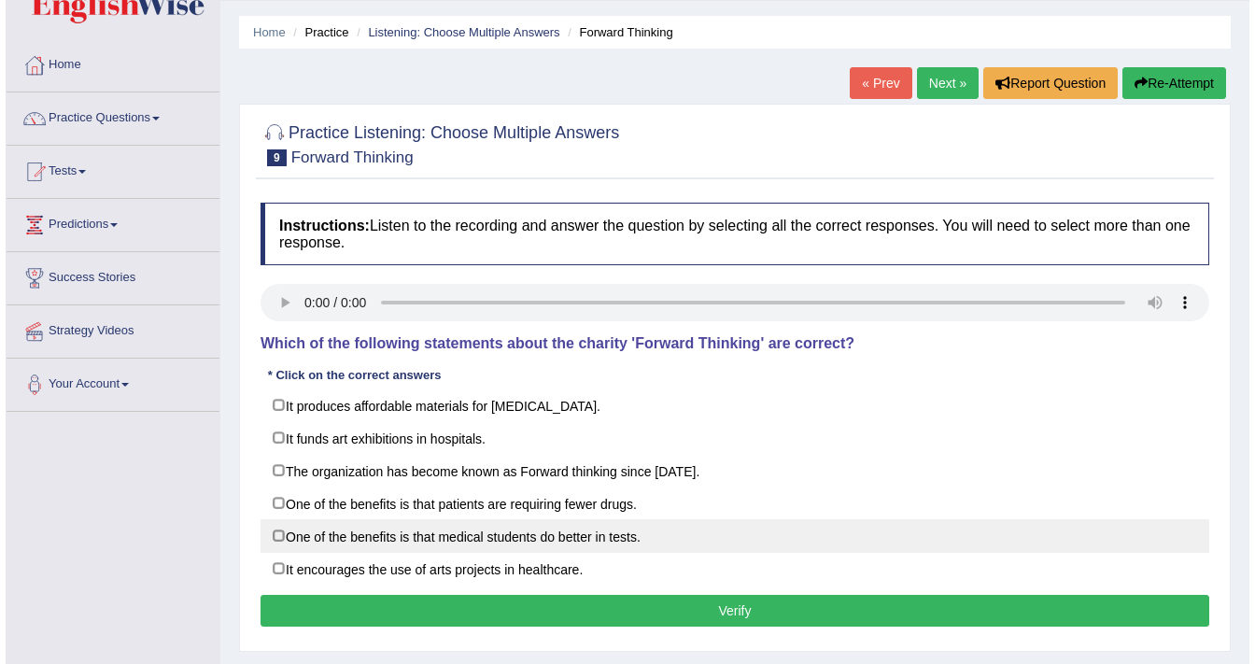
scroll to position [75, 0]
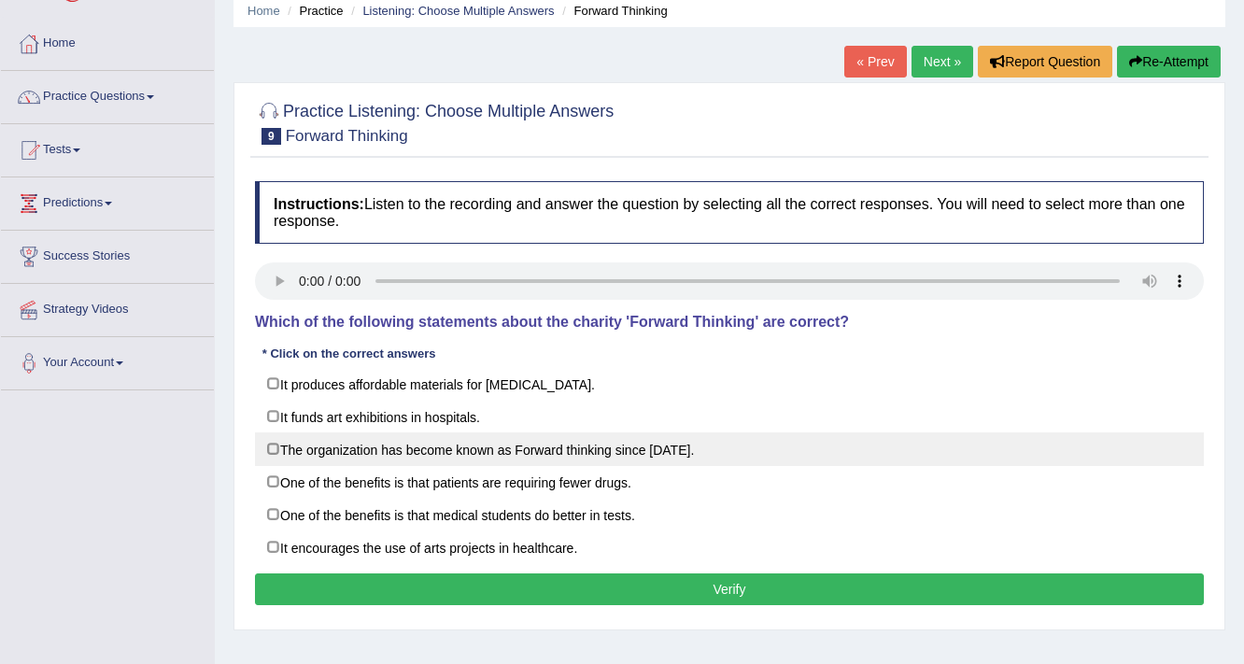
click at [691, 444] on label "The organization has become known as Forward thinking since 1986." at bounding box center [729, 449] width 949 height 34
checkbox input "true"
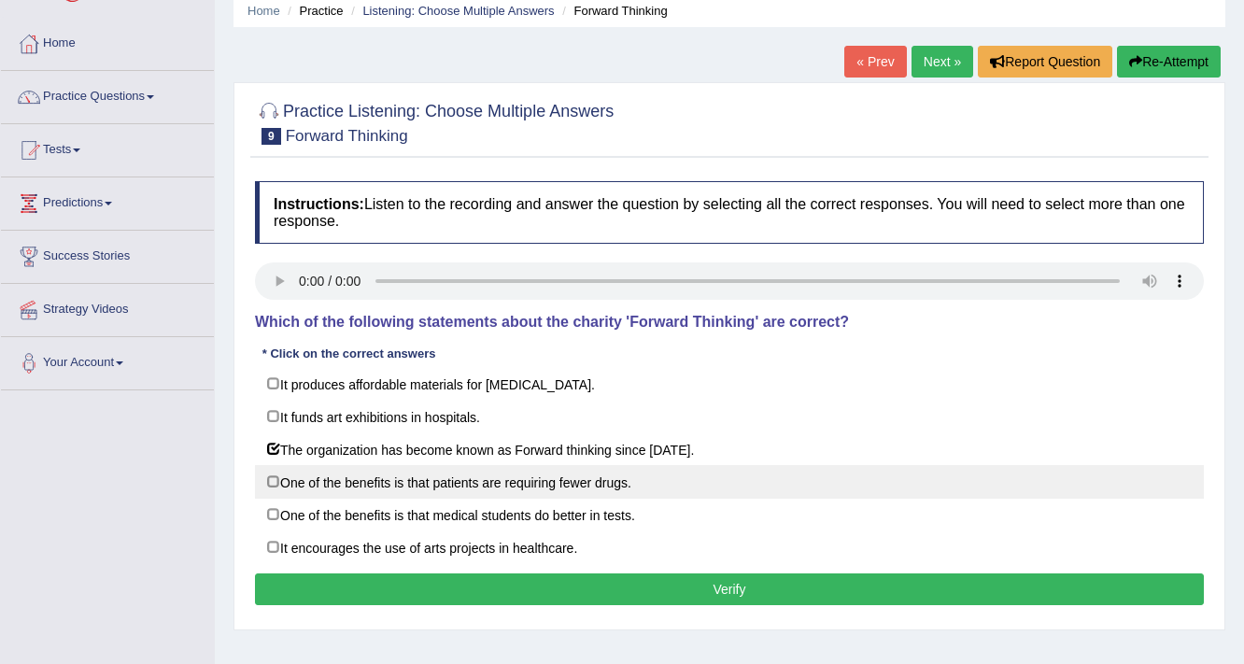
click at [589, 485] on label "One of the benefits is that patients are requiring fewer drugs." at bounding box center [729, 482] width 949 height 34
checkbox input "true"
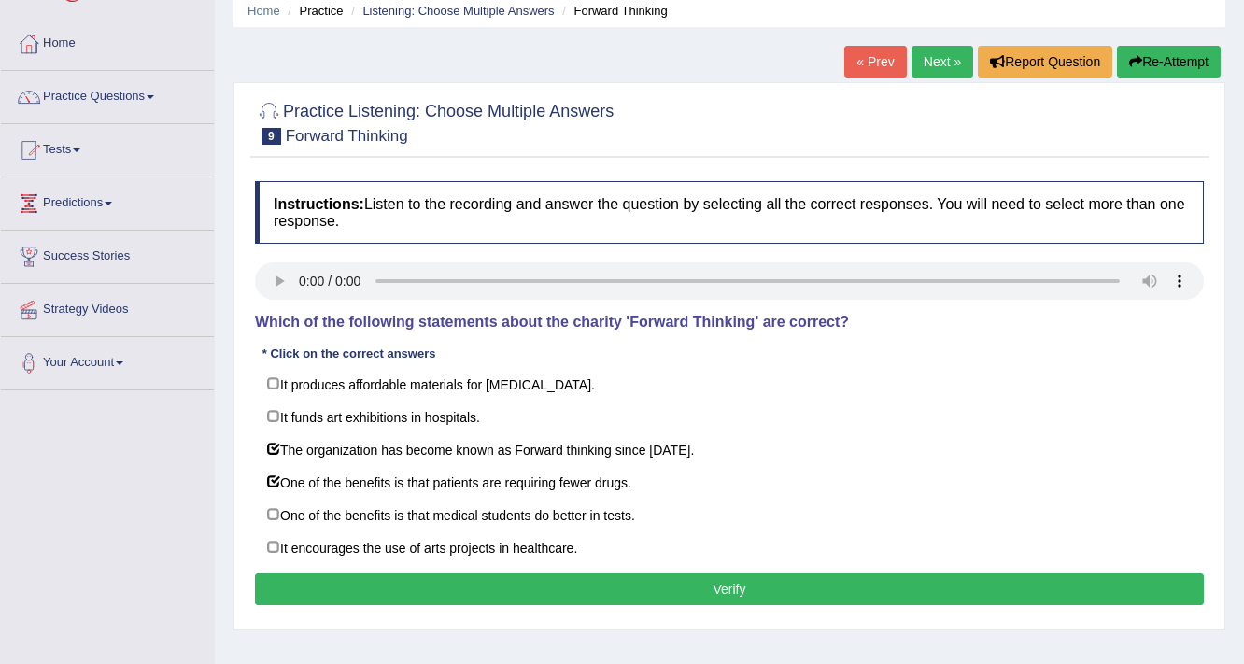
click at [668, 580] on button "Verify" at bounding box center [729, 589] width 949 height 32
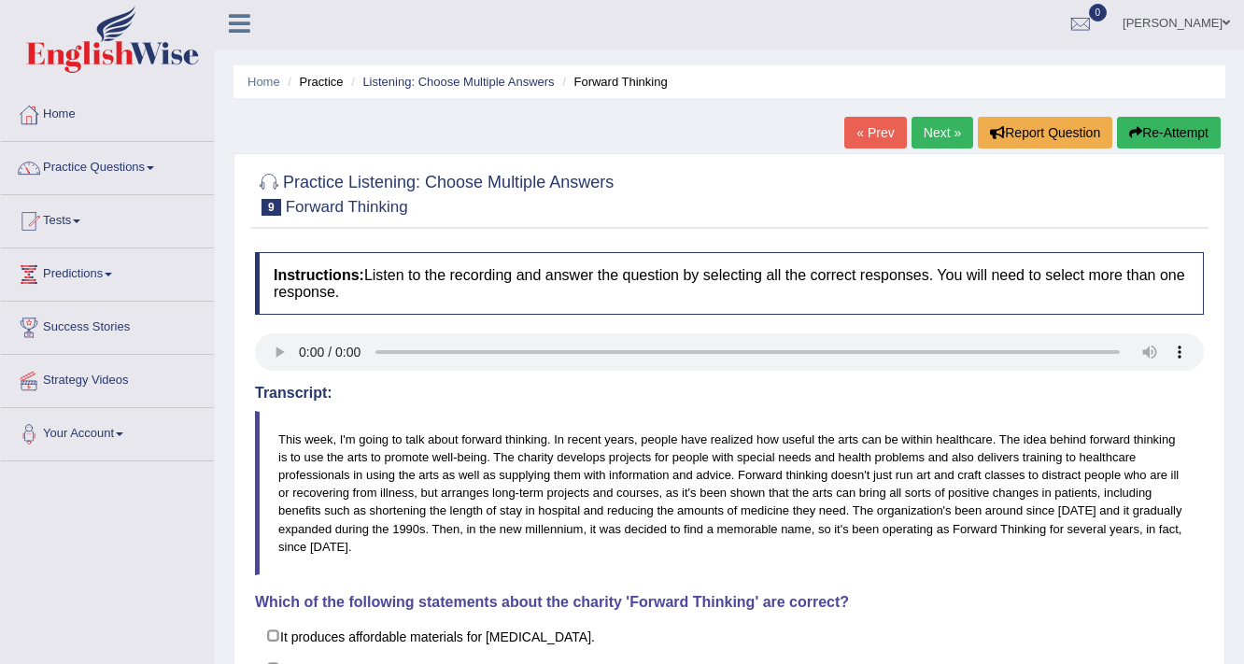
scroll to position [4, 0]
click at [952, 141] on link "Next »" at bounding box center [943, 133] width 62 height 32
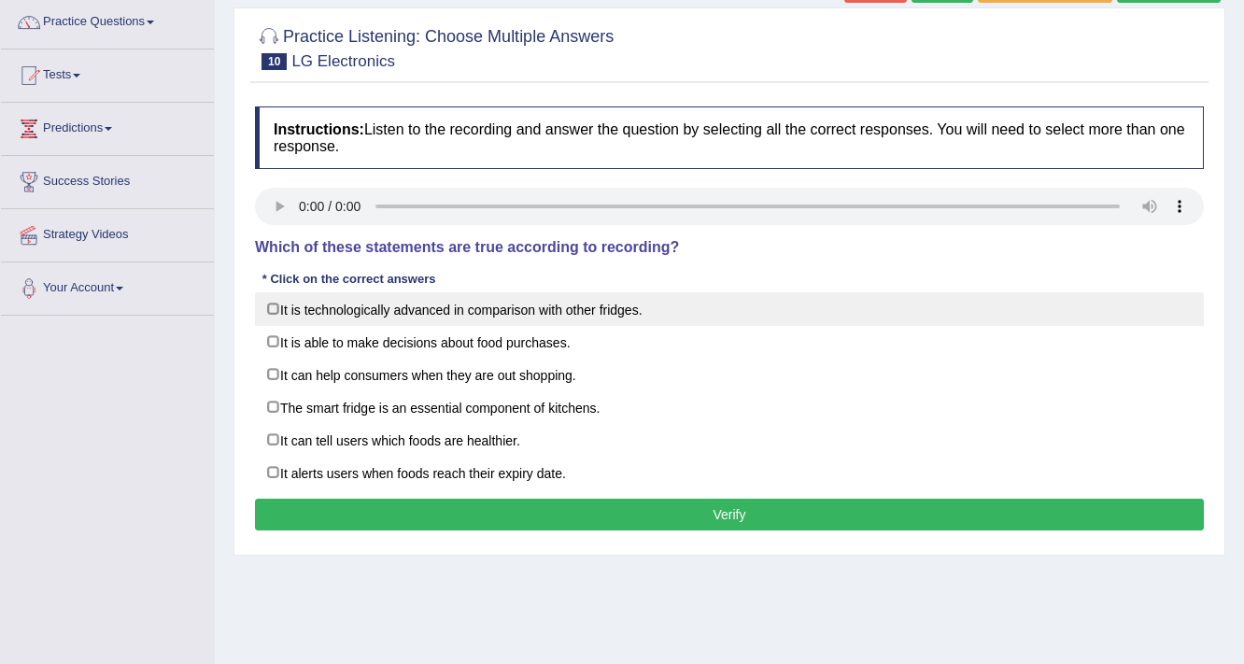
click at [450, 308] on label "It is technologically advanced in comparison with other fridges." at bounding box center [729, 309] width 949 height 34
checkbox input "true"
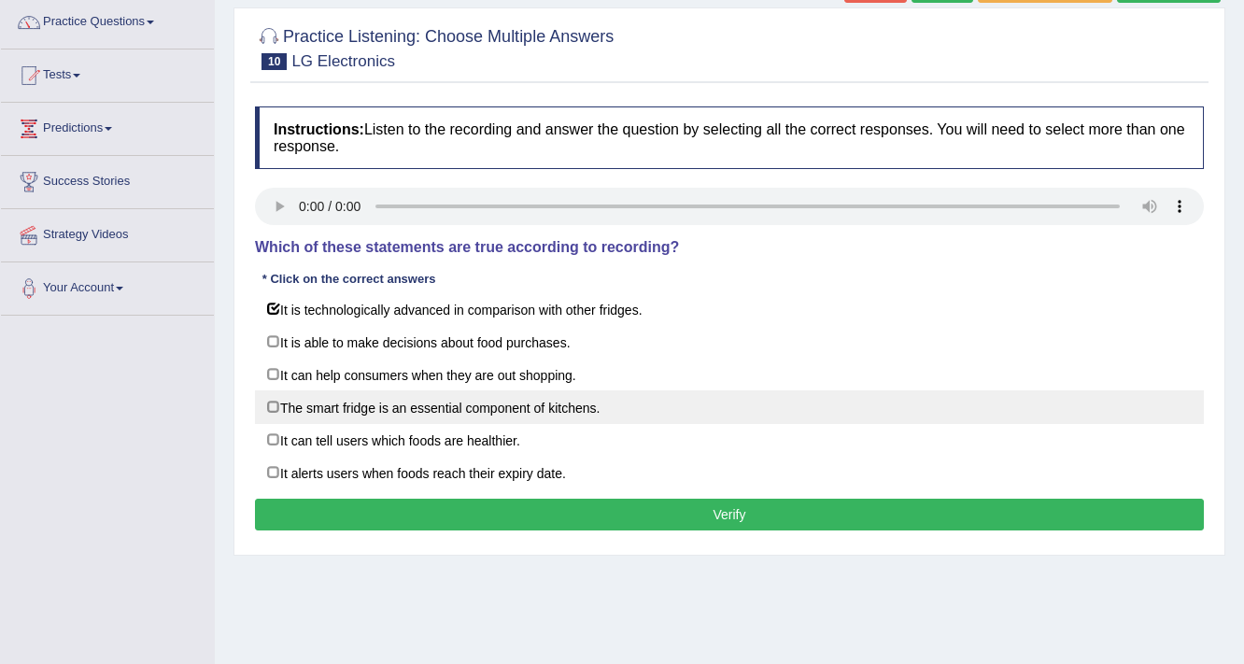
click at [481, 412] on label "The smart fridge is an essential component of kitchens." at bounding box center [729, 407] width 949 height 34
checkbox input "true"
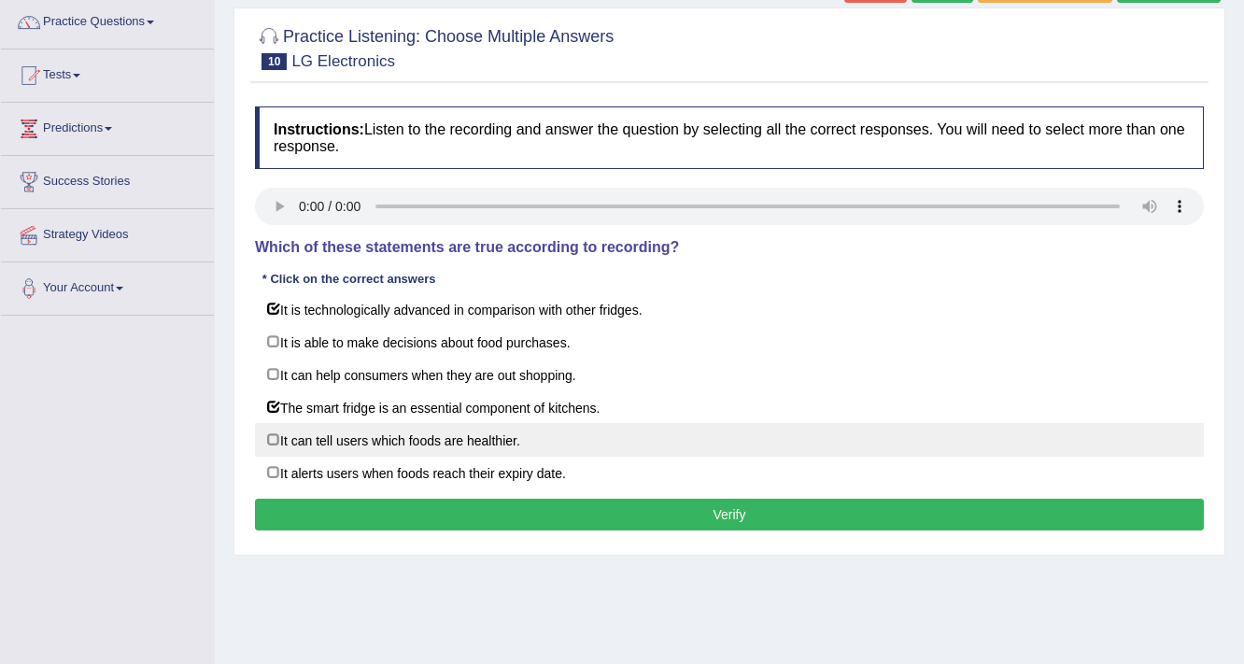
click at [364, 448] on label "It can tell users which foods are healthier." at bounding box center [729, 440] width 949 height 34
checkbox input "true"
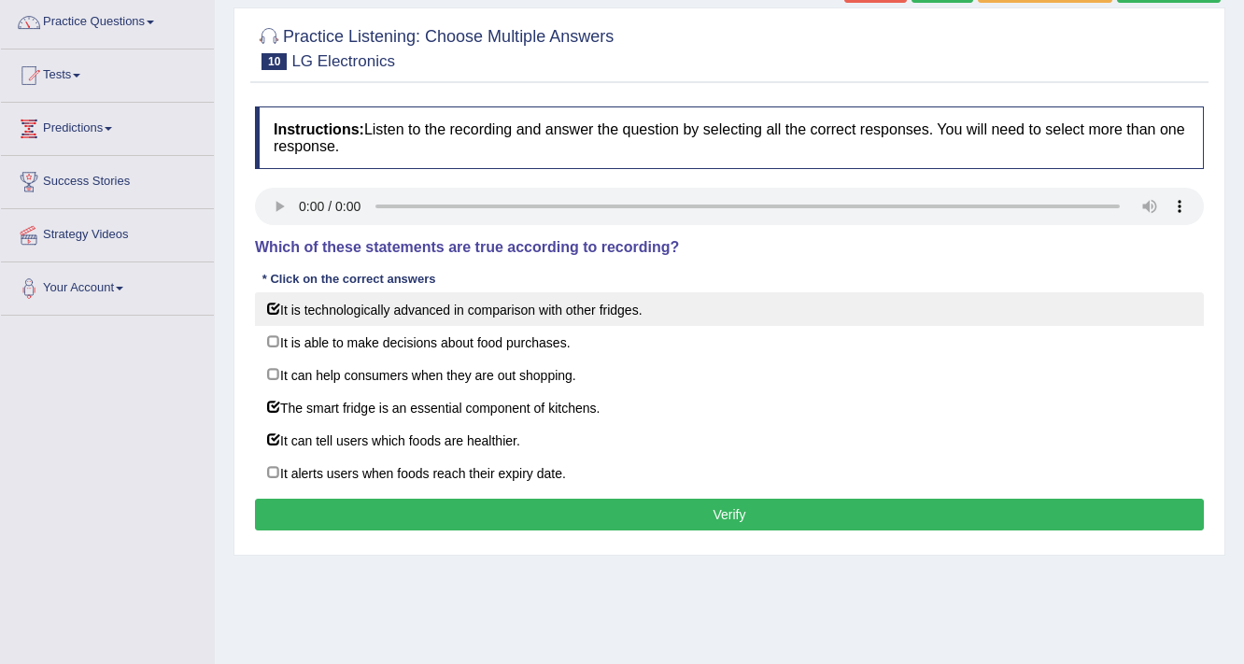
click at [303, 319] on label "It is technologically advanced in comparison with other fridges." at bounding box center [729, 309] width 949 height 34
checkbox input "false"
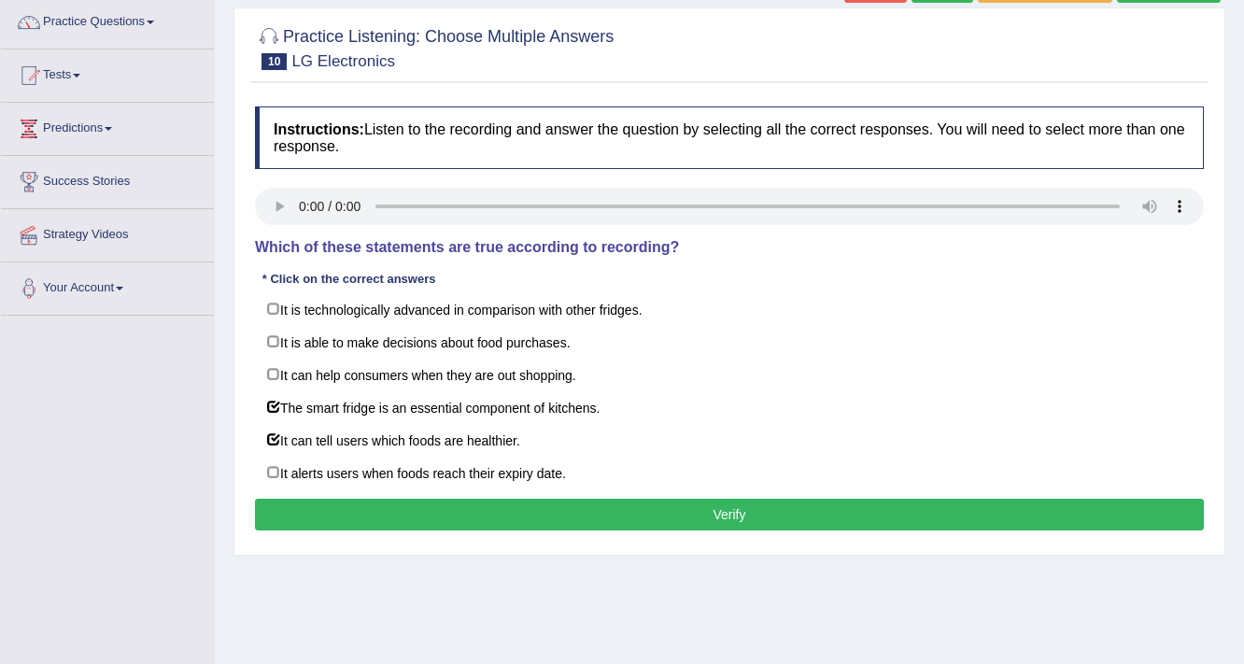
click at [628, 501] on button "Verify" at bounding box center [729, 515] width 949 height 32
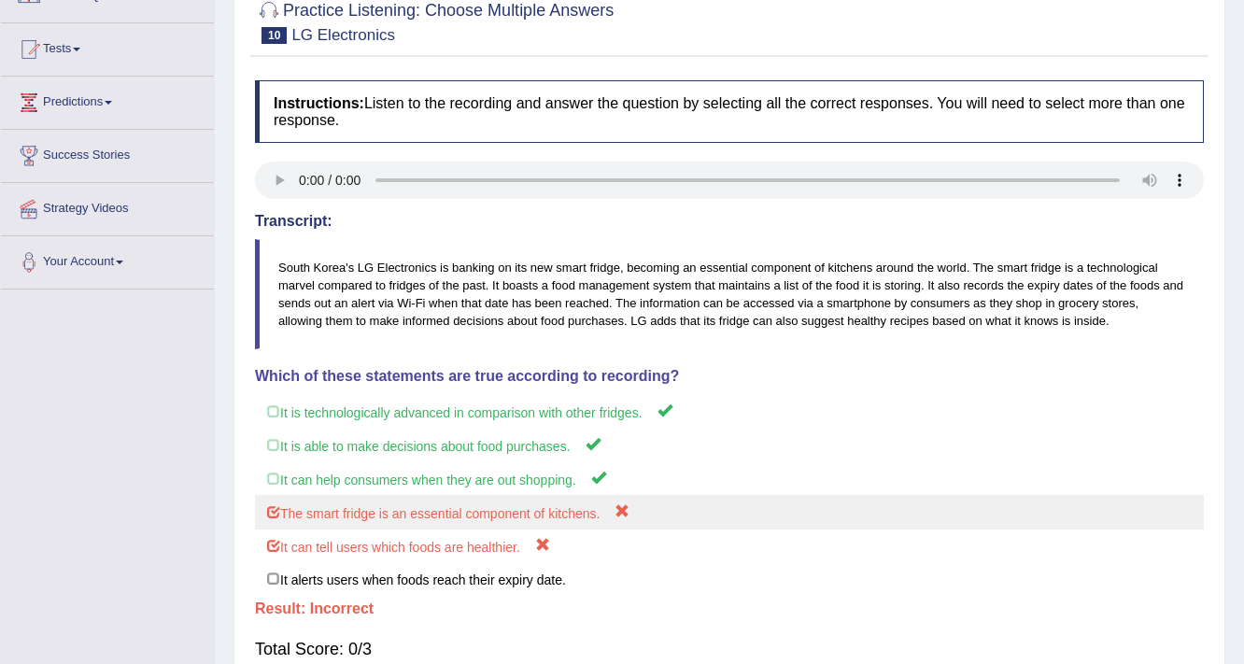
scroll to position [26, 0]
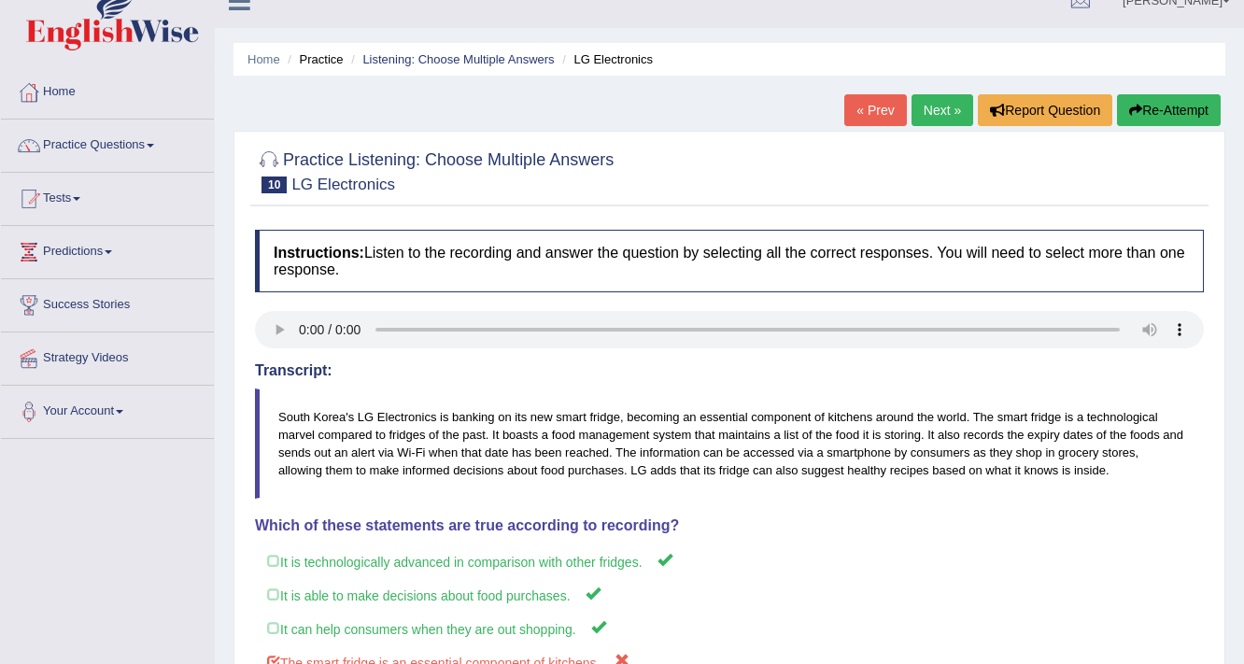
click at [927, 115] on link "Next »" at bounding box center [943, 110] width 62 height 32
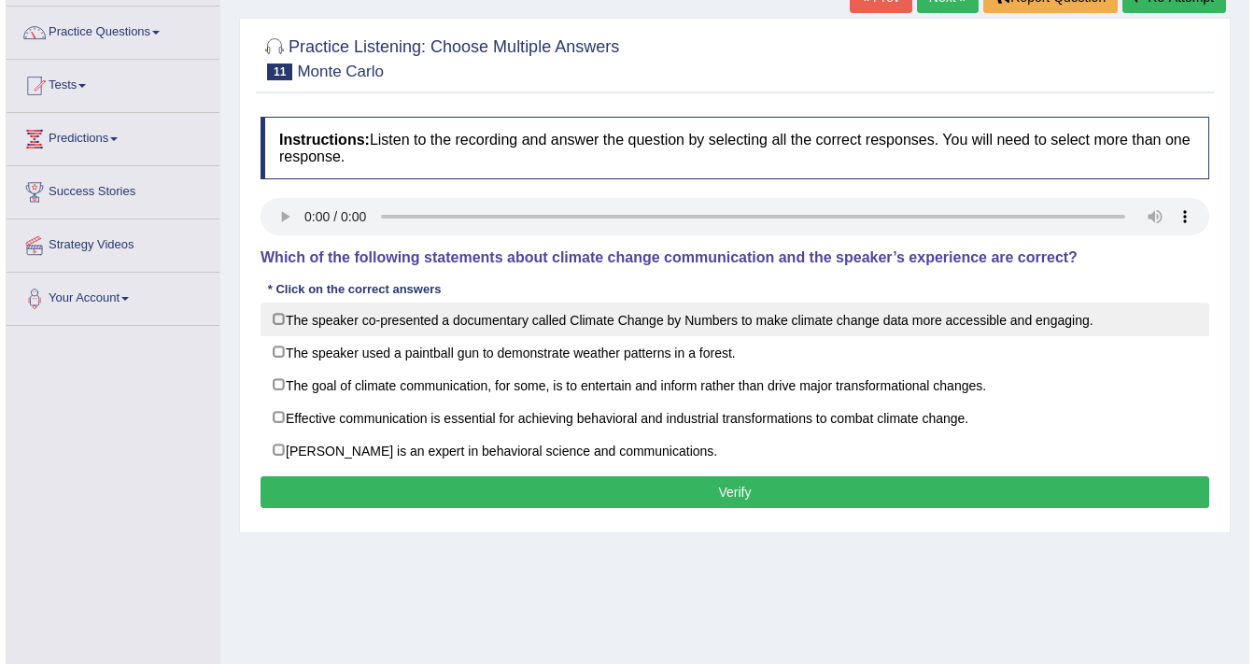
scroll to position [149, 0]
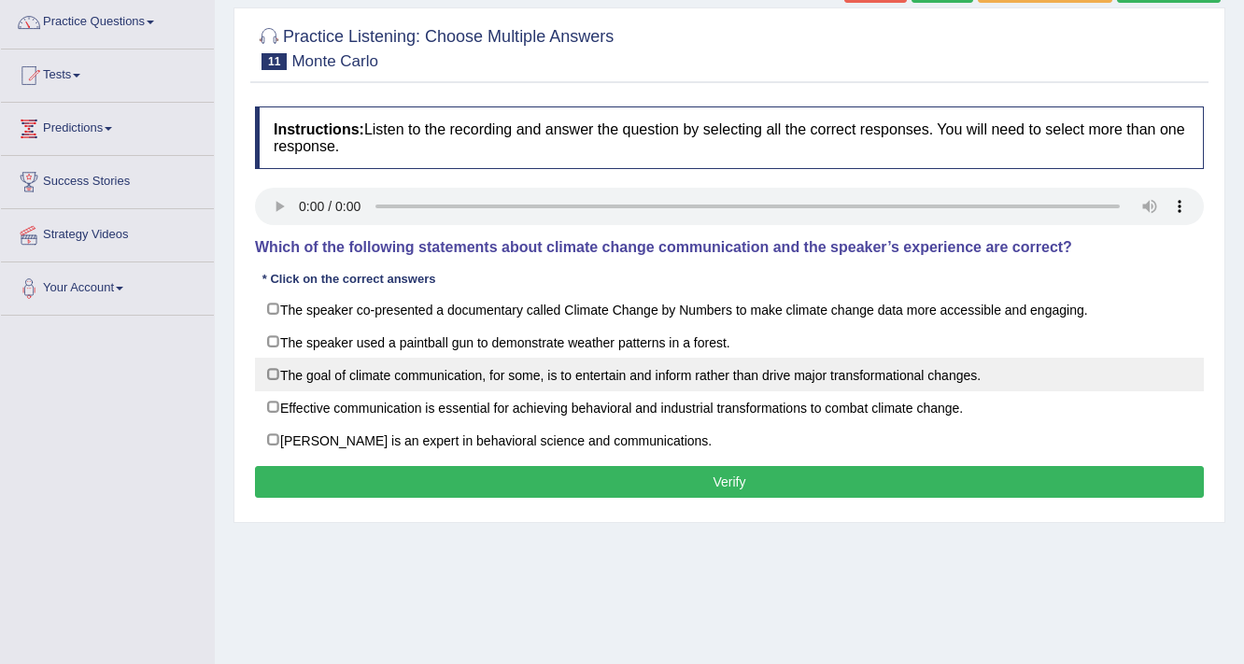
click at [385, 370] on label "The goal of climate communication, for some, is to entertain and inform rather …" at bounding box center [729, 375] width 949 height 34
checkbox input "true"
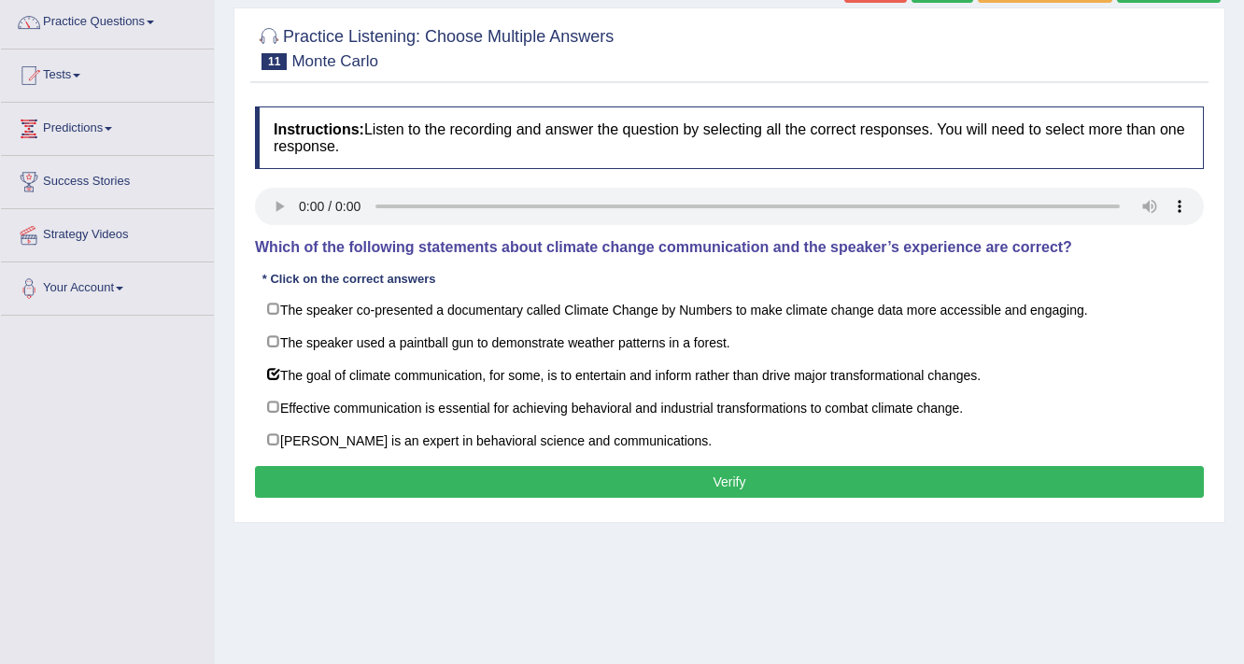
click at [486, 492] on button "Verify" at bounding box center [729, 482] width 949 height 32
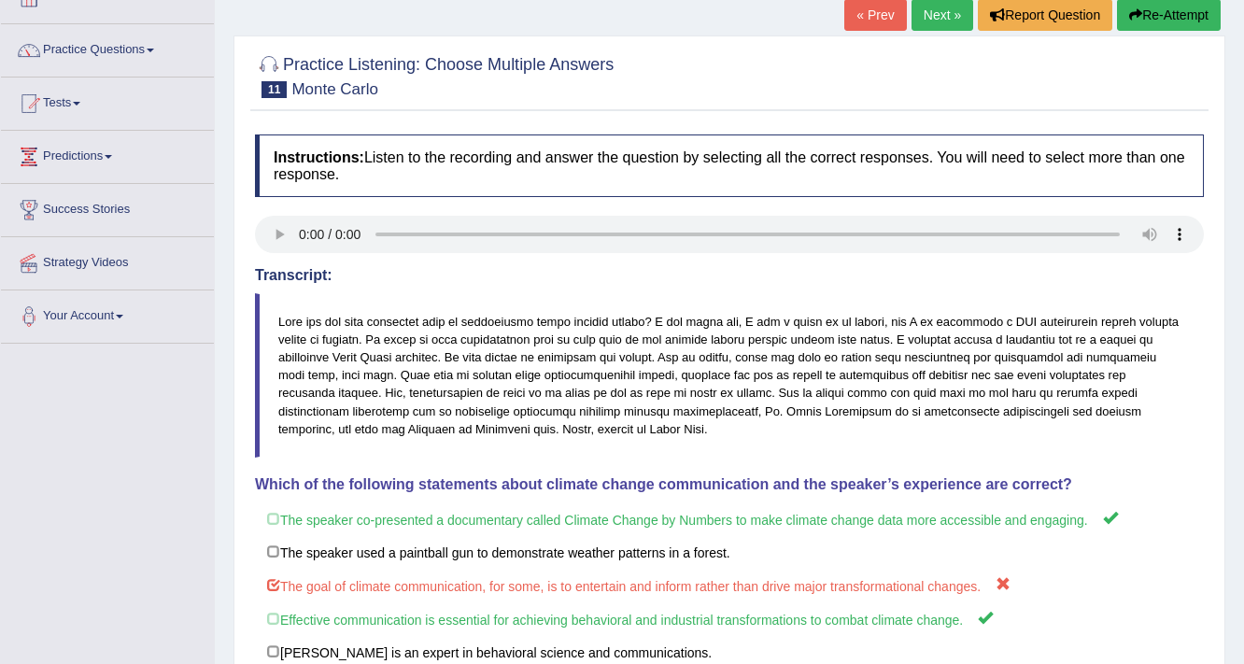
scroll to position [43, 0]
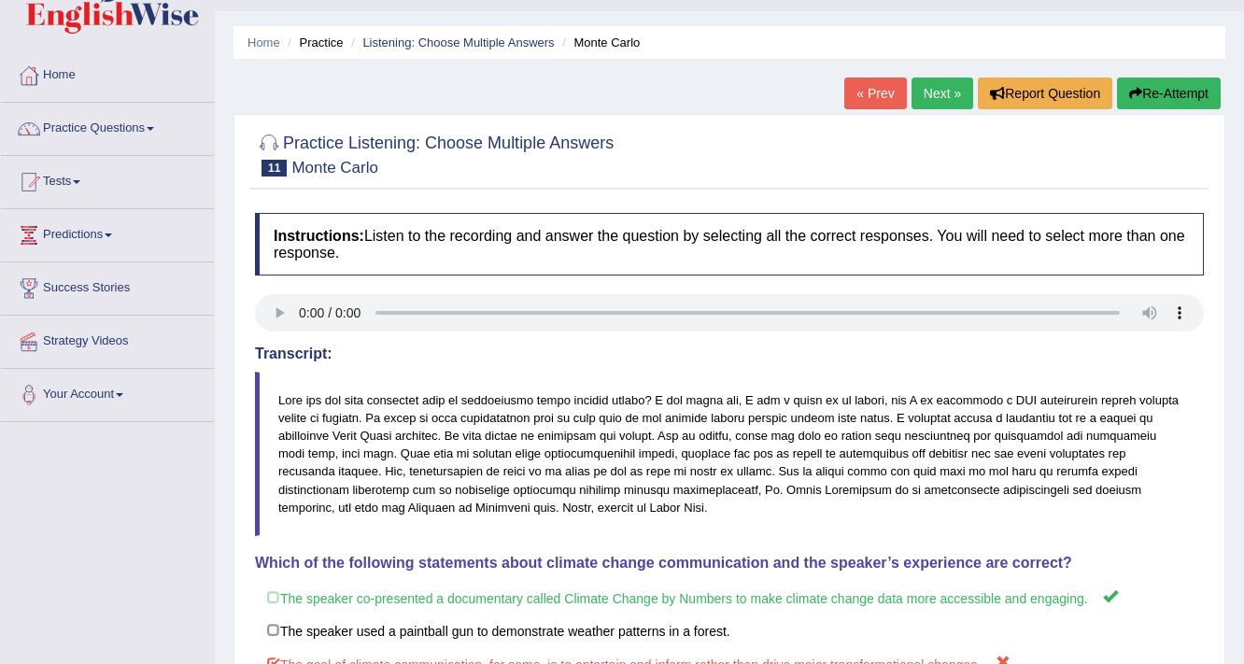
click at [934, 90] on link "Next »" at bounding box center [943, 94] width 62 height 32
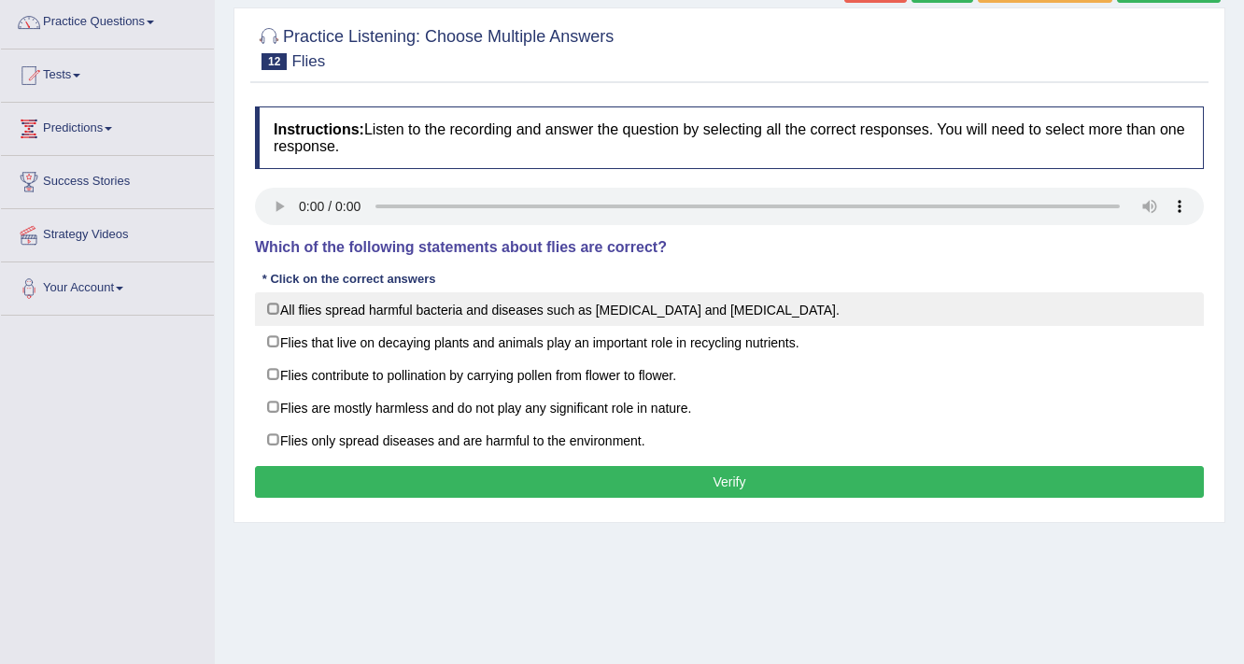
click at [513, 323] on label "All flies spread harmful bacteria and diseases such as [MEDICAL_DATA] and [MEDI…" at bounding box center [729, 309] width 949 height 34
checkbox input "true"
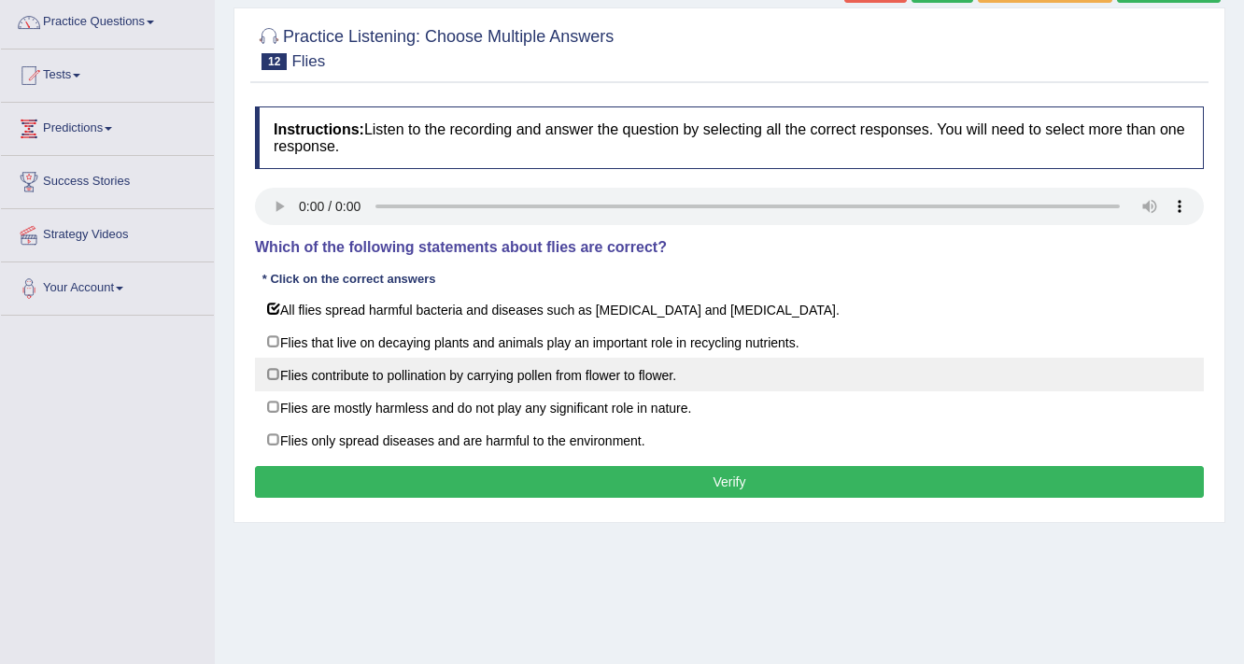
click at [460, 372] on label "Flies contribute to pollination by carrying pollen from flower to flower." at bounding box center [729, 375] width 949 height 34
checkbox input "true"
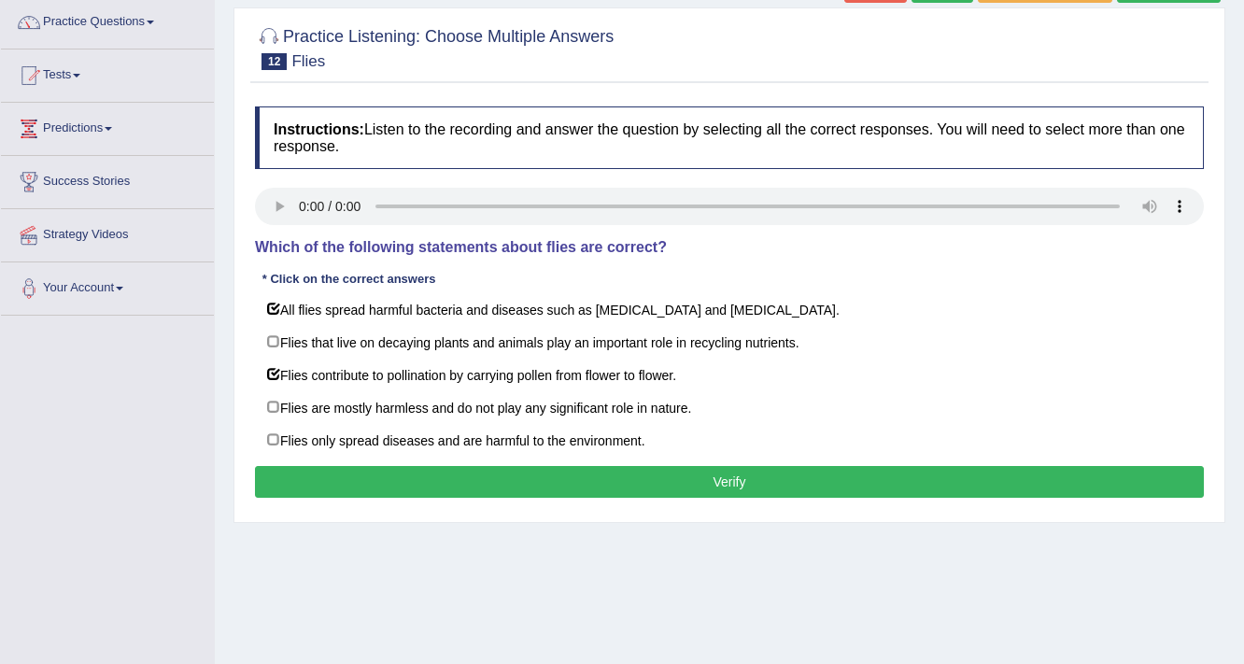
click at [596, 479] on button "Verify" at bounding box center [729, 482] width 949 height 32
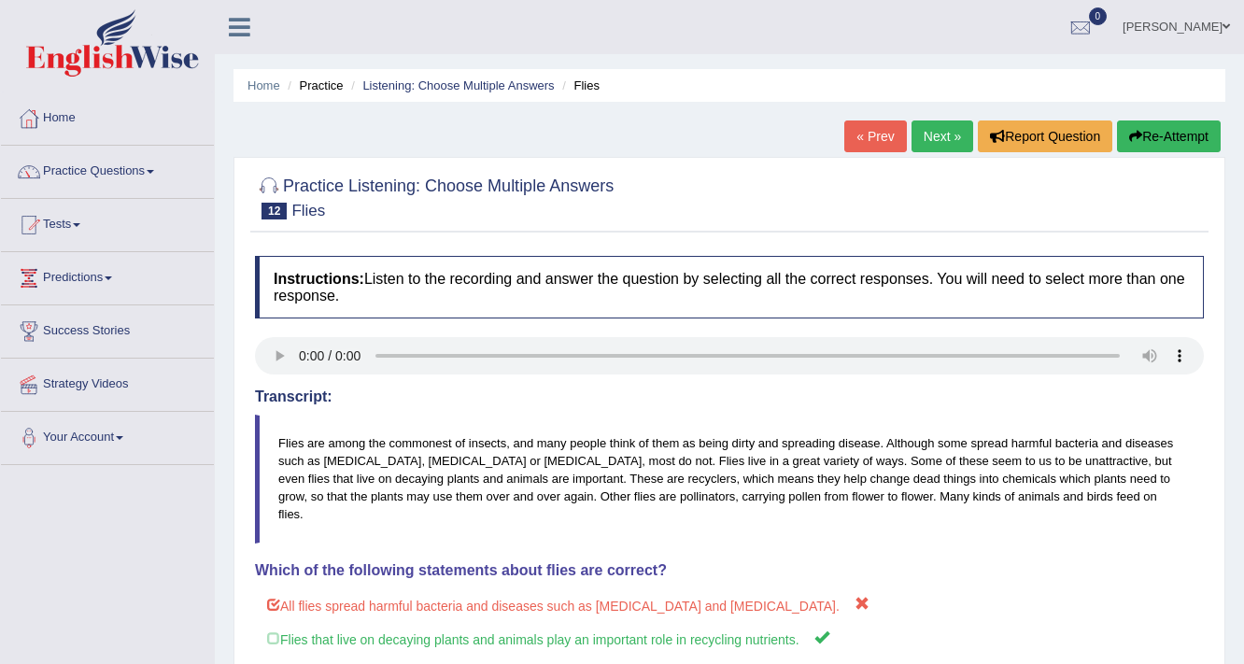
click at [941, 138] on link "Next »" at bounding box center [943, 136] width 62 height 32
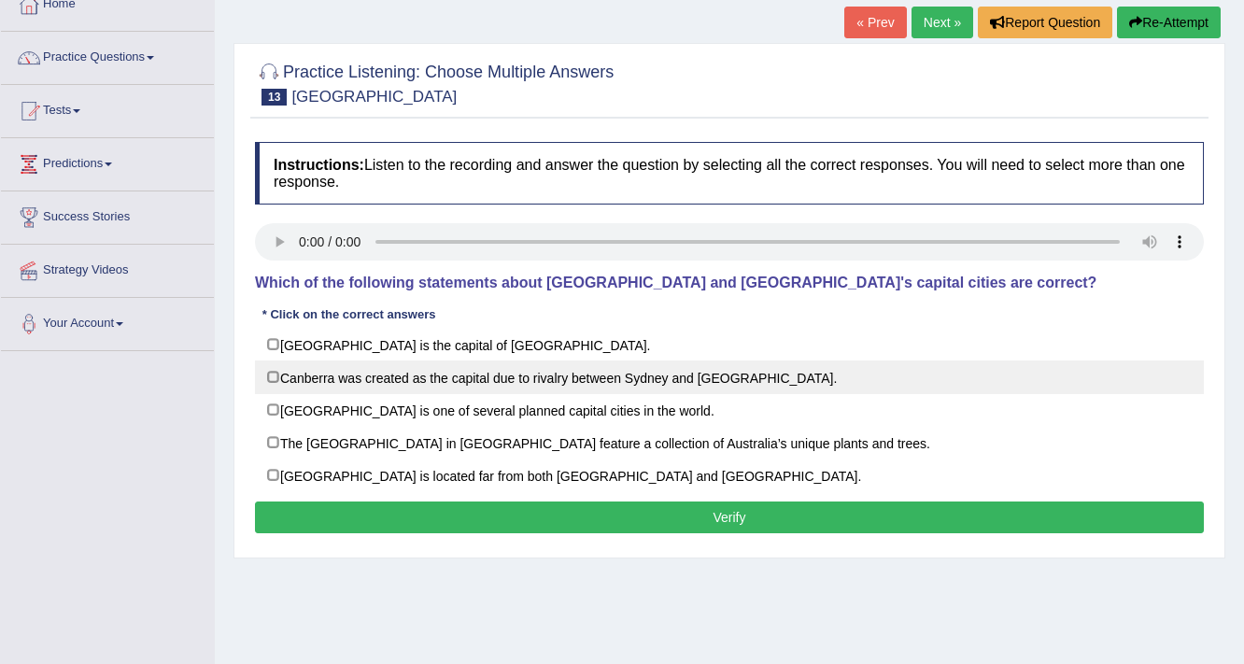
scroll to position [149, 0]
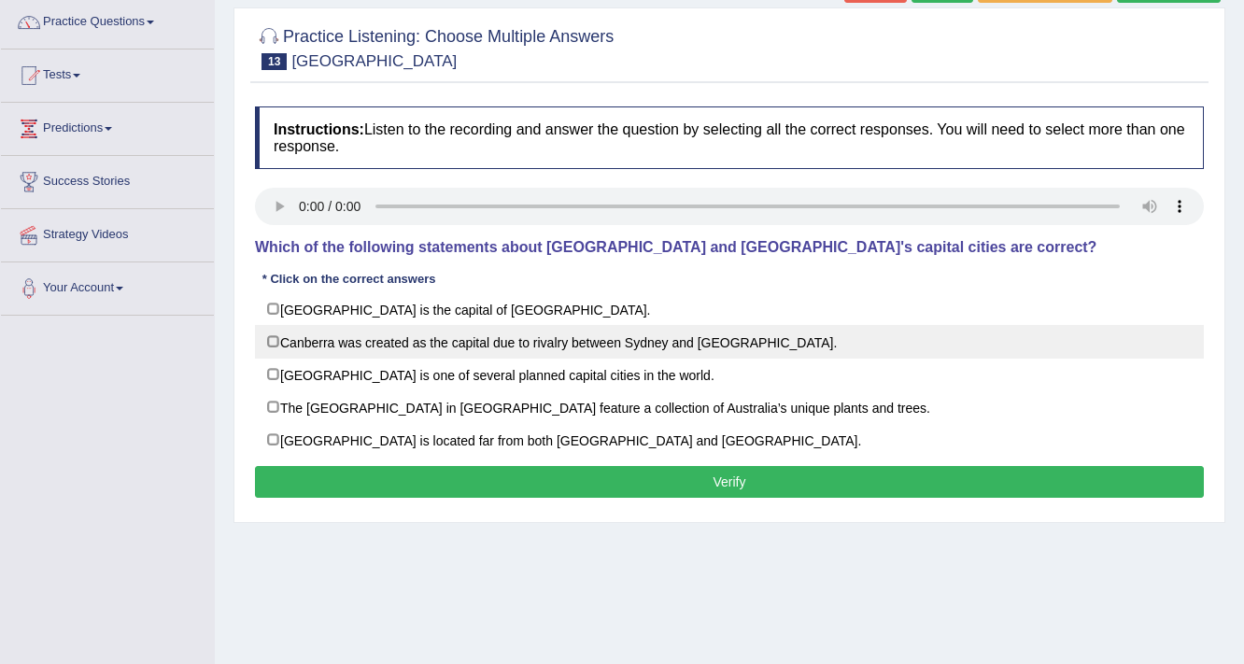
click at [493, 341] on label "Canberra was created as the capital due to rivalry between Sydney and Melbourne." at bounding box center [729, 342] width 949 height 34
checkbox input "true"
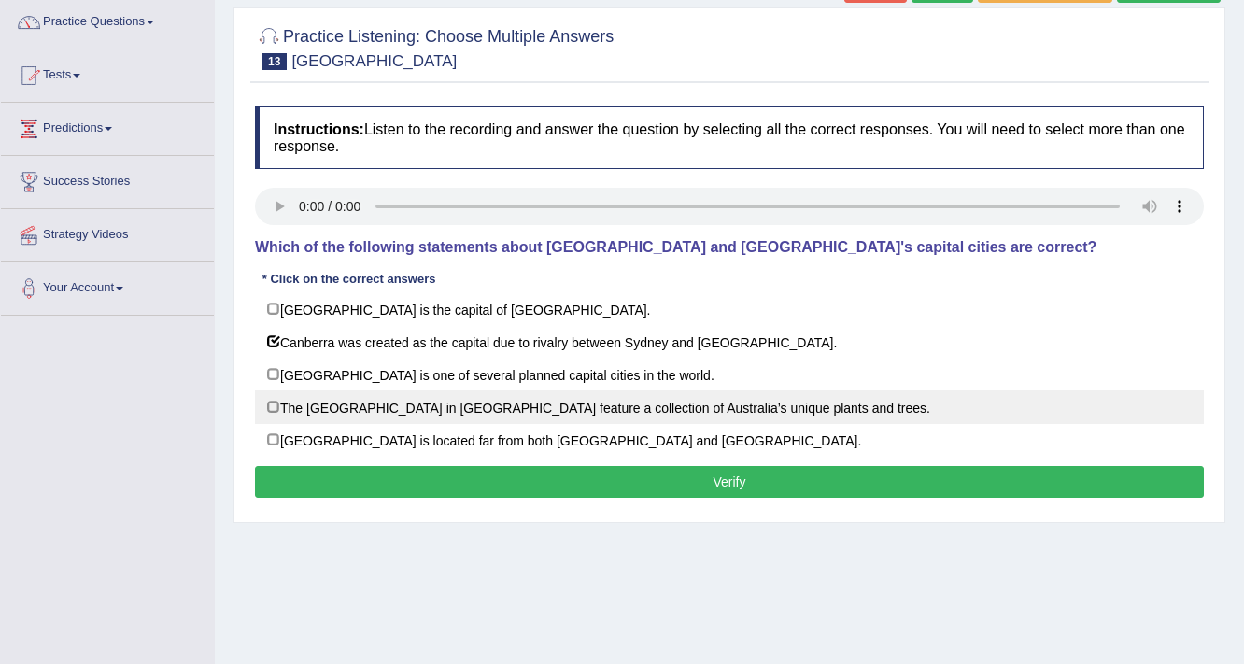
click at [482, 408] on label "The National Botanic Gardens in Canberra feature a collection of Australia’s un…" at bounding box center [729, 407] width 949 height 34
checkbox input "true"
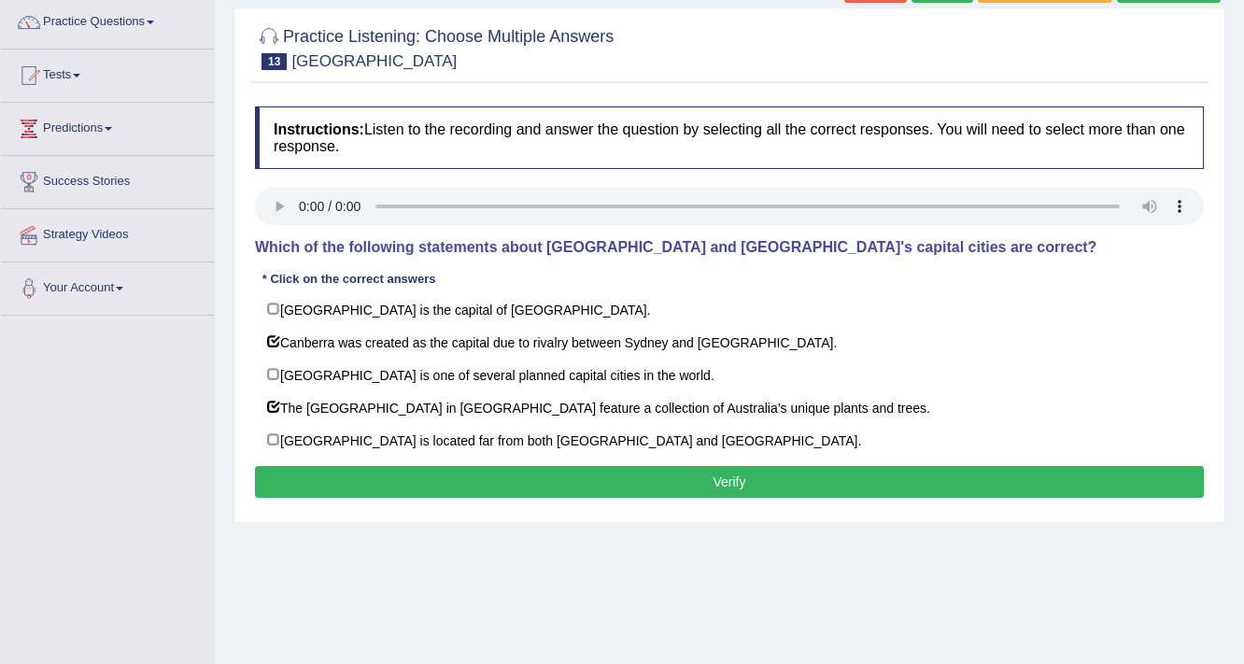
click at [482, 478] on button "Verify" at bounding box center [729, 482] width 949 height 32
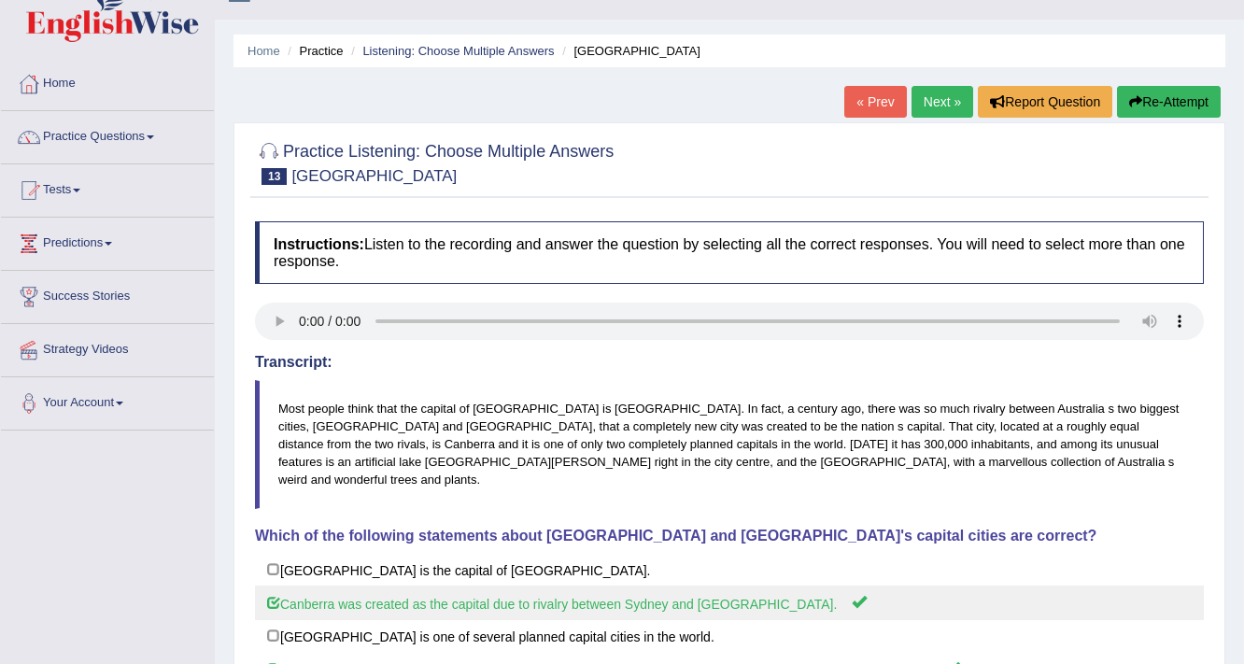
scroll to position [0, 0]
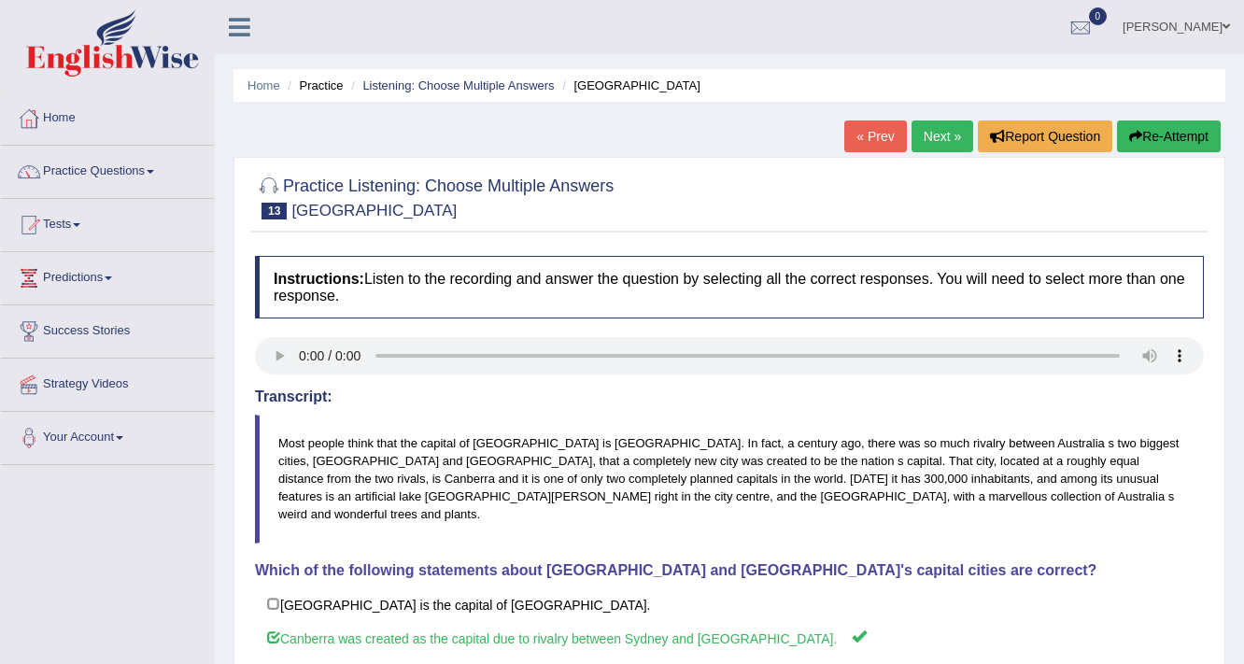
click at [957, 132] on link "Next »" at bounding box center [943, 136] width 62 height 32
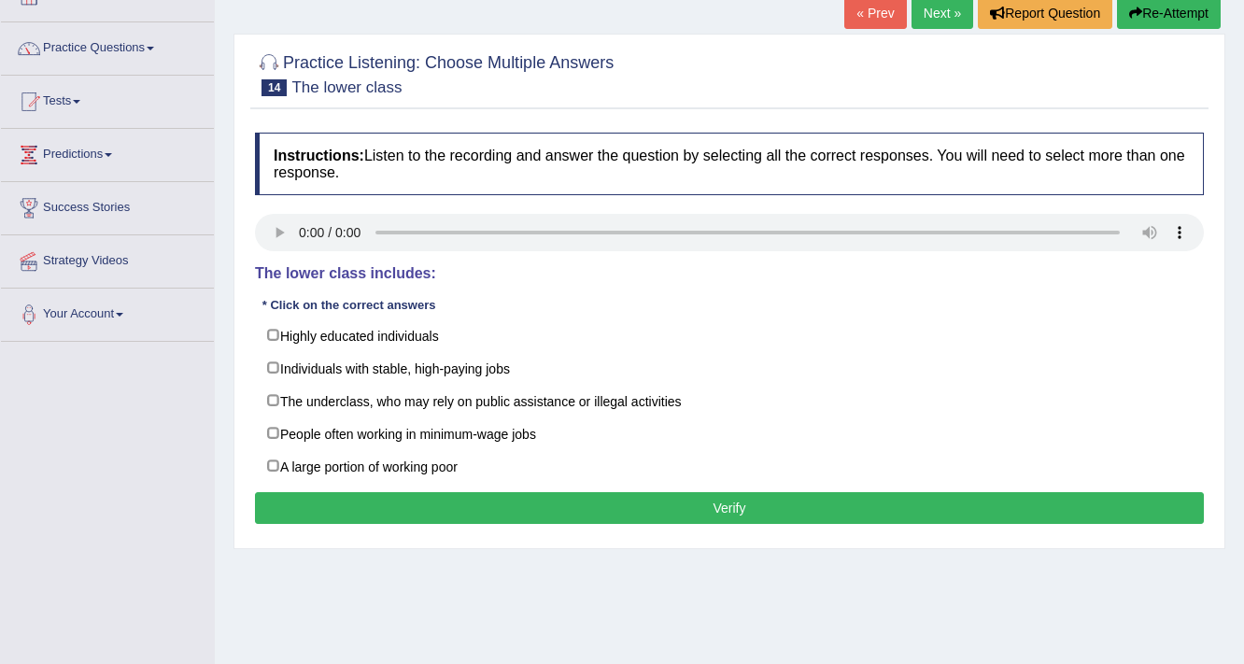
scroll to position [149, 0]
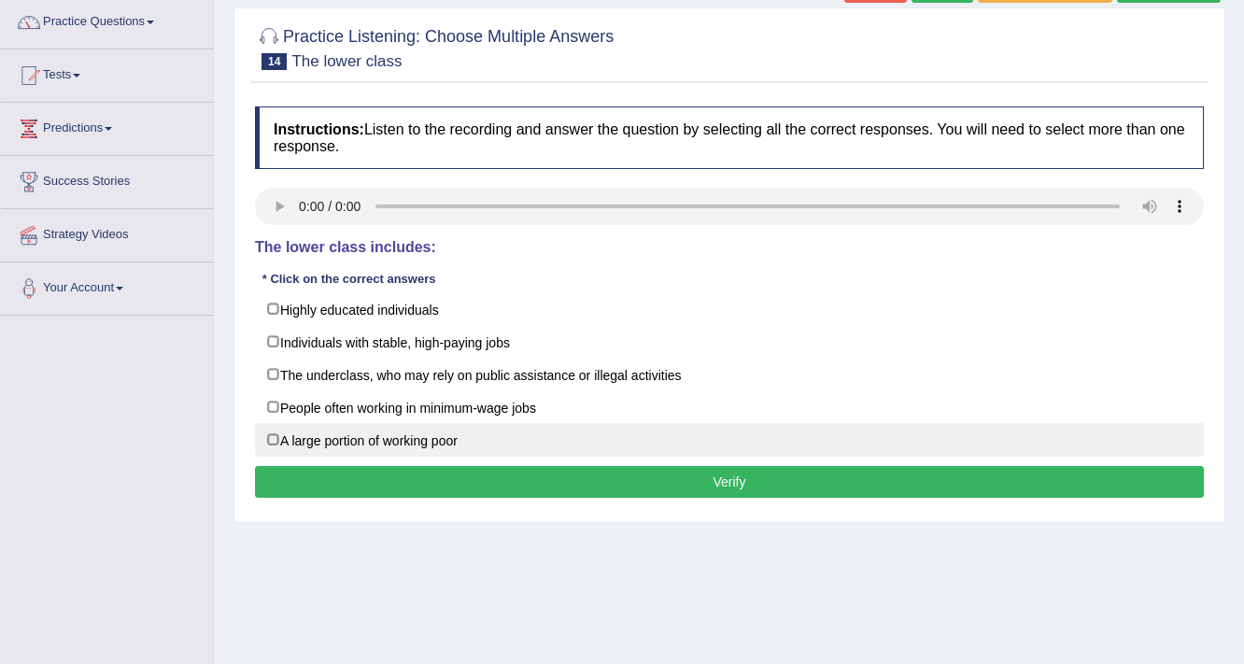
click at [411, 446] on label "A large portion of working poor" at bounding box center [729, 440] width 949 height 34
checkbox input "true"
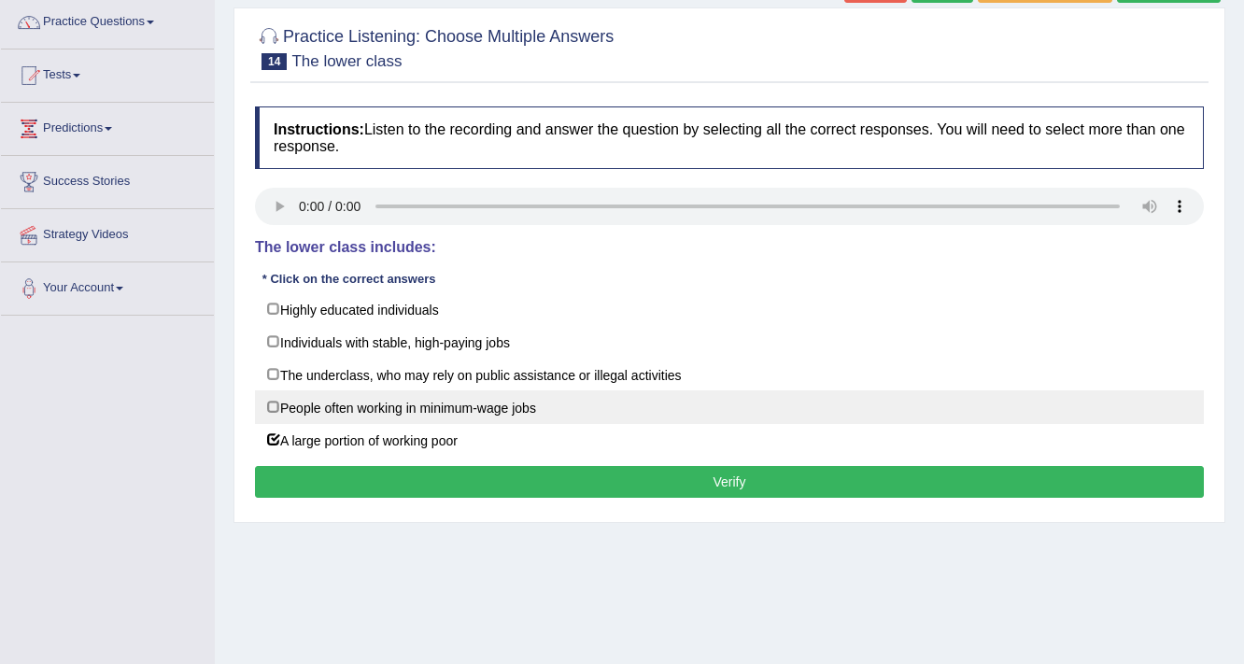
click at [416, 408] on label "People often working in minimum-wage jobs" at bounding box center [729, 407] width 949 height 34
checkbox input "true"
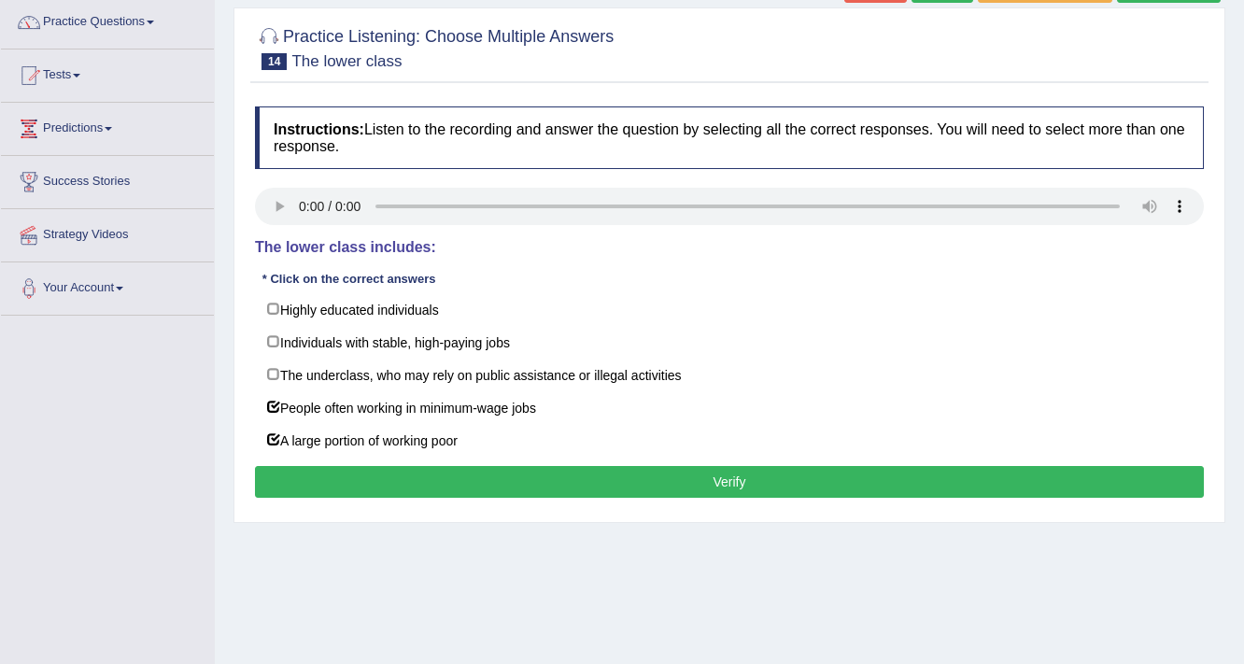
click at [516, 476] on button "Verify" at bounding box center [729, 482] width 949 height 32
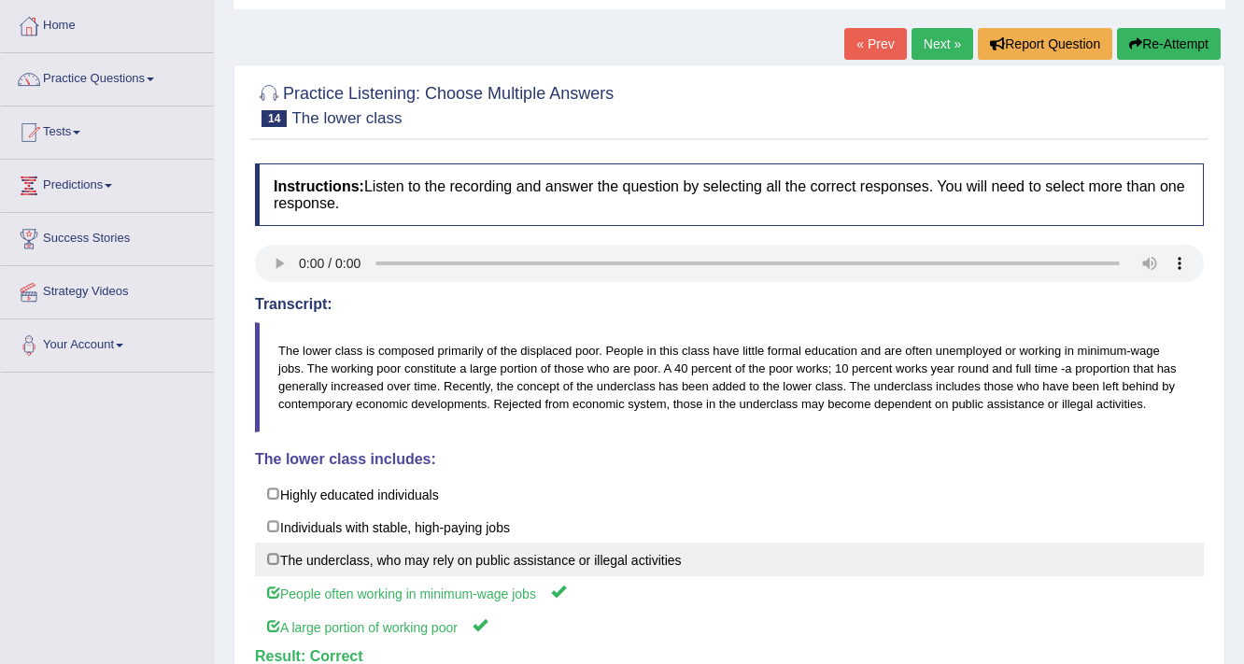
scroll to position [18, 0]
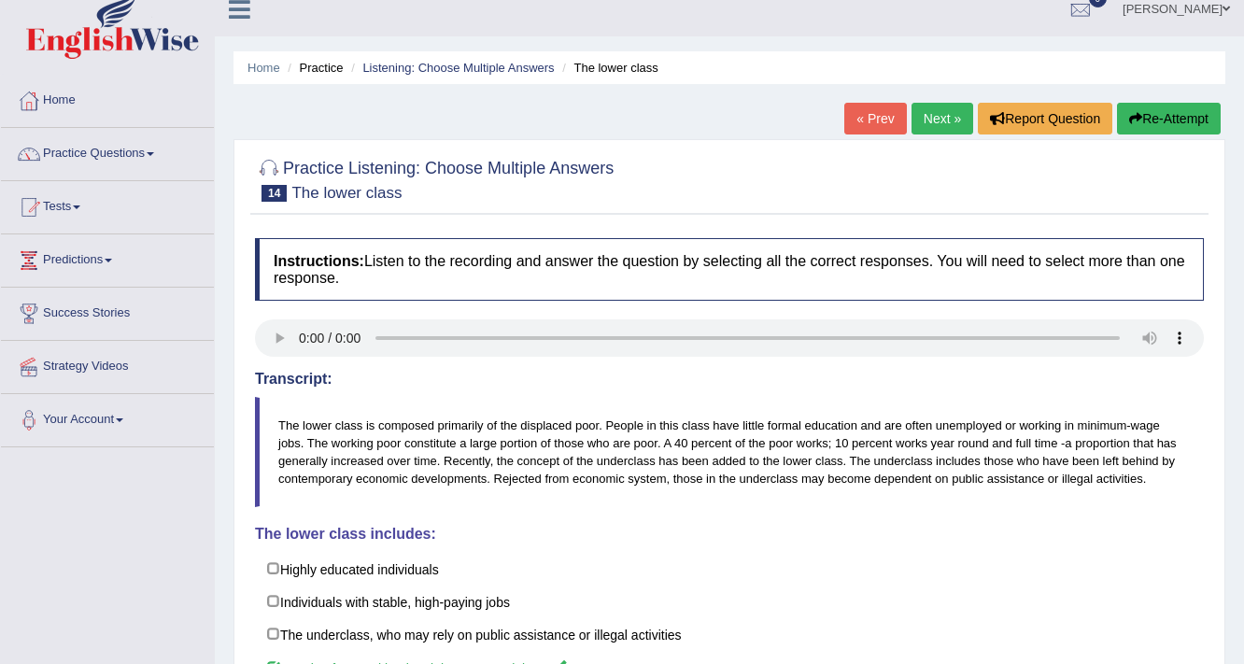
click at [933, 126] on link "Next »" at bounding box center [943, 119] width 62 height 32
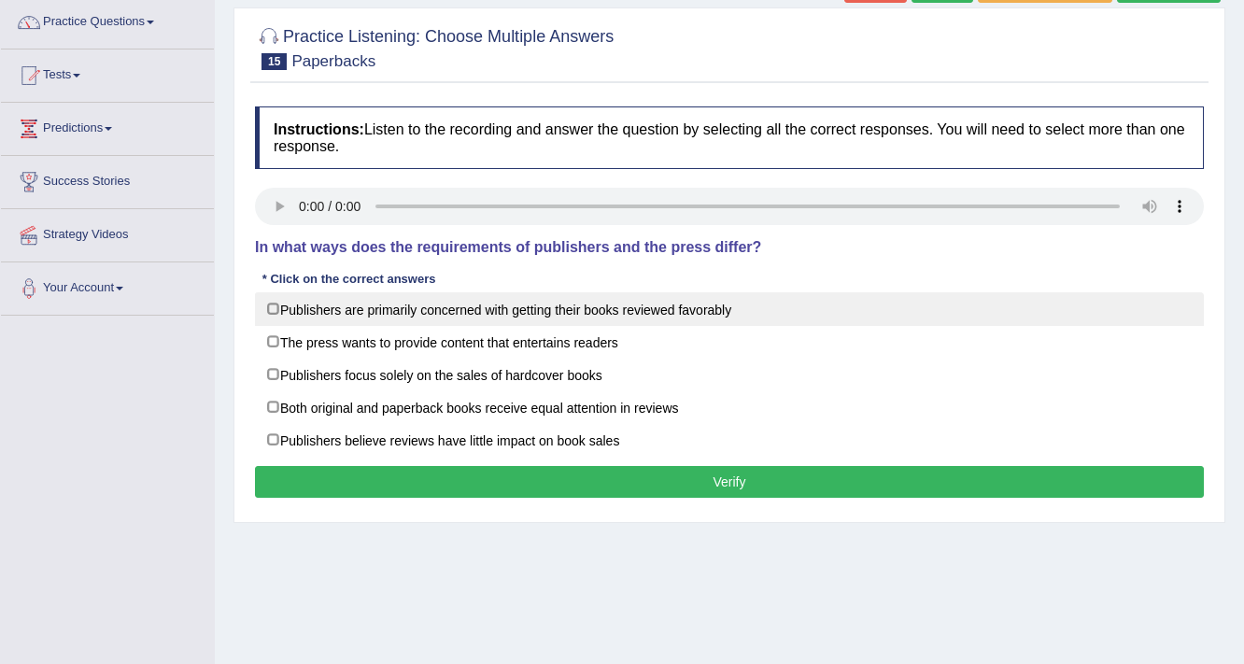
click at [446, 305] on label "Publishers are primarily concerned with getting their books reviewed favorably" at bounding box center [729, 309] width 949 height 34
checkbox input "true"
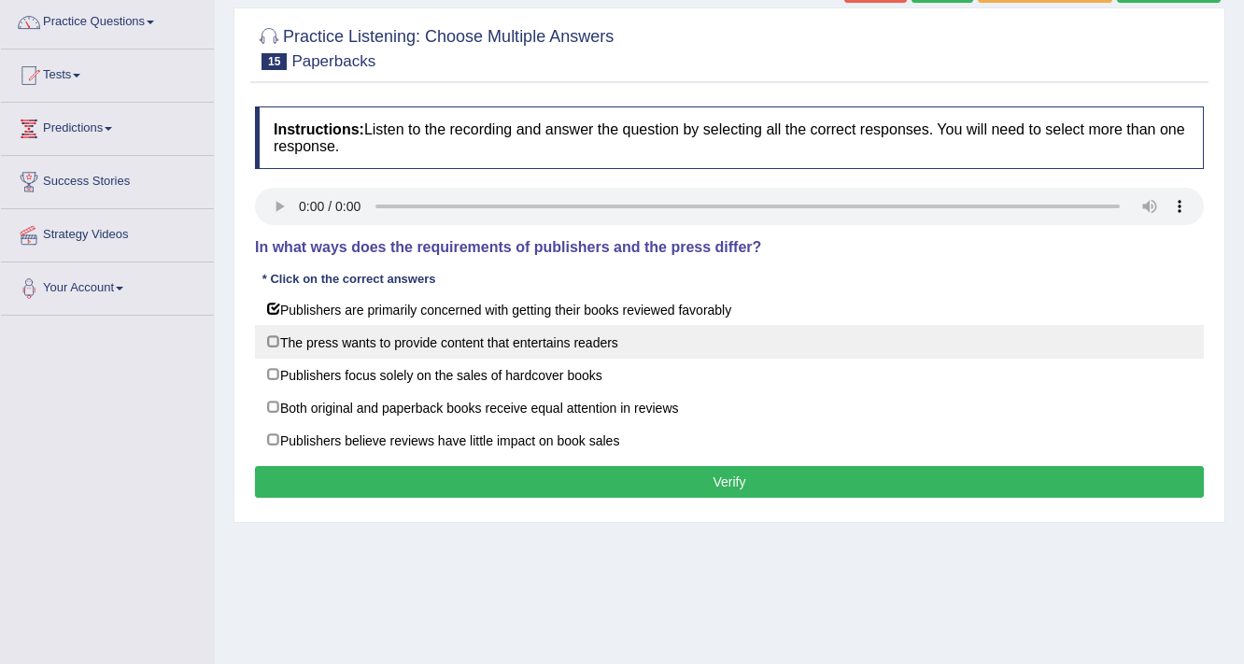
click at [443, 342] on label "The press wants to provide content that entertains readers" at bounding box center [729, 342] width 949 height 34
checkbox input "true"
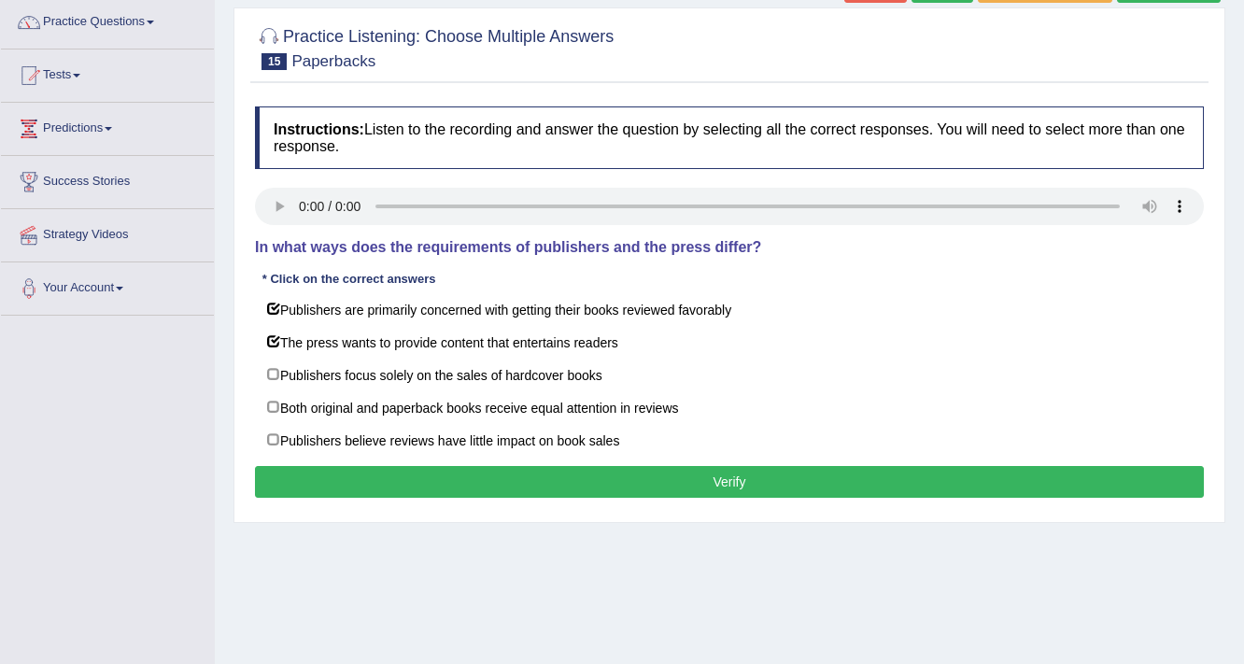
click at [564, 474] on button "Verify" at bounding box center [729, 482] width 949 height 32
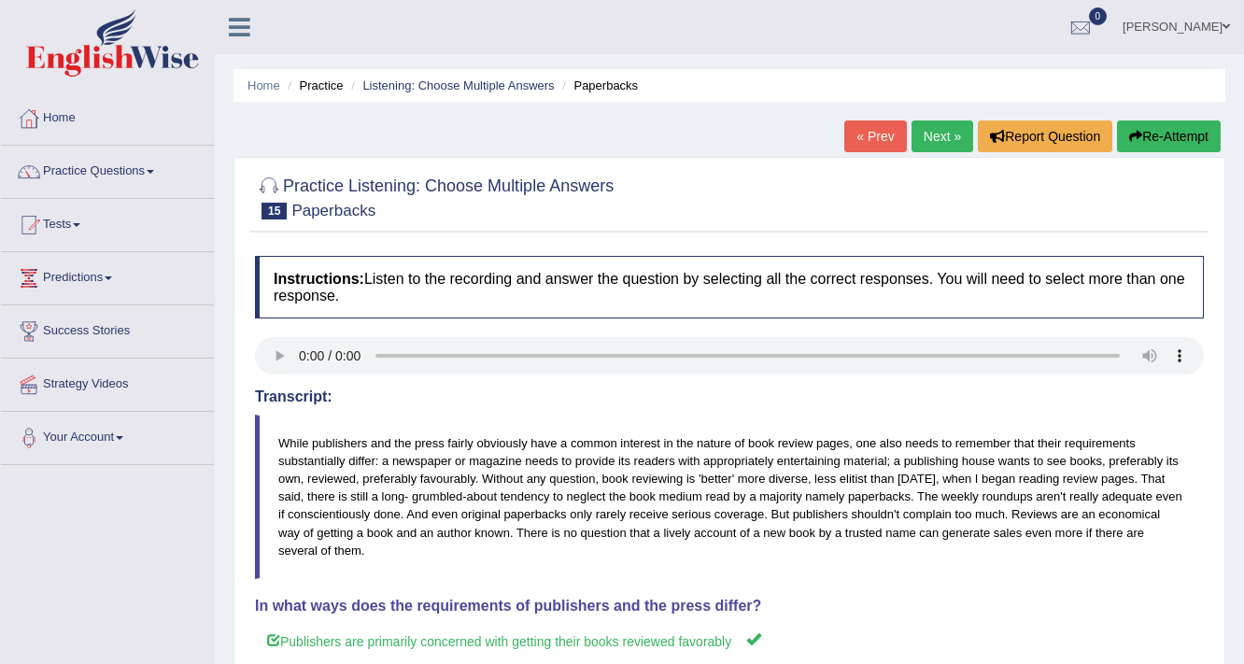
click at [923, 128] on link "Next »" at bounding box center [943, 136] width 62 height 32
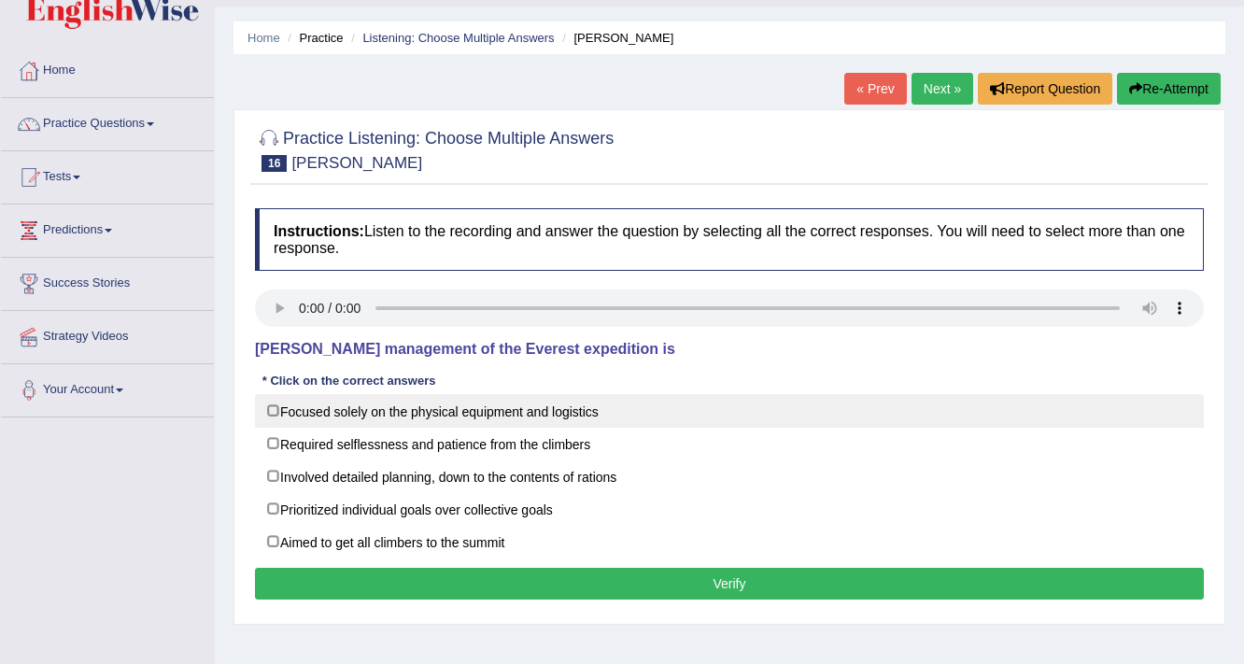
scroll to position [75, 0]
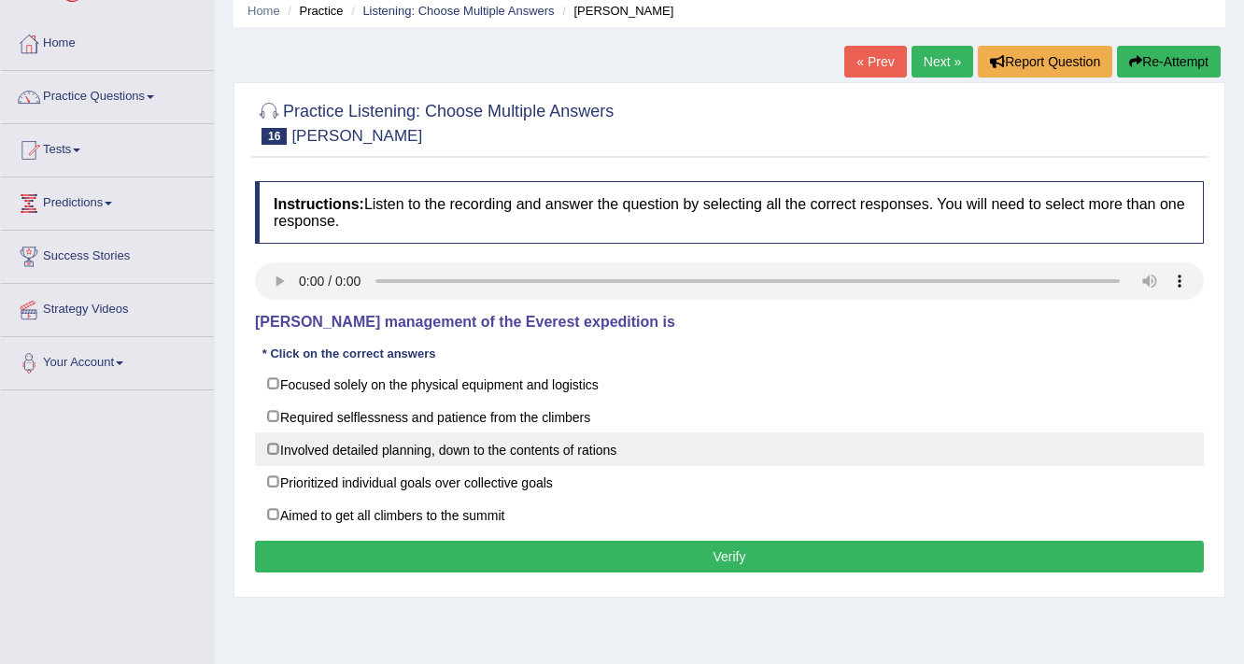
click at [366, 448] on label "Involved detailed planning, down to the contents of rations" at bounding box center [729, 449] width 949 height 34
checkbox input "true"
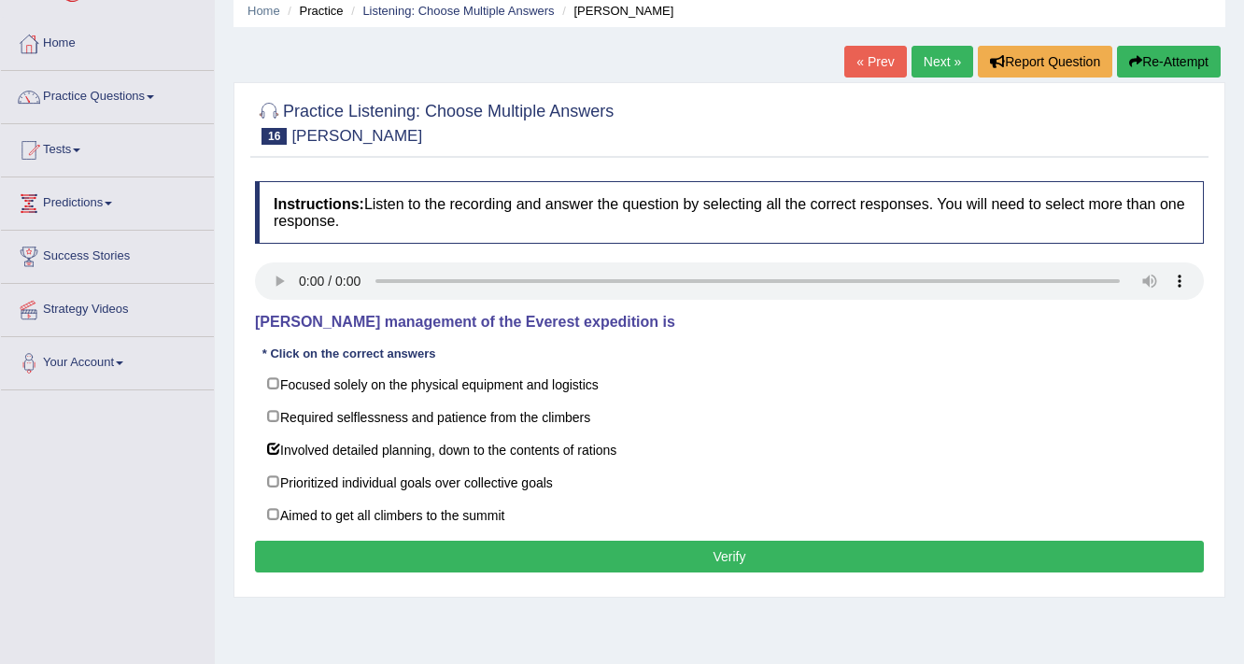
click at [665, 561] on button "Verify" at bounding box center [729, 557] width 949 height 32
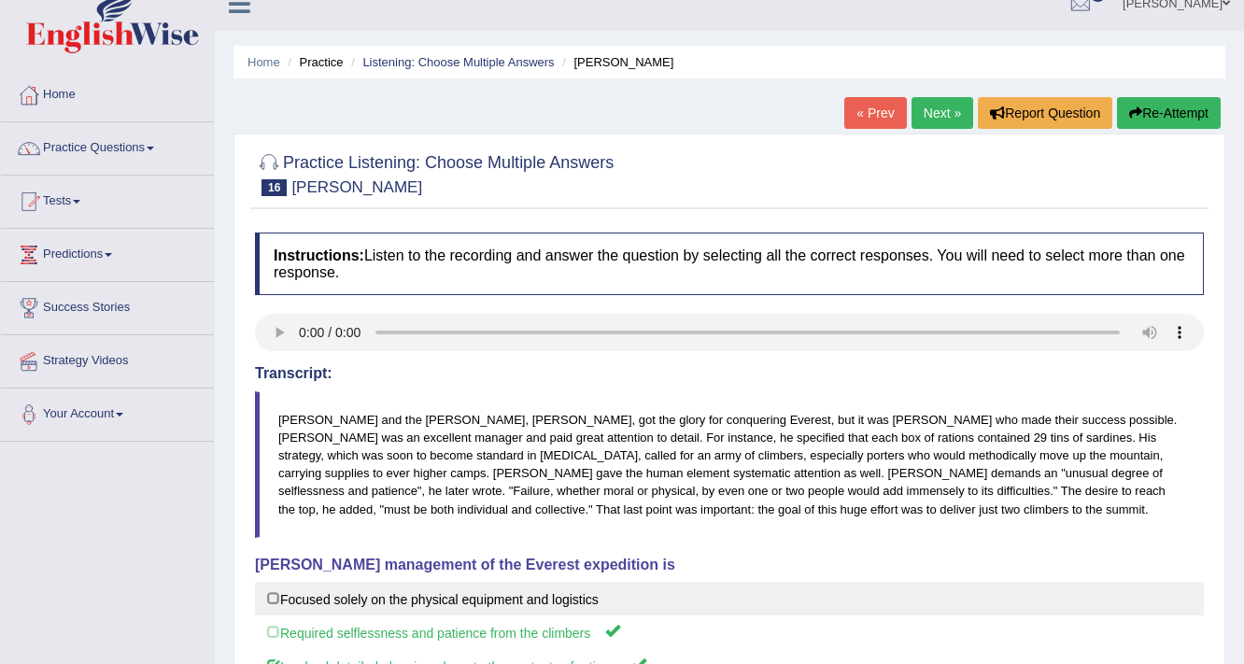
scroll to position [0, 0]
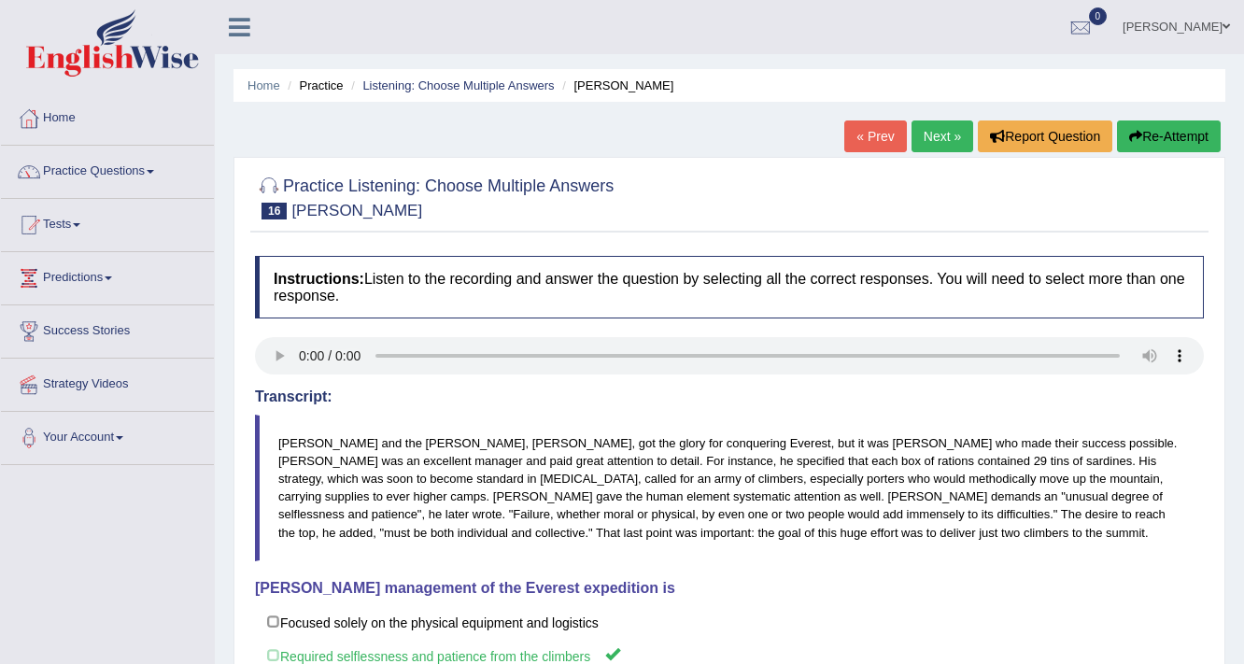
click at [941, 139] on link "Next »" at bounding box center [943, 136] width 62 height 32
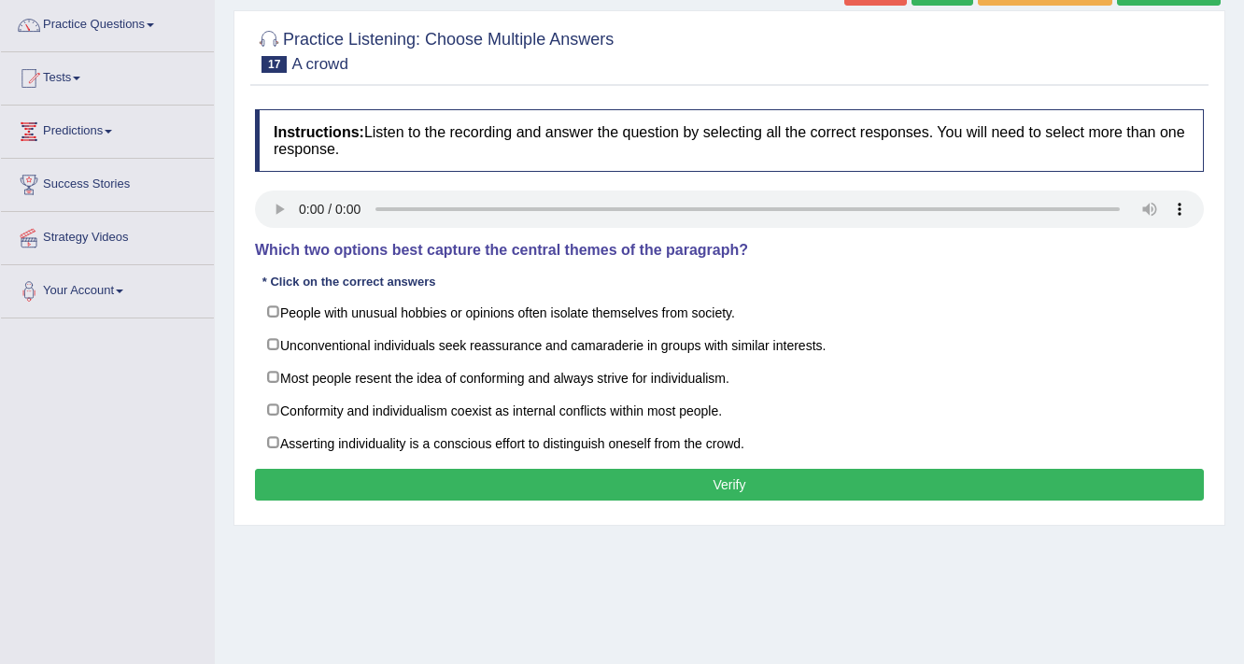
scroll to position [149, 0]
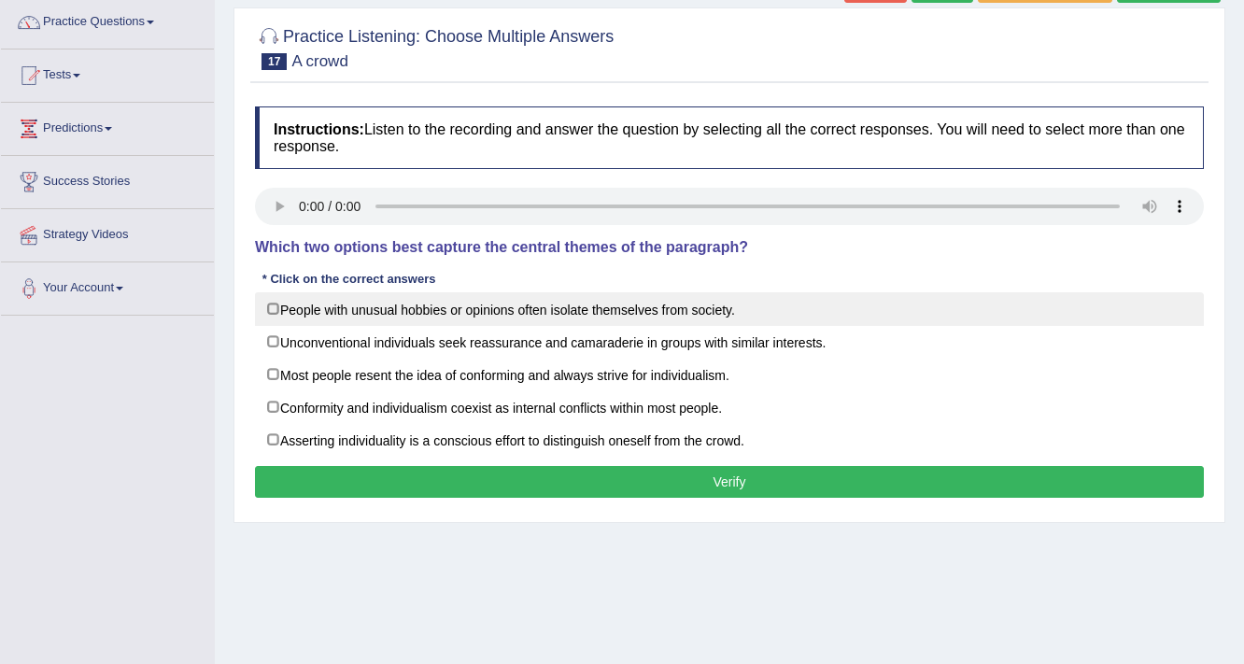
click at [392, 304] on label "People with unusual hobbies or opinions often isolate themselves from society." at bounding box center [729, 309] width 949 height 34
checkbox input "true"
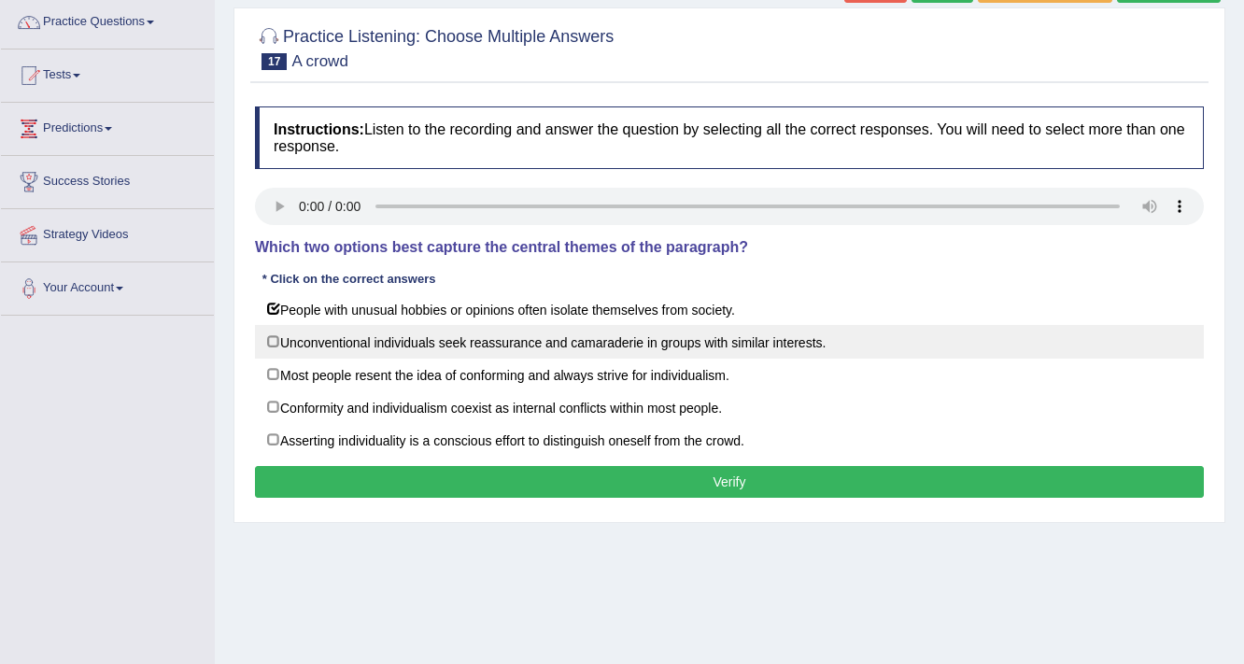
click at [389, 334] on label "Unconventional individuals seek reassurance and camaraderie in groups with simi…" at bounding box center [729, 342] width 949 height 34
checkbox input "true"
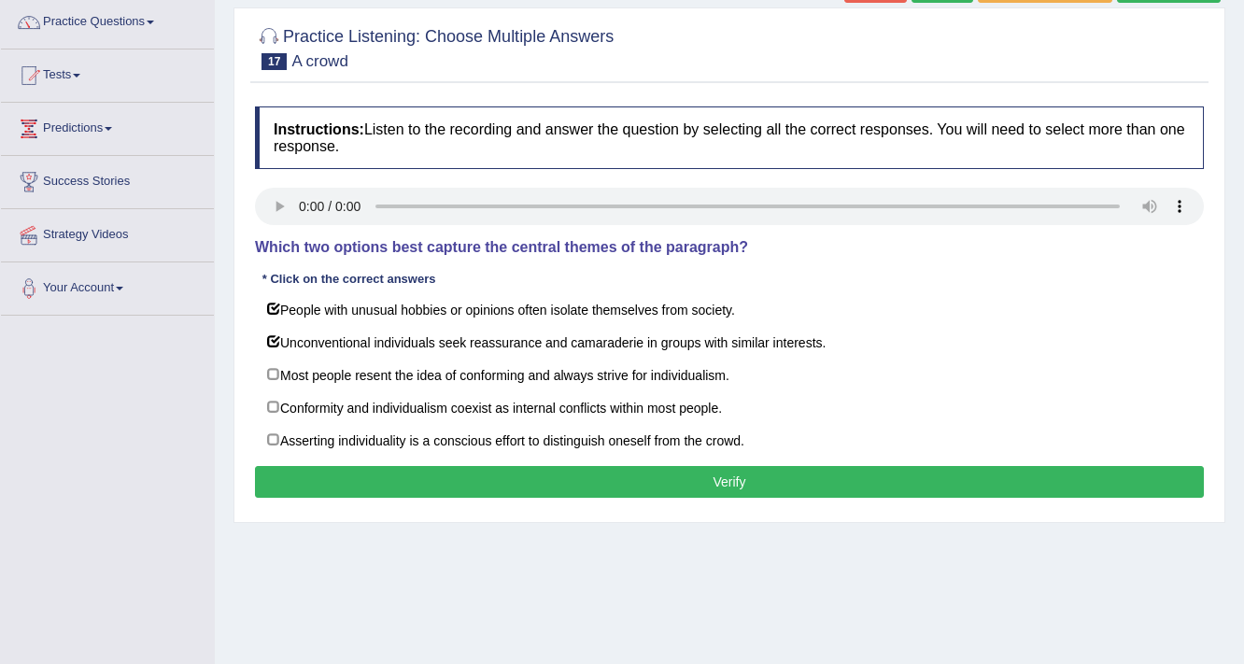
click at [606, 492] on button "Verify" at bounding box center [729, 482] width 949 height 32
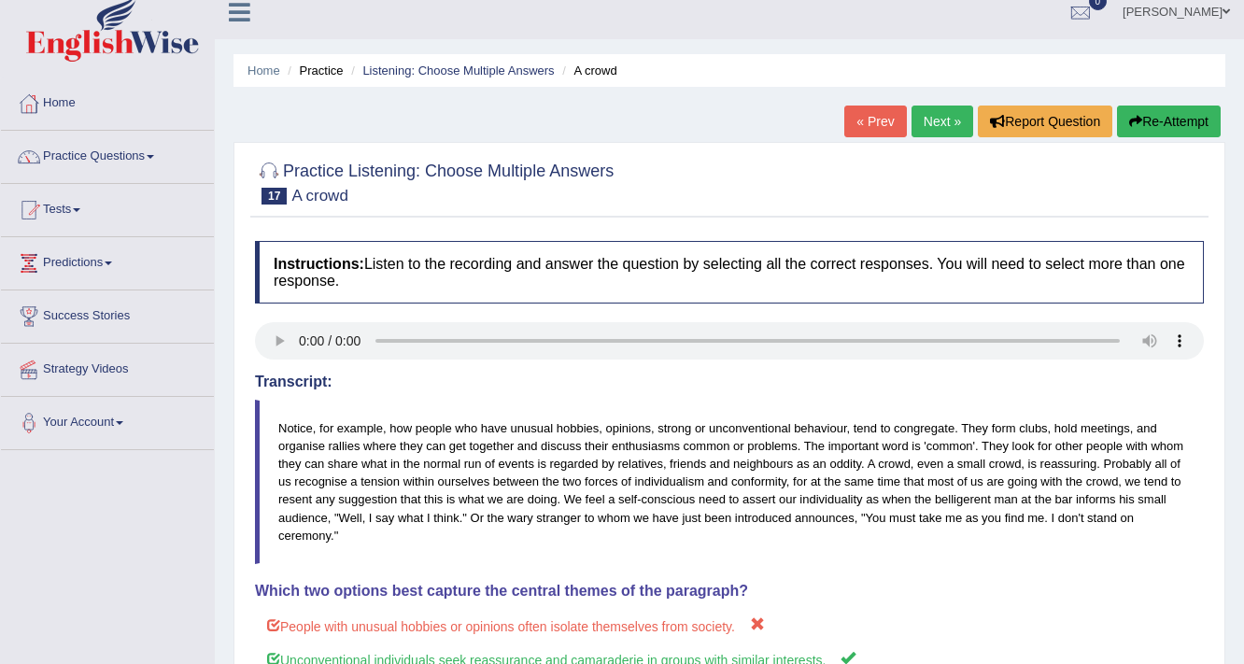
scroll to position [0, 0]
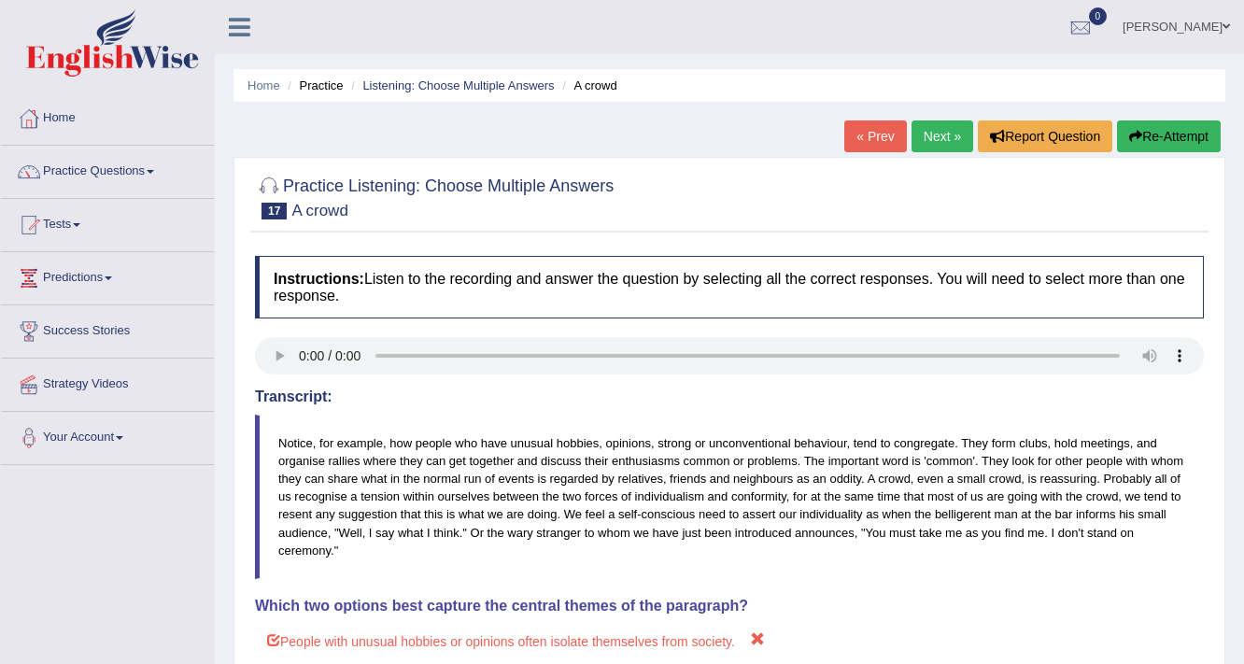
click at [915, 127] on link "Next »" at bounding box center [943, 136] width 62 height 32
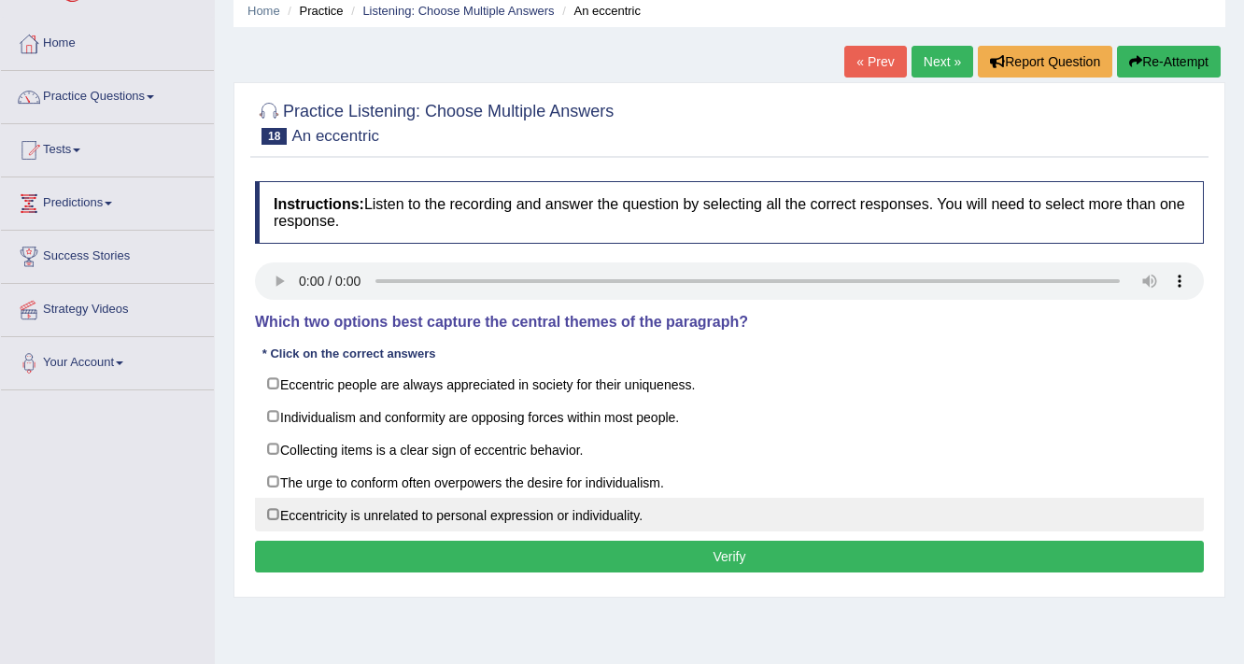
click at [614, 522] on label "Eccentricity is unrelated to personal expression or individuality." at bounding box center [729, 515] width 949 height 34
checkbox input "true"
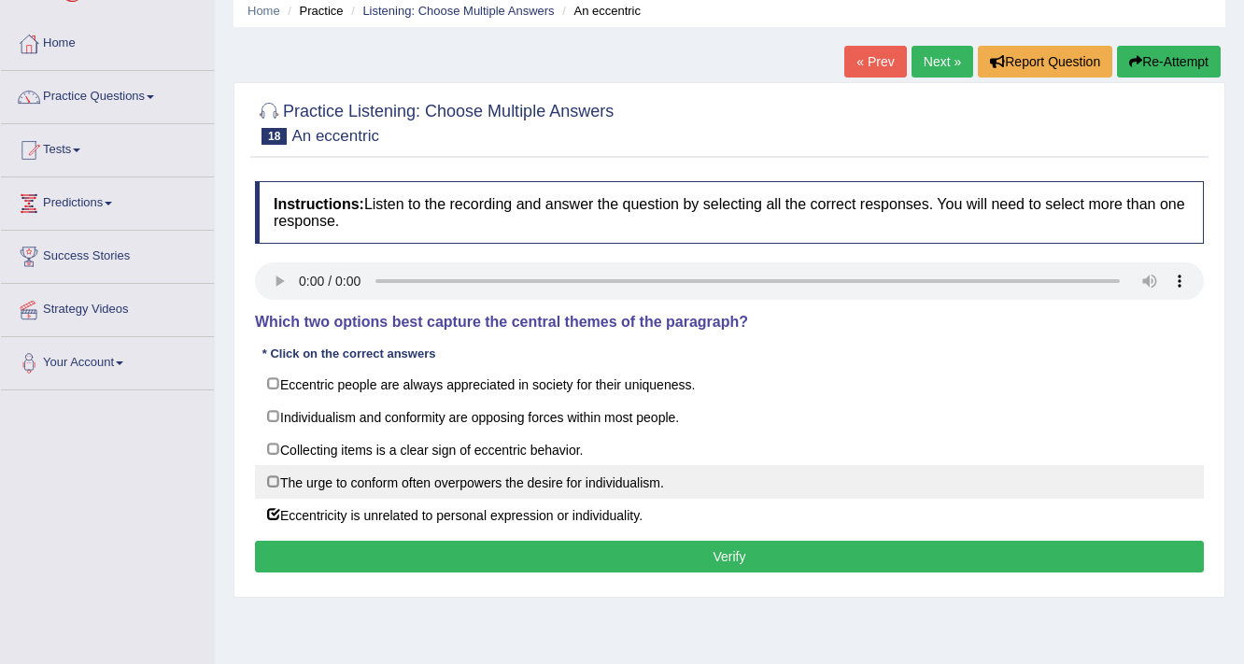
click at [606, 489] on label "The urge to conform often overpowers the desire for individualism." at bounding box center [729, 482] width 949 height 34
checkbox input "true"
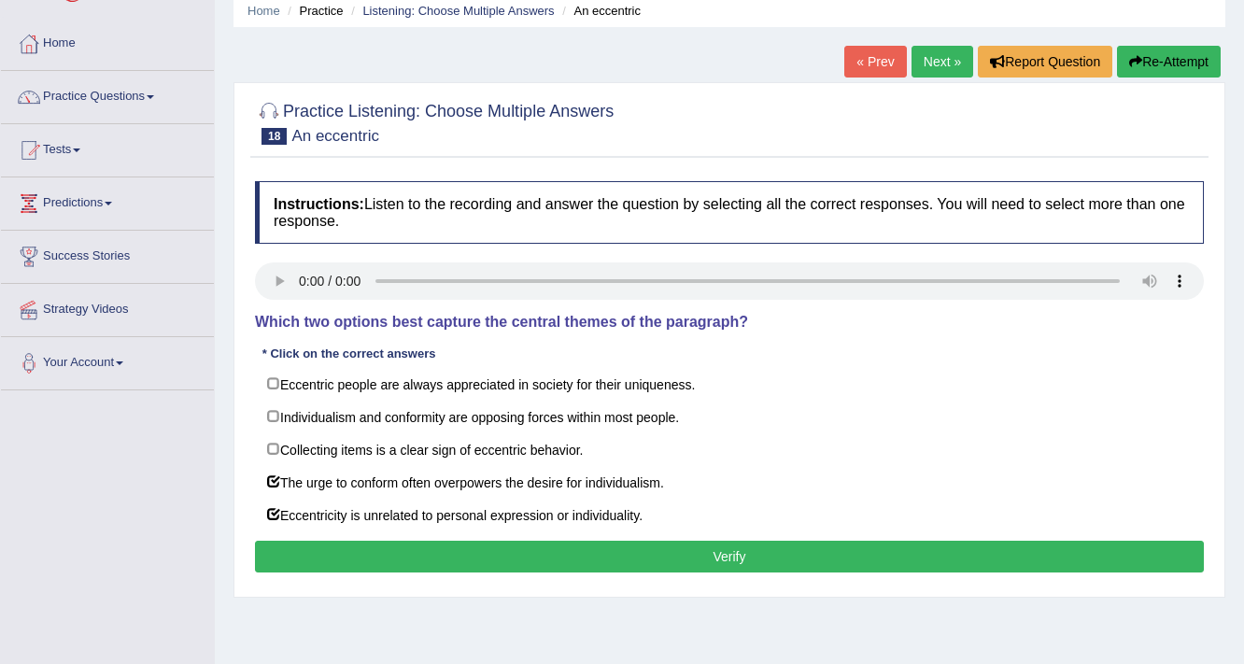
click at [668, 561] on button "Verify" at bounding box center [729, 557] width 949 height 32
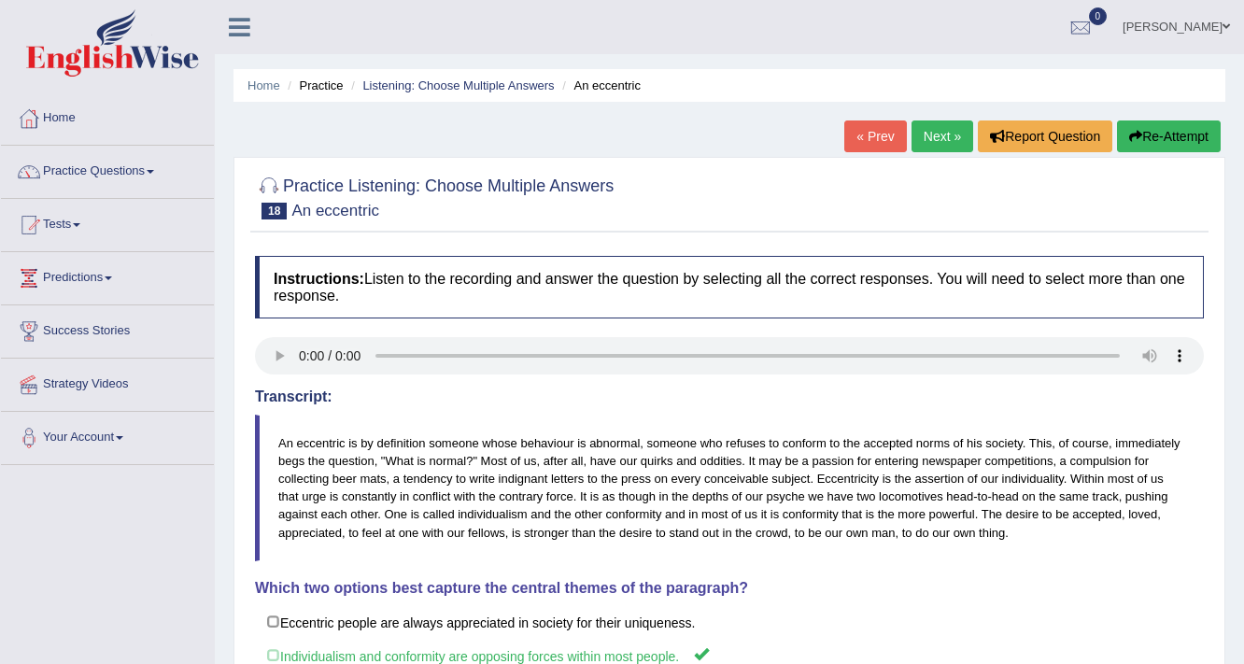
click at [937, 133] on link "Next »" at bounding box center [943, 136] width 62 height 32
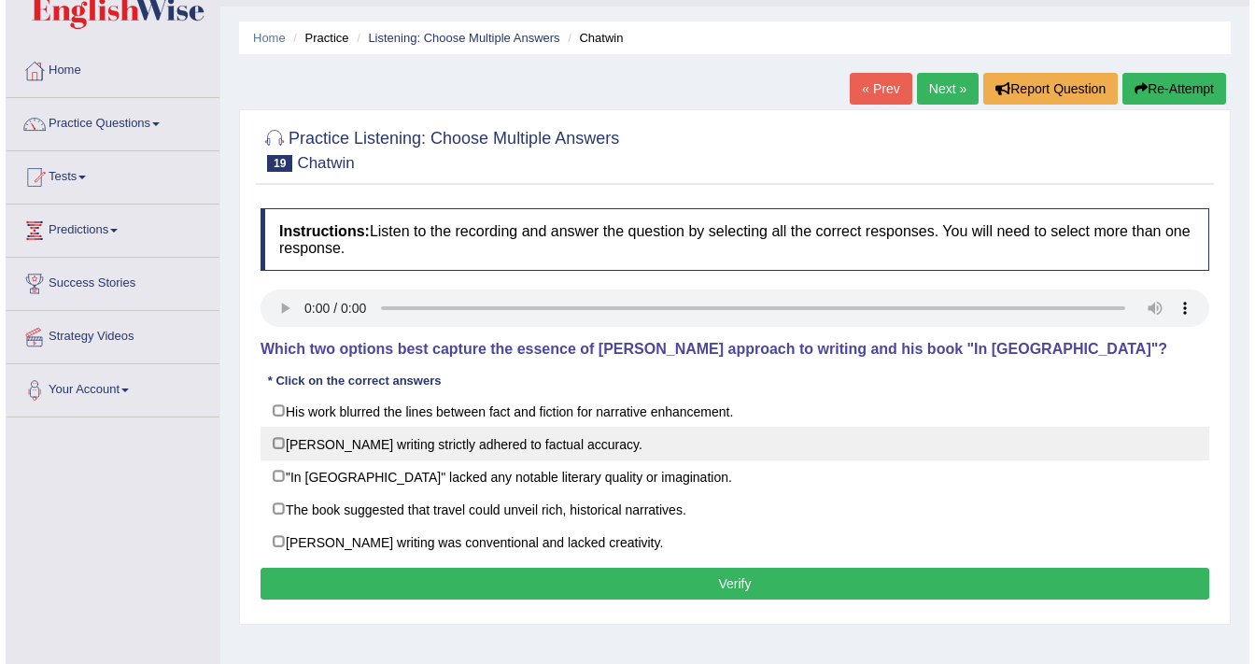
scroll to position [75, 0]
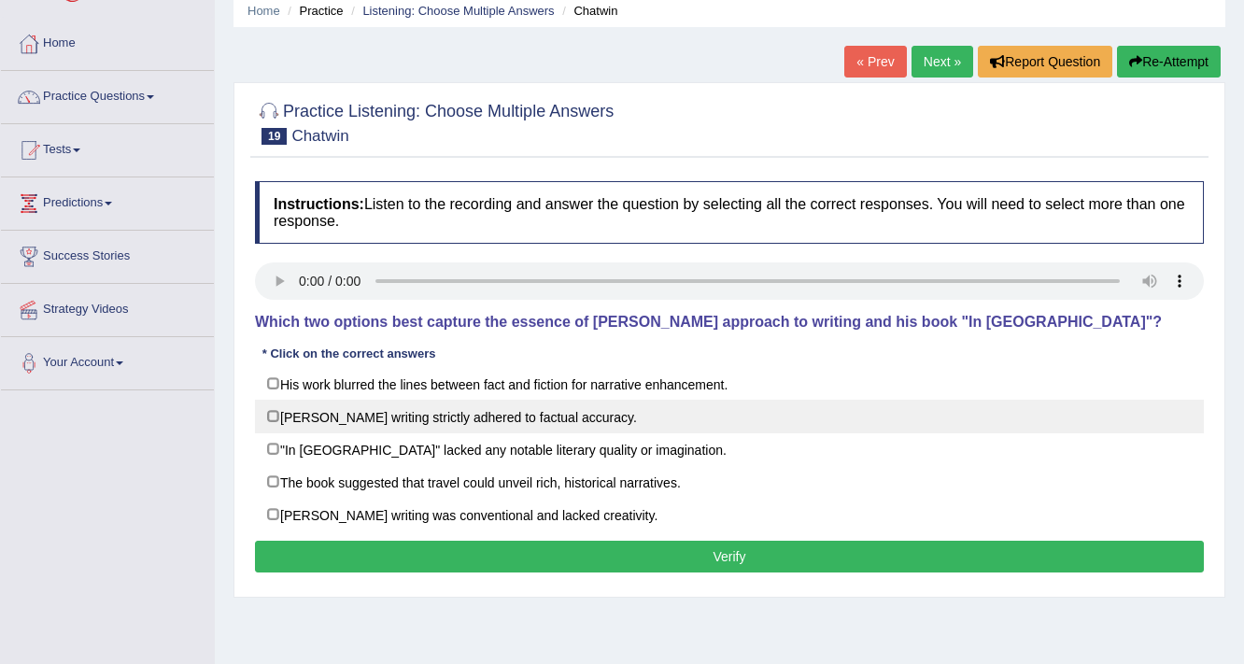
click at [610, 414] on label "Chatwin’s writing strictly adhered to factual accuracy." at bounding box center [729, 417] width 949 height 34
checkbox input "true"
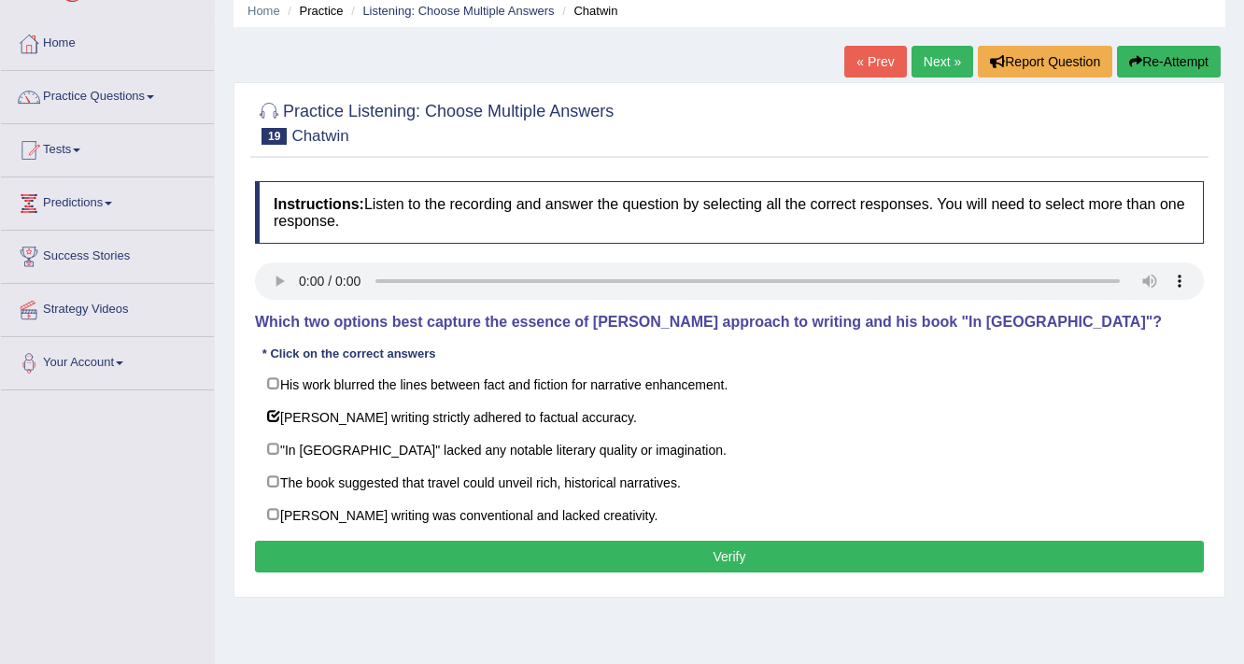
click at [626, 557] on button "Verify" at bounding box center [729, 557] width 949 height 32
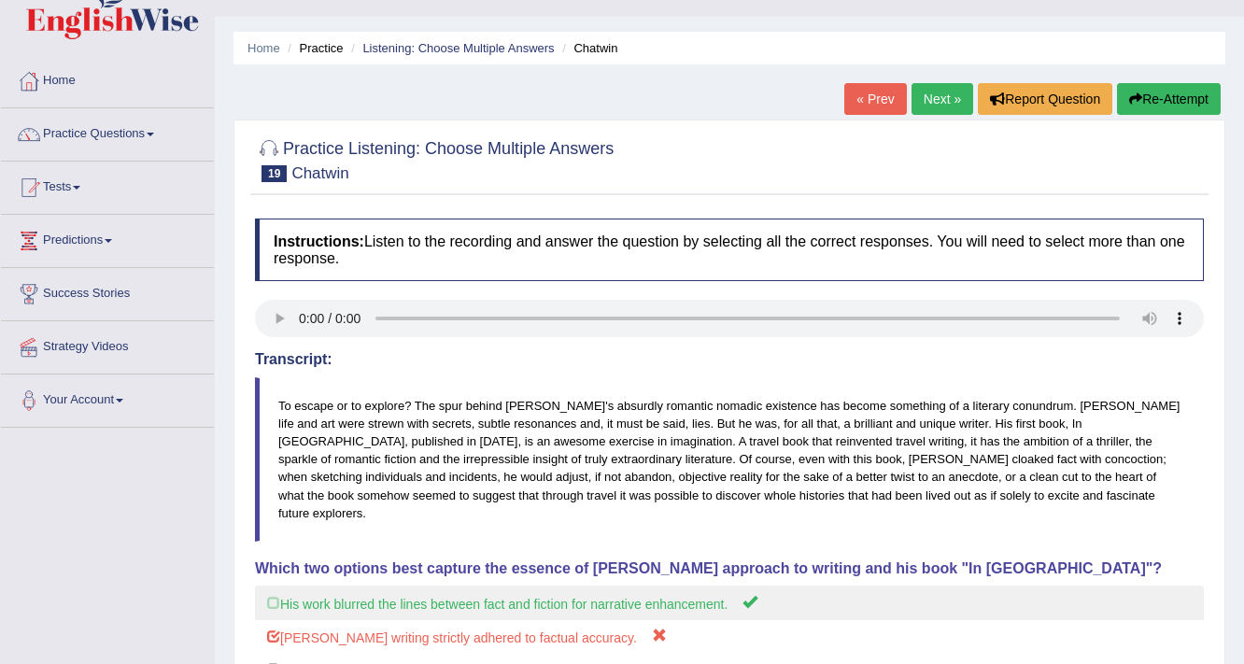
scroll to position [26, 0]
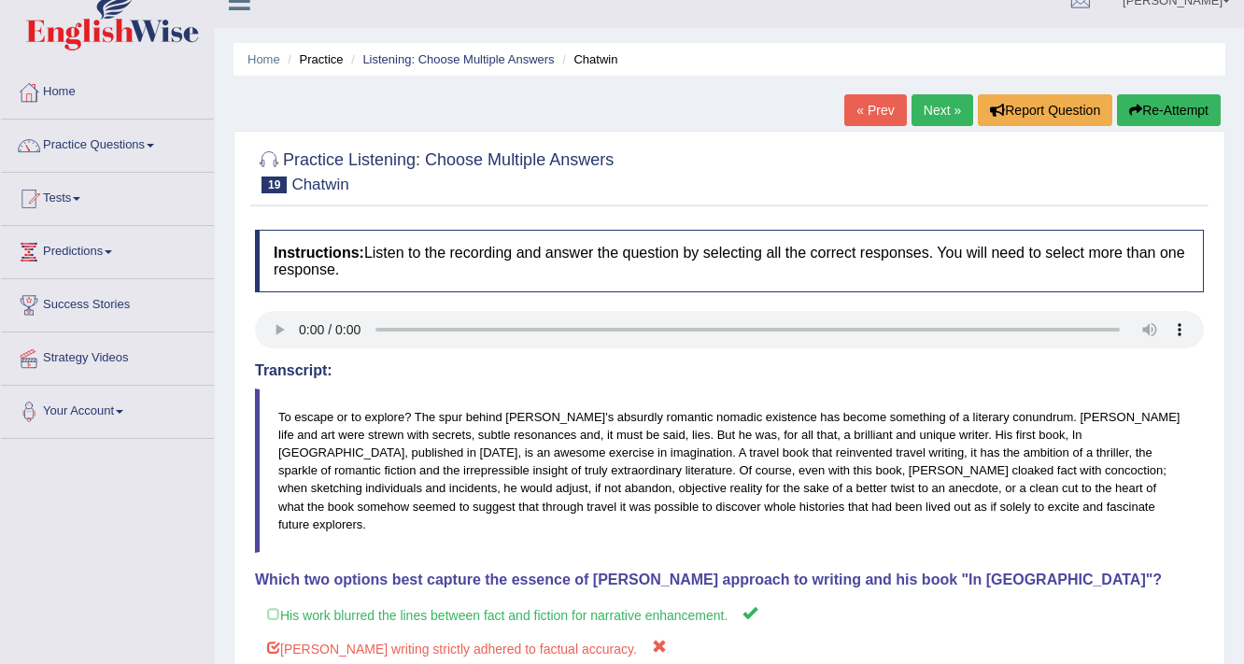
click at [948, 110] on link "Next »" at bounding box center [943, 110] width 62 height 32
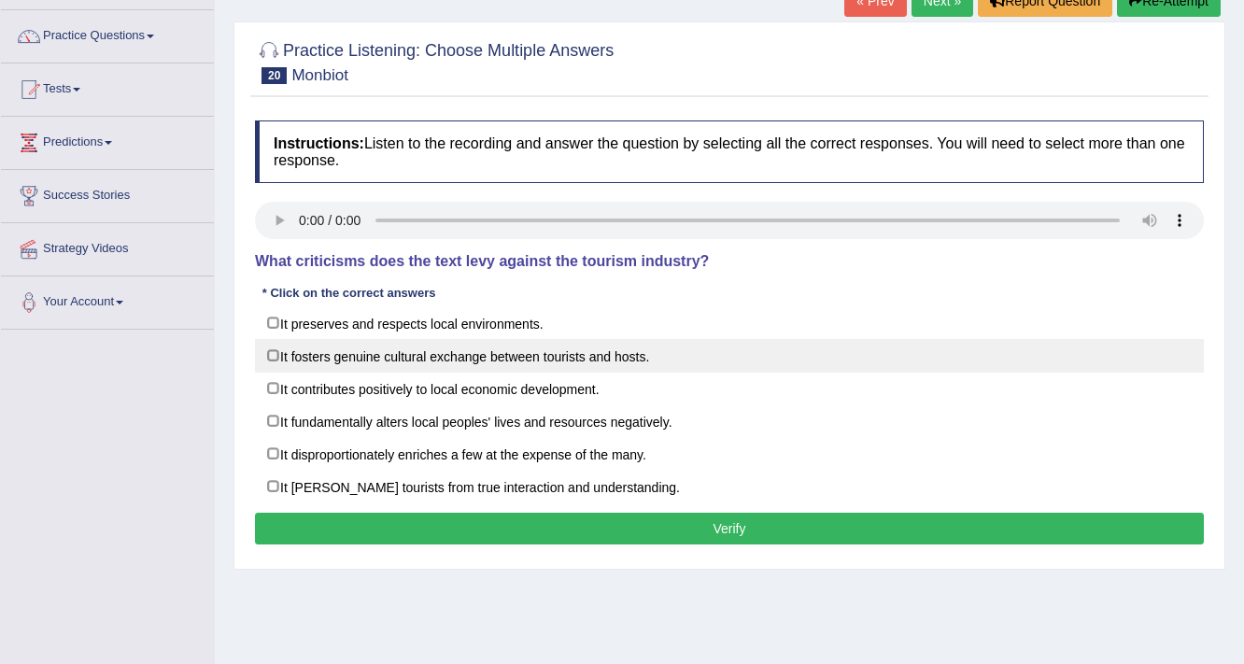
scroll to position [149, 0]
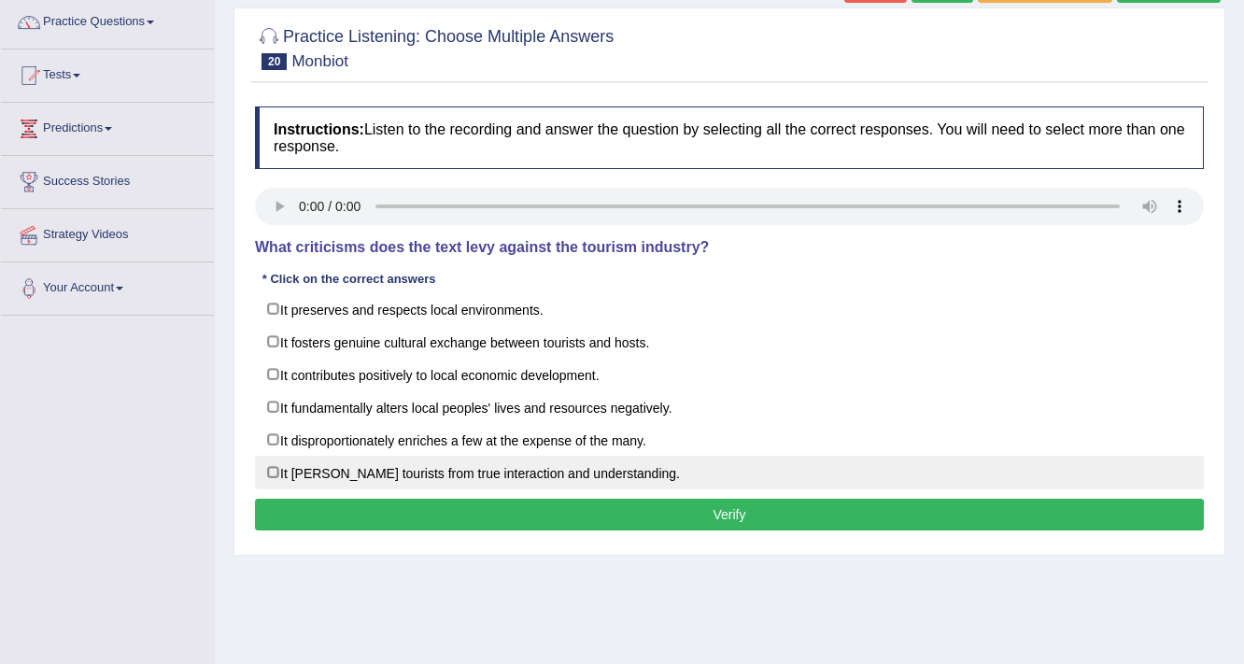
click at [556, 479] on label "It [PERSON_NAME] tourists from true interaction and understanding." at bounding box center [729, 473] width 949 height 34
checkbox input "true"
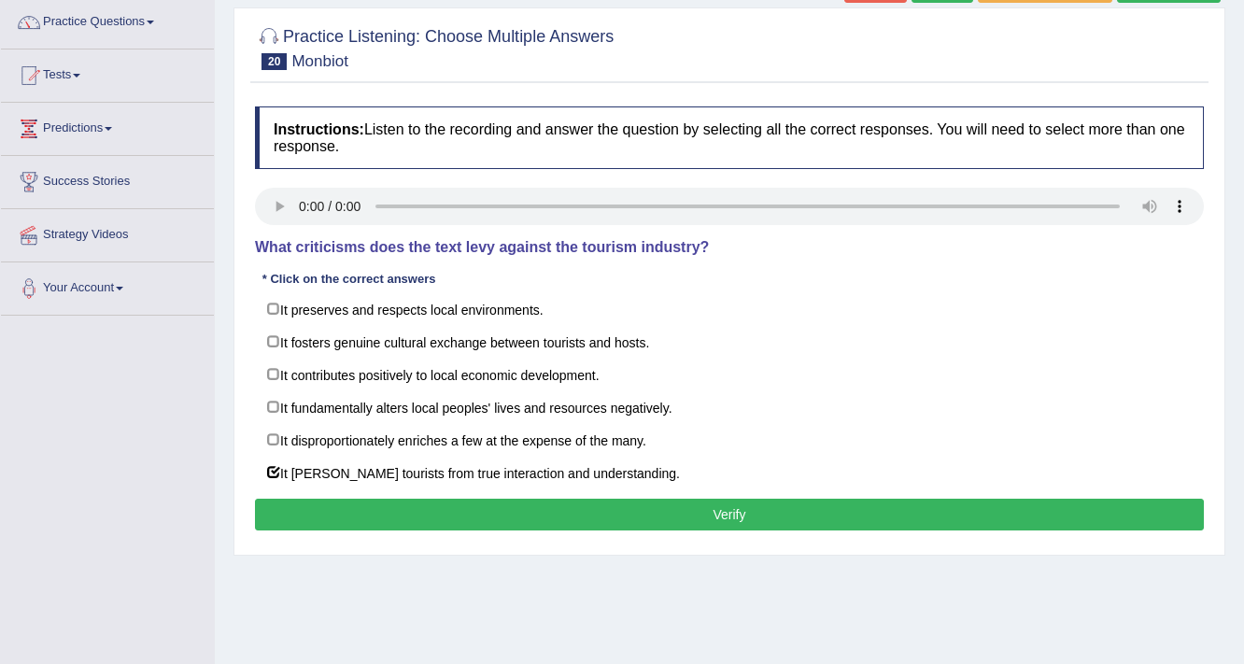
click at [594, 511] on button "Verify" at bounding box center [729, 515] width 949 height 32
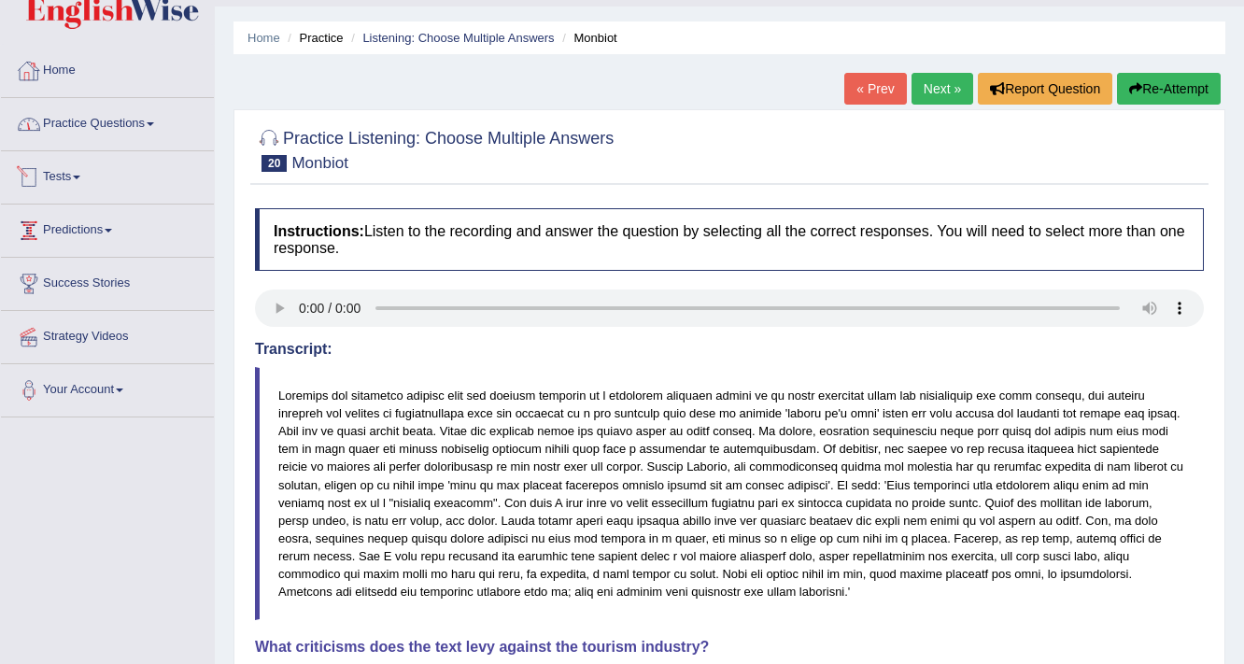
scroll to position [16, 0]
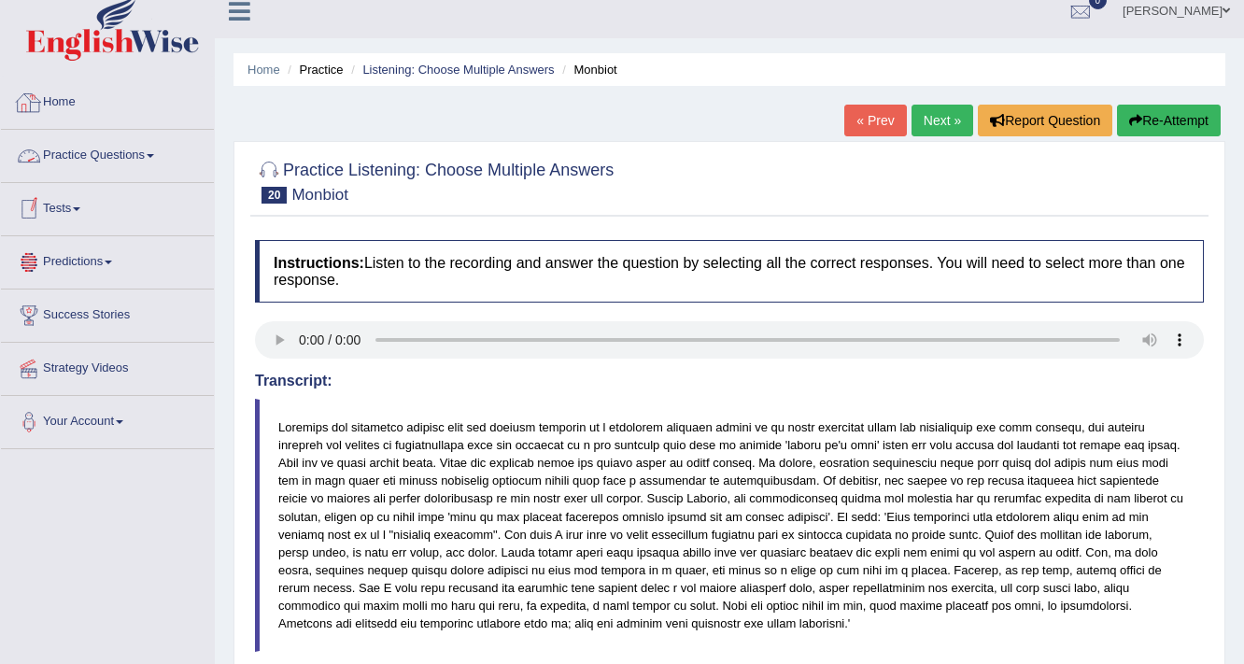
click at [136, 147] on link "Practice Questions" at bounding box center [107, 153] width 213 height 47
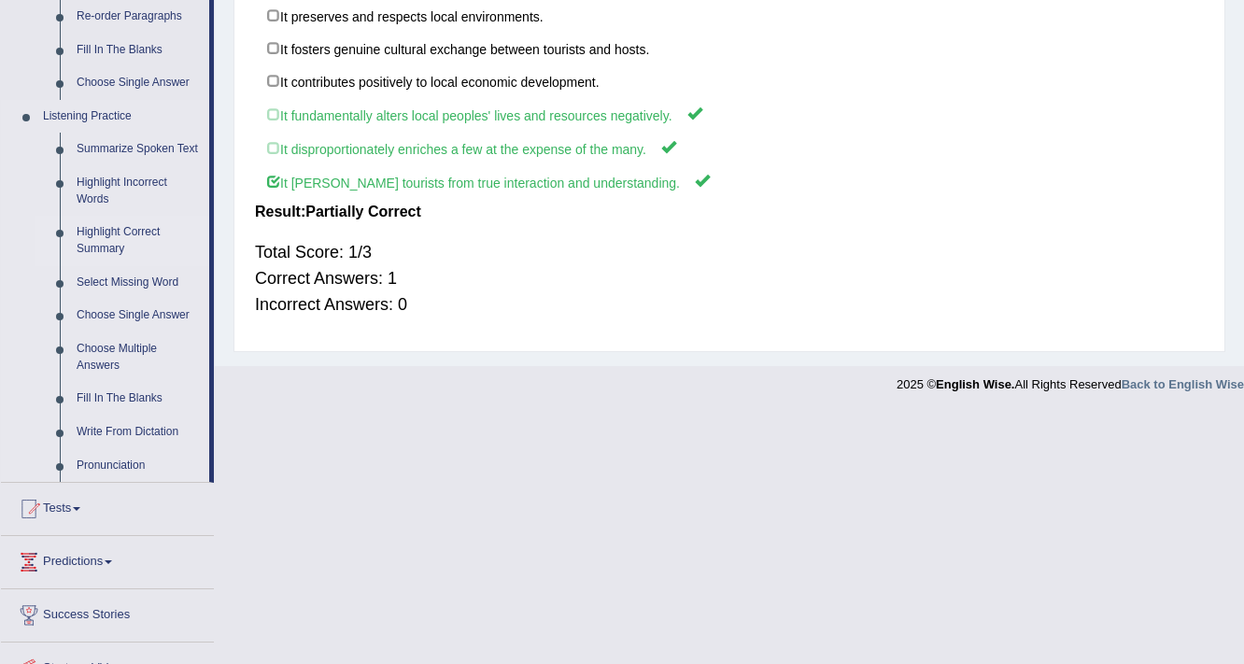
scroll to position [763, 0]
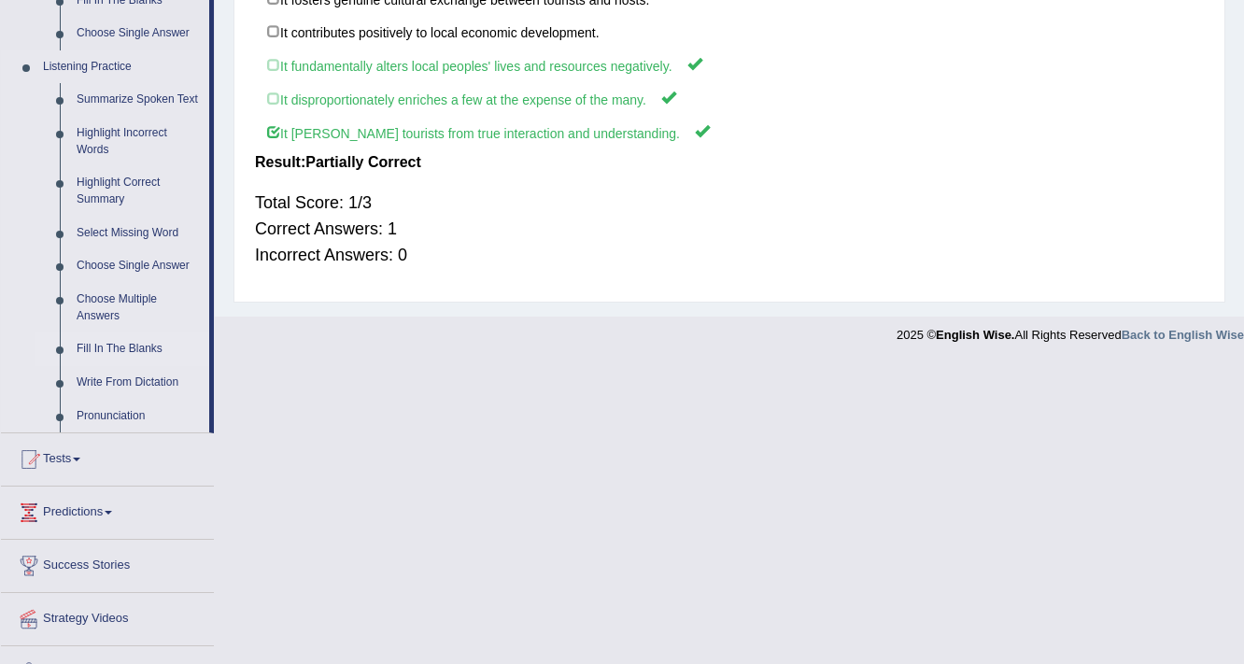
click at [151, 342] on link "Fill In The Blanks" at bounding box center [138, 349] width 141 height 34
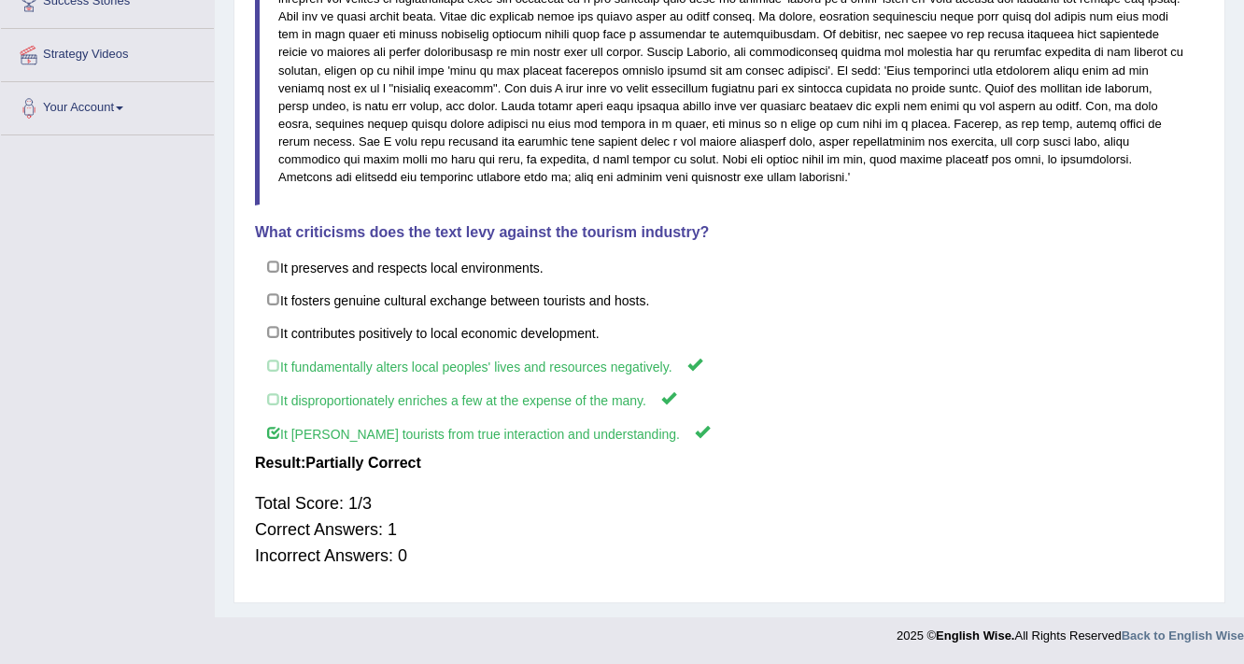
scroll to position [219, 0]
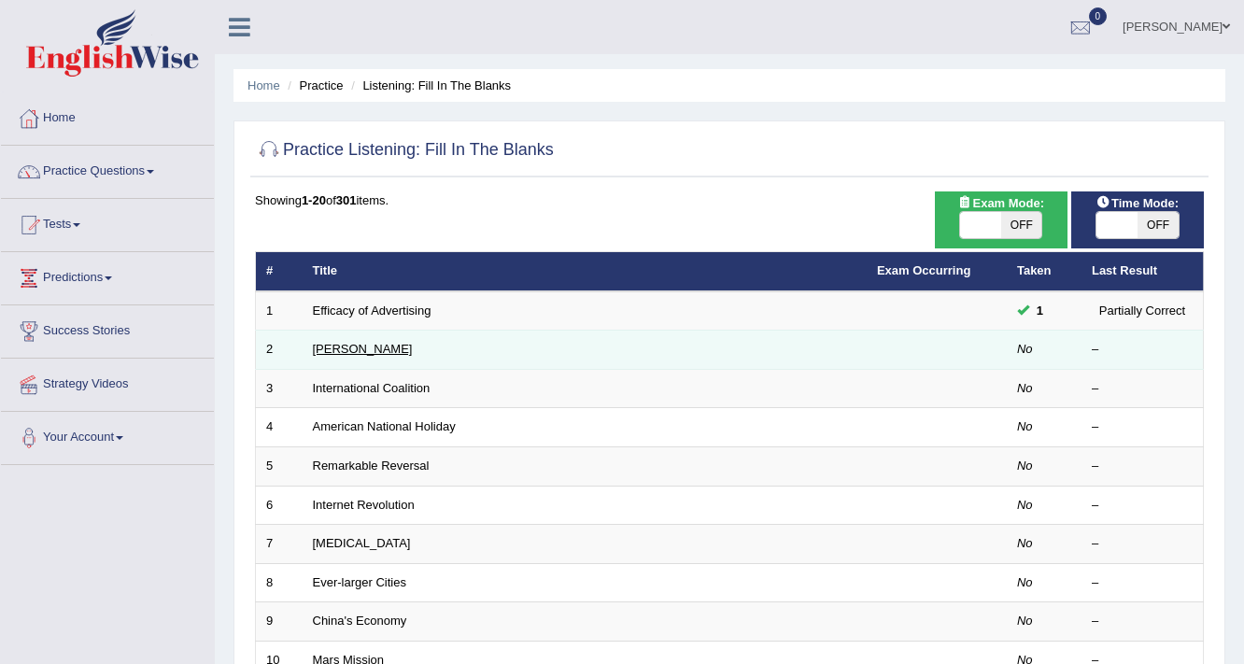
click at [315, 344] on link "[PERSON_NAME]" at bounding box center [363, 349] width 100 height 14
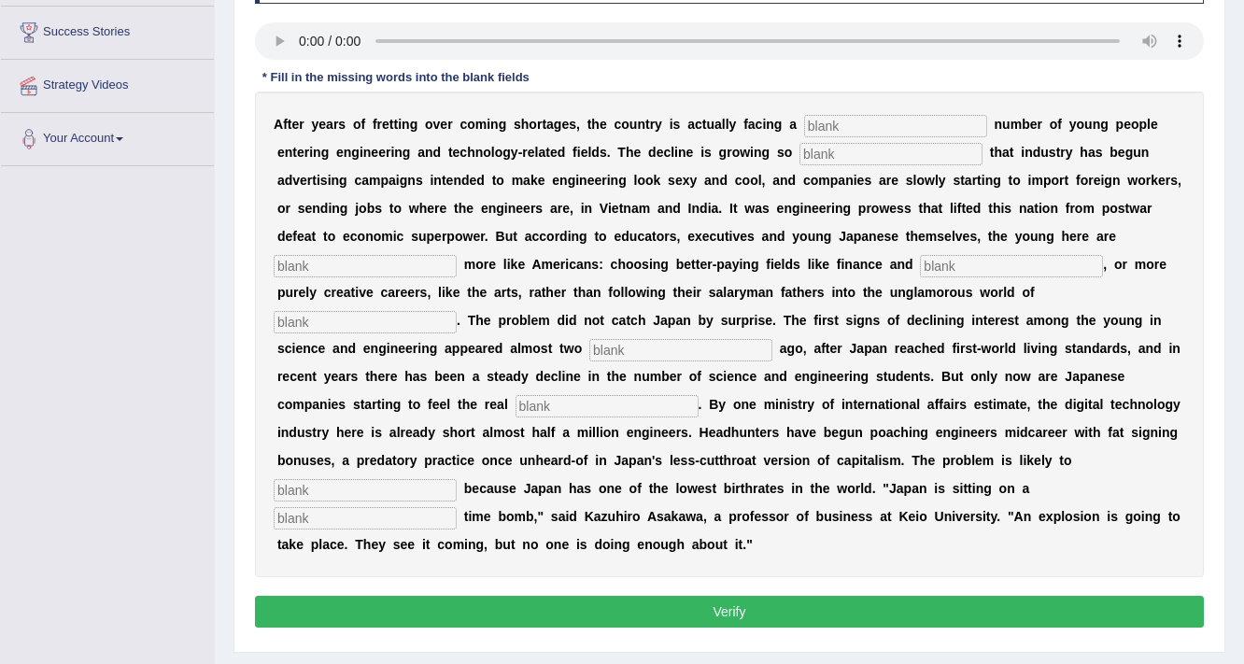
scroll to position [347, 0]
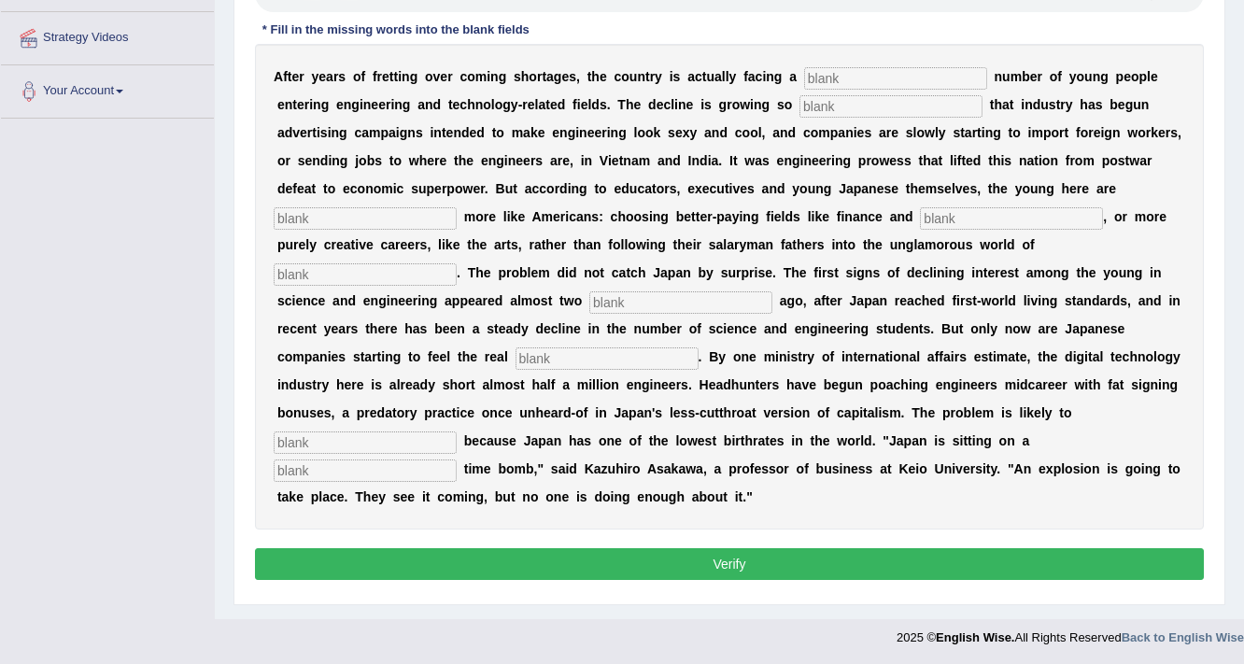
click at [930, 71] on input "text" at bounding box center [895, 78] width 183 height 22
type input "divideling"
click at [911, 104] on input "text" at bounding box center [890, 106] width 183 height 22
type input "drastic"
click at [328, 215] on input "text" at bounding box center [365, 218] width 183 height 22
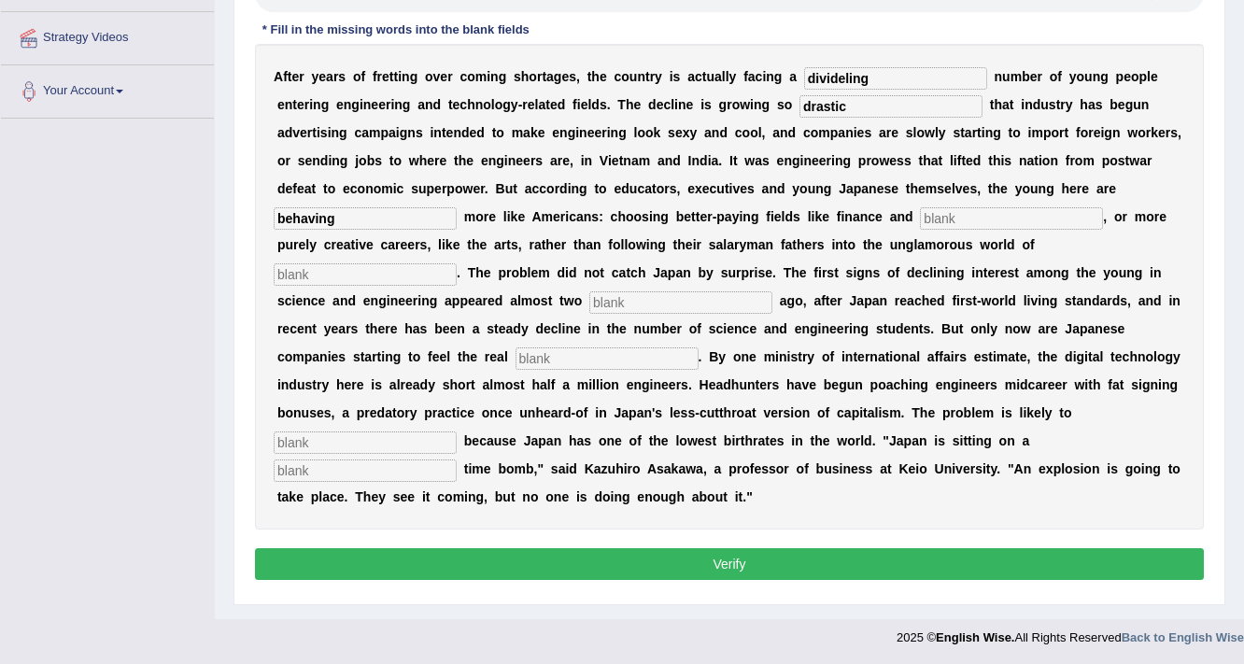
type input "behaving"
click at [1042, 222] on input "text" at bounding box center [1011, 218] width 183 height 22
type input "medicine"
click at [379, 276] on input "text" at bounding box center [365, 274] width 183 height 22
type input "manufacturing"
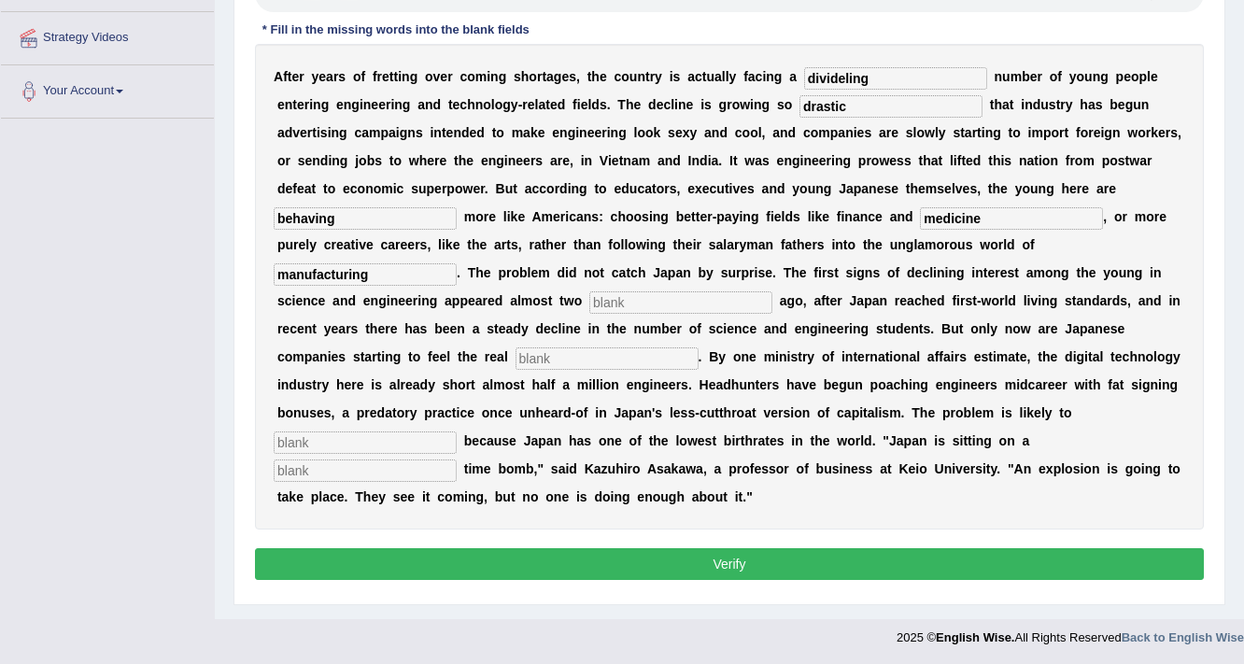
click at [627, 305] on input "text" at bounding box center [680, 302] width 183 height 22
type input "decades"
click at [608, 362] on input "text" at bounding box center [607, 358] width 183 height 22
type input "pinch"
click at [401, 440] on input "text" at bounding box center [365, 442] width 183 height 22
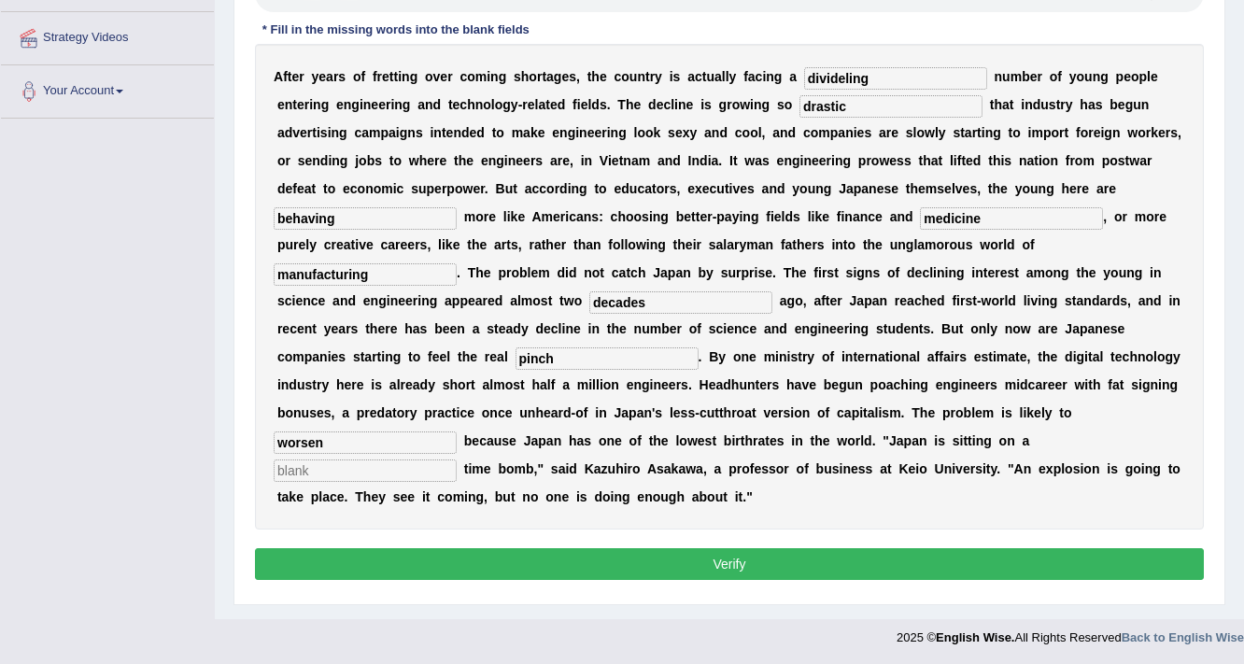
type input "worsen"
click at [400, 465] on input "text" at bounding box center [365, 471] width 183 height 22
type input "demographic"
click at [486, 565] on button "Verify" at bounding box center [729, 564] width 949 height 32
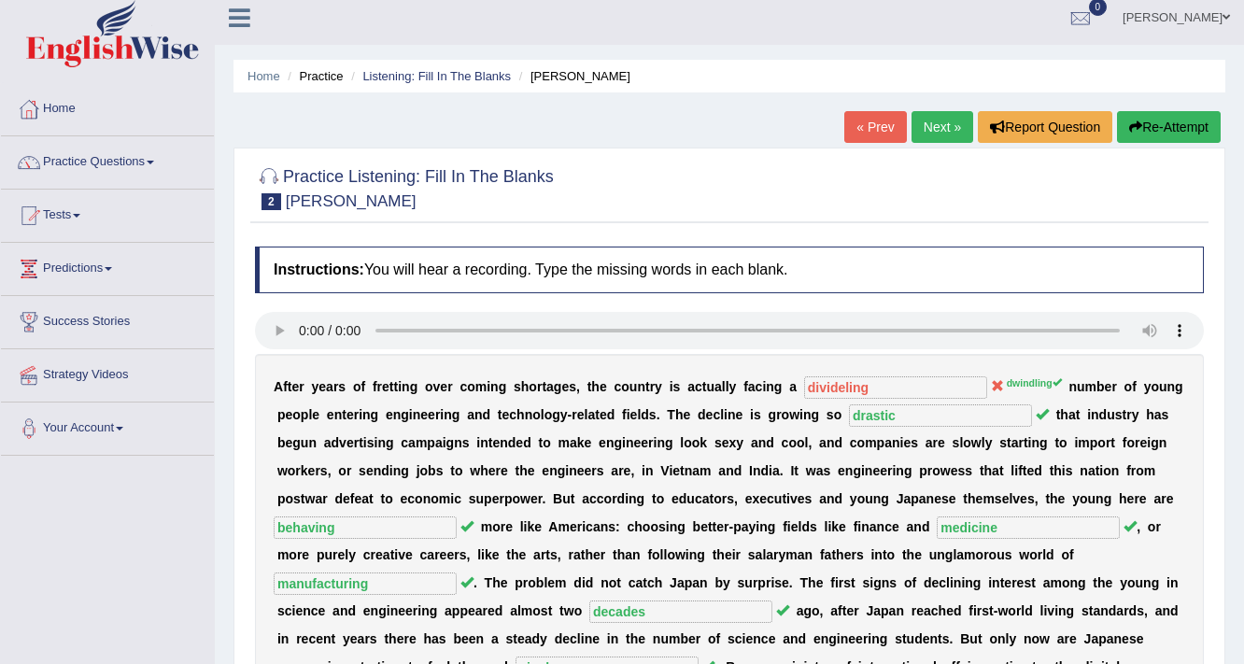
scroll to position [0, 0]
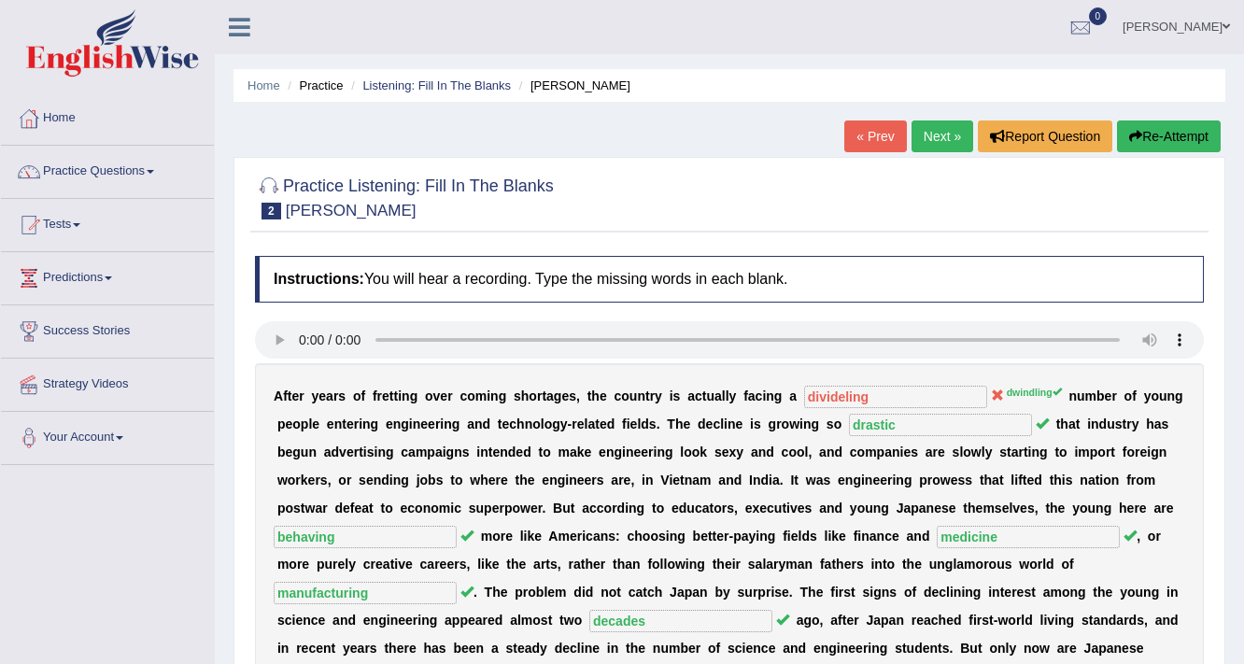
click at [940, 126] on link "Next »" at bounding box center [943, 136] width 62 height 32
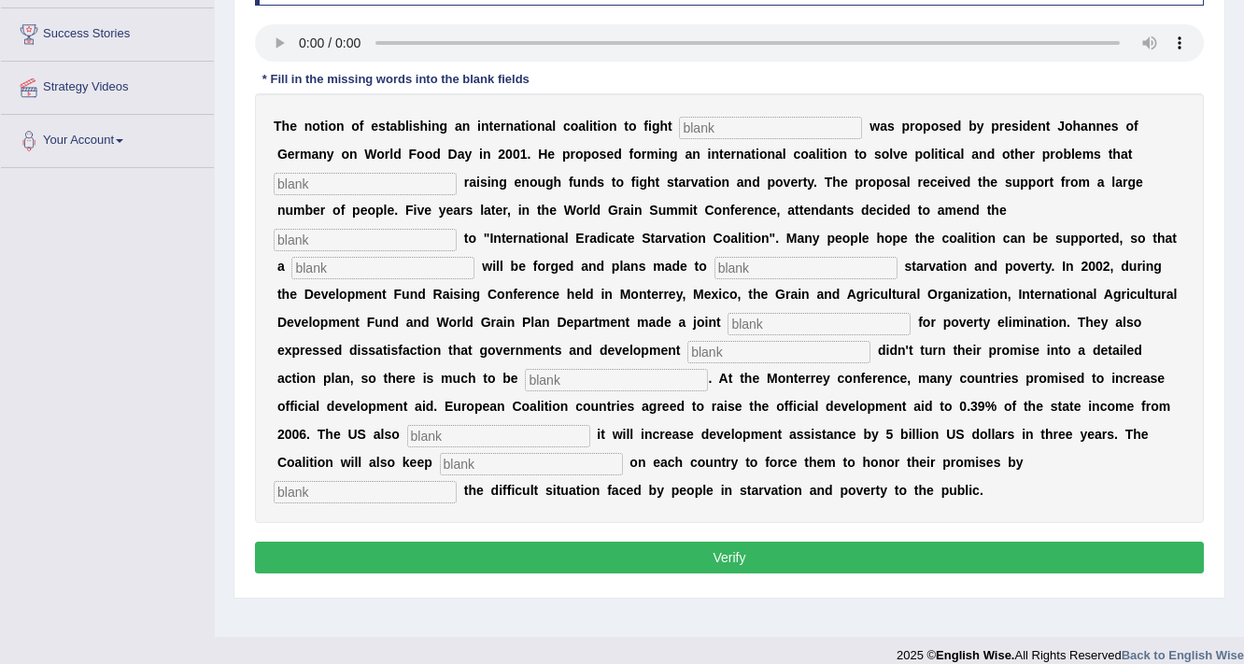
scroll to position [299, 0]
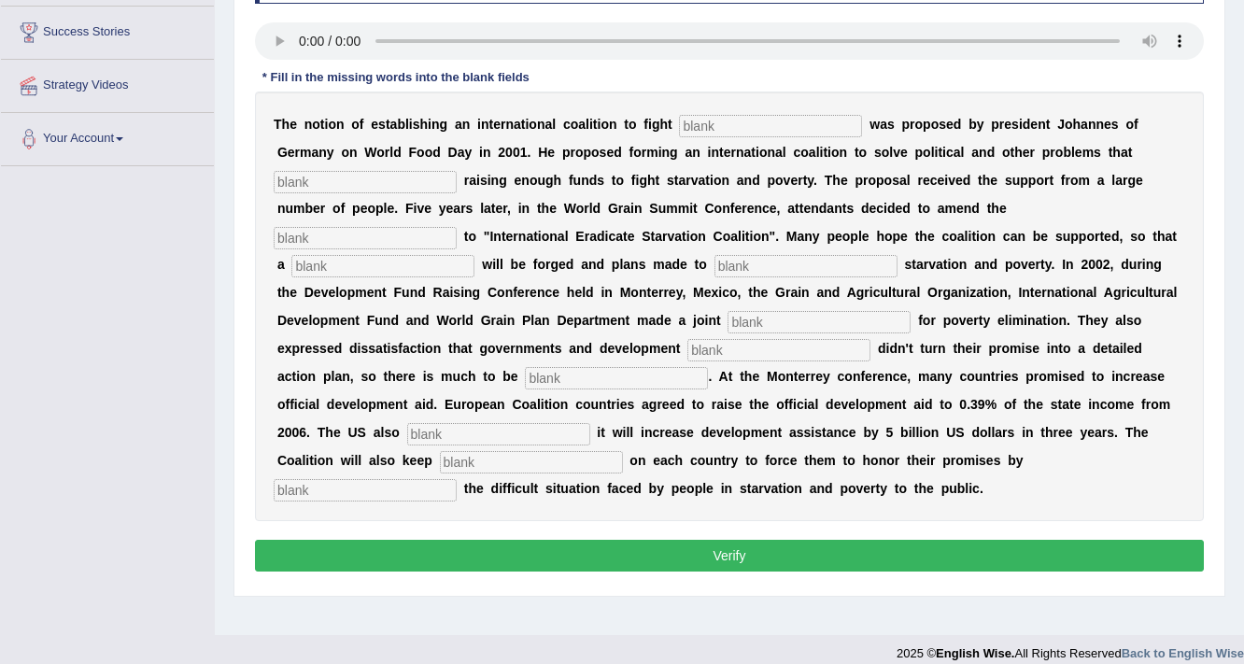
click at [701, 121] on input "text" at bounding box center [770, 126] width 183 height 22
type input "starvation"
click at [406, 180] on input "text" at bounding box center [365, 182] width 183 height 22
type input "abstract"
click at [411, 262] on input "text" at bounding box center [382, 266] width 183 height 22
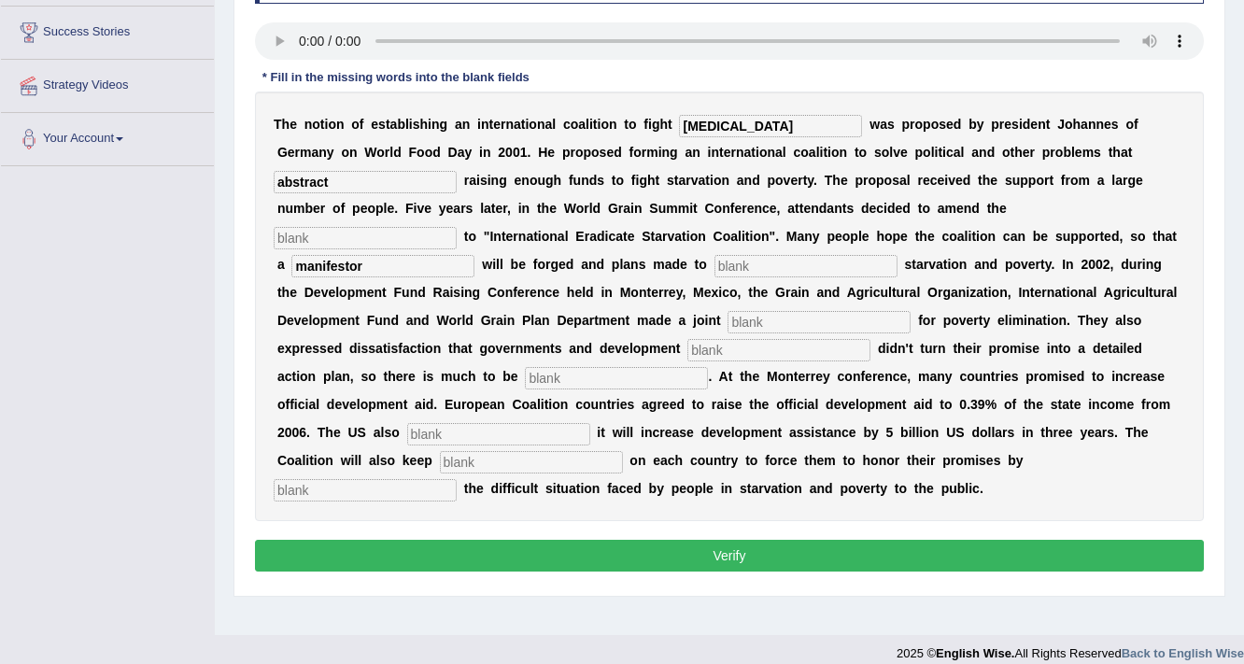
type input "manifestor"
click at [807, 265] on input "text" at bounding box center [805, 266] width 183 height 22
type input "forged"
click at [804, 318] on input "text" at bounding box center [819, 322] width 183 height 22
type input "a peer"
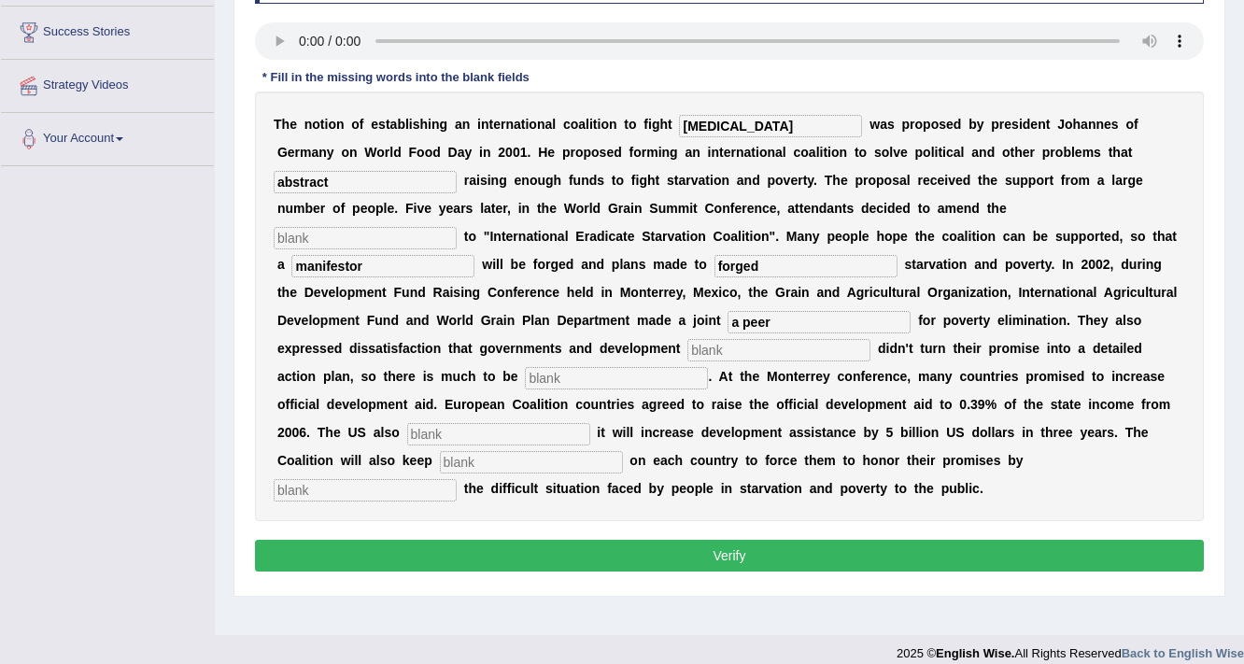
click at [739, 348] on input "text" at bounding box center [778, 350] width 183 height 22
click at [761, 350] on input "parameteres" at bounding box center [778, 350] width 183 height 22
type input "parameters"
click at [617, 375] on input "text" at bounding box center [616, 378] width 183 height 22
type input "desired"
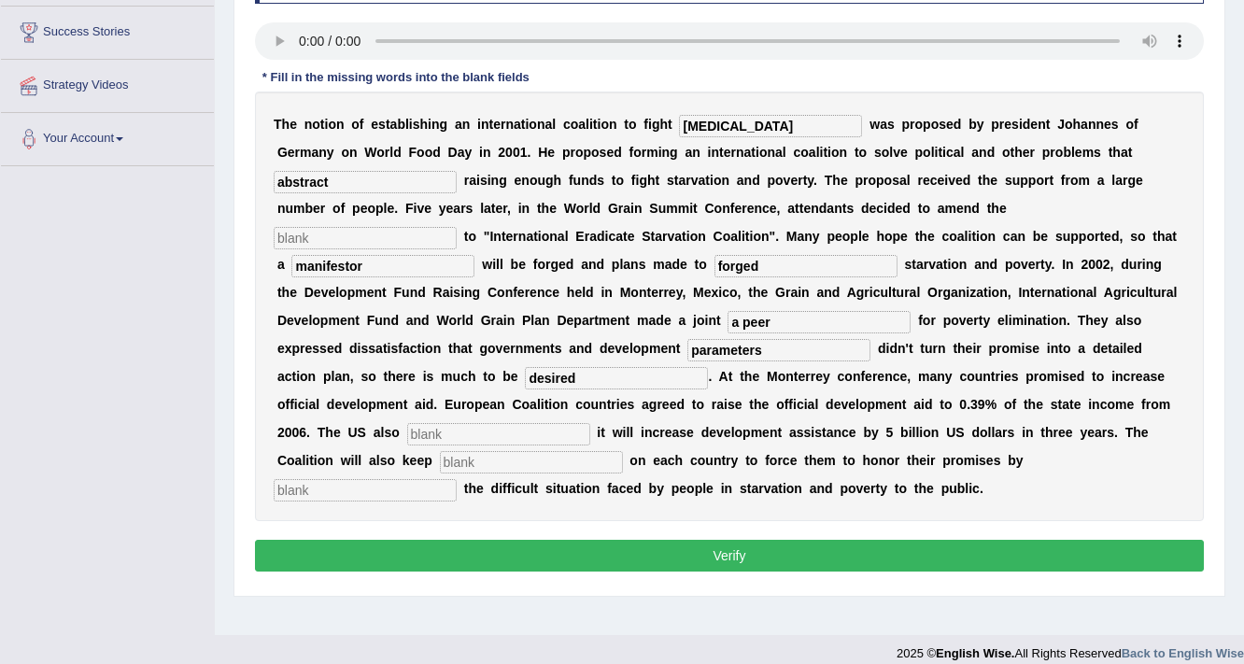
click at [546, 433] on input "text" at bounding box center [498, 434] width 183 height 22
type input "announce"
click at [575, 463] on input "text" at bounding box center [531, 462] width 183 height 22
type input "pressure"
click at [396, 491] on input "text" at bounding box center [365, 490] width 183 height 22
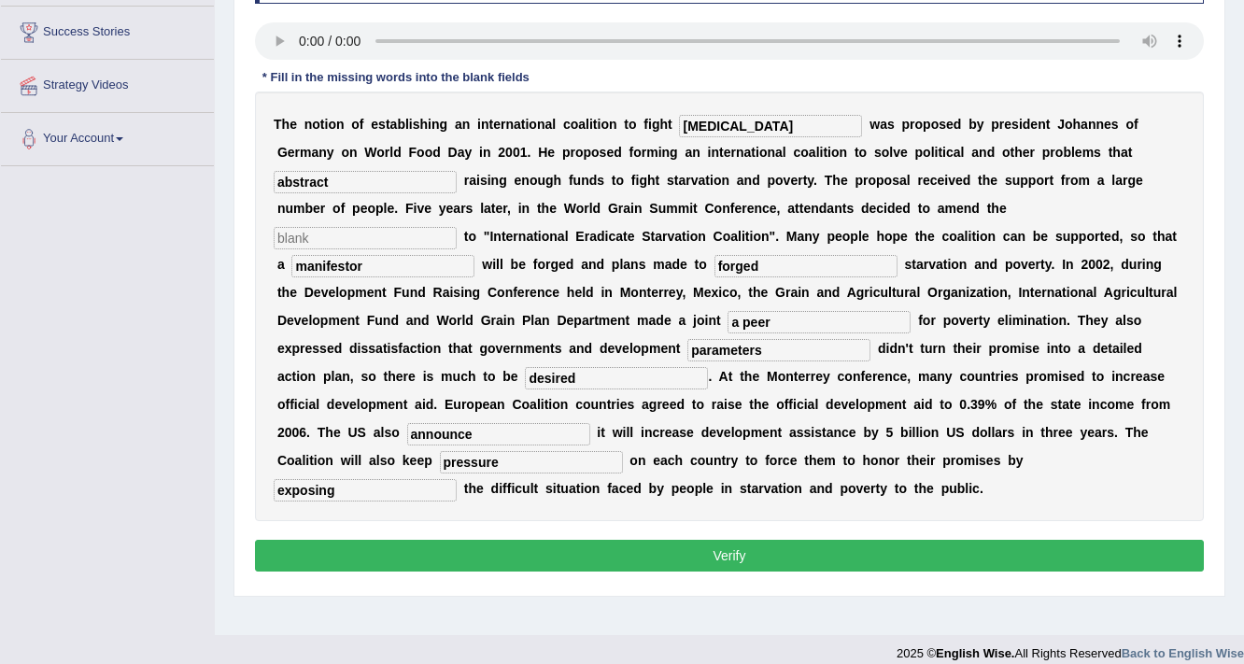
type input "exposing"
click at [668, 552] on button "Verify" at bounding box center [729, 556] width 949 height 32
click at [670, 552] on button "Verify" at bounding box center [729, 556] width 949 height 32
click at [713, 550] on button "Verify" at bounding box center [729, 556] width 949 height 32
click at [386, 233] on input "text" at bounding box center [365, 238] width 183 height 22
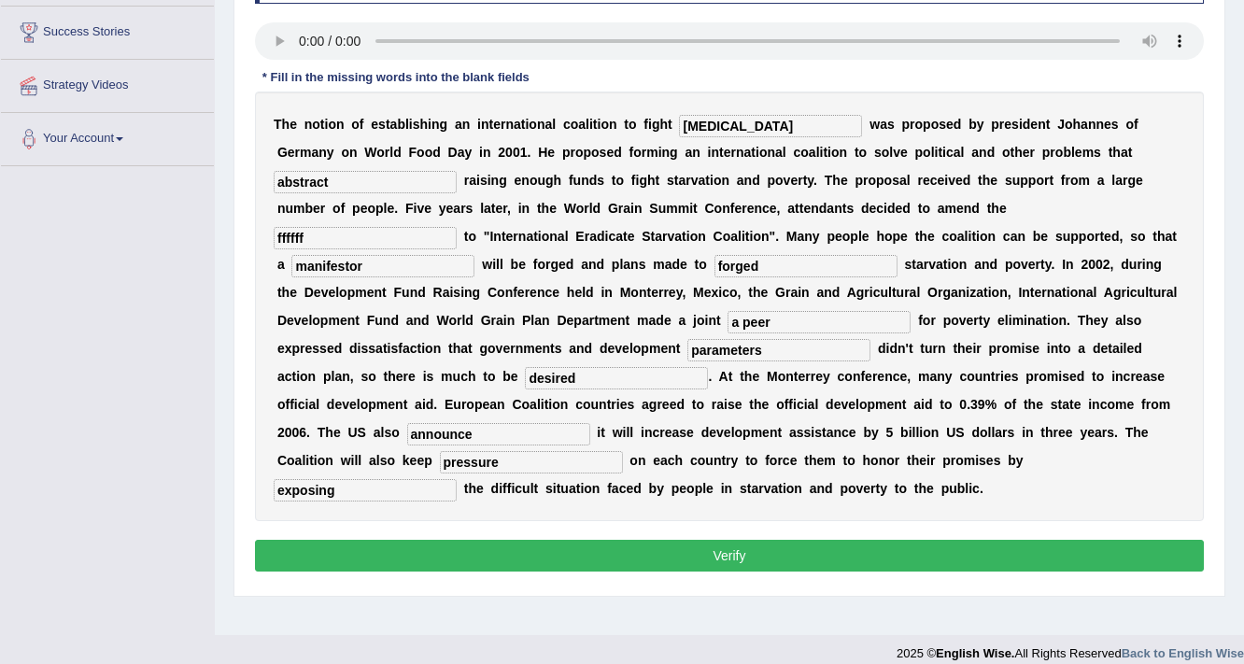
type input "ffffff"
click at [696, 559] on button "Verify" at bounding box center [729, 556] width 949 height 32
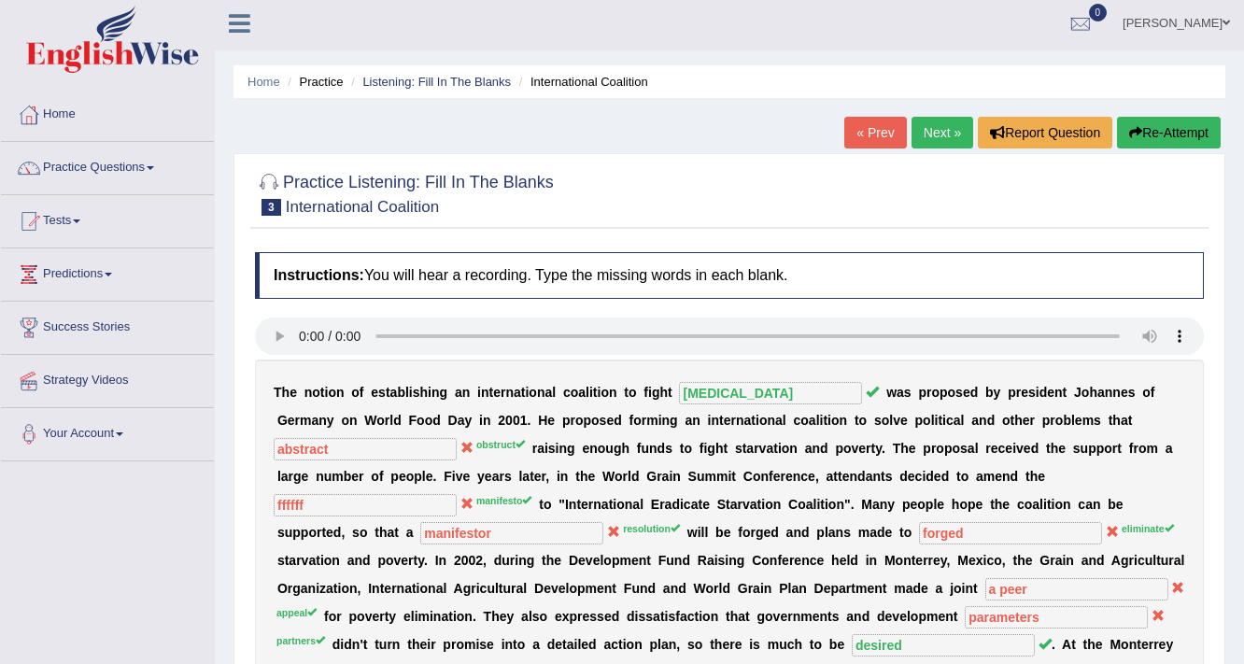
scroll to position [0, 0]
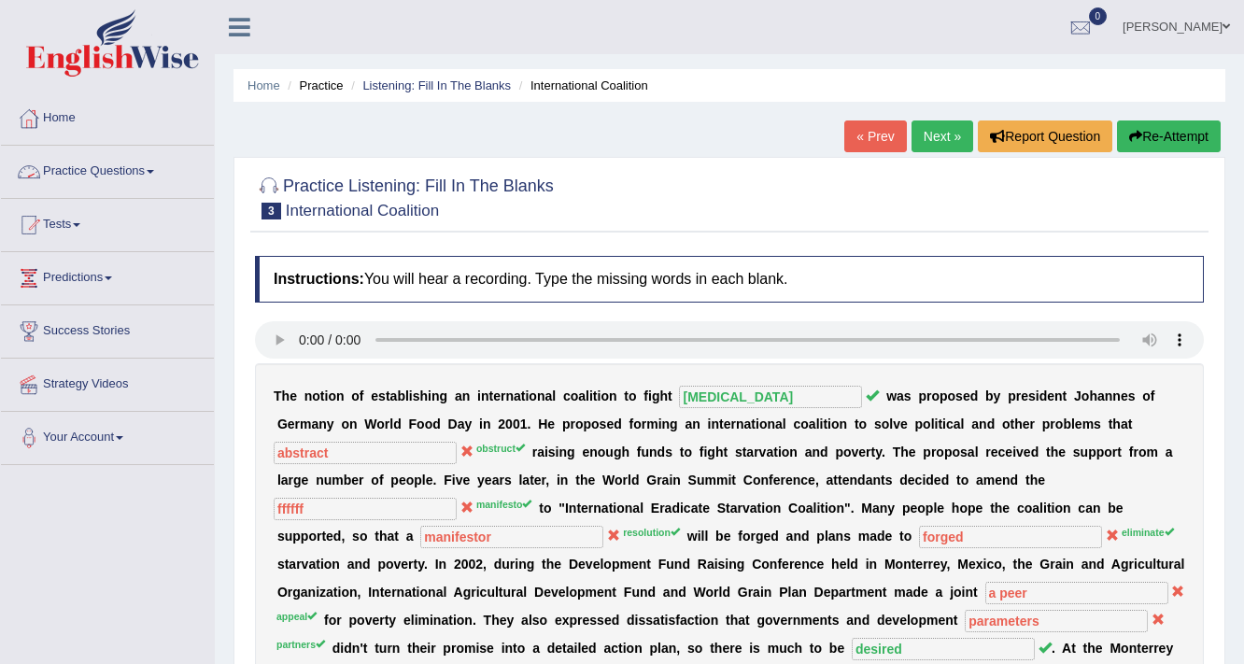
click at [159, 164] on link "Practice Questions" at bounding box center [107, 169] width 213 height 47
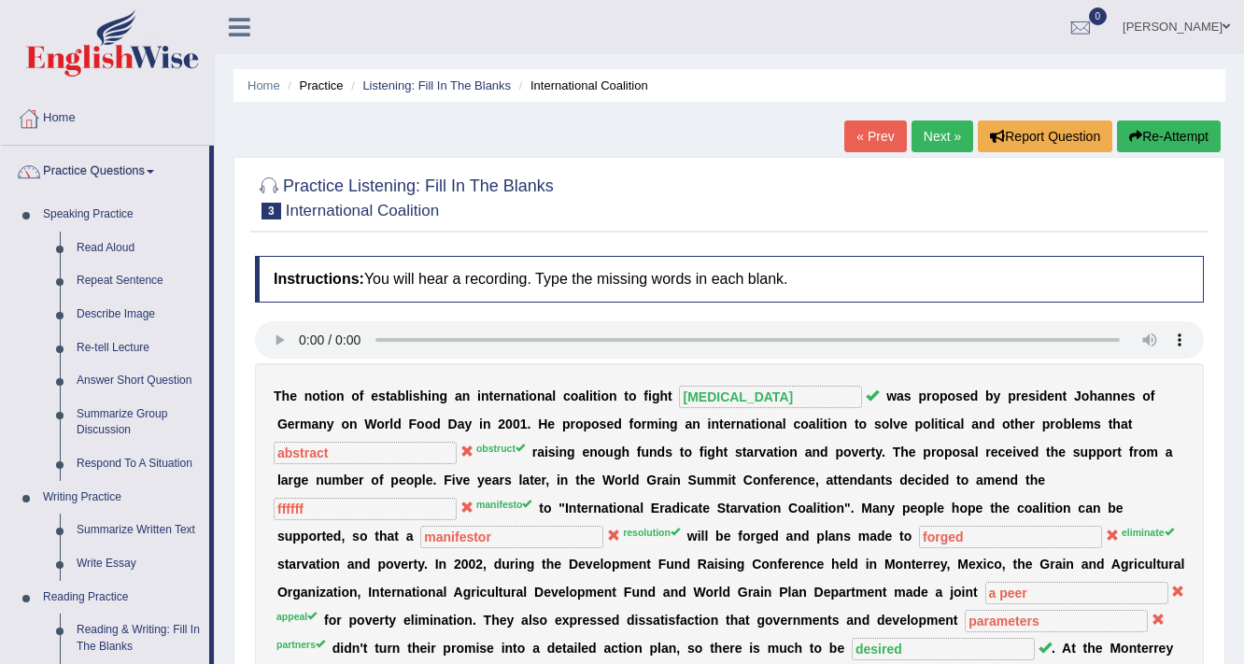
click at [696, 228] on div "Practice Listening: Fill In The Blanks 3 International Coalition" at bounding box center [729, 199] width 958 height 65
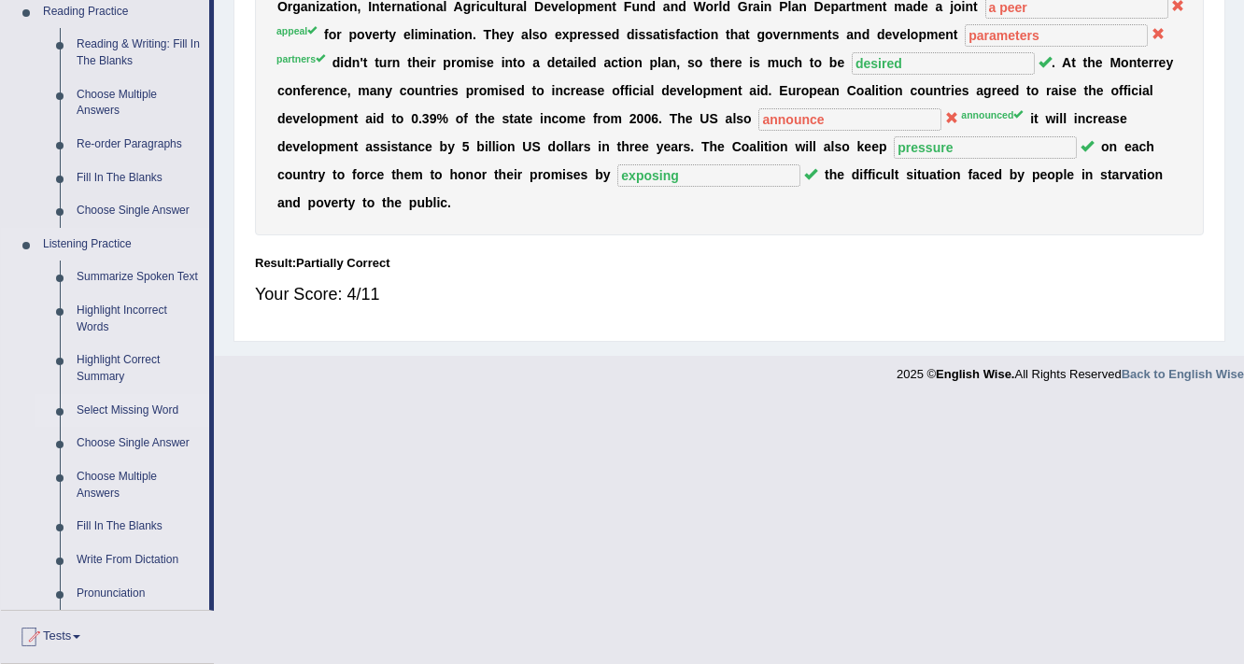
scroll to position [672, 0]
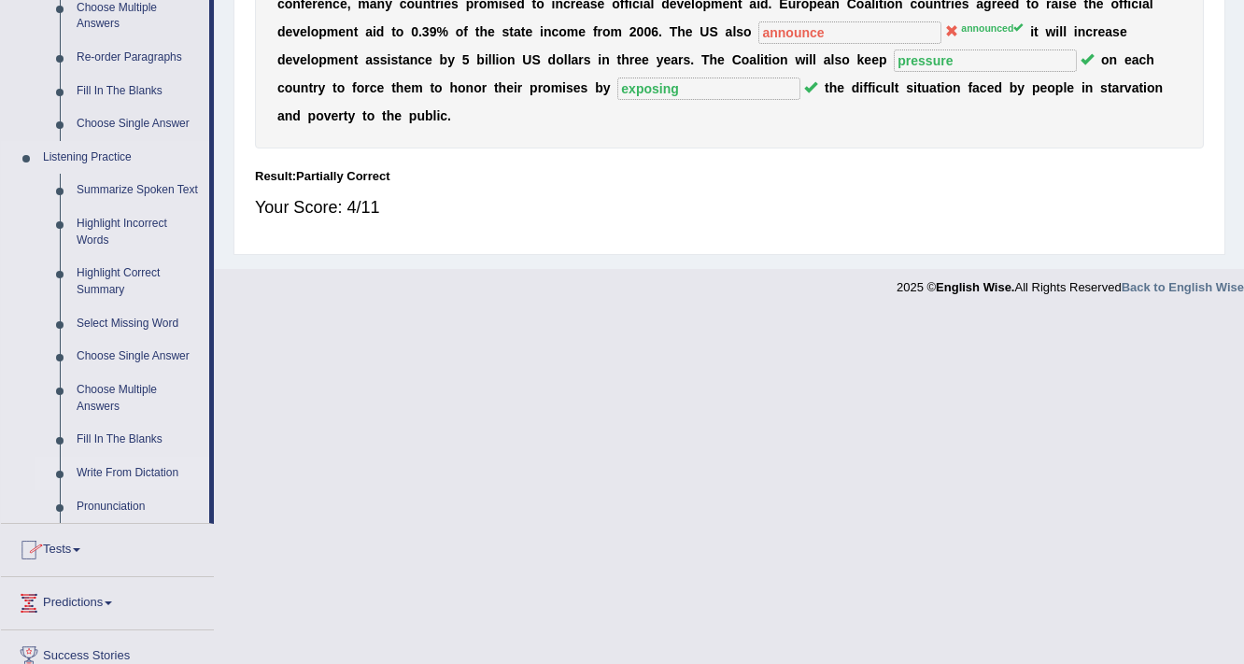
click at [127, 473] on link "Write From Dictation" at bounding box center [138, 474] width 141 height 34
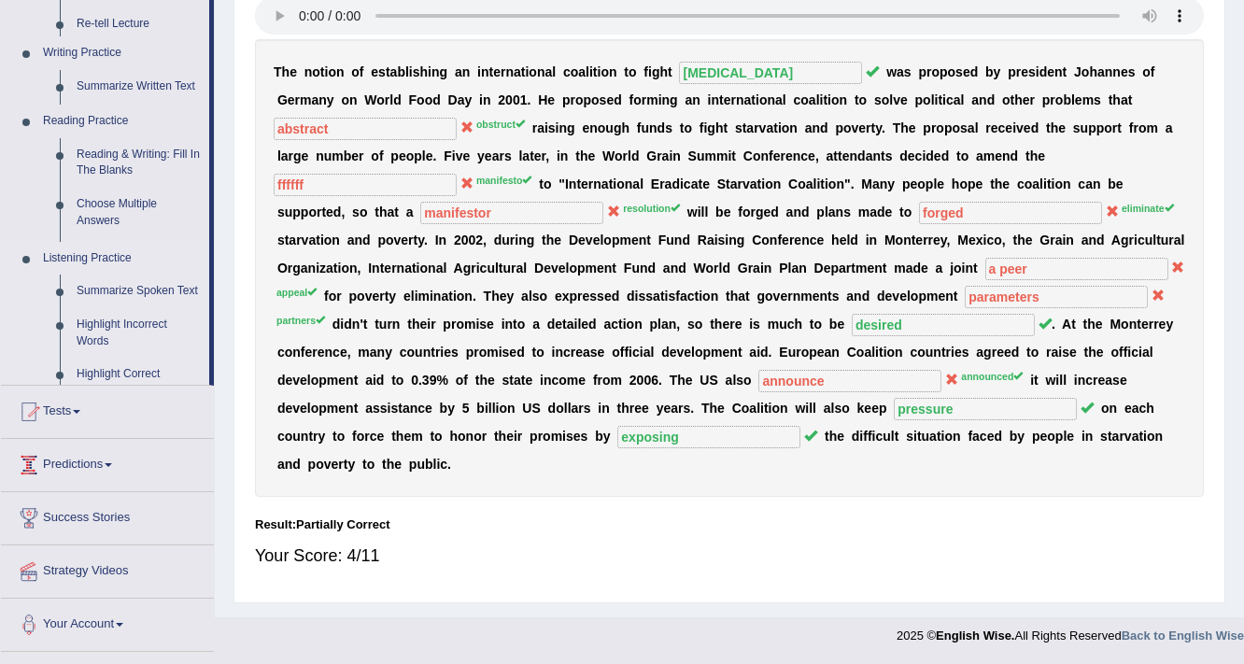
scroll to position [322, 0]
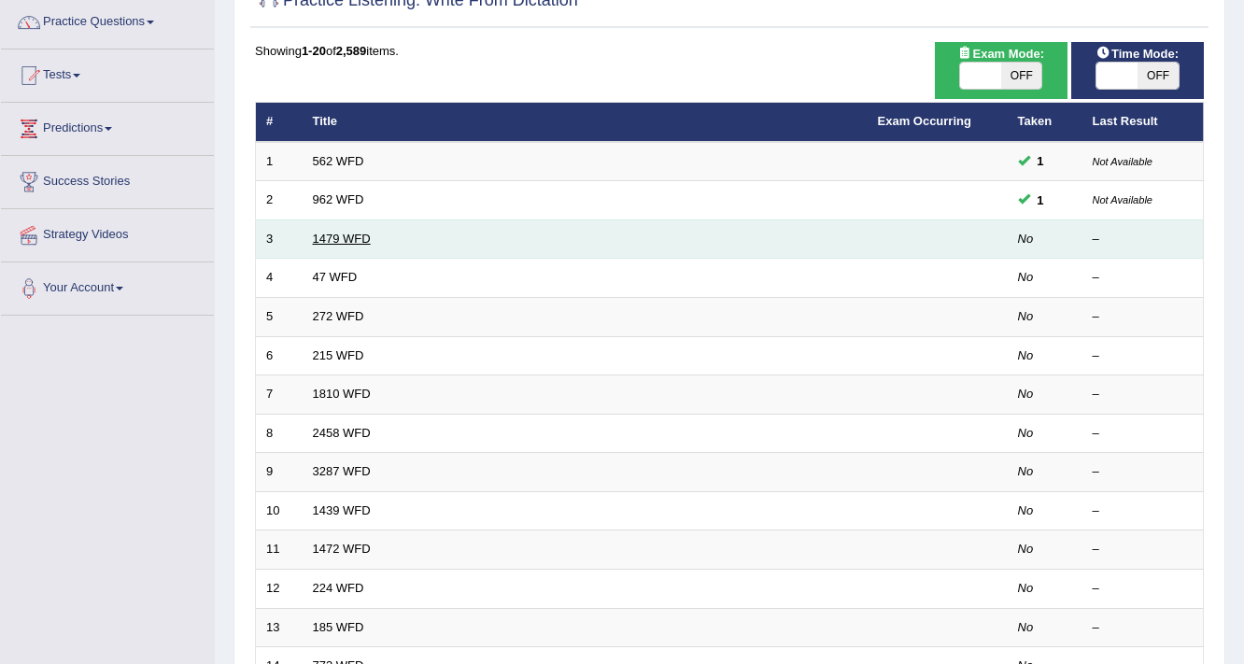
click at [323, 235] on link "1479 WFD" at bounding box center [342, 239] width 58 height 14
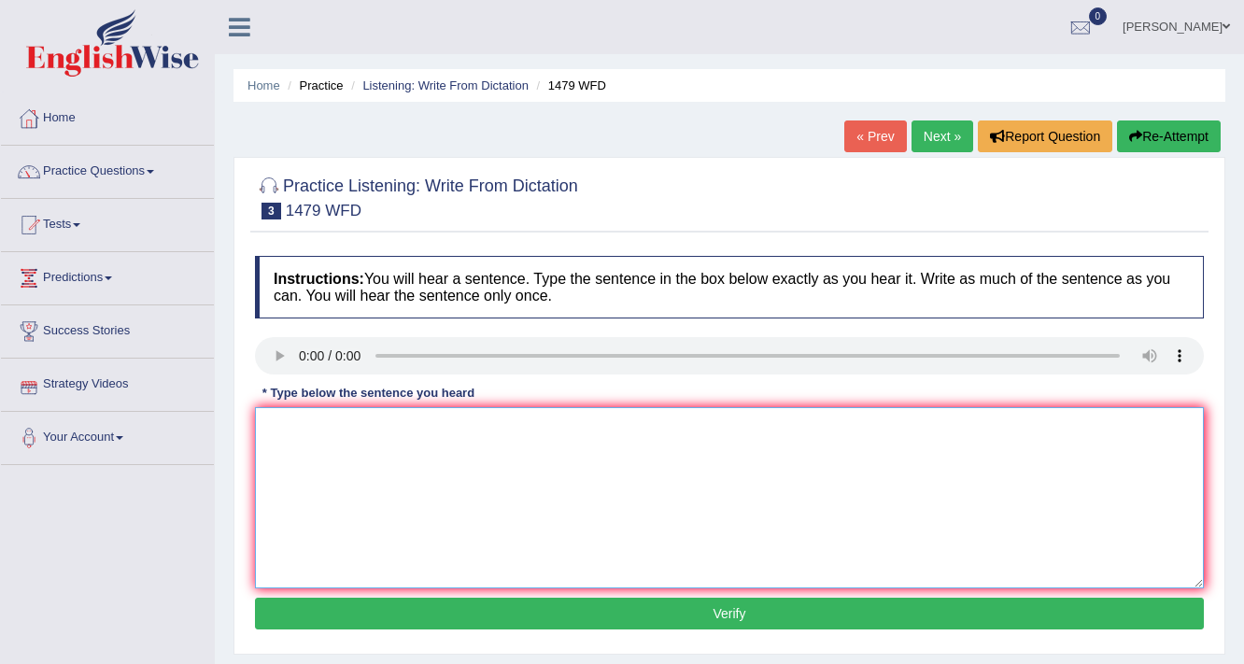
click at [332, 456] on textarea at bounding box center [729, 497] width 949 height 181
type textarea "The teacher required students to attend ceremony in the playground."
click at [708, 609] on button "Verify" at bounding box center [729, 614] width 949 height 32
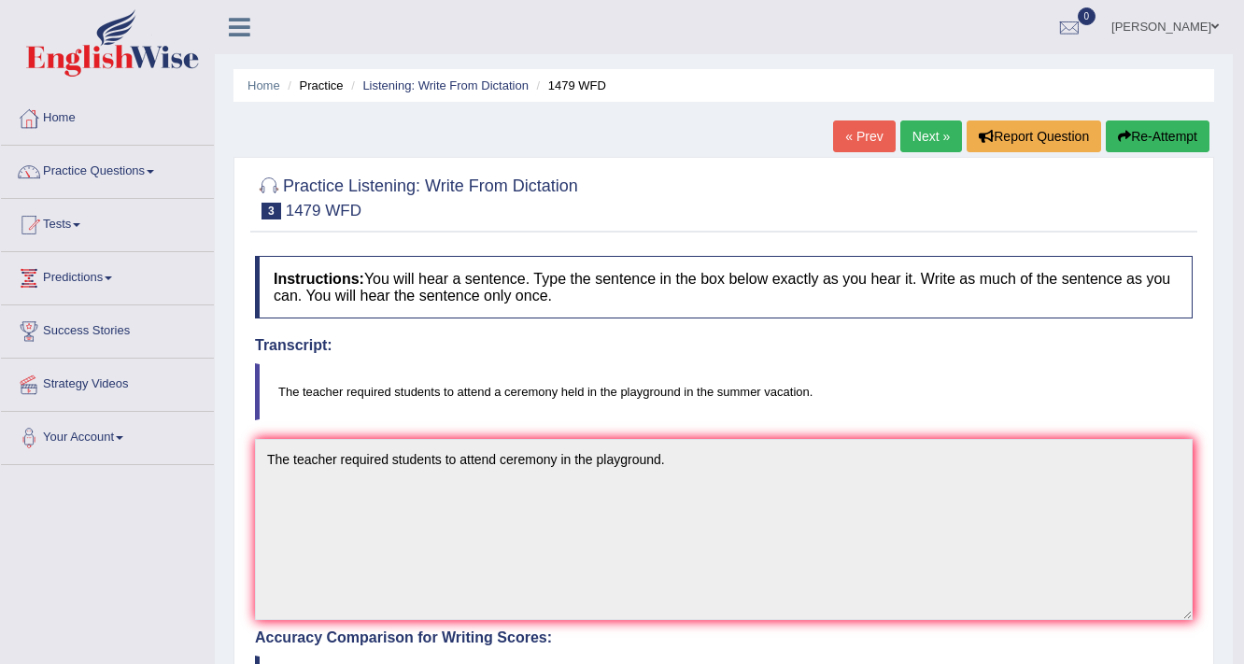
click at [918, 136] on link "Next »" at bounding box center [931, 136] width 62 height 32
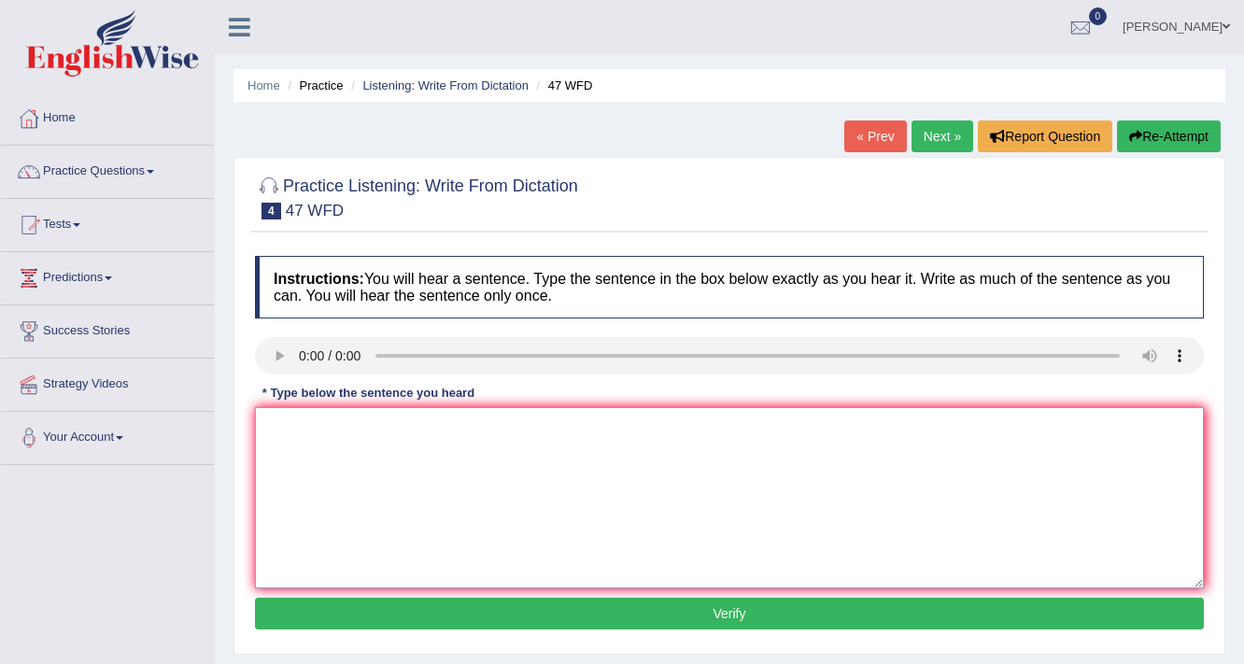
click at [331, 450] on textarea at bounding box center [729, 497] width 949 height 181
type textarea "Two drops of solutions were heated in a test tube."
click at [714, 618] on button "Verify" at bounding box center [729, 614] width 949 height 32
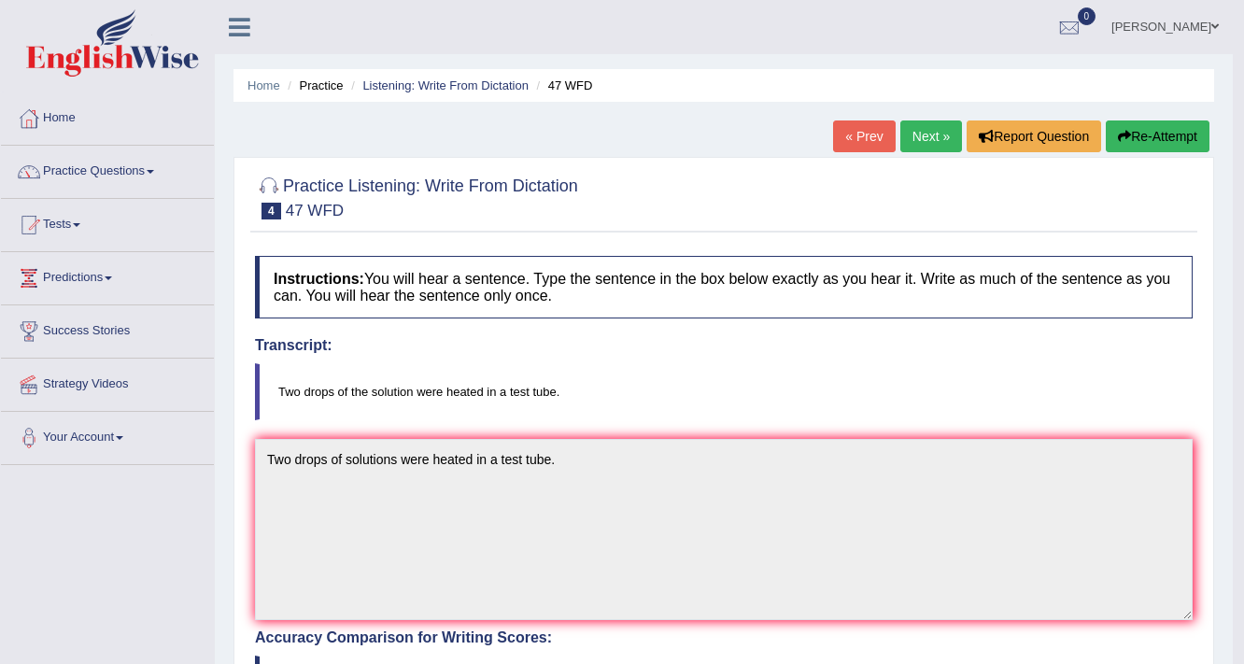
click at [901, 132] on link "Next »" at bounding box center [931, 136] width 62 height 32
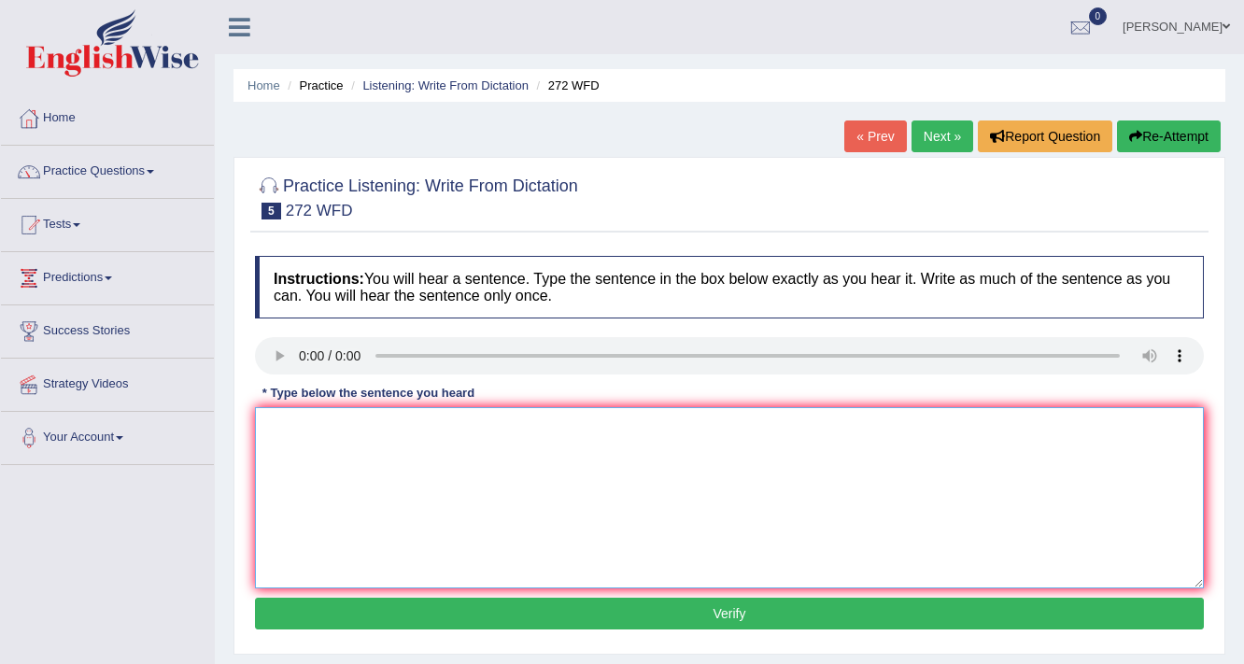
click at [329, 430] on textarea at bounding box center [729, 497] width 949 height 181
type textarea "The development has the great negative impact on the environment."
click at [669, 610] on button "Verify" at bounding box center [729, 614] width 949 height 32
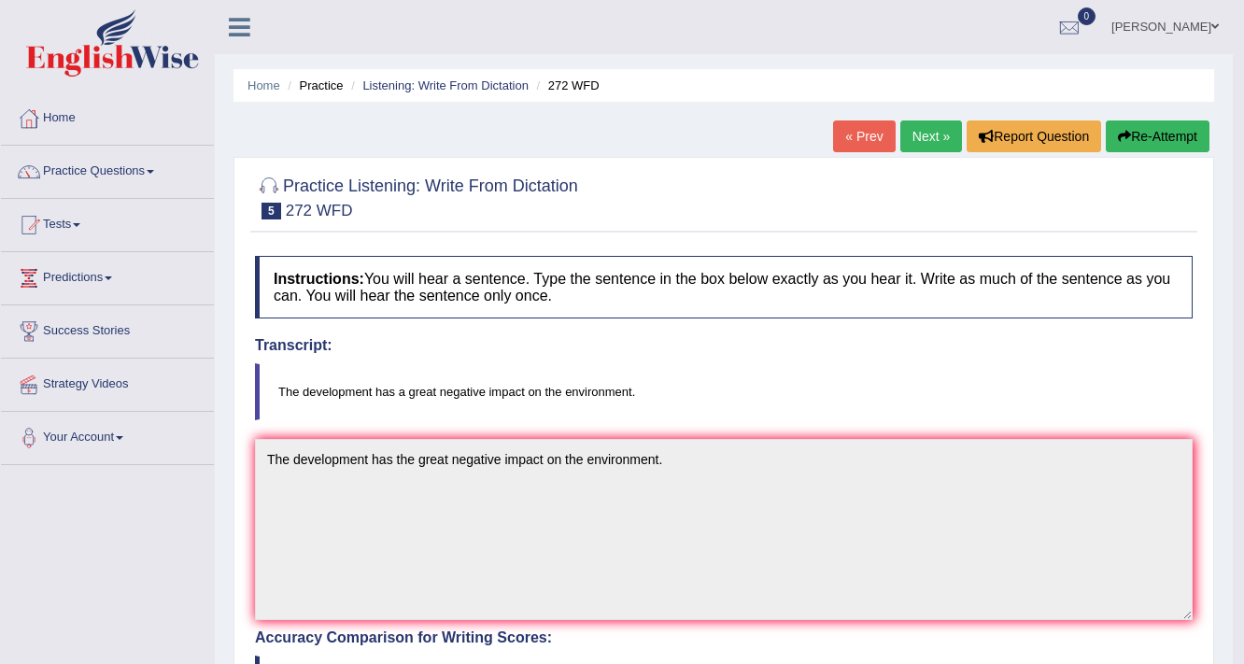
click at [901, 126] on link "Next »" at bounding box center [931, 136] width 62 height 32
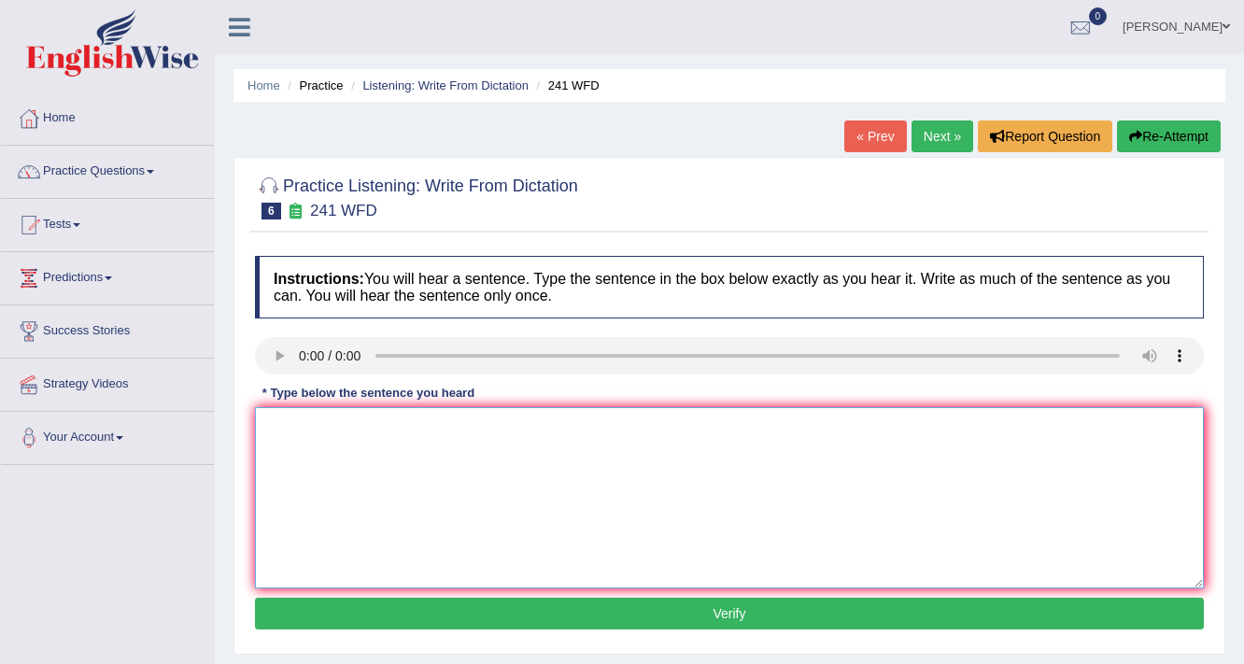
click at [359, 445] on textarea at bounding box center [729, 497] width 949 height 181
type textarea "Please check the information on the website for the opening time."
click at [628, 614] on button "Verify" at bounding box center [729, 614] width 949 height 32
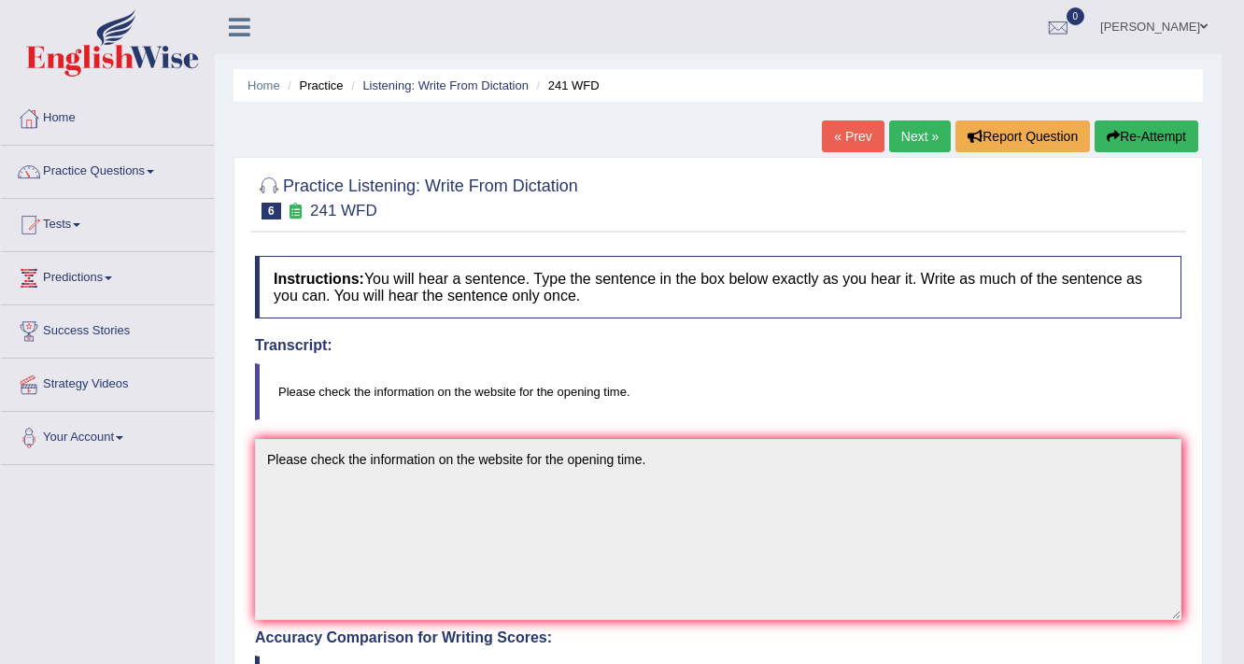
click at [908, 133] on link "Next »" at bounding box center [920, 136] width 62 height 32
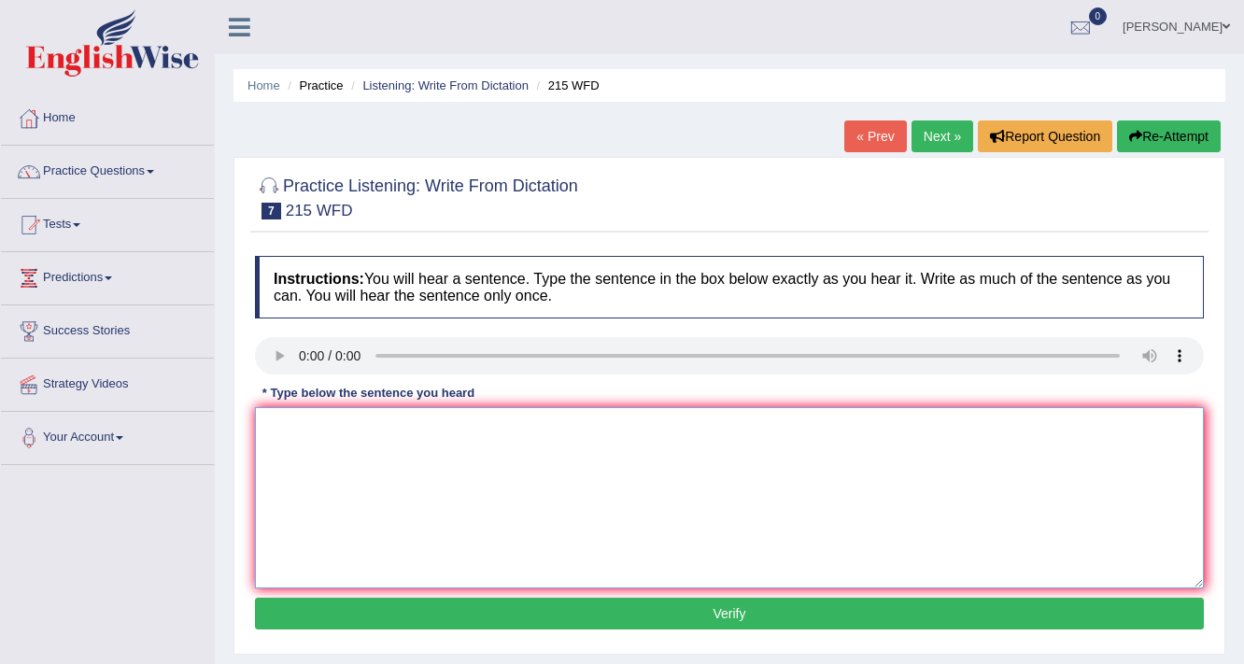
click at [349, 435] on textarea at bounding box center [729, 497] width 949 height 181
type textarea "Science is define every part today."
click at [852, 617] on button "Verify" at bounding box center [729, 614] width 949 height 32
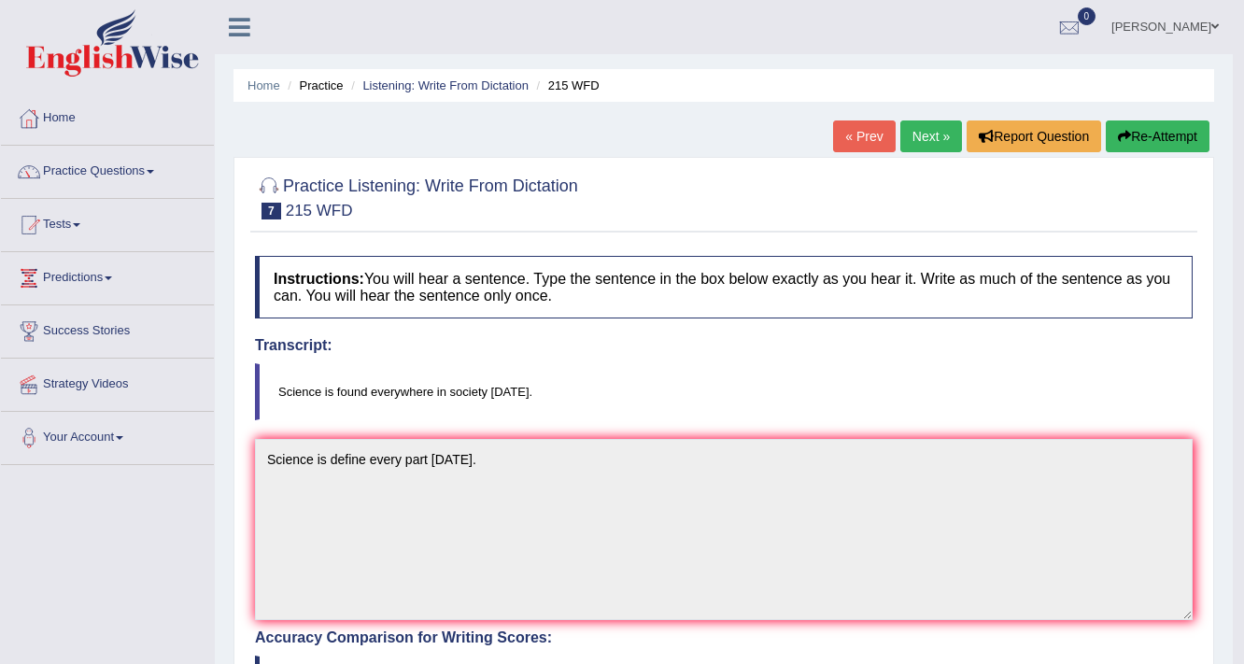
click at [927, 134] on link "Next »" at bounding box center [931, 136] width 62 height 32
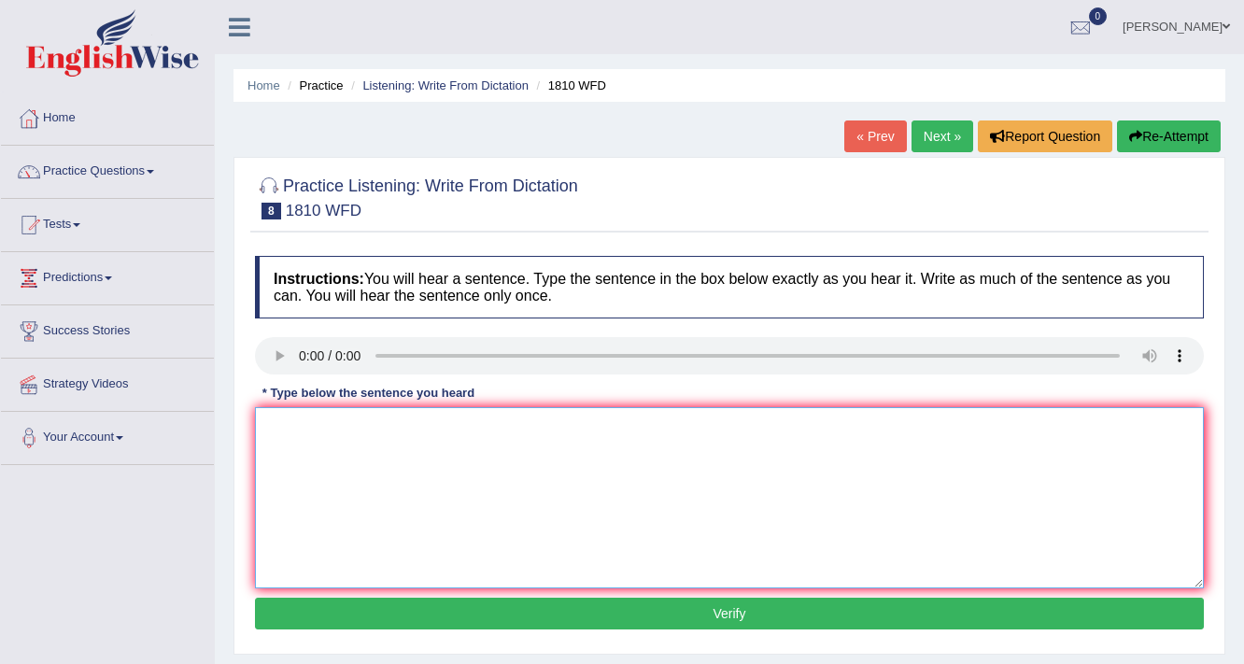
click at [362, 443] on textarea at bounding box center [729, 497] width 949 height 181
type textarea "You can borrow a book from the library."
click at [690, 613] on button "Verify" at bounding box center [729, 614] width 949 height 32
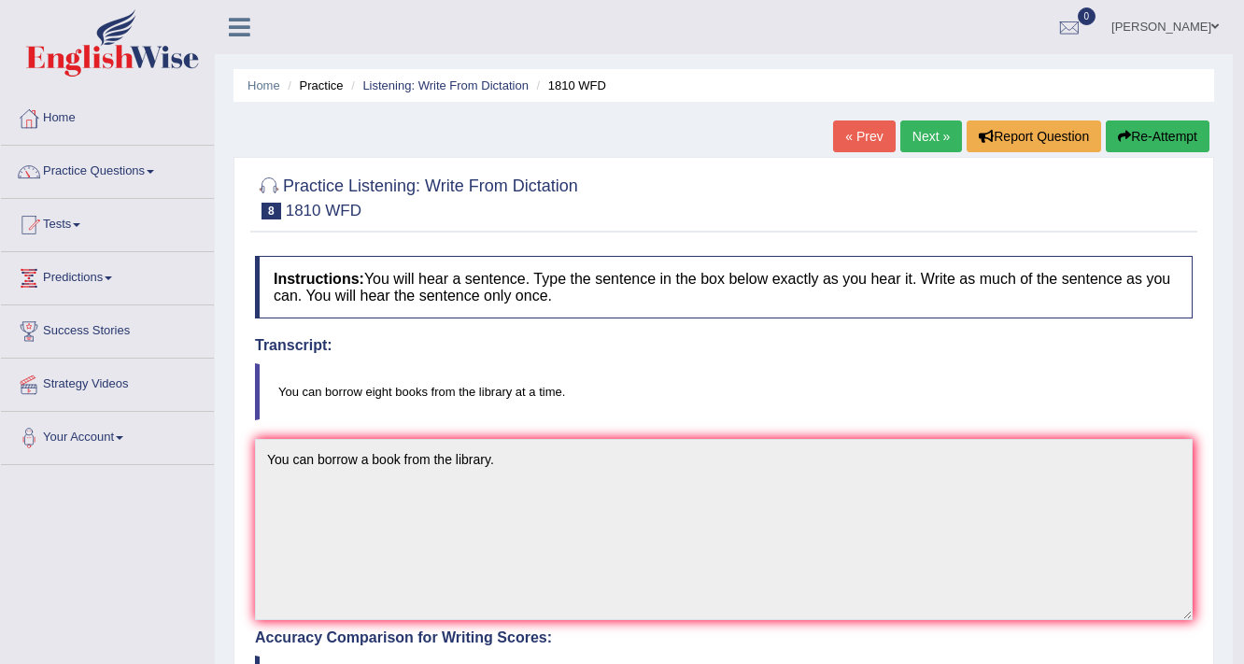
click at [919, 138] on link "Next »" at bounding box center [931, 136] width 62 height 32
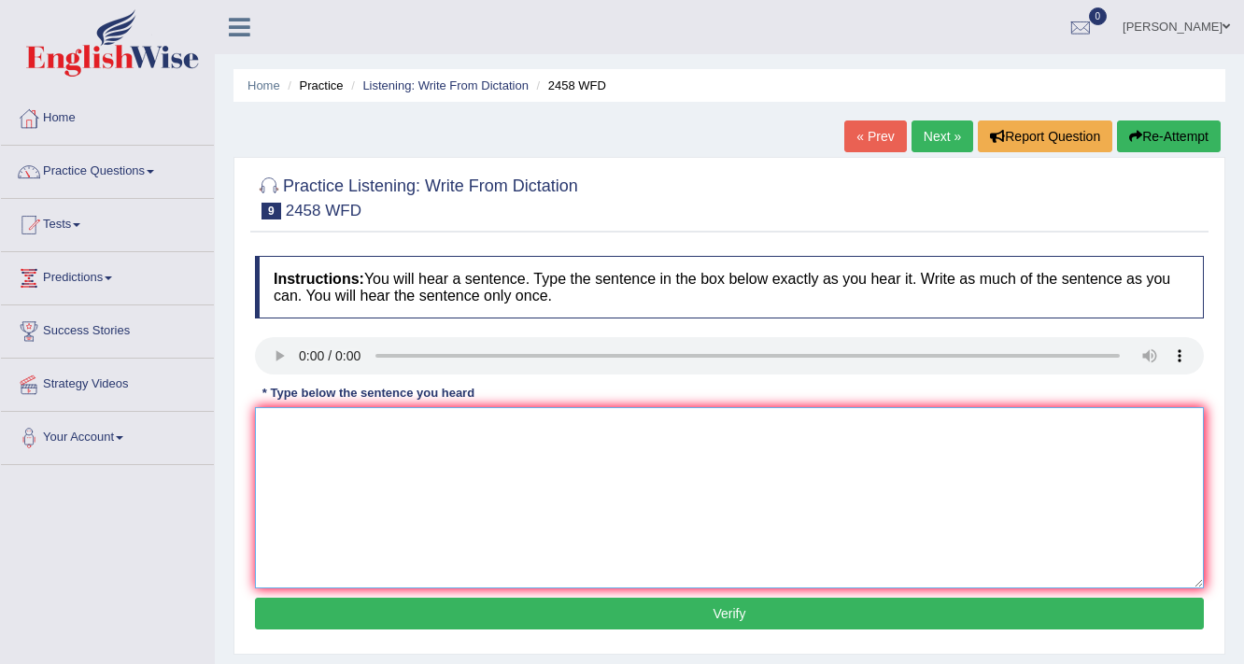
click at [313, 423] on textarea at bounding box center [729, 497] width 949 height 181
click at [331, 426] on textarea "Courses of nutrition" at bounding box center [729, 497] width 949 height 181
click at [410, 433] on textarea "Courses of a nutrition" at bounding box center [729, 497] width 949 height 181
type textarea "Courses of a nutrition is growing every year."
click at [686, 611] on button "Verify" at bounding box center [729, 614] width 949 height 32
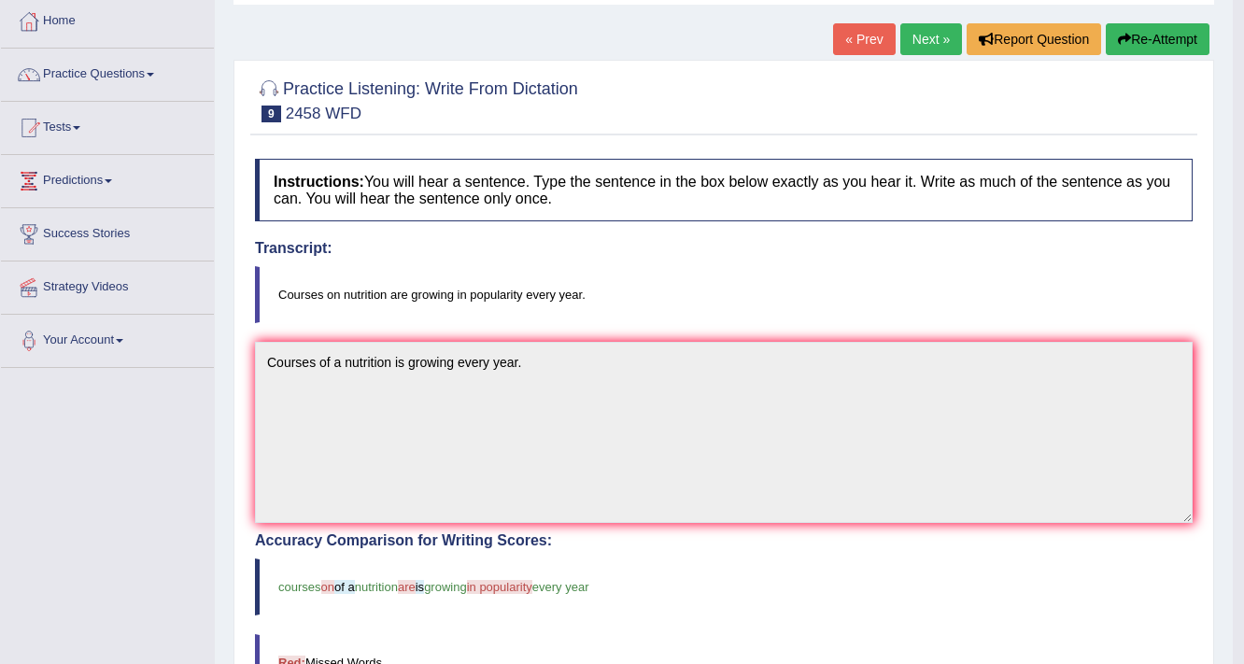
scroll to position [75, 0]
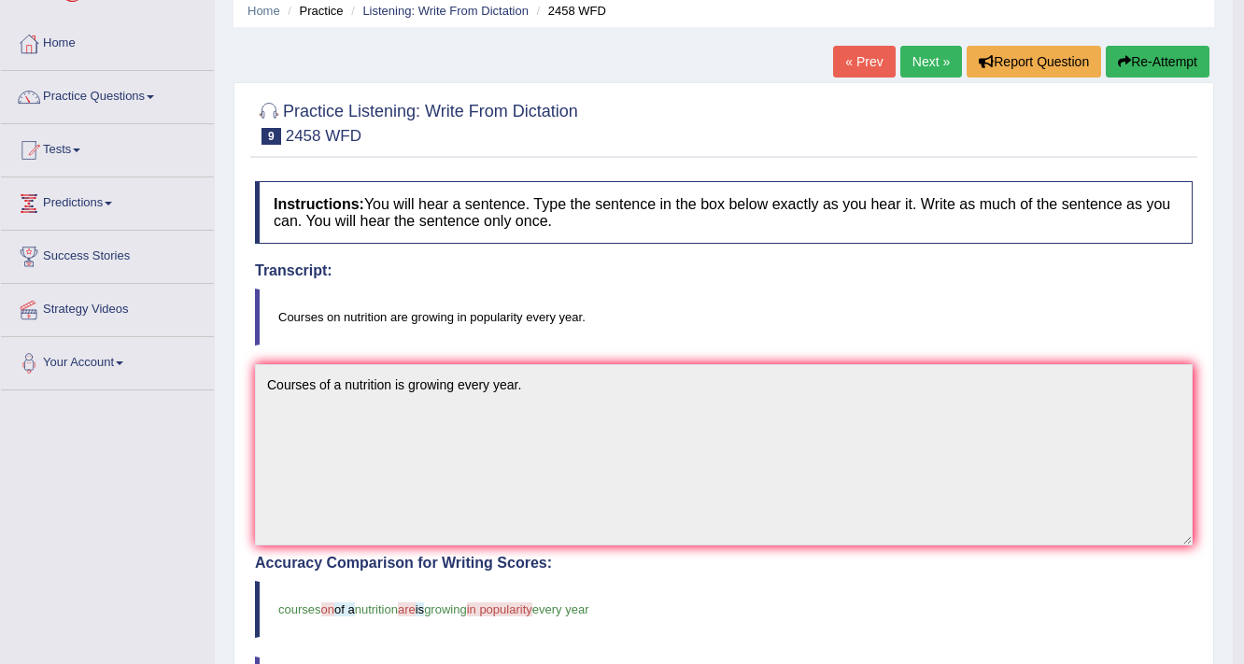
click at [919, 71] on link "Next »" at bounding box center [931, 62] width 62 height 32
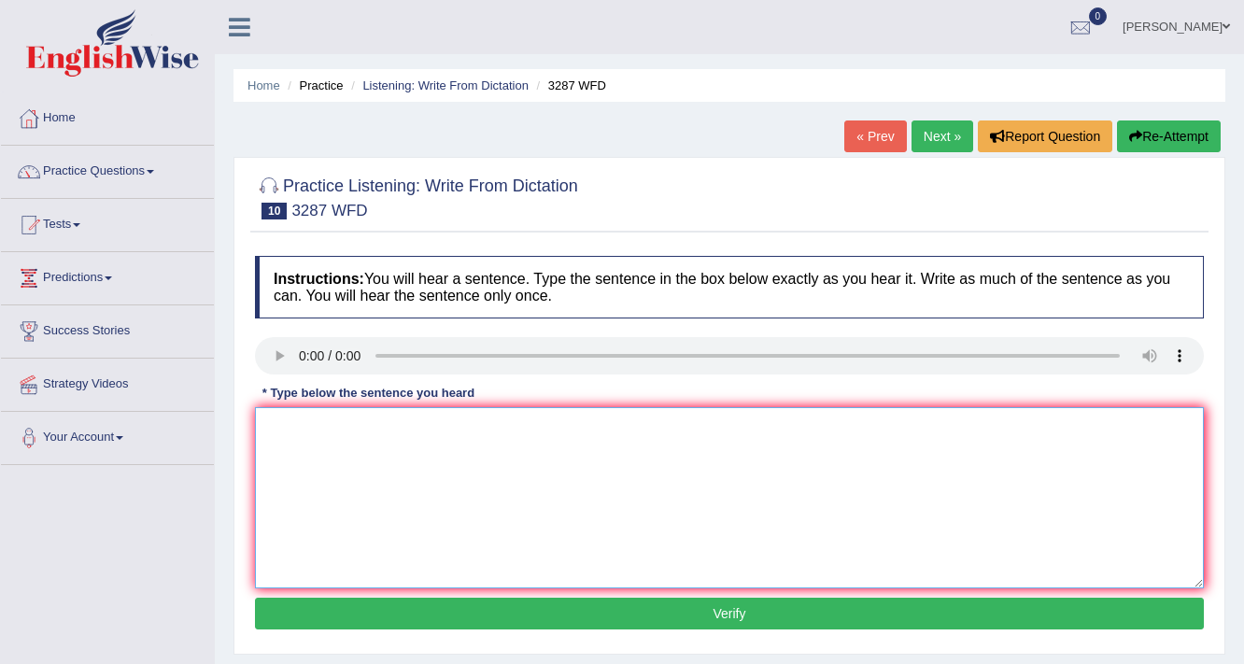
click at [318, 420] on textarea at bounding box center [729, 497] width 949 height 181
click at [430, 426] on textarea "A new article is publish acoording the university, last week." at bounding box center [729, 497] width 949 height 181
click at [417, 427] on textarea "A new article is publish acording the university, last week." at bounding box center [729, 497] width 949 height 181
click at [463, 427] on textarea "A new article is publish according the university, last week." at bounding box center [729, 497] width 949 height 181
click at [467, 433] on textarea "A new article is publish according to the university, last week." at bounding box center [729, 497] width 949 height 181
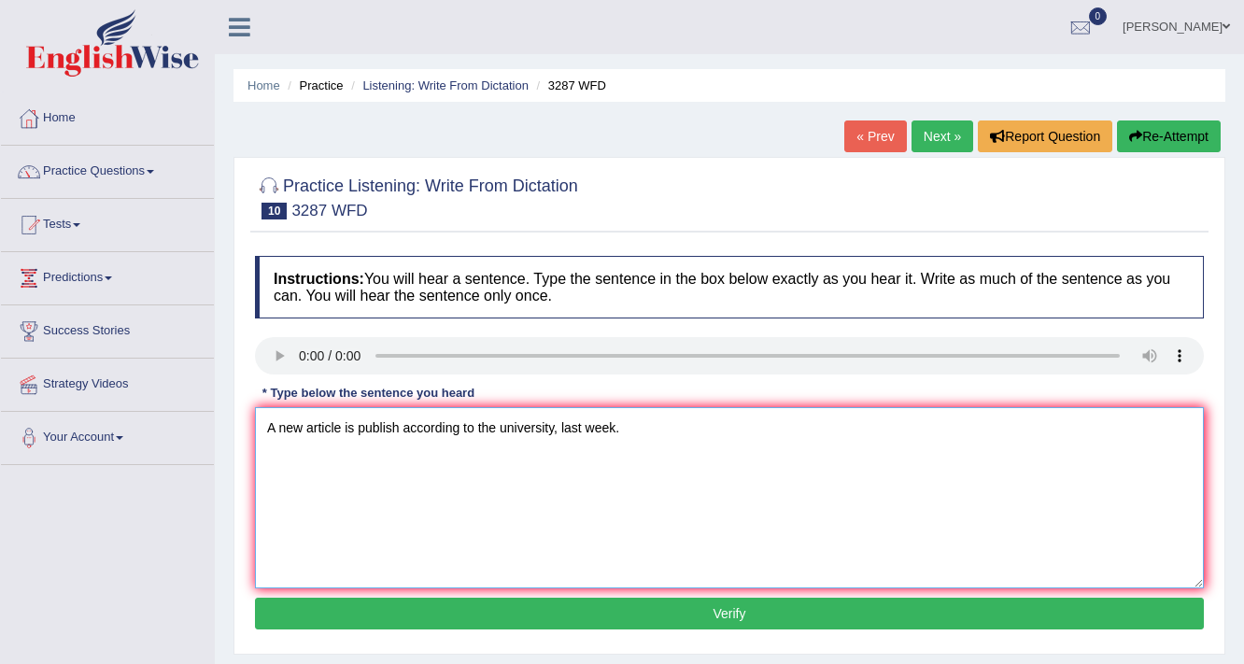
click at [479, 427] on textarea "A new article is publish according to the university, last week." at bounding box center [729, 497] width 949 height 181
click at [475, 427] on textarea "A new article is publish according to the university, last week." at bounding box center [729, 497] width 949 height 181
type textarea "A new article is publish according to the university, last week."
click at [738, 606] on button "Verify" at bounding box center [729, 614] width 949 height 32
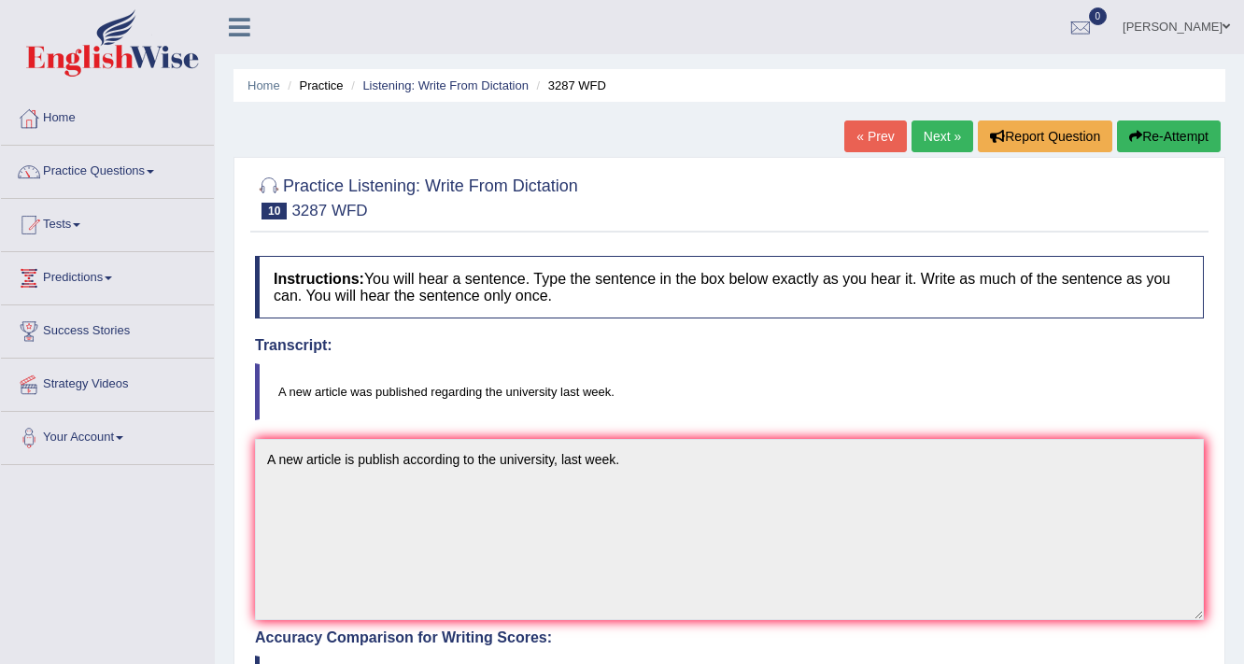
click at [924, 139] on link "Next »" at bounding box center [943, 136] width 62 height 32
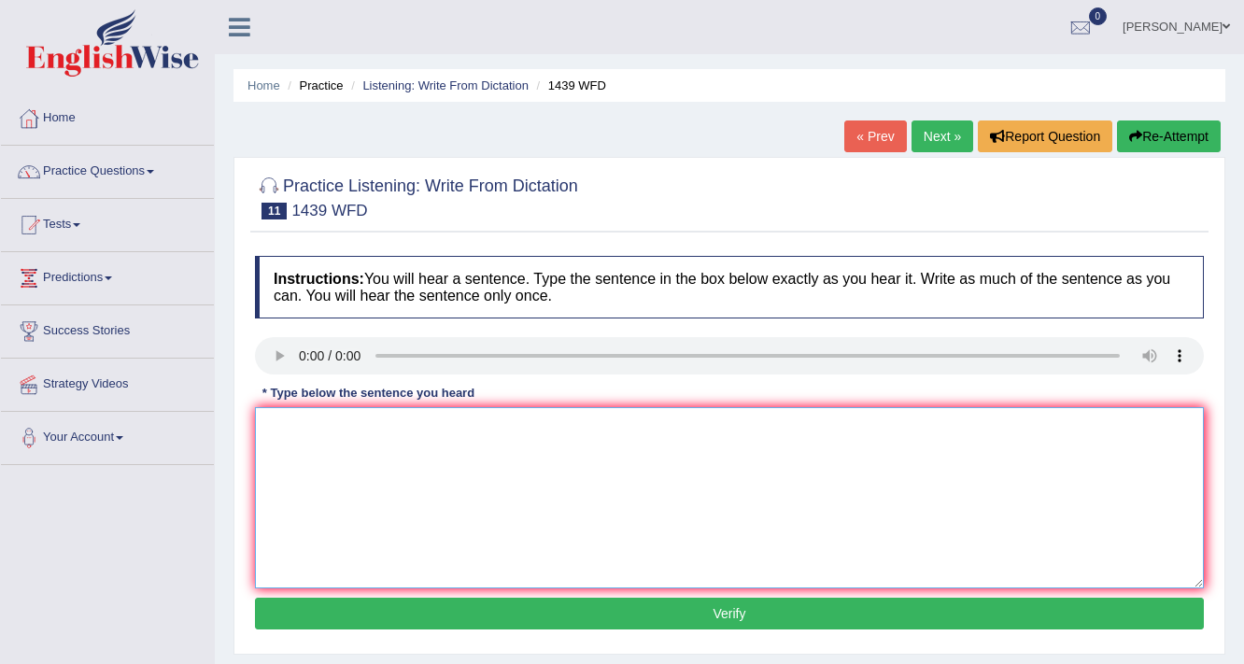
click at [310, 417] on textarea at bounding box center [729, 497] width 949 height 181
type textarea "The fiction books just passed the counter."
click at [683, 609] on button "Verify" at bounding box center [729, 614] width 949 height 32
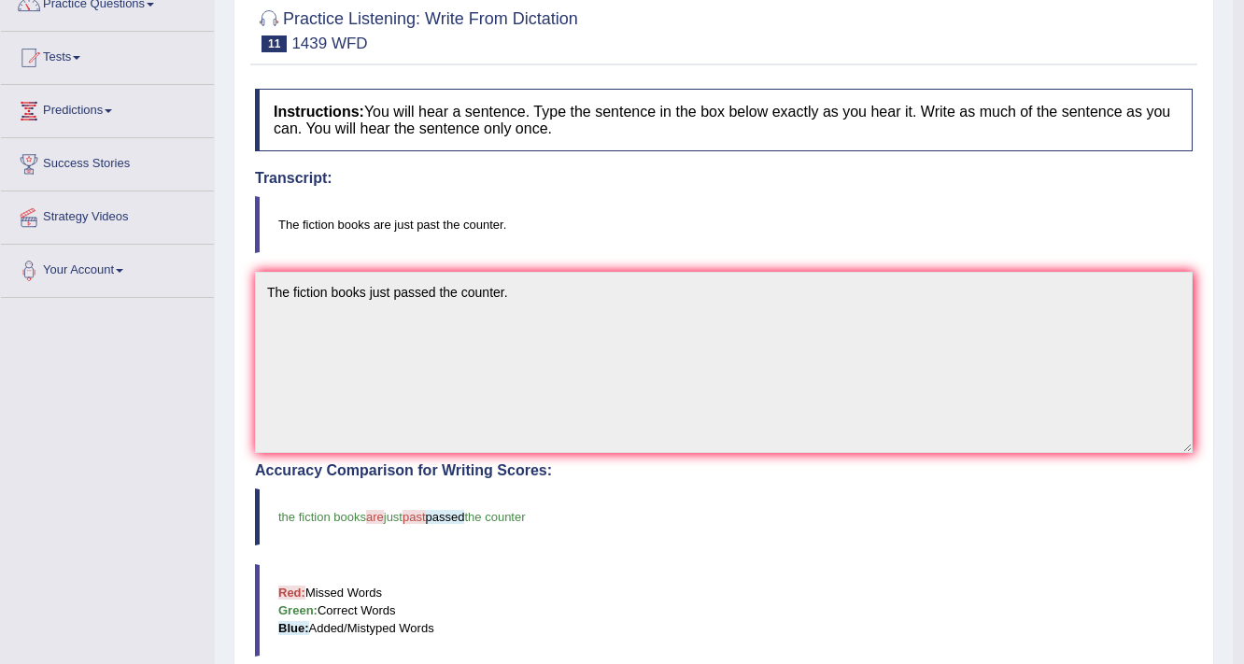
scroll to position [18, 0]
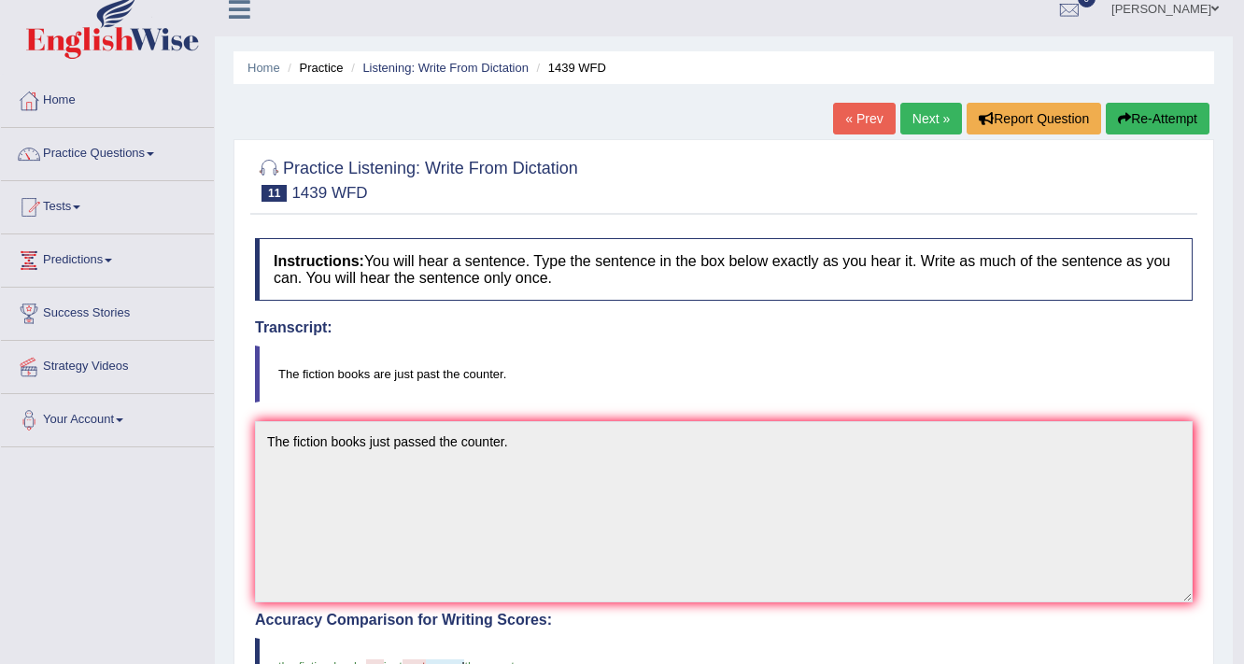
click at [925, 120] on link "Next »" at bounding box center [931, 119] width 62 height 32
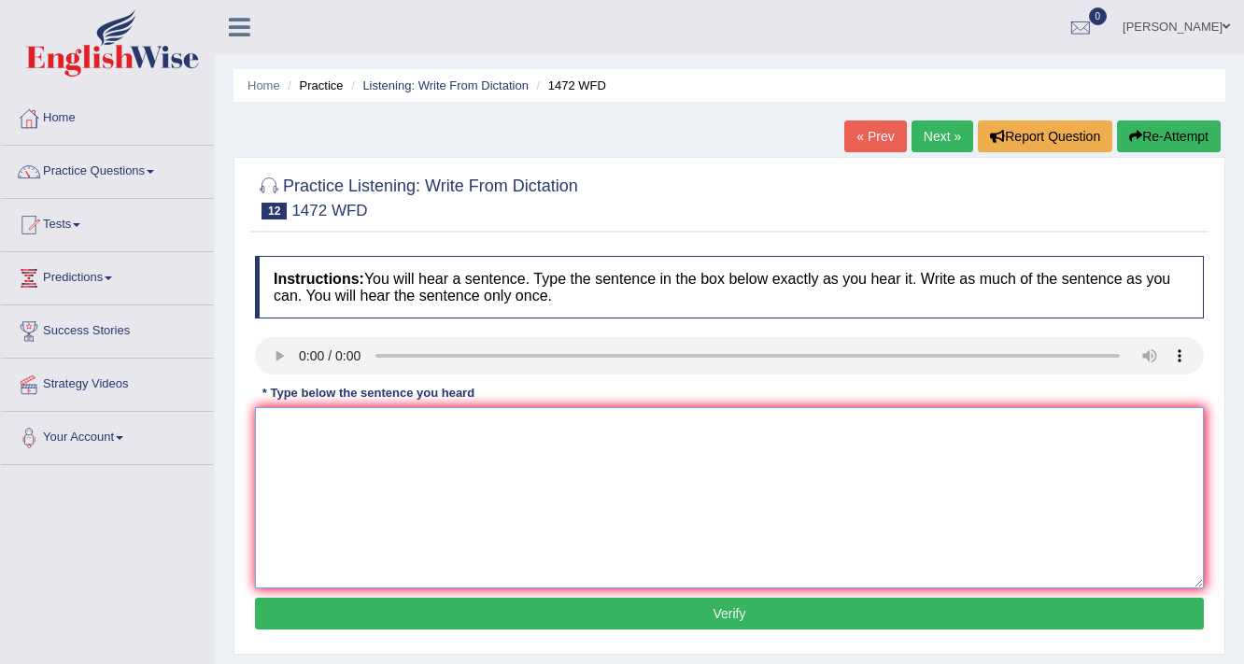
click at [315, 426] on textarea at bounding box center [729, 497] width 949 height 181
click at [463, 427] on textarea "The local government adopted the plan for infrastructure development." at bounding box center [729, 497] width 949 height 181
type textarea "The local government adopted a plan for infrastructure development."
click at [700, 616] on button "Verify" at bounding box center [729, 614] width 949 height 32
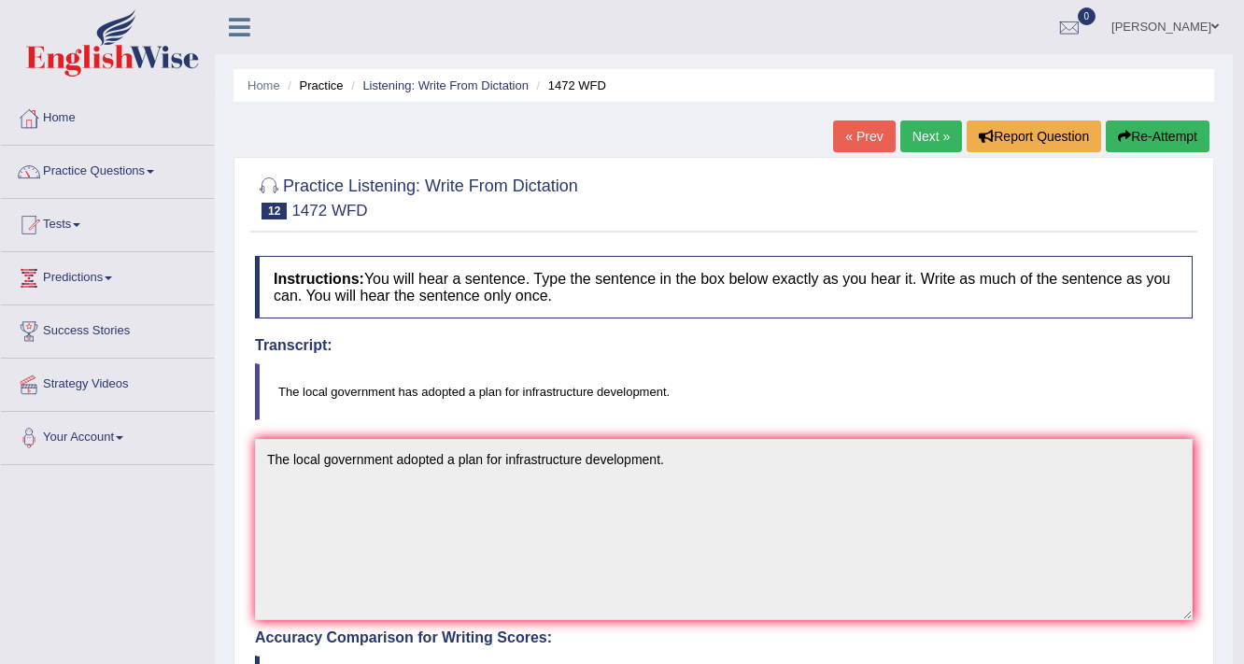
click at [934, 138] on link "Next »" at bounding box center [931, 136] width 62 height 32
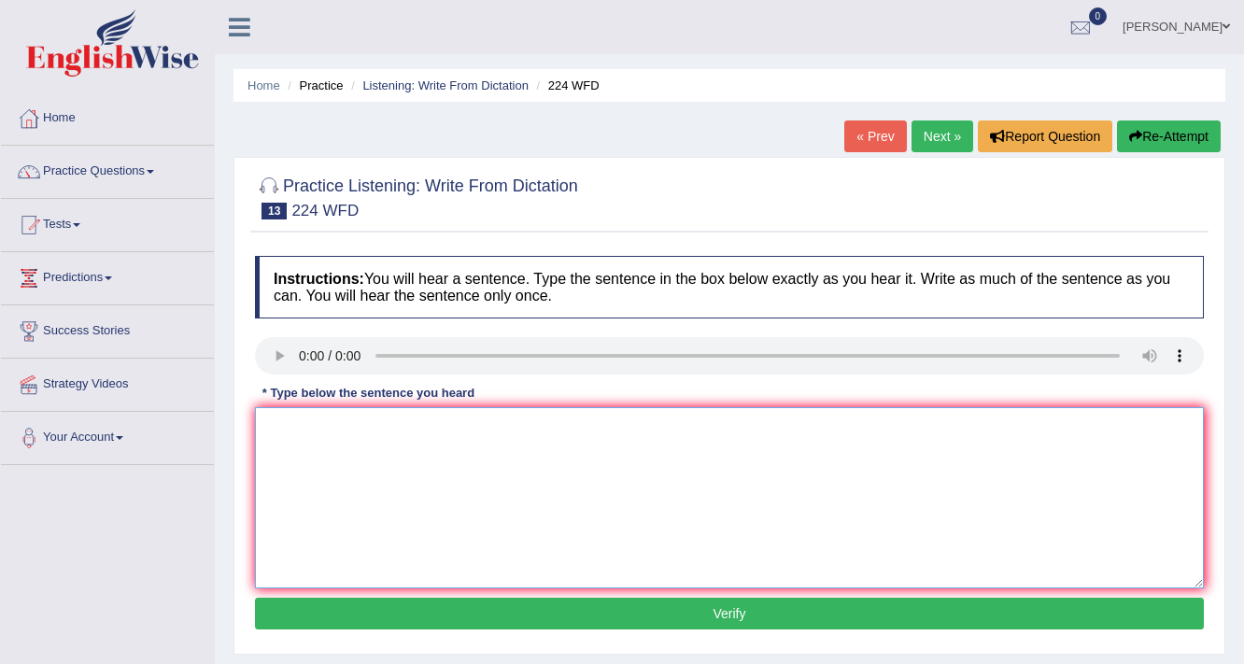
click at [299, 431] on textarea at bounding box center [729, 497] width 949 height 181
click at [438, 426] on textarea "In winter, it is harsh but in can minimzie by heaters." at bounding box center [729, 497] width 949 height 181
type textarea "In winter, it is harsh but in can be minimzie by heaters."
click at [695, 620] on button "Verify" at bounding box center [729, 614] width 949 height 32
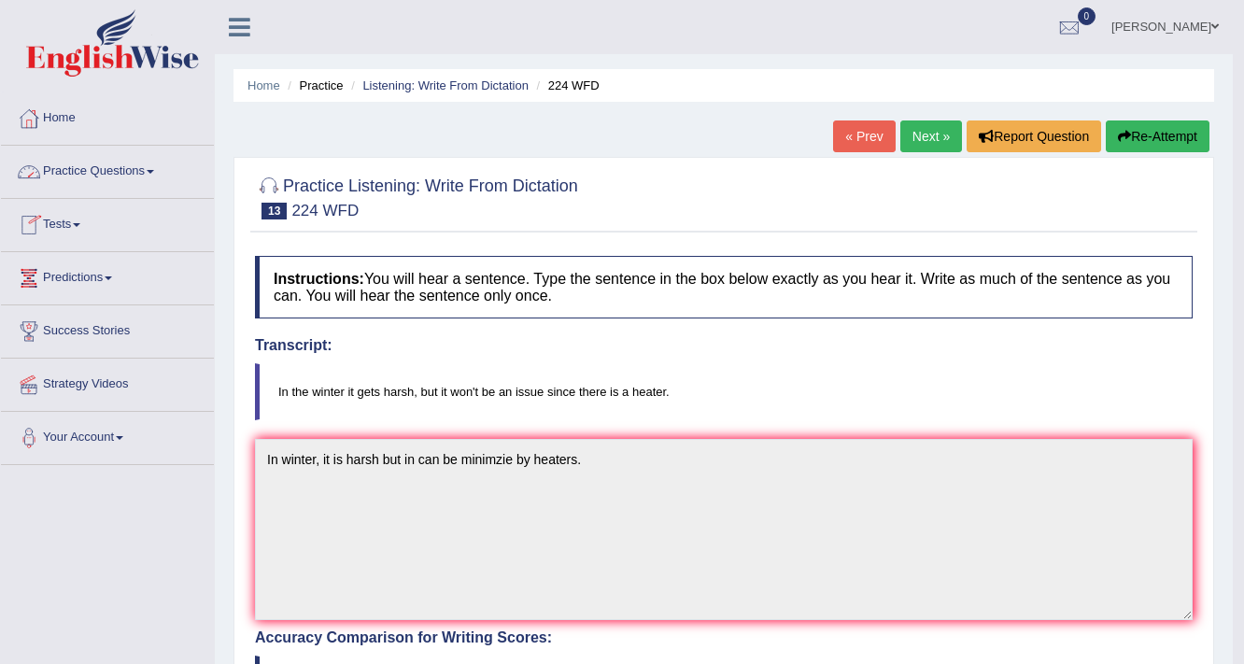
click at [138, 171] on link "Practice Questions" at bounding box center [107, 169] width 213 height 47
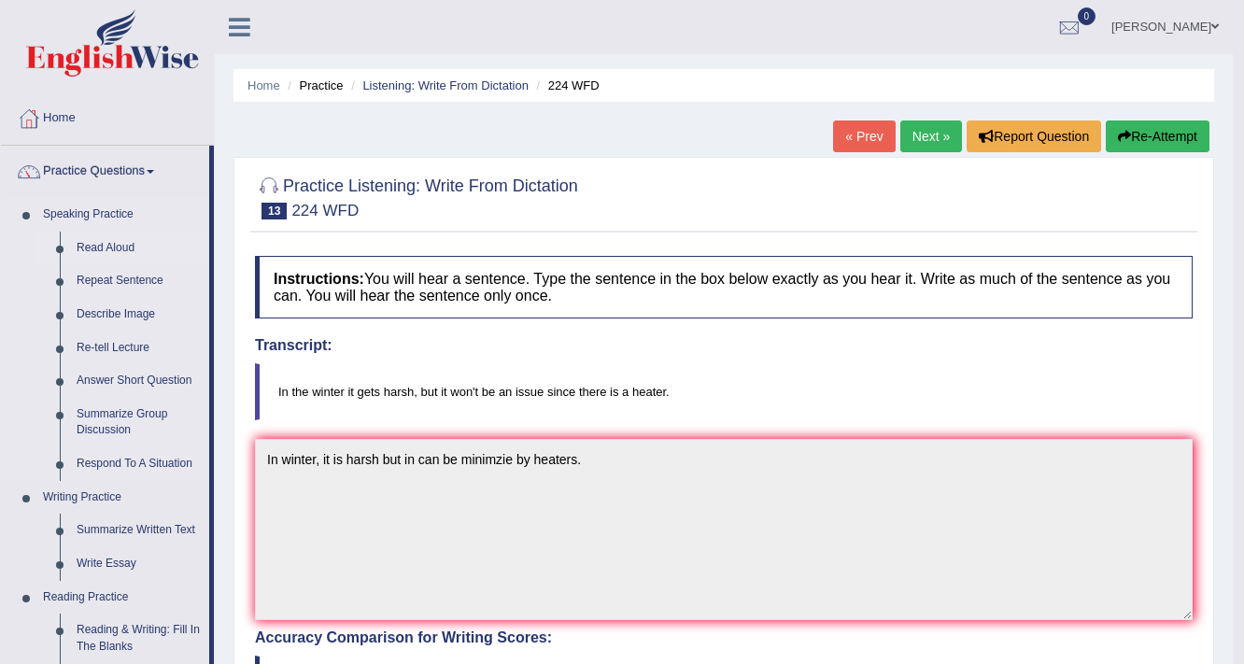
click at [113, 249] on link "Read Aloud" at bounding box center [138, 249] width 141 height 34
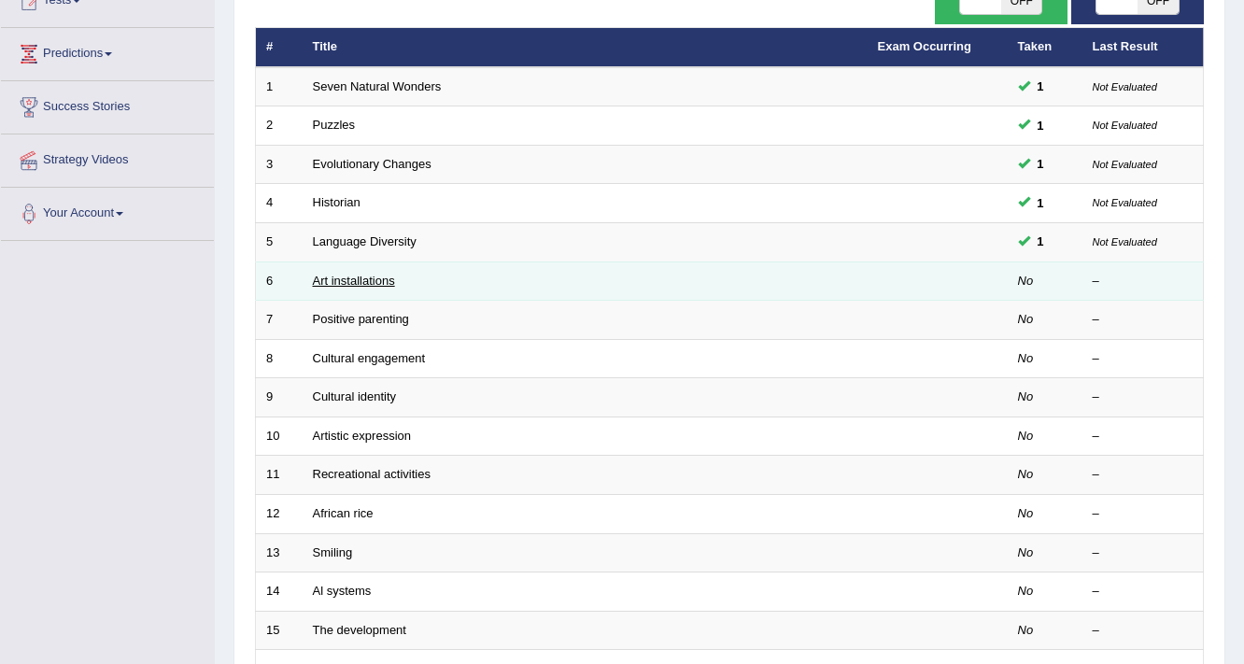
click at [339, 280] on link "Art installations" at bounding box center [354, 281] width 82 height 14
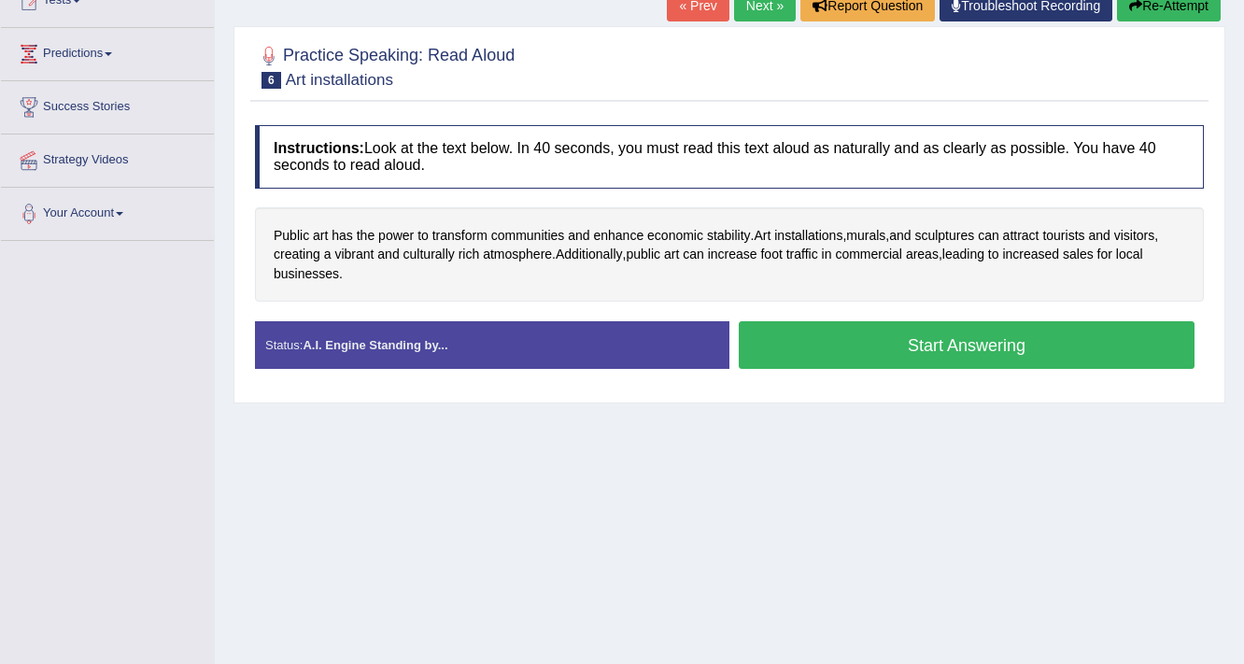
click at [947, 338] on button "Start Answering" at bounding box center [967, 345] width 456 height 48
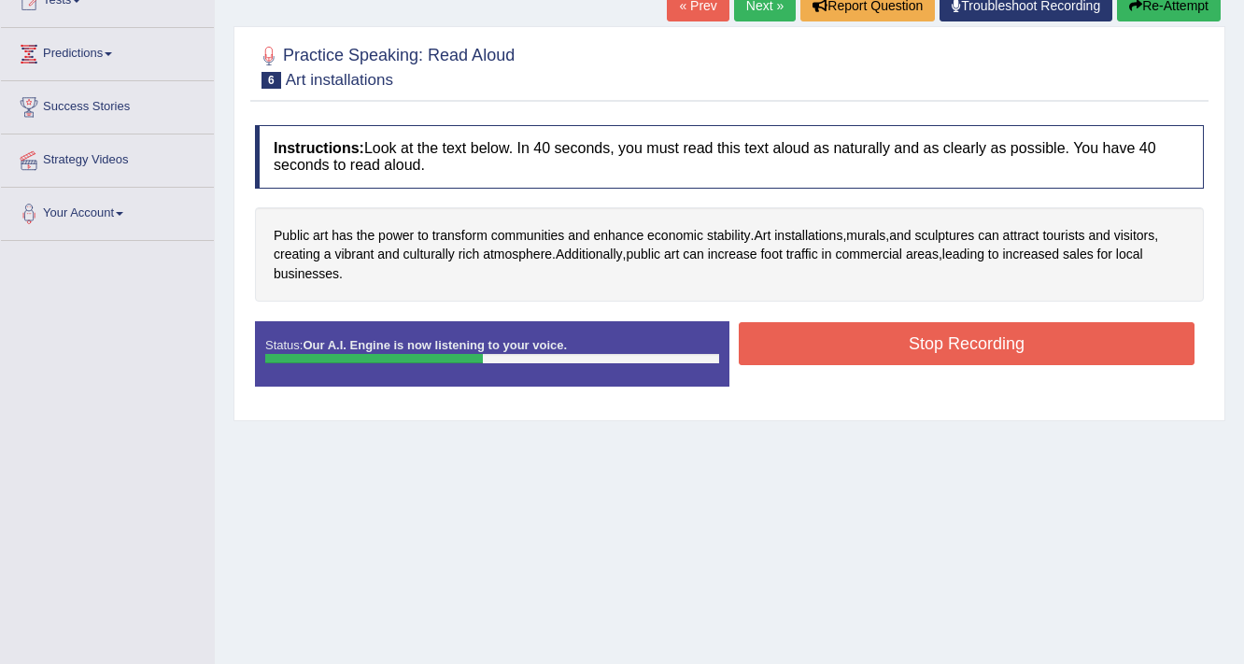
click at [979, 354] on button "Stop Recording" at bounding box center [967, 343] width 456 height 43
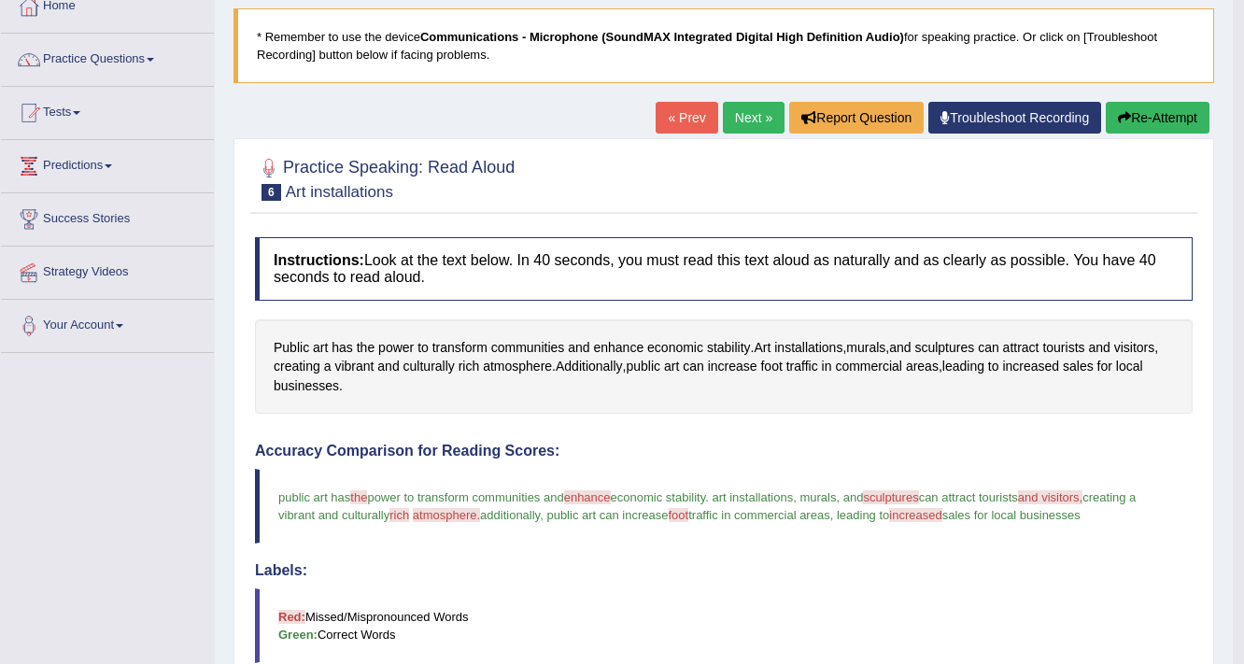
scroll to position [85, 0]
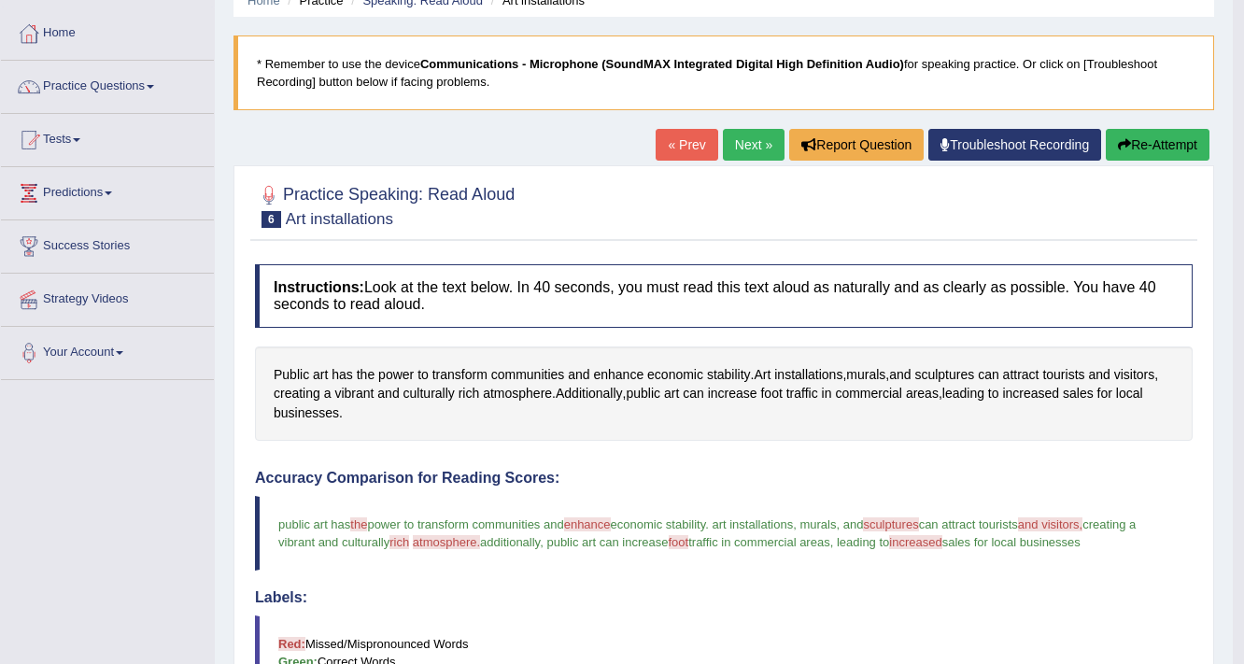
click at [739, 145] on link "Next »" at bounding box center [754, 145] width 62 height 32
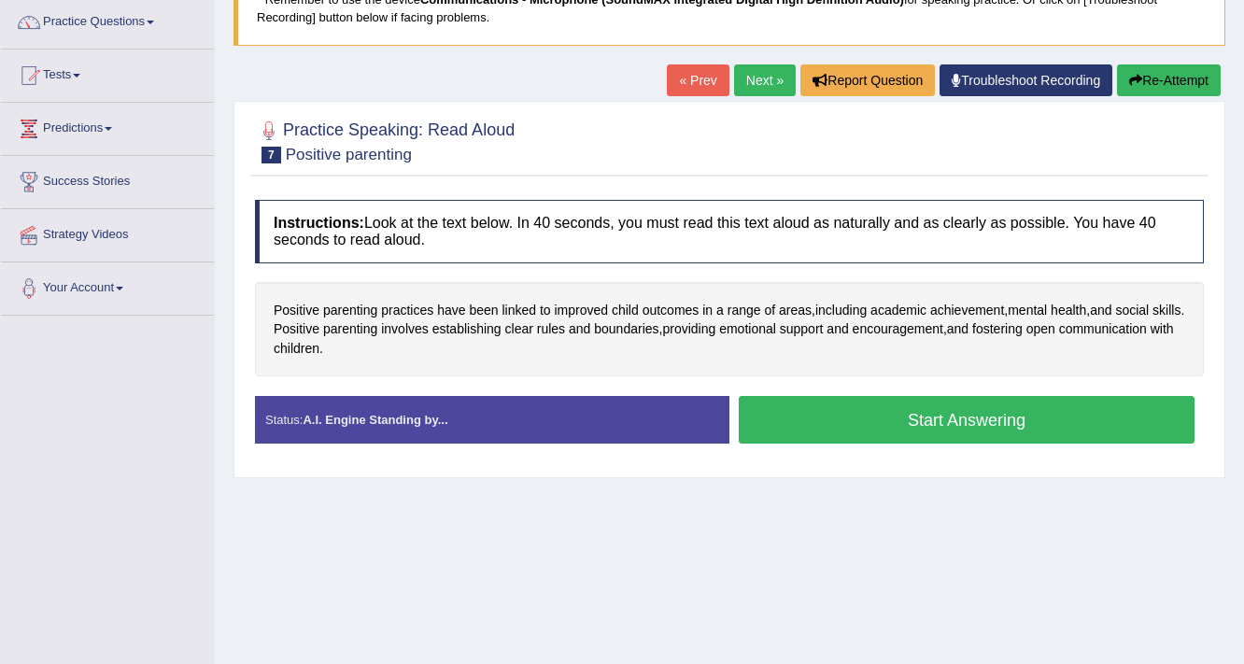
click at [887, 417] on button "Start Answering" at bounding box center [967, 420] width 456 height 48
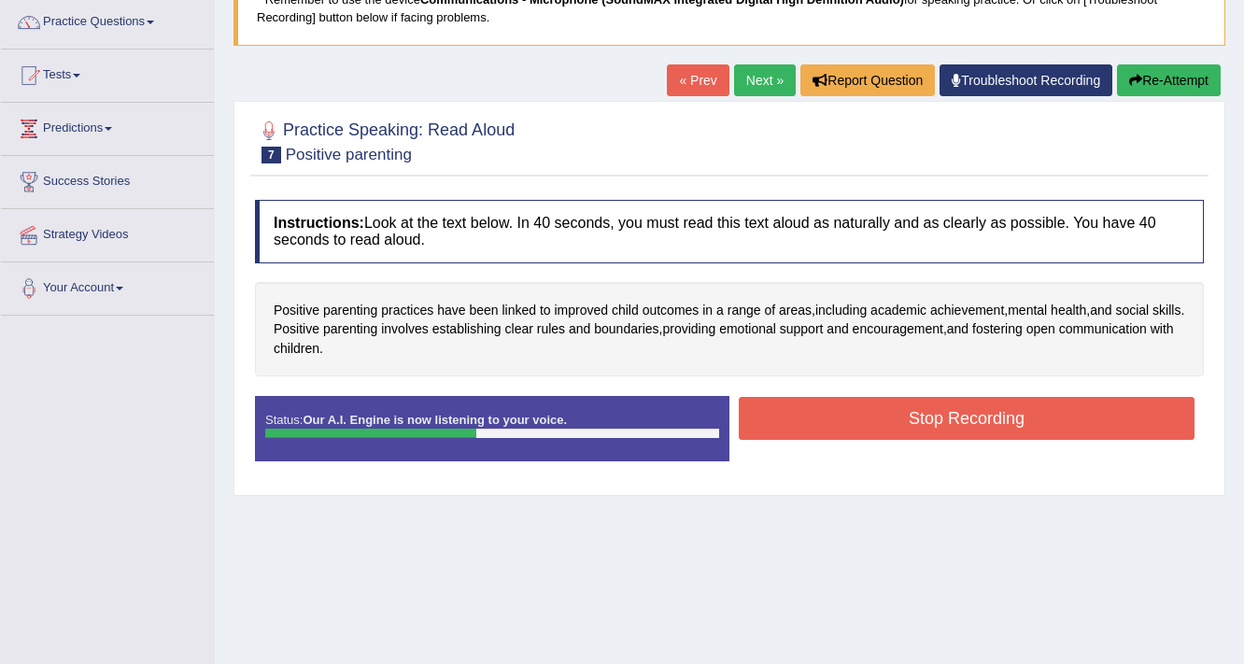
click at [934, 418] on button "Stop Recording" at bounding box center [967, 418] width 456 height 43
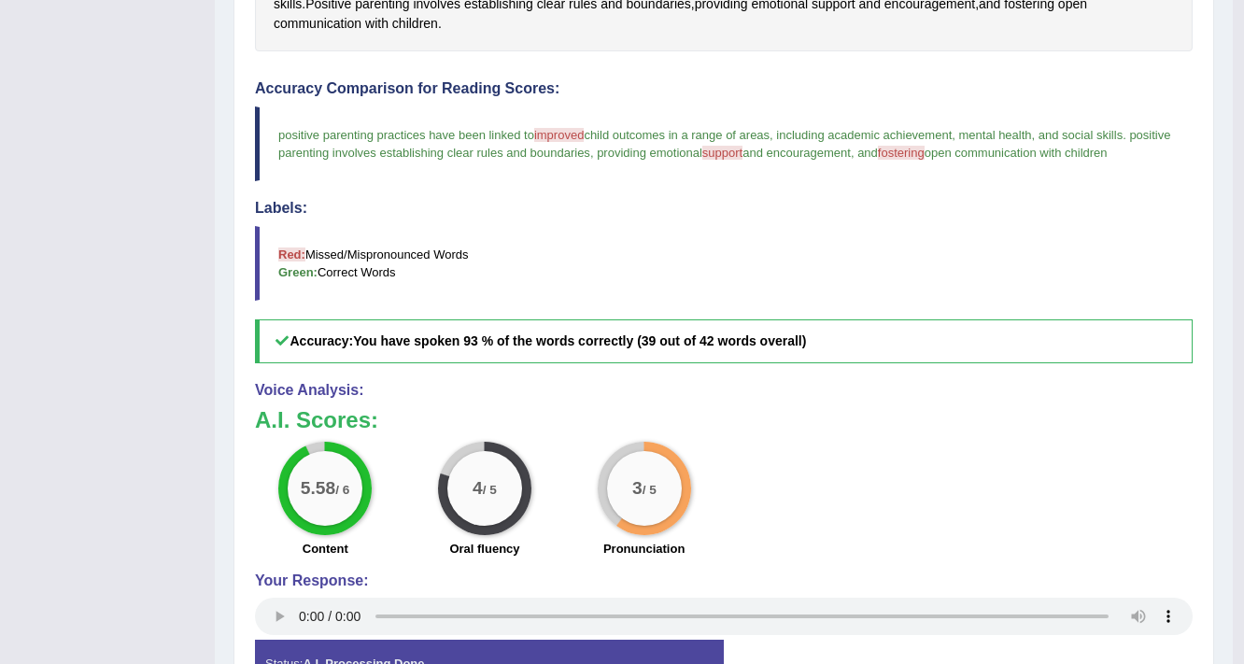
scroll to position [448, 0]
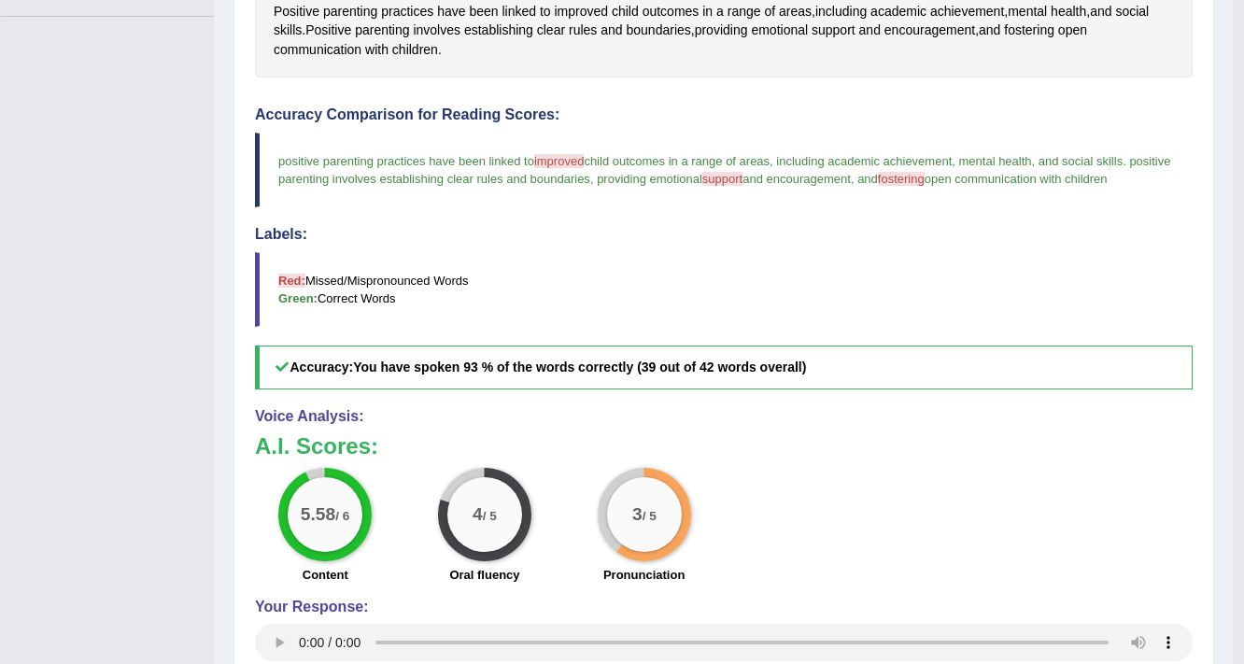
click at [575, 154] on span "improved" at bounding box center [559, 161] width 50 height 14
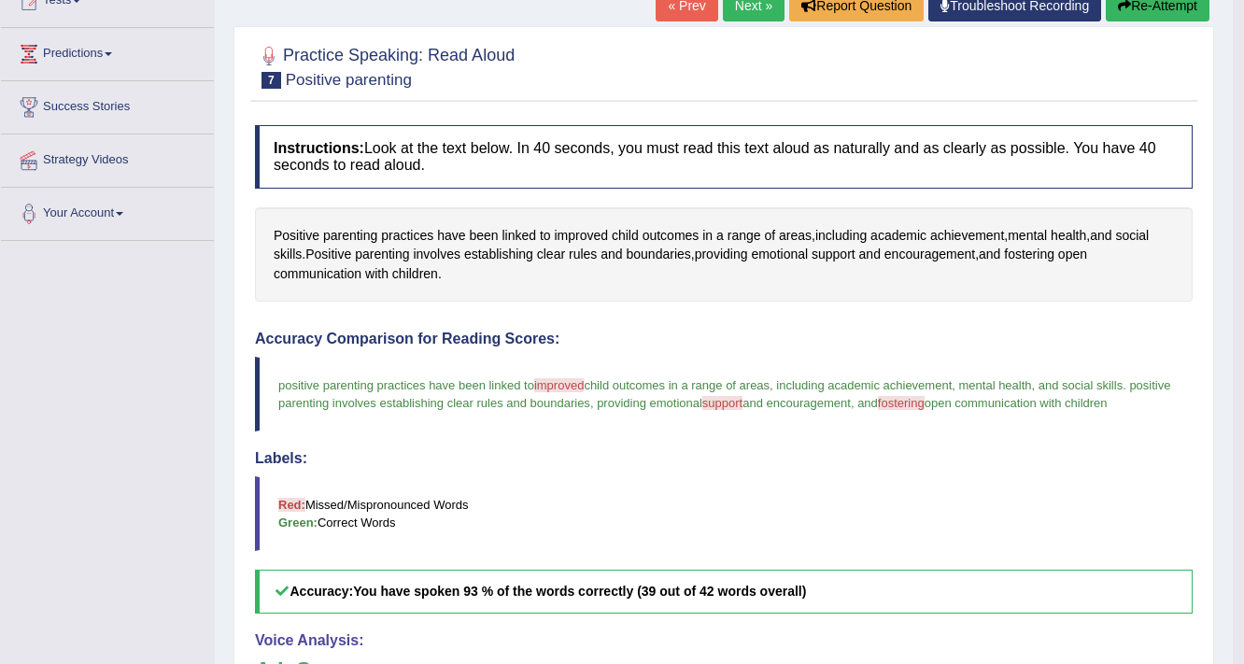
scroll to position [0, 0]
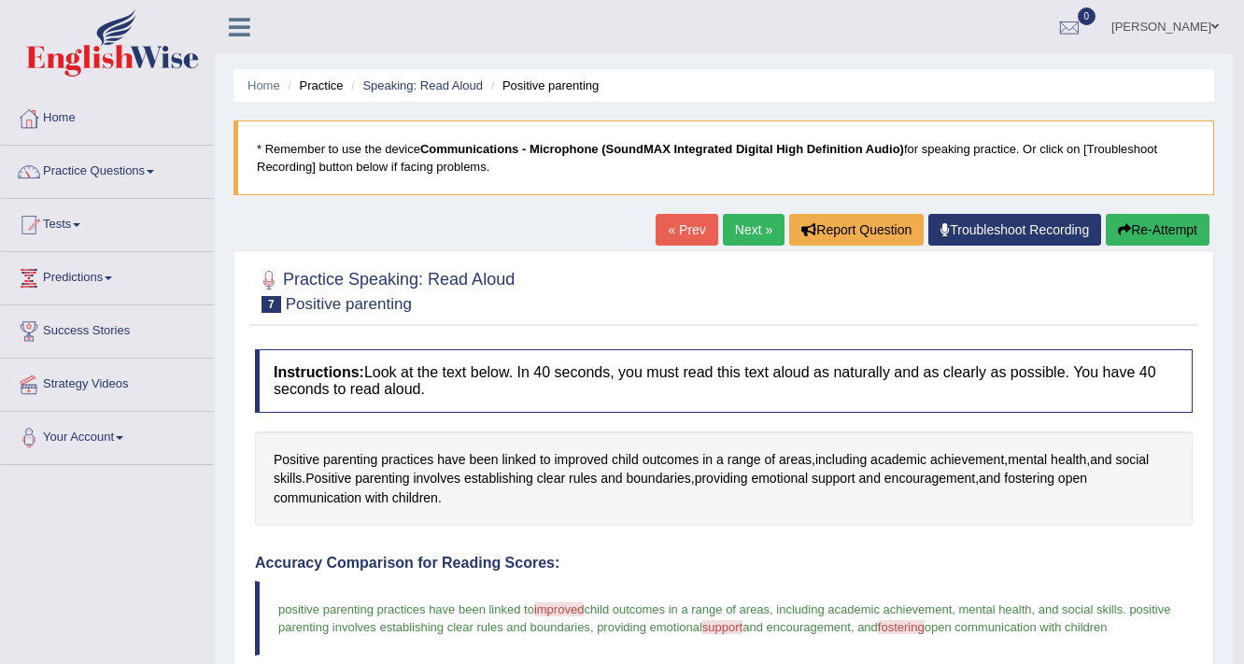
click at [749, 224] on link "Next »" at bounding box center [754, 230] width 62 height 32
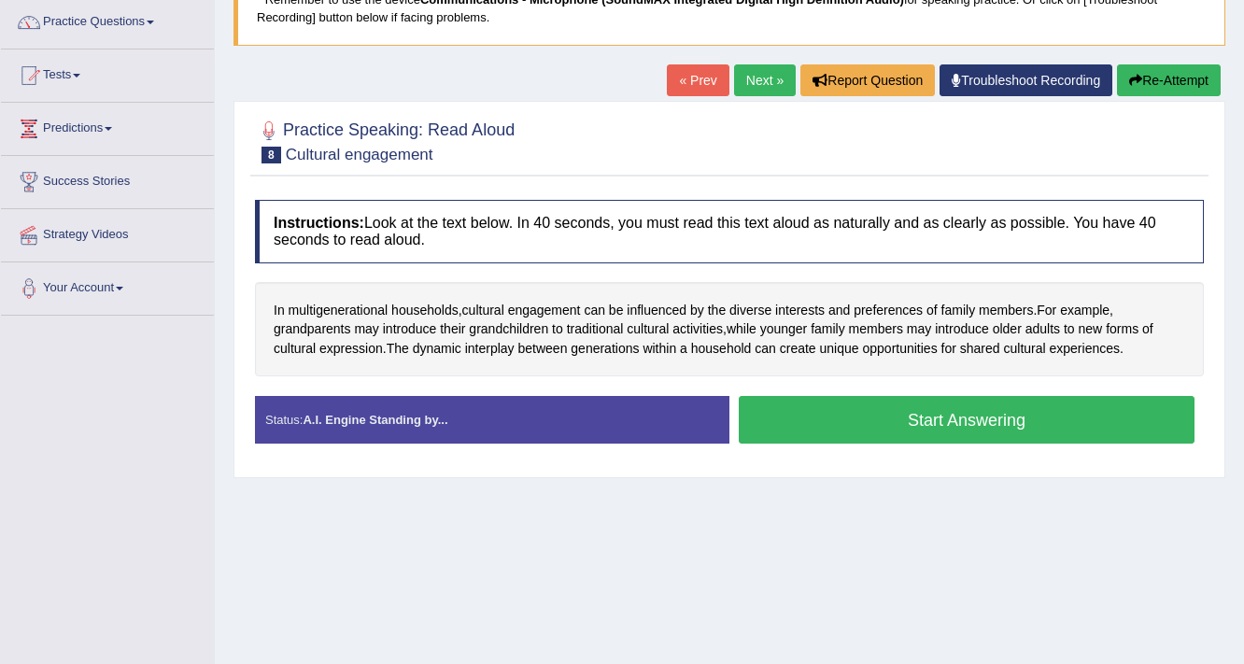
click at [1027, 415] on button "Start Answering" at bounding box center [967, 420] width 456 height 48
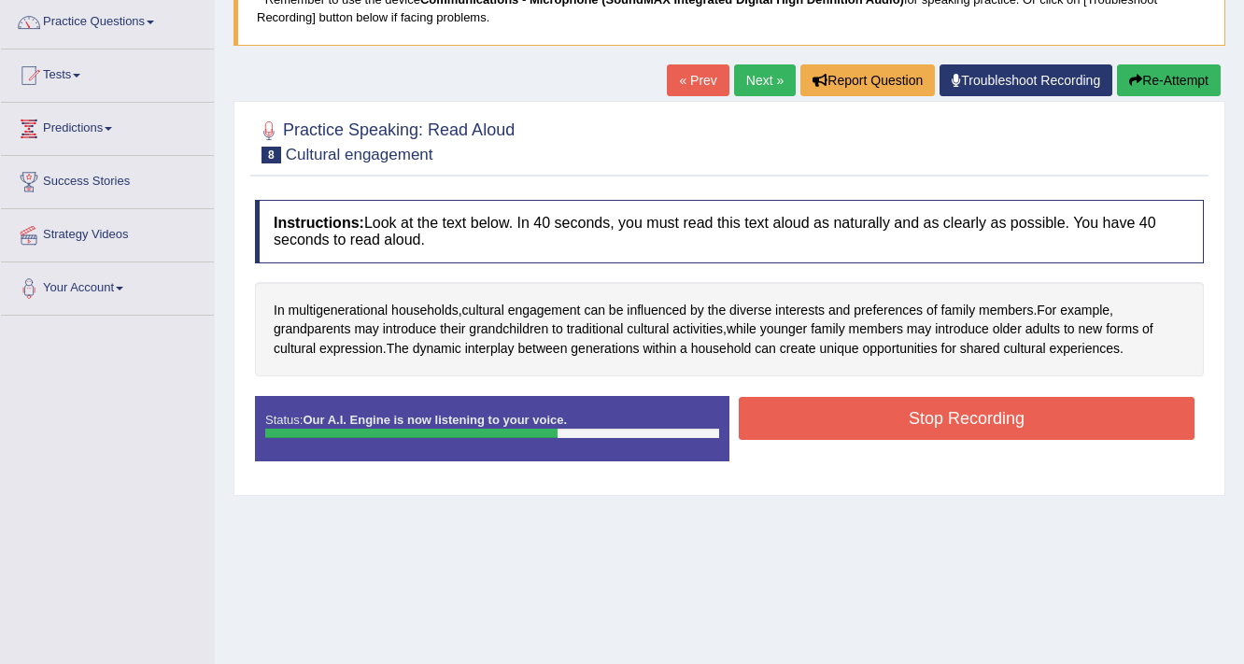
click at [1033, 419] on button "Stop Recording" at bounding box center [967, 418] width 456 height 43
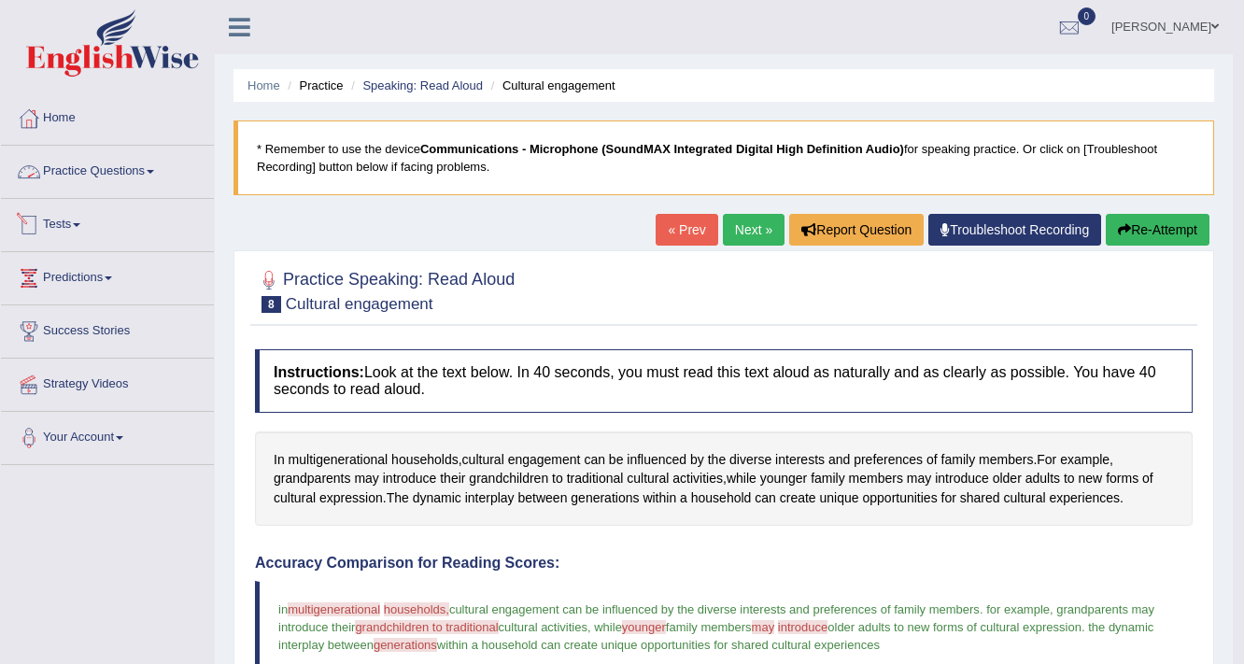
click at [149, 163] on link "Practice Questions" at bounding box center [107, 169] width 213 height 47
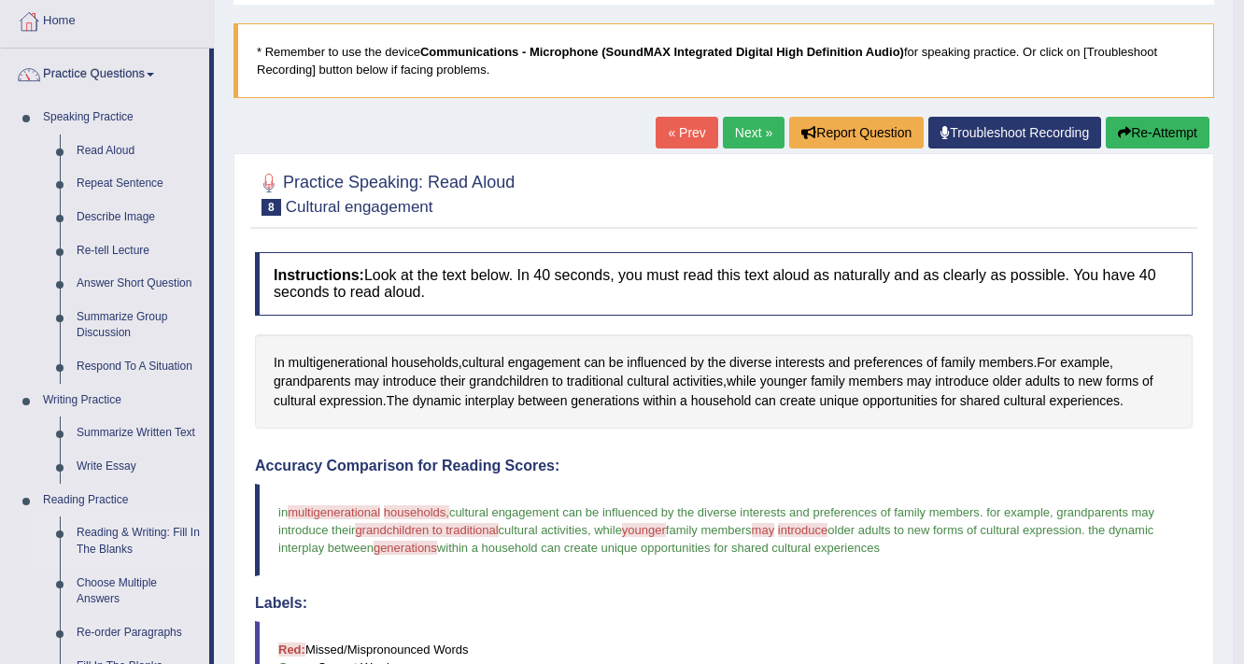
scroll to position [75, 0]
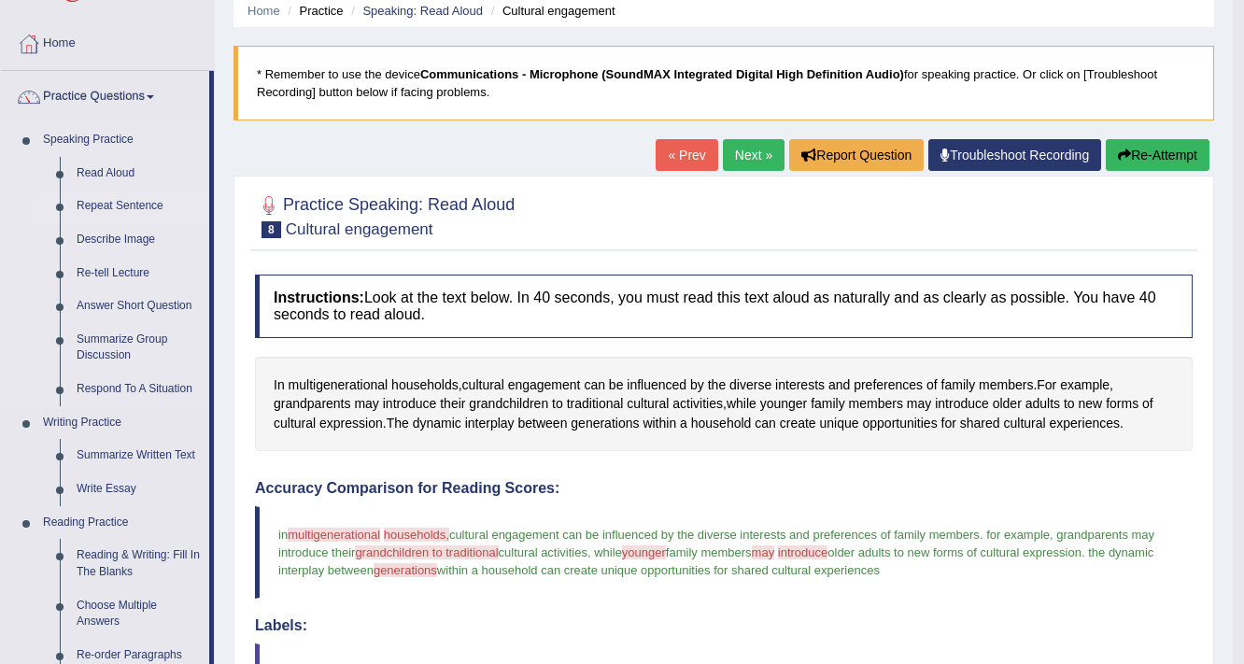
click at [125, 208] on link "Repeat Sentence" at bounding box center [138, 207] width 141 height 34
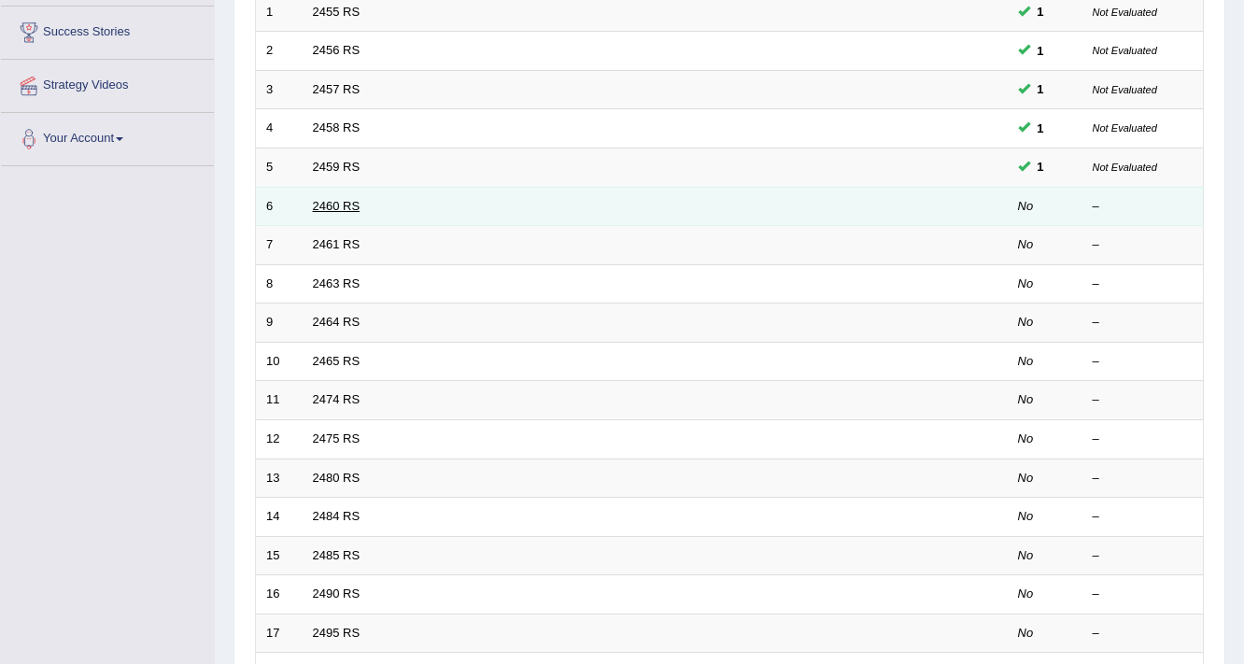
click at [324, 200] on link "2460 RS" at bounding box center [337, 206] width 48 height 14
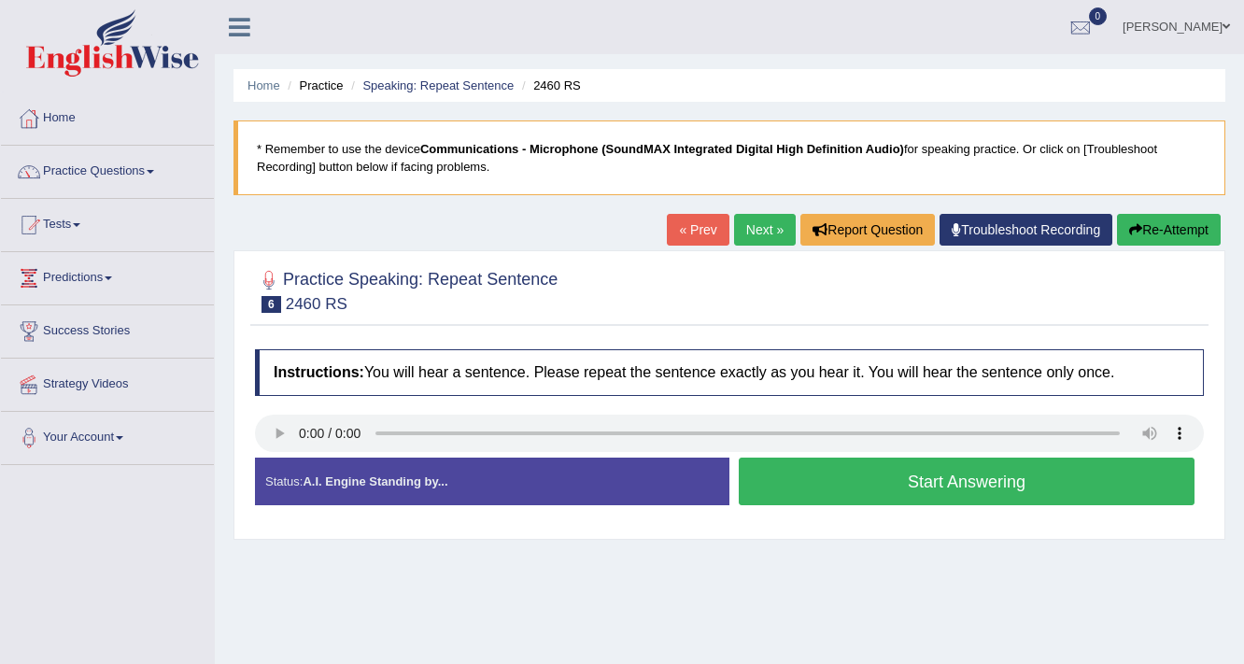
click at [993, 472] on button "Start Answering" at bounding box center [967, 482] width 456 height 48
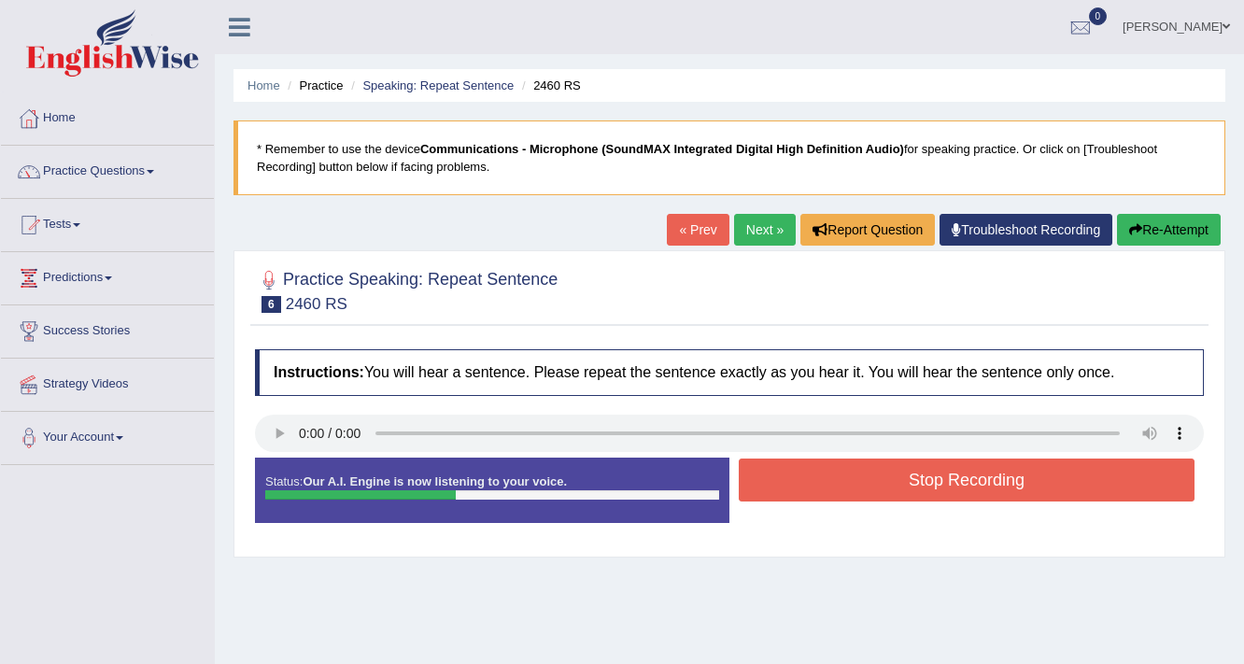
click at [993, 474] on button "Stop Recording" at bounding box center [967, 480] width 456 height 43
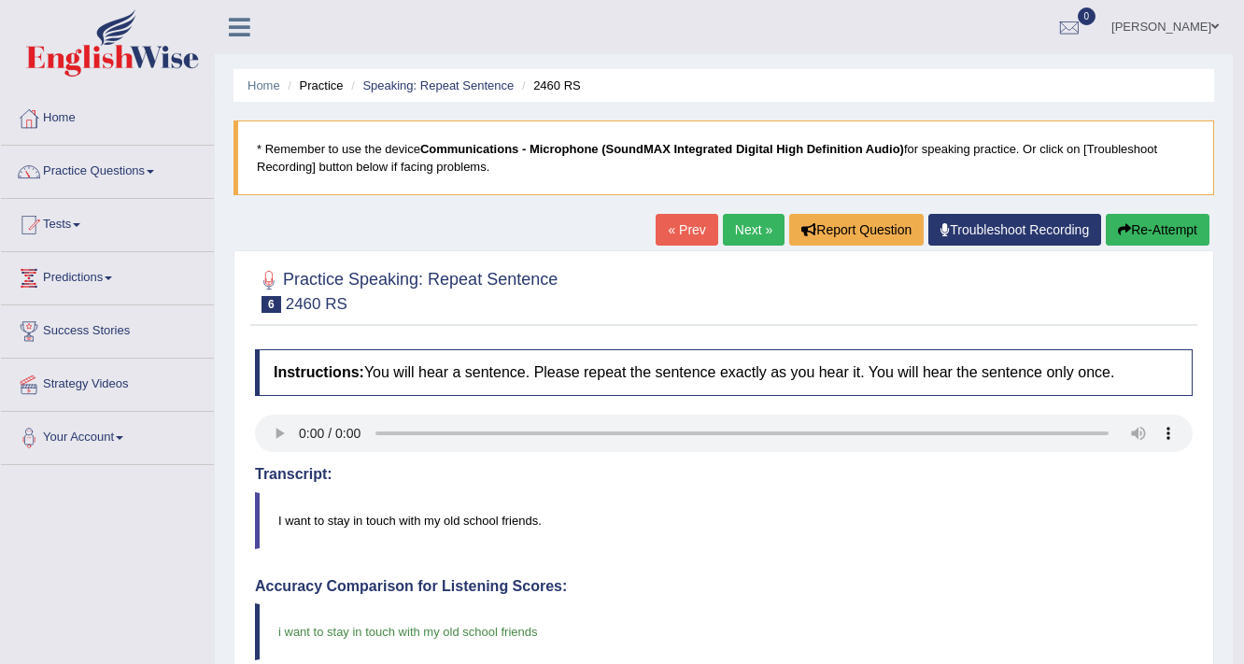
click at [748, 219] on link "Next »" at bounding box center [754, 230] width 62 height 32
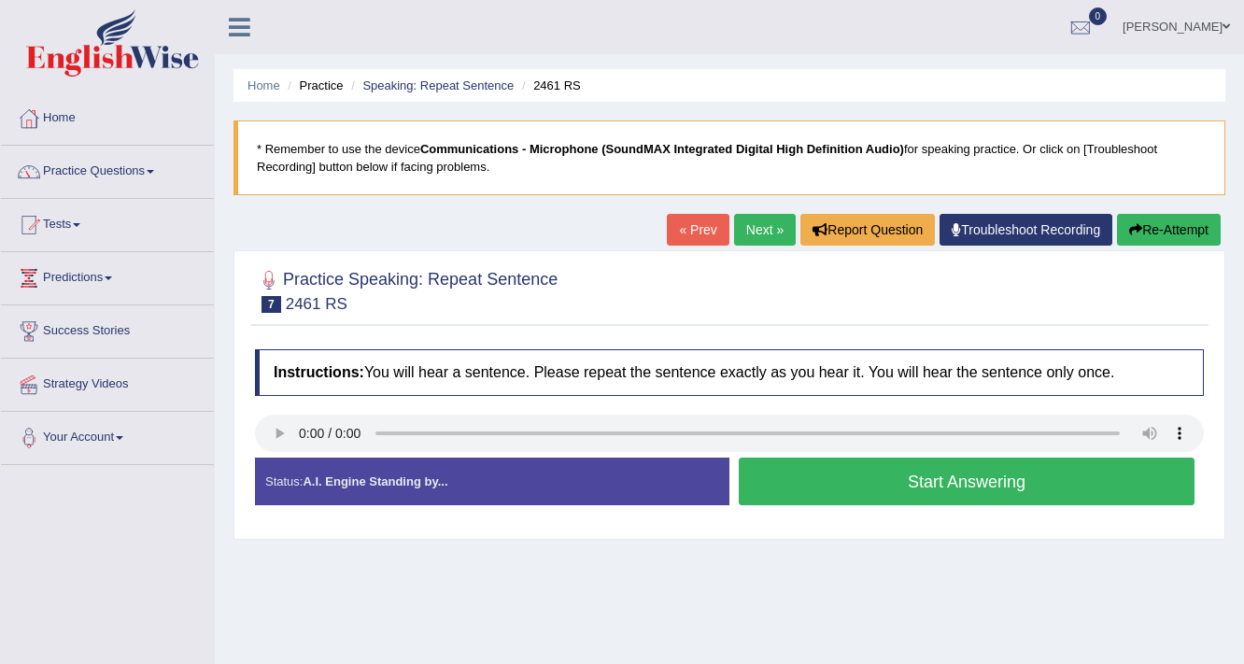
click at [830, 463] on button "Start Answering" at bounding box center [967, 482] width 456 height 48
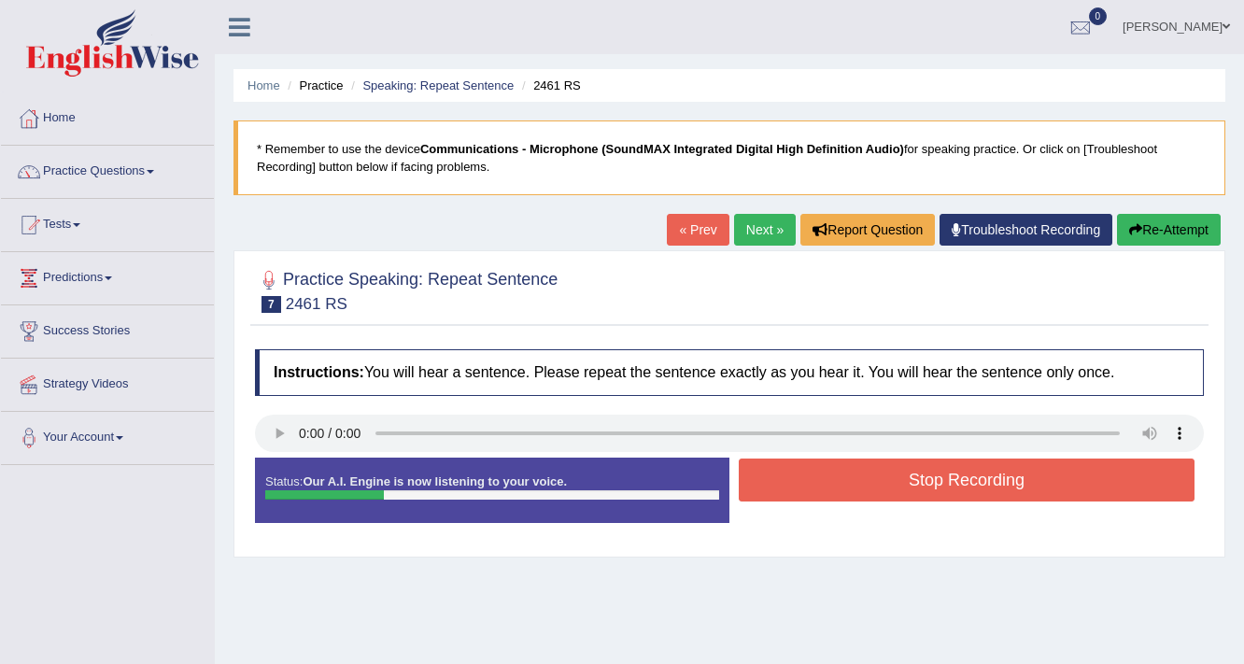
click at [830, 463] on button "Stop Recording" at bounding box center [967, 480] width 456 height 43
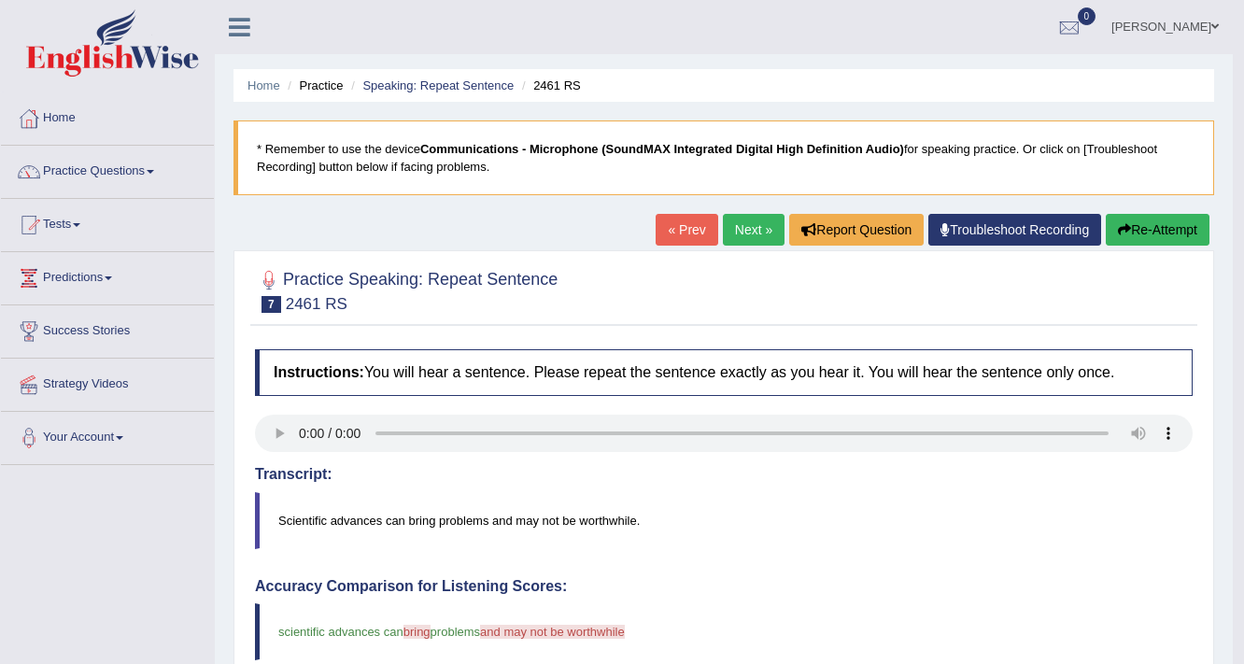
click at [751, 237] on link "Next »" at bounding box center [754, 230] width 62 height 32
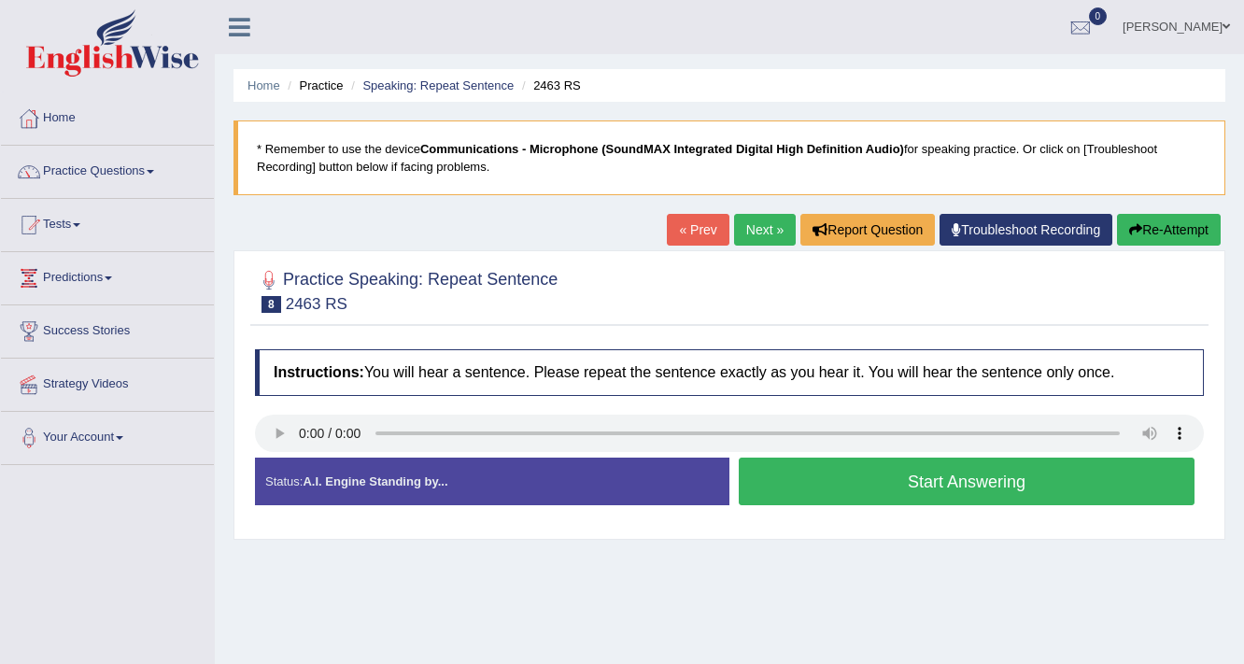
click at [886, 488] on button "Start Answering" at bounding box center [967, 482] width 456 height 48
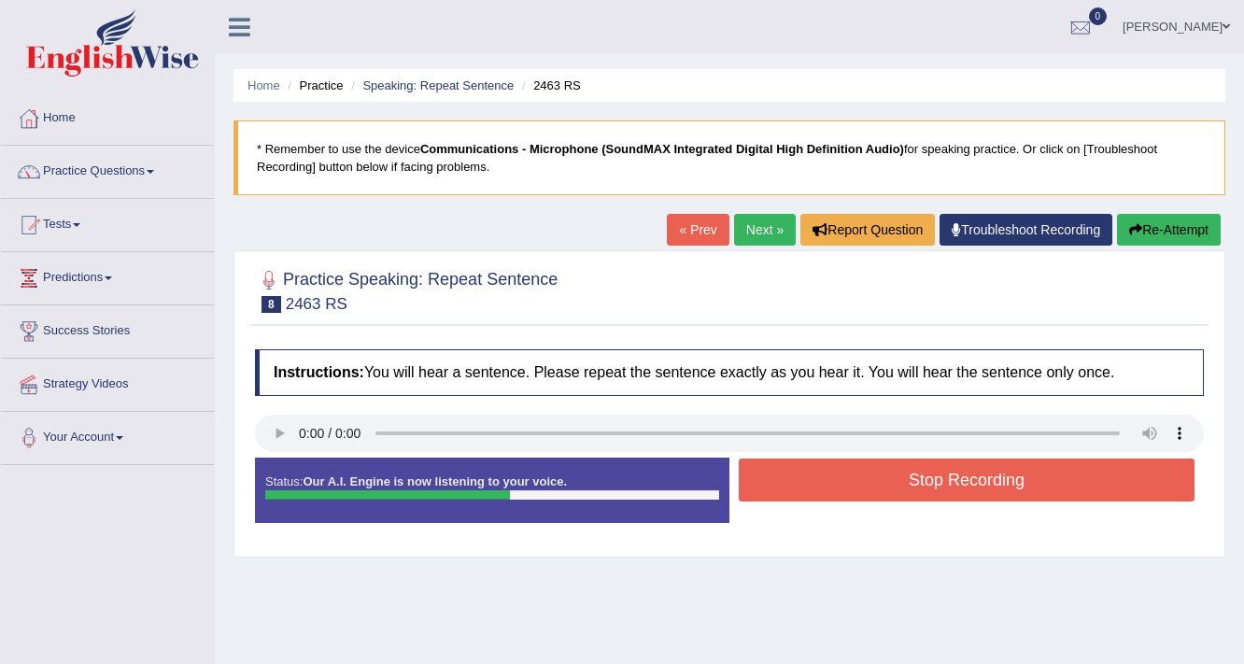
click at [886, 488] on button "Stop Recording" at bounding box center [967, 480] width 456 height 43
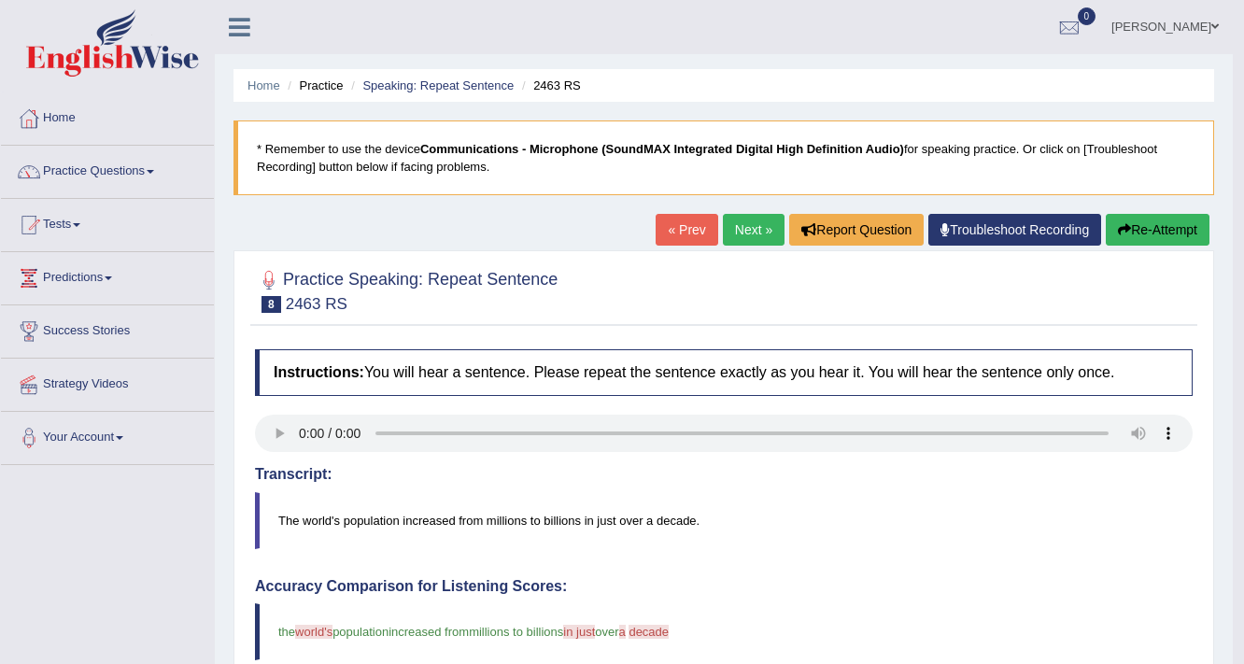
click at [756, 223] on link "Next »" at bounding box center [754, 230] width 62 height 32
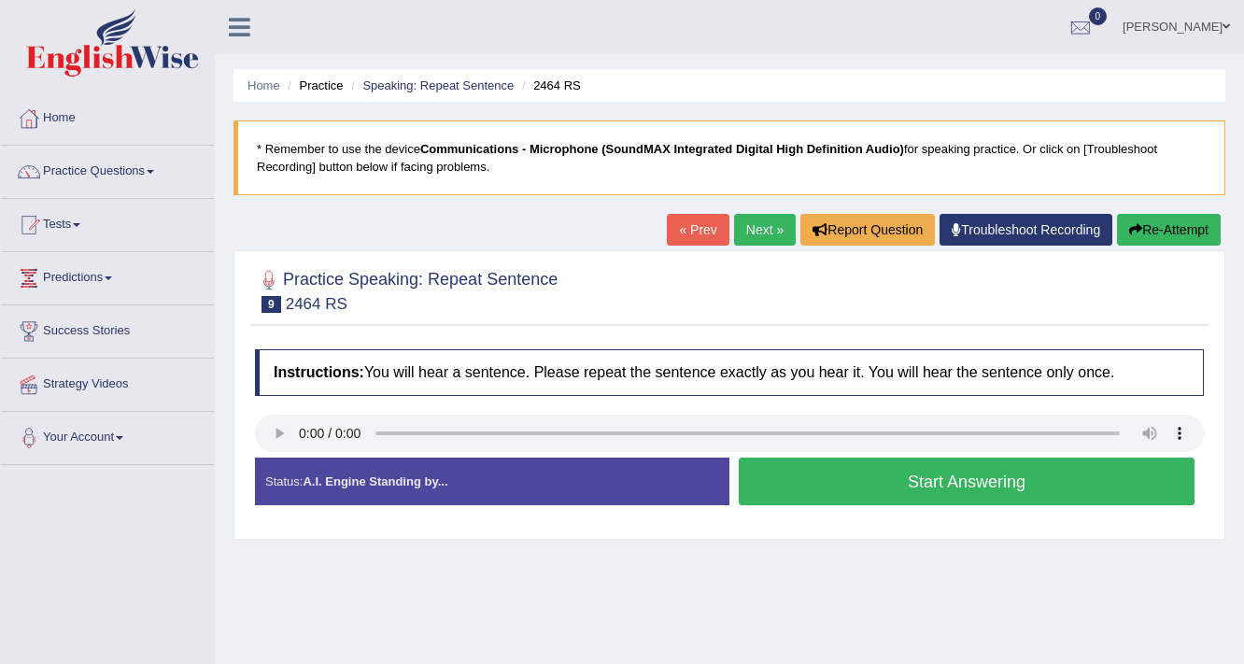
click at [843, 470] on button "Start Answering" at bounding box center [967, 482] width 456 height 48
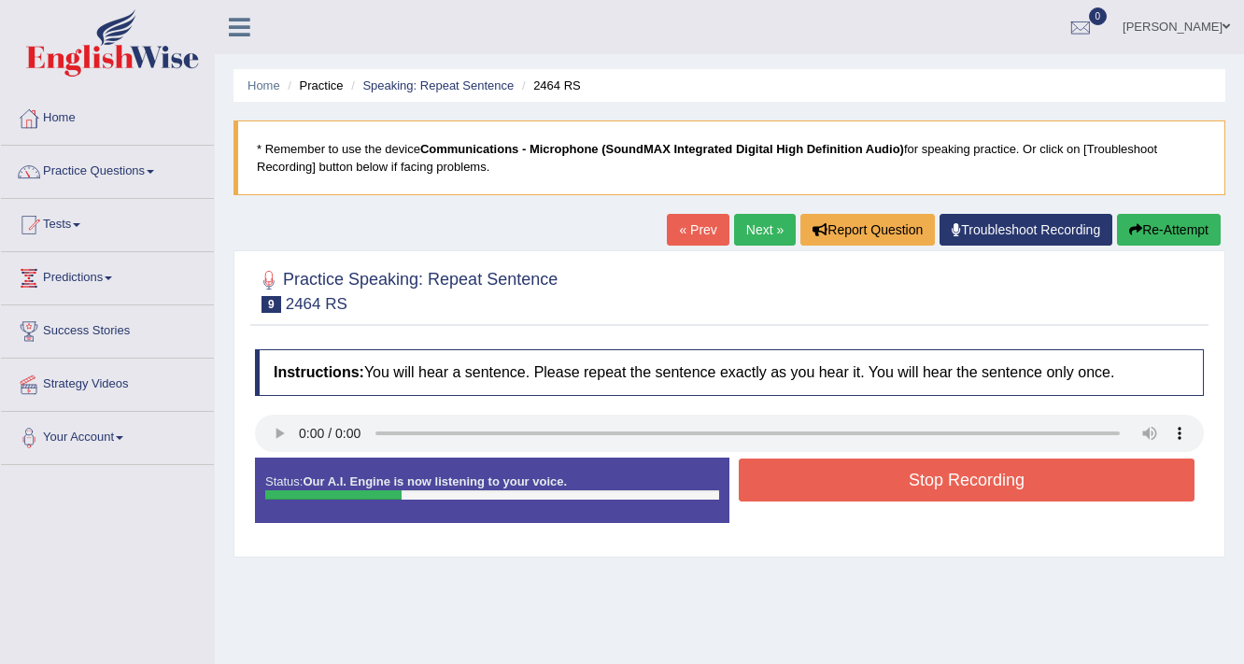
click at [843, 470] on button "Stop Recording" at bounding box center [967, 480] width 456 height 43
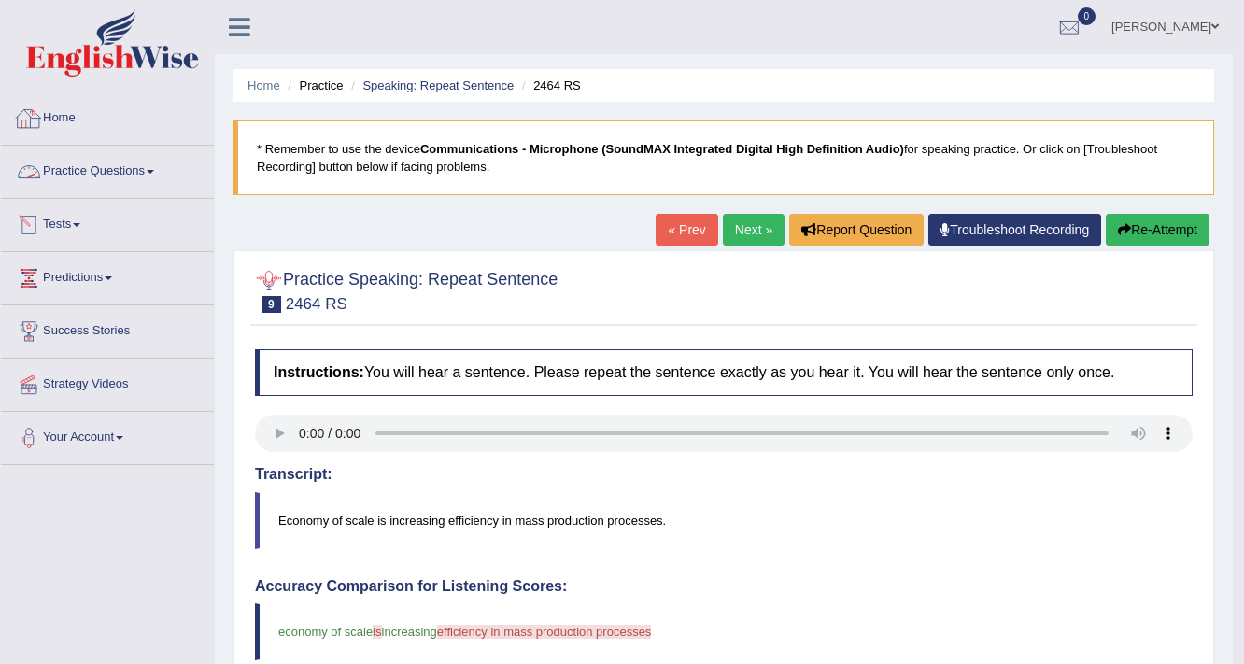
click at [108, 167] on link "Practice Questions" at bounding box center [107, 169] width 213 height 47
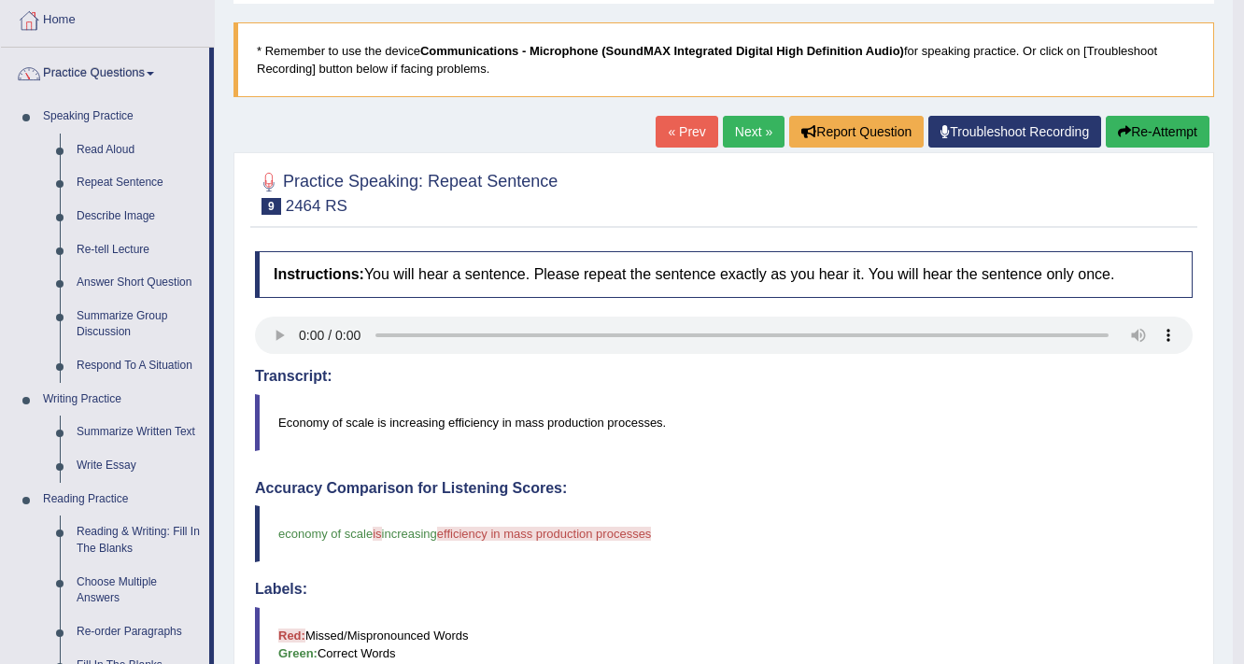
scroll to position [75, 0]
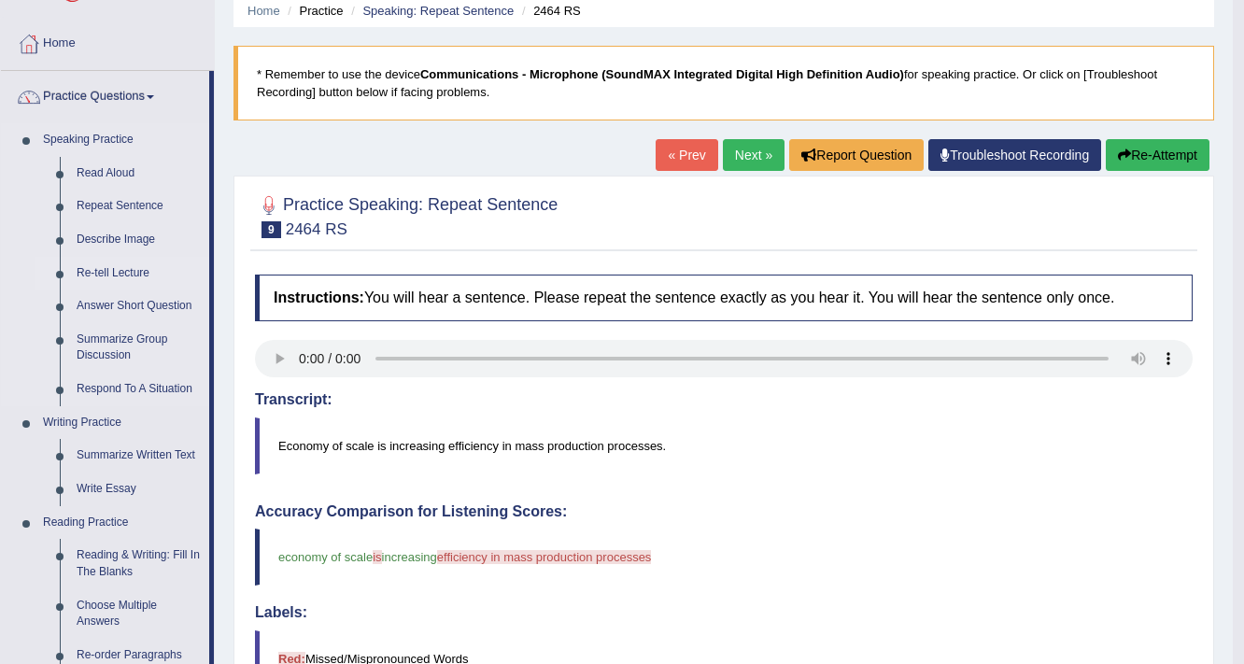
click at [116, 274] on link "Re-tell Lecture" at bounding box center [138, 274] width 141 height 34
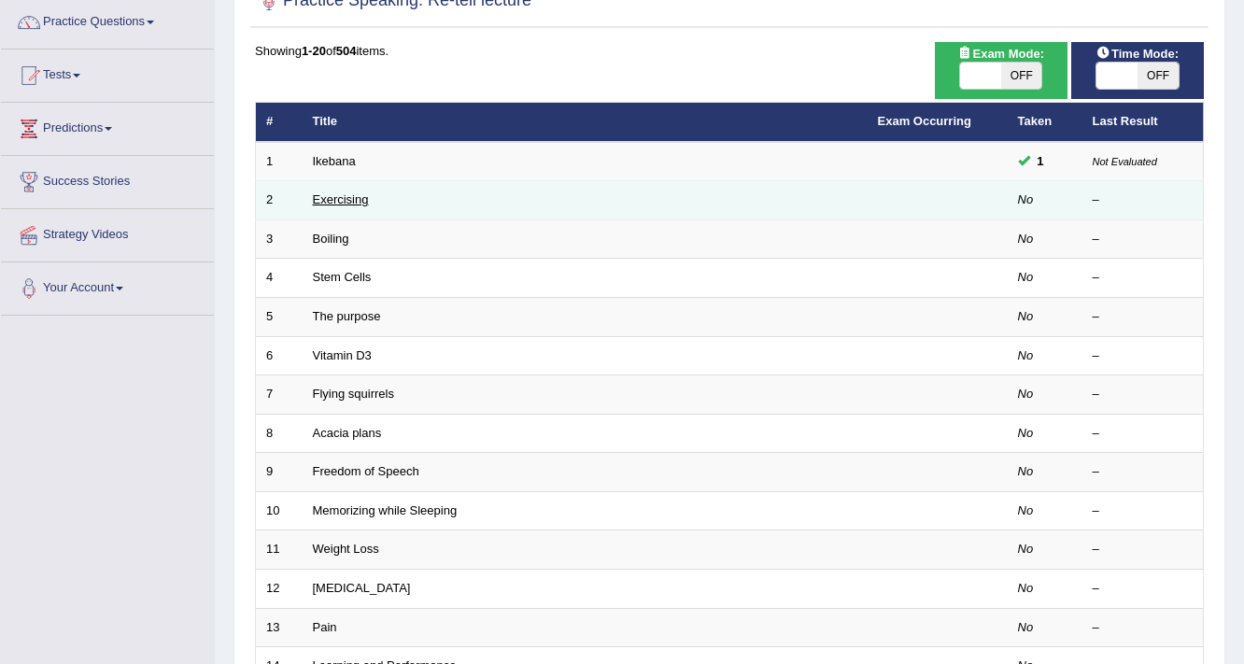
click at [347, 194] on link "Exercising" at bounding box center [341, 199] width 56 height 14
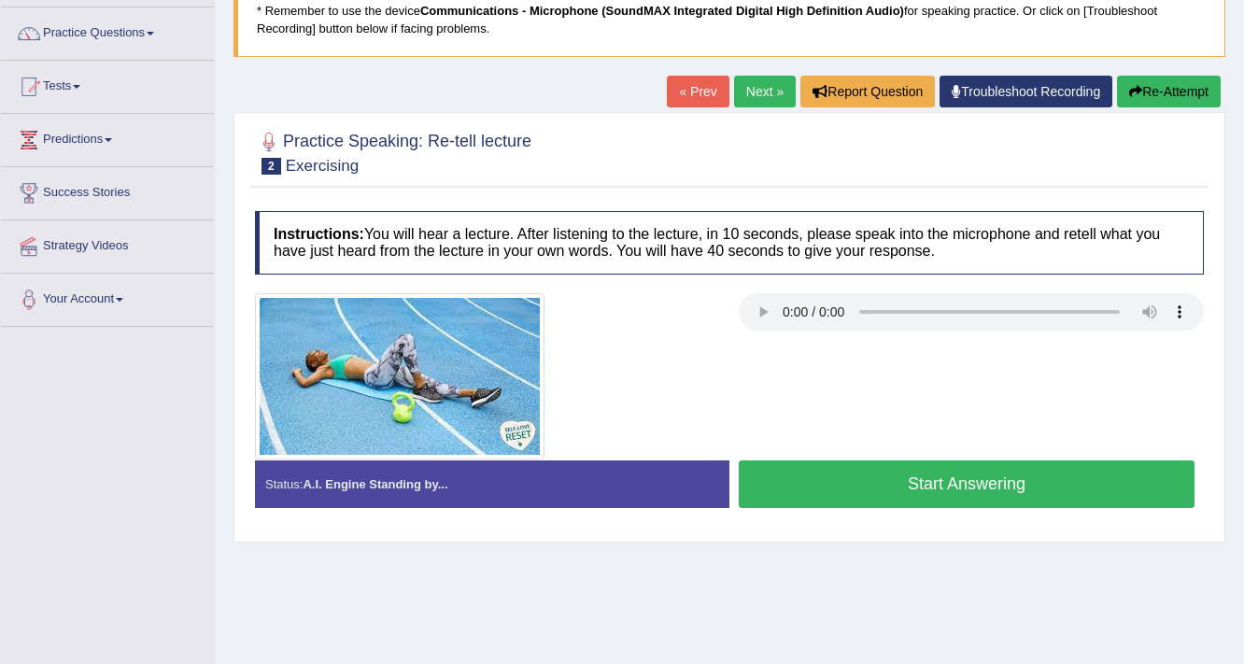
scroll to position [149, 0]
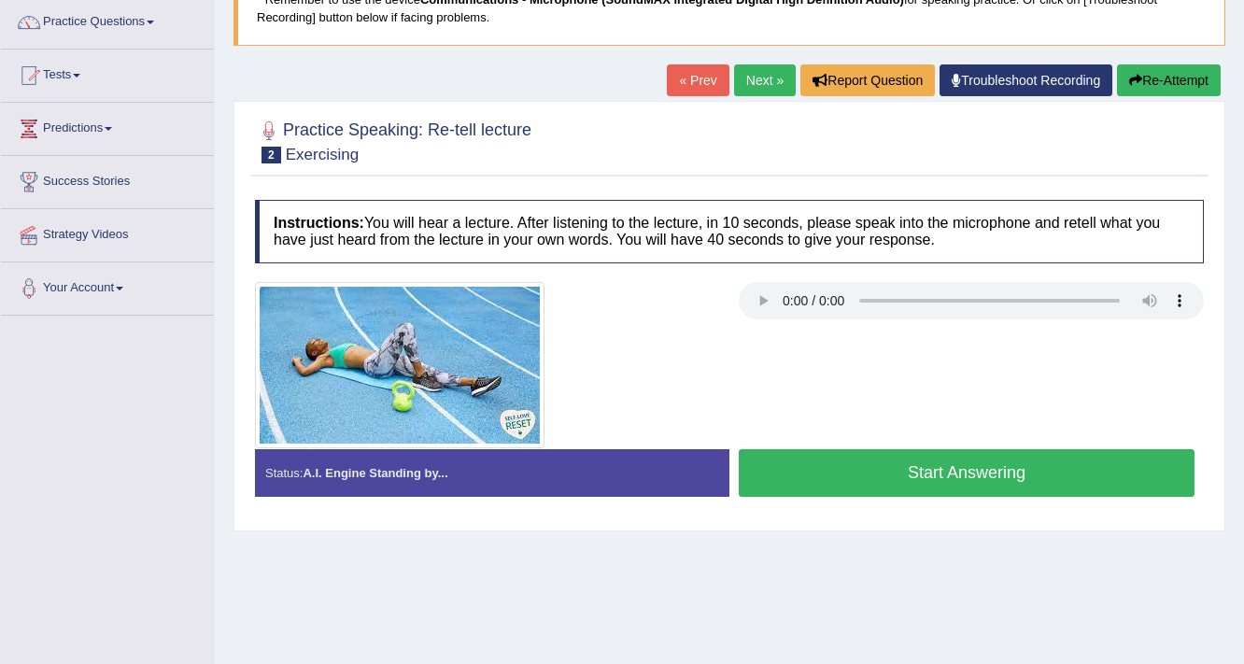
click at [1065, 478] on button "Start Answering" at bounding box center [967, 473] width 456 height 48
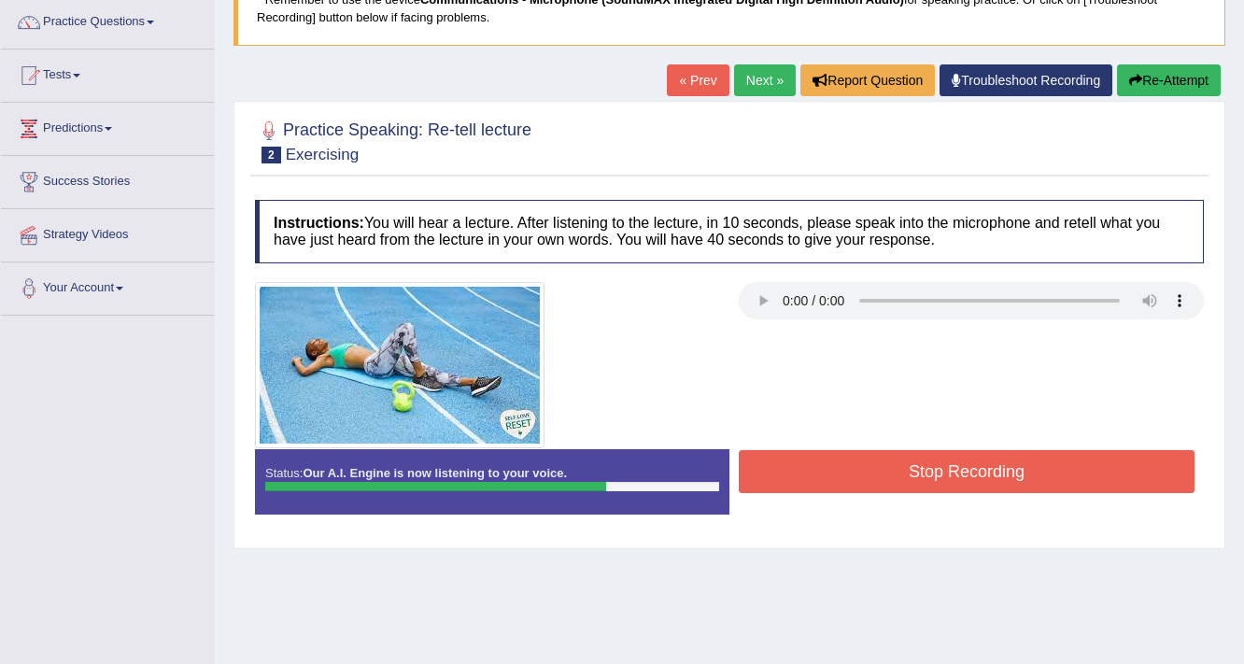
click at [1059, 478] on button "Stop Recording" at bounding box center [967, 471] width 456 height 43
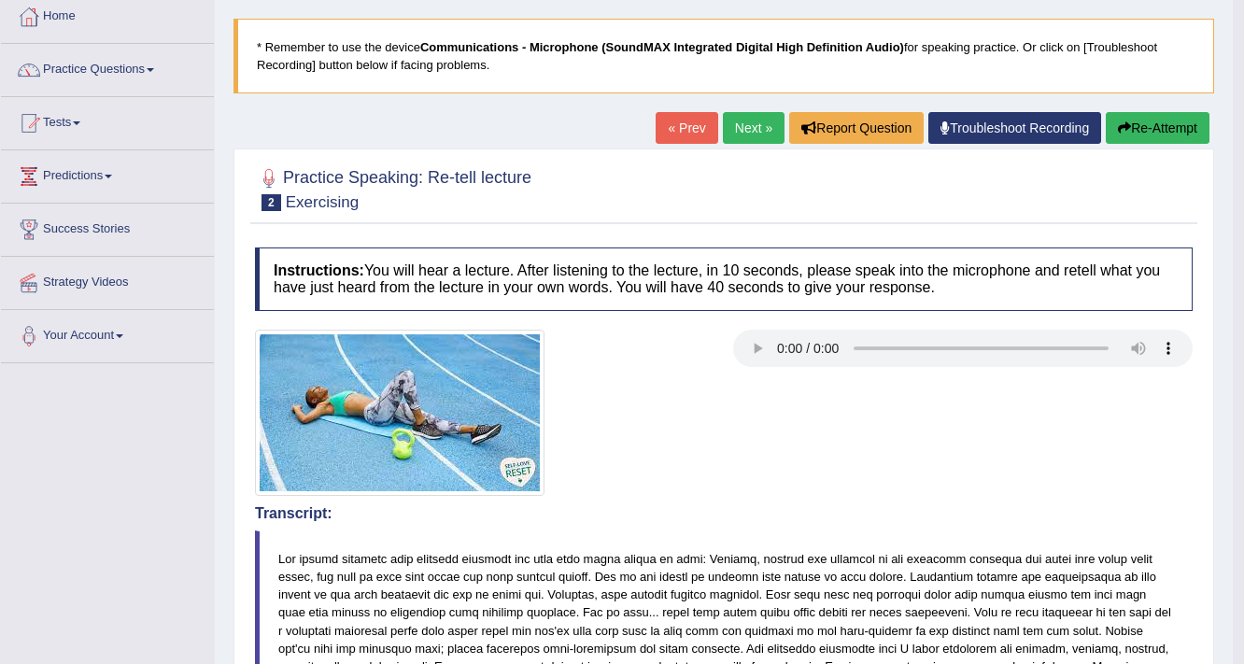
scroll to position [75, 0]
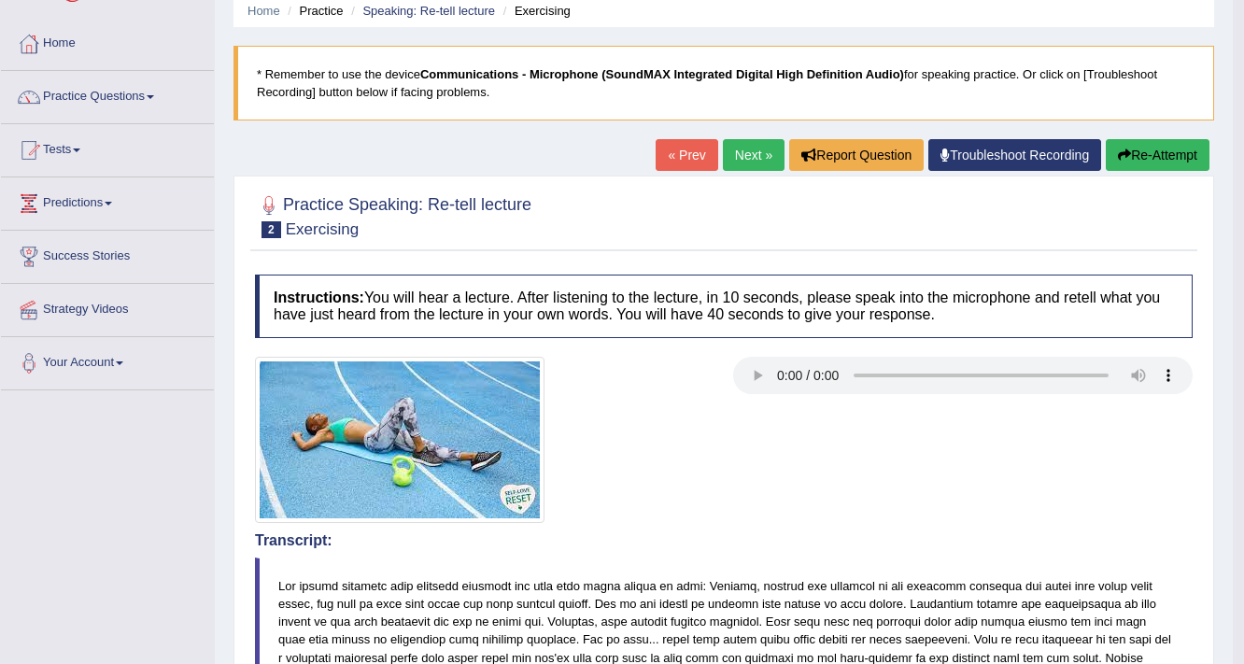
click at [762, 152] on link "Next »" at bounding box center [754, 155] width 62 height 32
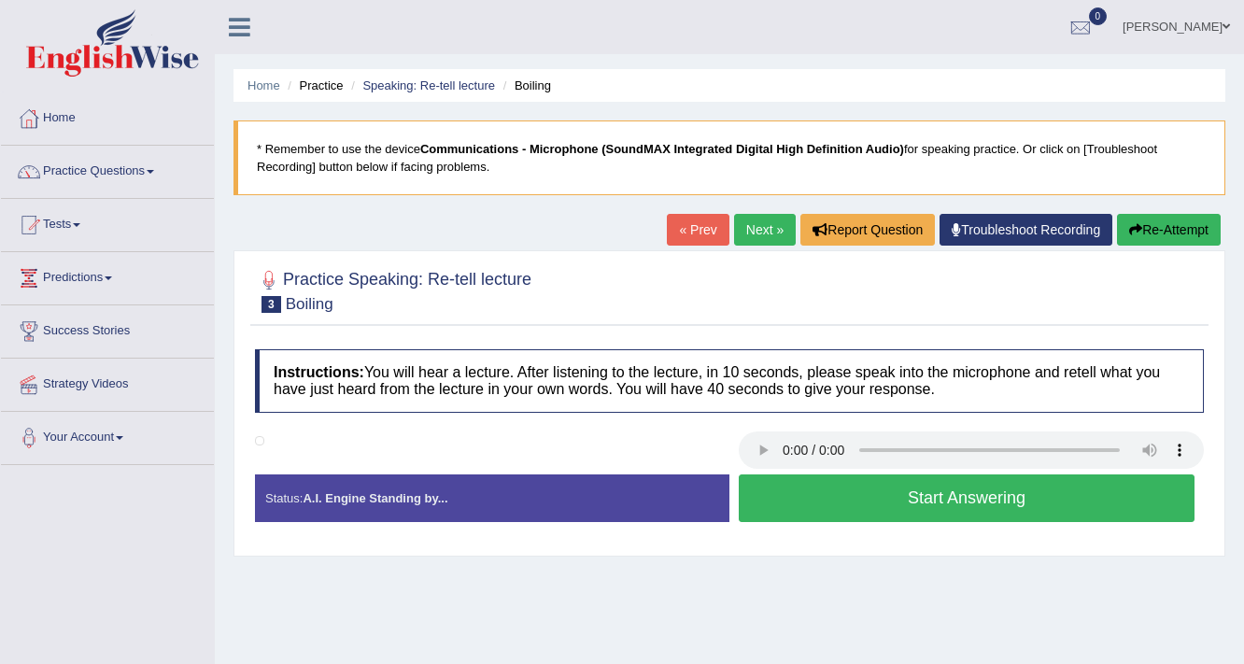
click at [797, 491] on button "Start Answering" at bounding box center [967, 498] width 456 height 48
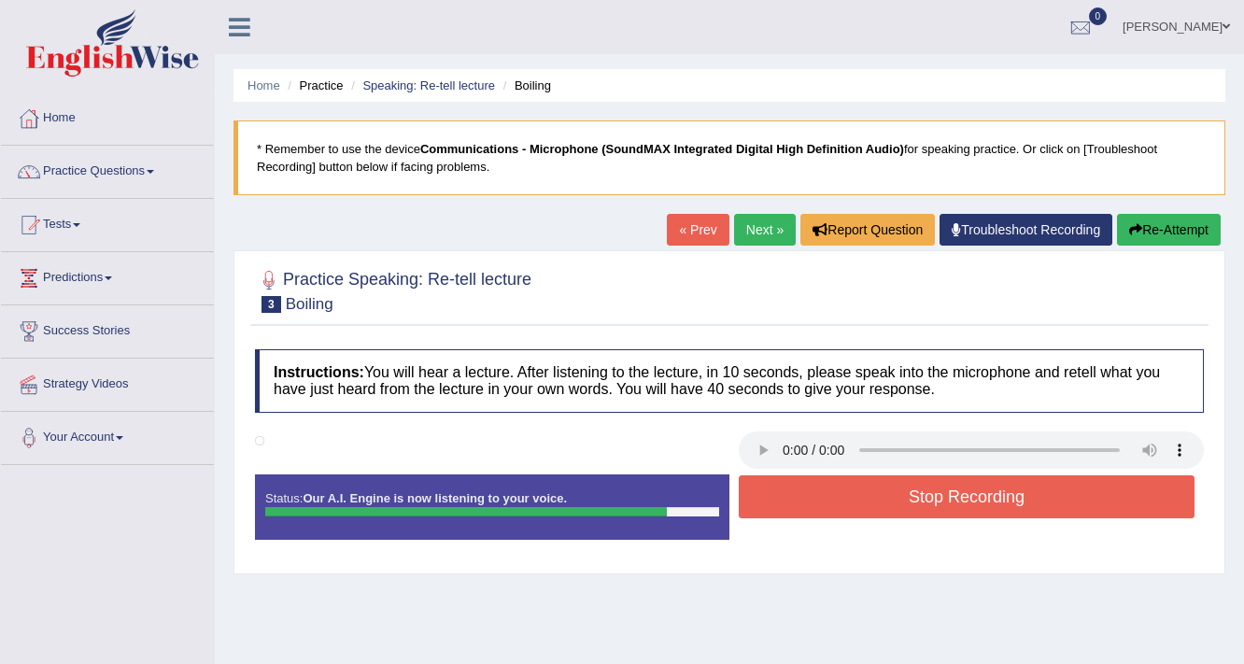
click at [813, 487] on button "Stop Recording" at bounding box center [967, 496] width 456 height 43
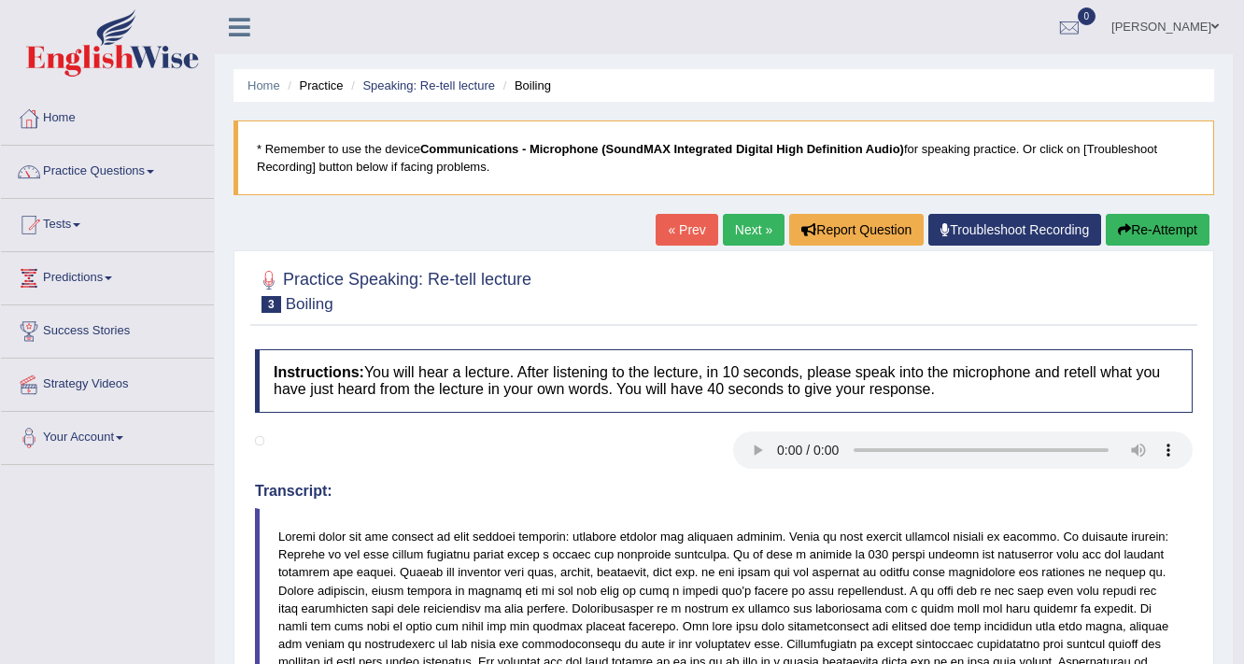
click at [749, 228] on link "Next »" at bounding box center [754, 230] width 62 height 32
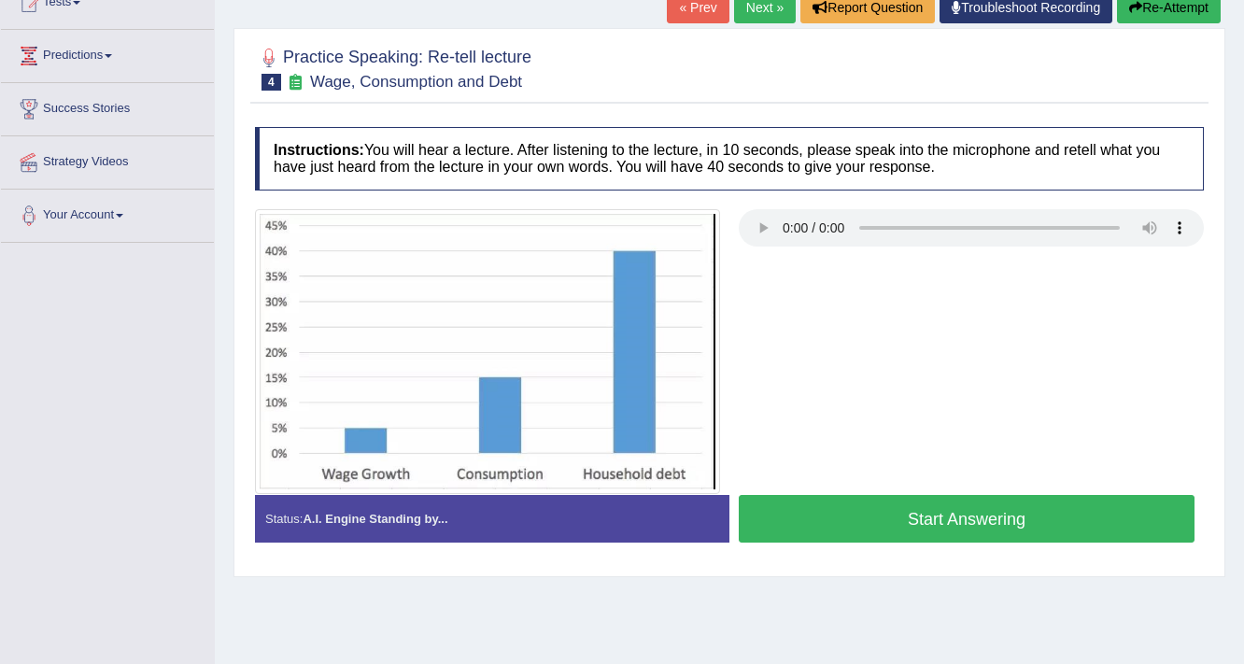
scroll to position [224, 0]
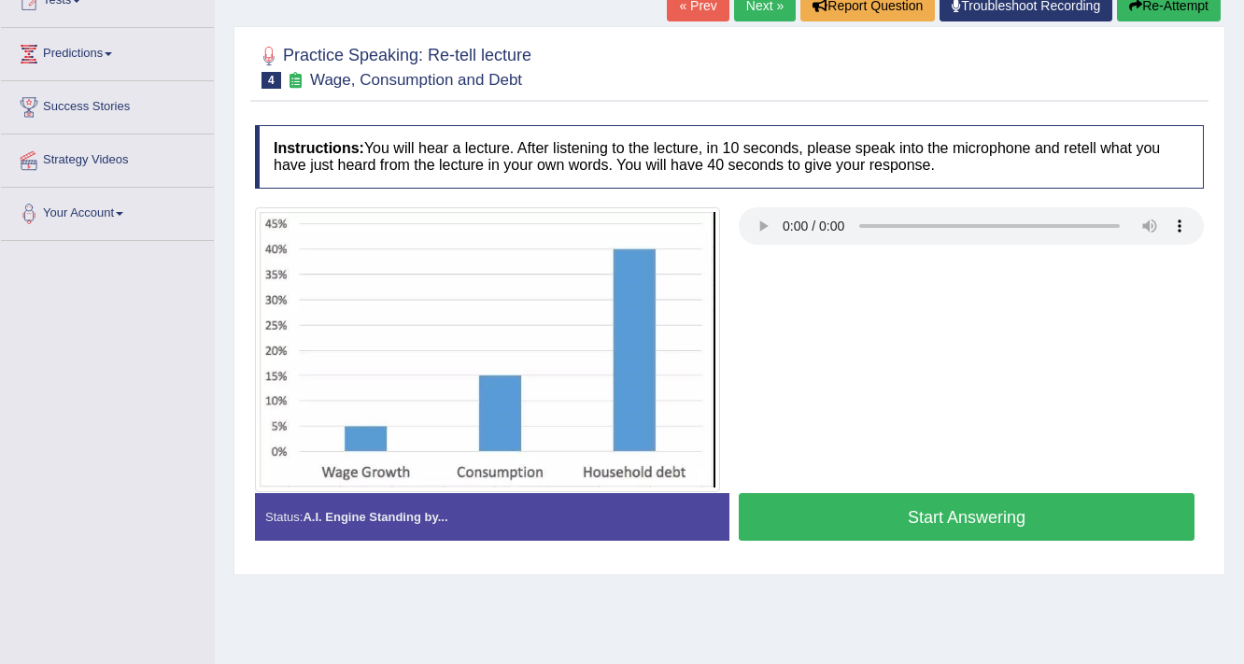
click at [963, 529] on button "Start Answering" at bounding box center [967, 517] width 456 height 48
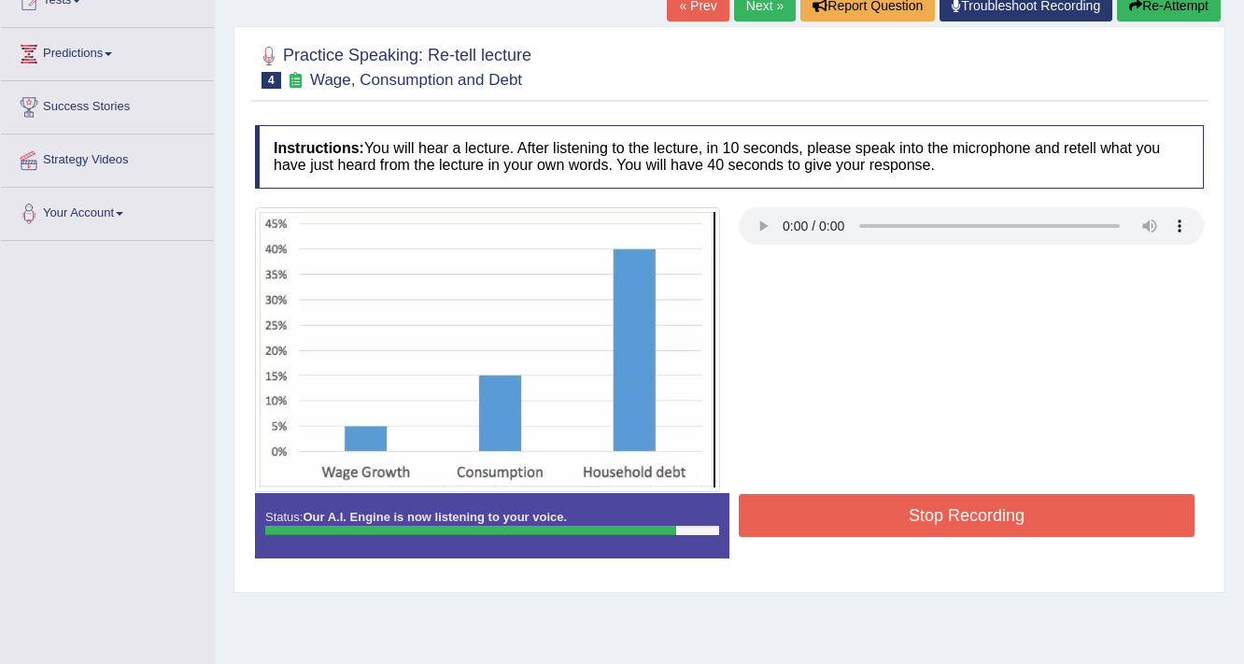
click at [979, 523] on button "Stop Recording" at bounding box center [967, 515] width 456 height 43
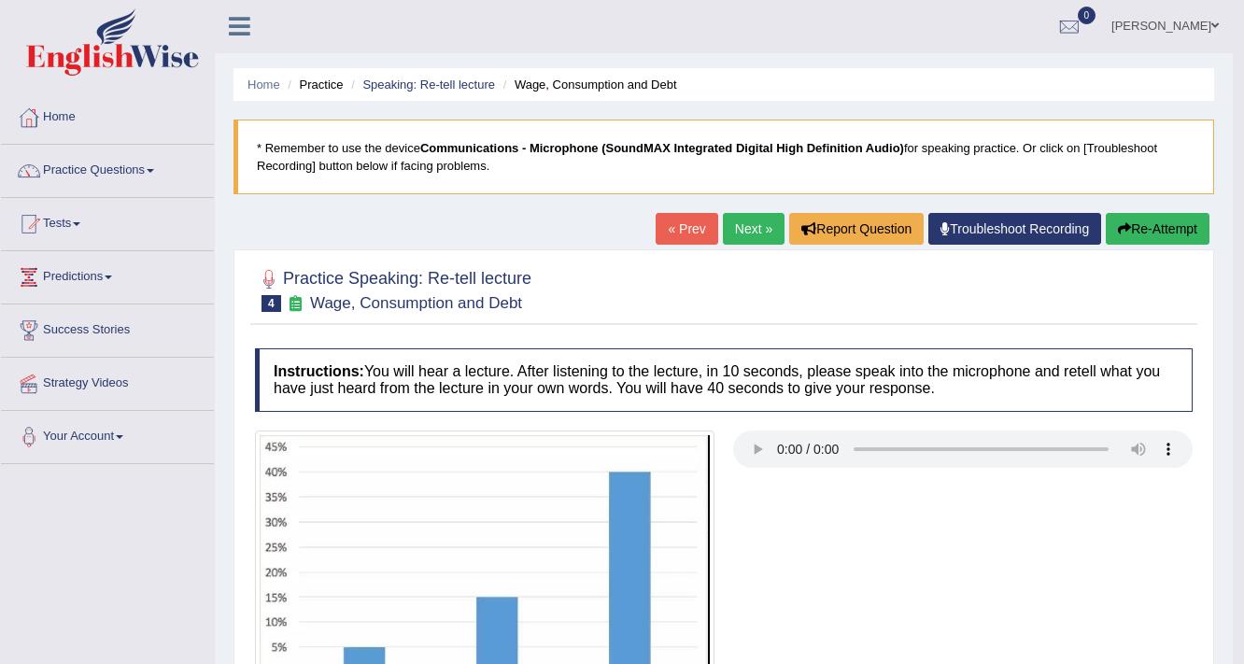
scroll to position [0, 0]
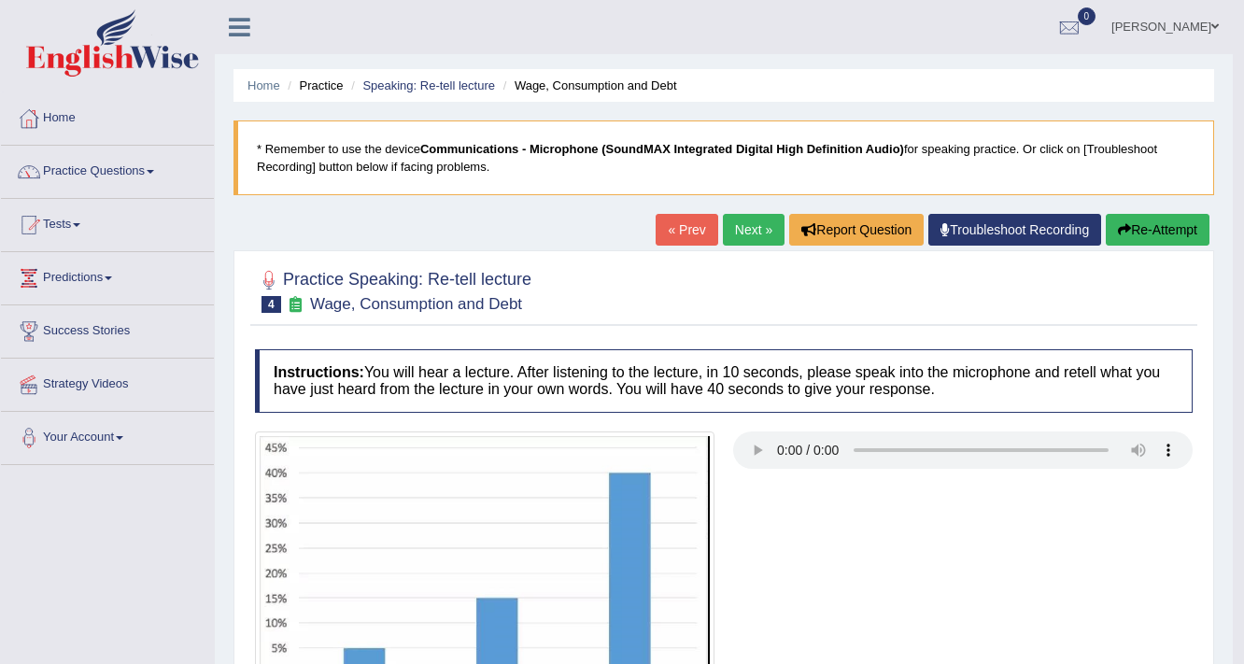
click at [724, 220] on link "Next »" at bounding box center [754, 230] width 62 height 32
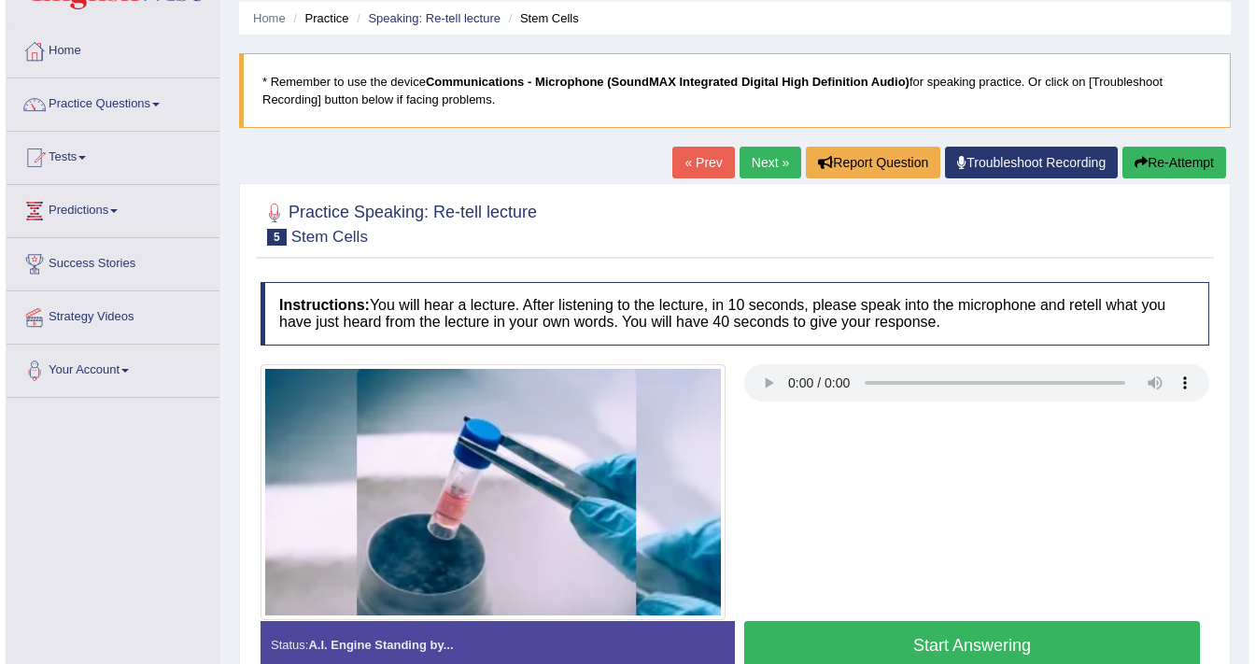
scroll to position [299, 0]
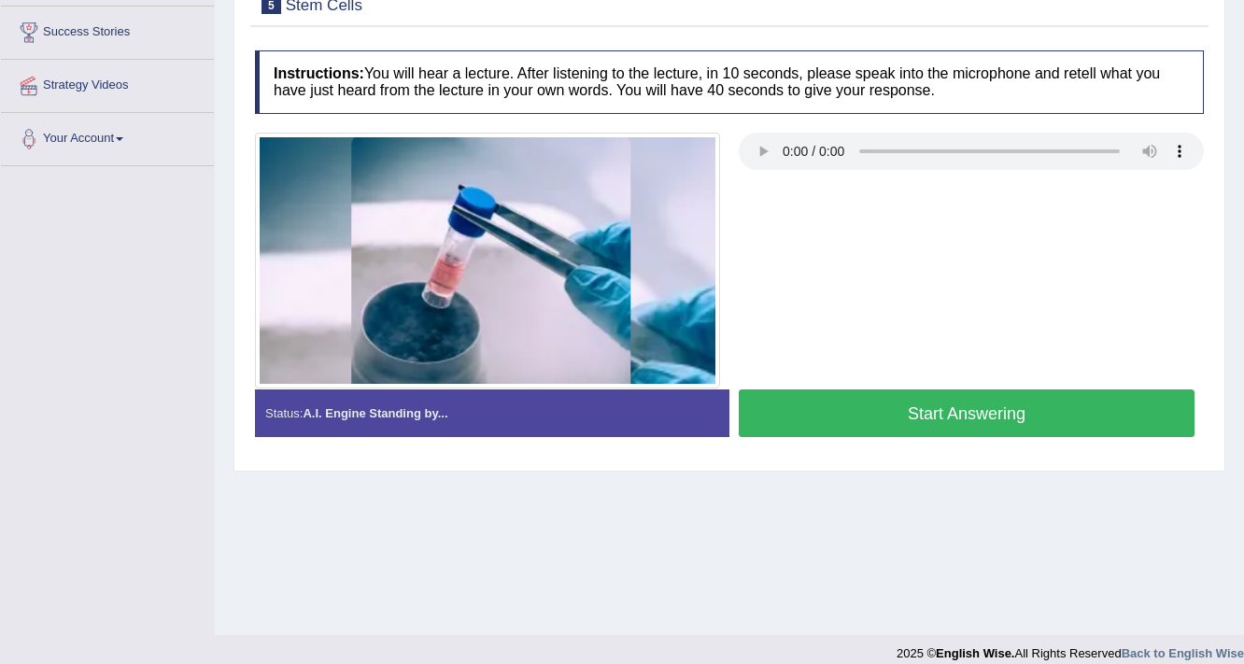
click at [972, 422] on button "Start Answering" at bounding box center [967, 413] width 456 height 48
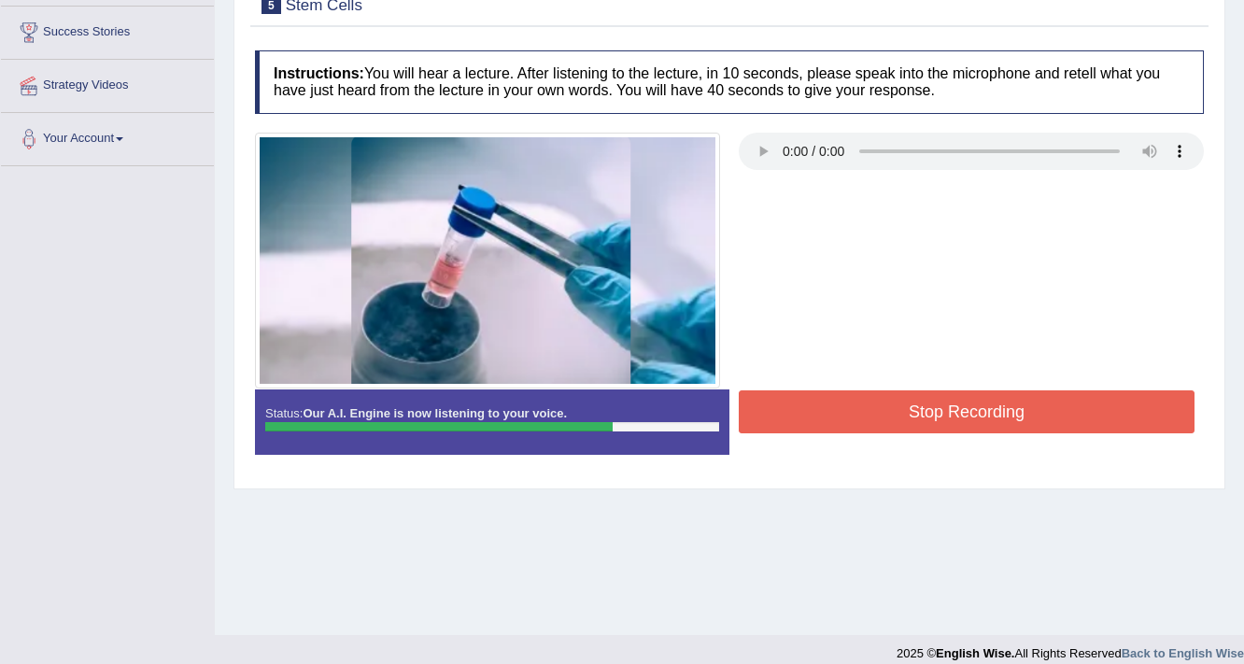
click at [972, 422] on button "Stop Recording" at bounding box center [967, 411] width 456 height 43
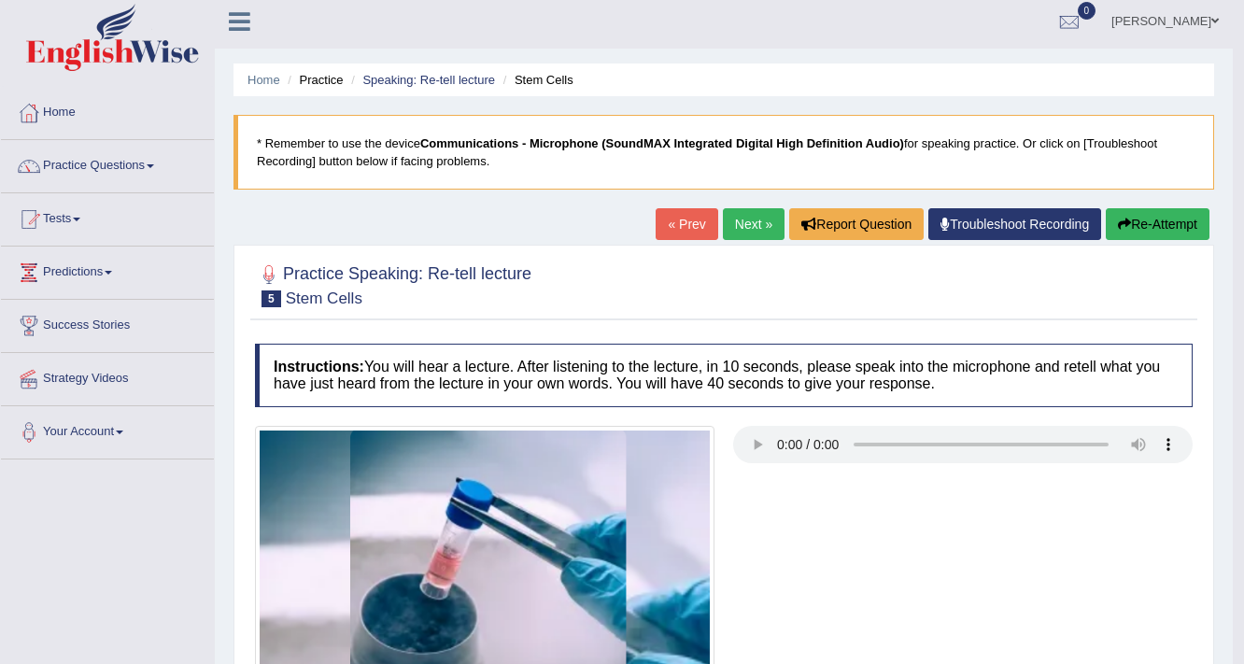
scroll to position [0, 0]
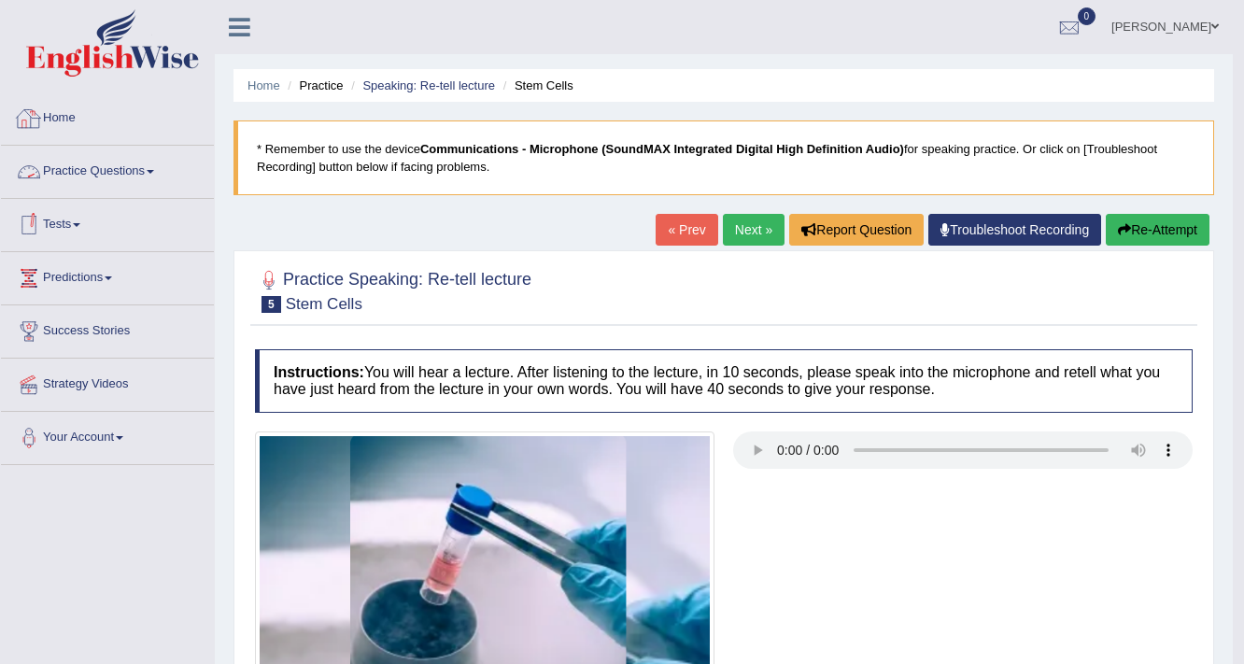
click at [100, 164] on link "Practice Questions" at bounding box center [107, 169] width 213 height 47
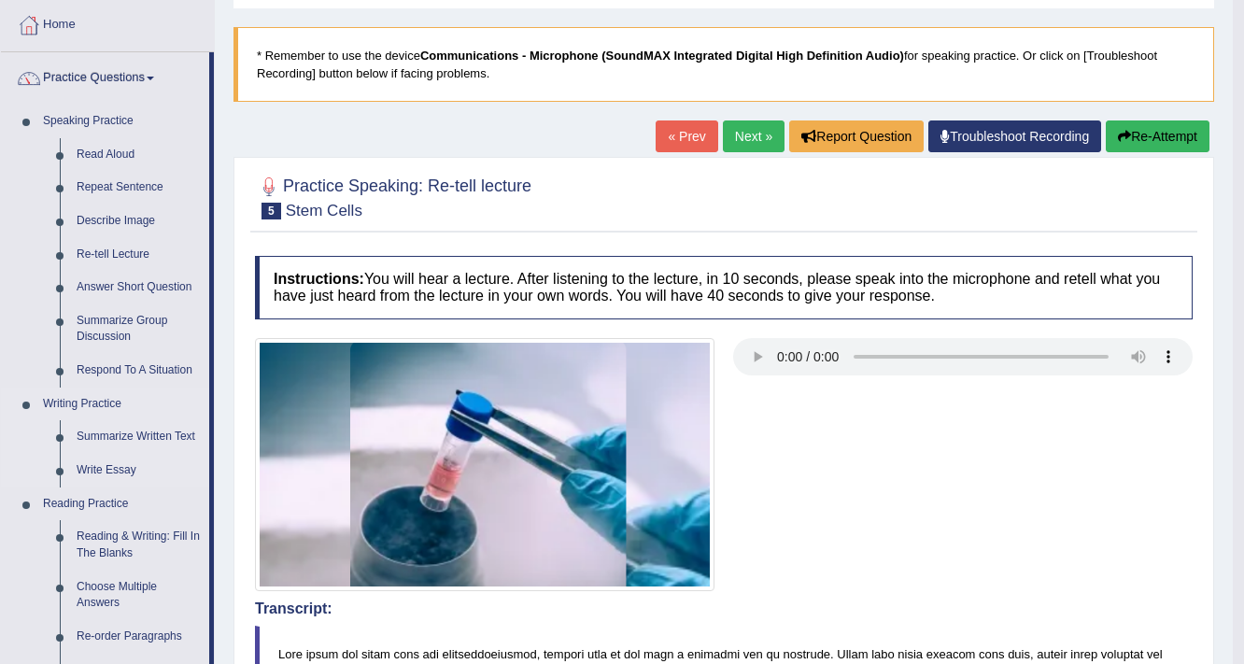
scroll to position [75, 0]
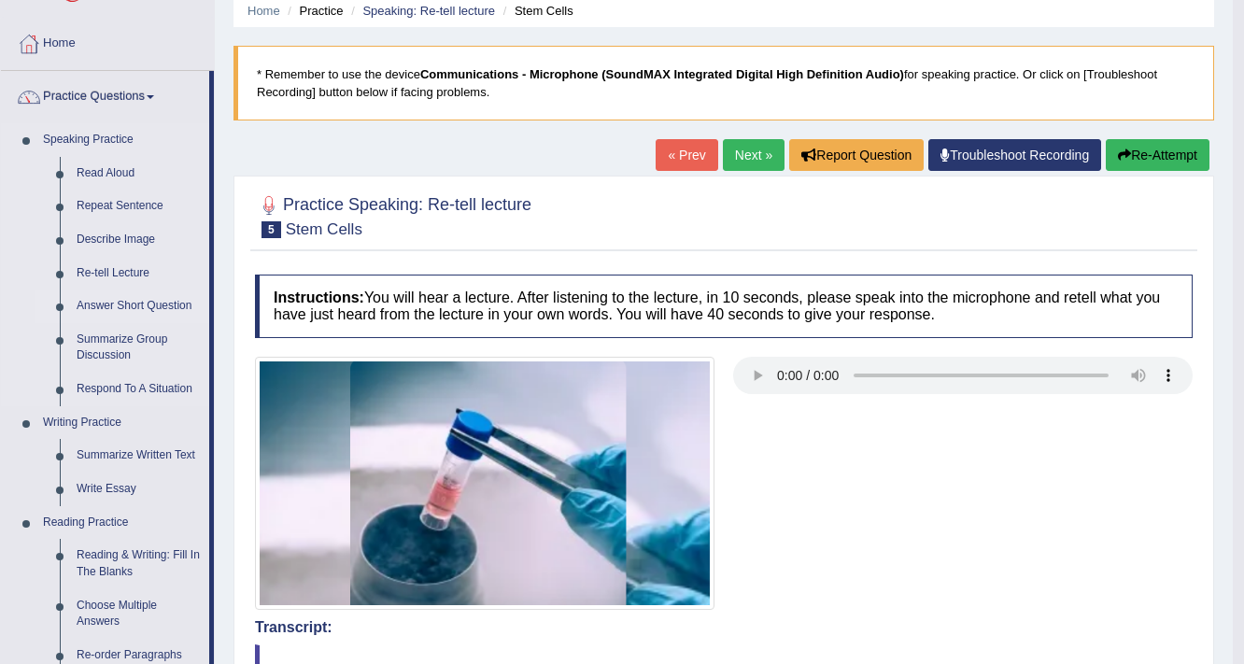
click at [149, 300] on link "Answer Short Question" at bounding box center [138, 307] width 141 height 34
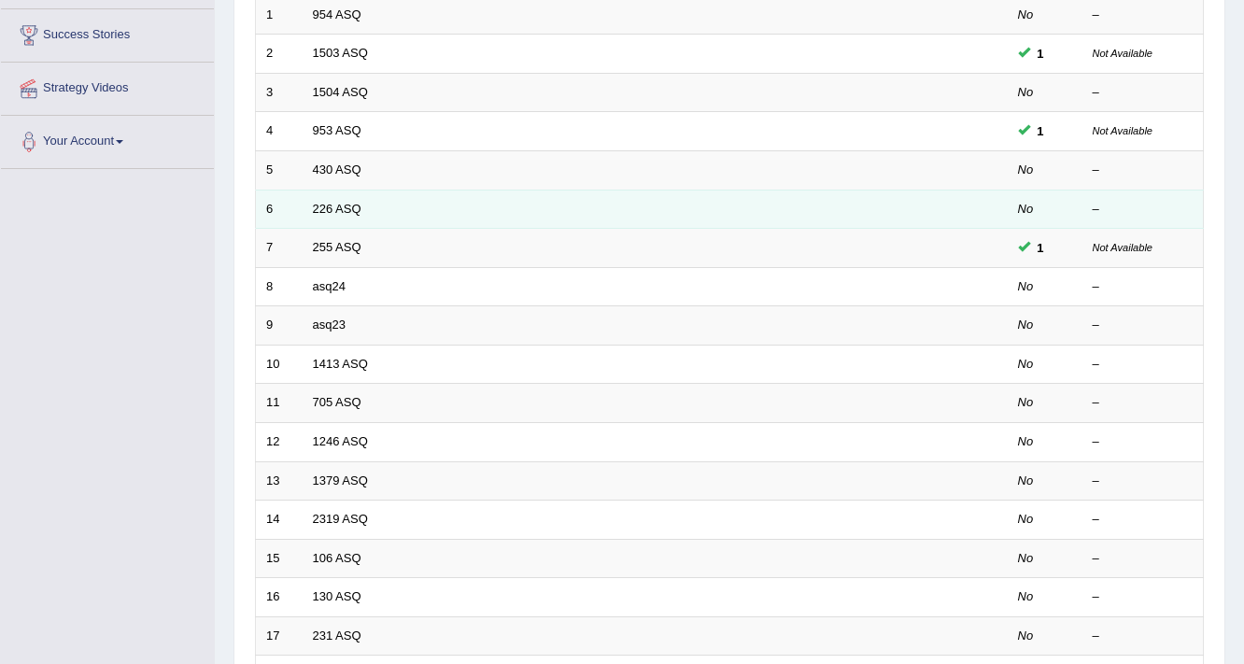
scroll to position [299, 0]
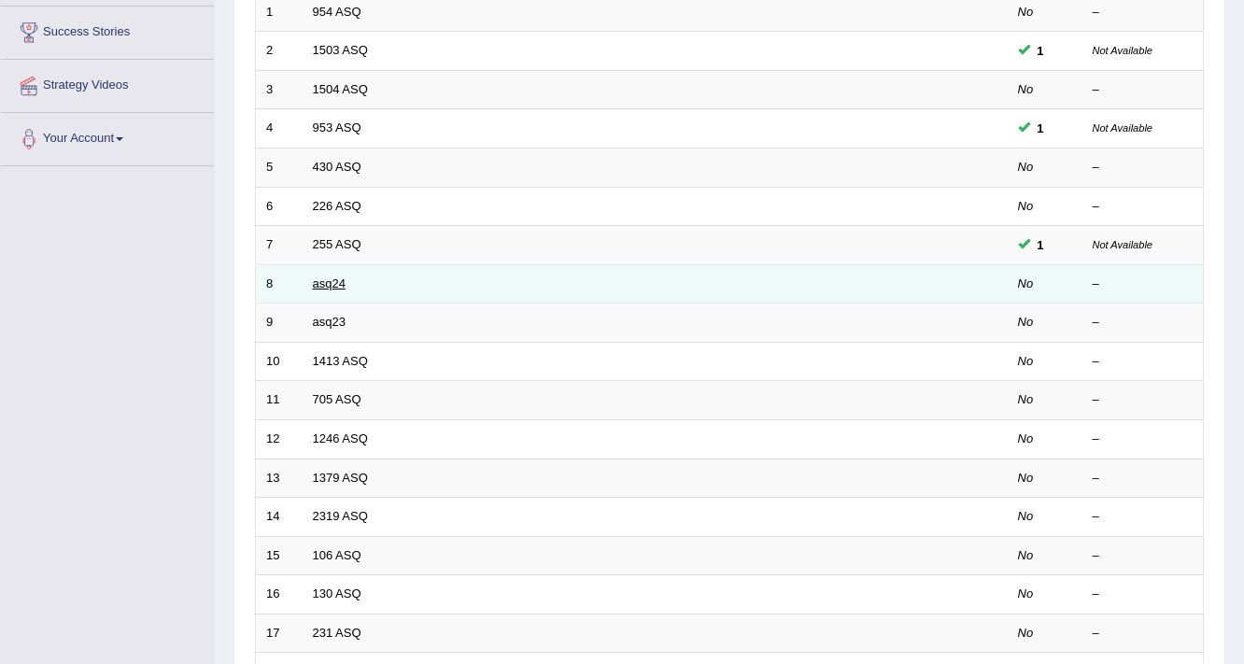
click at [327, 276] on link "asq24" at bounding box center [329, 283] width 33 height 14
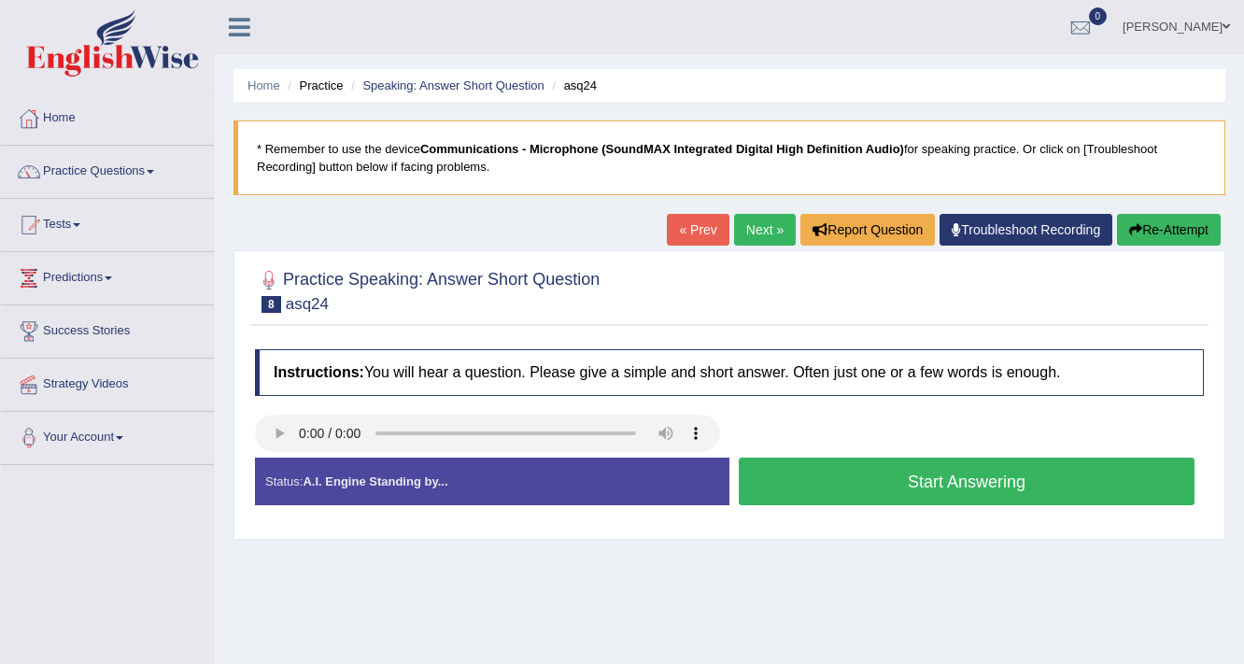
click at [875, 478] on button "Start Answering" at bounding box center [967, 482] width 456 height 48
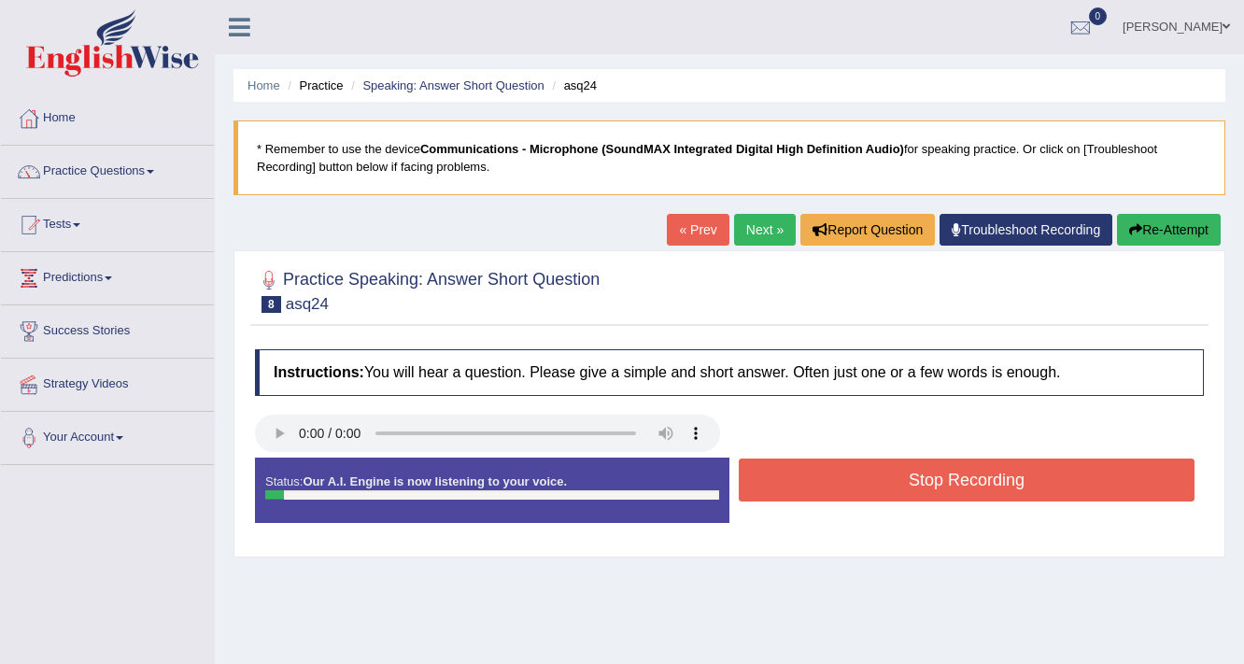
click at [875, 478] on button "Stop Recording" at bounding box center [967, 480] width 456 height 43
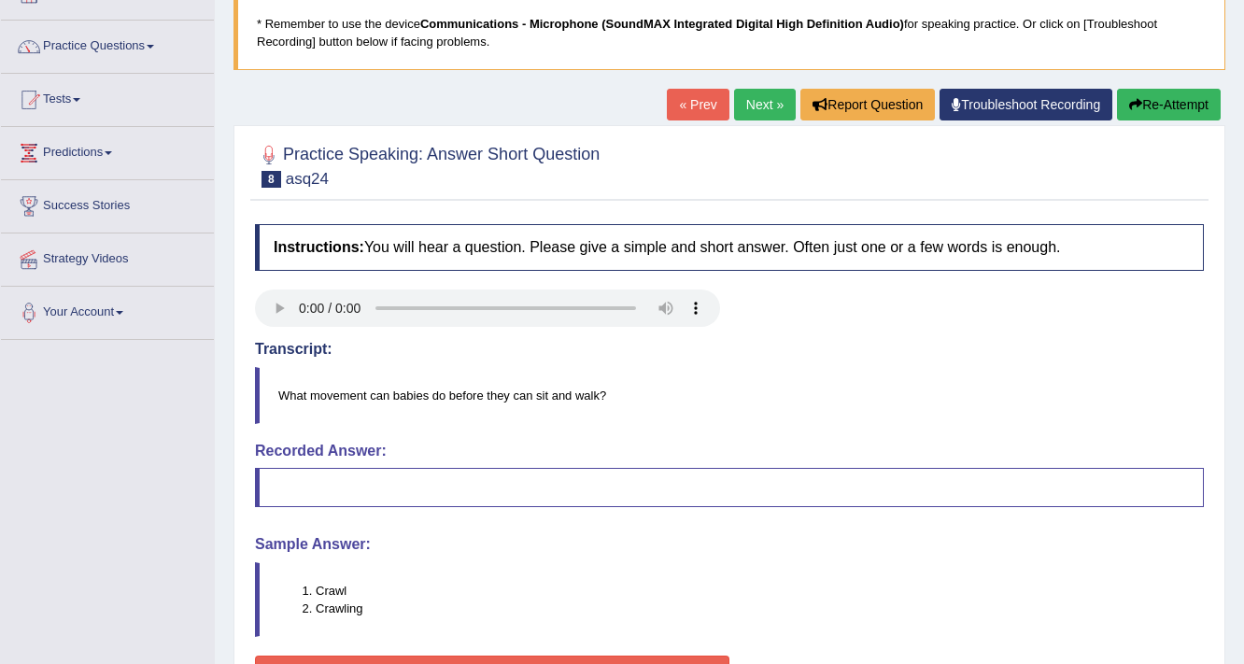
scroll to position [75, 0]
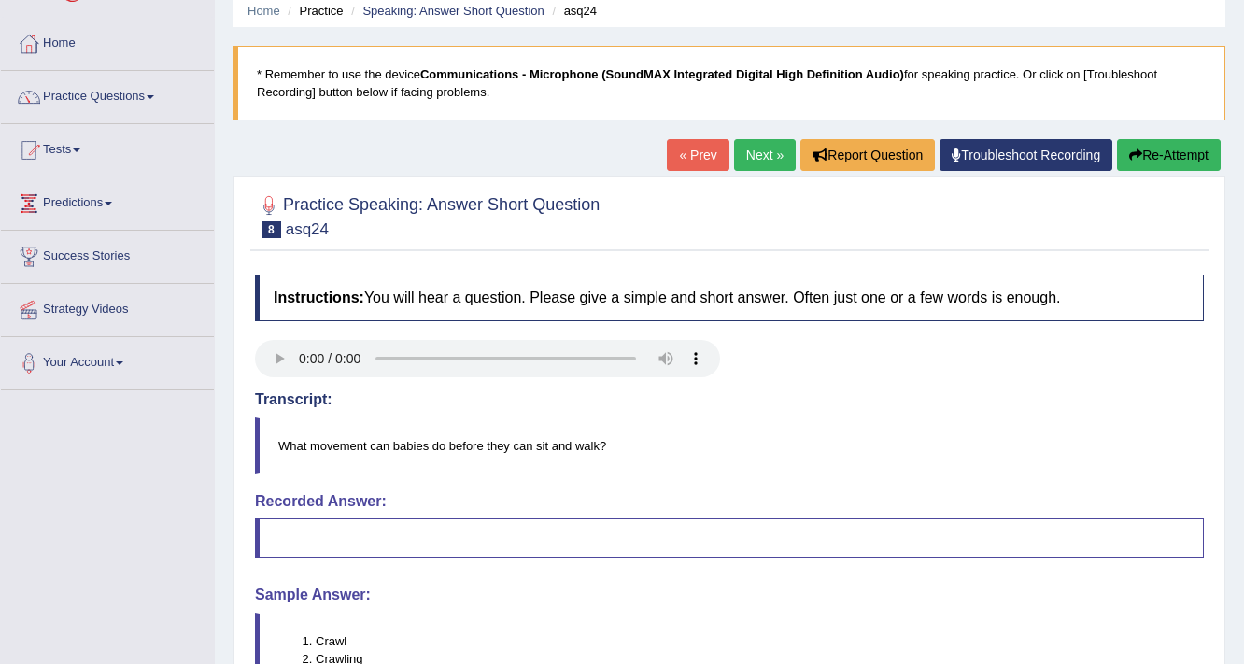
click at [768, 150] on link "Next »" at bounding box center [765, 155] width 62 height 32
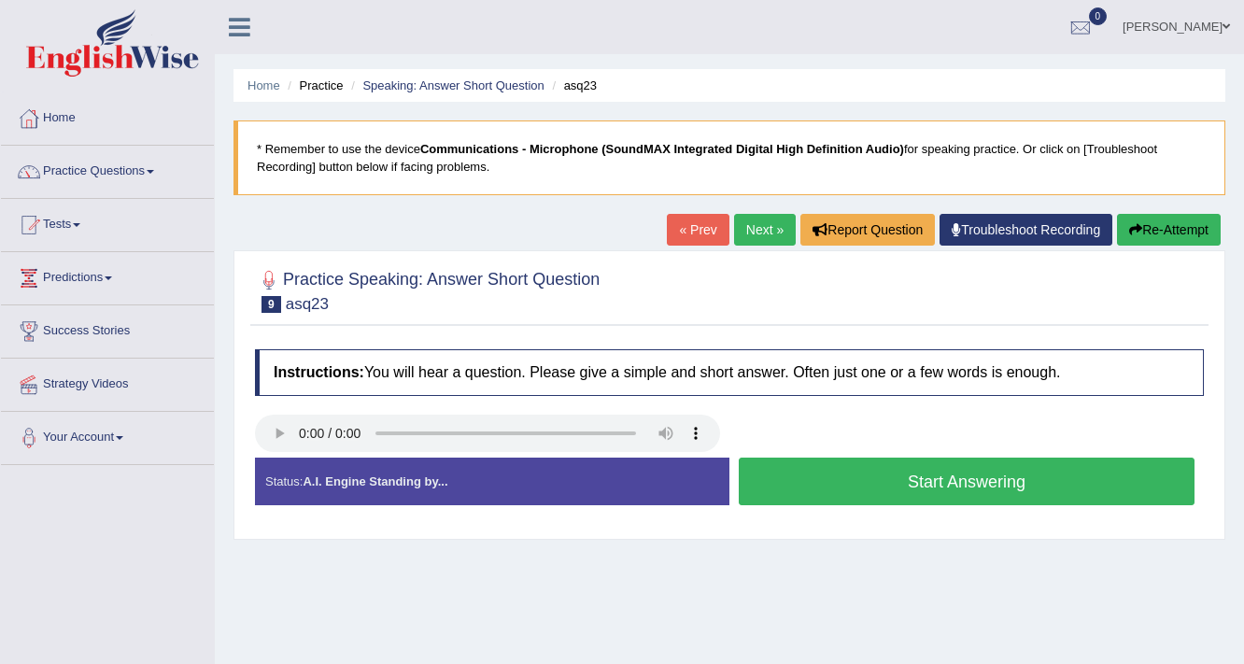
click at [979, 487] on button "Start Answering" at bounding box center [967, 482] width 456 height 48
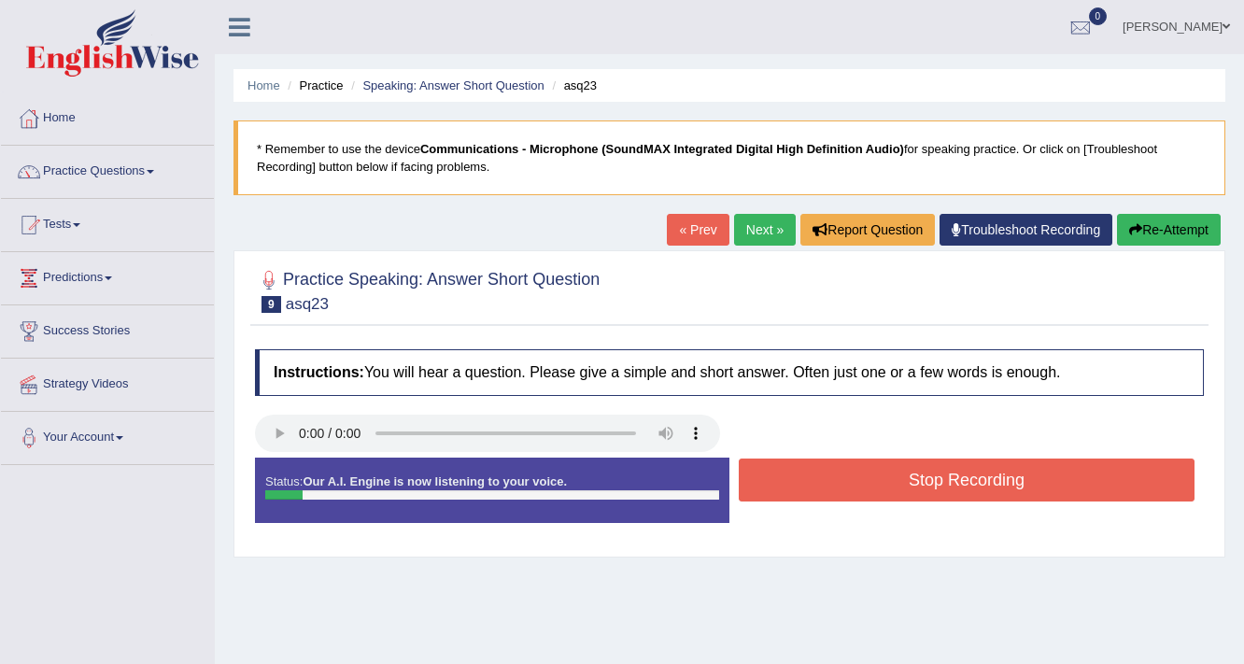
click at [979, 487] on button "Stop Recording" at bounding box center [967, 480] width 456 height 43
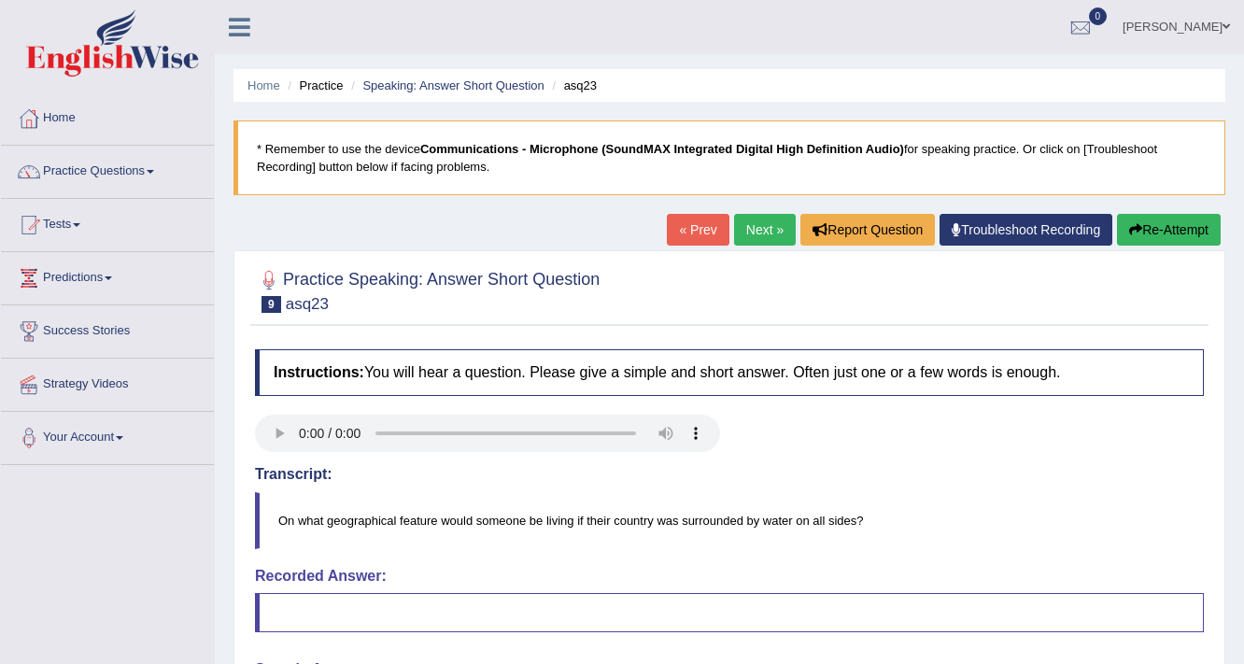
click at [755, 232] on link "Next »" at bounding box center [765, 230] width 62 height 32
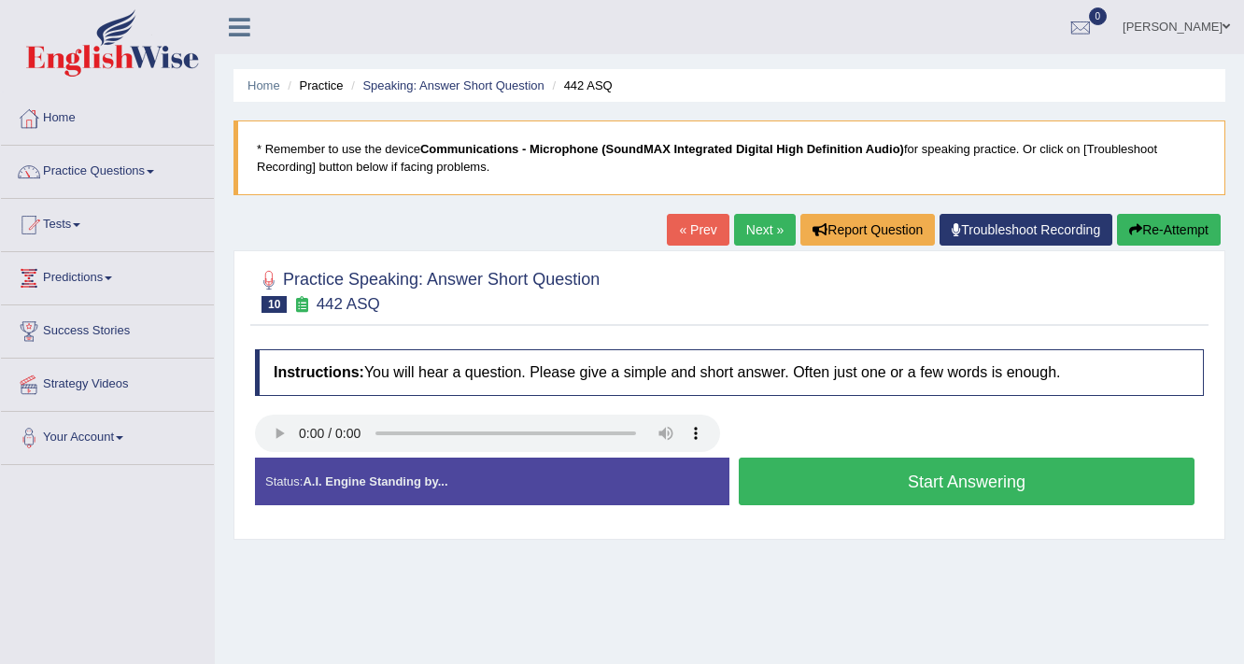
click at [1050, 490] on button "Start Answering" at bounding box center [967, 482] width 456 height 48
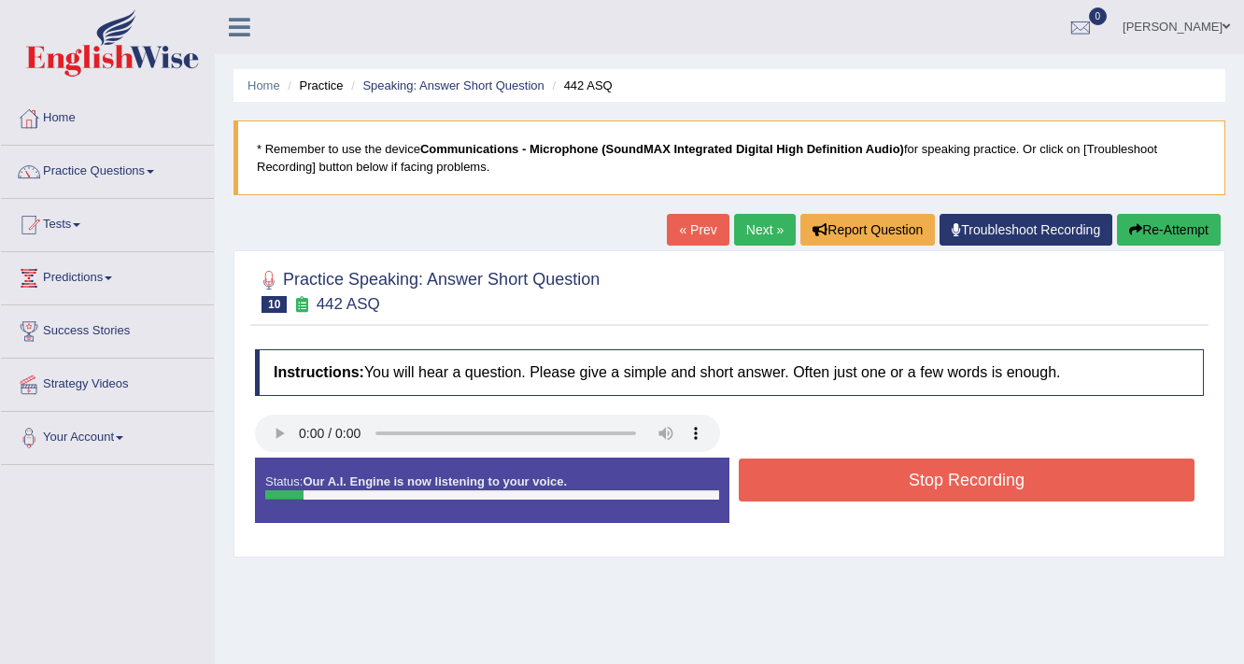
click at [1050, 490] on button "Stop Recording" at bounding box center [967, 480] width 456 height 43
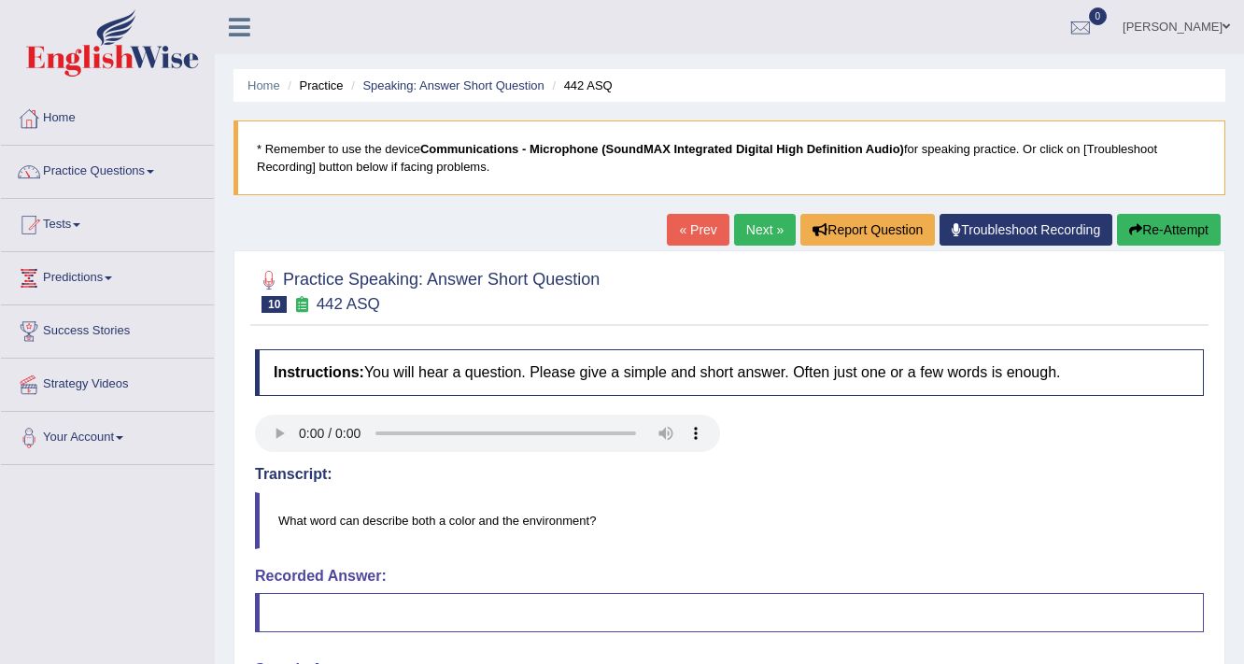
click at [763, 235] on link "Next »" at bounding box center [765, 230] width 62 height 32
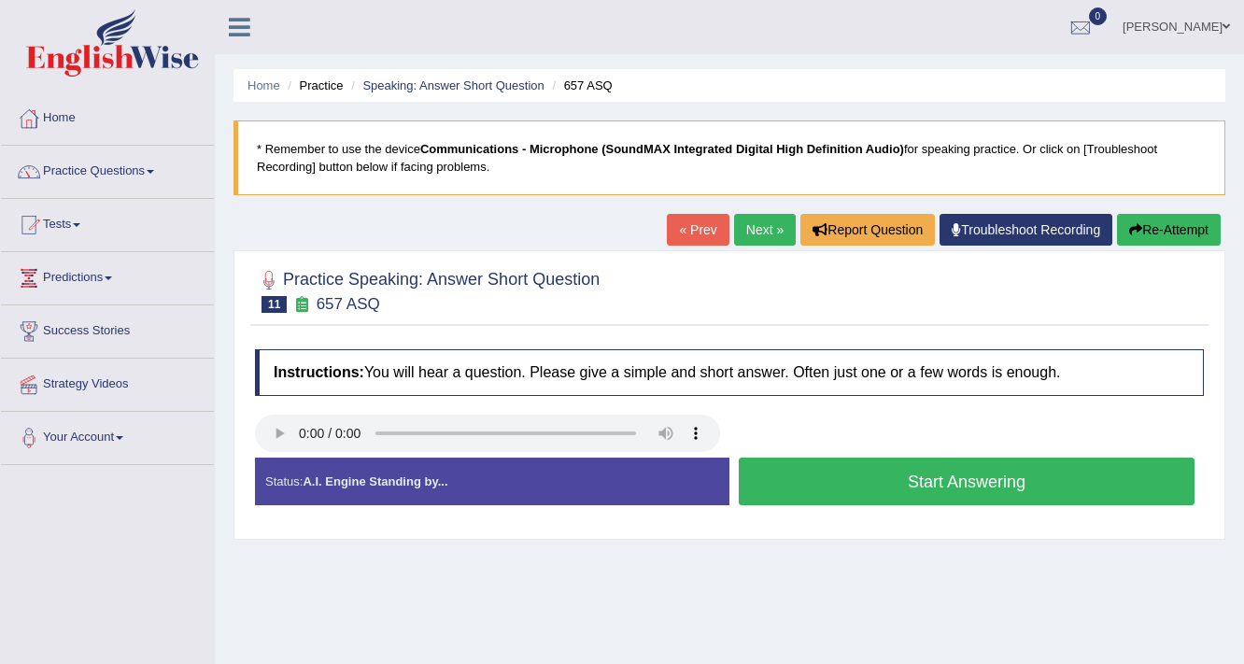
click at [997, 484] on button "Start Answering" at bounding box center [967, 482] width 456 height 48
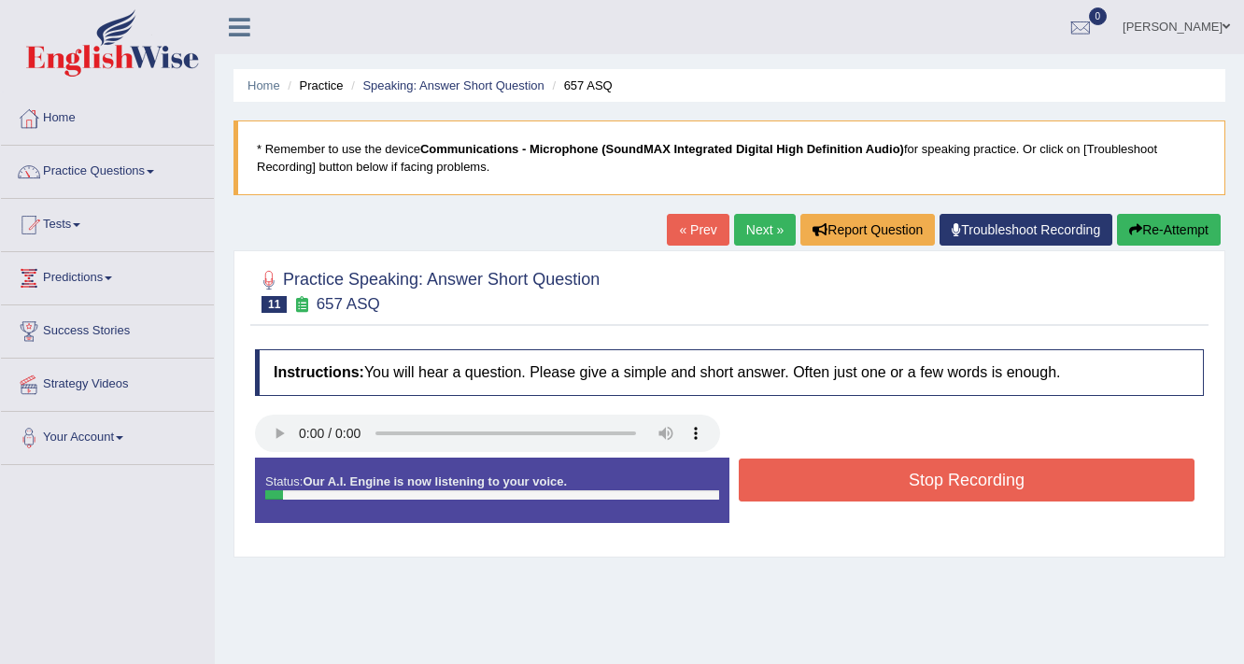
click at [997, 484] on button "Stop Recording" at bounding box center [967, 480] width 456 height 43
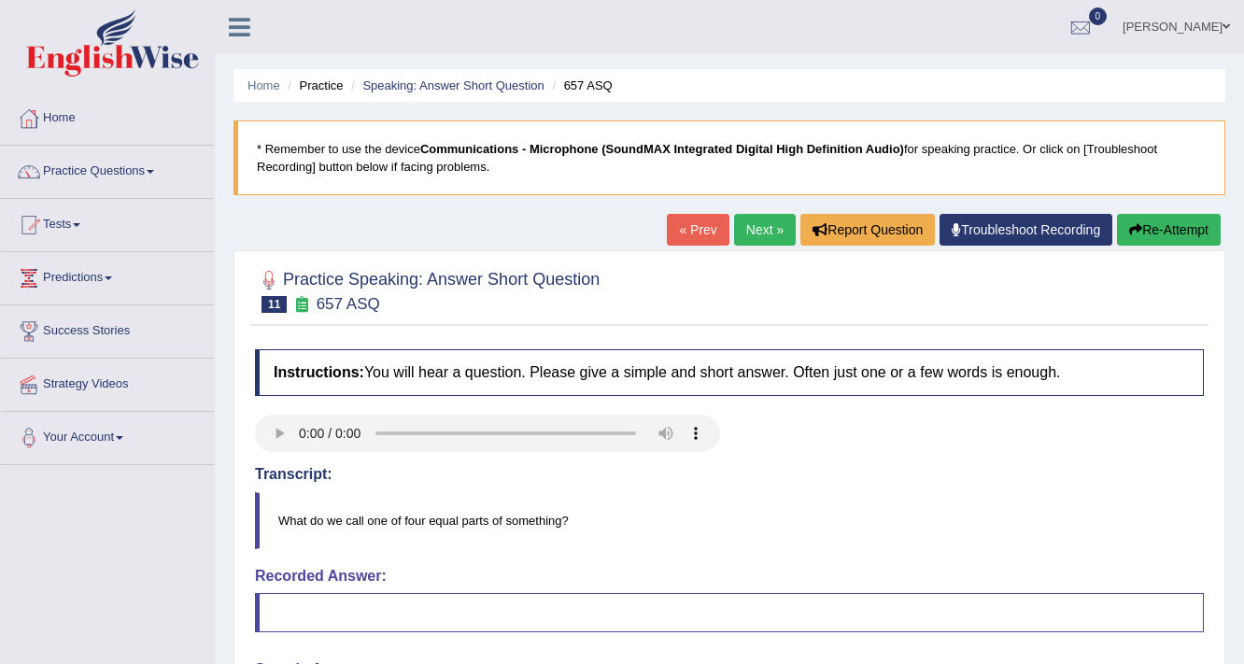
click at [758, 238] on link "Next »" at bounding box center [765, 230] width 62 height 32
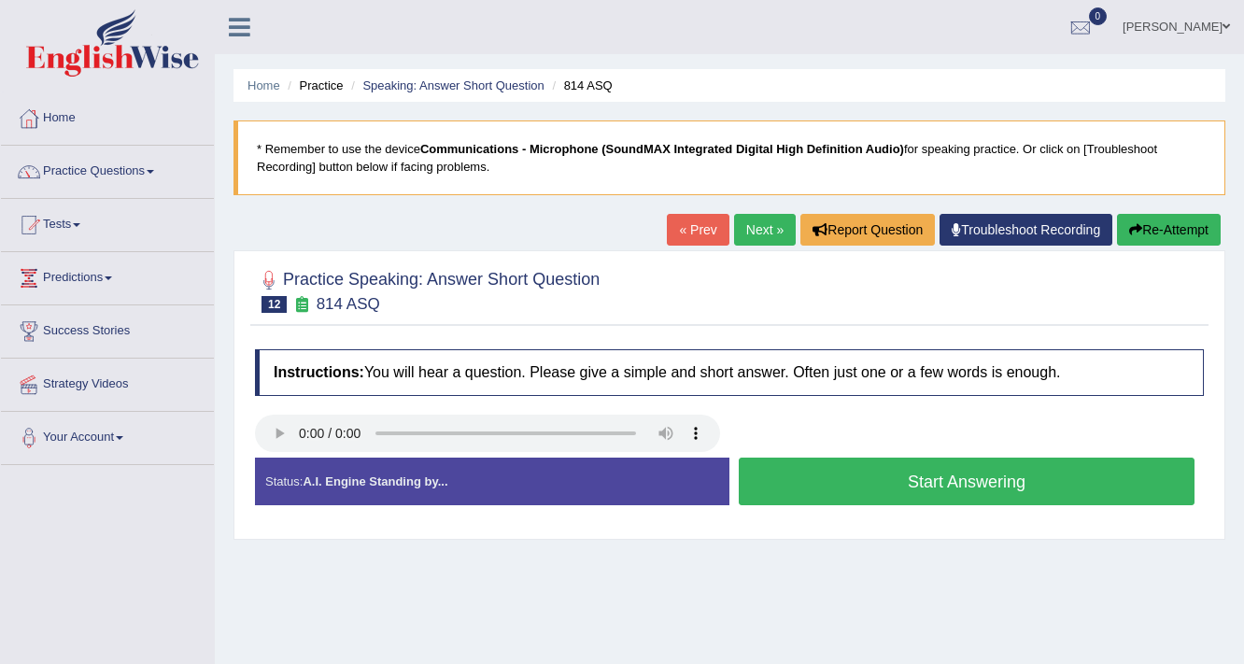
click at [792, 470] on button "Start Answering" at bounding box center [967, 482] width 456 height 48
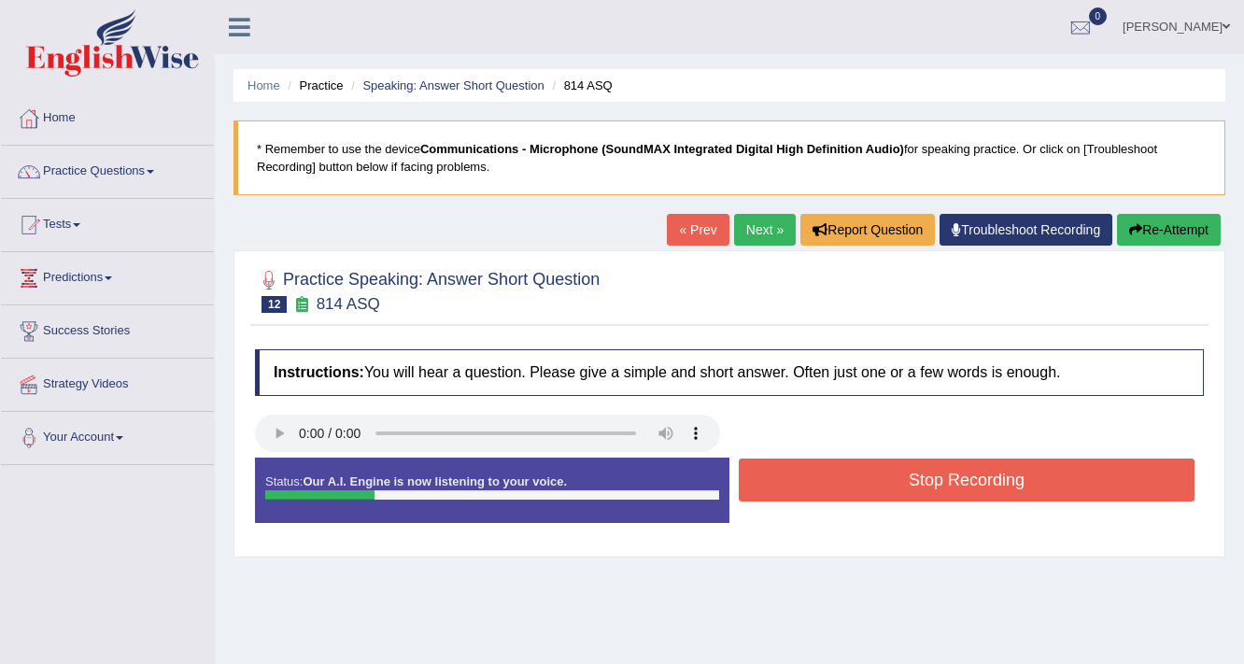
click at [788, 470] on button "Stop Recording" at bounding box center [967, 480] width 456 height 43
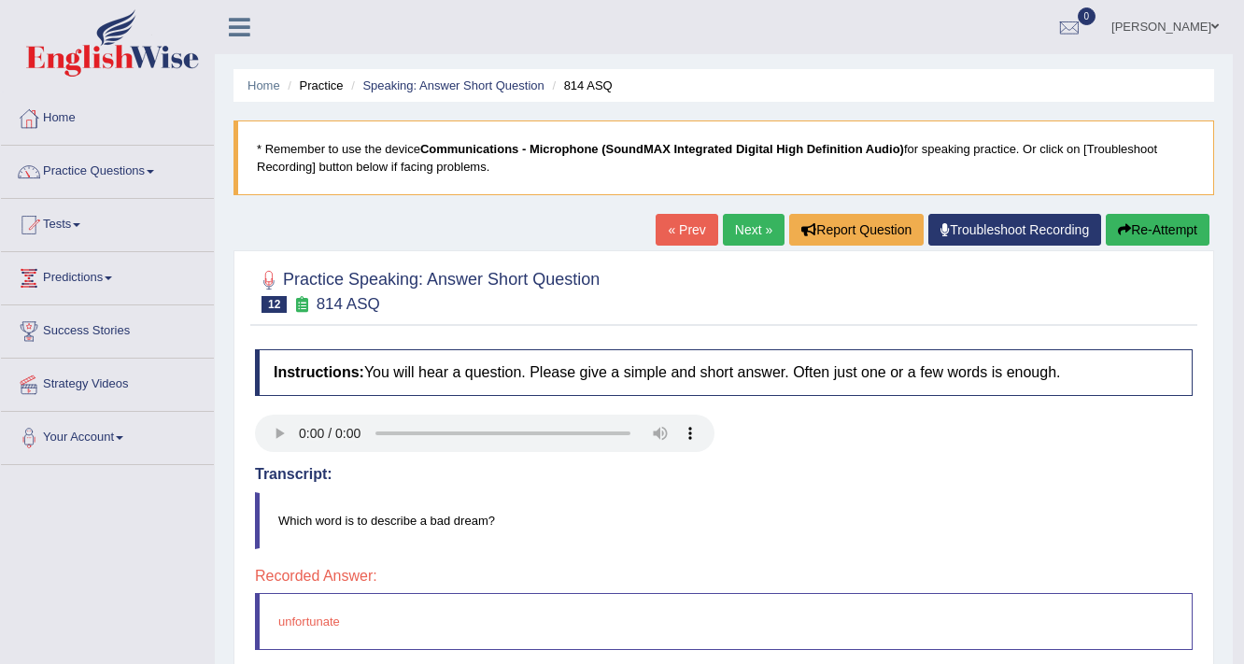
click at [741, 239] on link "Next »" at bounding box center [754, 230] width 62 height 32
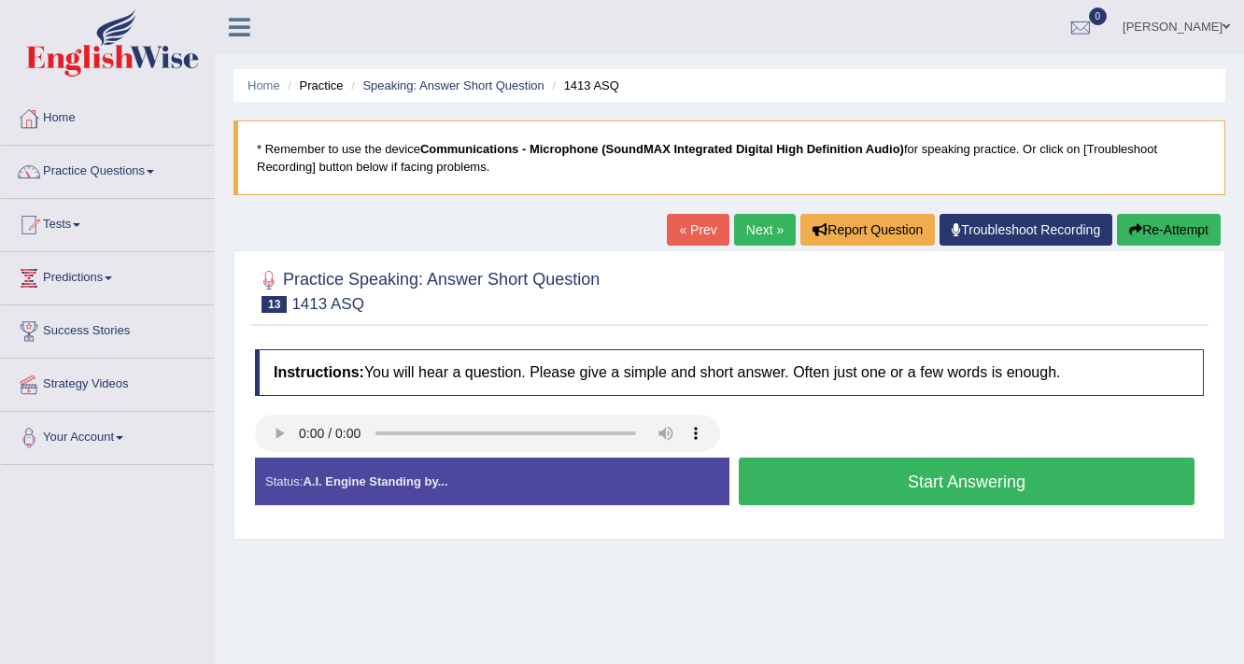
click at [881, 478] on button "Start Answering" at bounding box center [967, 482] width 456 height 48
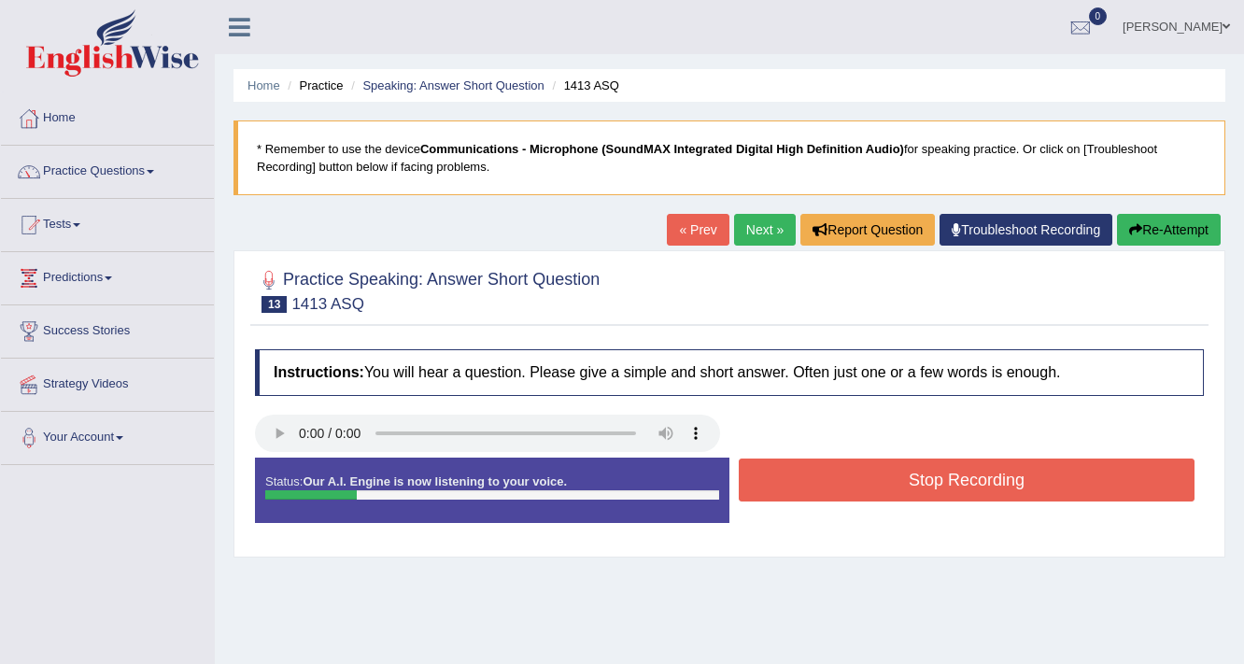
click at [881, 478] on button "Stop Recording" at bounding box center [967, 480] width 456 height 43
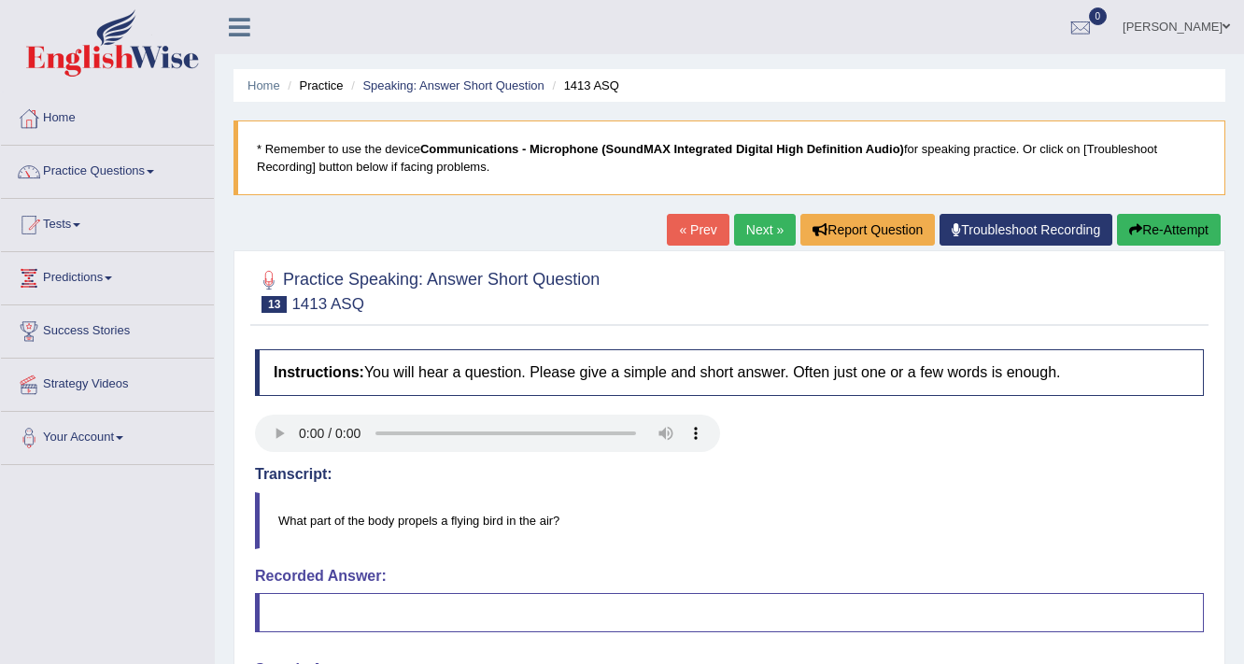
click at [771, 226] on link "Next »" at bounding box center [765, 230] width 62 height 32
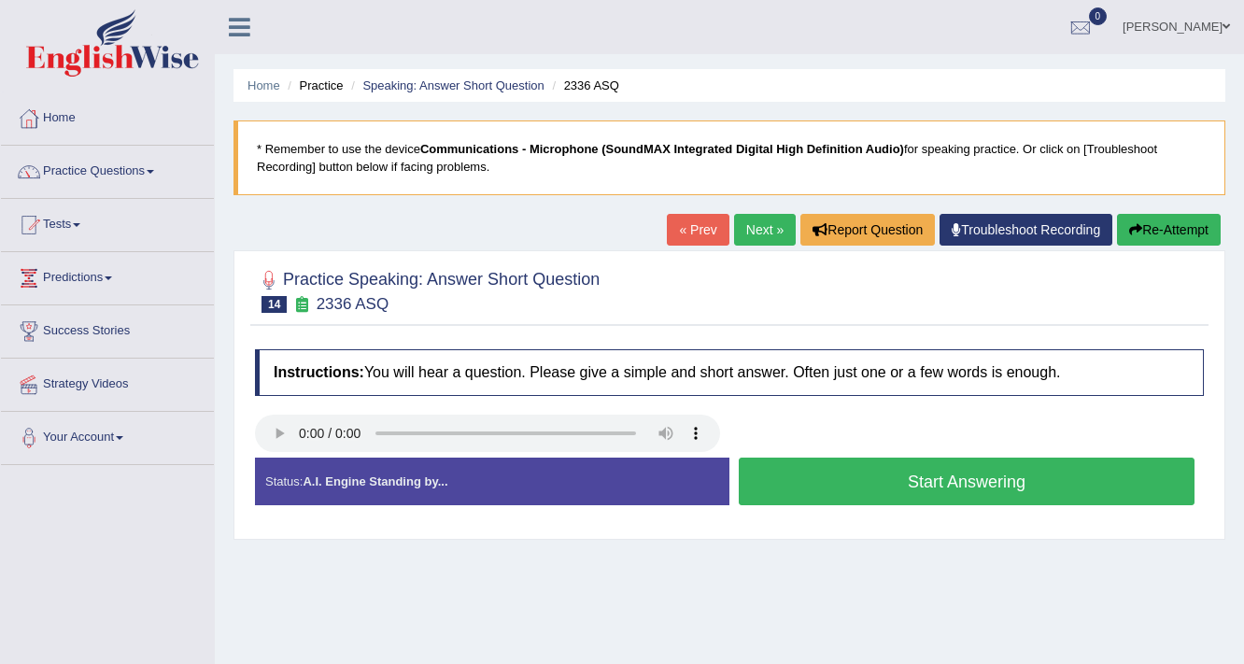
click at [889, 480] on button "Start Answering" at bounding box center [967, 482] width 456 height 48
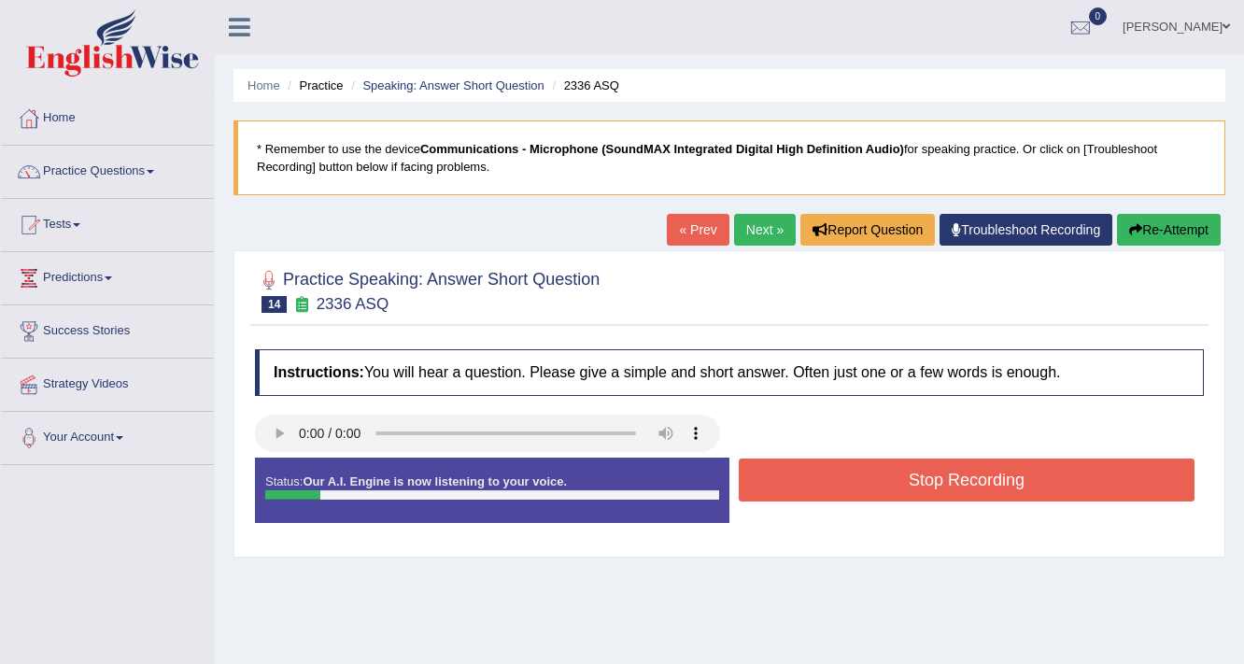
click at [889, 480] on button "Stop Recording" at bounding box center [967, 480] width 456 height 43
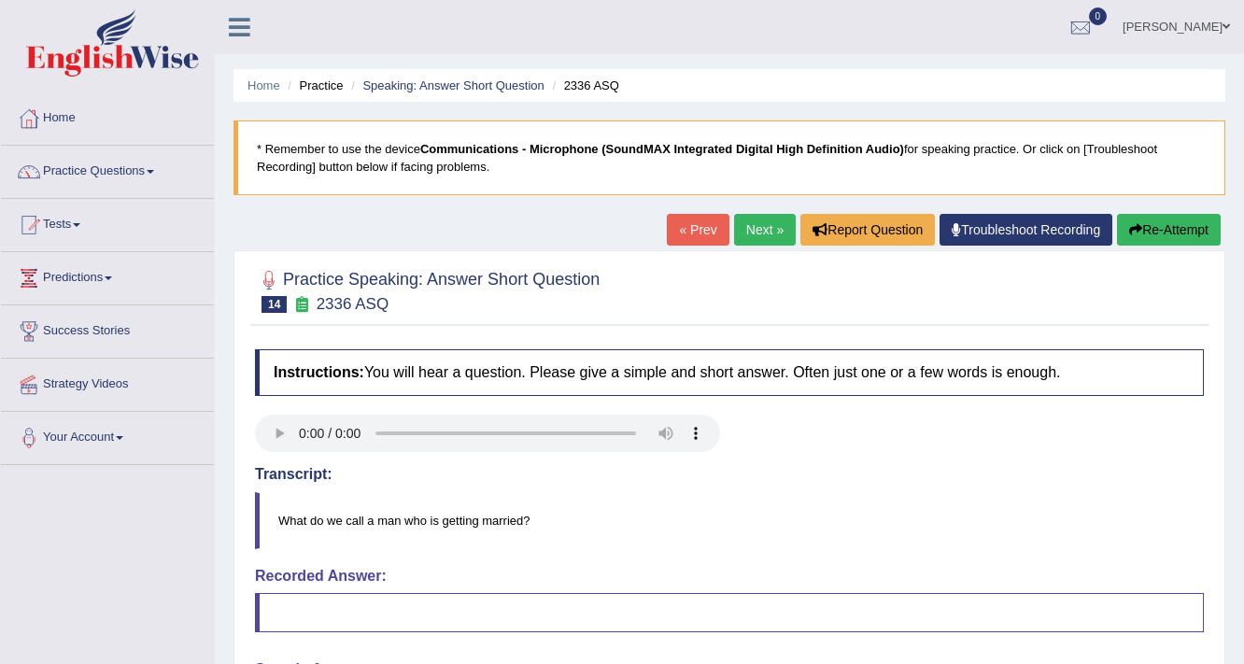
click at [747, 229] on link "Next »" at bounding box center [765, 230] width 62 height 32
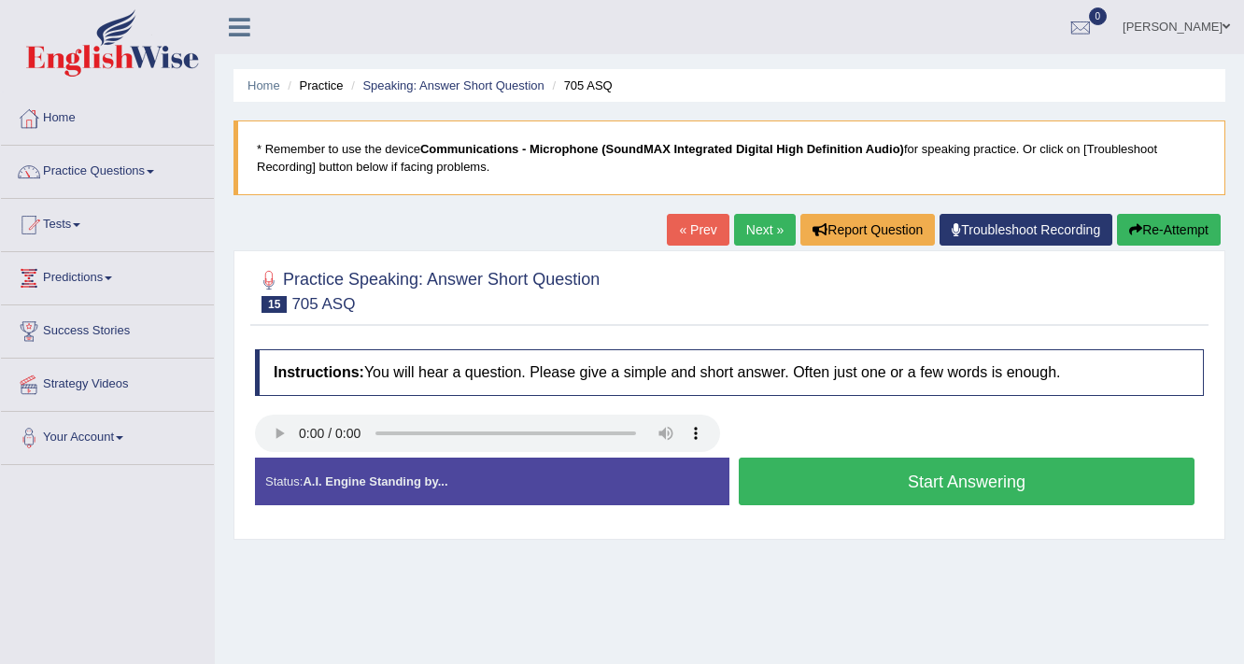
click at [922, 488] on button "Start Answering" at bounding box center [967, 482] width 456 height 48
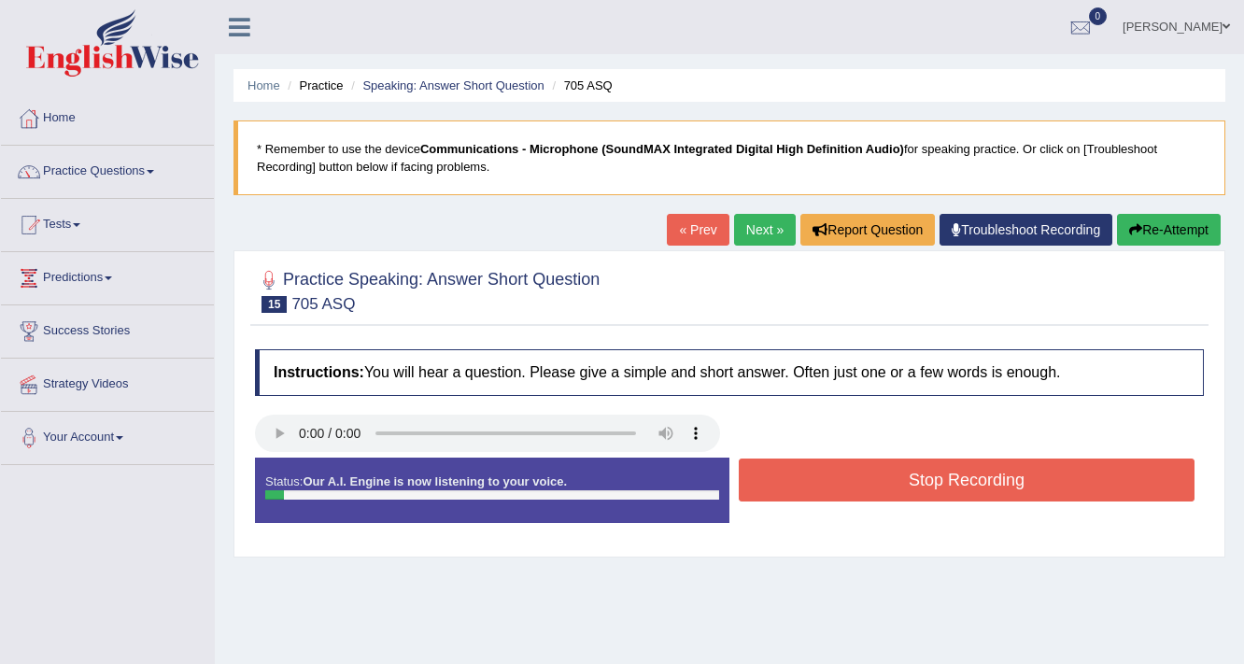
click at [922, 488] on button "Stop Recording" at bounding box center [967, 480] width 456 height 43
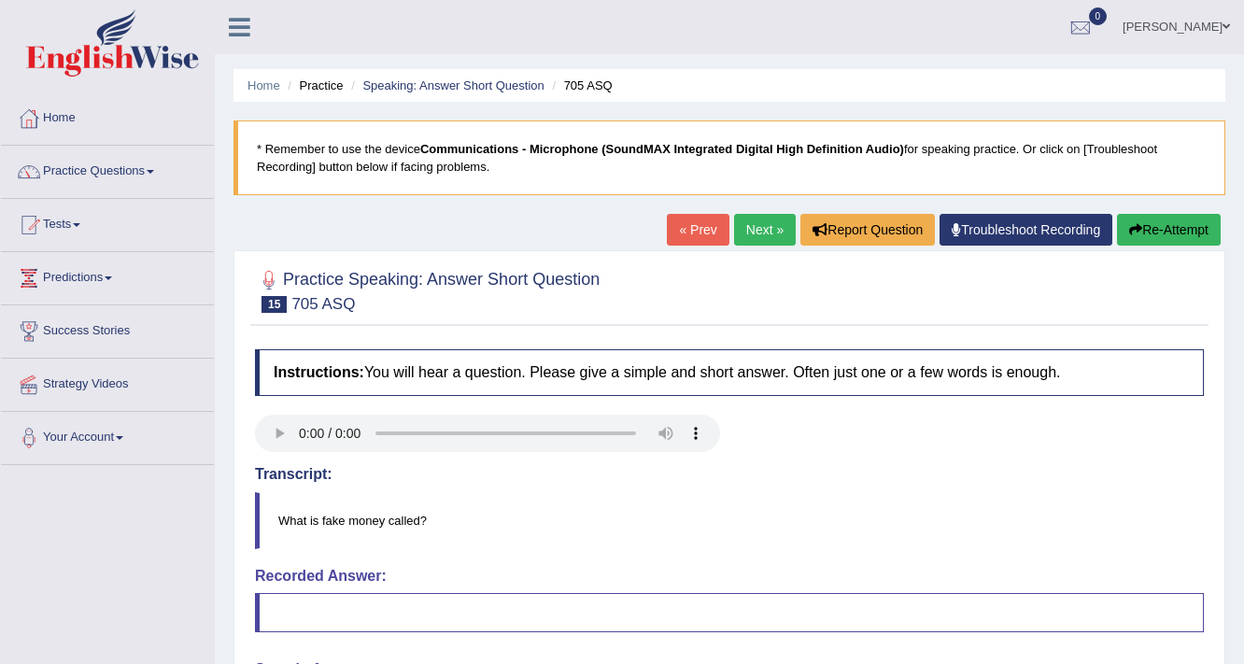
click at [744, 223] on link "Next »" at bounding box center [765, 230] width 62 height 32
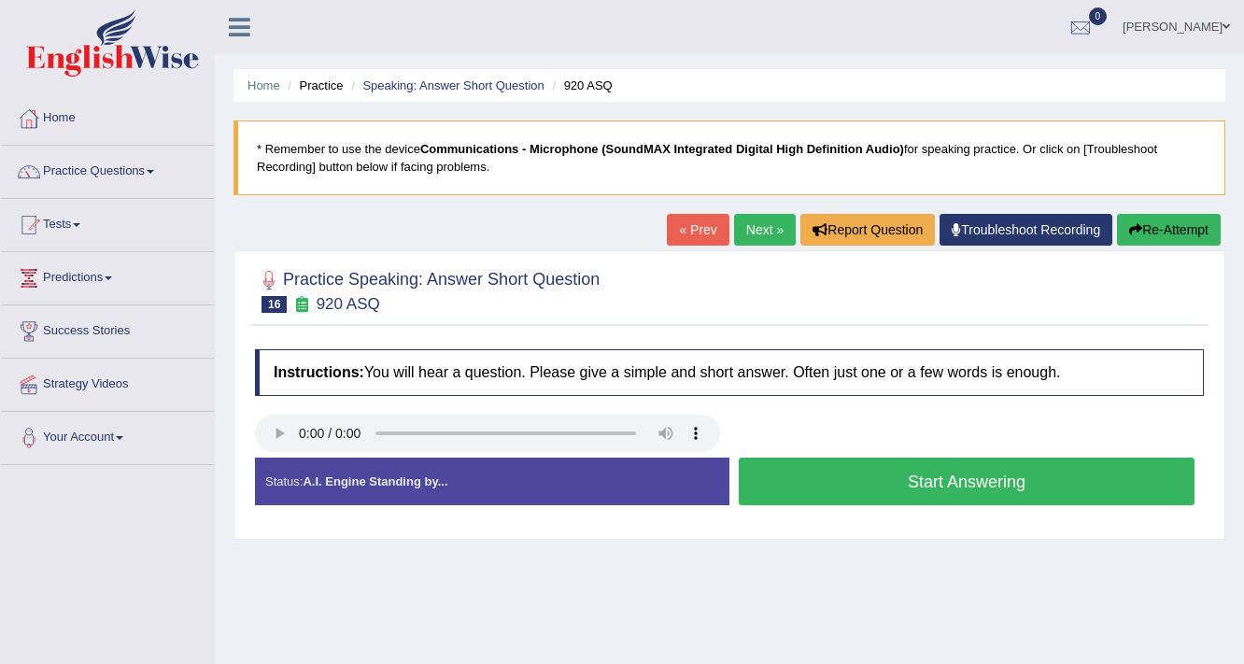
click at [965, 482] on button "Start Answering" at bounding box center [967, 482] width 456 height 48
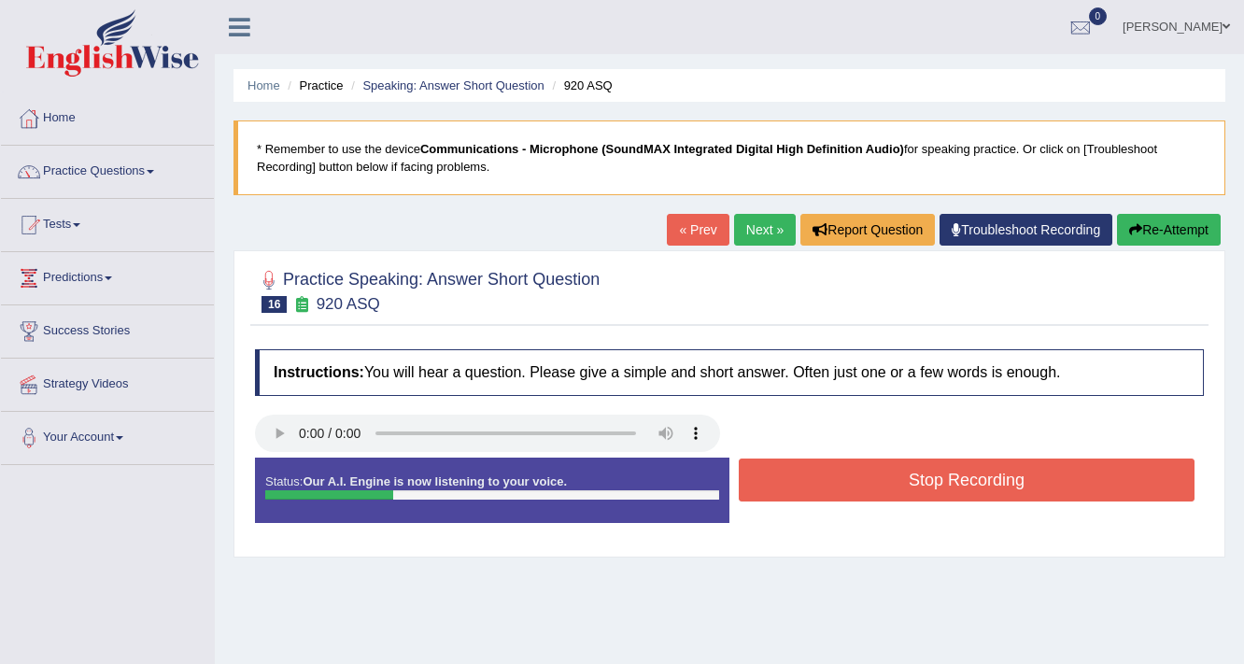
click at [965, 482] on button "Stop Recording" at bounding box center [967, 480] width 456 height 43
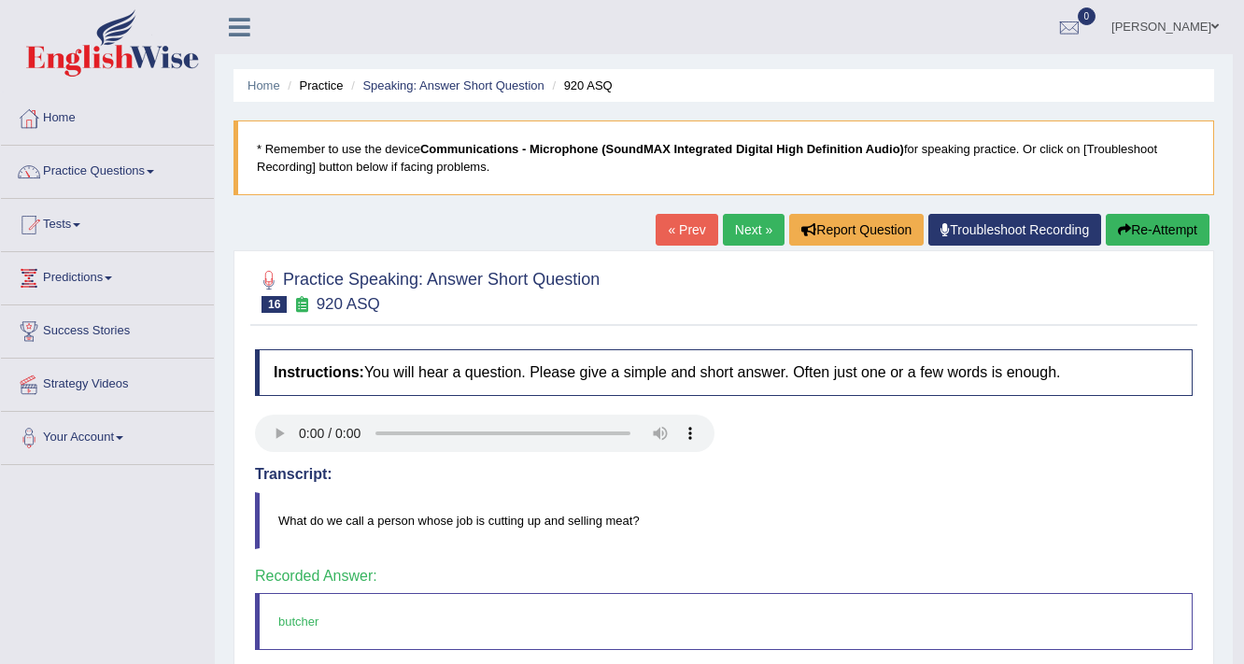
click at [765, 220] on link "Next »" at bounding box center [754, 230] width 62 height 32
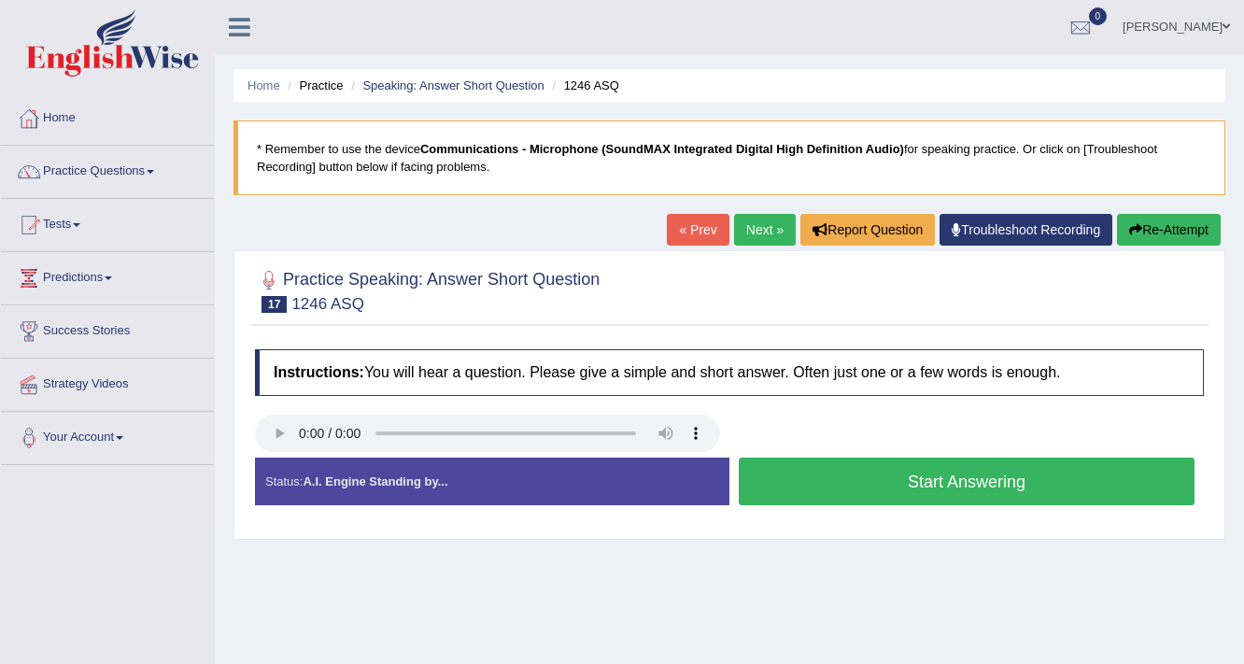
click at [962, 485] on button "Start Answering" at bounding box center [967, 482] width 456 height 48
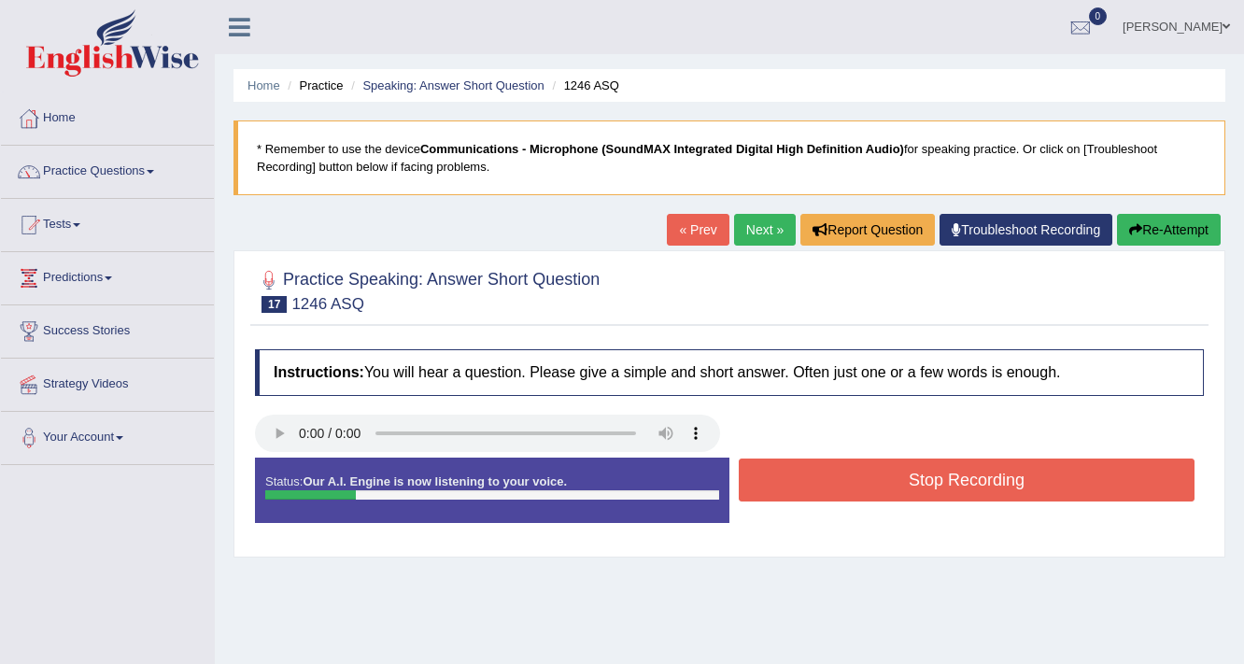
click at [962, 485] on button "Stop Recording" at bounding box center [967, 480] width 456 height 43
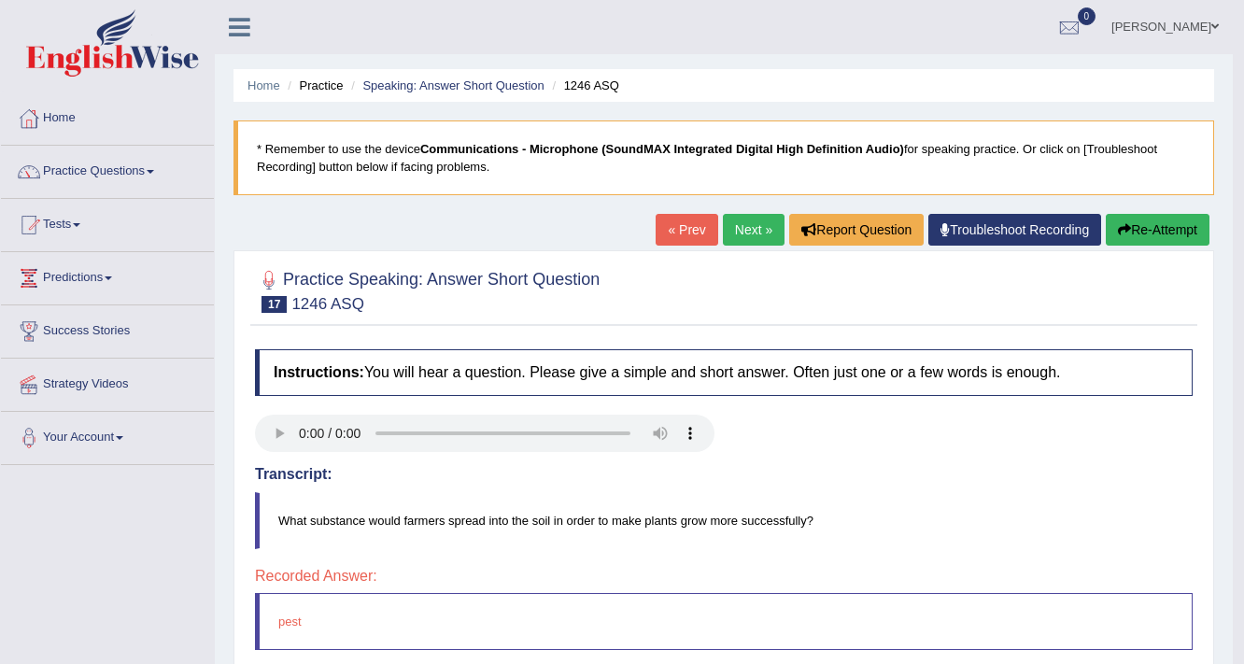
click at [746, 233] on link "Next »" at bounding box center [754, 230] width 62 height 32
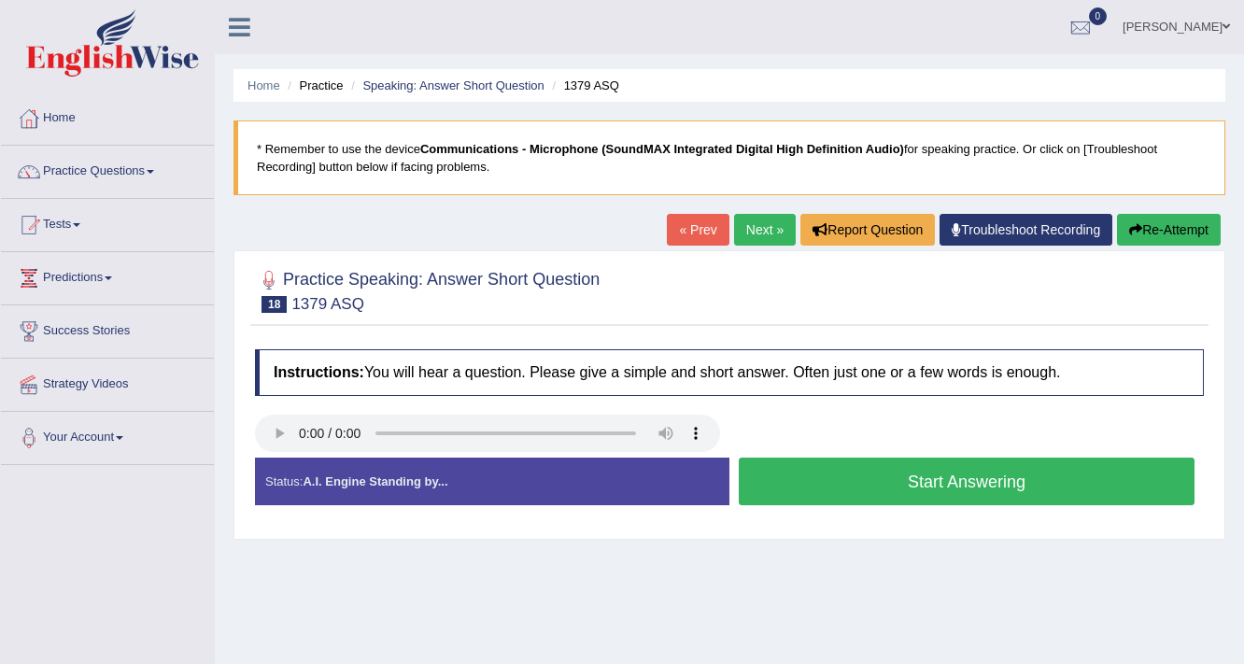
click at [816, 489] on button "Start Answering" at bounding box center [967, 482] width 456 height 48
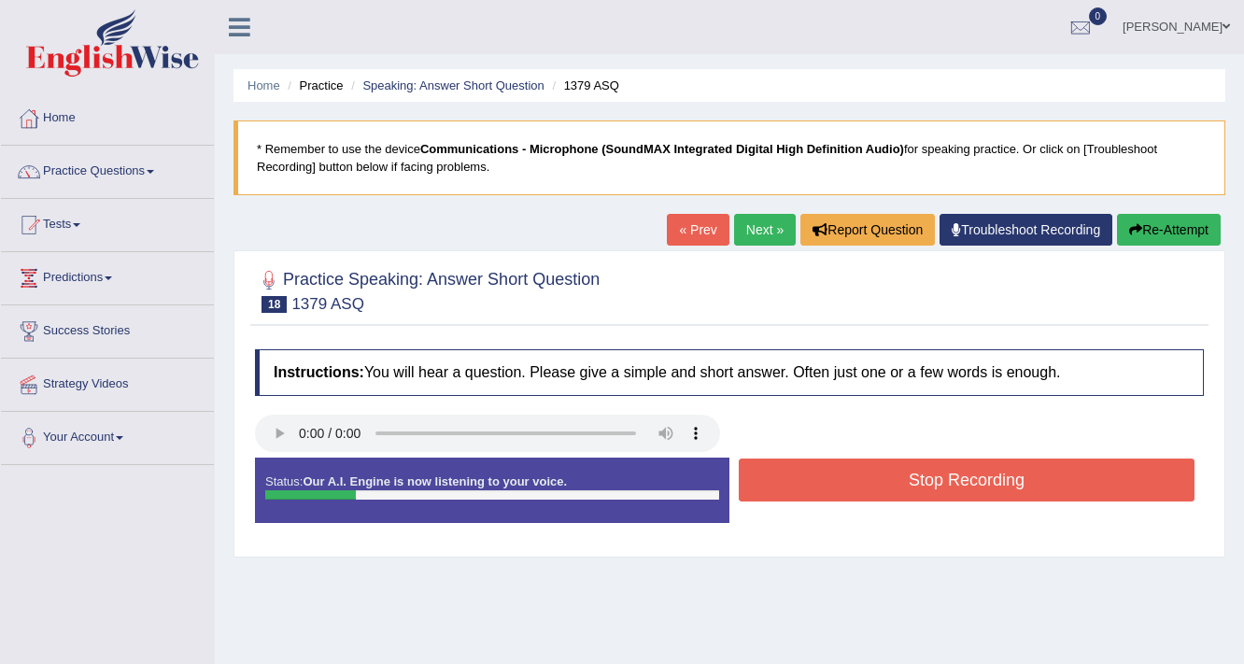
click at [816, 489] on button "Stop Recording" at bounding box center [967, 480] width 456 height 43
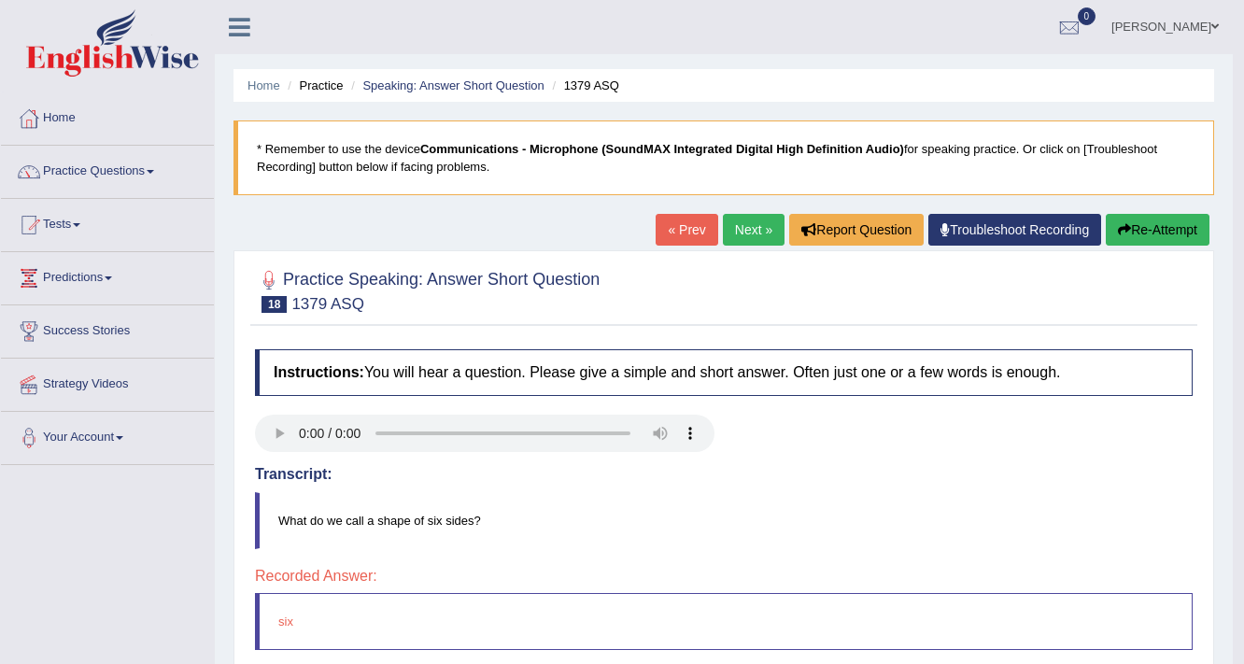
click at [752, 236] on link "Next »" at bounding box center [754, 230] width 62 height 32
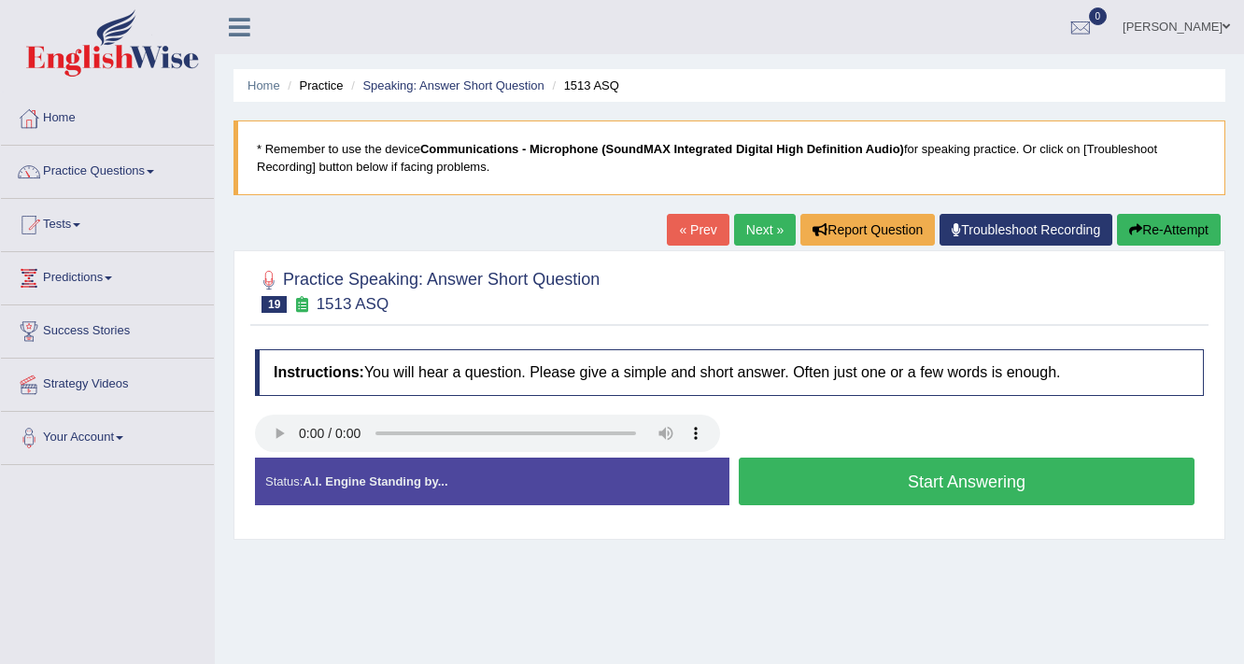
click at [958, 489] on button "Start Answering" at bounding box center [967, 482] width 456 height 48
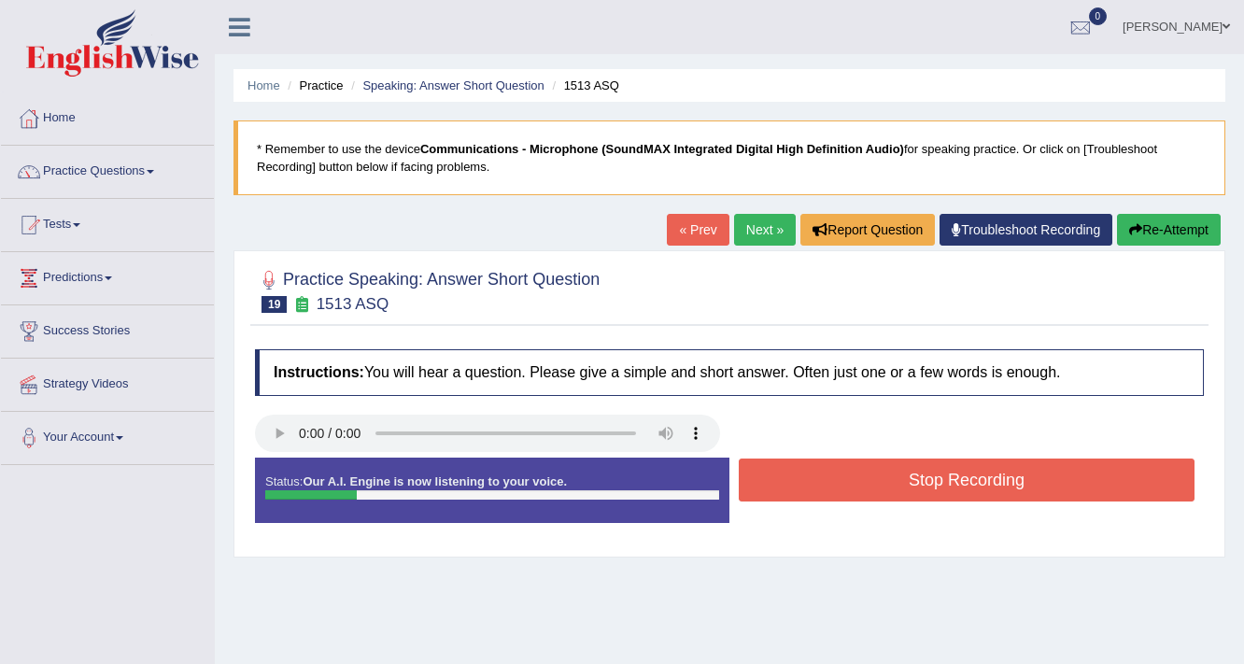
click at [958, 489] on button "Stop Recording" at bounding box center [967, 480] width 456 height 43
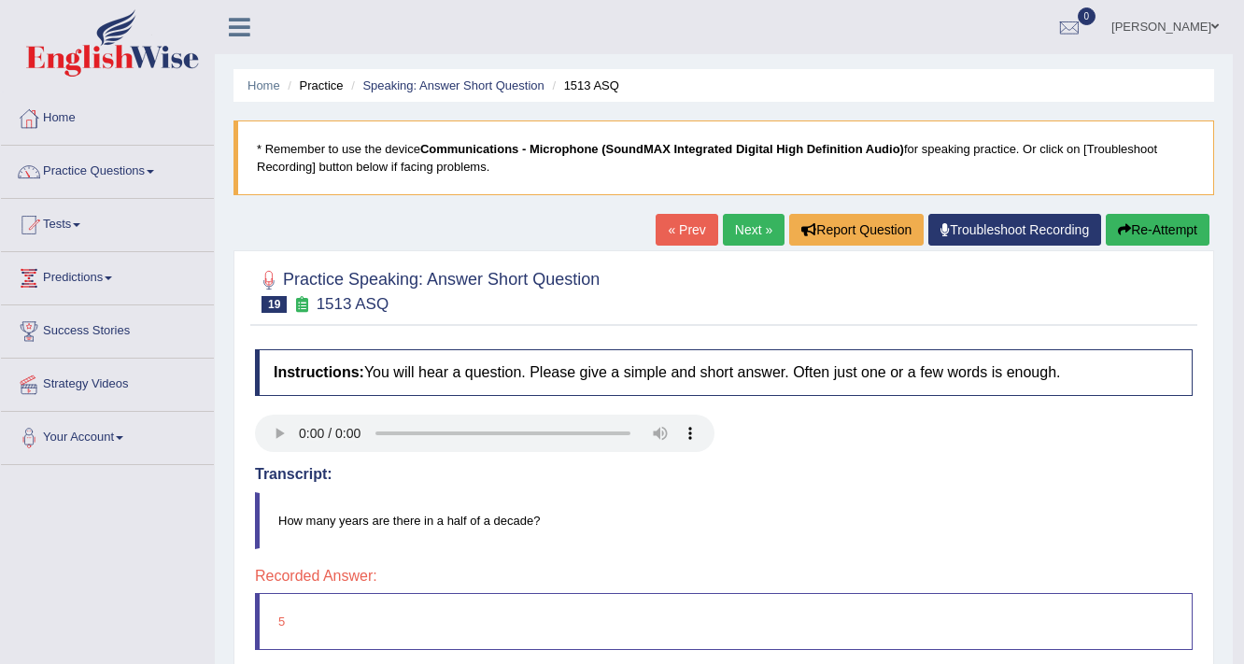
click at [735, 220] on link "Next »" at bounding box center [754, 230] width 62 height 32
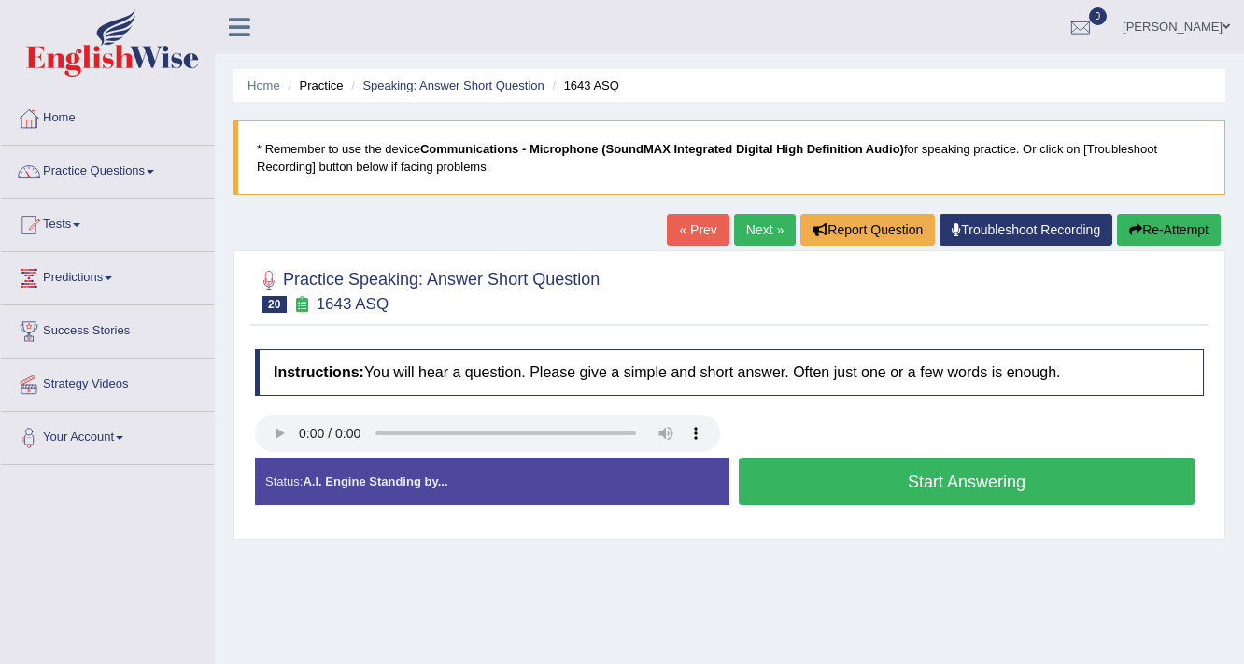
click at [953, 489] on button "Start Answering" at bounding box center [967, 482] width 456 height 48
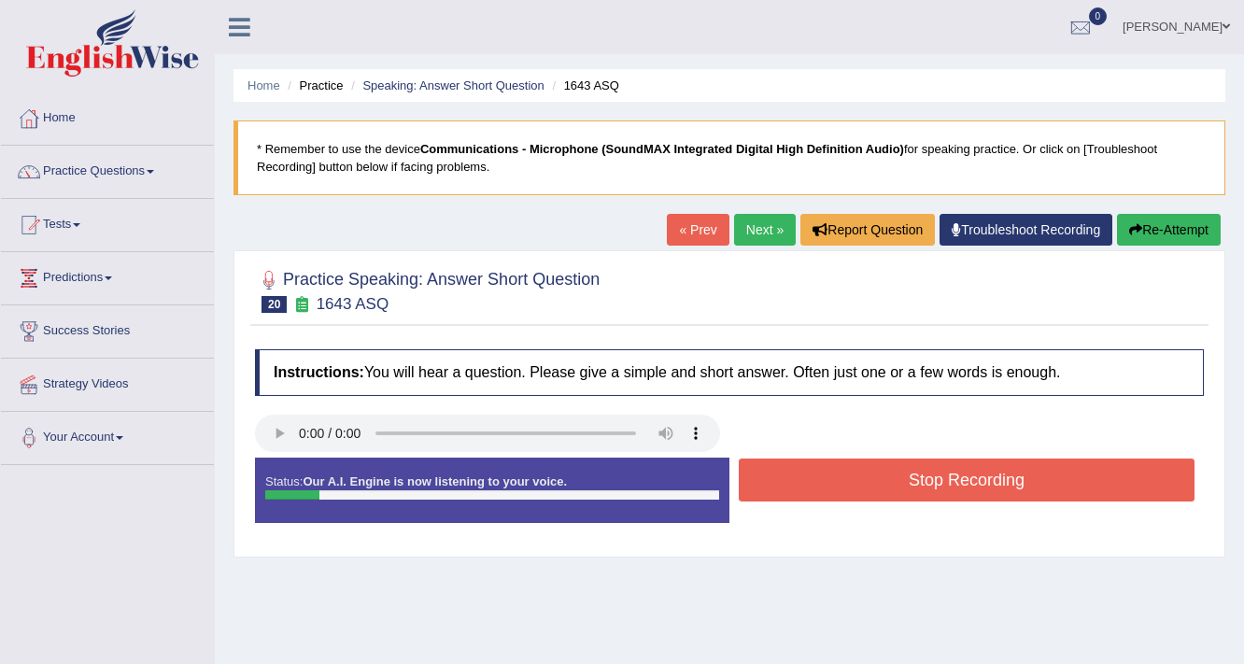
click at [953, 489] on button "Stop Recording" at bounding box center [967, 480] width 456 height 43
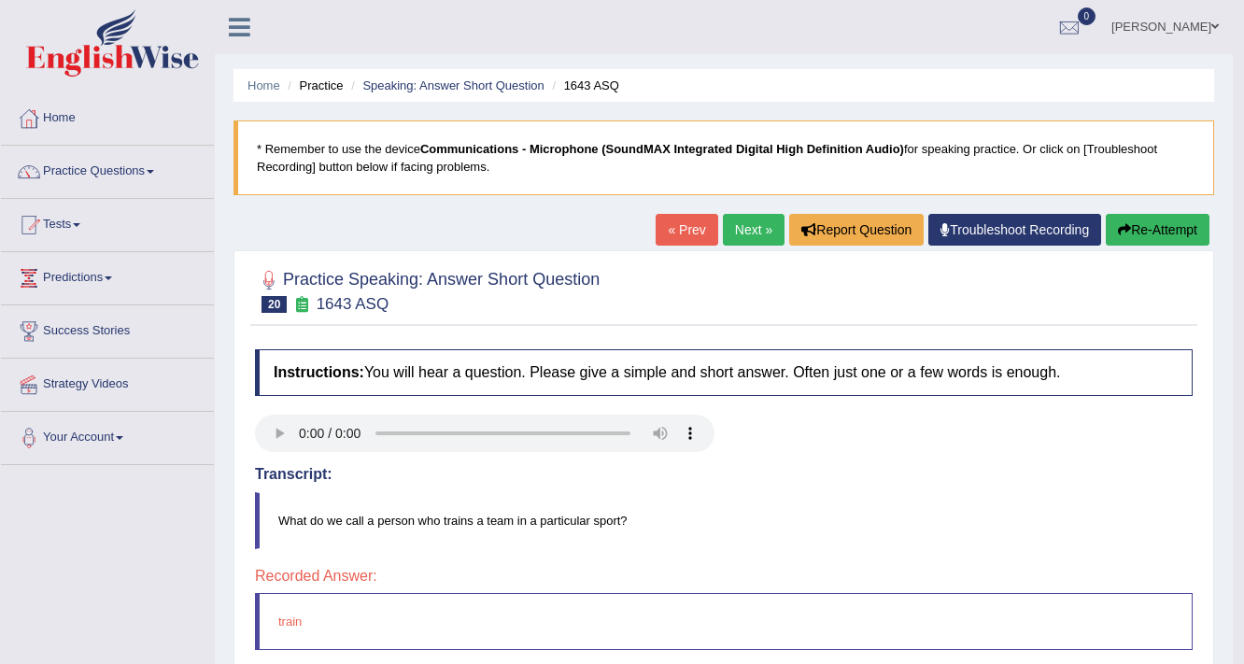
click at [740, 240] on link "Next »" at bounding box center [754, 230] width 62 height 32
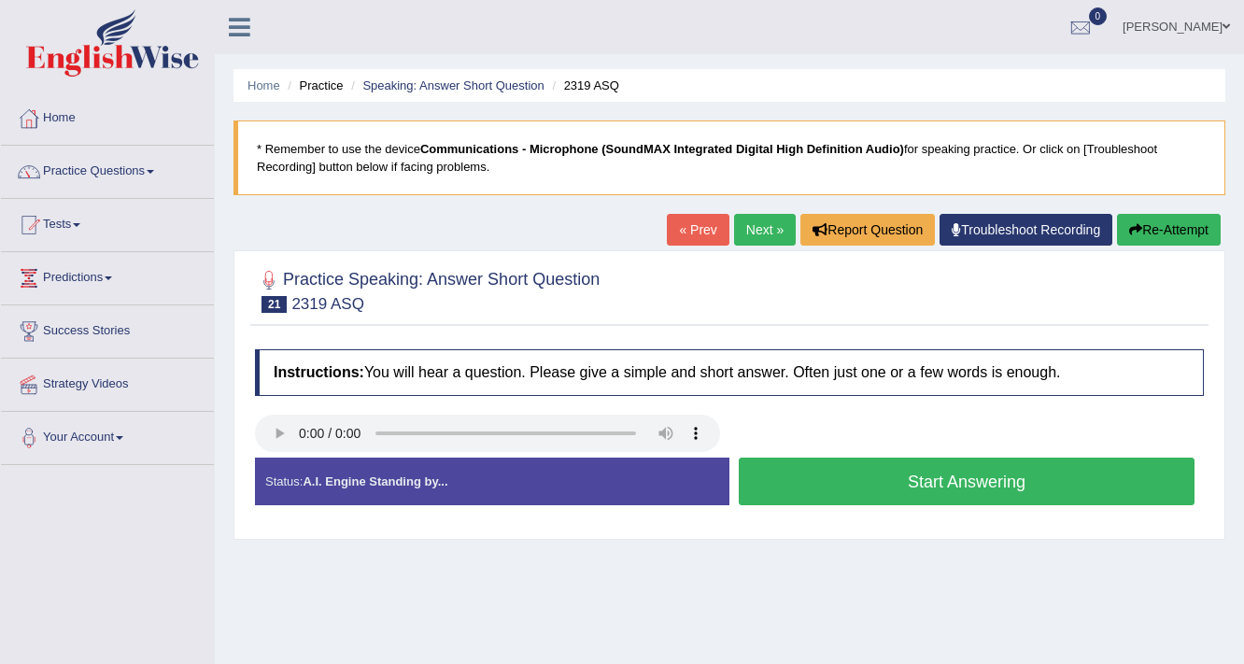
click at [813, 481] on button "Start Answering" at bounding box center [967, 482] width 456 height 48
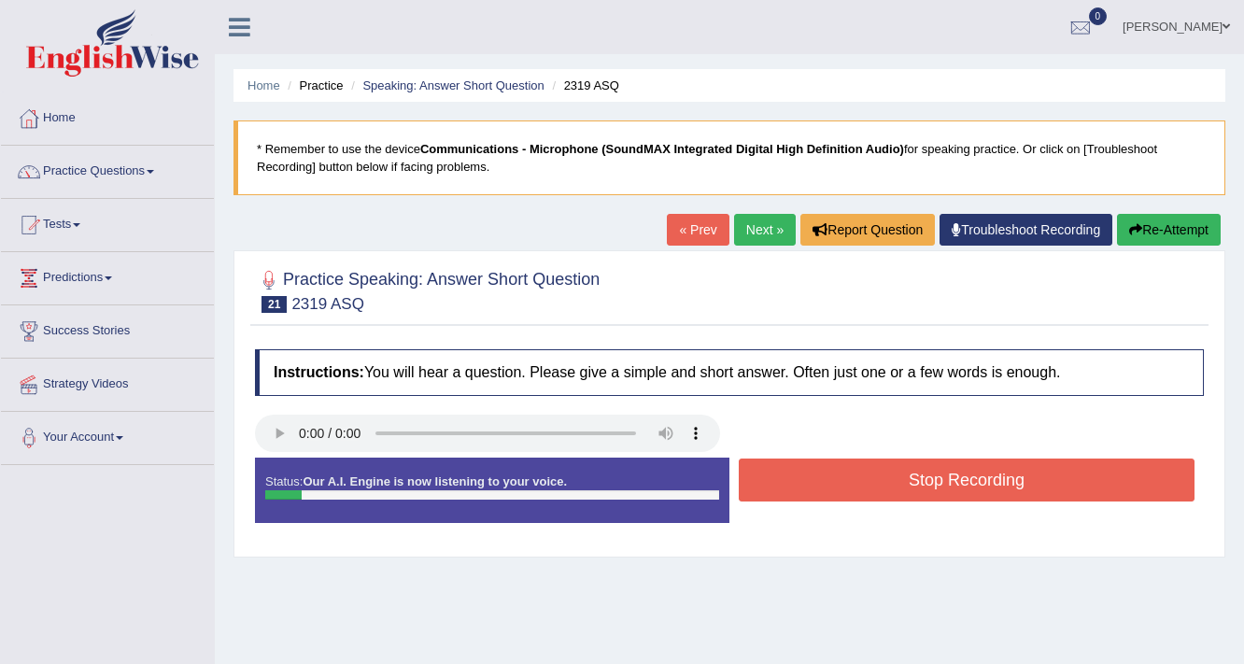
click at [813, 481] on button "Stop Recording" at bounding box center [967, 480] width 456 height 43
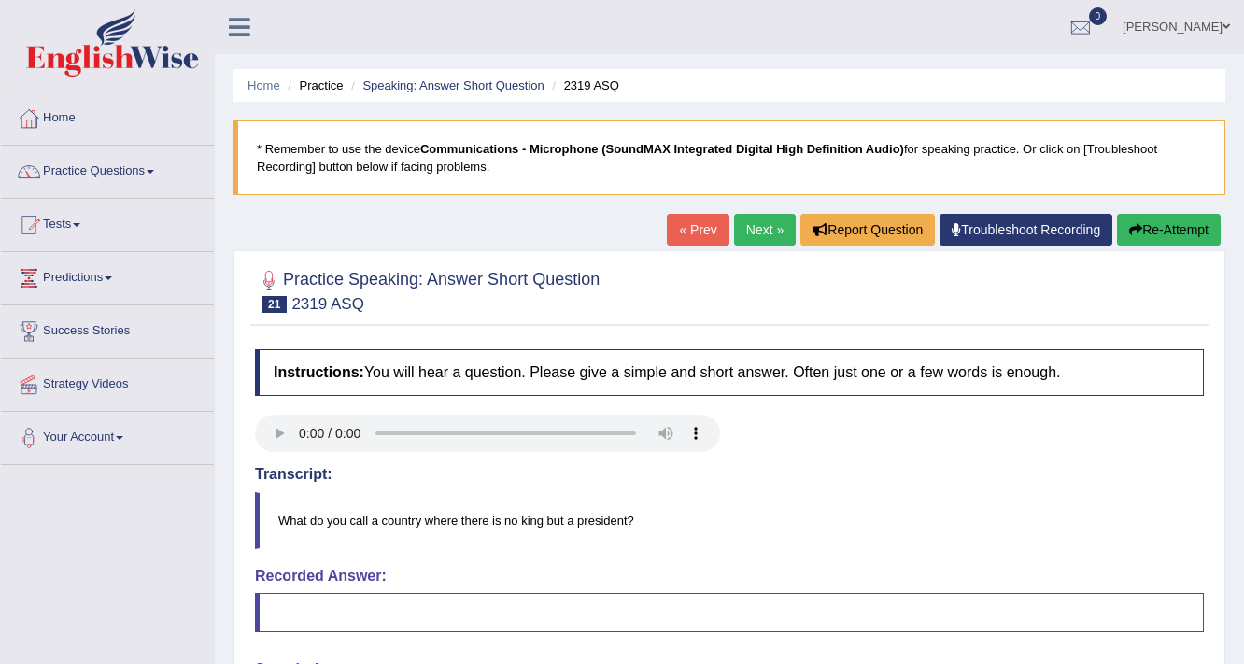
click at [773, 222] on link "Next »" at bounding box center [765, 230] width 62 height 32
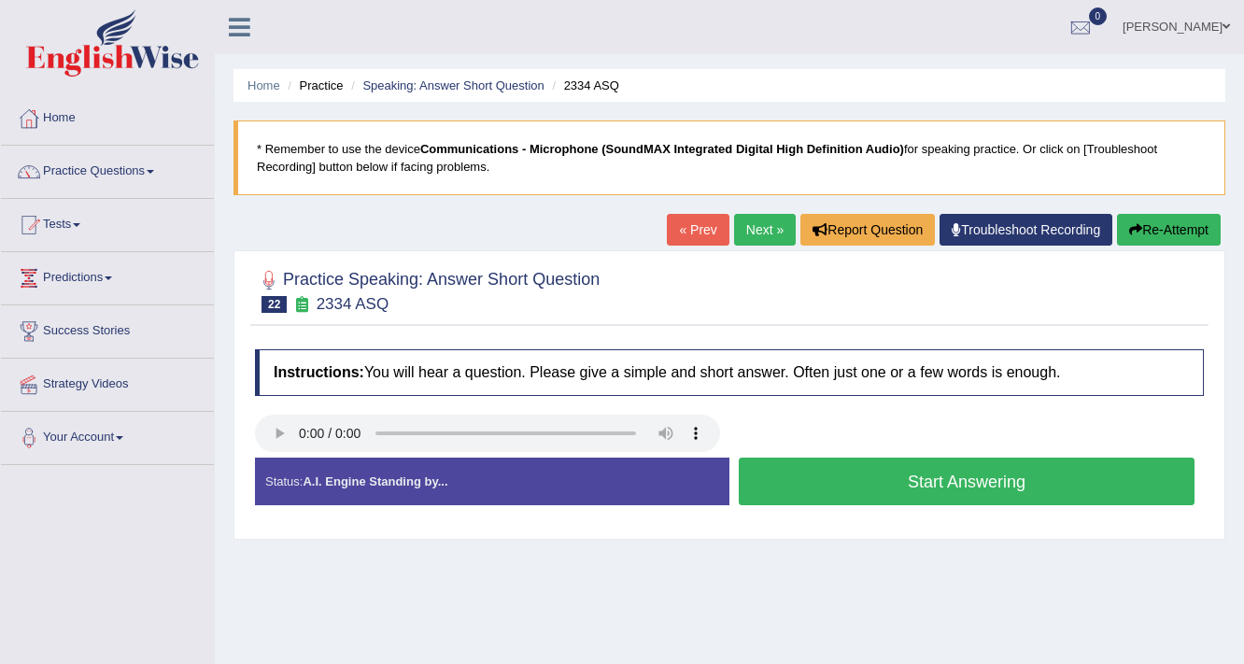
click at [829, 465] on button "Start Answering" at bounding box center [967, 482] width 456 height 48
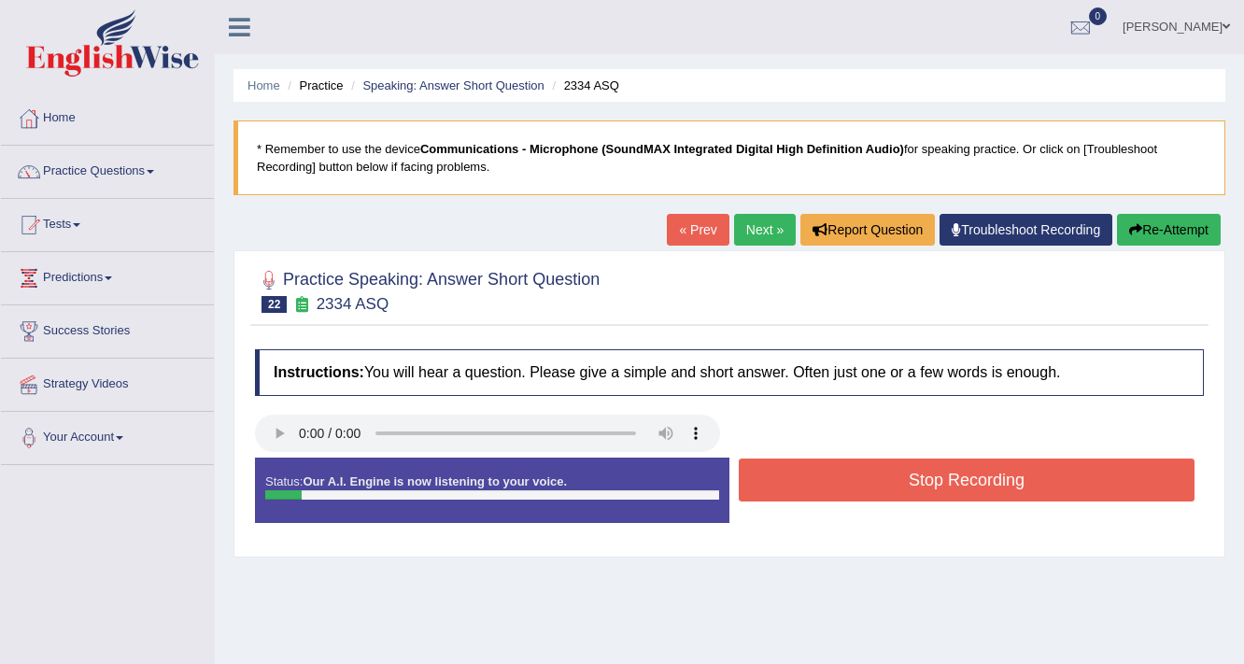
click at [829, 465] on button "Stop Recording" at bounding box center [967, 480] width 456 height 43
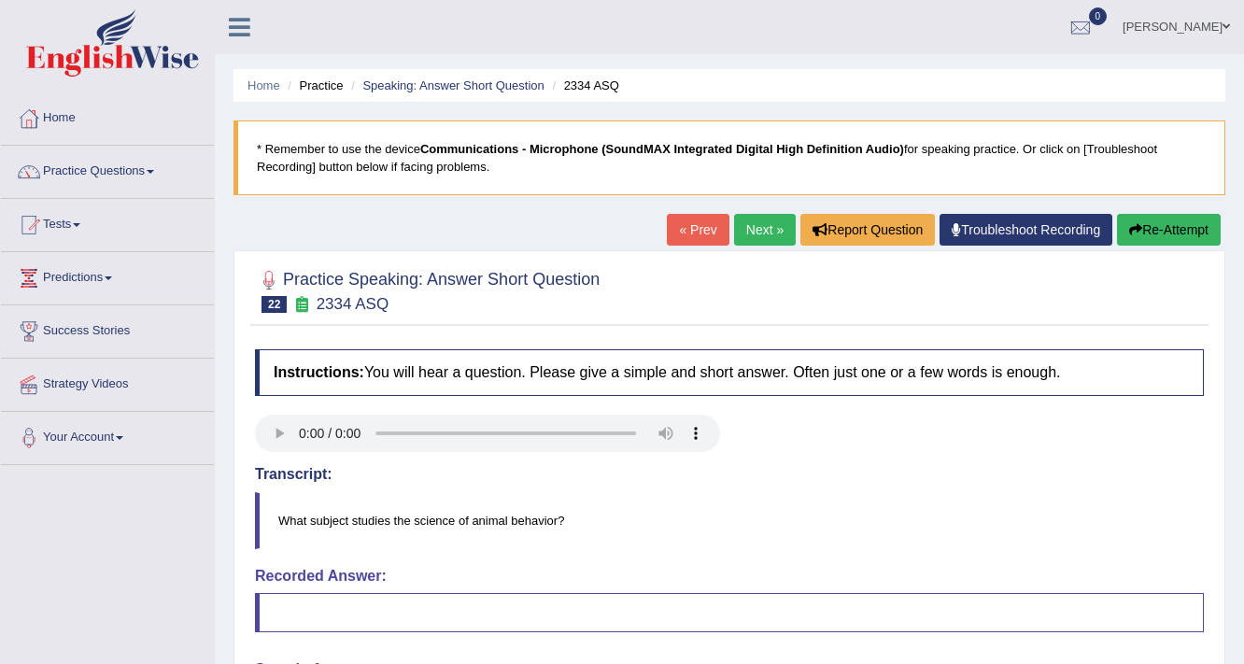
click at [745, 222] on link "Next »" at bounding box center [765, 230] width 62 height 32
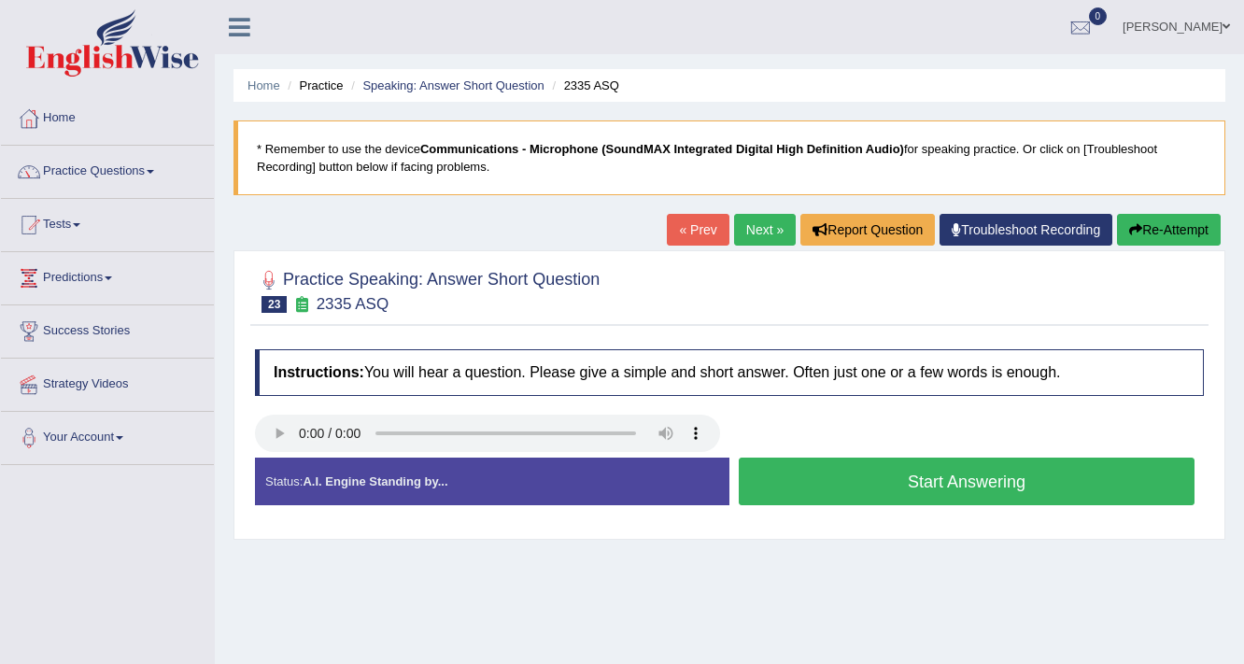
click at [815, 482] on button "Start Answering" at bounding box center [967, 482] width 456 height 48
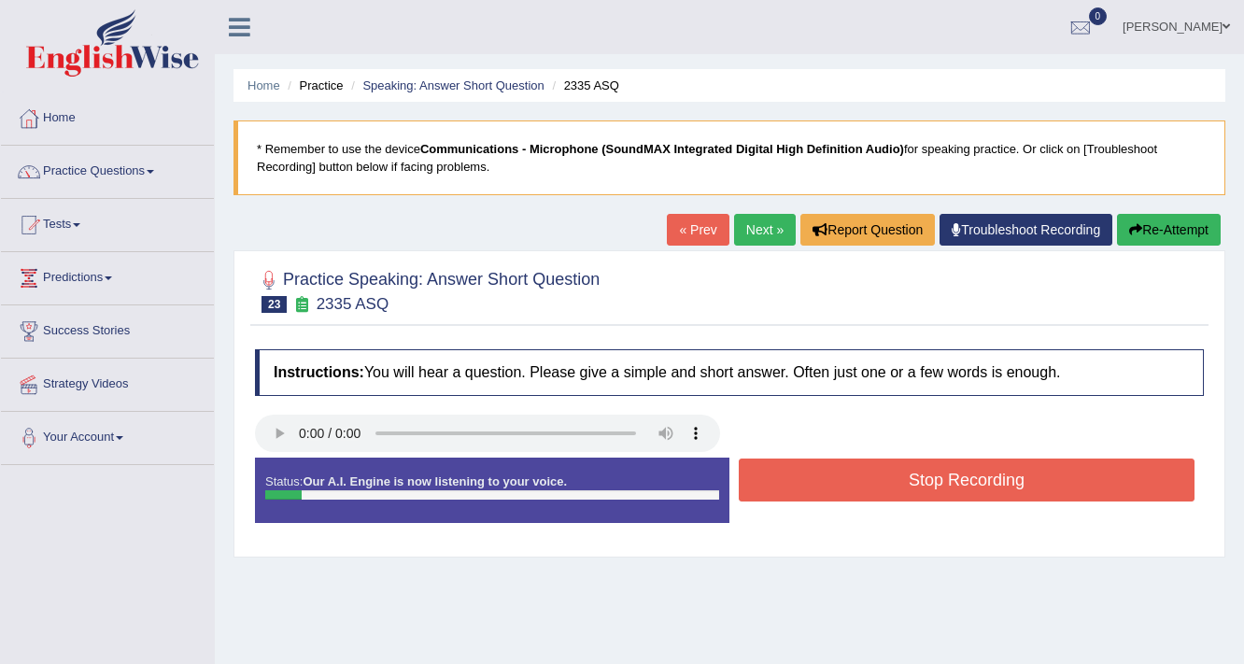
click at [815, 482] on button "Stop Recording" at bounding box center [967, 480] width 456 height 43
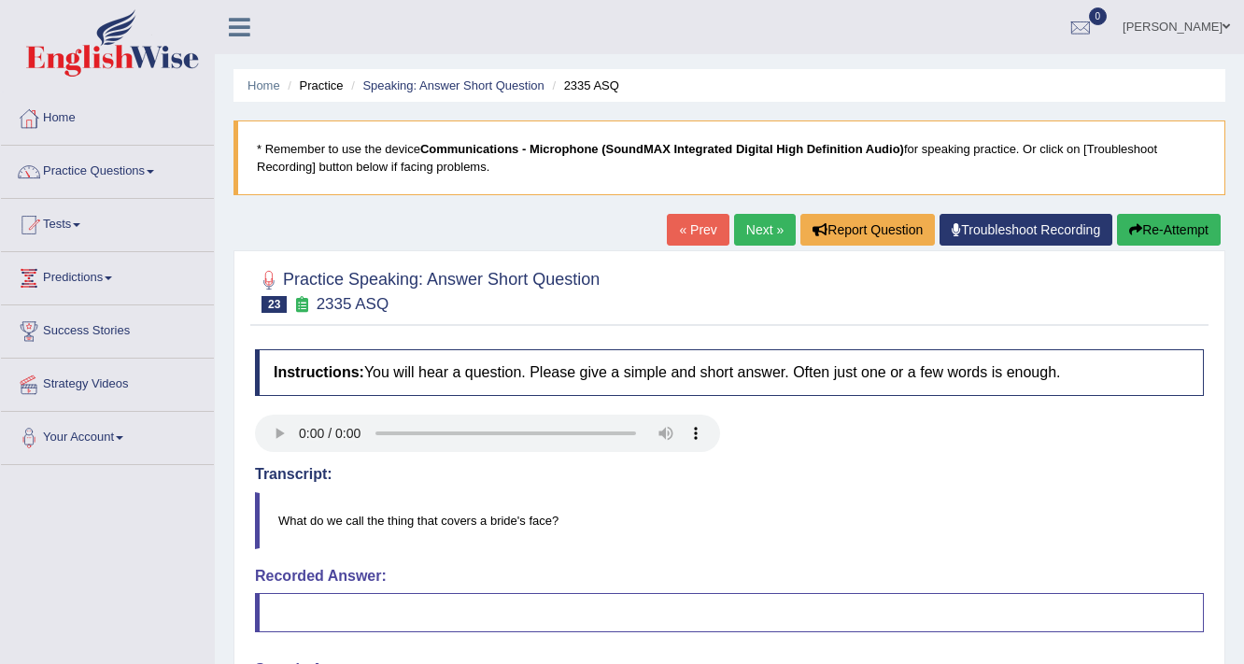
click at [766, 236] on link "Next »" at bounding box center [765, 230] width 62 height 32
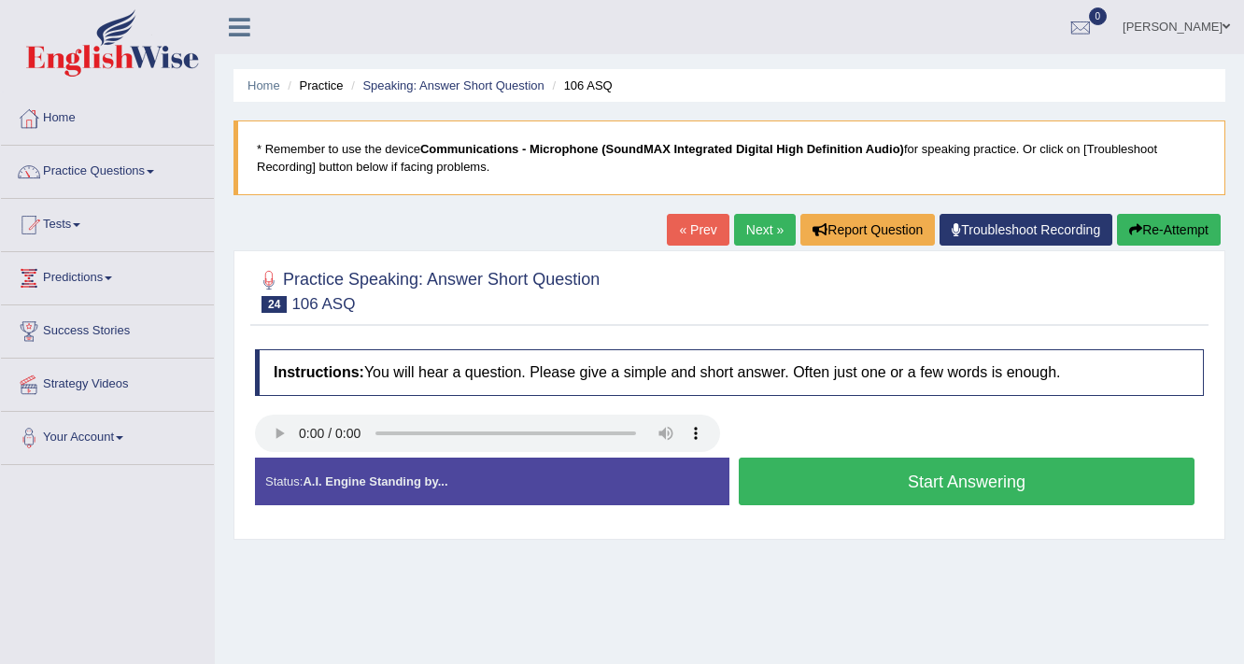
click at [832, 474] on button "Start Answering" at bounding box center [967, 482] width 456 height 48
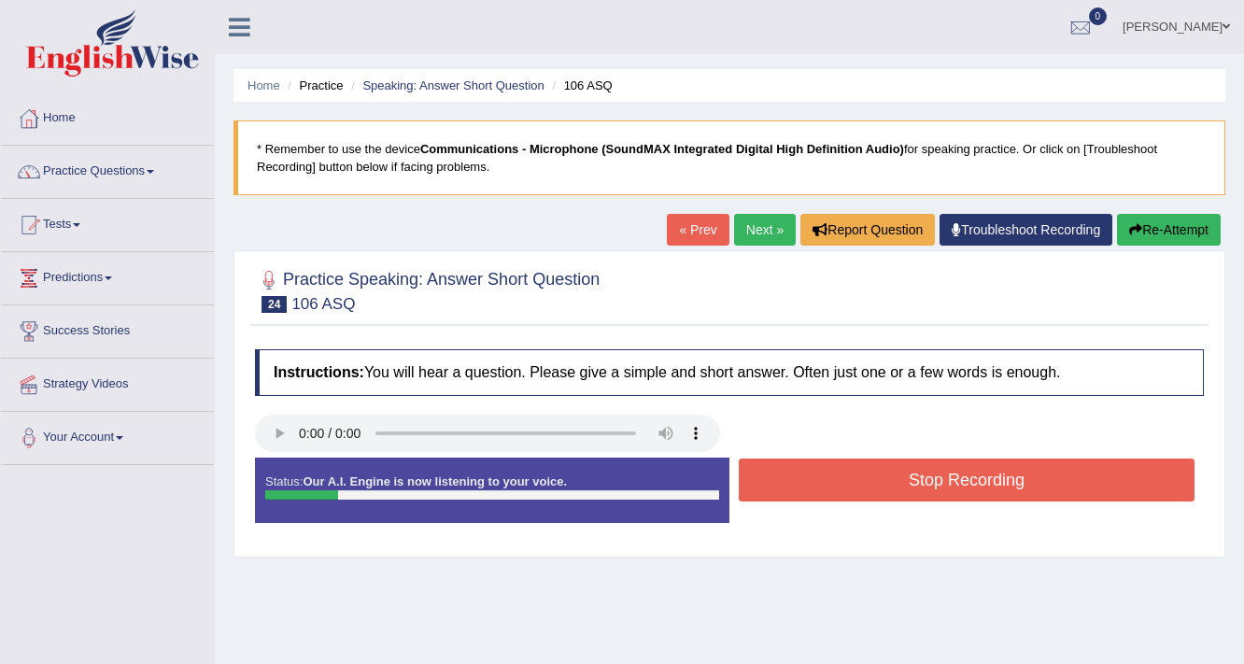
click at [832, 474] on button "Stop Recording" at bounding box center [967, 480] width 456 height 43
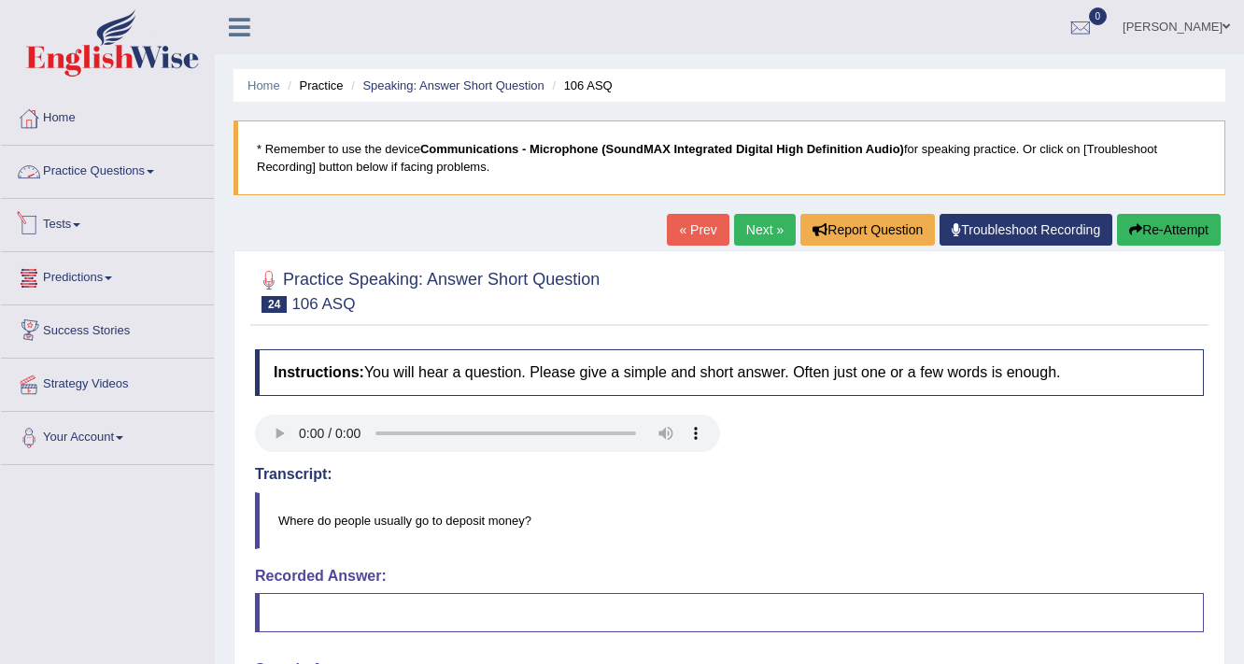
click at [131, 171] on link "Practice Questions" at bounding box center [107, 169] width 213 height 47
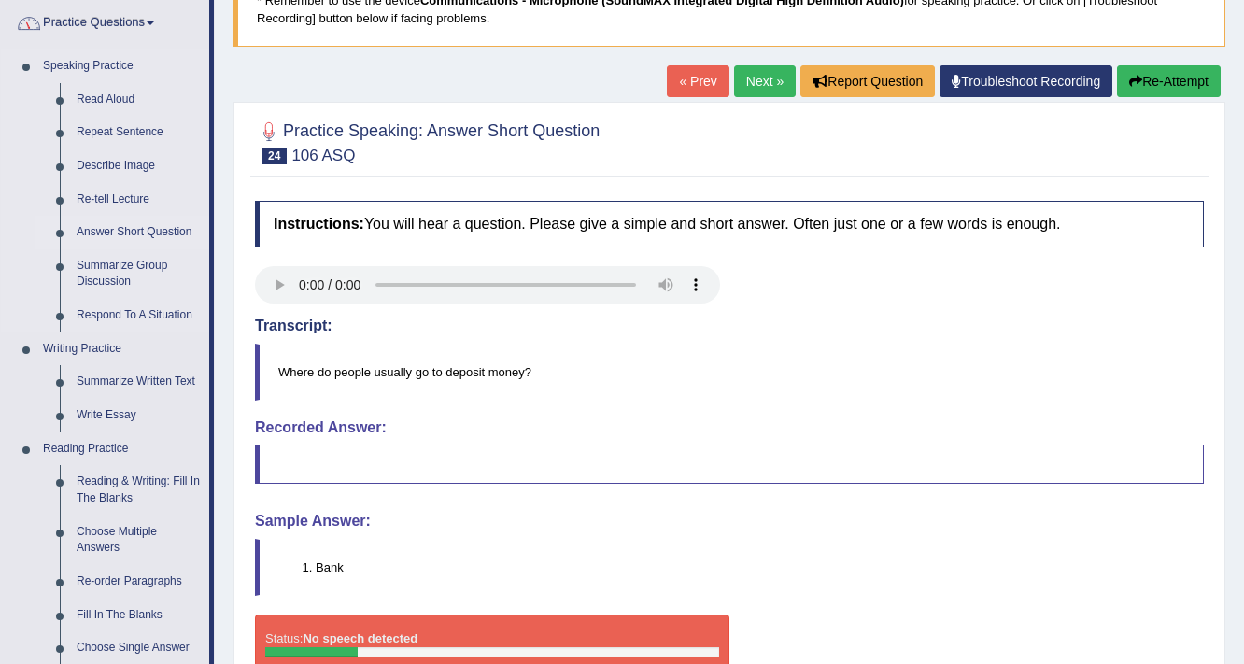
scroll to position [149, 0]
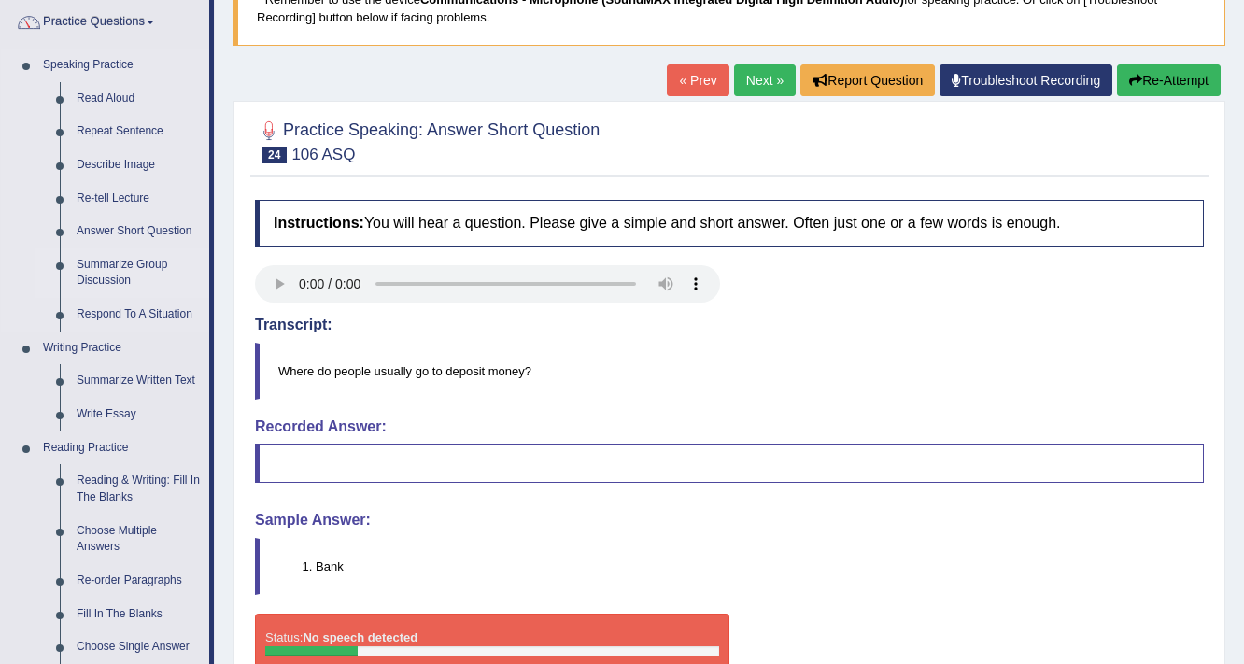
click at [133, 266] on link "Summarize Group Discussion" at bounding box center [138, 273] width 141 height 50
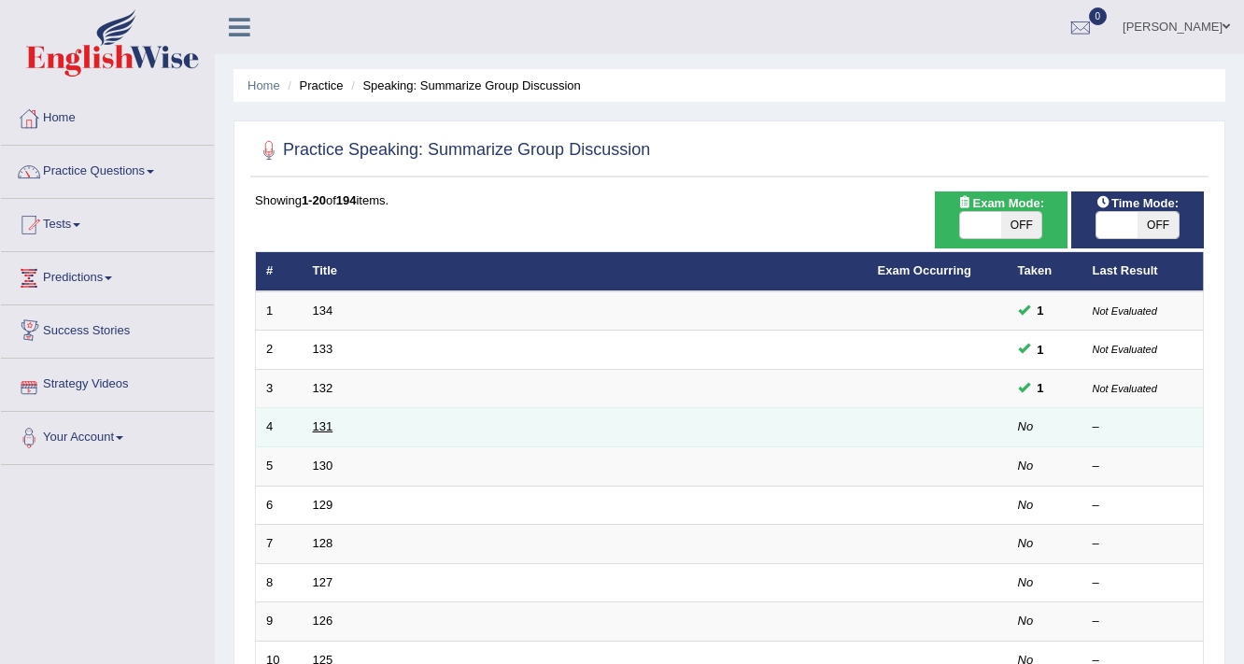
click at [330, 428] on link "131" at bounding box center [323, 426] width 21 height 14
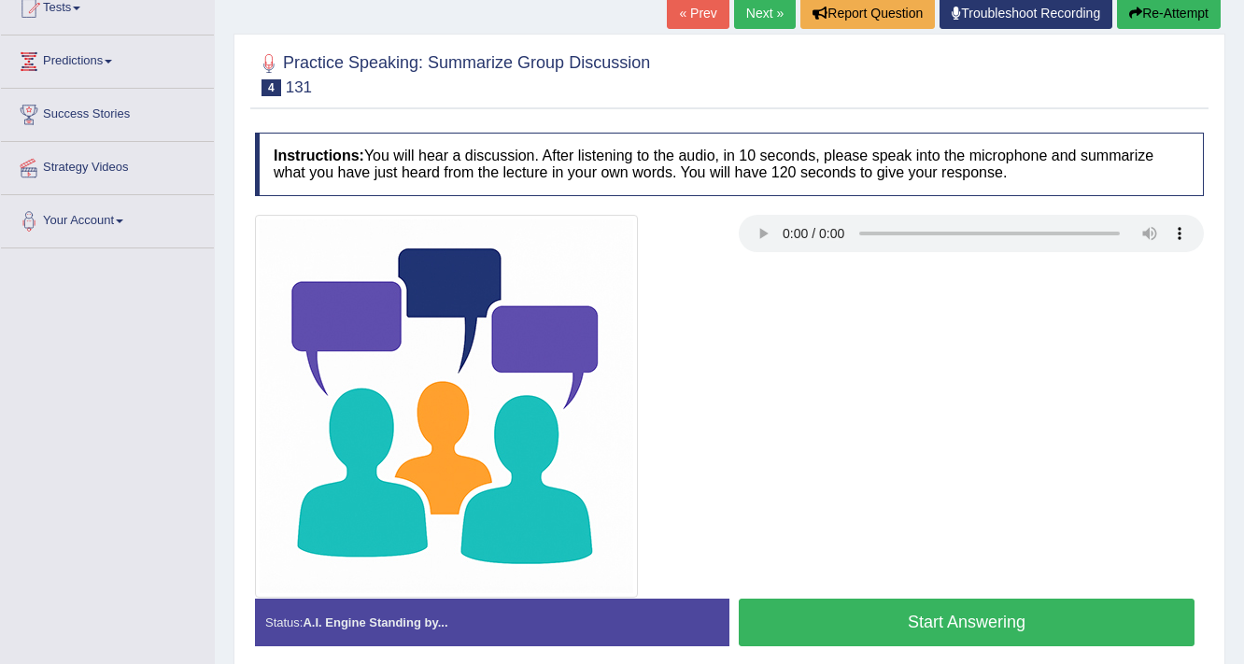
scroll to position [224, 0]
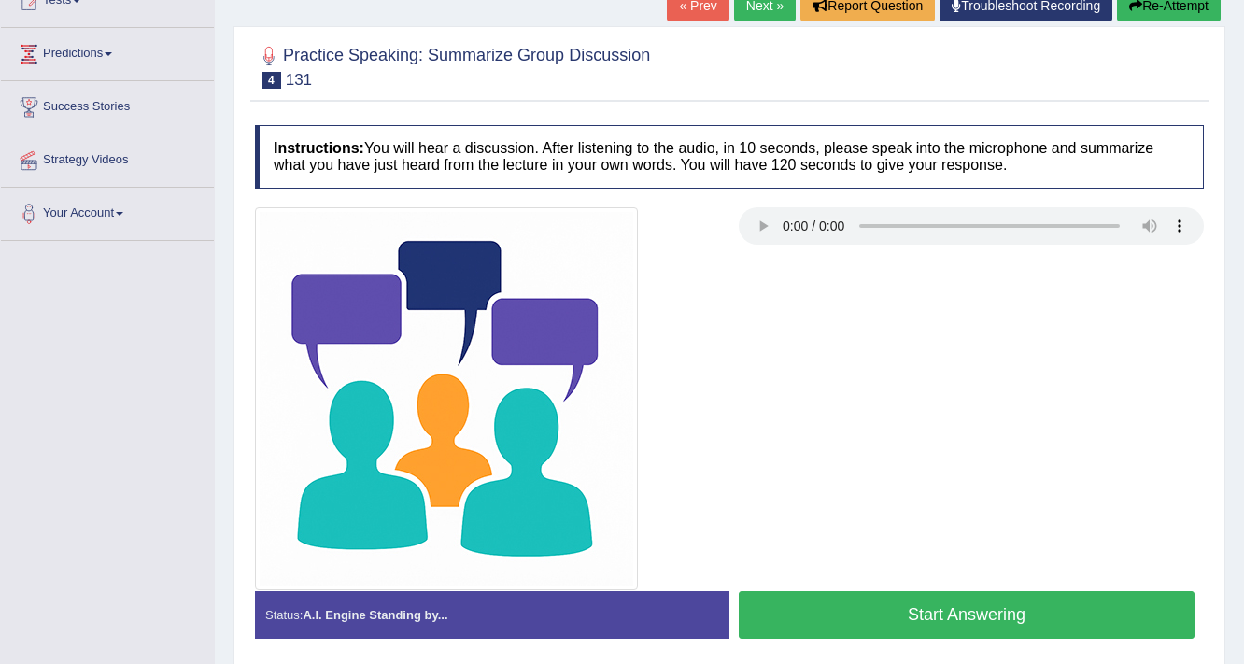
click at [784, 609] on button "Start Answering" at bounding box center [967, 615] width 456 height 48
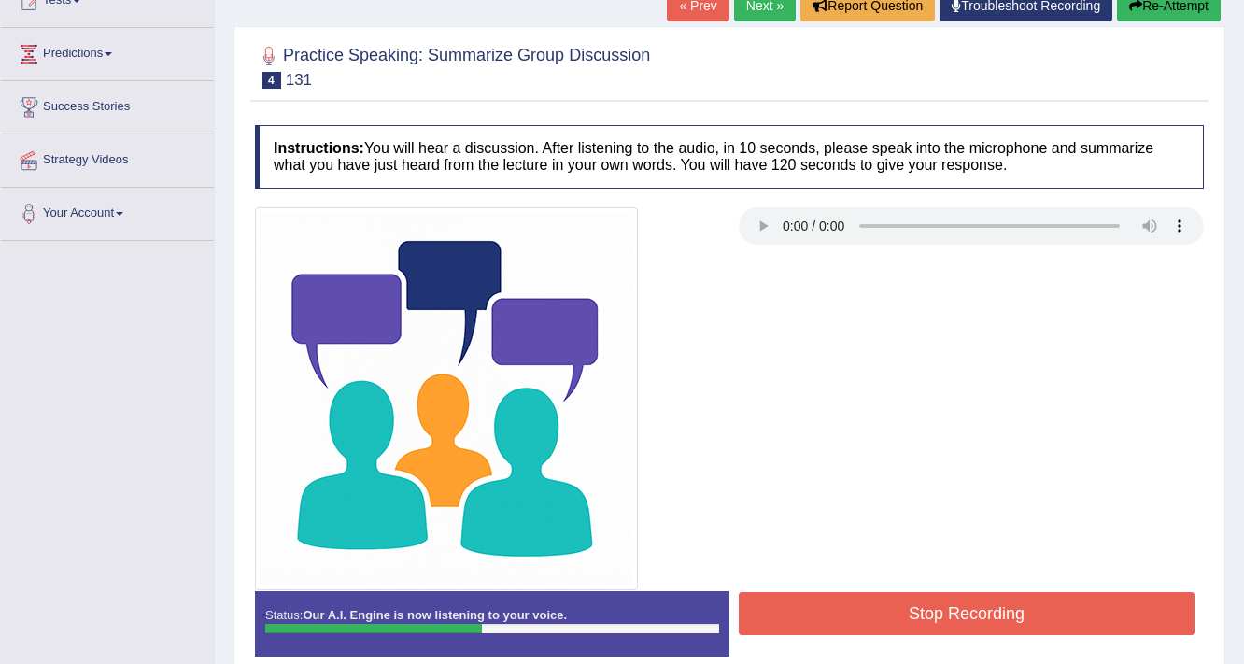
click at [784, 609] on button "Stop Recording" at bounding box center [967, 613] width 456 height 43
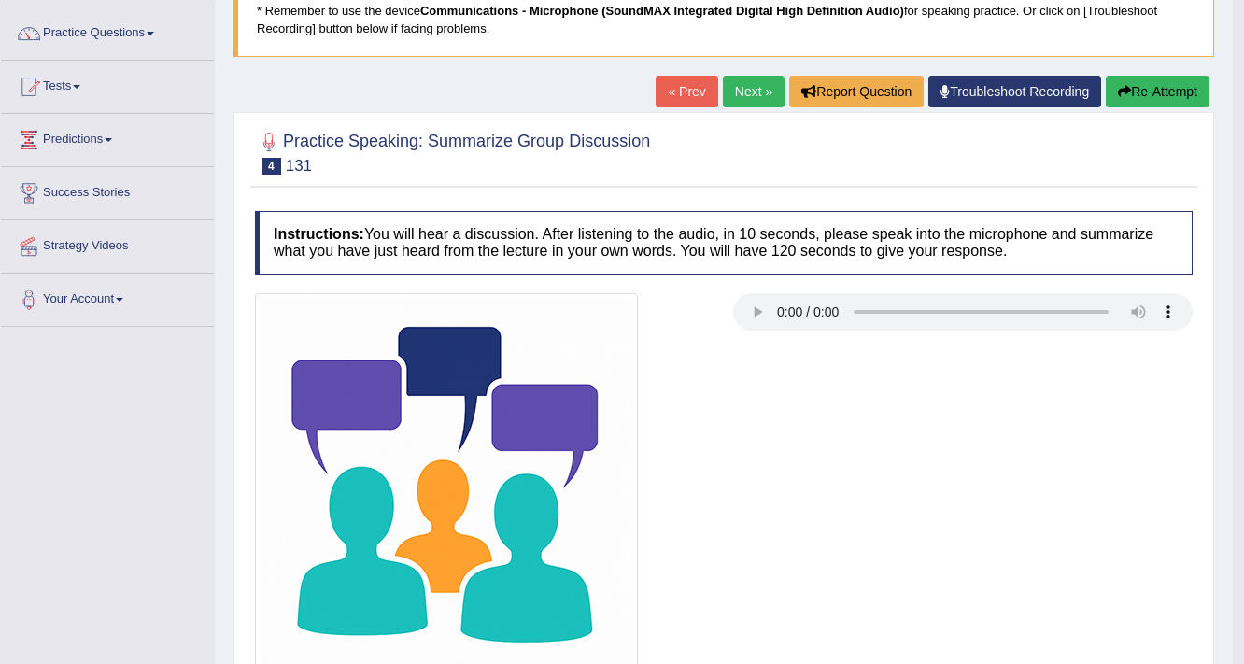
scroll to position [96, 0]
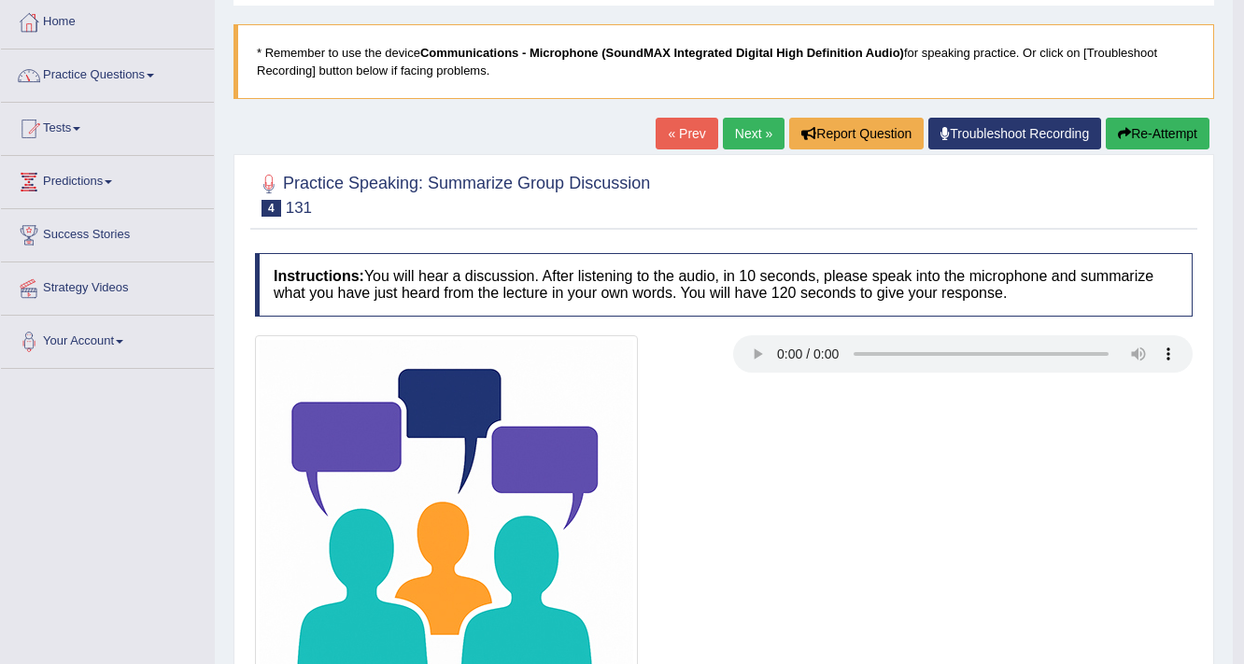
click at [139, 75] on link "Practice Questions" at bounding box center [107, 73] width 213 height 47
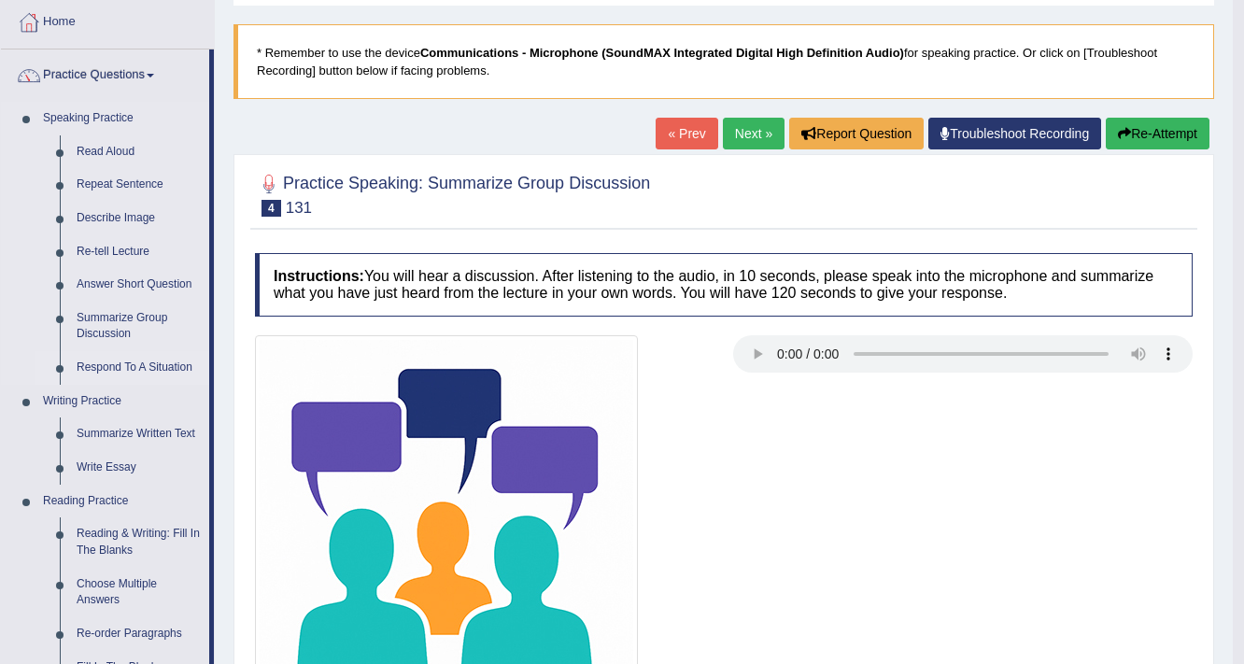
click at [142, 366] on link "Respond To A Situation" at bounding box center [138, 368] width 141 height 34
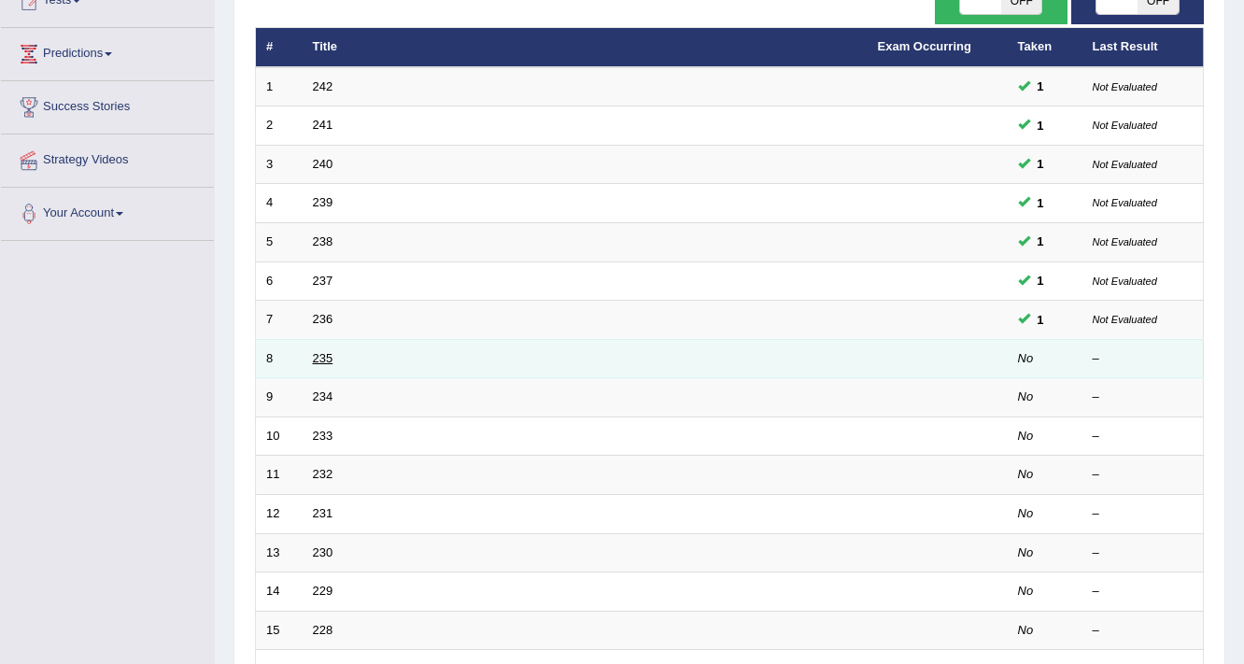
click at [321, 354] on link "235" at bounding box center [323, 358] width 21 height 14
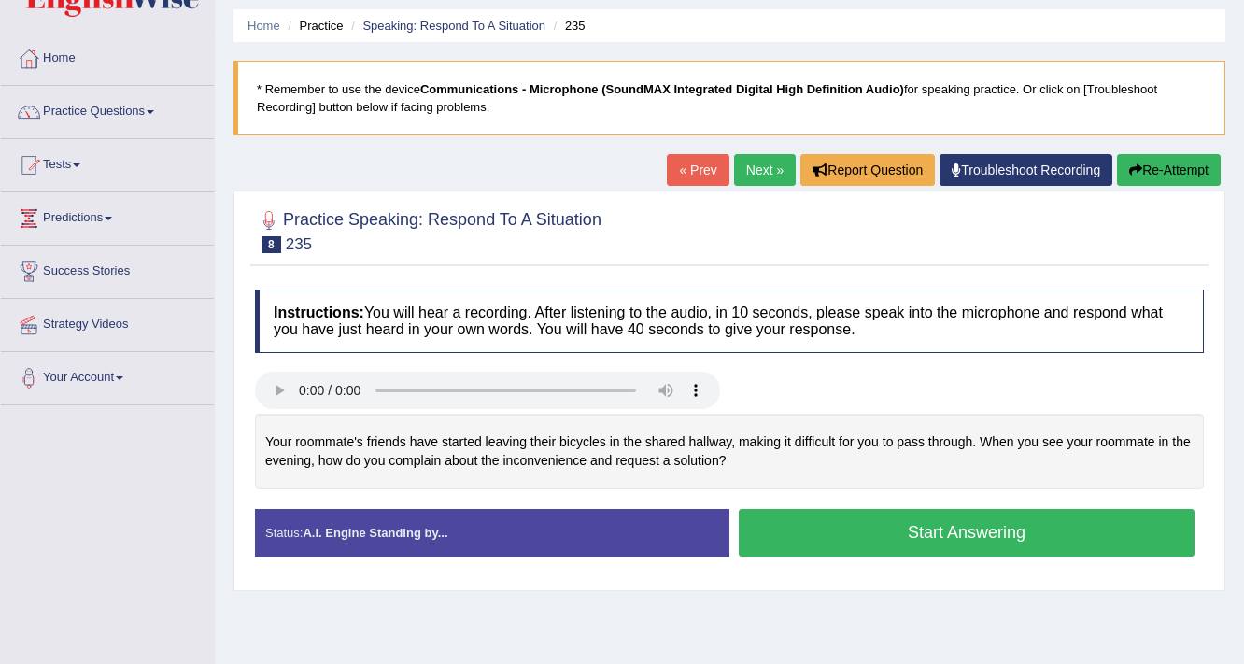
scroll to position [149, 0]
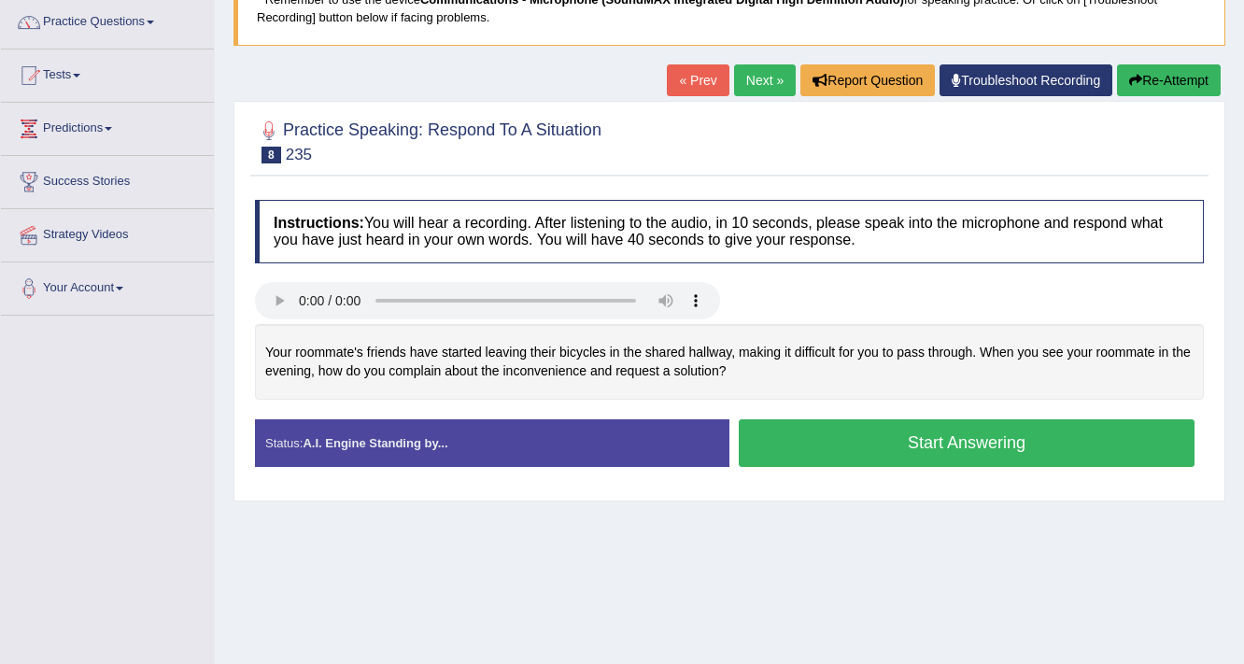
click at [777, 444] on button "Start Answering" at bounding box center [967, 443] width 456 height 48
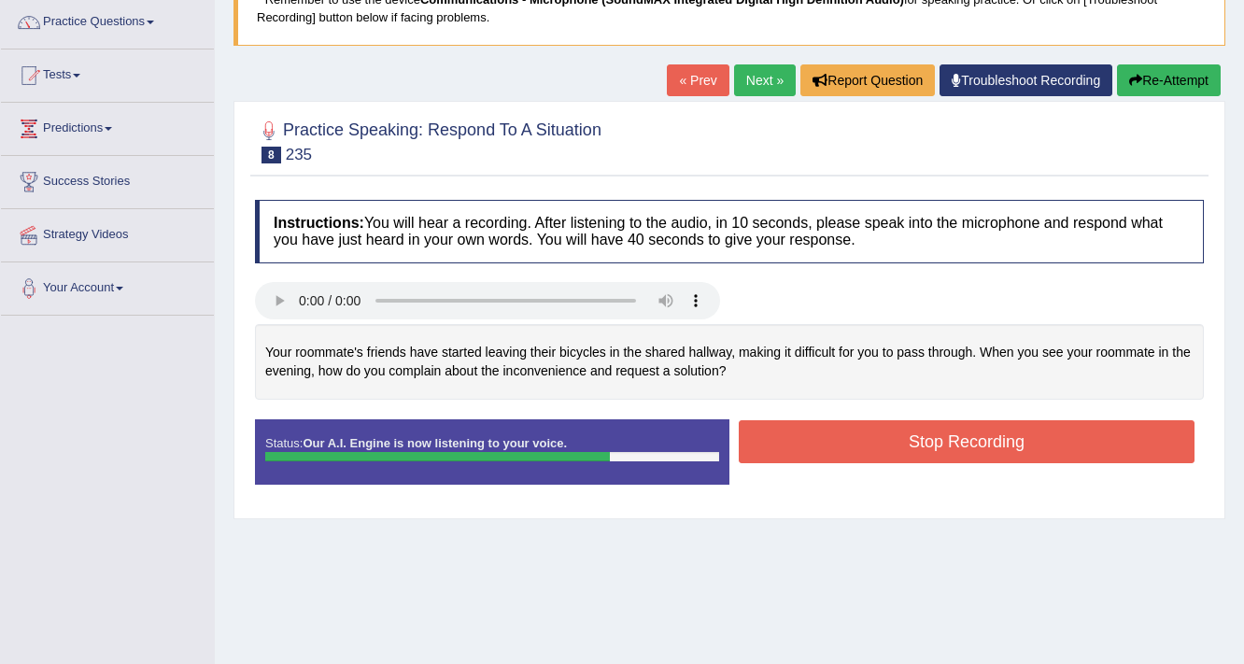
click at [803, 435] on button "Stop Recording" at bounding box center [967, 441] width 456 height 43
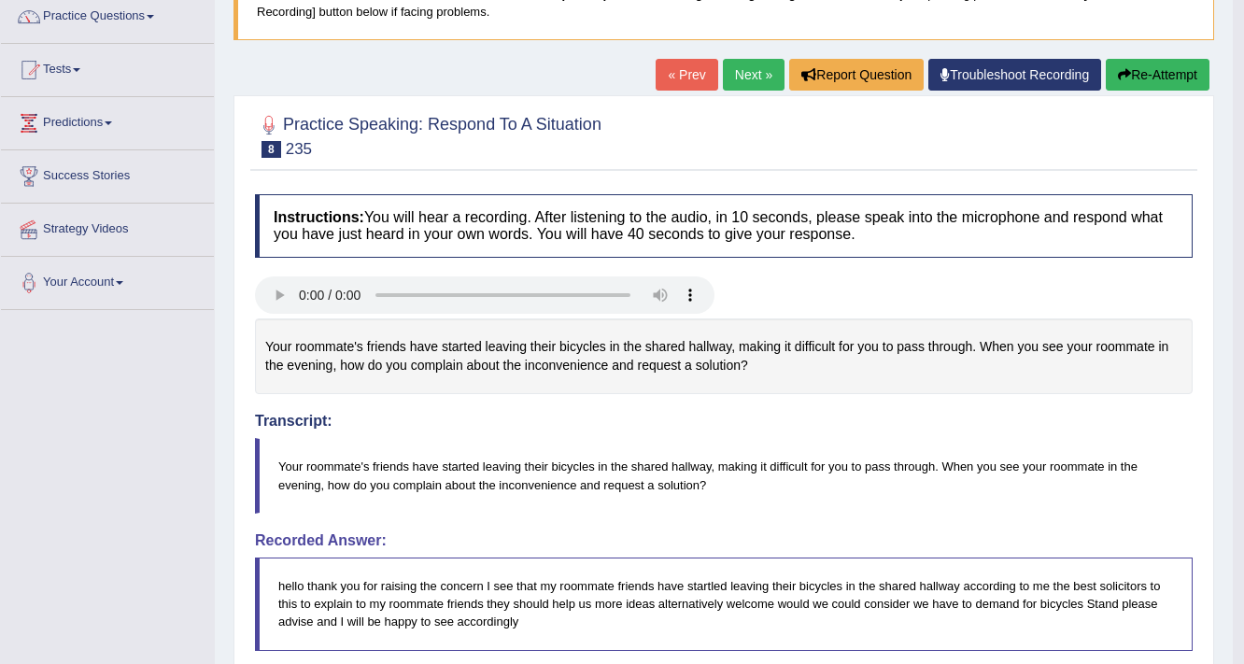
scroll to position [0, 0]
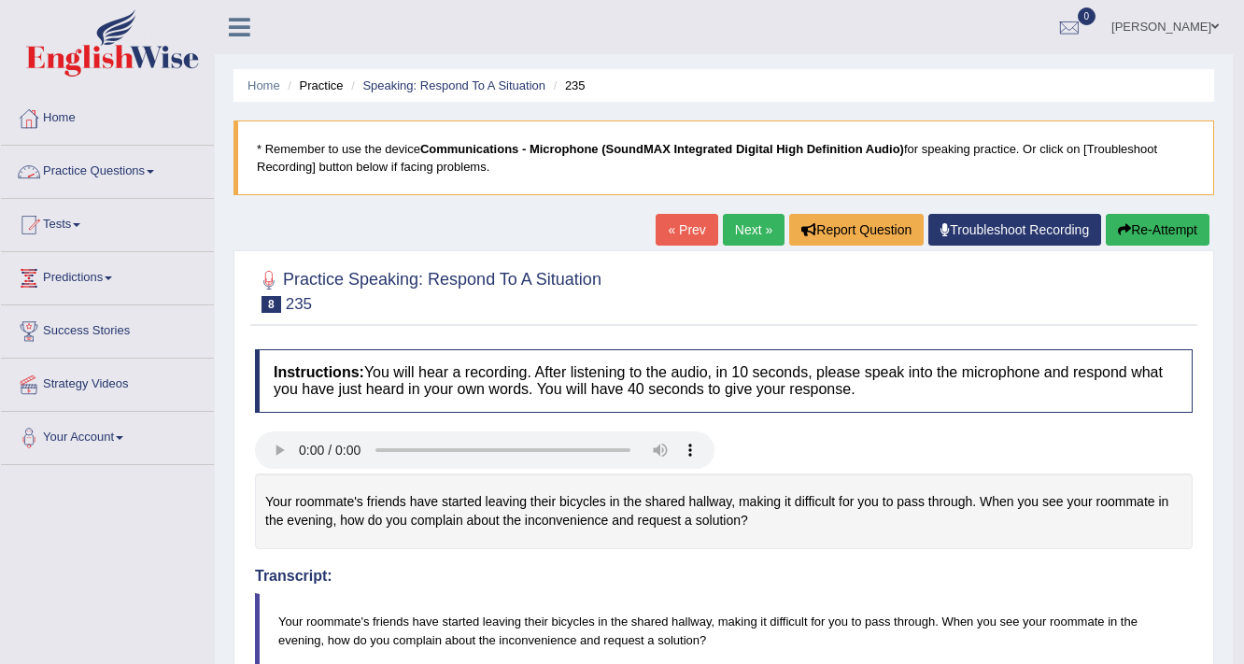
click at [131, 167] on link "Practice Questions" at bounding box center [107, 169] width 213 height 47
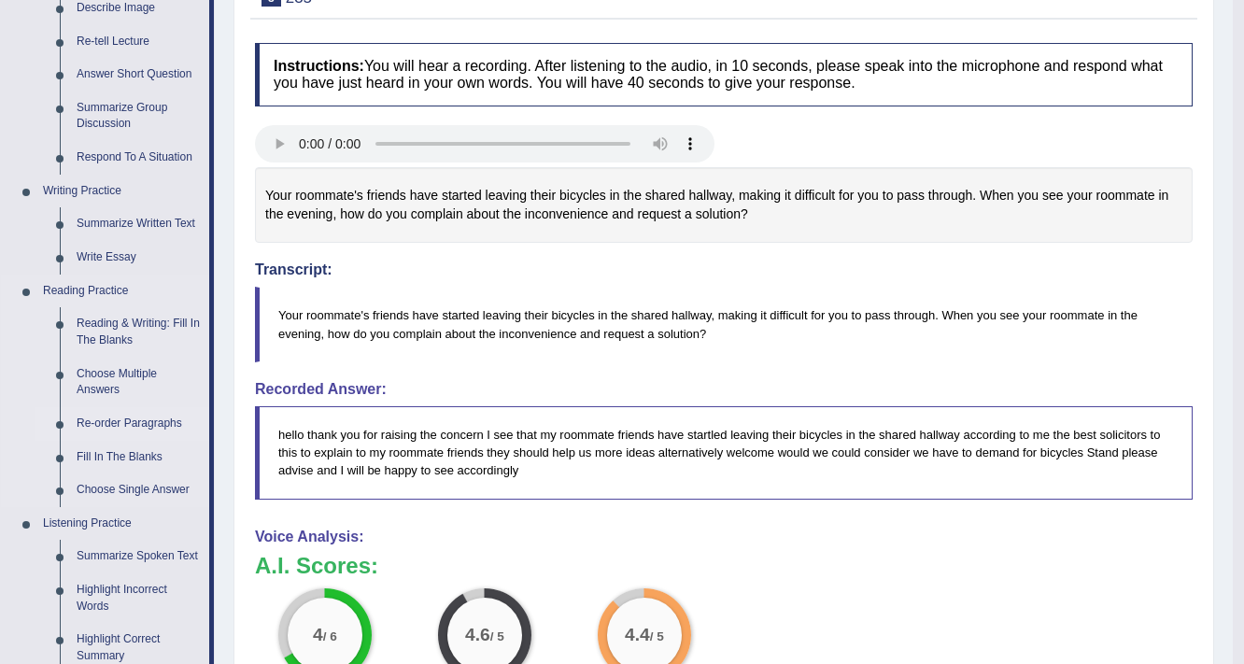
scroll to position [224, 0]
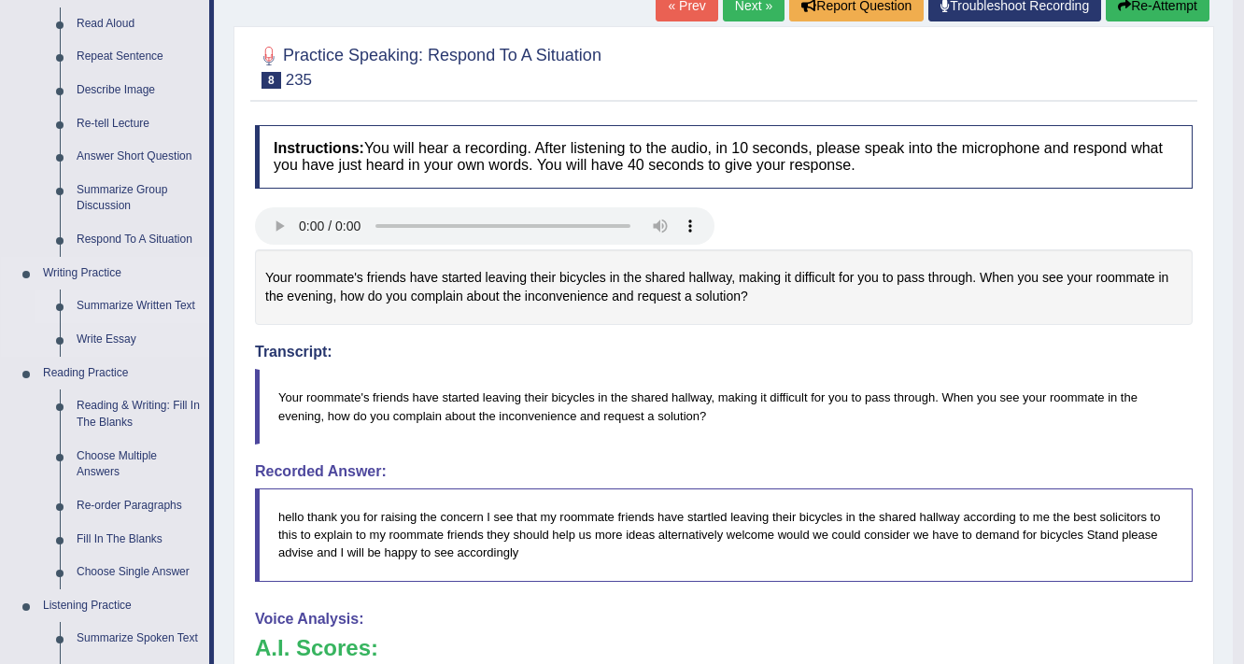
click at [165, 300] on link "Summarize Written Text" at bounding box center [138, 307] width 141 height 34
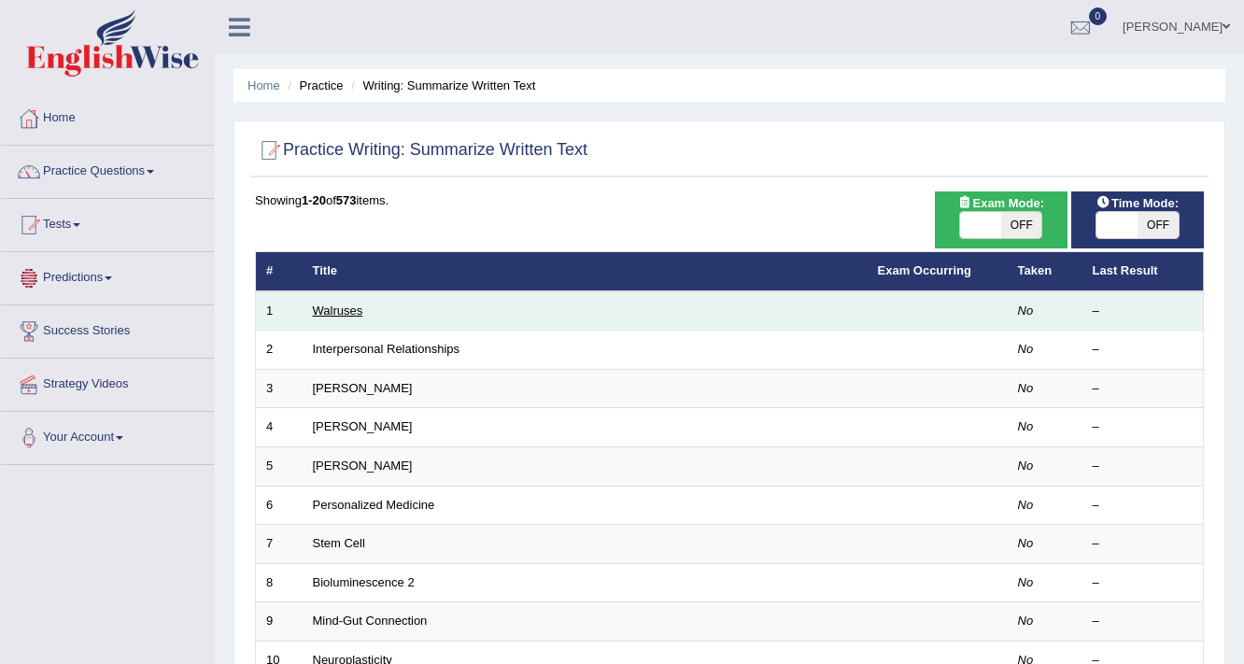
click at [326, 309] on link "Walruses" at bounding box center [338, 311] width 50 height 14
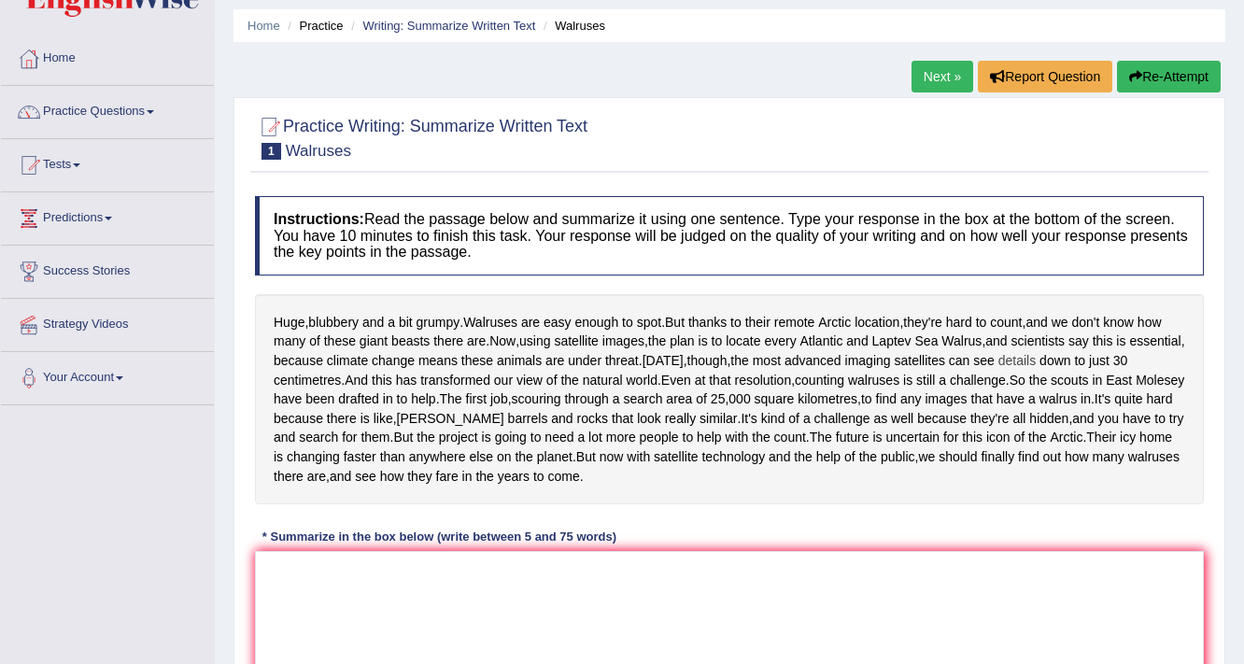
scroll to position [149, 0]
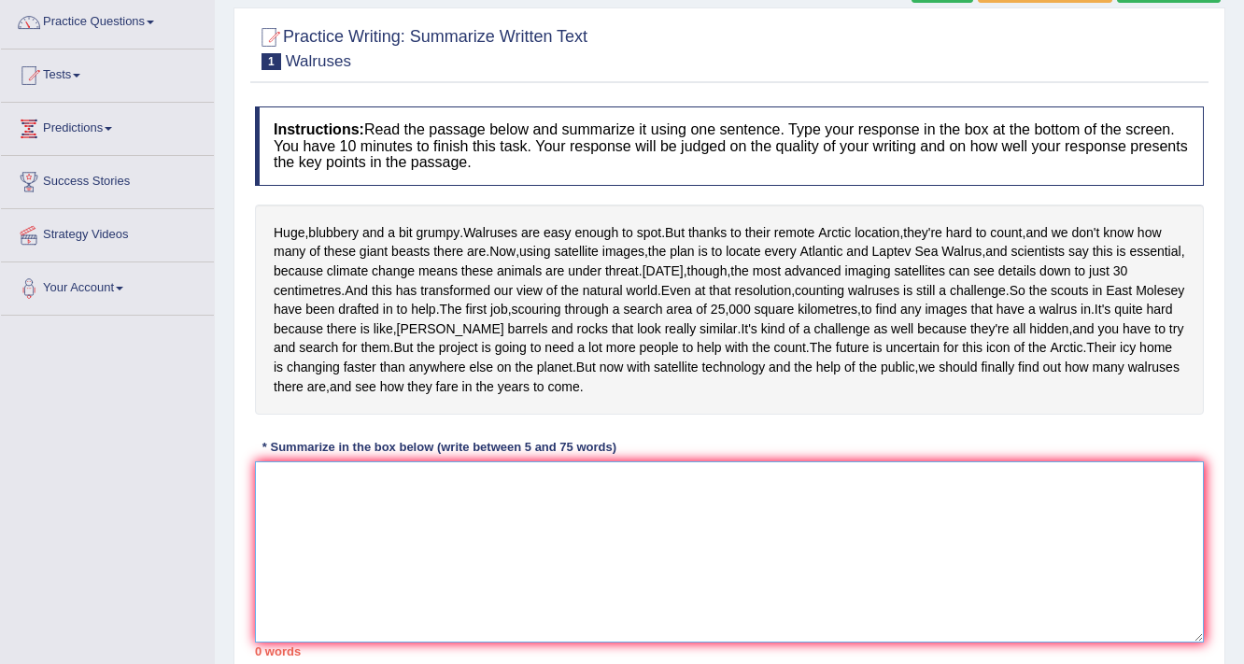
click at [522, 551] on textarea at bounding box center [729, 551] width 949 height 181
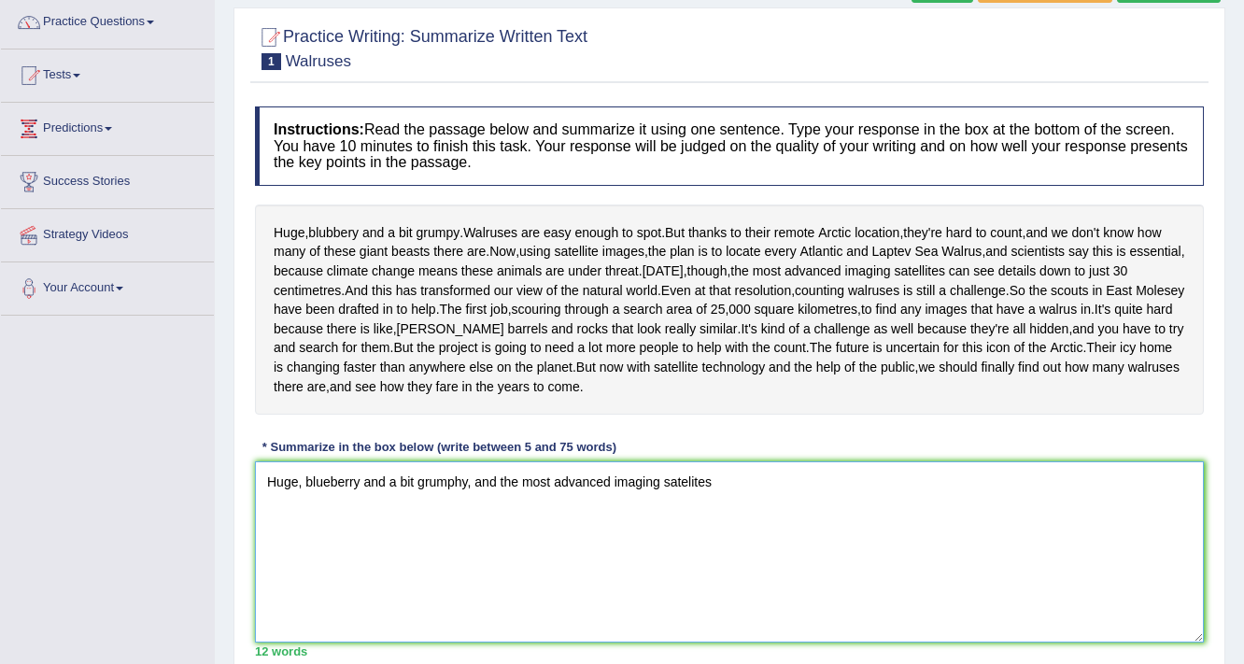
click at [688, 556] on textarea "Huge, blueberry and a bit grumphy, and the most advanced imaging satelites" at bounding box center [729, 551] width 949 height 181
click at [739, 559] on textarea "Huge, blueberry and a bit grumphy, and the most advanced imaging satellites" at bounding box center [729, 551] width 949 height 181
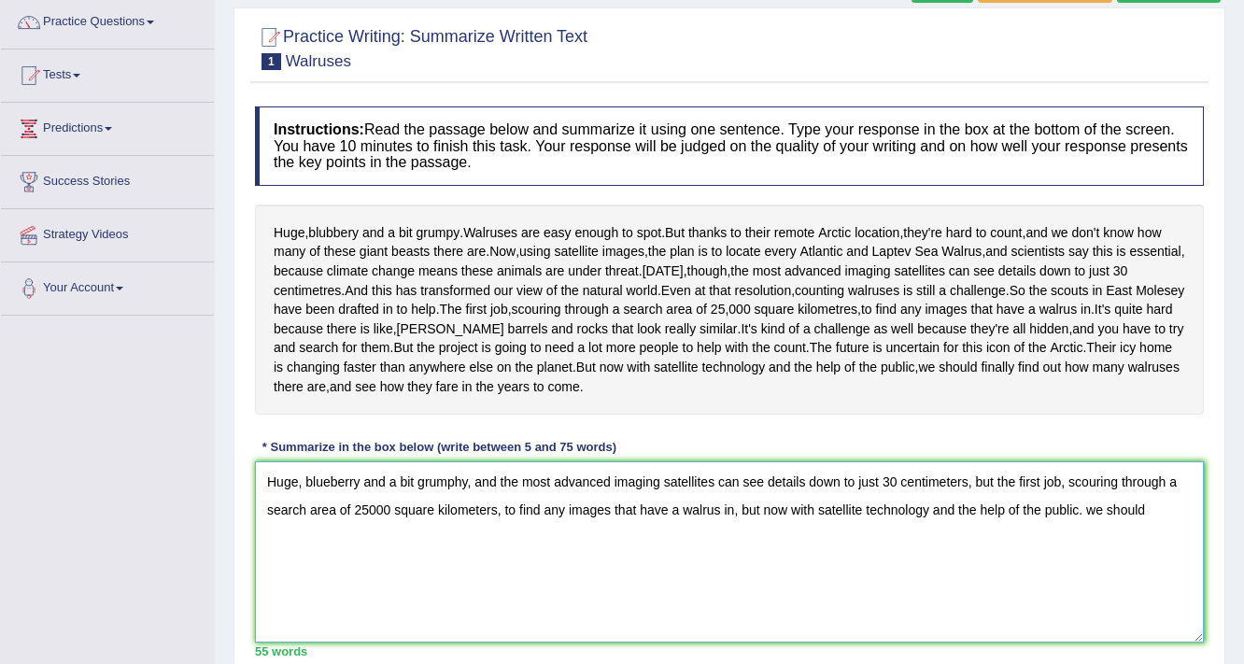
click at [1086, 591] on textarea "Huge, blueberry and a bit grumphy, and the most advanced imaging satellites can…" at bounding box center [729, 551] width 949 height 181
click at [1151, 590] on textarea "Huge, blueberry and a bit grumphy, and the most advanced imaging satellites can…" at bounding box center [729, 551] width 949 height 181
click at [502, 557] on textarea "Huge, blueberry and a bit grumphy, and the most advanced imaging satellites can…" at bounding box center [729, 551] width 949 height 181
click at [500, 557] on textarea "Huge, blueberry and a bit grumphy, and the most advanced imaging satellites can…" at bounding box center [729, 551] width 949 height 181
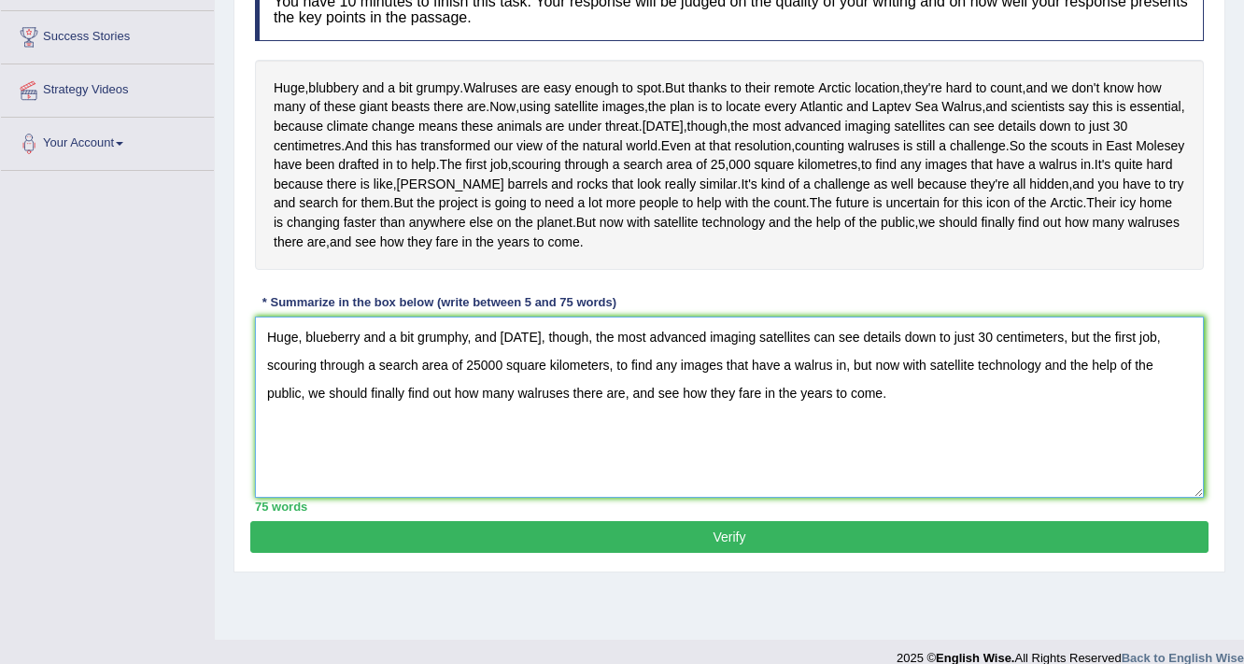
scroll to position [299, 0]
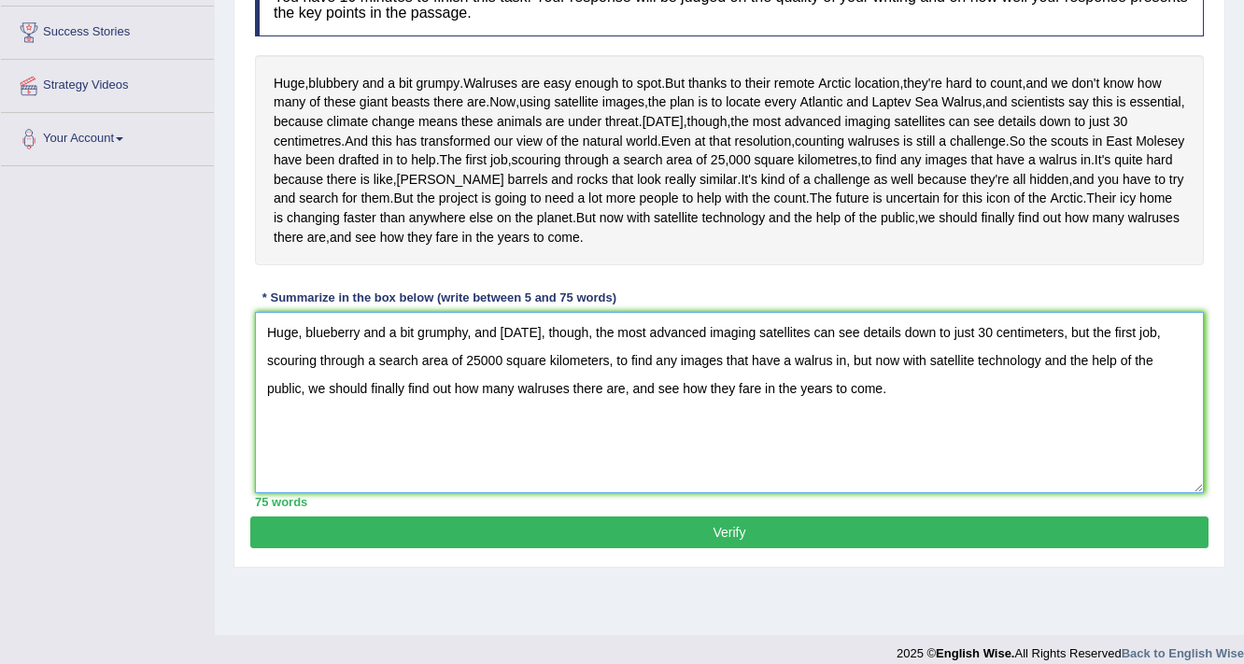
click at [480, 431] on textarea "Huge, blueberry and a bit grumphy, and today, though, the most advanced imaging…" at bounding box center [729, 402] width 949 height 181
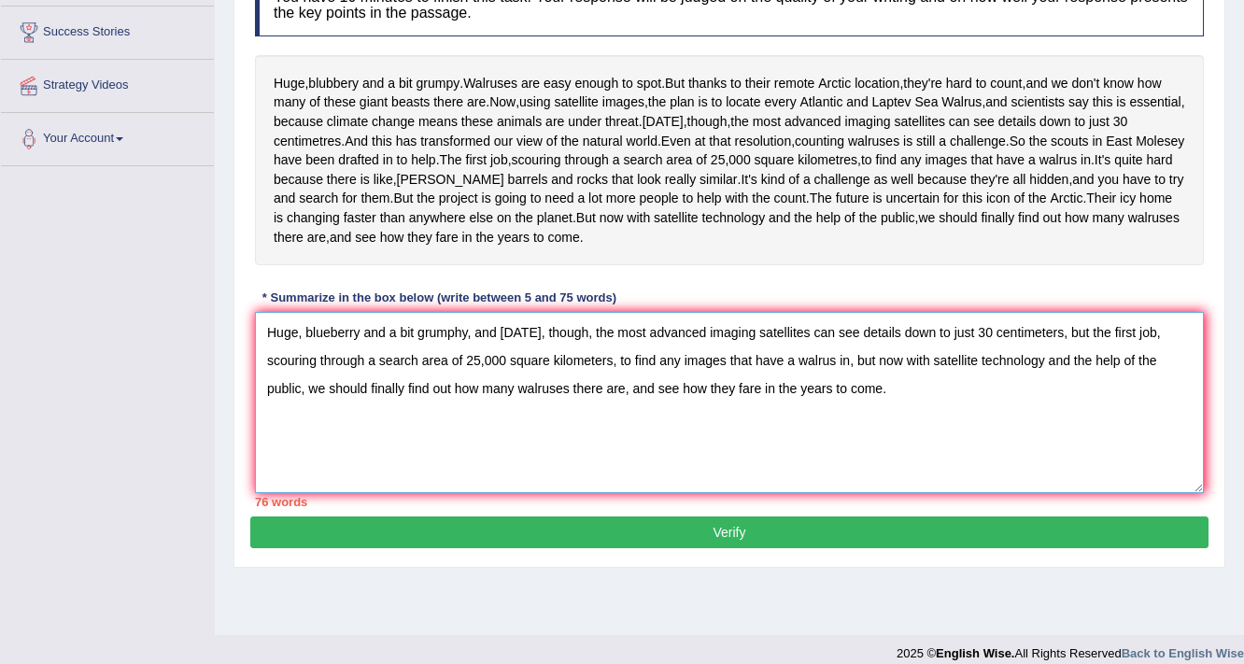
type textarea "Huge, blueberry and a bit grumphy, and today, though, the most advanced imaging…"
click at [715, 548] on button "Verify" at bounding box center [729, 532] width 958 height 32
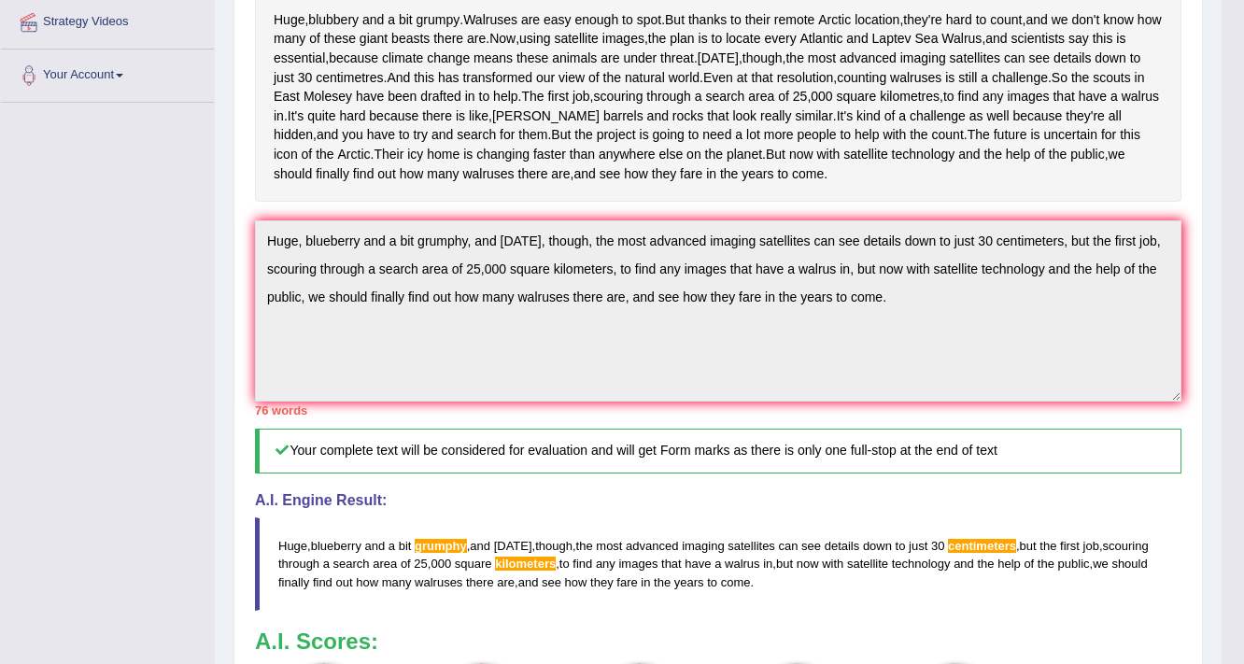
scroll to position [437, 0]
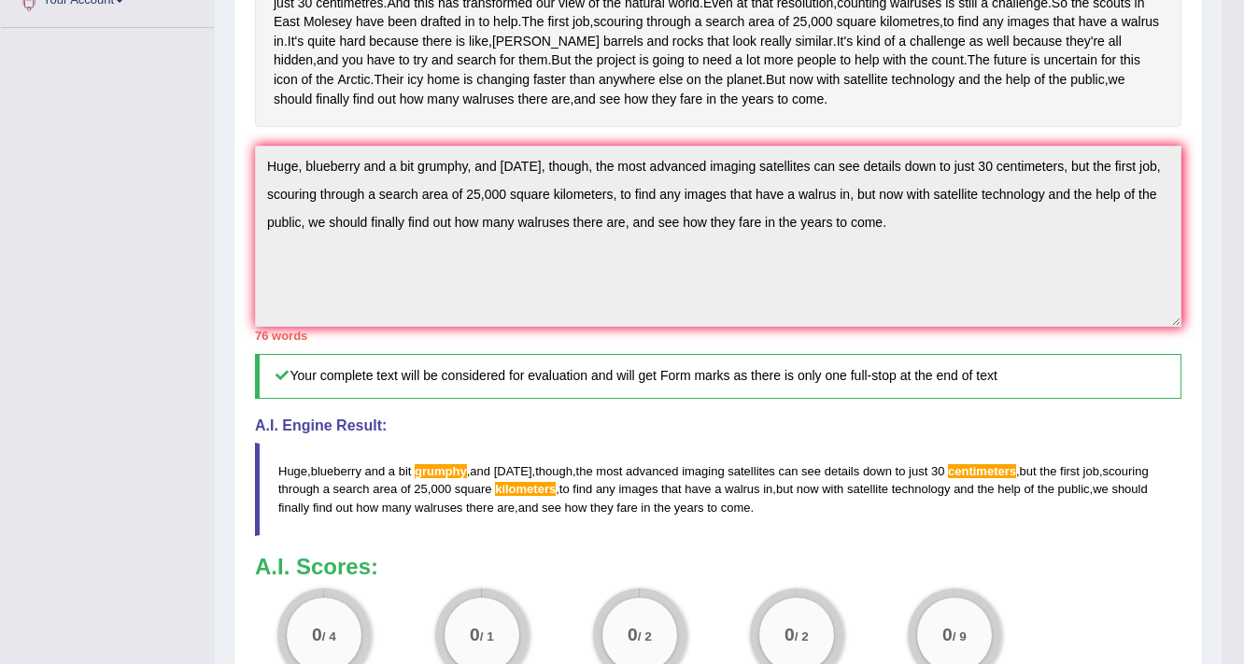
click at [434, 478] on span "grumphy" at bounding box center [441, 471] width 52 height 14
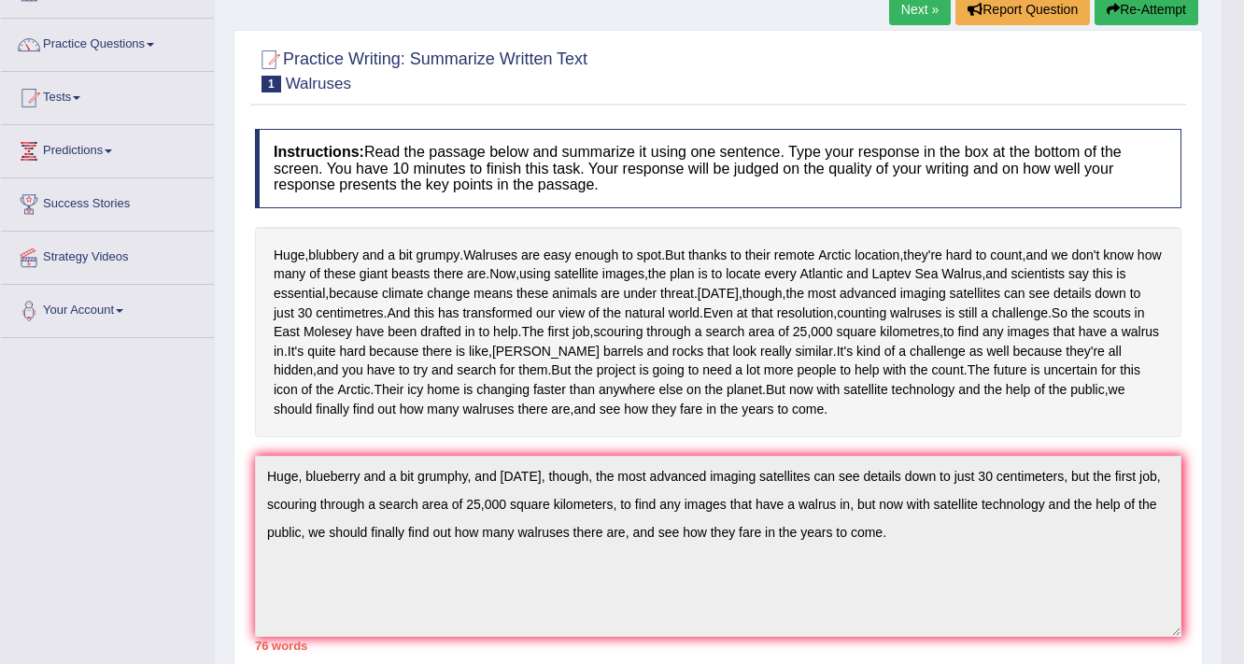
scroll to position [0, 0]
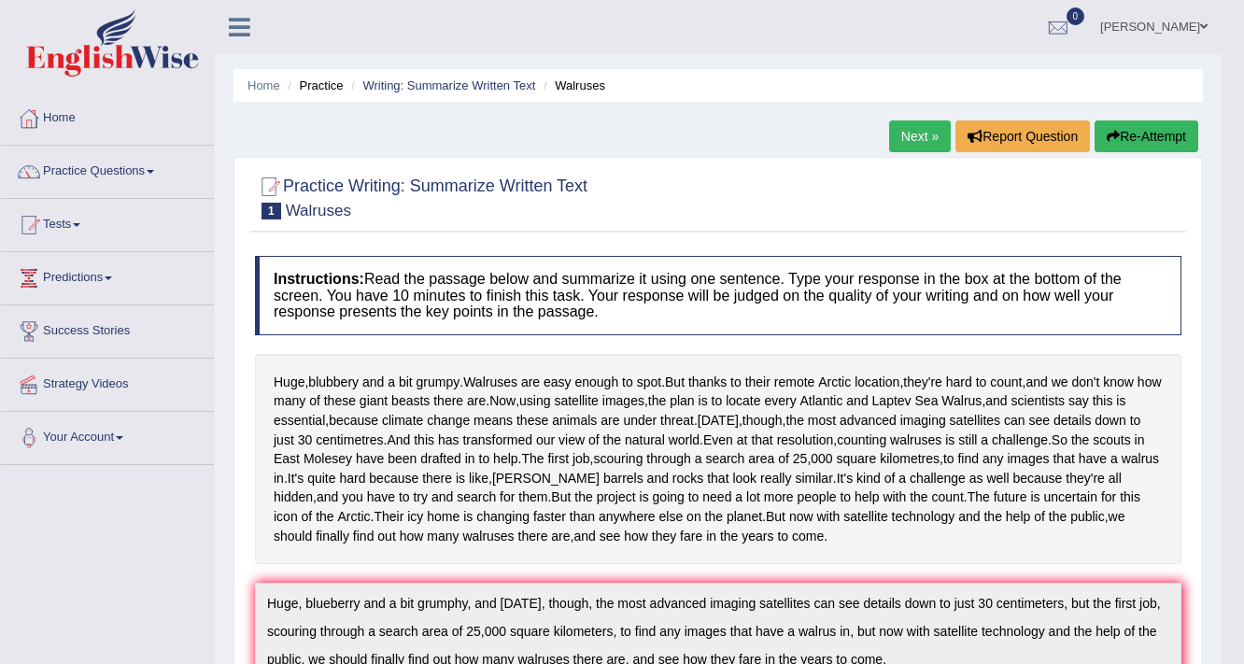
click at [912, 123] on link "Next »" at bounding box center [920, 136] width 62 height 32
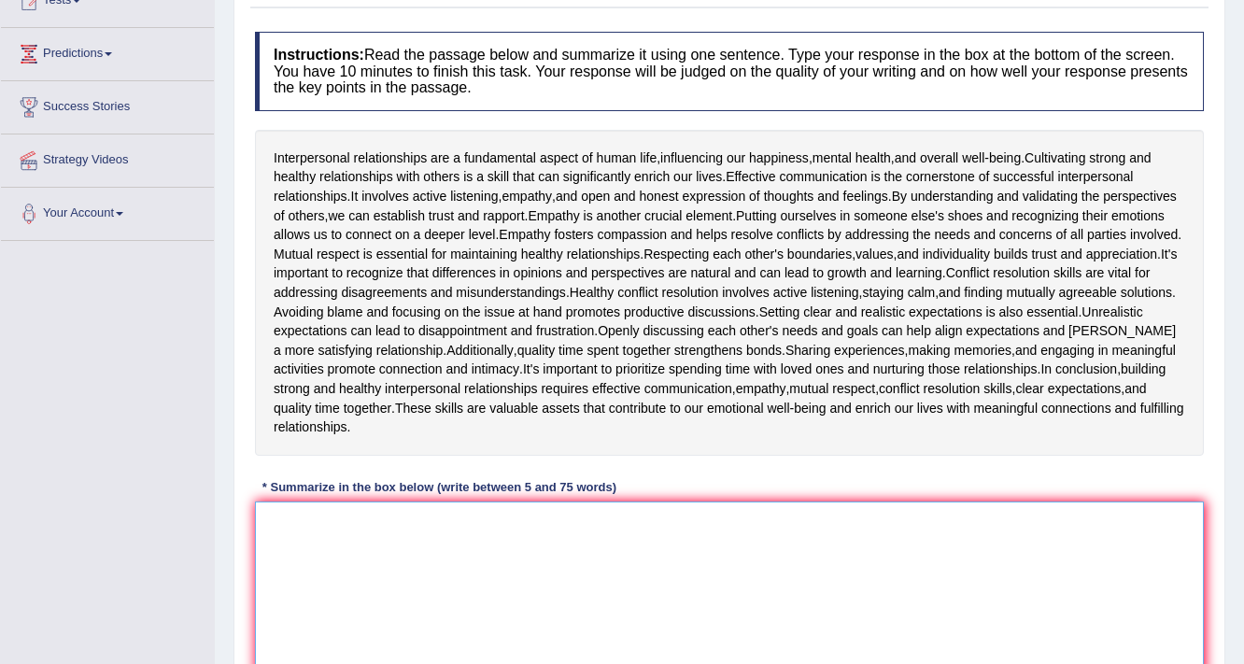
click at [497, 520] on textarea at bounding box center [729, 592] width 949 height 181
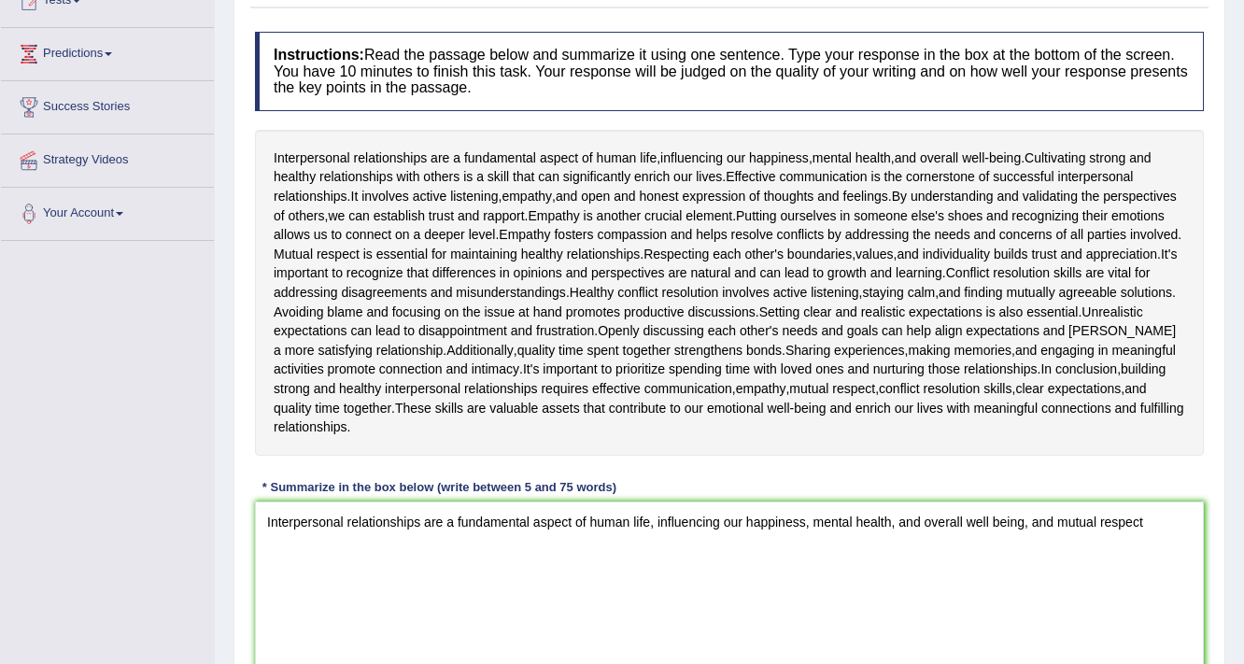
drag, startPoint x: 370, startPoint y: 248, endPoint x: 413, endPoint y: 248, distance: 43.0
click at [413, 248] on div "Interpersonal relationships are a fundamental aspect of human life , influencin…" at bounding box center [729, 293] width 949 height 326
click at [1155, 541] on textarea "Interpersonal relationships are a fundamental aspect of human life, influencing…" at bounding box center [729, 592] width 949 height 181
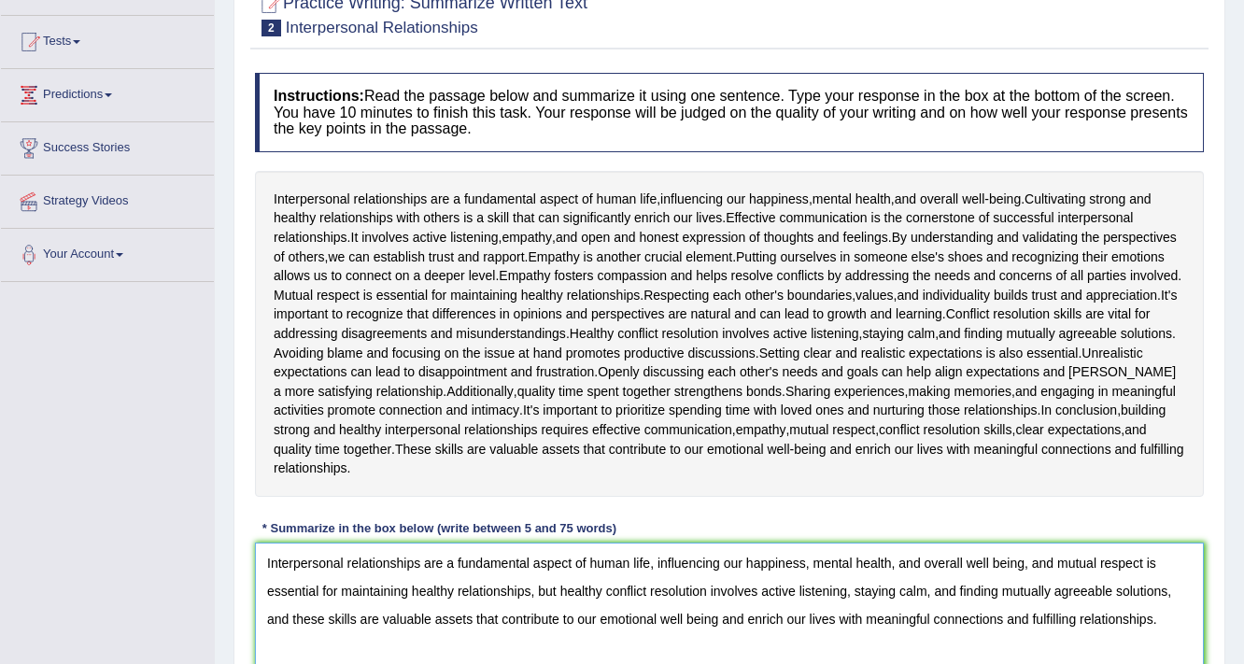
scroll to position [299, 0]
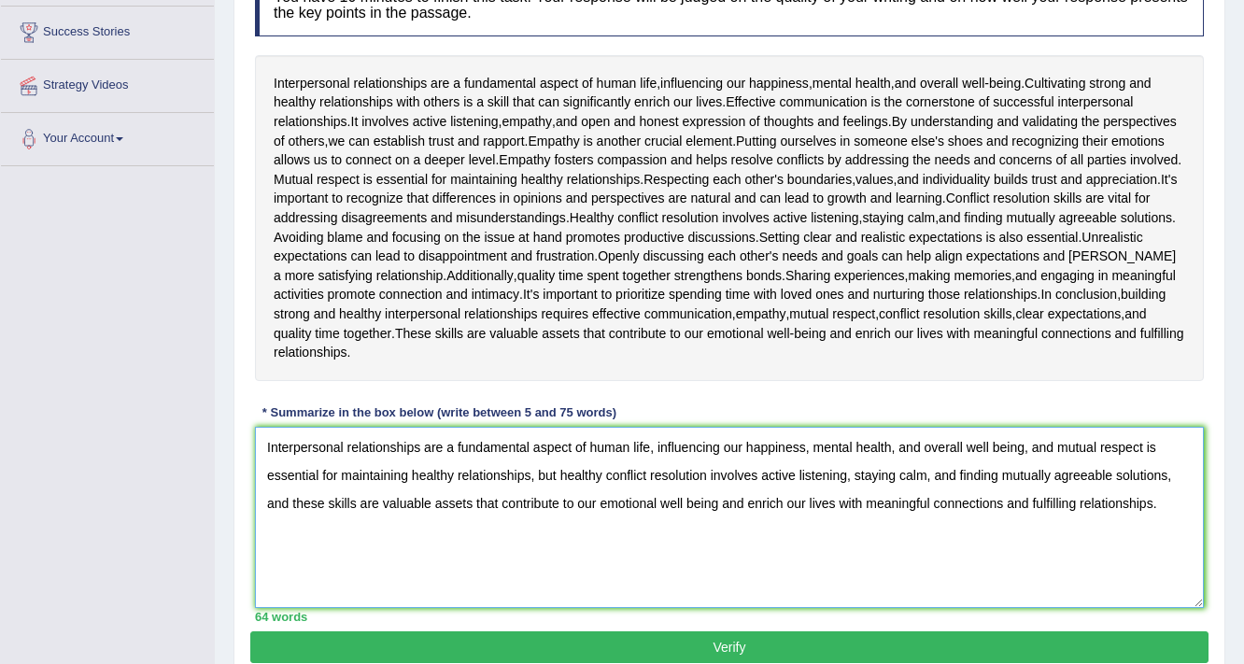
click at [1050, 446] on textarea "Interpersonal relationships are a fundamental aspect of human life, influencing…" at bounding box center [729, 517] width 949 height 181
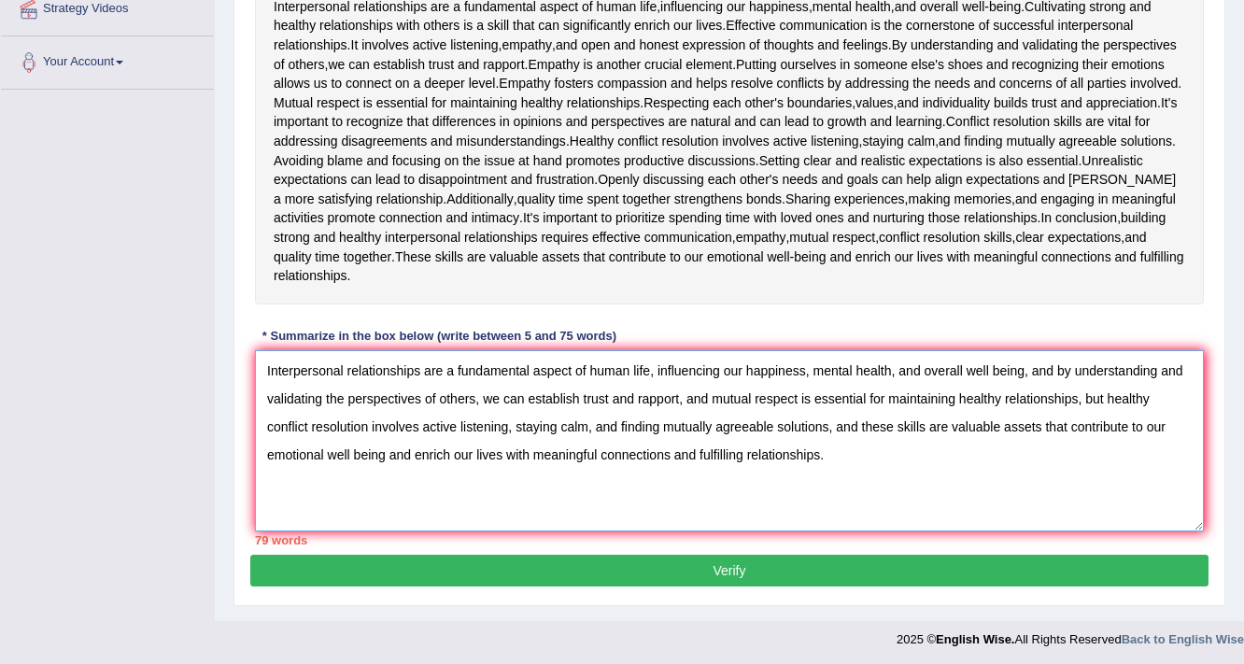
type textarea "Interpersonal relationships are a fundamental aspect of human life, influencing…"
click at [785, 568] on button "Verify" at bounding box center [729, 571] width 958 height 32
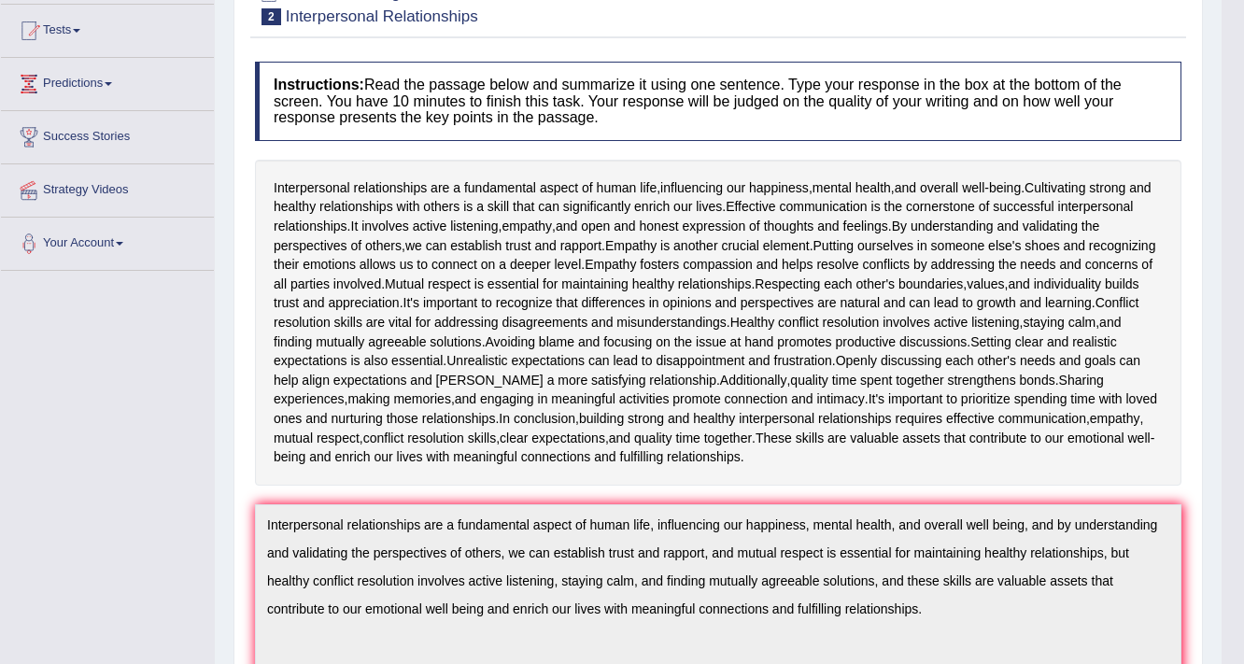
scroll to position [0, 0]
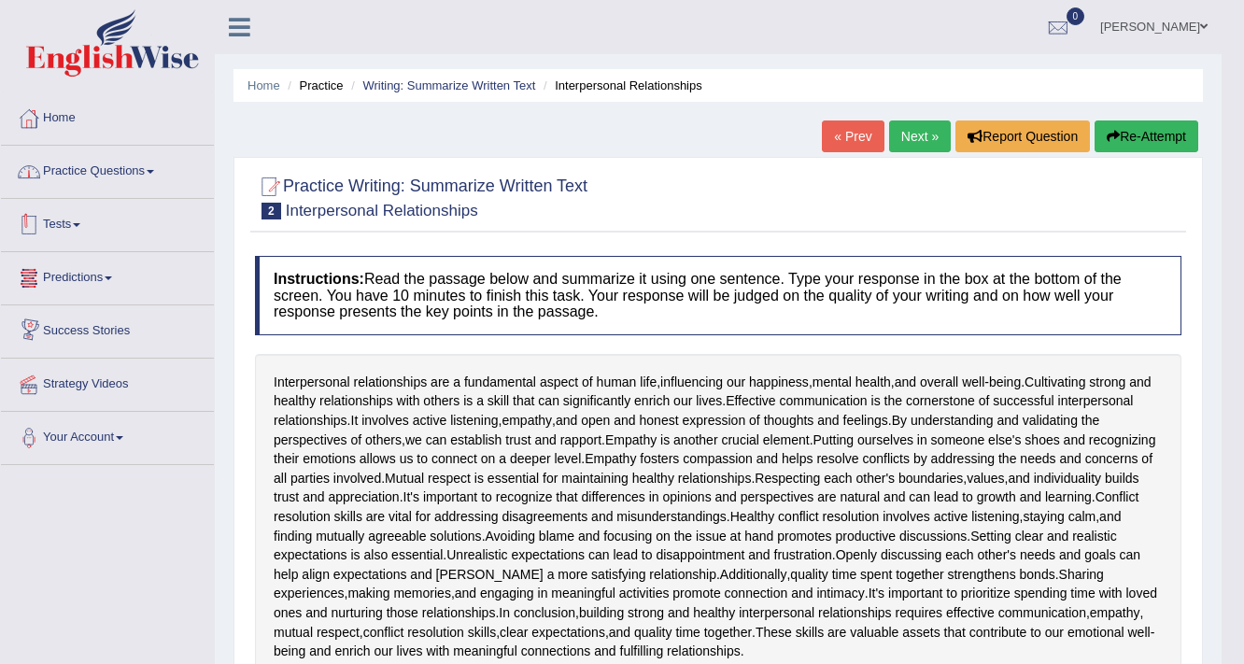
click at [123, 169] on link "Practice Questions" at bounding box center [107, 169] width 213 height 47
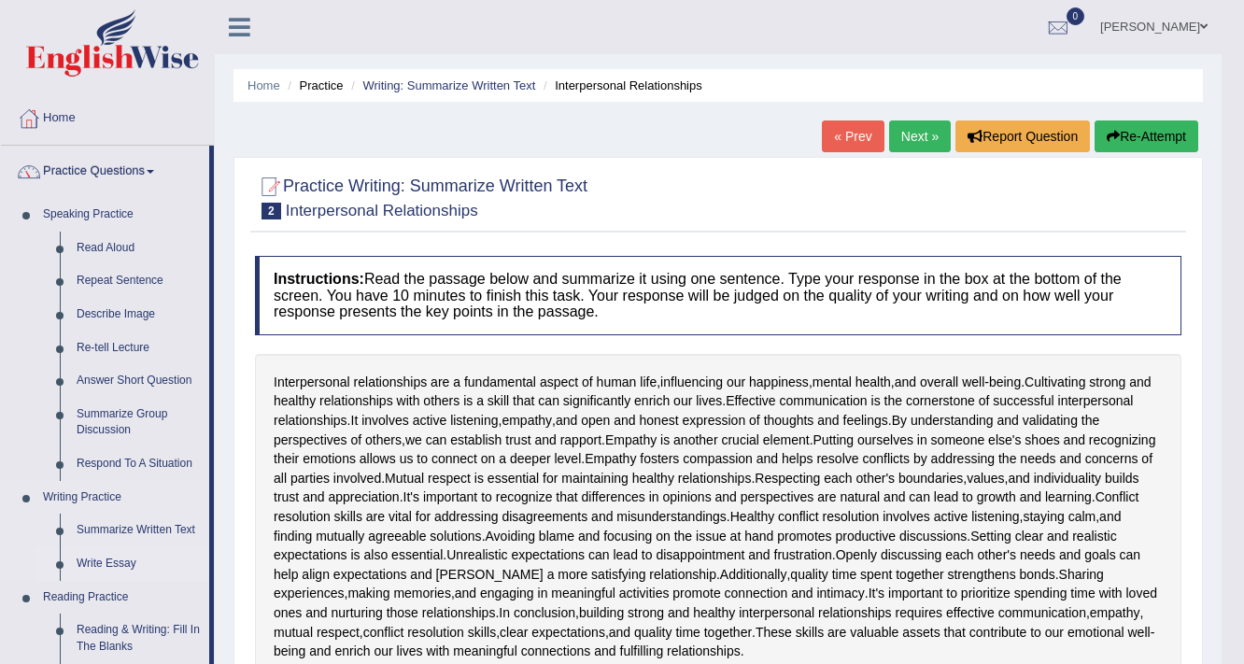
click at [116, 554] on link "Write Essay" at bounding box center [138, 564] width 141 height 34
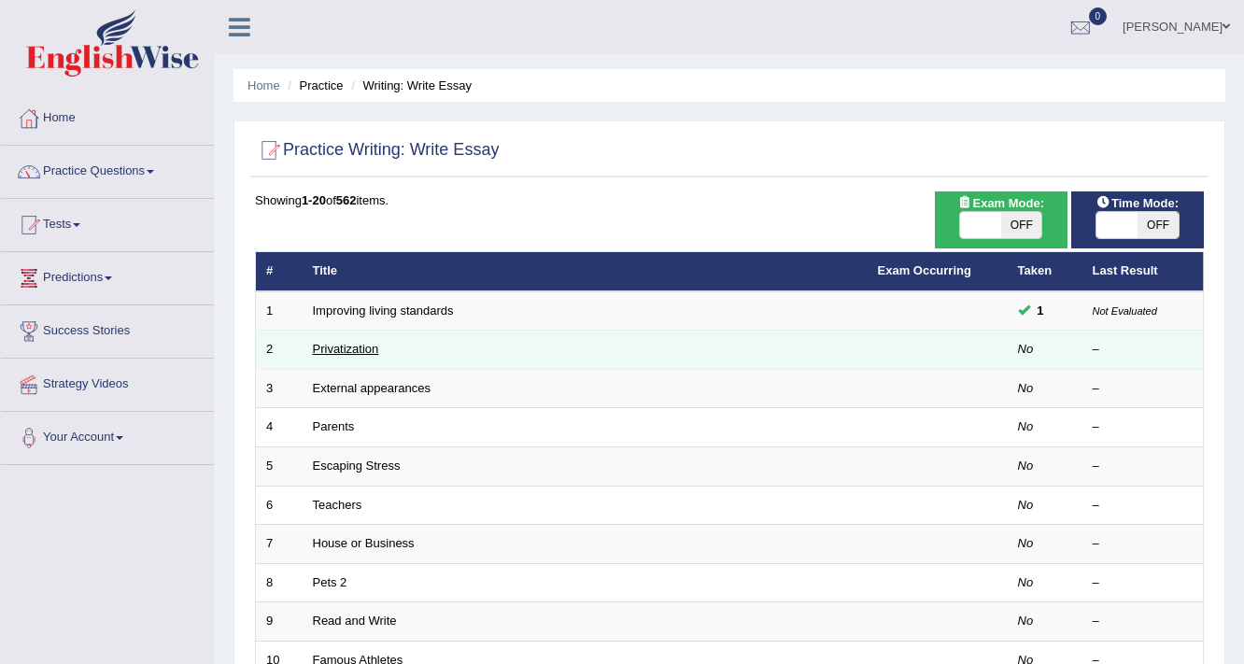
click at [366, 351] on link "Privatization" at bounding box center [346, 349] width 66 height 14
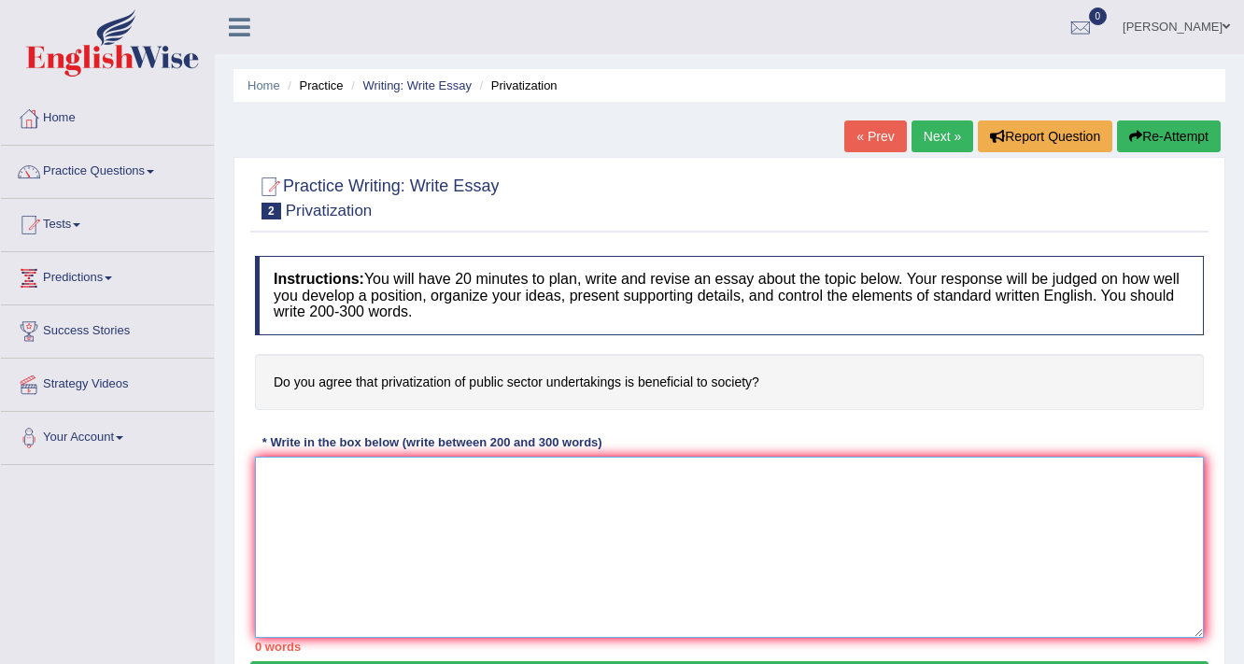
click at [404, 492] on textarea at bounding box center [729, 547] width 949 height 181
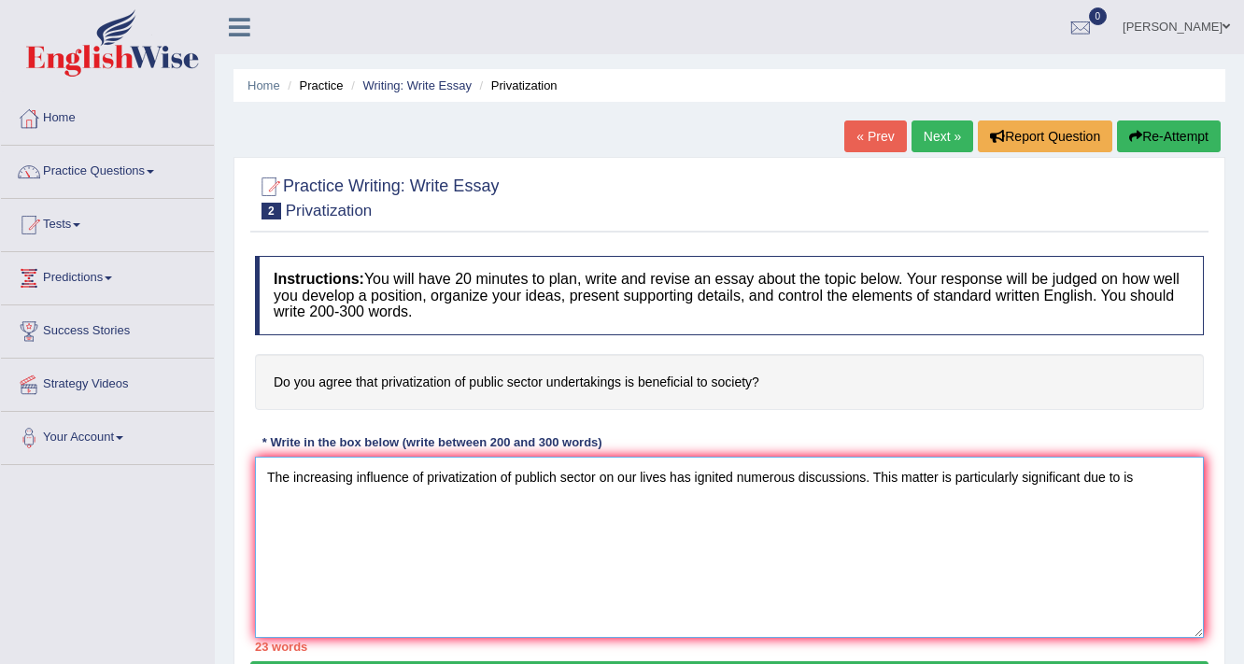
click at [1121, 476] on textarea "The increasing influence of privatization of publich sector on our lives has ig…" at bounding box center [729, 547] width 949 height 181
click at [1122, 476] on textarea "The increasing influence of privatization of publich sector on our lives has ig…" at bounding box center [729, 547] width 949 height 181
click at [1147, 482] on textarea "The increasing influence of privatization of publich sector on our lives has ig…" at bounding box center [729, 547] width 949 height 181
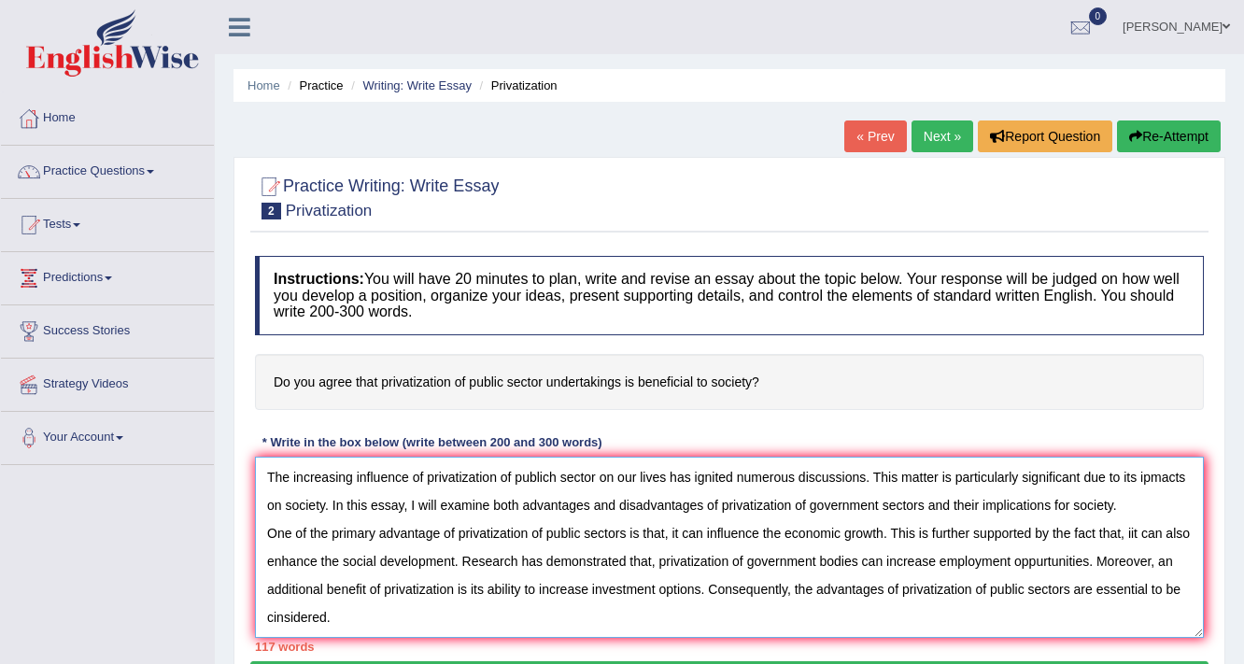
click at [275, 614] on textarea "The increasing influence of privatization of publich sector on our lives has ig…" at bounding box center [729, 547] width 949 height 181
click at [391, 613] on textarea "The increasing influence of privatization of publich sector on our lives has ig…" at bounding box center [729, 547] width 949 height 181
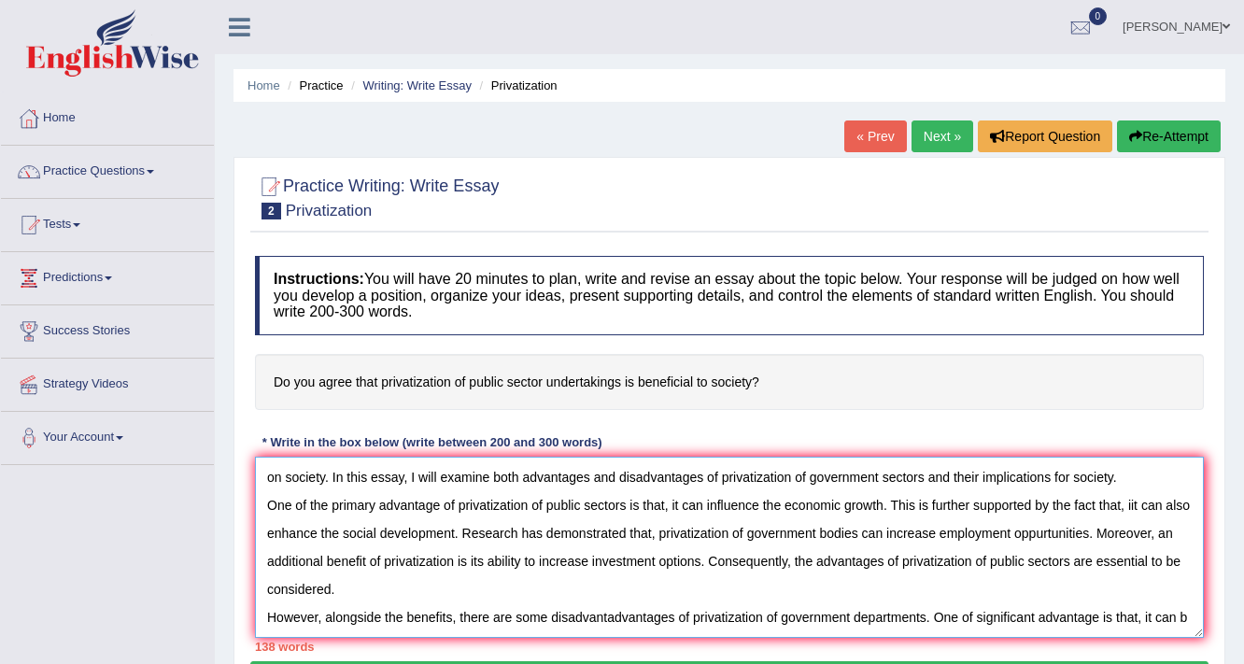
scroll to position [43, 0]
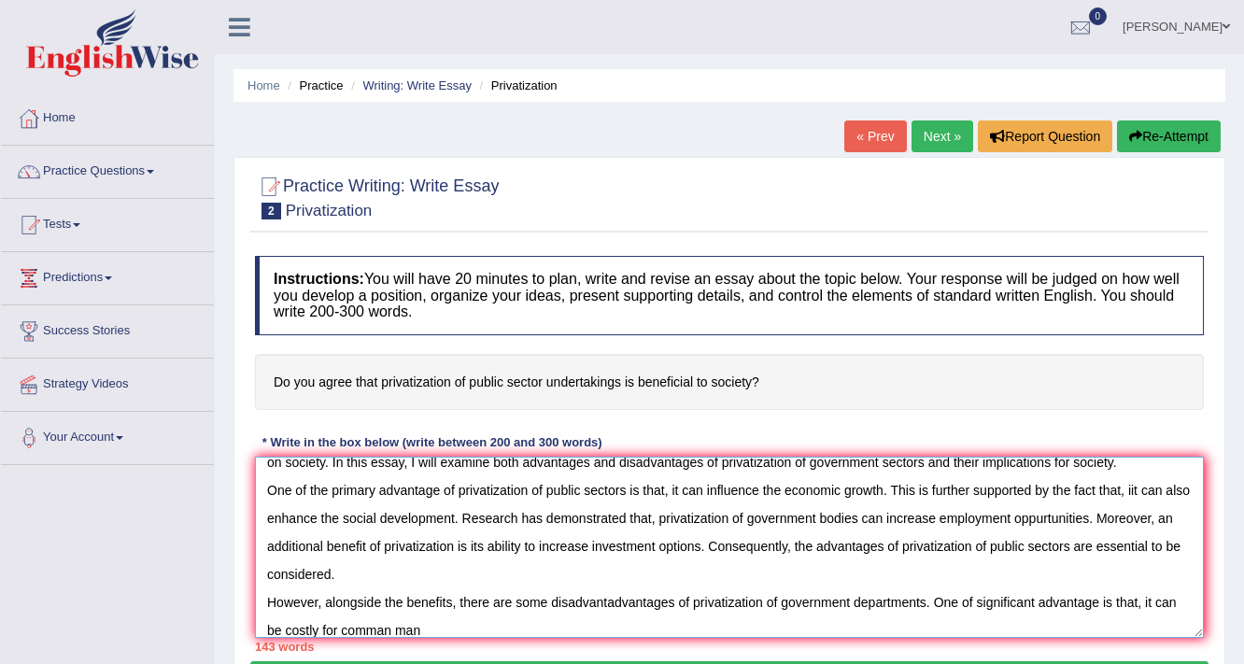
click at [338, 629] on textarea "The increasing influence of privatization of publich sector on our lives has ig…" at bounding box center [729, 547] width 949 height 181
click at [436, 629] on textarea "The increasing influence of privatization of publich sector on our lives has ig…" at bounding box center [729, 547] width 949 height 181
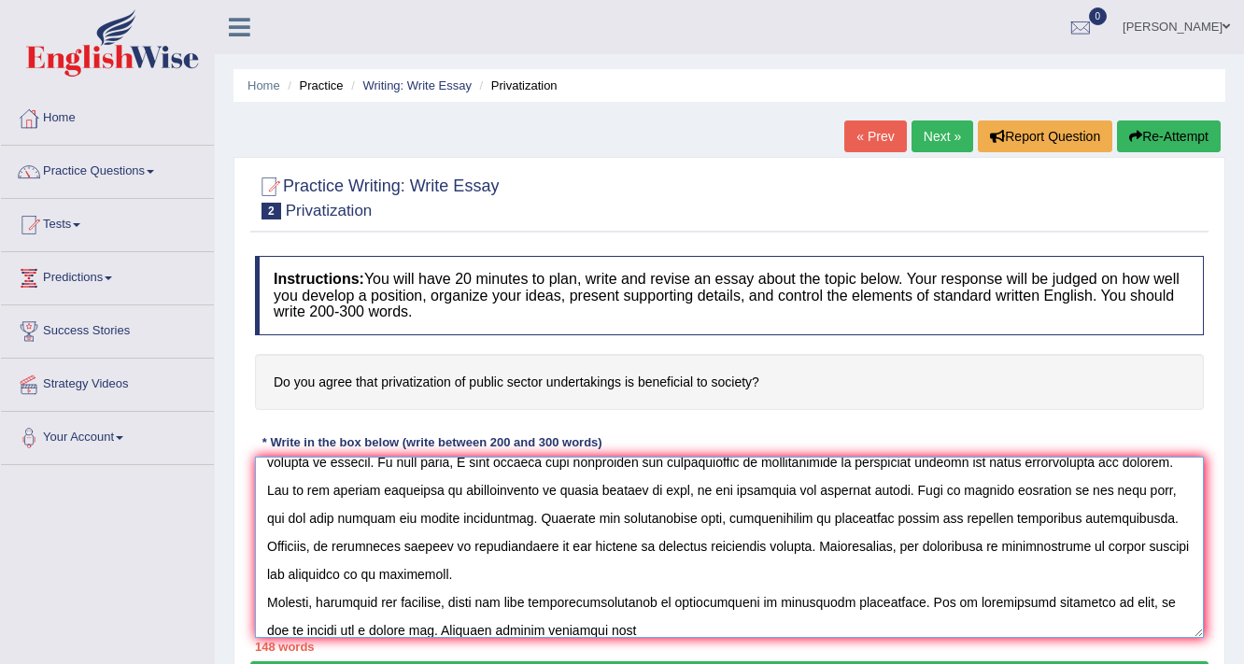
click at [596, 624] on textarea at bounding box center [729, 547] width 949 height 181
click at [660, 638] on div "148 words" at bounding box center [729, 647] width 949 height 18
click at [645, 627] on textarea at bounding box center [729, 547] width 949 height 181
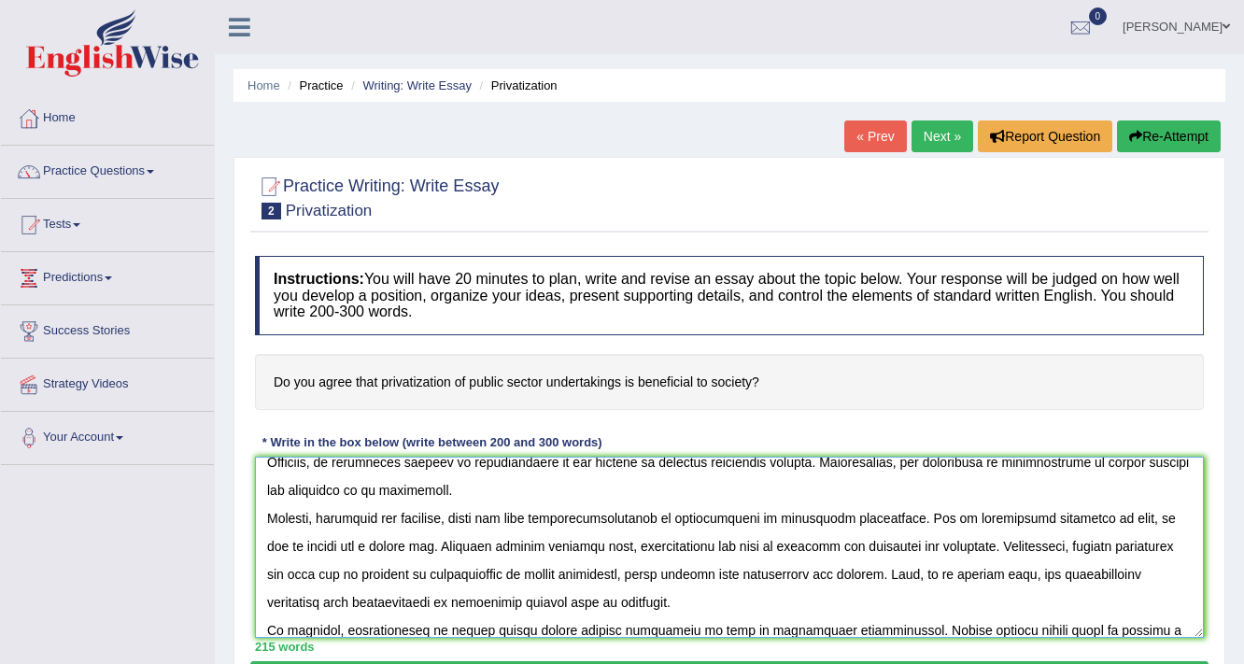
scroll to position [155, 0]
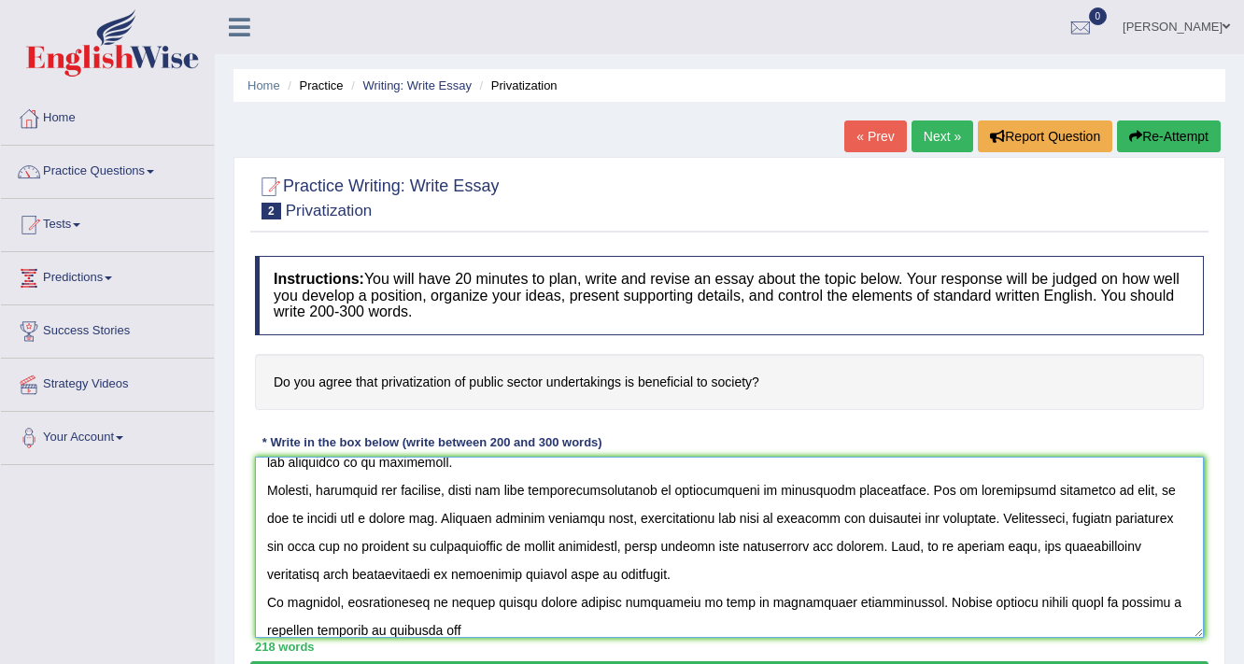
click at [340, 628] on textarea at bounding box center [729, 547] width 949 height 181
click at [789, 628] on textarea at bounding box center [729, 547] width 949 height 181
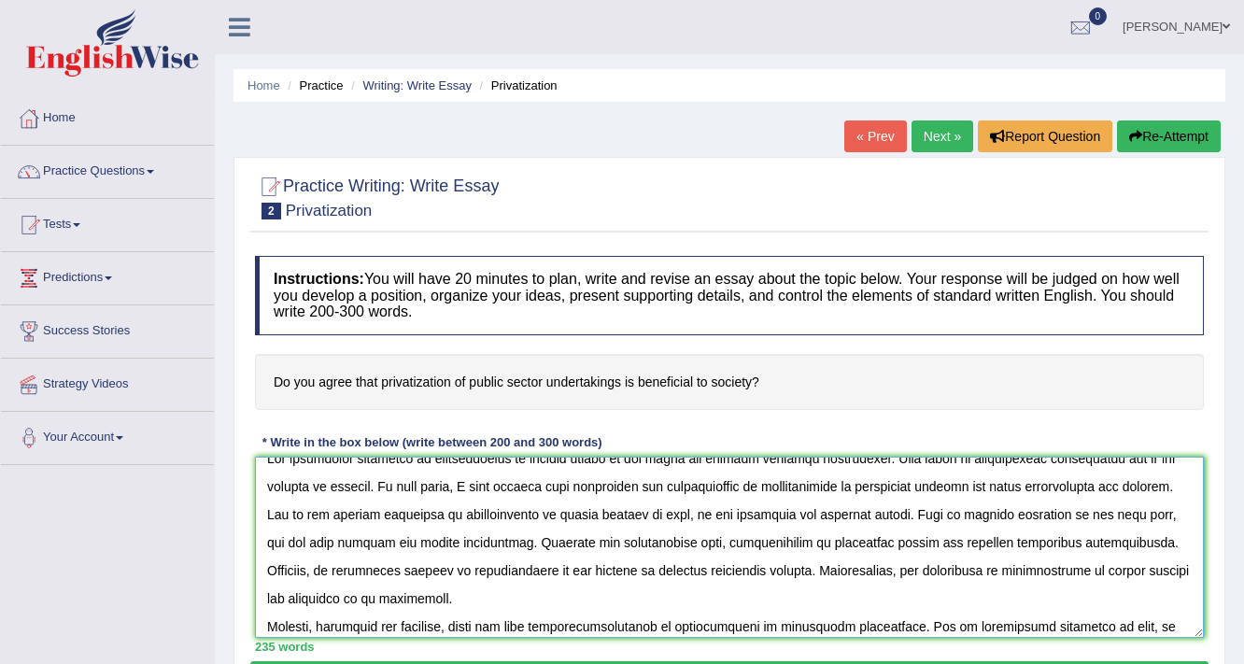
scroll to position [0, 0]
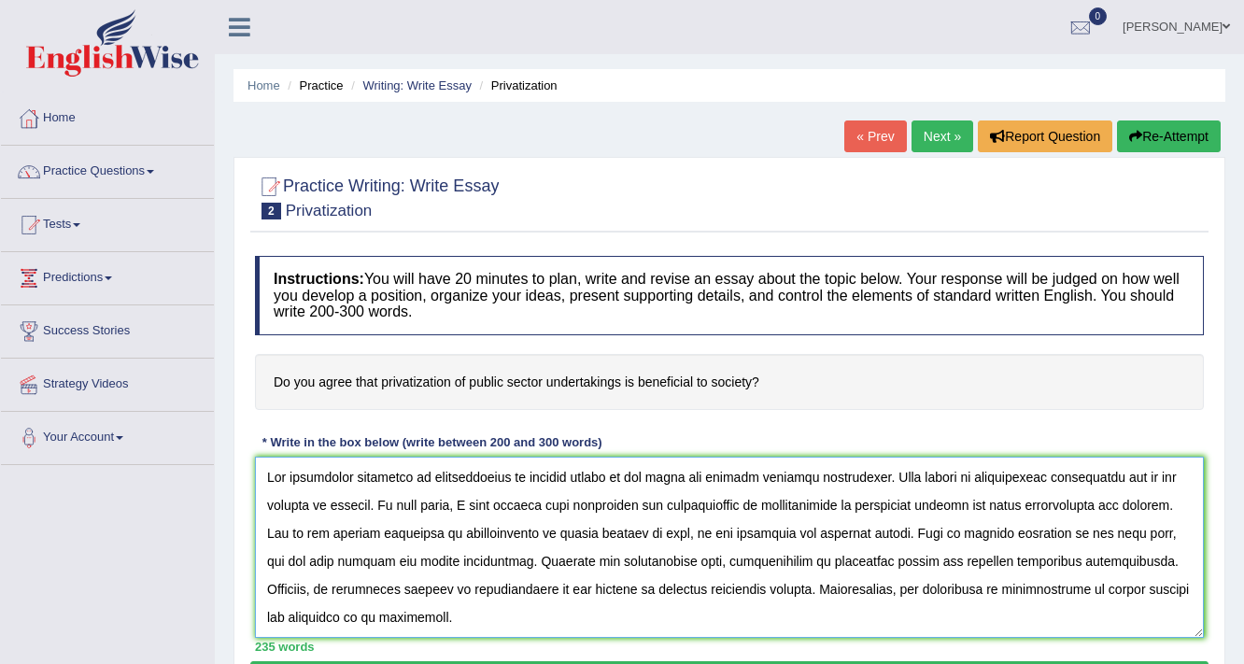
click at [276, 502] on textarea at bounding box center [729, 547] width 949 height 181
click at [1152, 474] on textarea at bounding box center [729, 547] width 949 height 181
click at [1133, 534] on textarea at bounding box center [729, 547] width 949 height 181
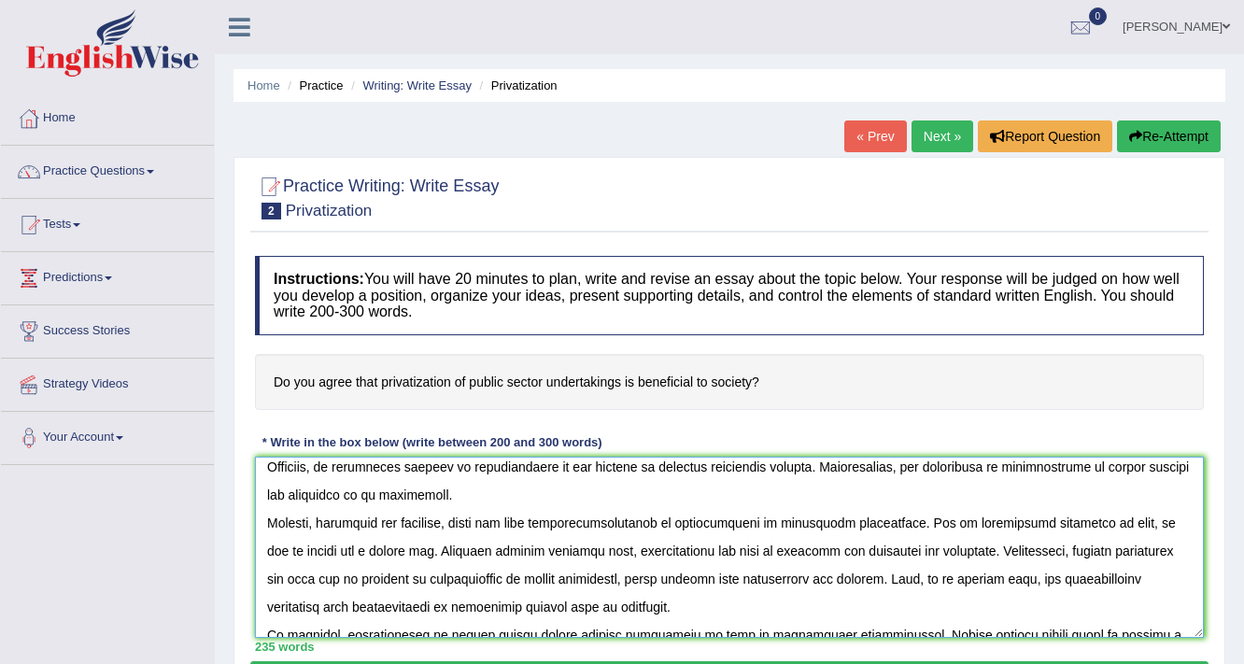
scroll to position [149, 0]
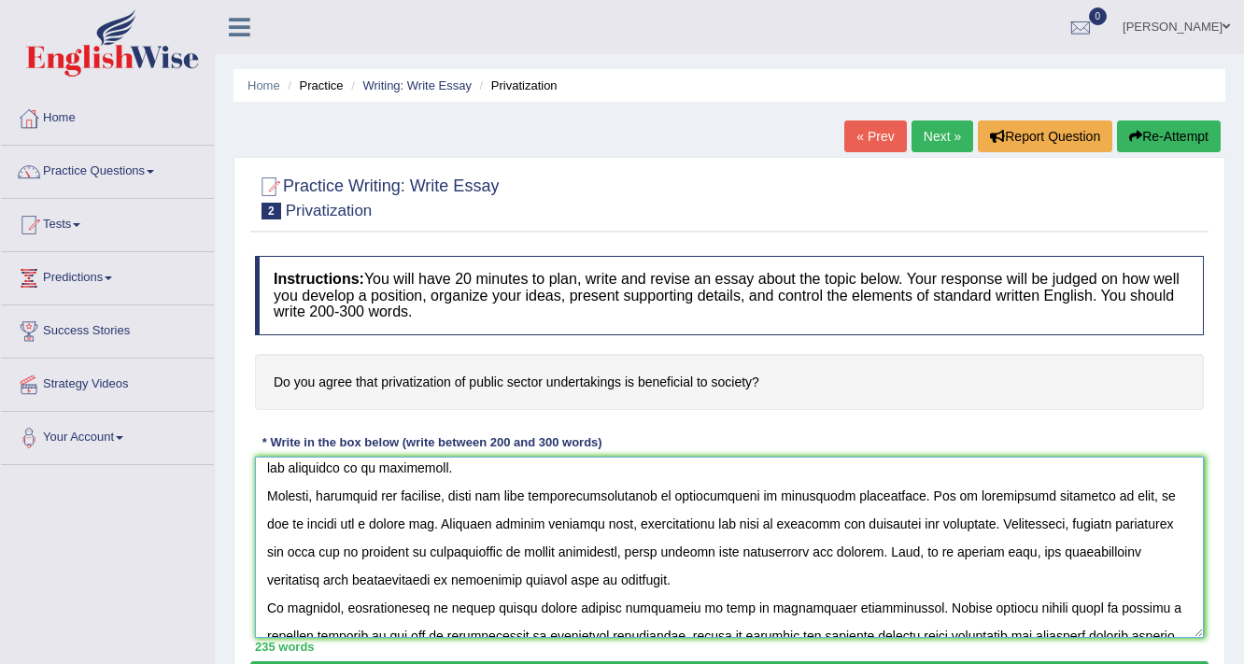
click at [619, 494] on textarea at bounding box center [729, 547] width 949 height 181
click at [636, 493] on textarea at bounding box center [729, 547] width 949 height 181
click at [638, 492] on textarea at bounding box center [729, 547] width 949 height 181
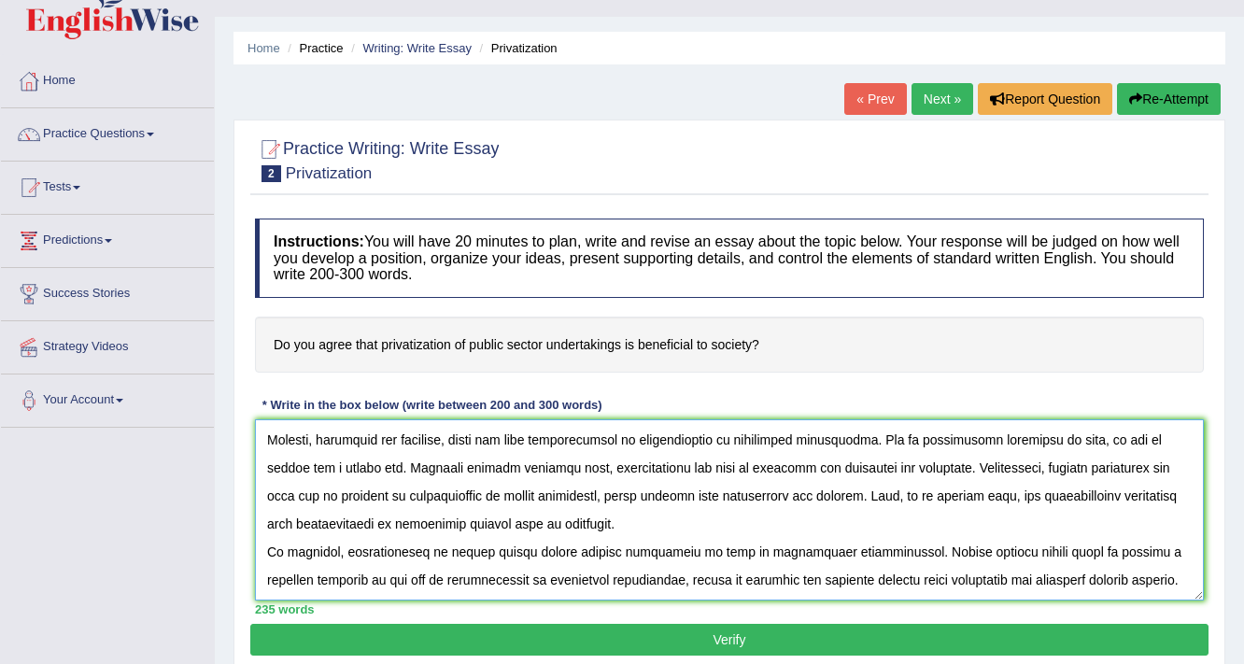
scroll to position [75, 0]
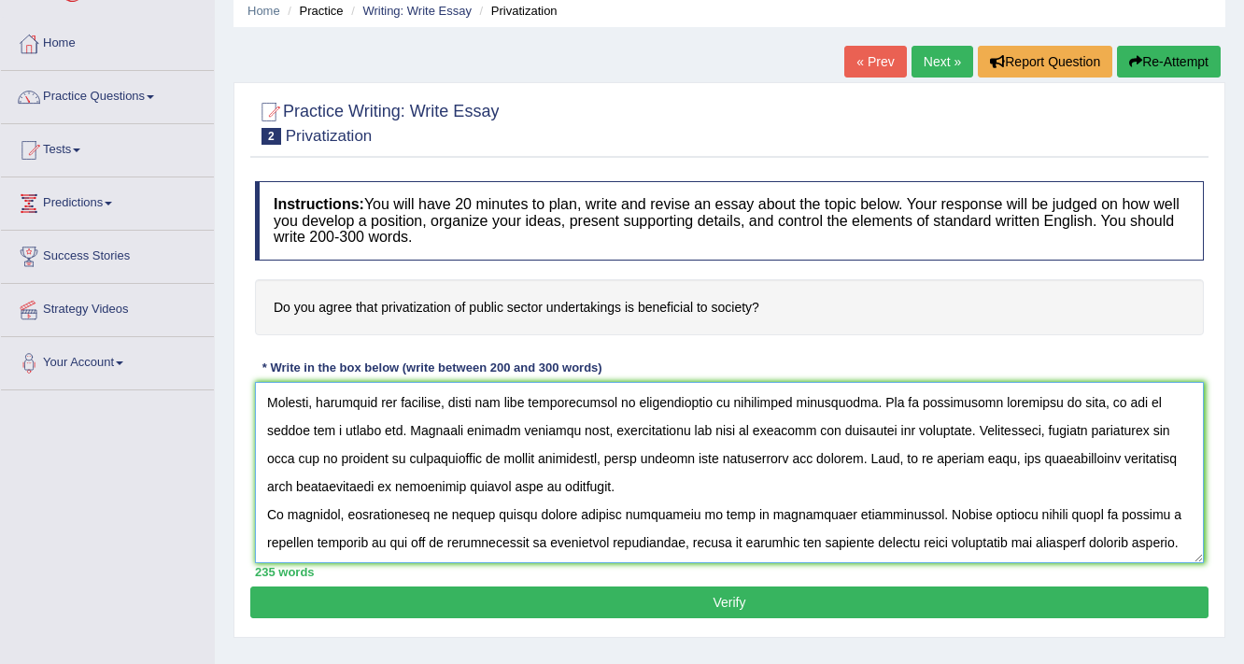
type textarea "The increasing influence of privatization of publich sector on our lives has ig…"
click at [766, 600] on button "Verify" at bounding box center [729, 603] width 958 height 32
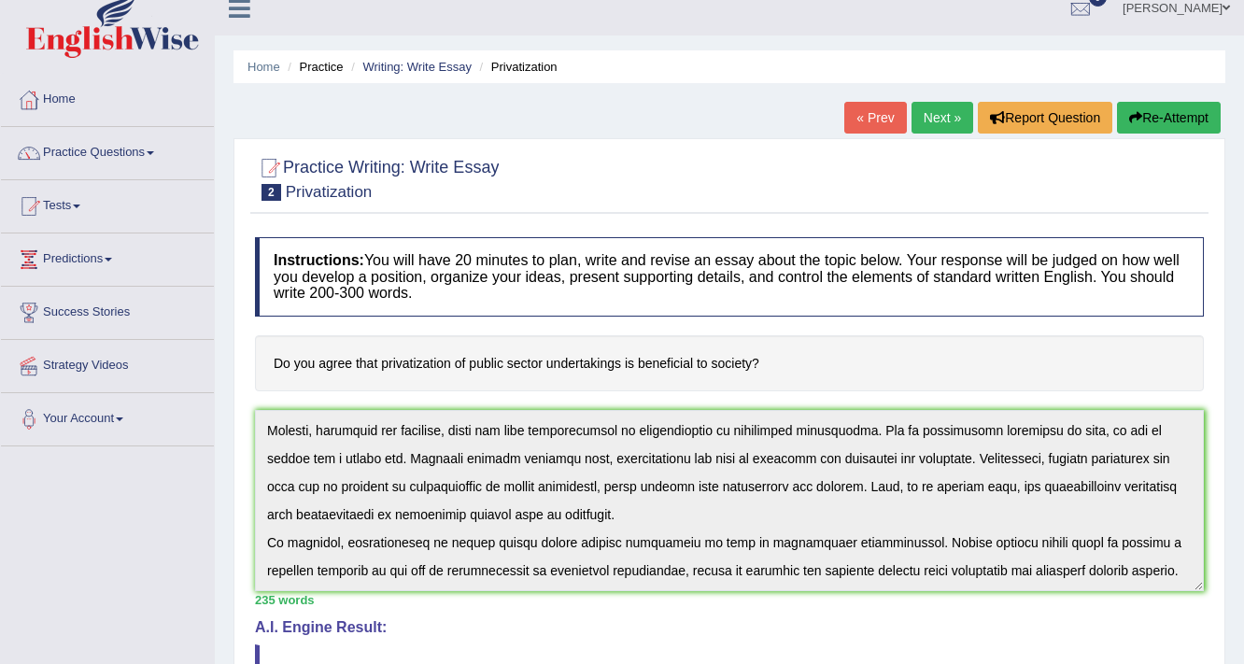
scroll to position [0, 0]
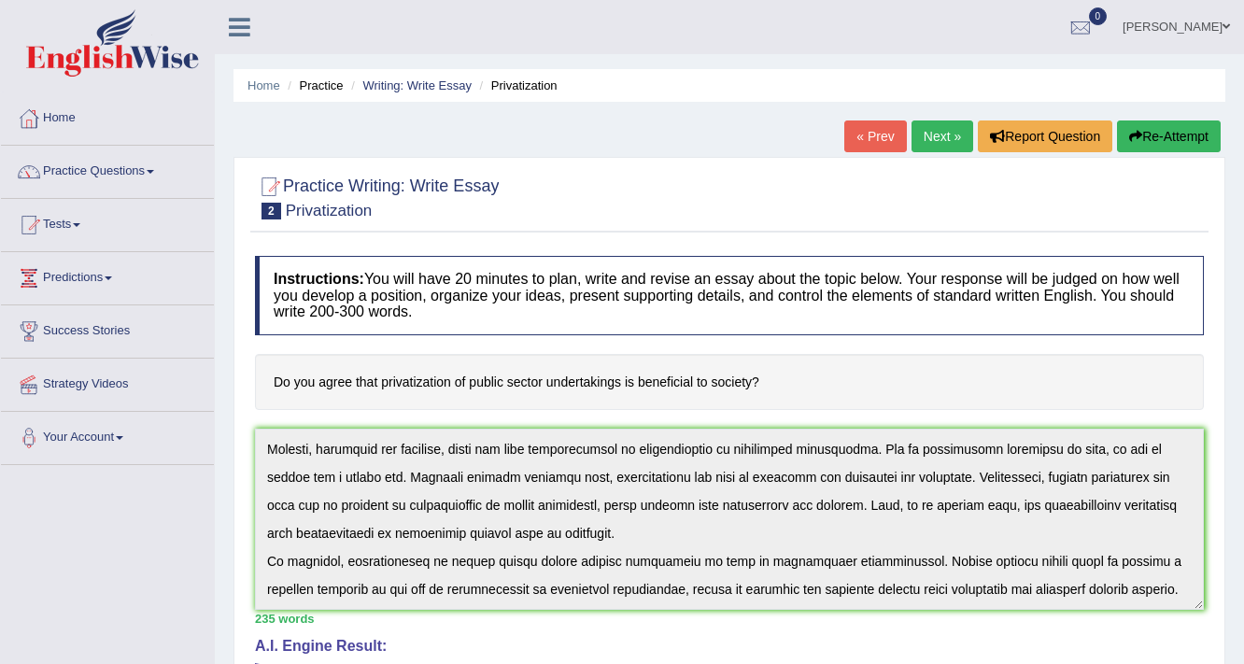
click at [827, 235] on div "Practice Writing: Write Essay 2 Privatization Instructions: You will have 20 mi…" at bounding box center [729, 674] width 992 height 1035
click at [389, 37] on div "[PERSON_NAME] Toggle navigation Username: 0449939045 Access Type: Online Subscr…" at bounding box center [729, 27] width 1029 height 54
